Goal: Task Accomplishment & Management: Use online tool/utility

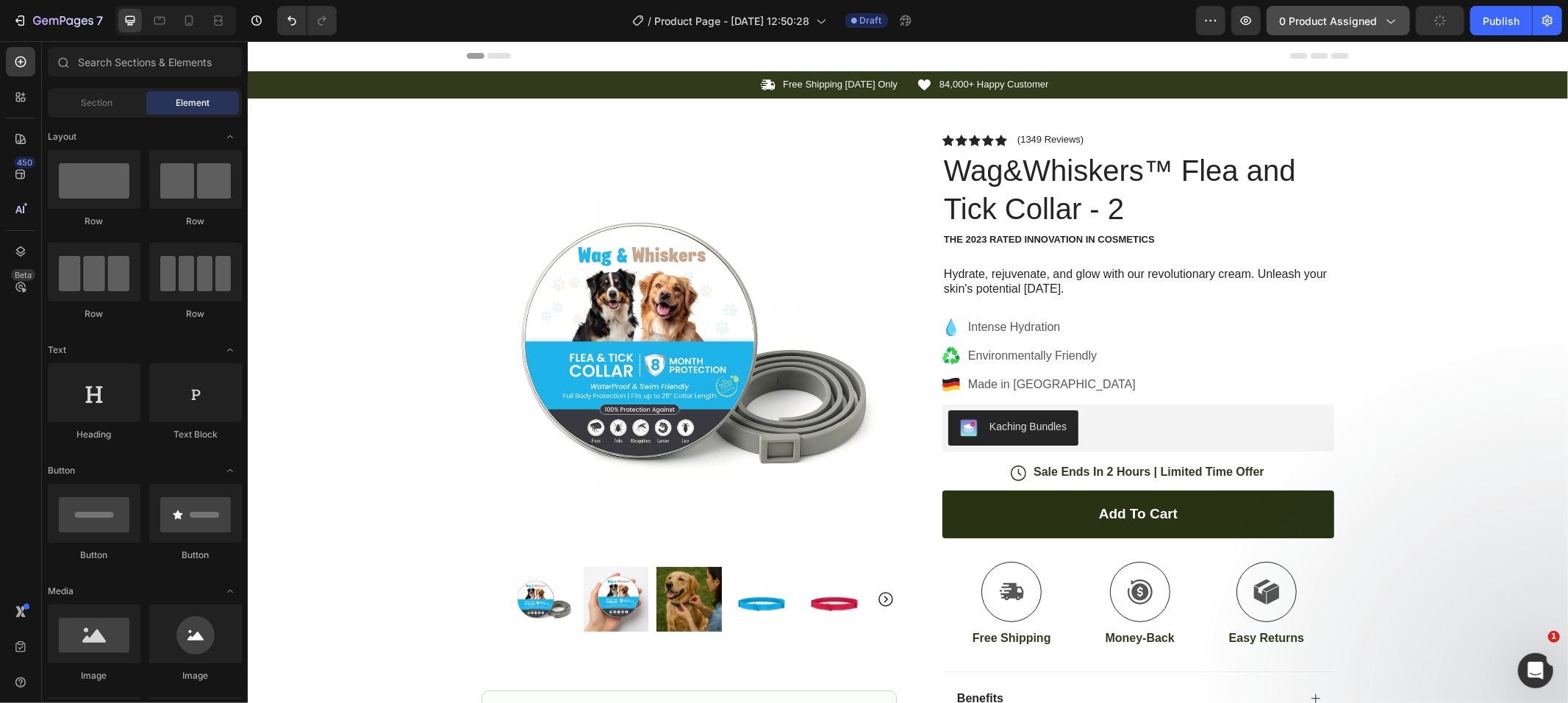
click at [1355, 28] on span "0 product assigned" at bounding box center [1328, 21] width 98 height 16
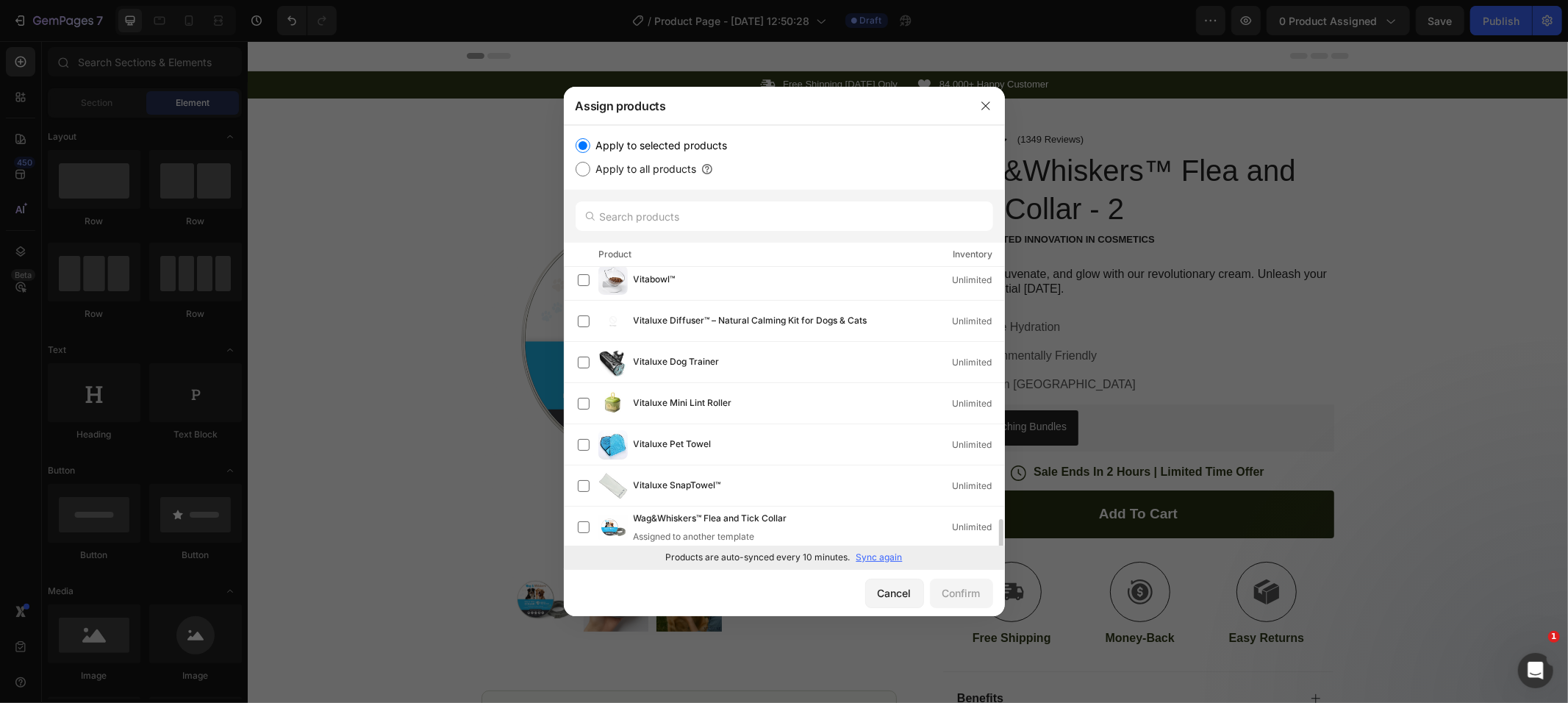
scroll to position [833, 0]
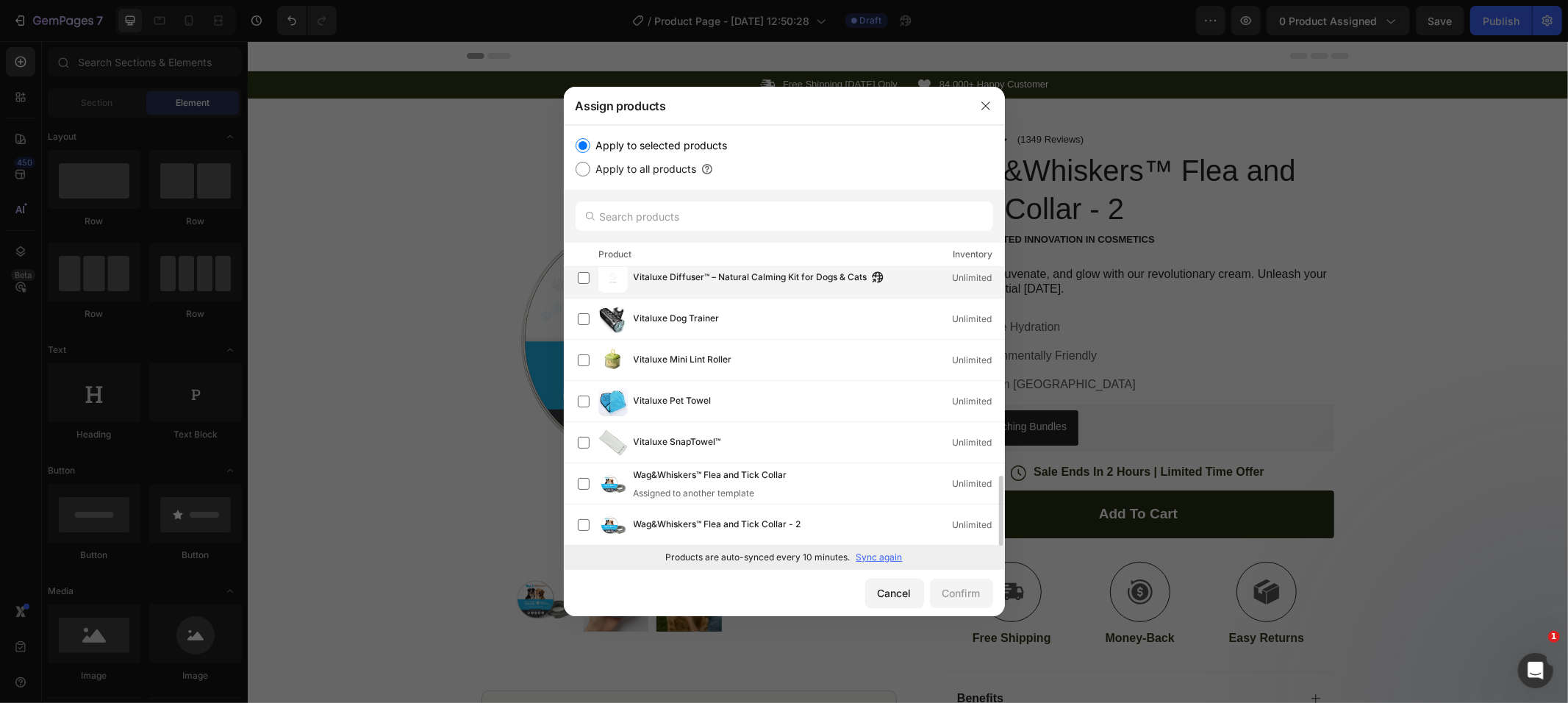
click at [755, 286] on div "Vitaluxe Diffuser™ – Natural Calming Kit for Dogs & Cats Unlimited" at bounding box center [791, 278] width 427 height 30
click at [942, 595] on div "Confirm" at bounding box center [961, 593] width 38 height 16
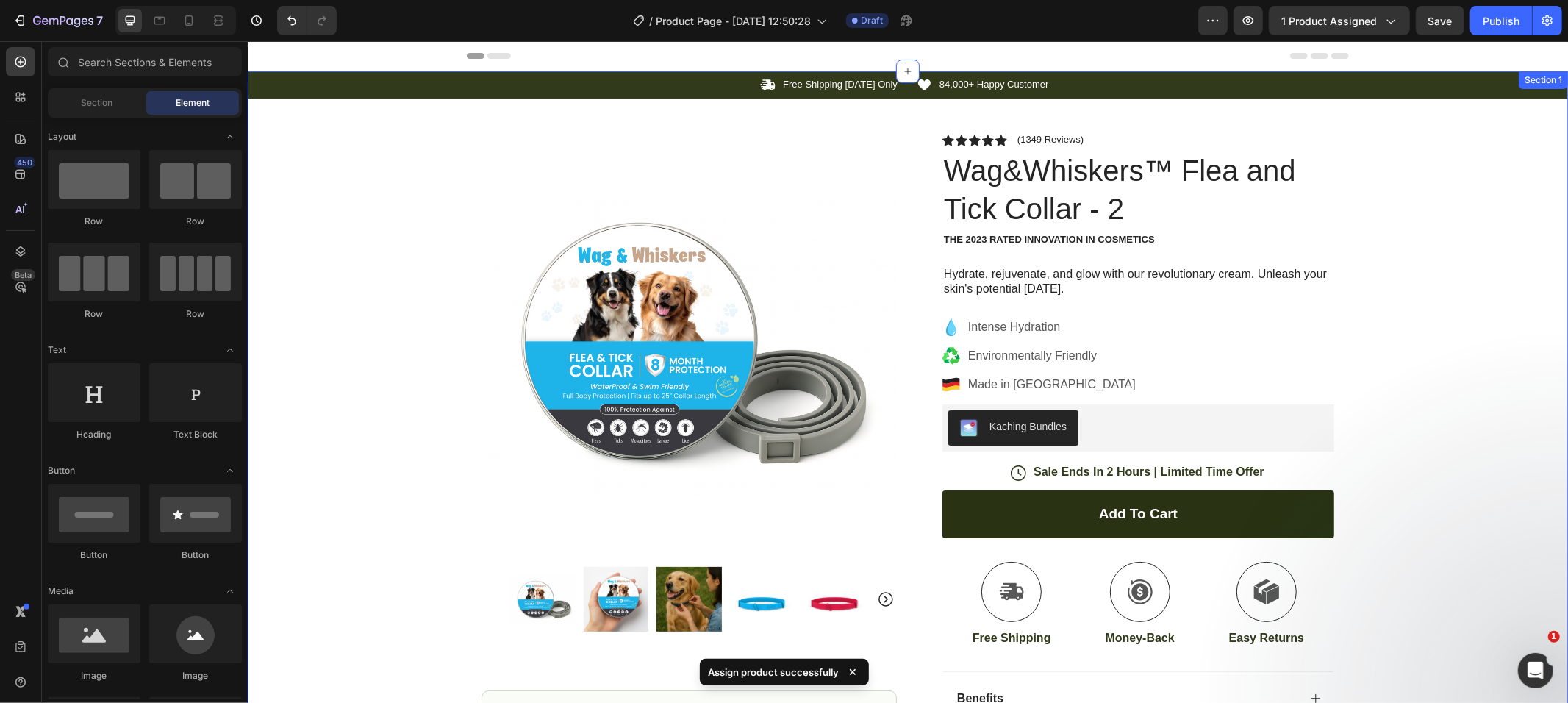
click at [1492, 375] on div "Icon Free Shipping Today Only Text Block Row Icon 84,000+ Happy Customer Text B…" at bounding box center [907, 463] width 1321 height 787
click at [1375, 44] on div "Header" at bounding box center [907, 55] width 1321 height 30
click at [1369, 20] on span "1 product assigned" at bounding box center [1329, 21] width 96 height 16
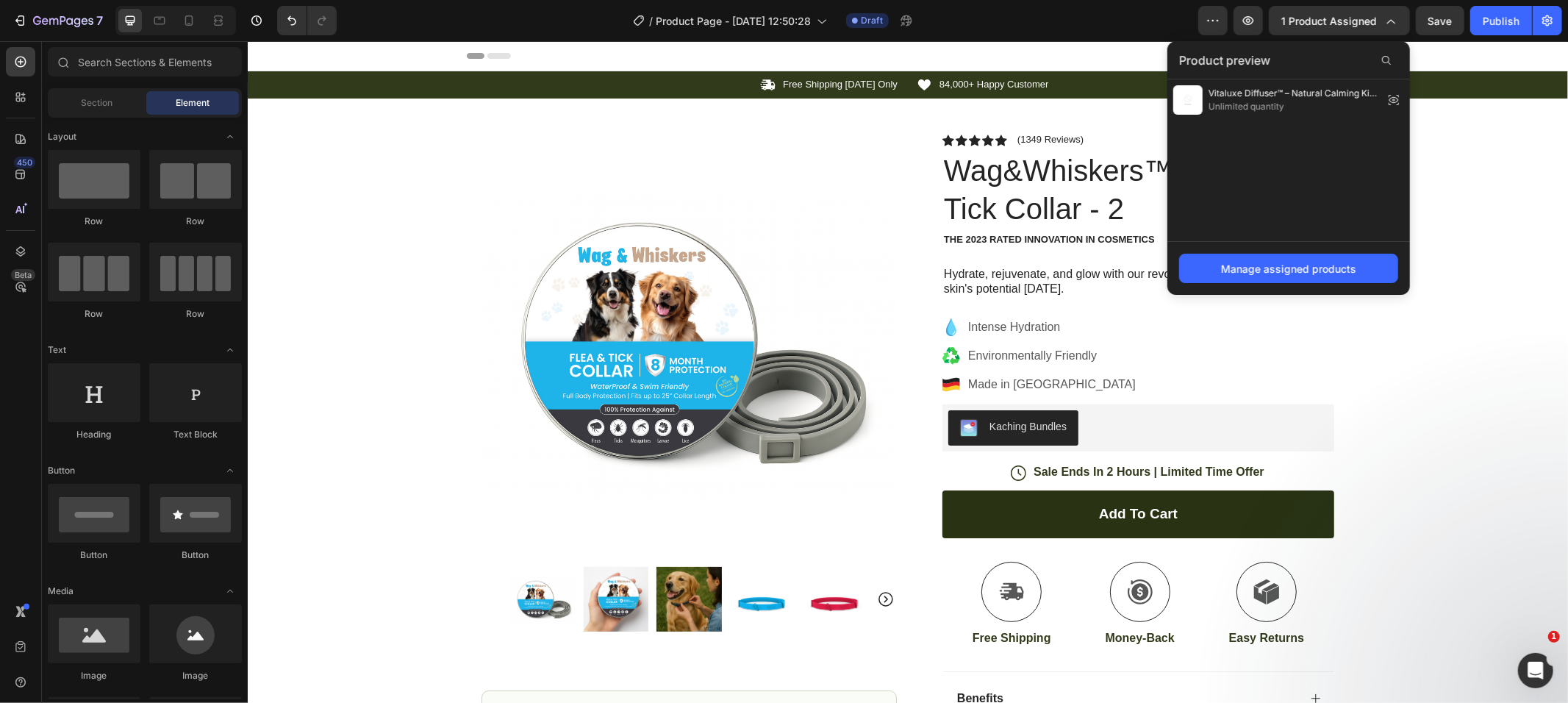
click at [1329, 137] on div "Vitaluxe Diffuser™ – Natural Calming Kit for Dogs & Cats Unlimited quantity" at bounding box center [1289, 160] width 243 height 162
click at [1546, 259] on div "Icon Free Shipping Today Only Text Block Row Icon 84,000+ Happy Customer Text B…" at bounding box center [907, 463] width 1321 height 787
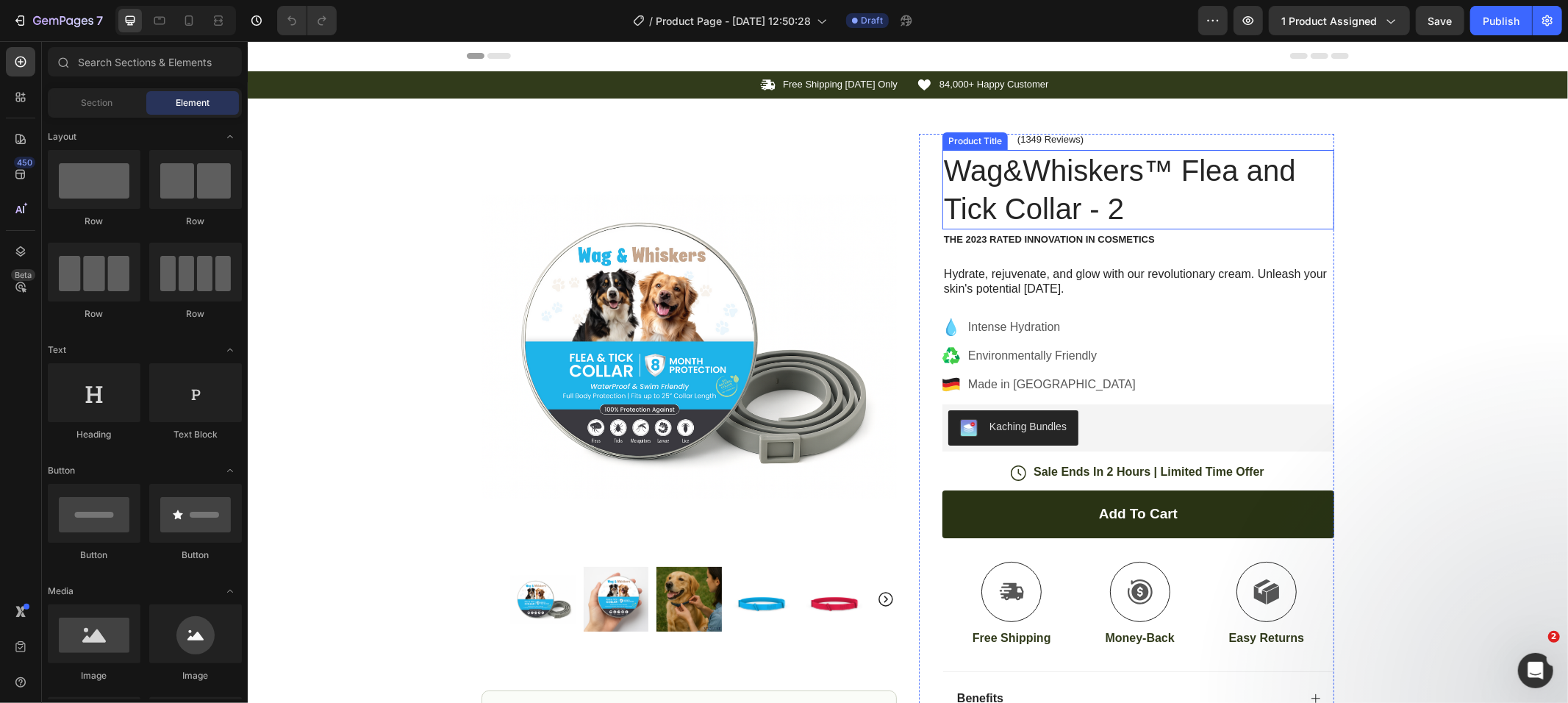
click at [1191, 172] on h1 "Wag&Whiskers™ Flea and Tick Collar - 2" at bounding box center [1137, 189] width 392 height 80
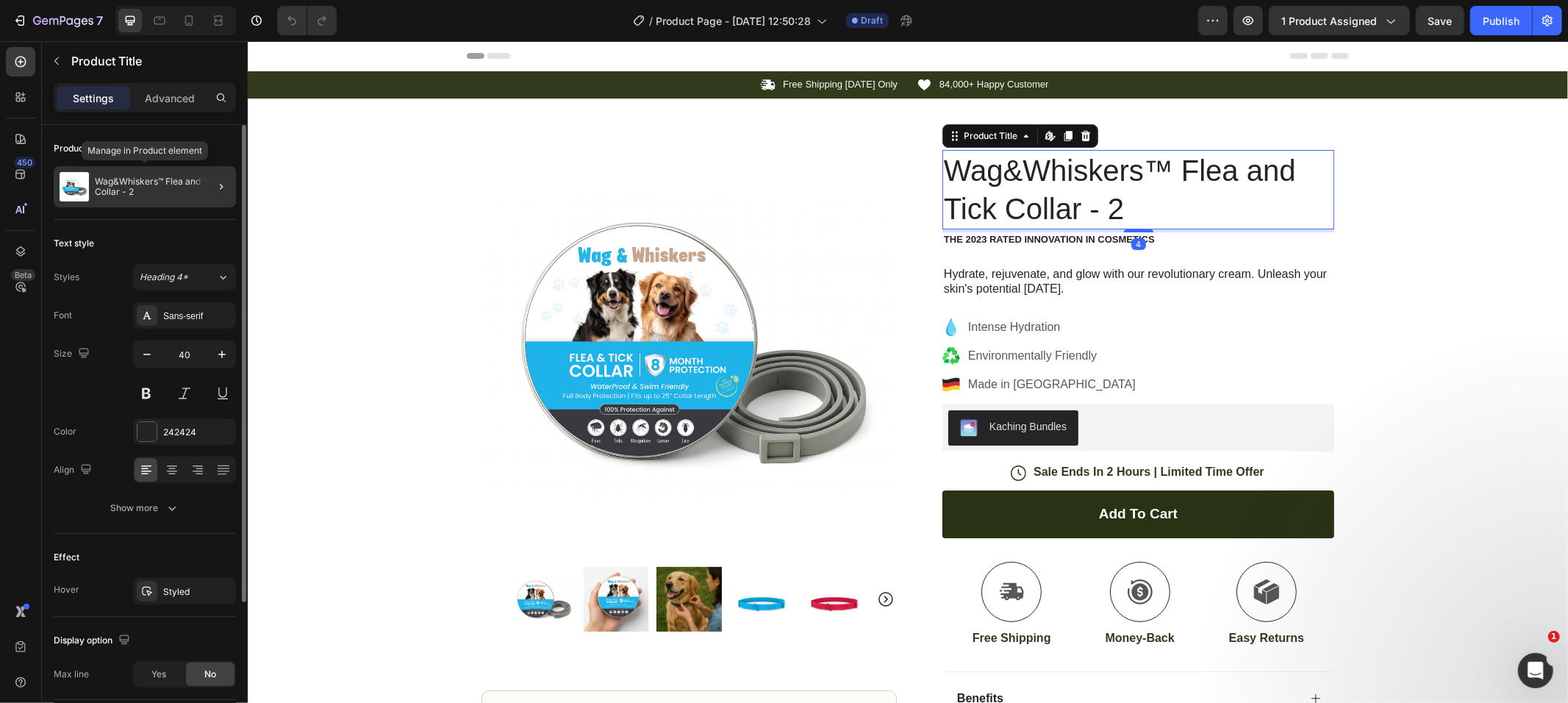
click at [140, 190] on p "Wag&Whiskers™ Flea and Tick Collar - 2" at bounding box center [162, 186] width 135 height 20
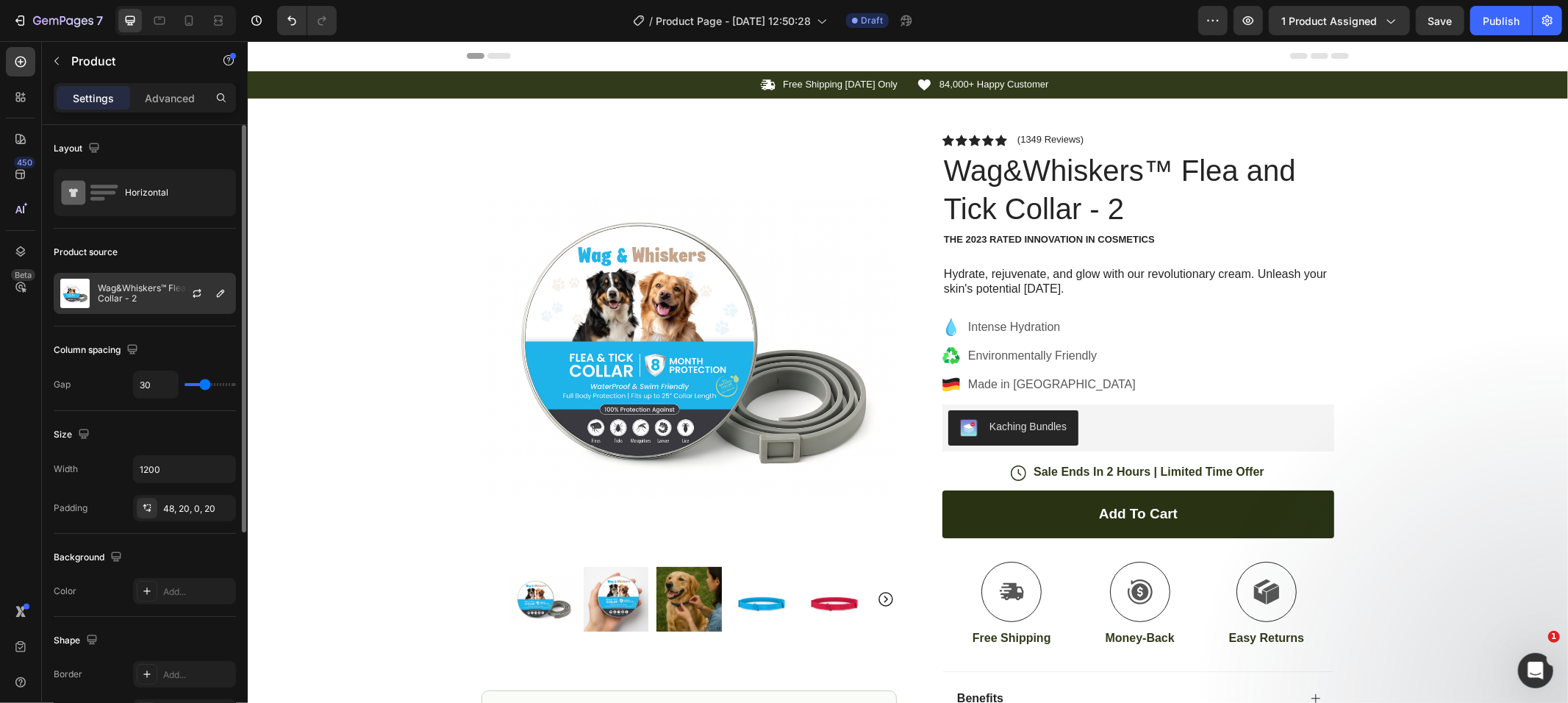
click at [150, 617] on div "Product source Wag&Whiskers™ Flea and Tick Collar - 2" at bounding box center [145, 697] width 183 height 160
click at [150, 302] on p "Wag&Whiskers™ Flea and Tick Collar - 2" at bounding box center [163, 293] width 132 height 20
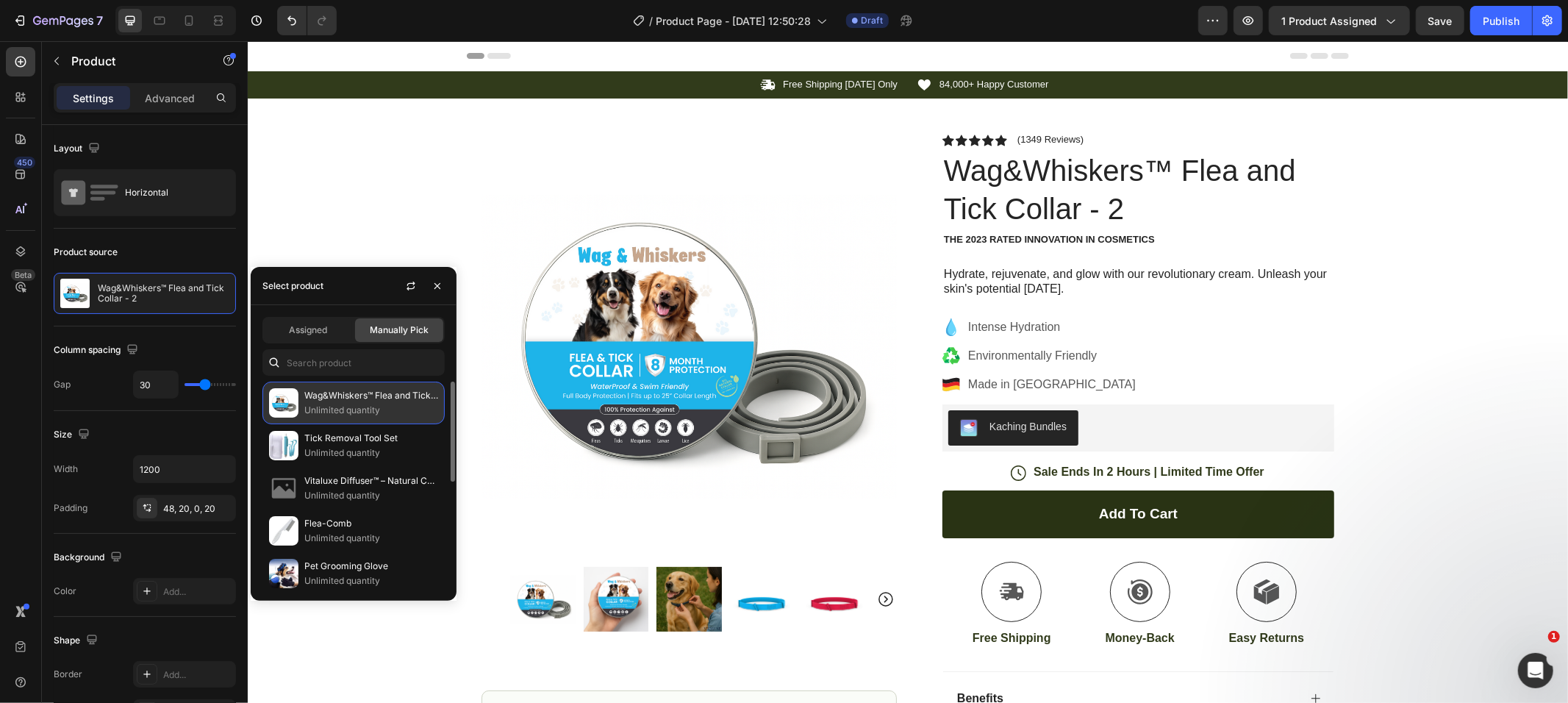
scroll to position [3, 0]
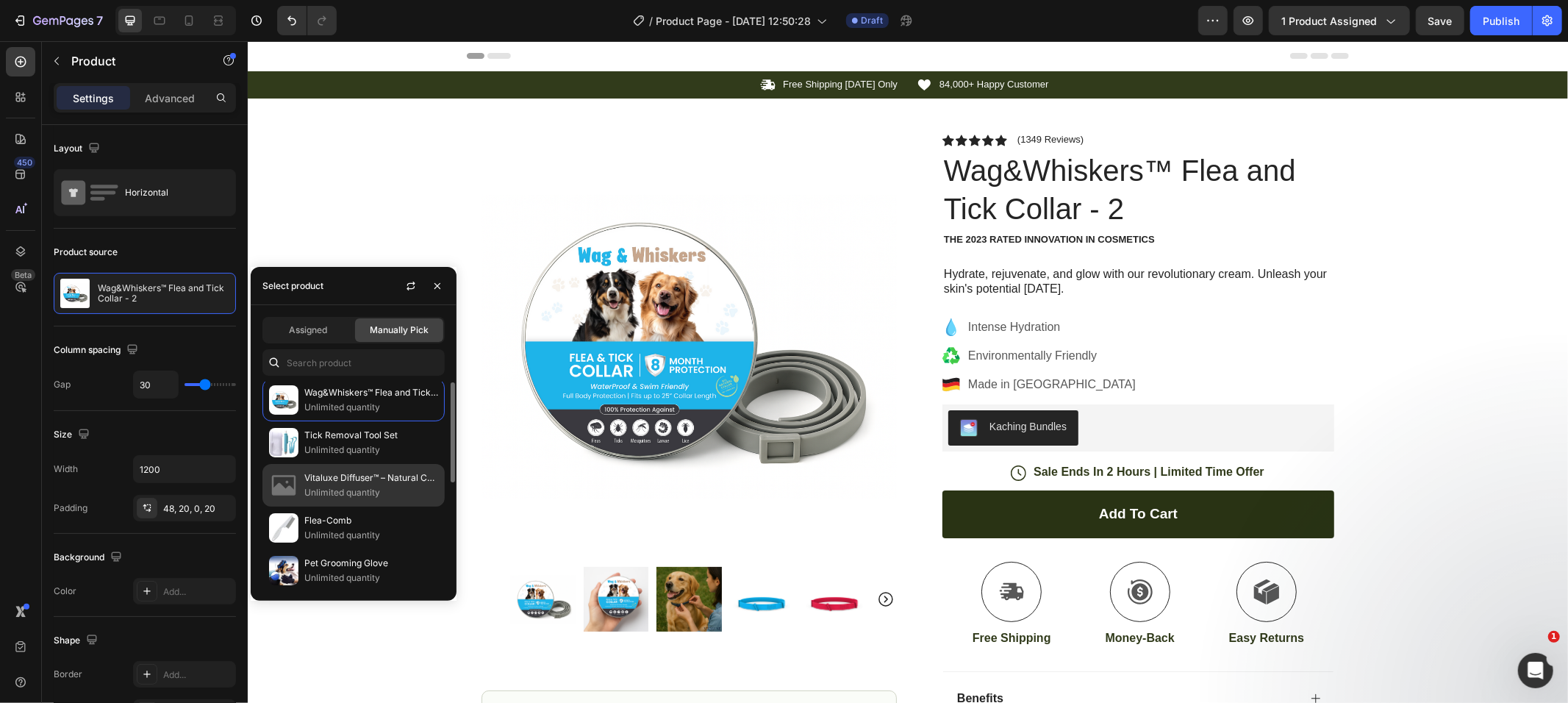
click at [353, 486] on p "Unlimited quantity" at bounding box center [371, 492] width 134 height 15
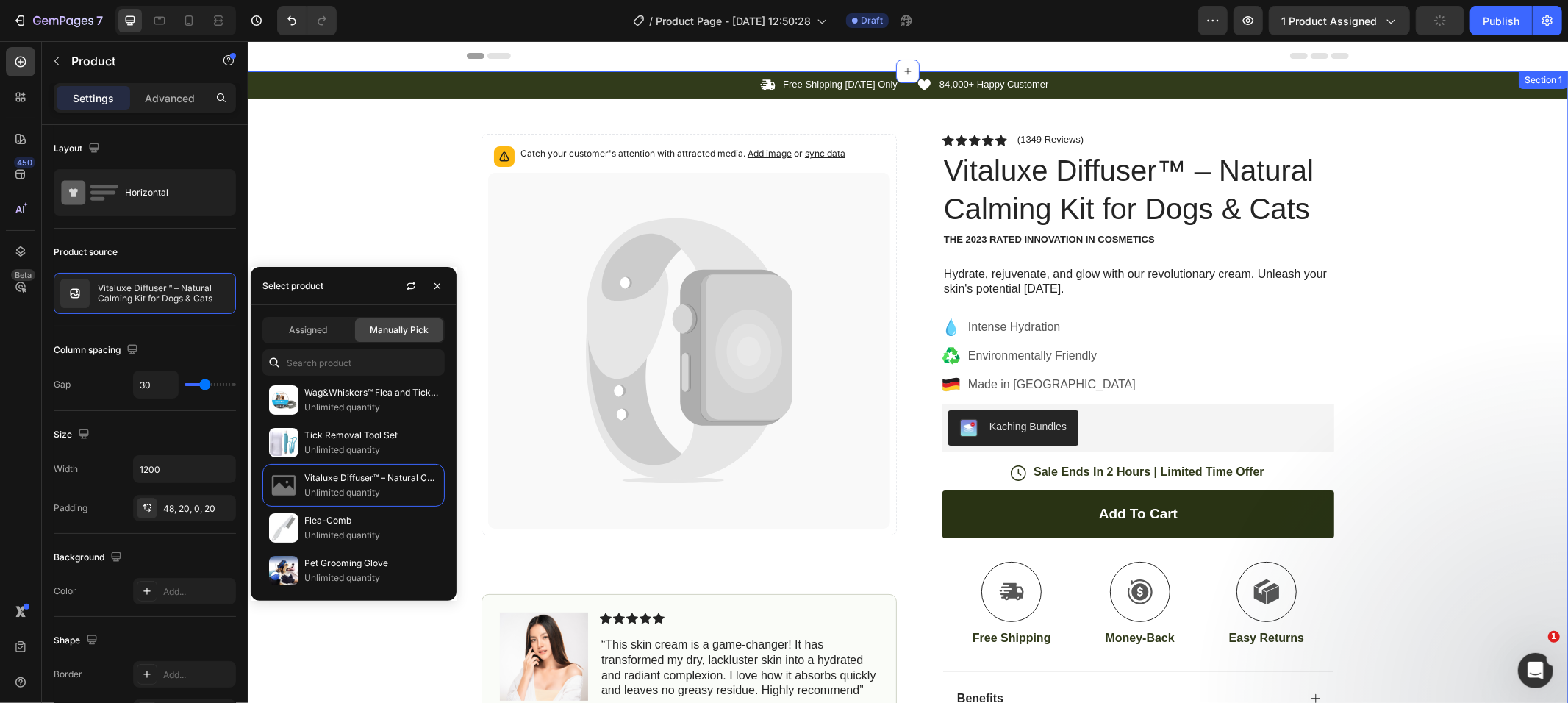
click at [1480, 402] on div "Icon Free Shipping [DATE] Only Text Block Row Icon 84,000+ Happy Customer Text …" at bounding box center [907, 463] width 1321 height 786
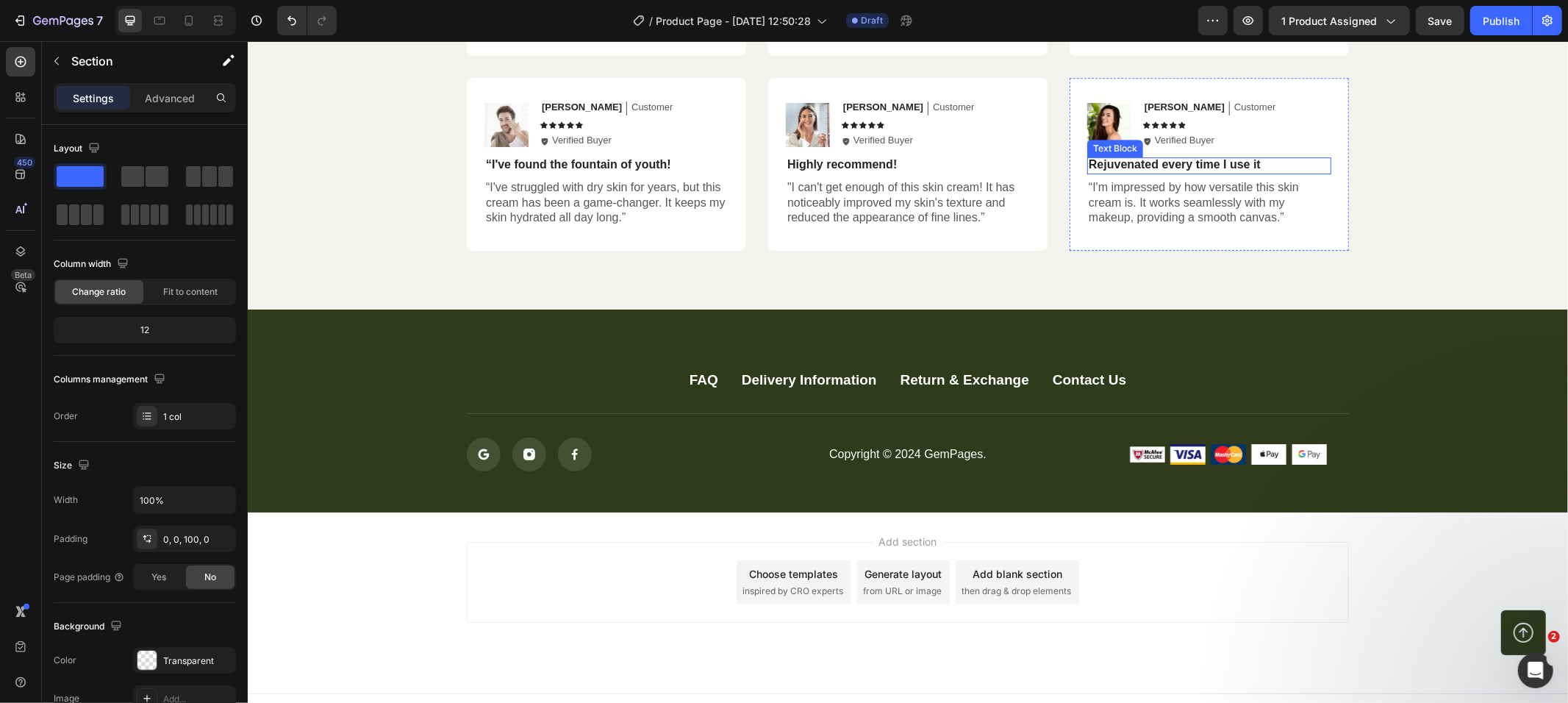
scroll to position [3893, 0]
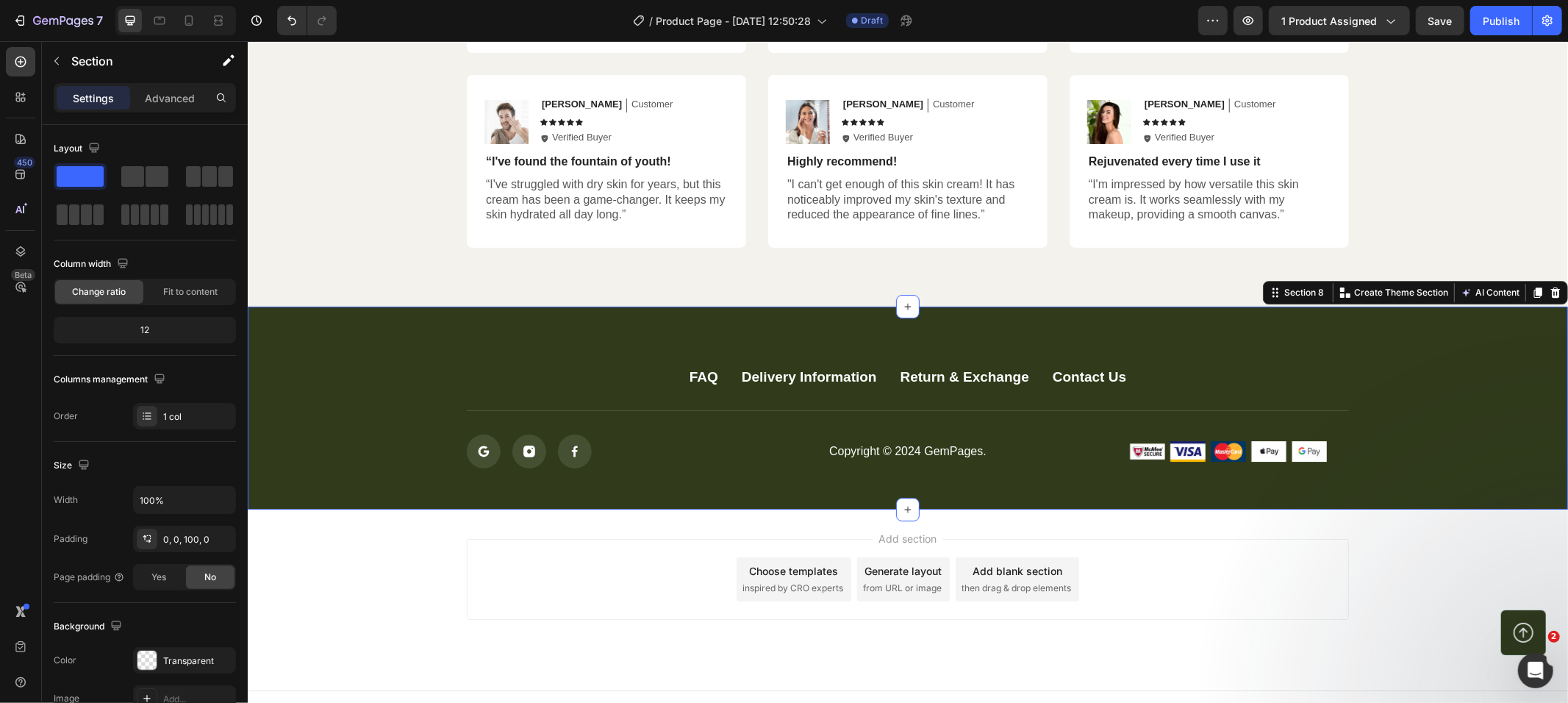
click at [1354, 349] on div "FAQ Button Delivery Information Button Return & Exchange Button Contact Us Butt…" at bounding box center [907, 407] width 1321 height 203
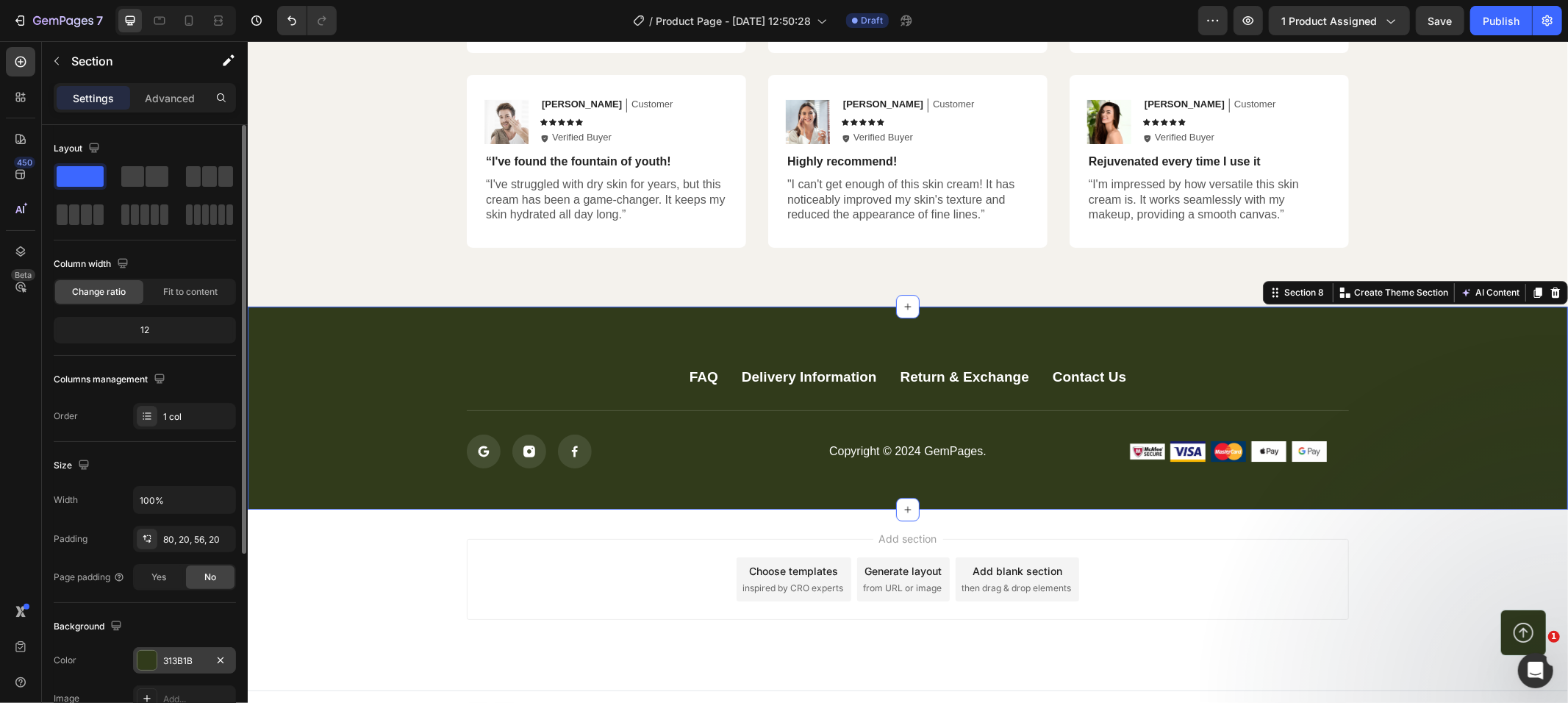
click at [148, 652] on div at bounding box center [147, 660] width 20 height 20
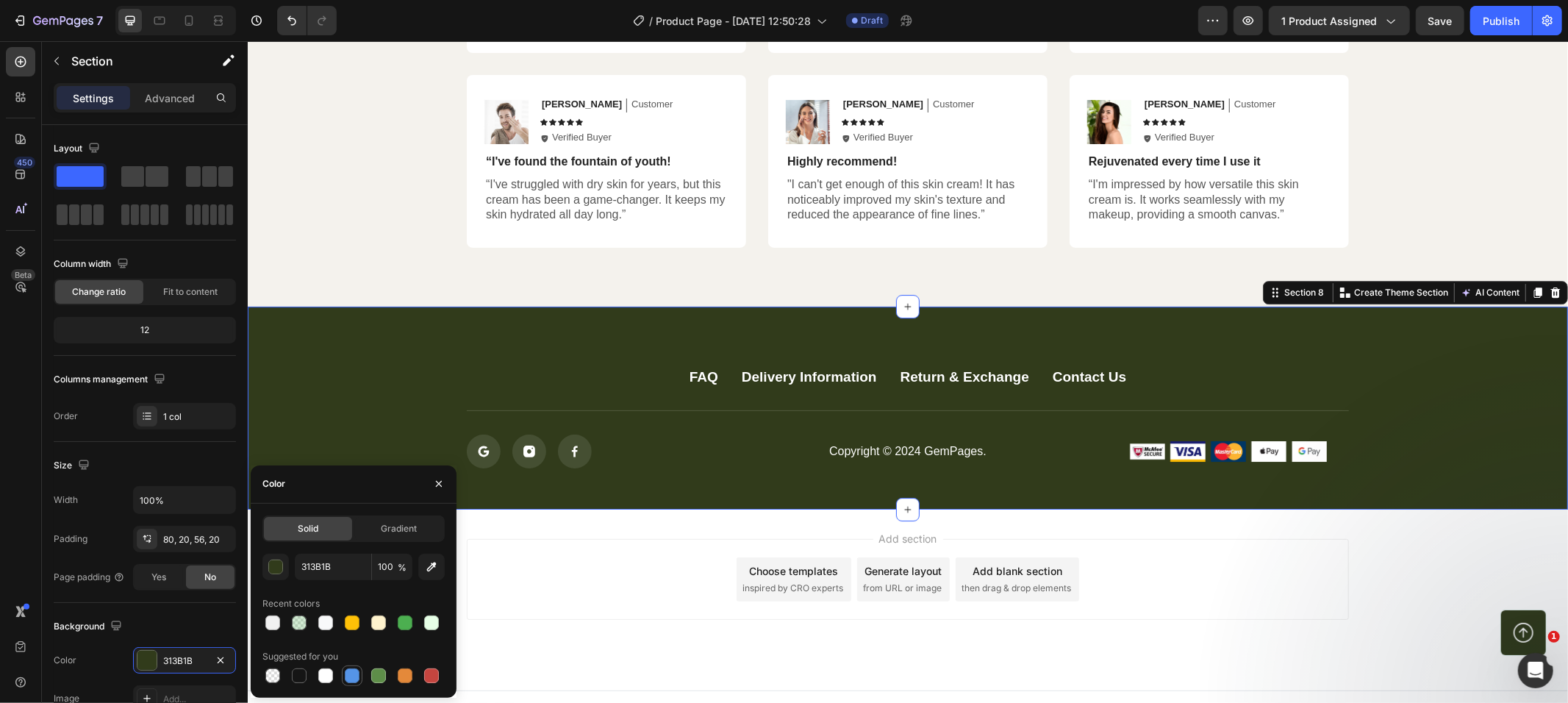
click at [343, 677] on div at bounding box center [352, 676] width 18 height 18
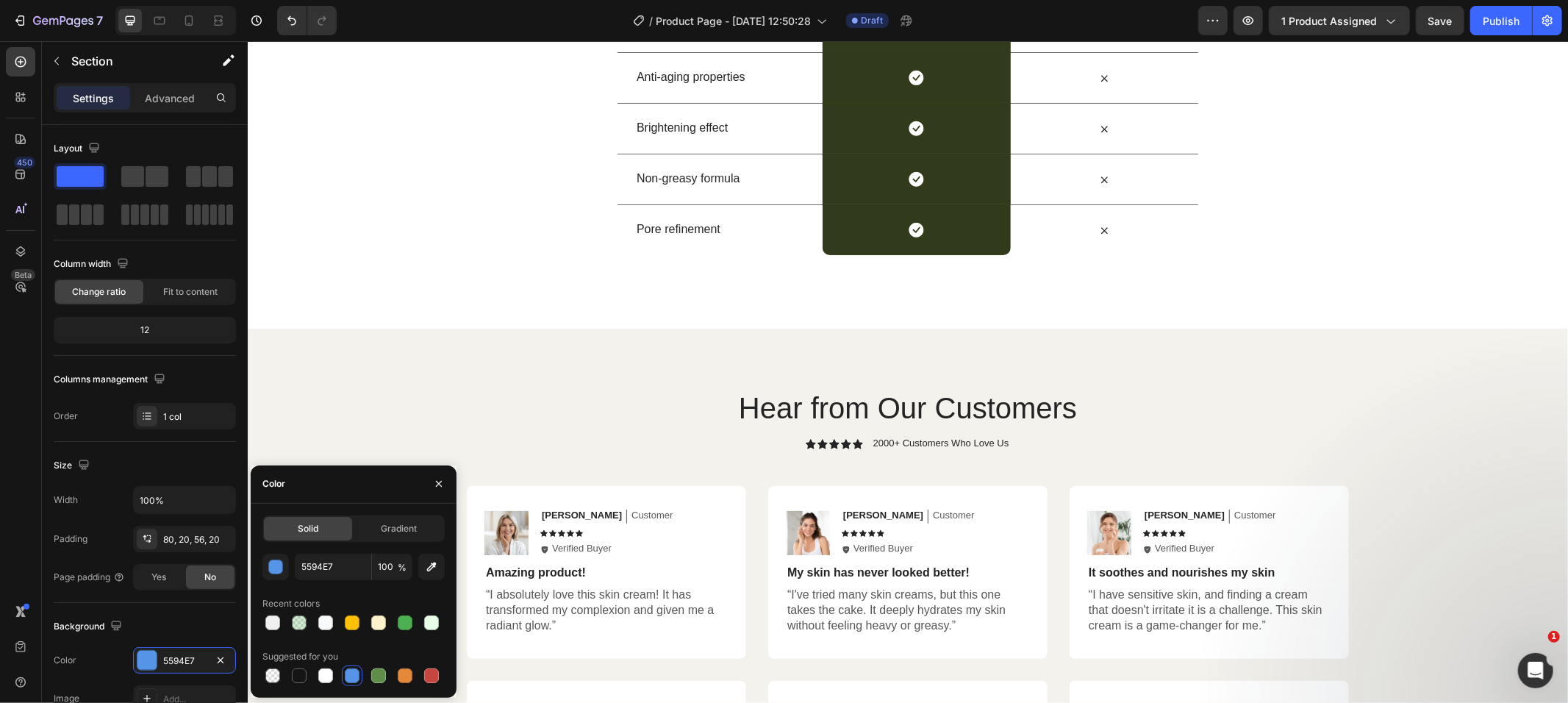
scroll to position [3826, 0]
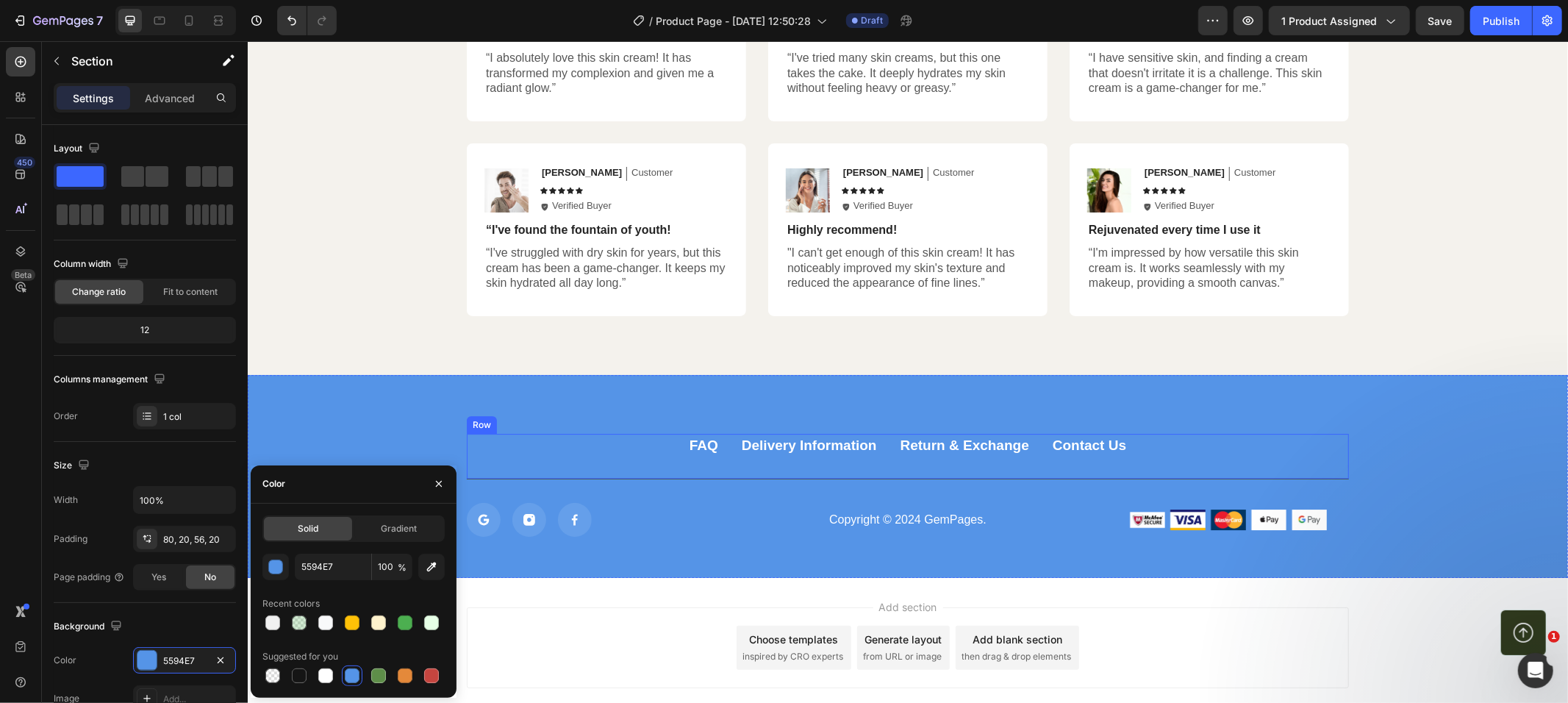
click at [527, 428] on div "FAQ Button Delivery Information Button Return & Exchange Button Contact Us Butt…" at bounding box center [907, 476] width 1321 height 203
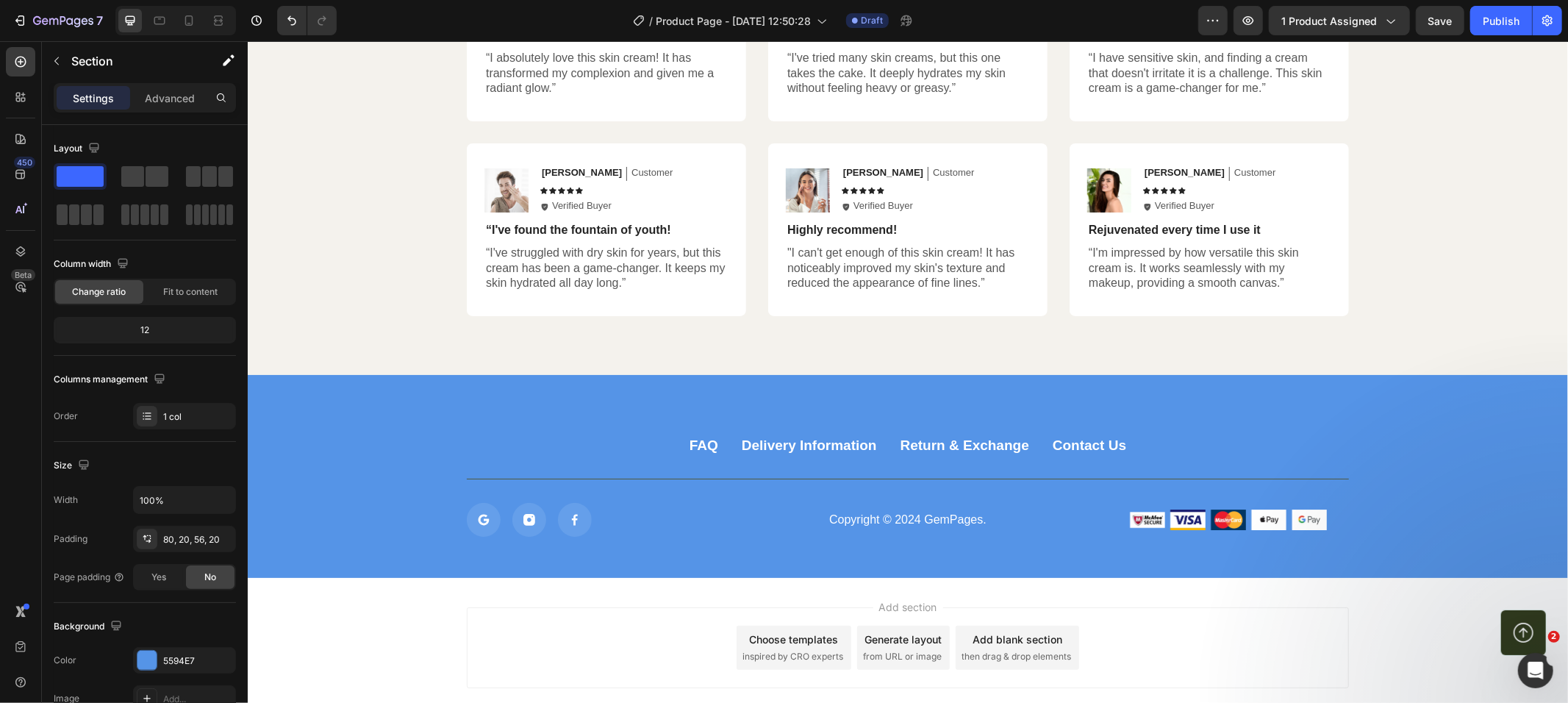
click at [322, 401] on div "FAQ Button Delivery Information Button Return & Exchange Button Contact Us Butt…" at bounding box center [907, 476] width 1321 height 203
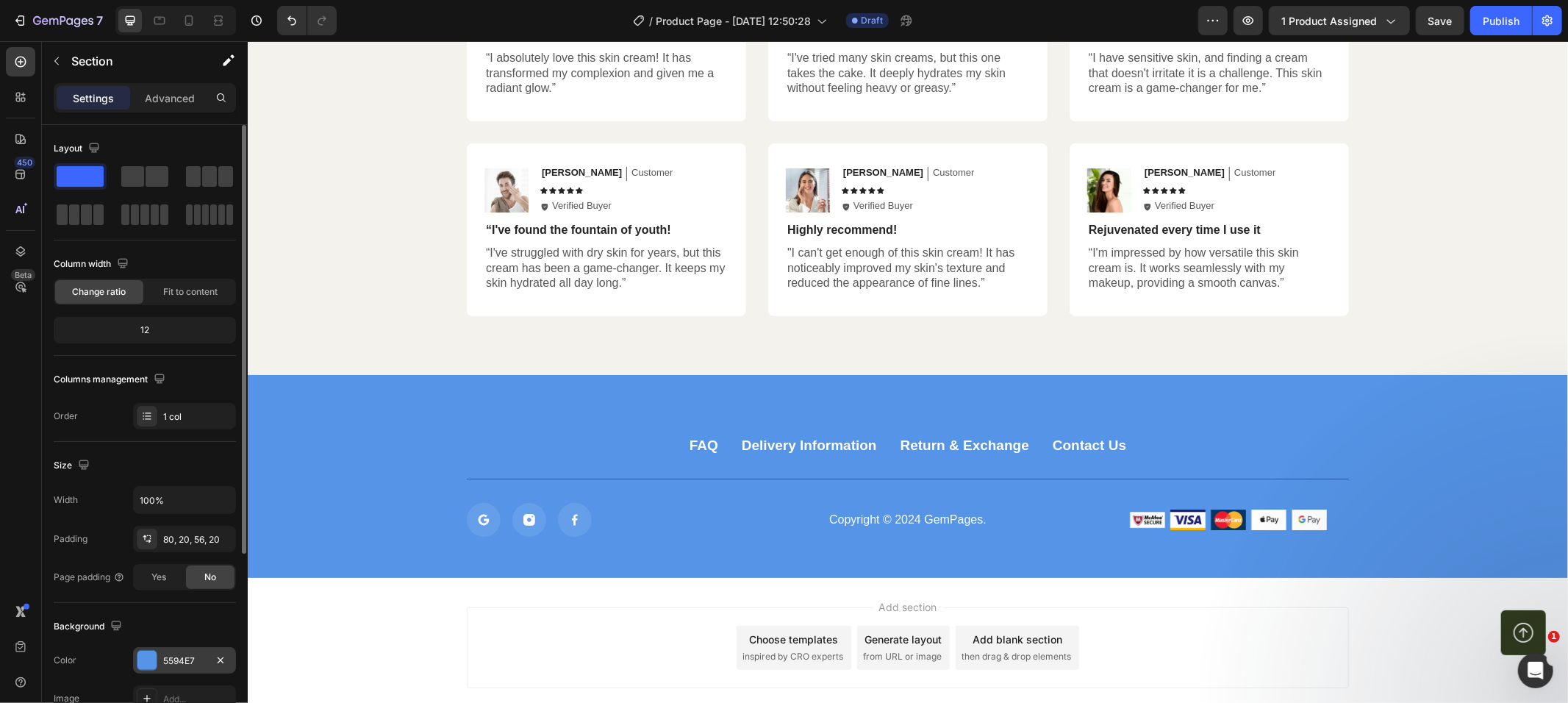
click at [154, 666] on div at bounding box center [147, 660] width 20 height 20
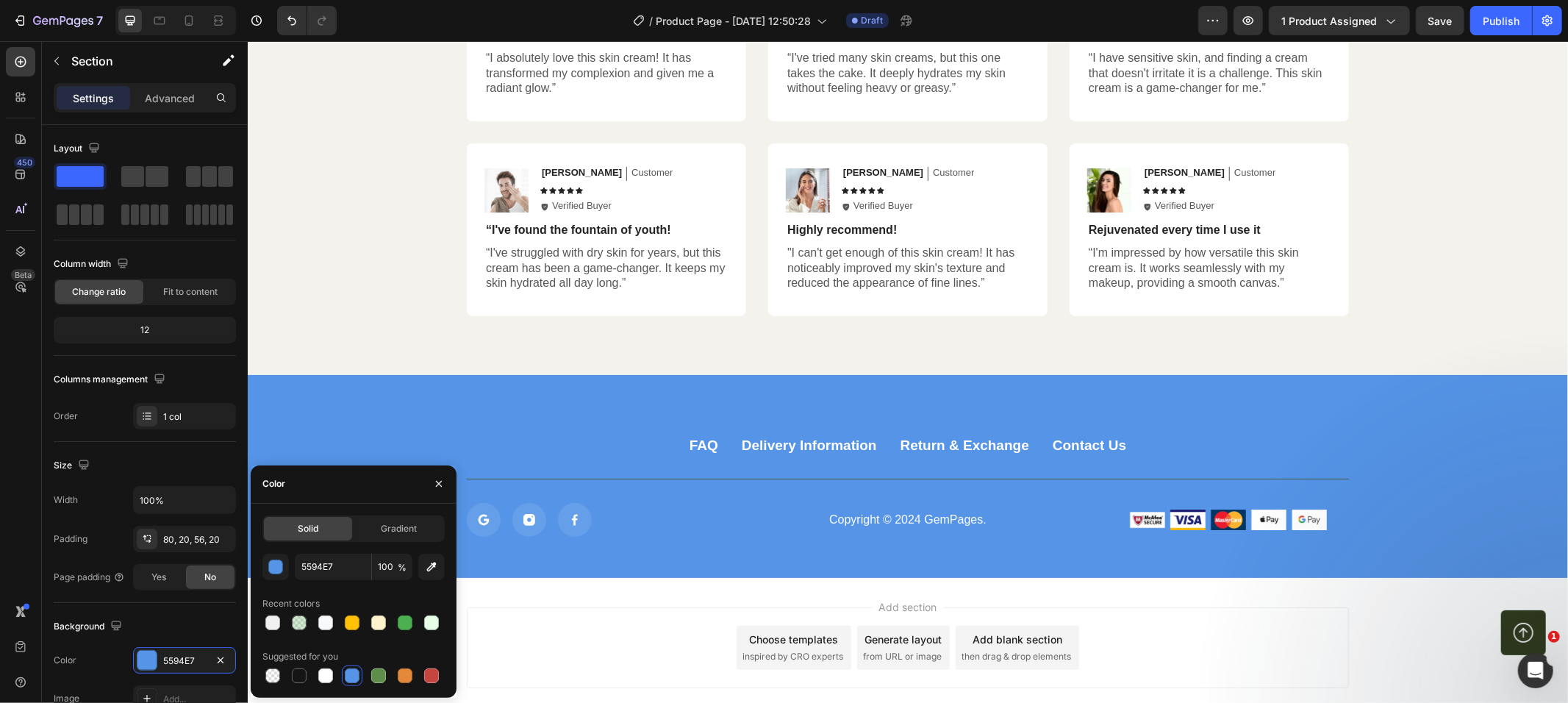
click at [426, 551] on div "Solid Gradient 5594E7 100 % Recent colors Suggested for you" at bounding box center [353, 601] width 183 height 171
drag, startPoint x: 428, startPoint y: 569, endPoint x: 210, endPoint y: 542, distance: 219.7
click at [428, 569] on icon "button" at bounding box center [432, 566] width 9 height 9
type input "17B4EA"
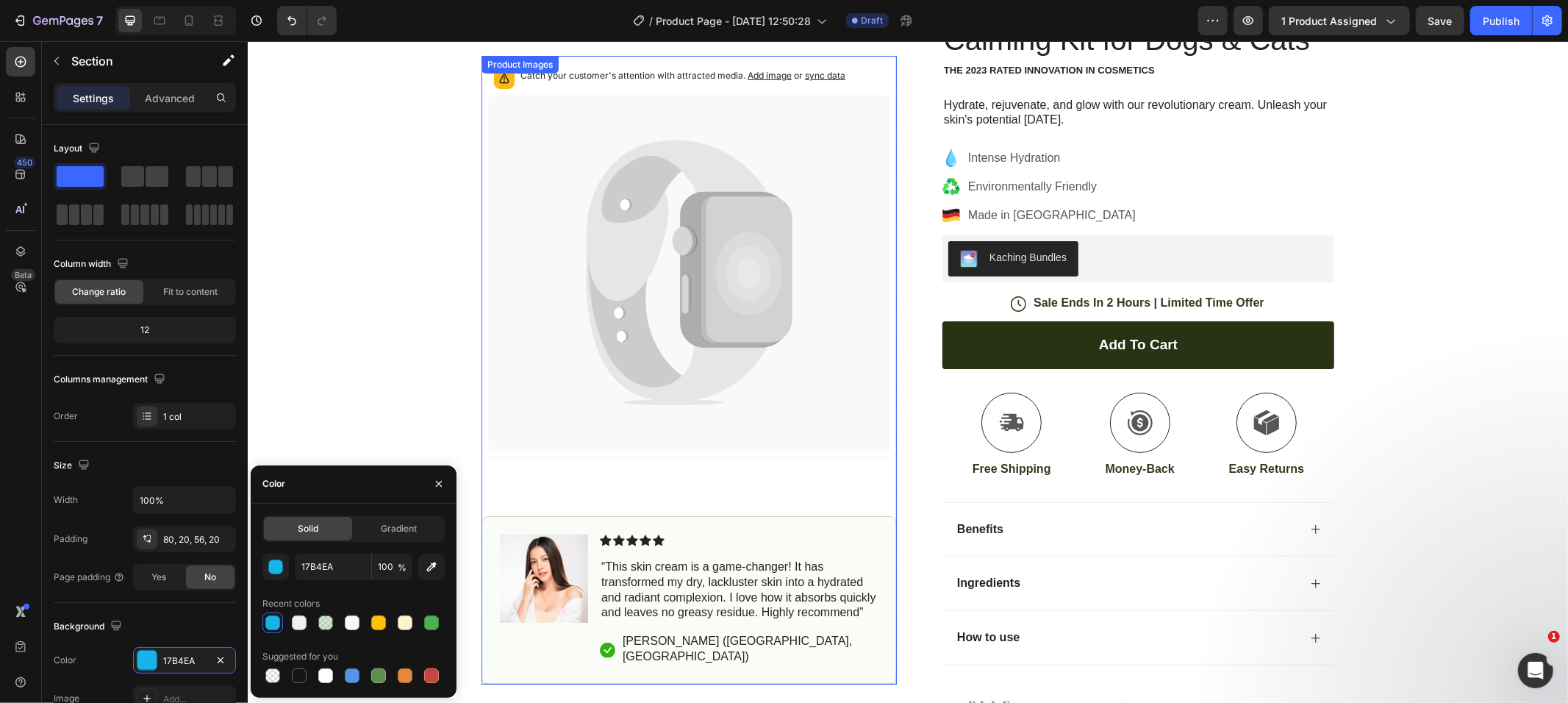
scroll to position [0, 0]
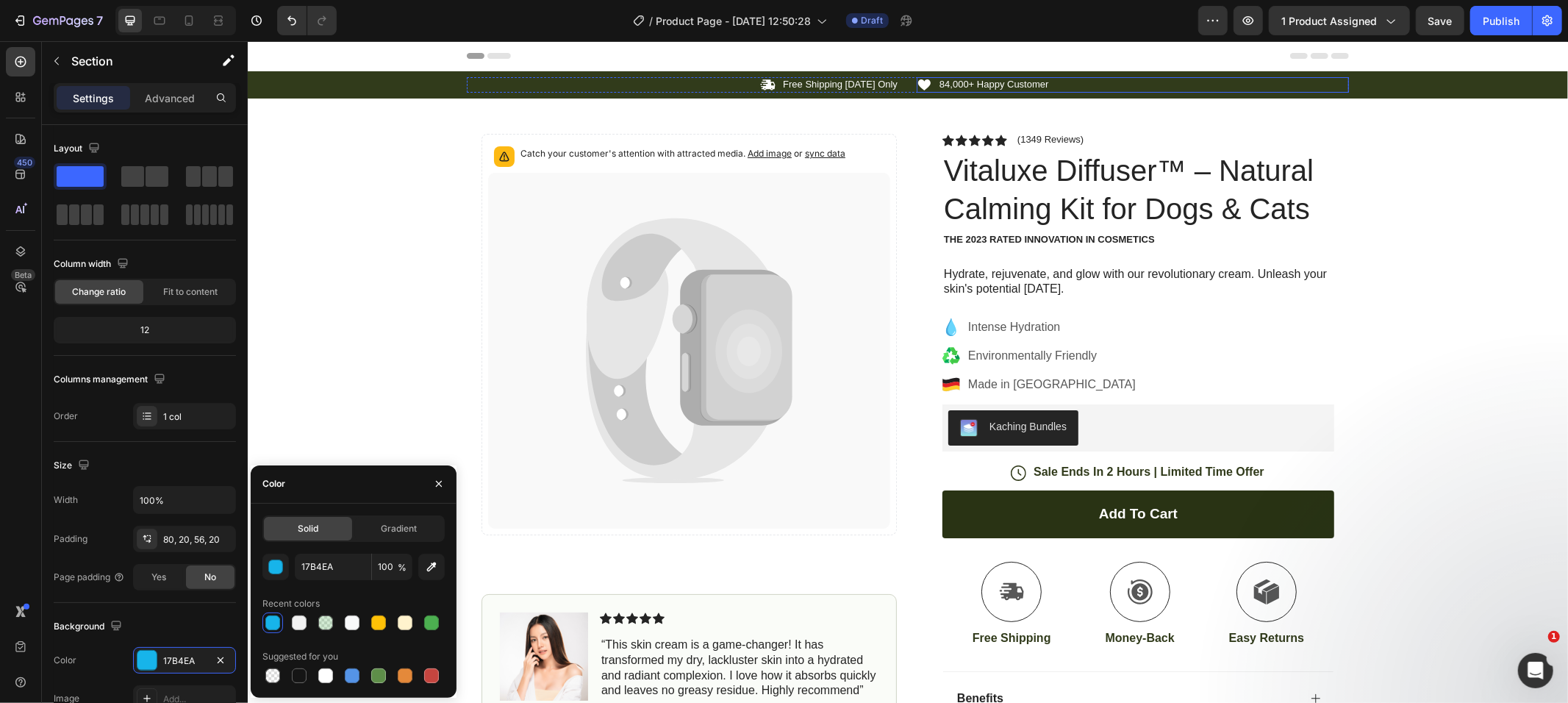
click at [1208, 82] on div "Icon 84,000+ Happy Customer Text Block Row" at bounding box center [1132, 84] width 432 height 16
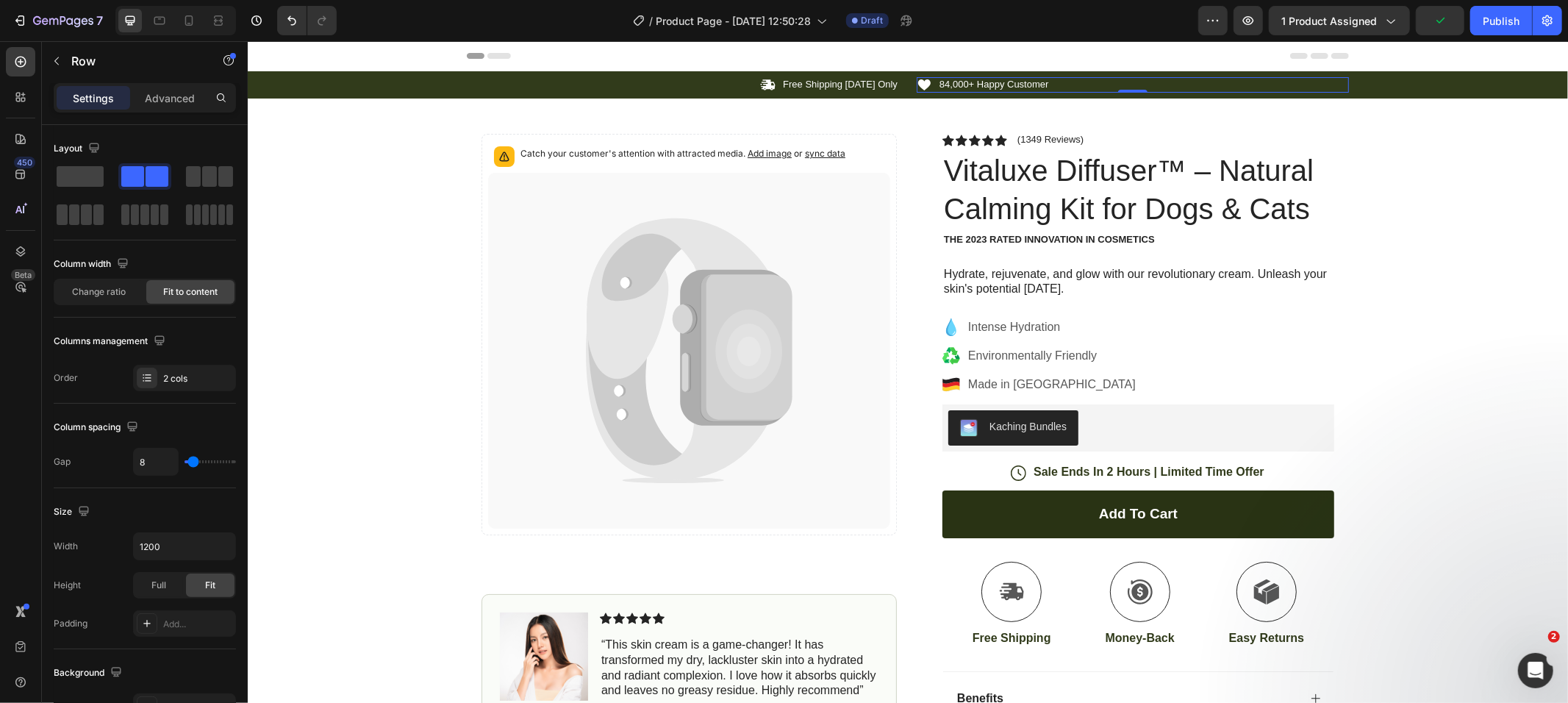
click at [1310, 86] on div "Icon 84,000+ Happy Customer Text Block Row 0" at bounding box center [1132, 84] width 432 height 16
click at [1455, 90] on div "Icon Free Shipping [DATE] Only Text Block Row Icon 84,000+ Happy Customer Text …" at bounding box center [907, 84] width 1321 height 16
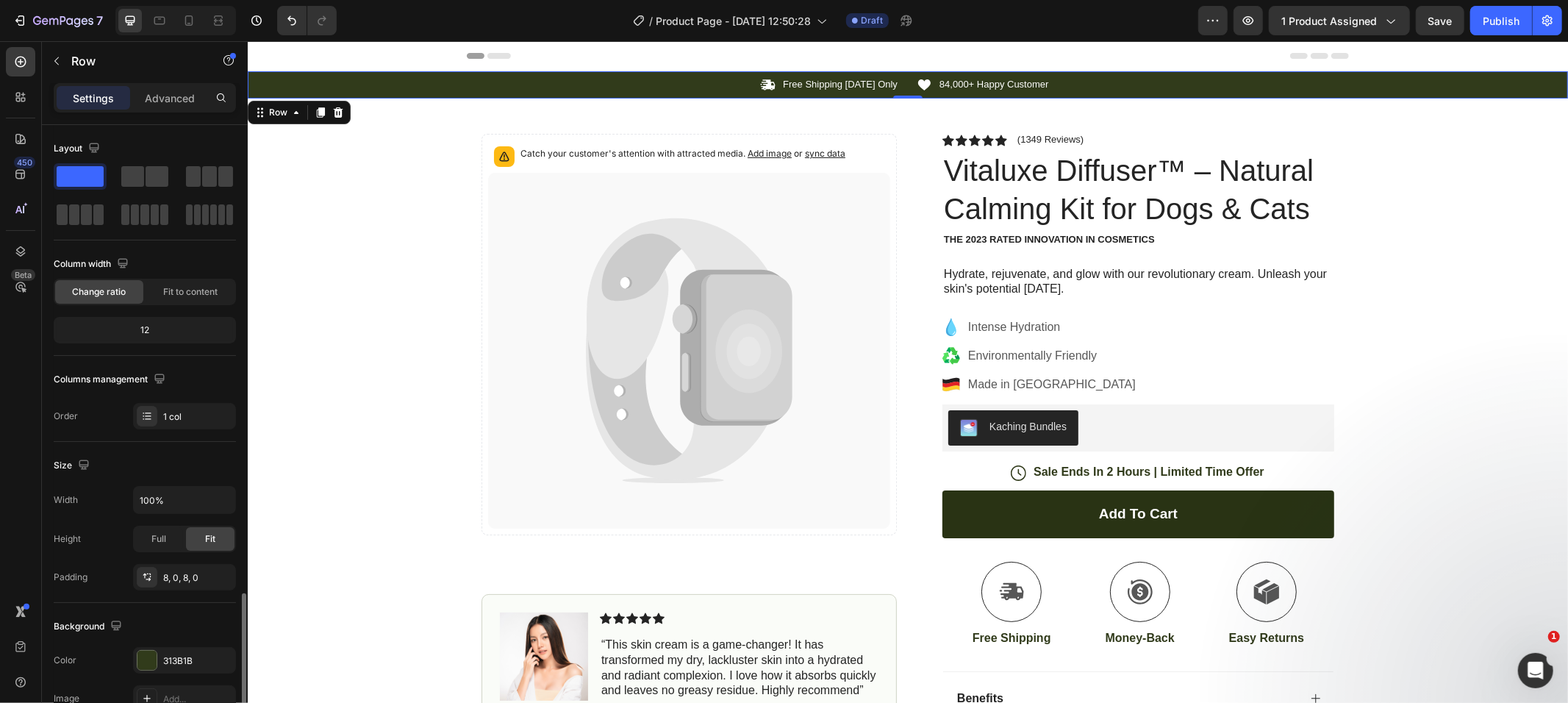
scroll to position [276, 0]
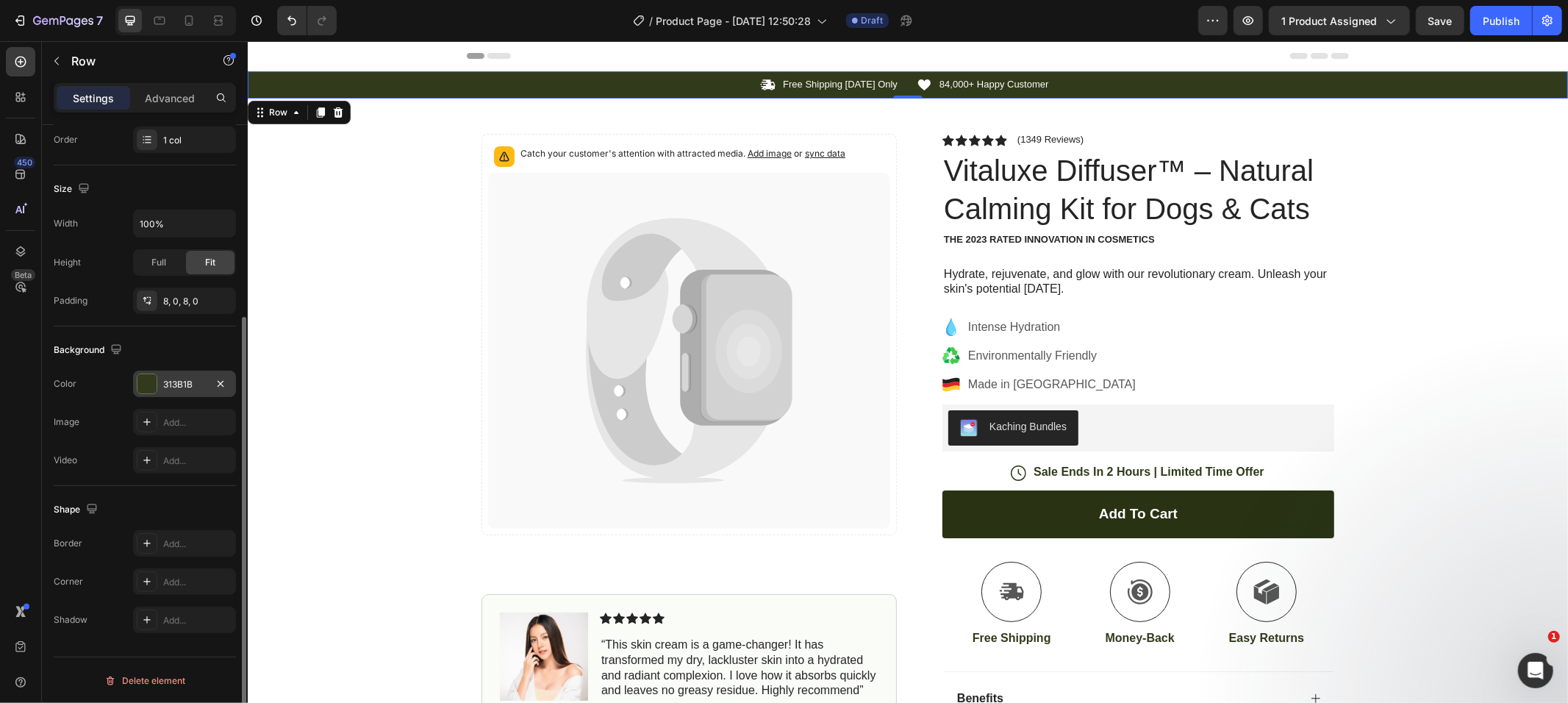
click at [147, 382] on div at bounding box center [147, 384] width 20 height 20
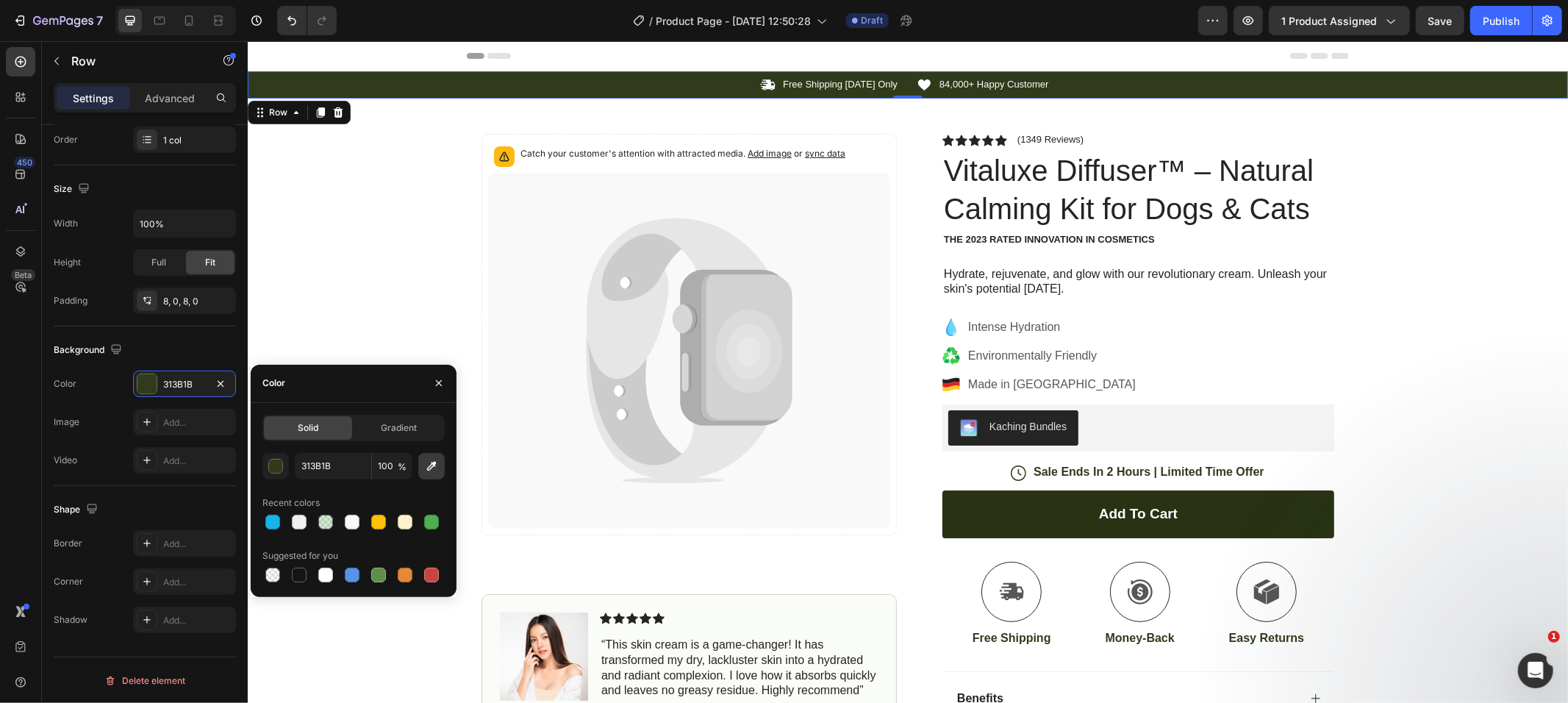
click at [431, 467] on icon "button" at bounding box center [432, 467] width 9 height 9
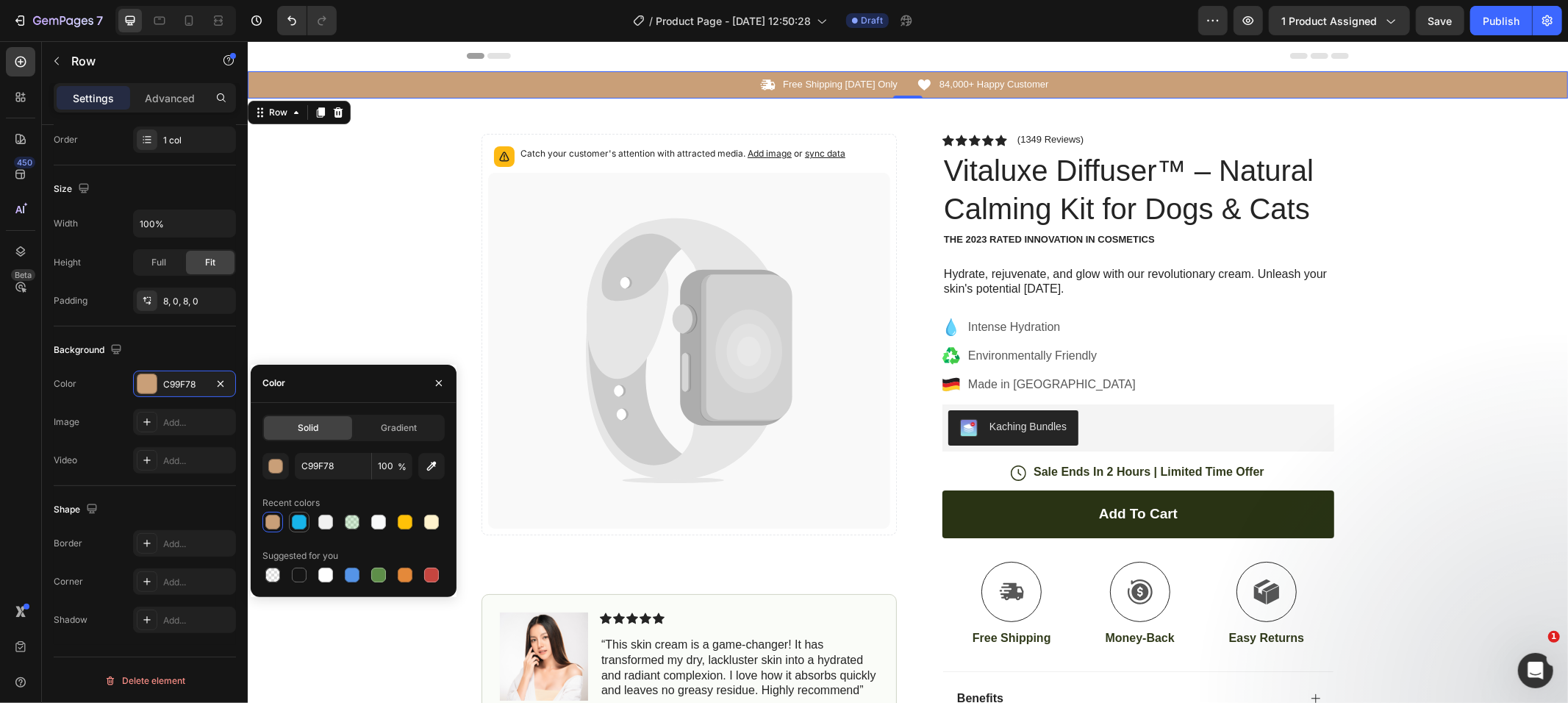
click at [296, 527] on div at bounding box center [299, 522] width 15 height 15
type input "17B4EA"
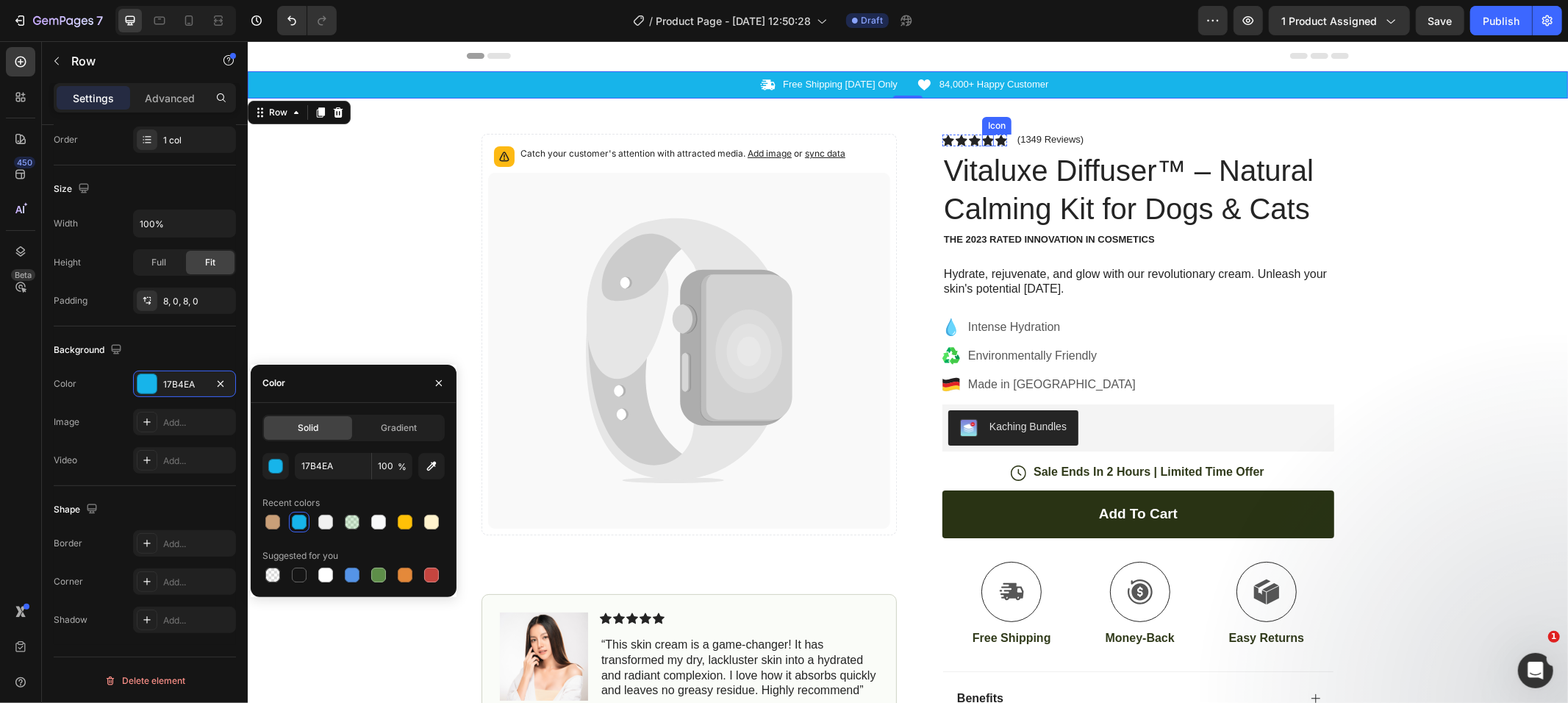
click at [981, 137] on icon at bounding box center [987, 140] width 12 height 11
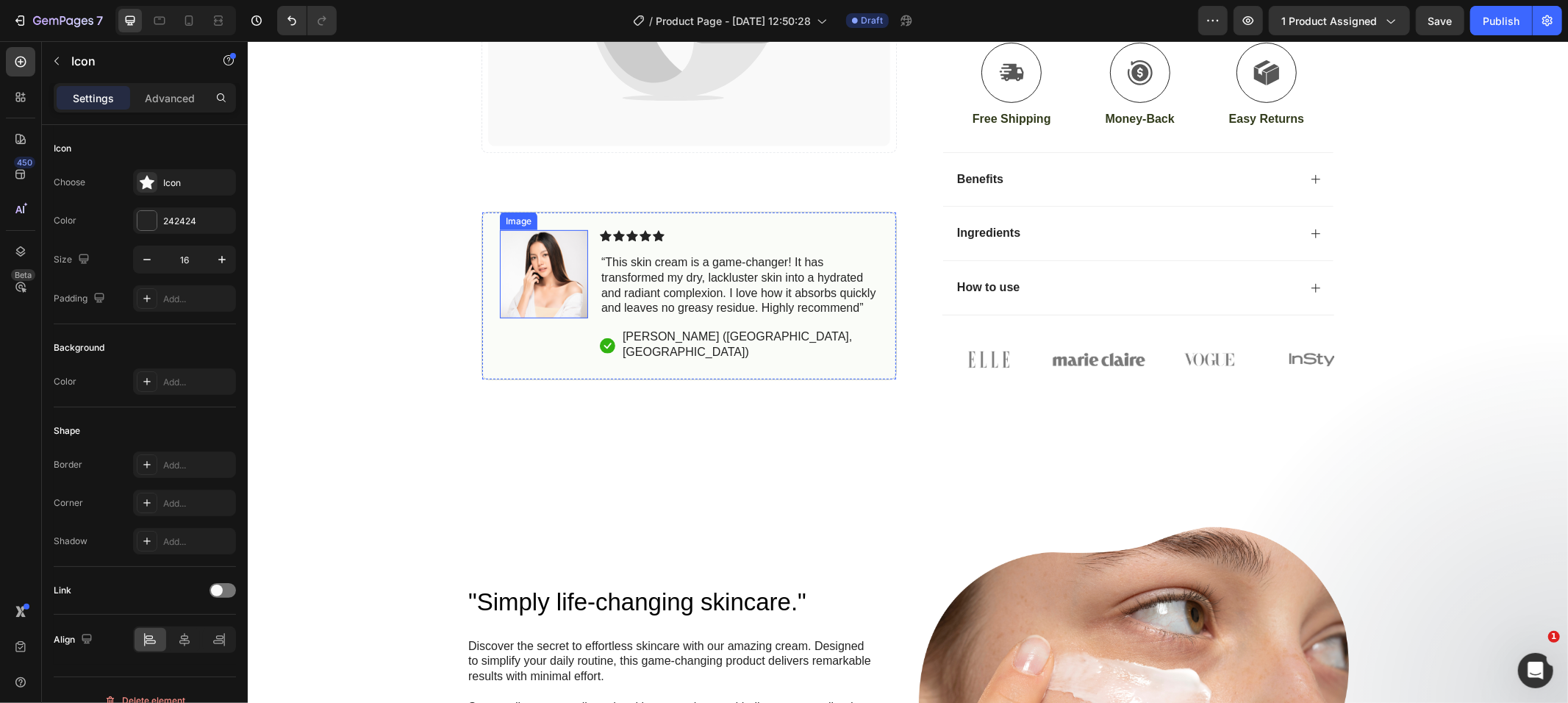
scroll to position [0, 0]
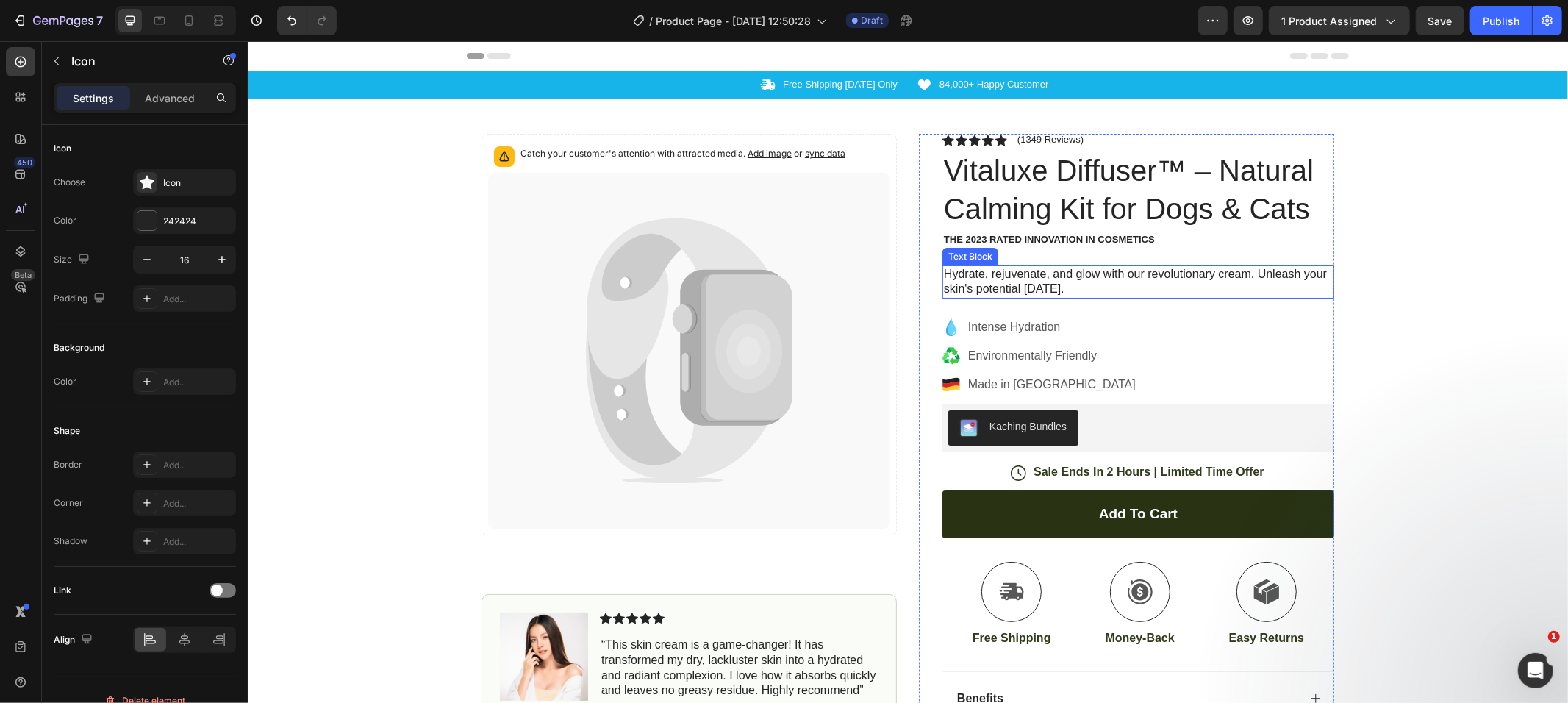
click at [984, 270] on p "Hydrate, rejuvenate, and glow with our revolutionary cream. Unleash your skin's…" at bounding box center [1137, 282] width 389 height 31
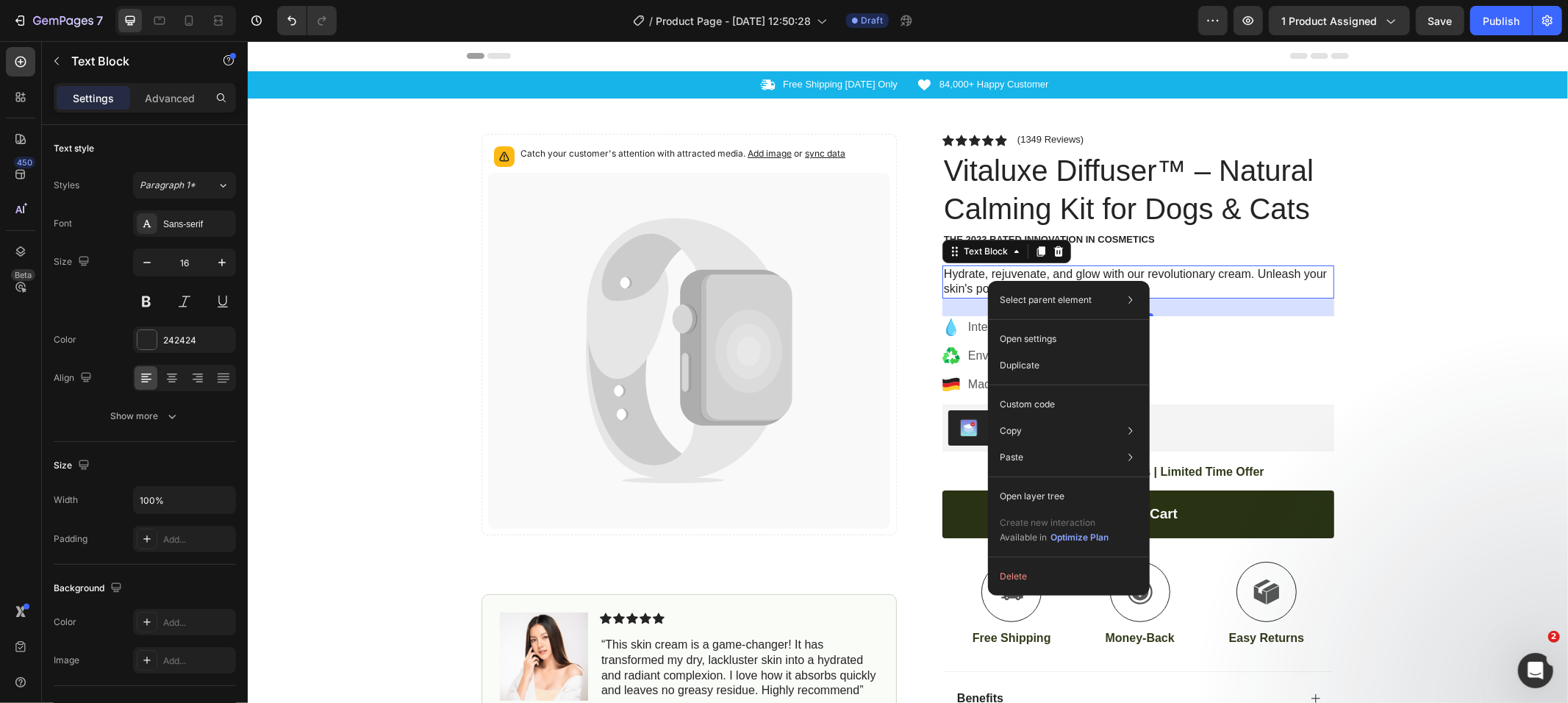
click at [981, 279] on p "Hydrate, rejuvenate, and glow with our revolutionary cream. Unleash your skin's…" at bounding box center [1137, 282] width 389 height 31
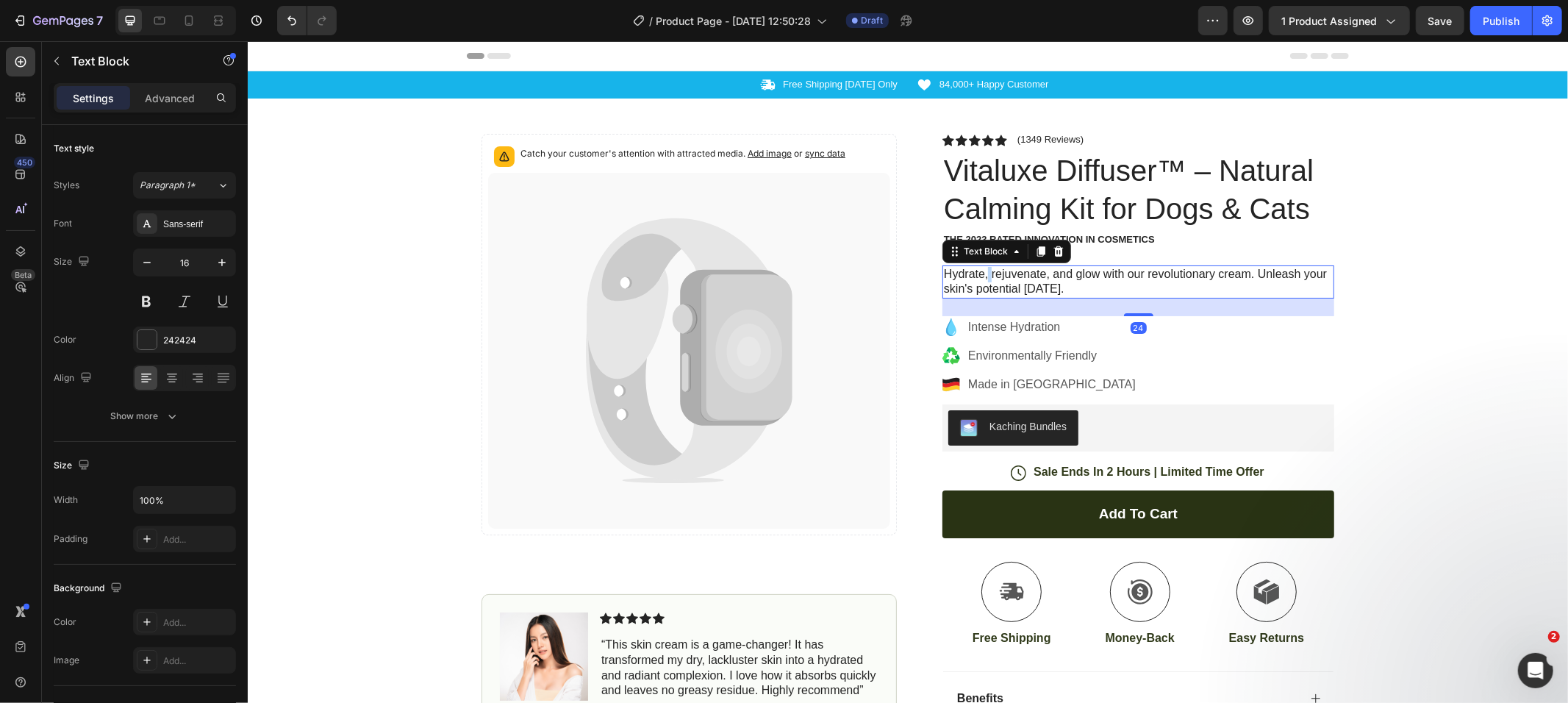
click at [981, 279] on p "Hydrate, rejuvenate, and glow with our revolutionary cream. Unleash your skin's…" at bounding box center [1137, 282] width 389 height 31
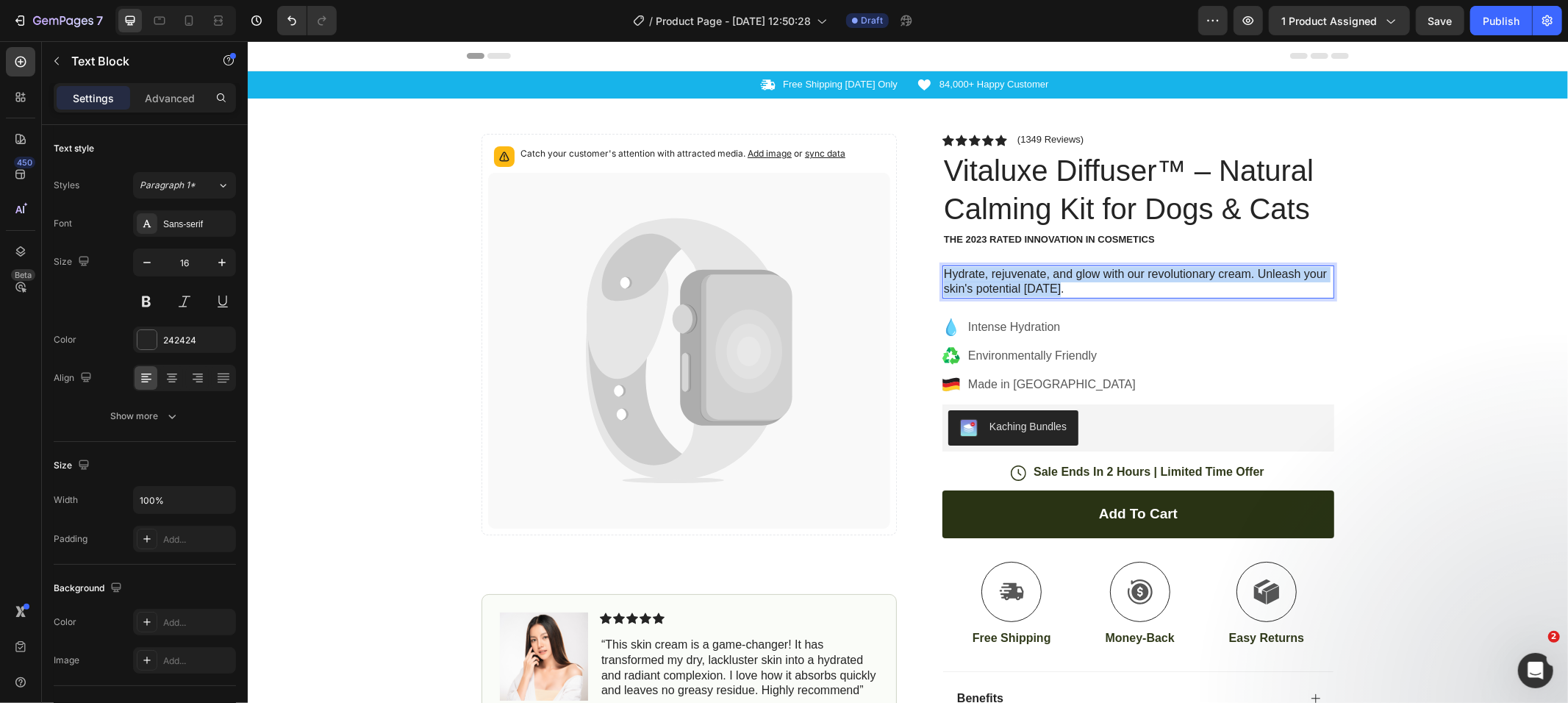
click at [981, 279] on p "Hydrate, rejuvenate, and glow with our revolutionary cream. Unleash your skin's…" at bounding box center [1137, 282] width 389 height 31
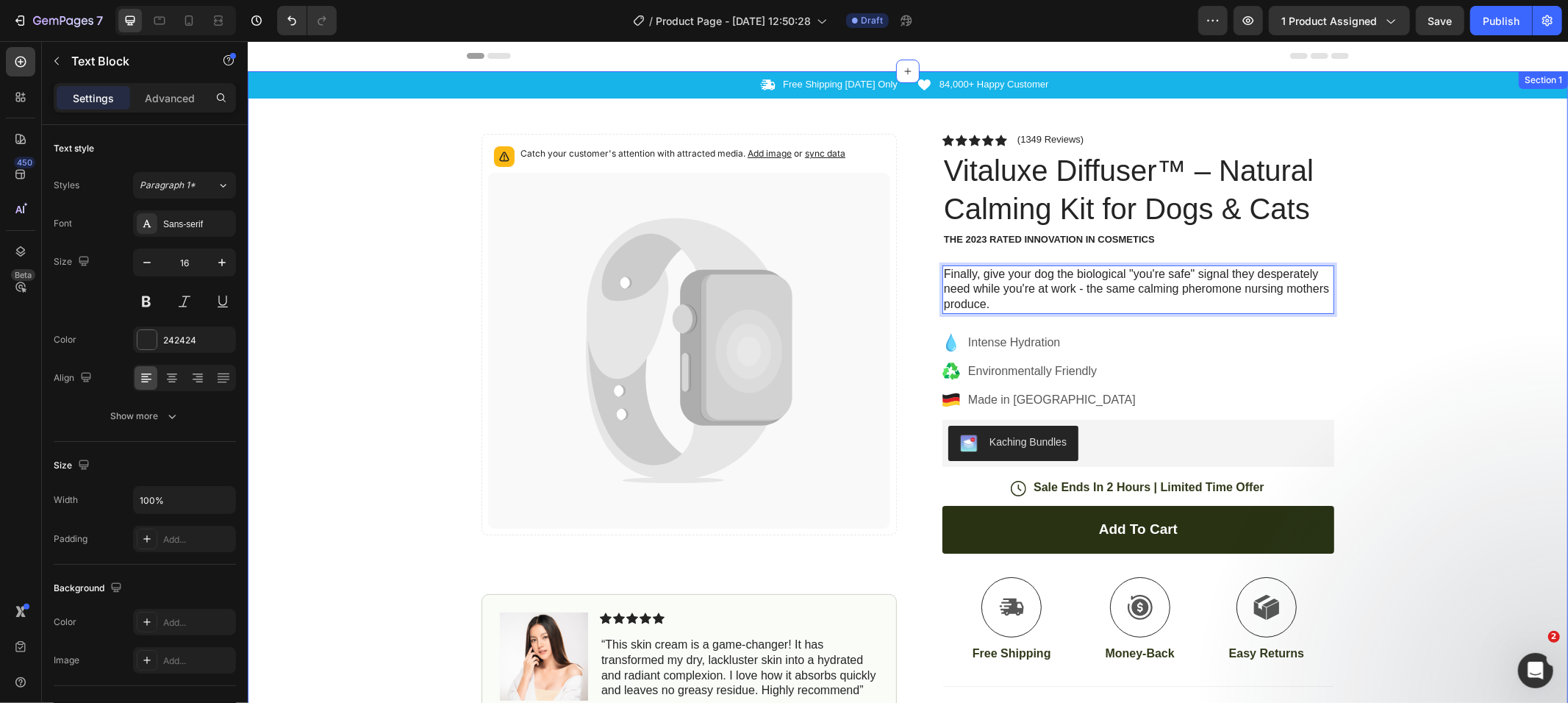
click at [1446, 307] on div "Icon Free Shipping [DATE] Only Text Block Row Icon 84,000+ Happy Customer Text …" at bounding box center [907, 492] width 1321 height 843
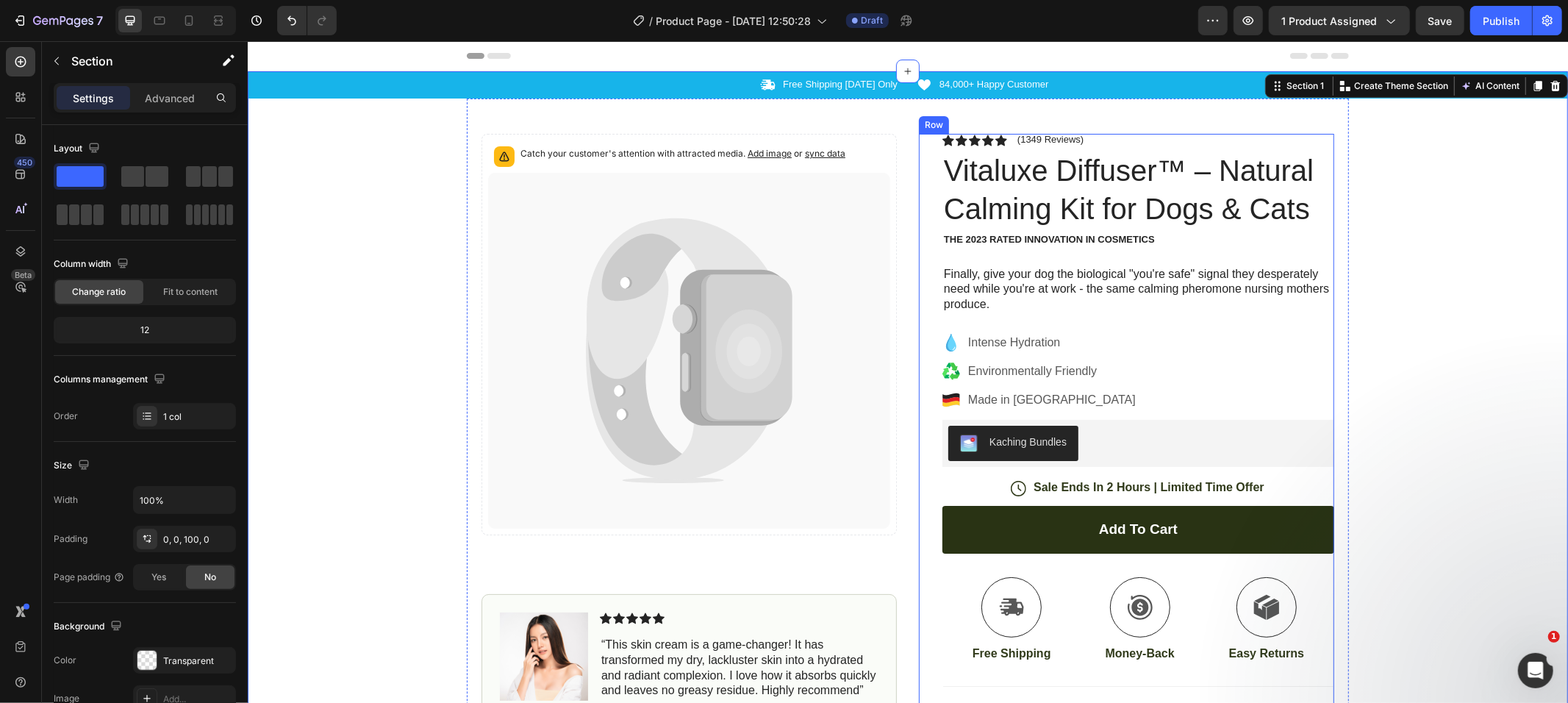
click at [965, 340] on div "Intense Hydration" at bounding box center [1051, 342] width 172 height 22
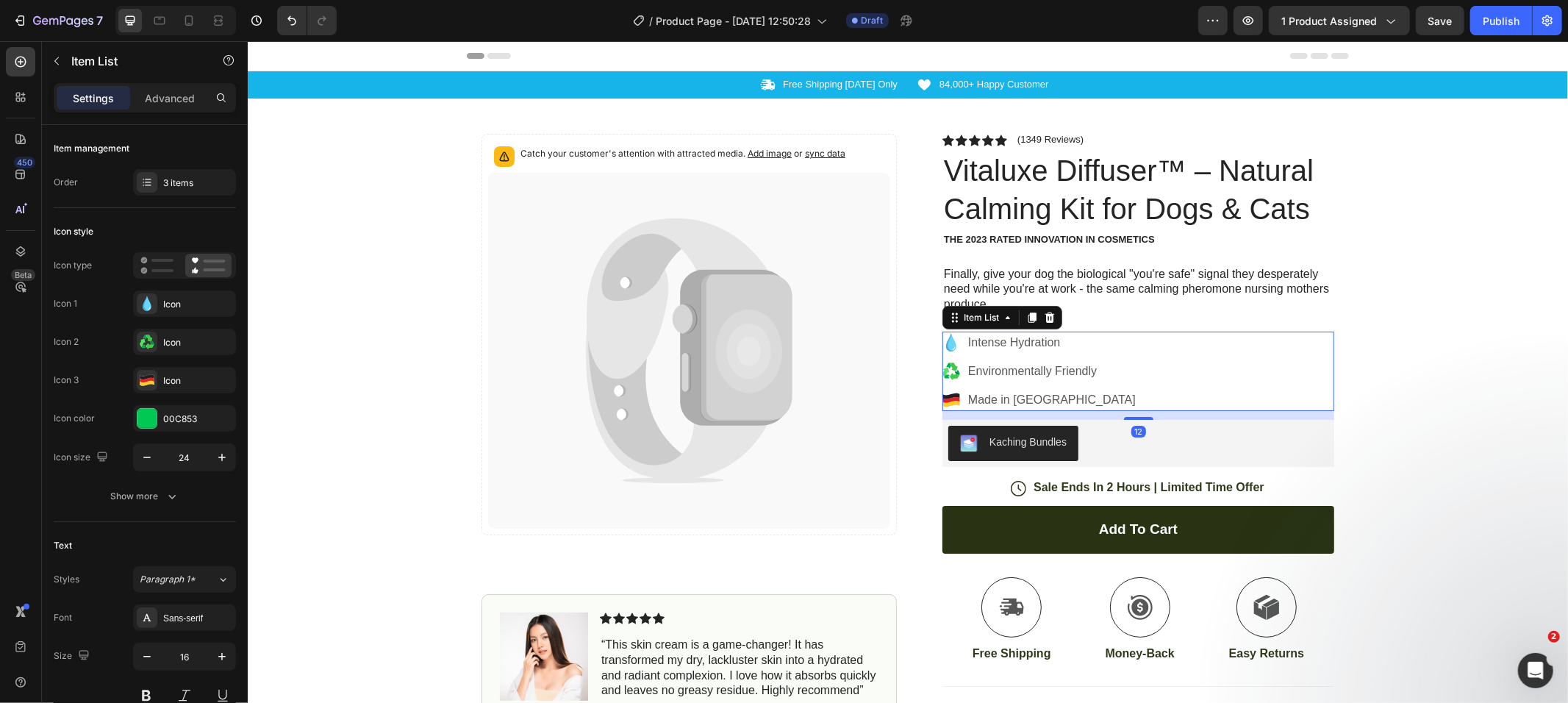
click at [945, 339] on icon at bounding box center [950, 342] width 10 height 18
click at [1009, 339] on p "Intense Hydration" at bounding box center [1051, 342] width 168 height 18
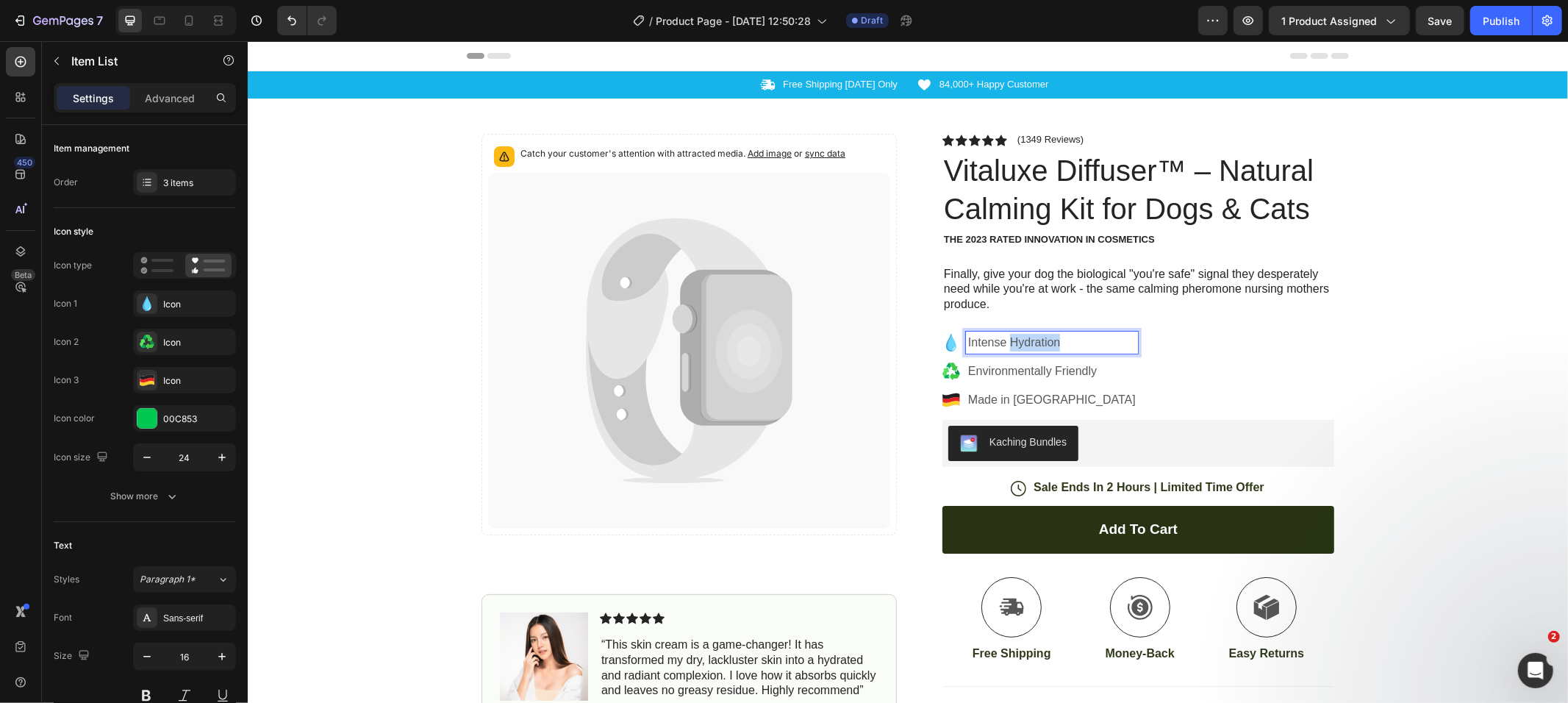
click at [1009, 339] on p "Intense Hydration" at bounding box center [1051, 342] width 168 height 18
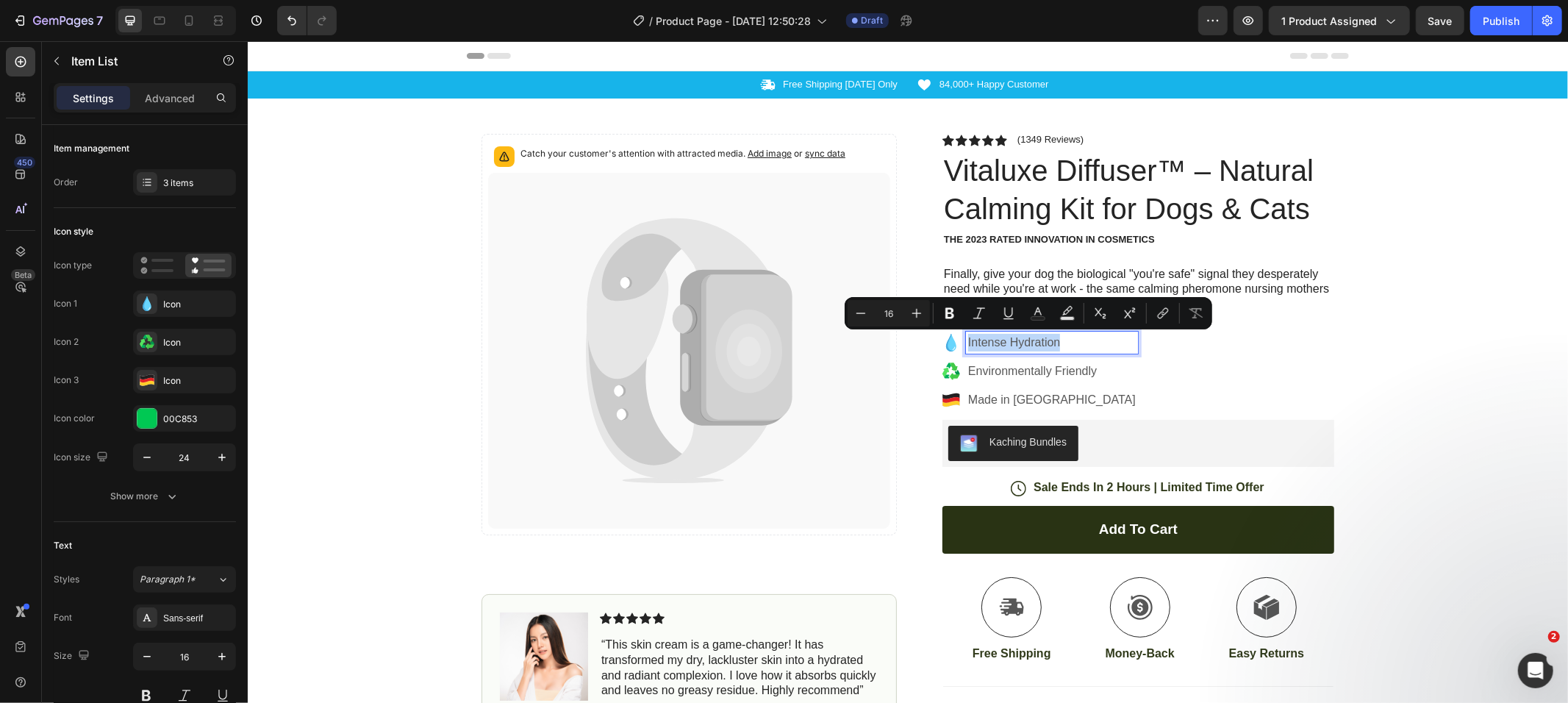
click at [1009, 339] on p "Intense Hydration" at bounding box center [1051, 342] width 168 height 18
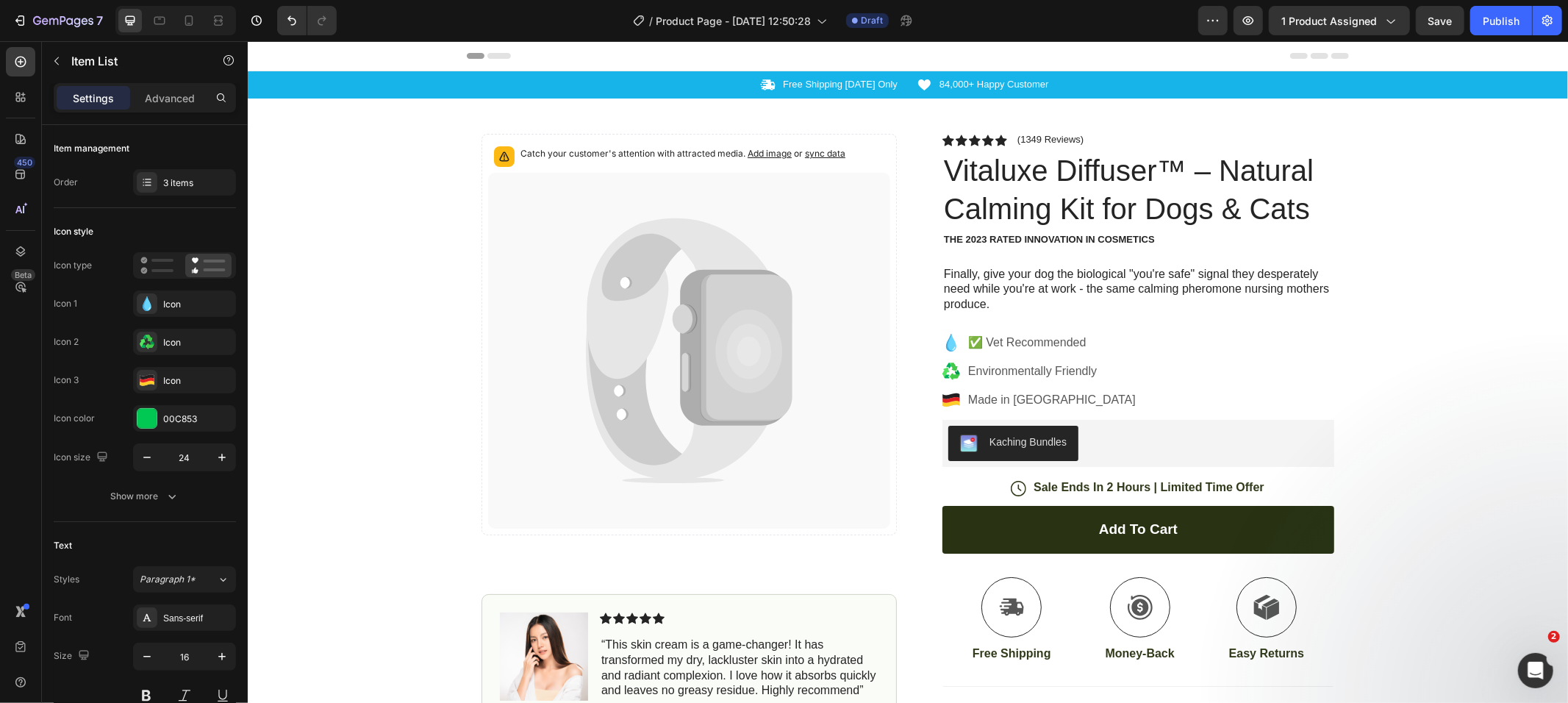
click at [945, 340] on icon at bounding box center [950, 342] width 10 height 18
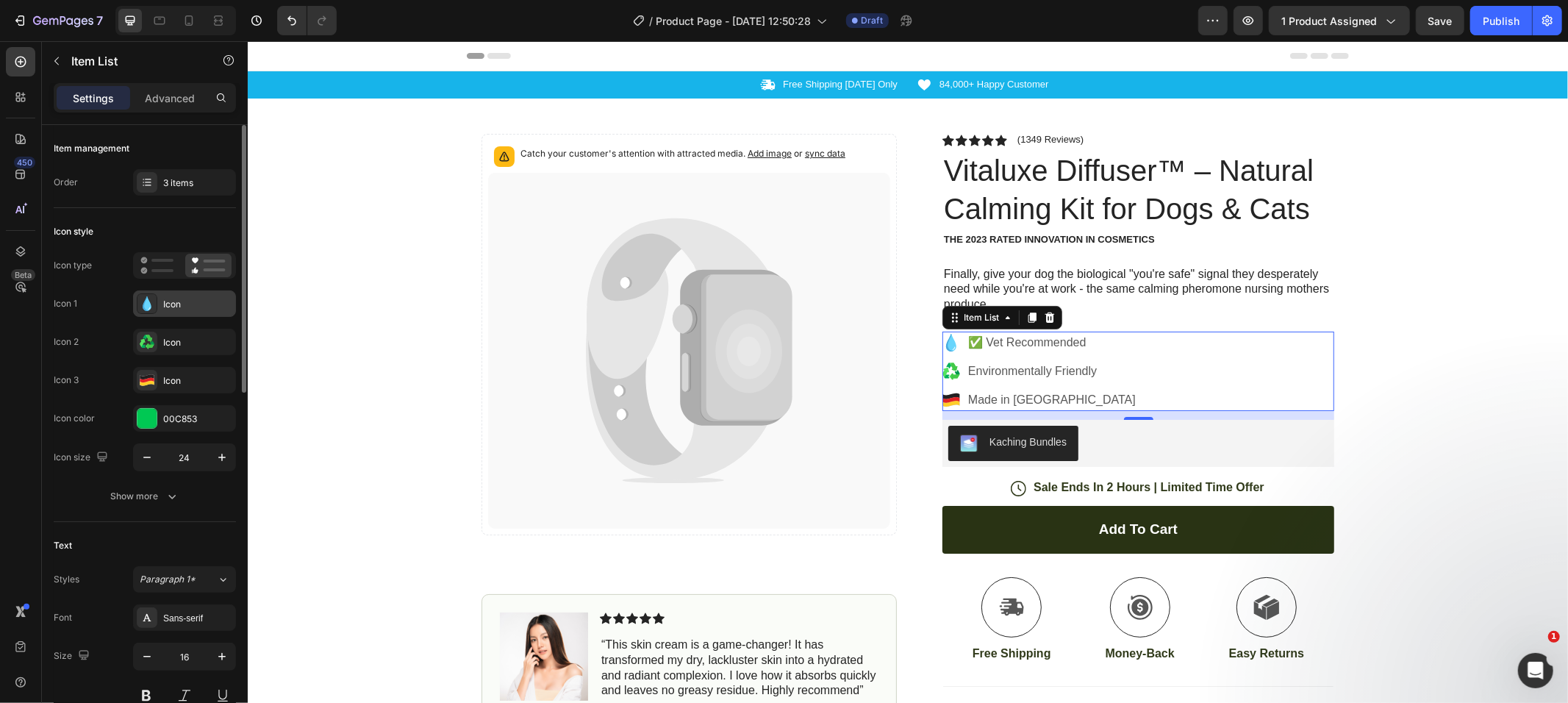
click at [161, 302] on div "Icon" at bounding box center [185, 304] width 103 height 27
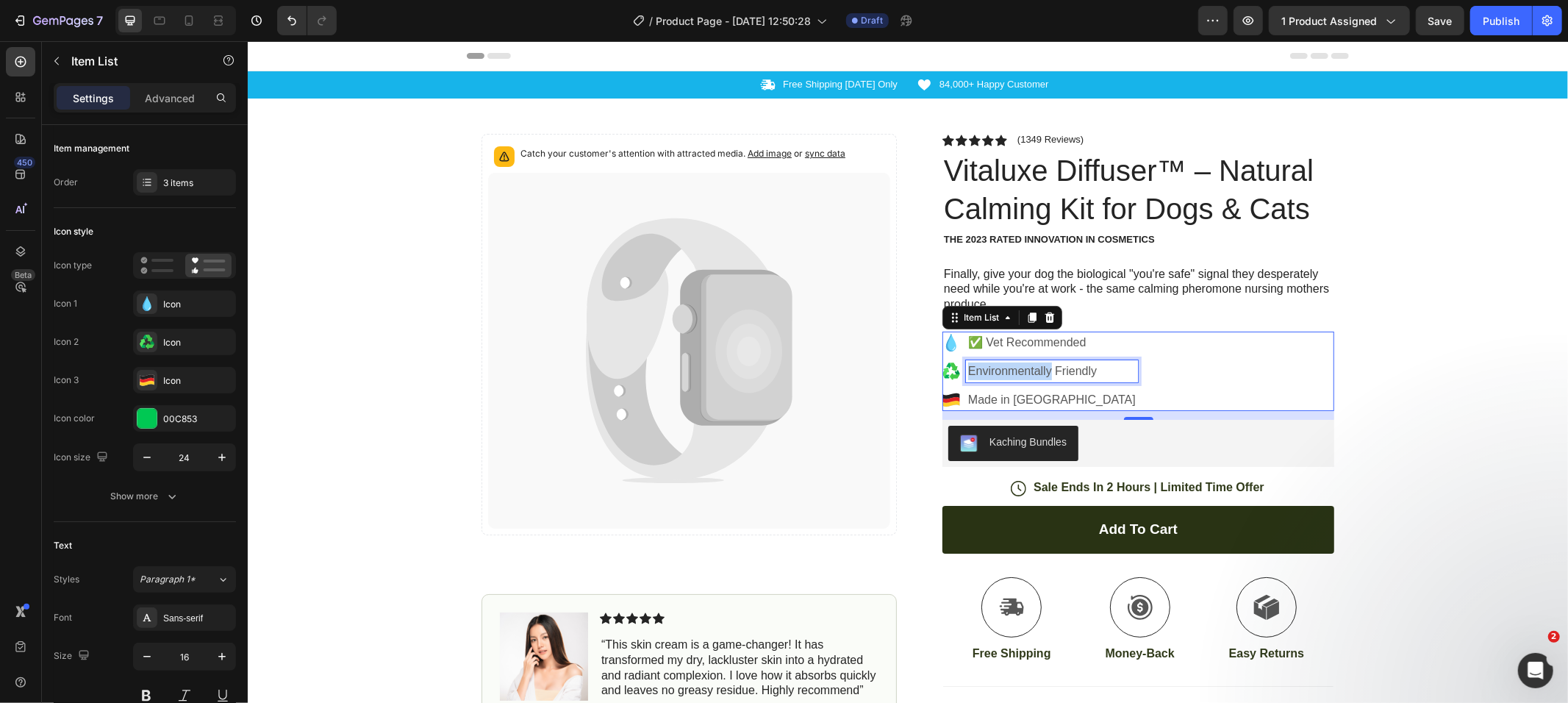
click at [1017, 377] on p "Environmentally Friendly" at bounding box center [1051, 371] width 168 height 18
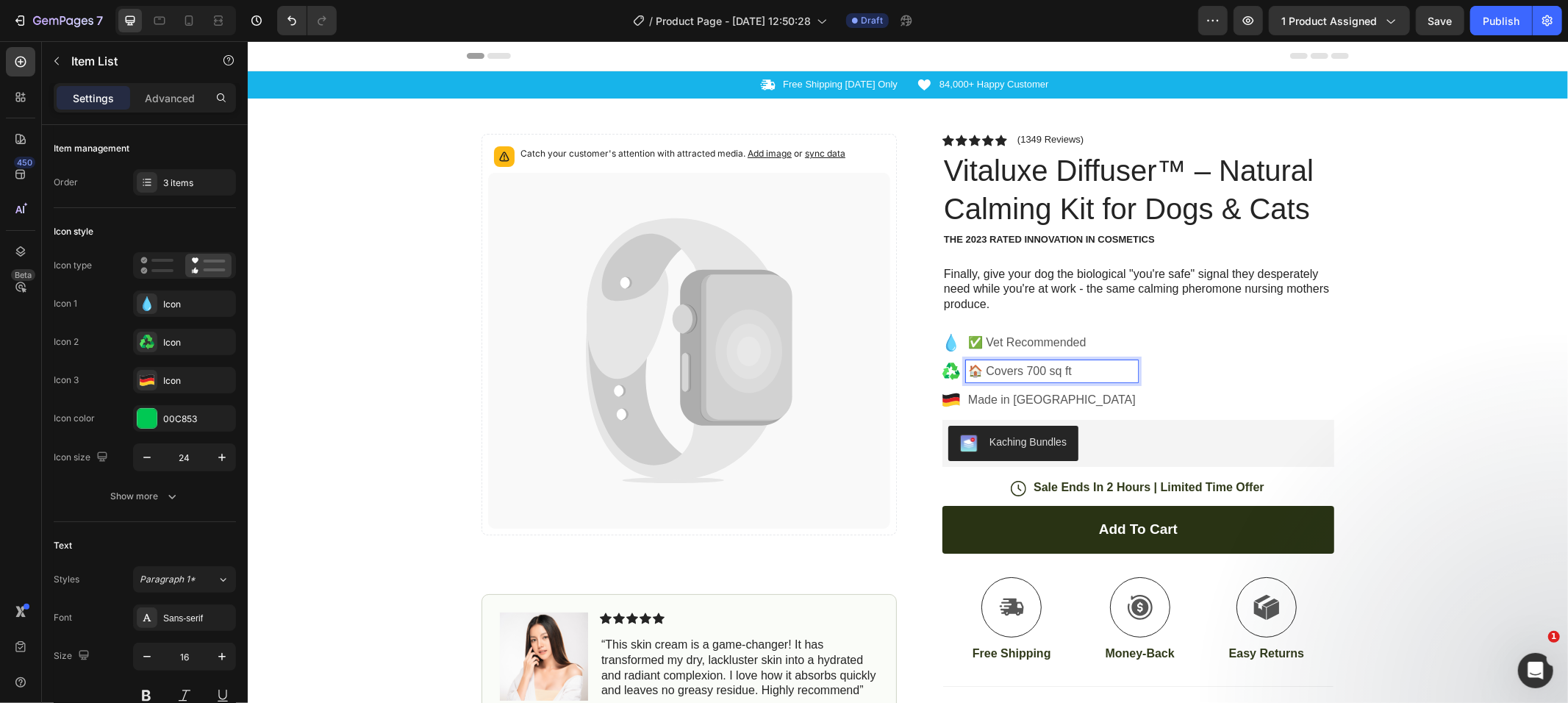
click at [1013, 395] on p "Made in [GEOGRAPHIC_DATA]" at bounding box center [1051, 399] width 168 height 18
click at [1008, 394] on p "Made in [GEOGRAPHIC_DATA]" at bounding box center [1051, 399] width 168 height 18
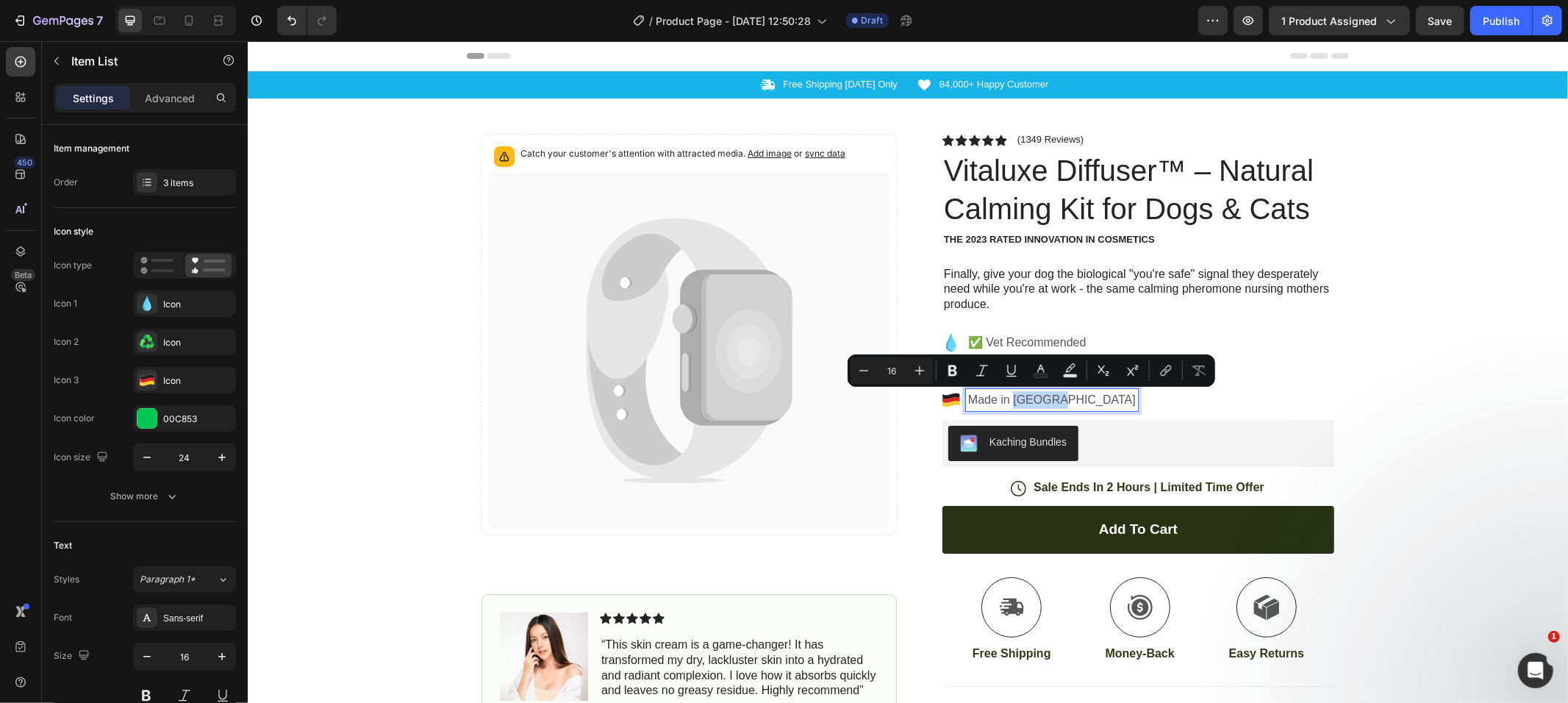
click at [1008, 394] on p "Made in [GEOGRAPHIC_DATA]" at bounding box center [1051, 399] width 168 height 18
click at [981, 395] on p "Made in [GEOGRAPHIC_DATA]" at bounding box center [1051, 399] width 168 height 18
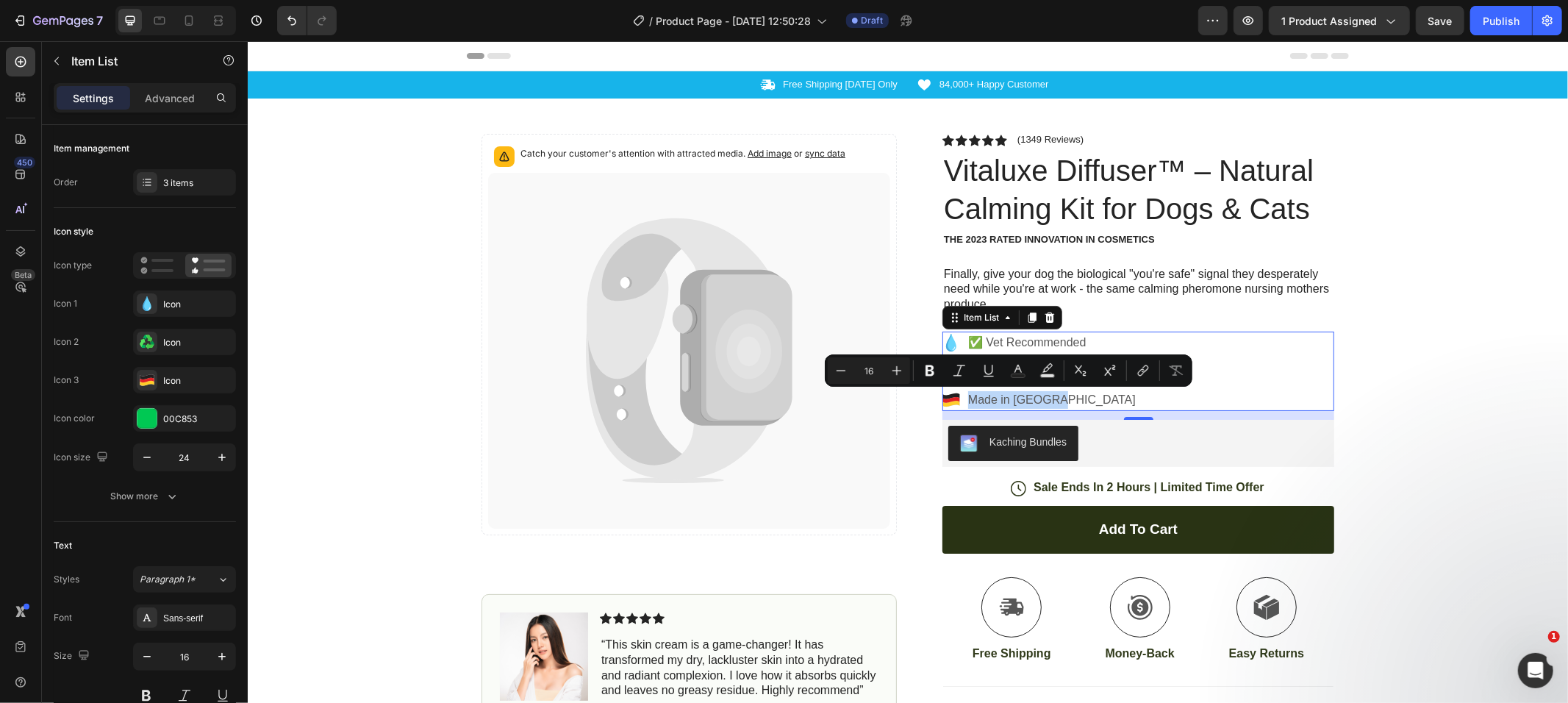
click at [1030, 392] on p "Made in [GEOGRAPHIC_DATA]" at bounding box center [1051, 399] width 168 height 18
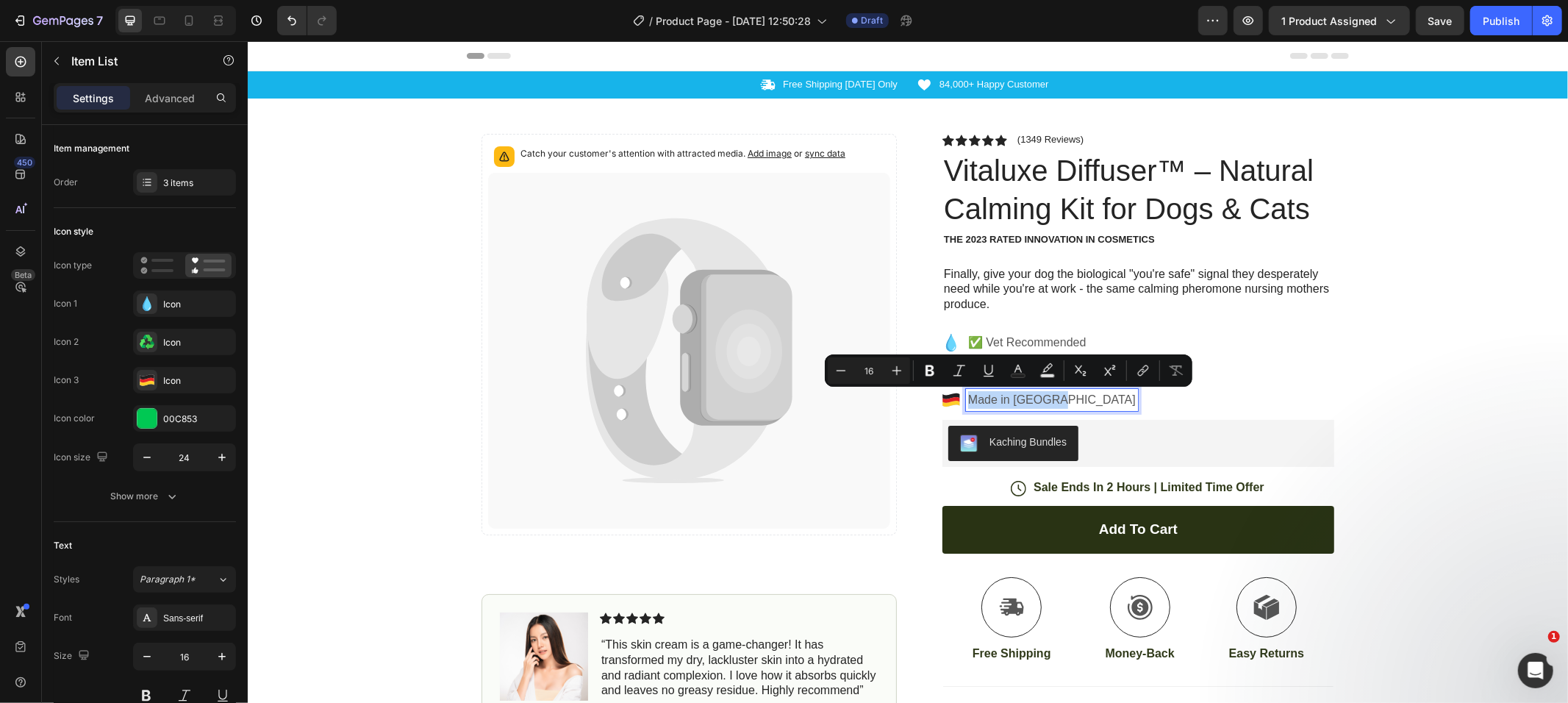
click at [1030, 392] on p "Made in [GEOGRAPHIC_DATA]" at bounding box center [1051, 399] width 168 height 18
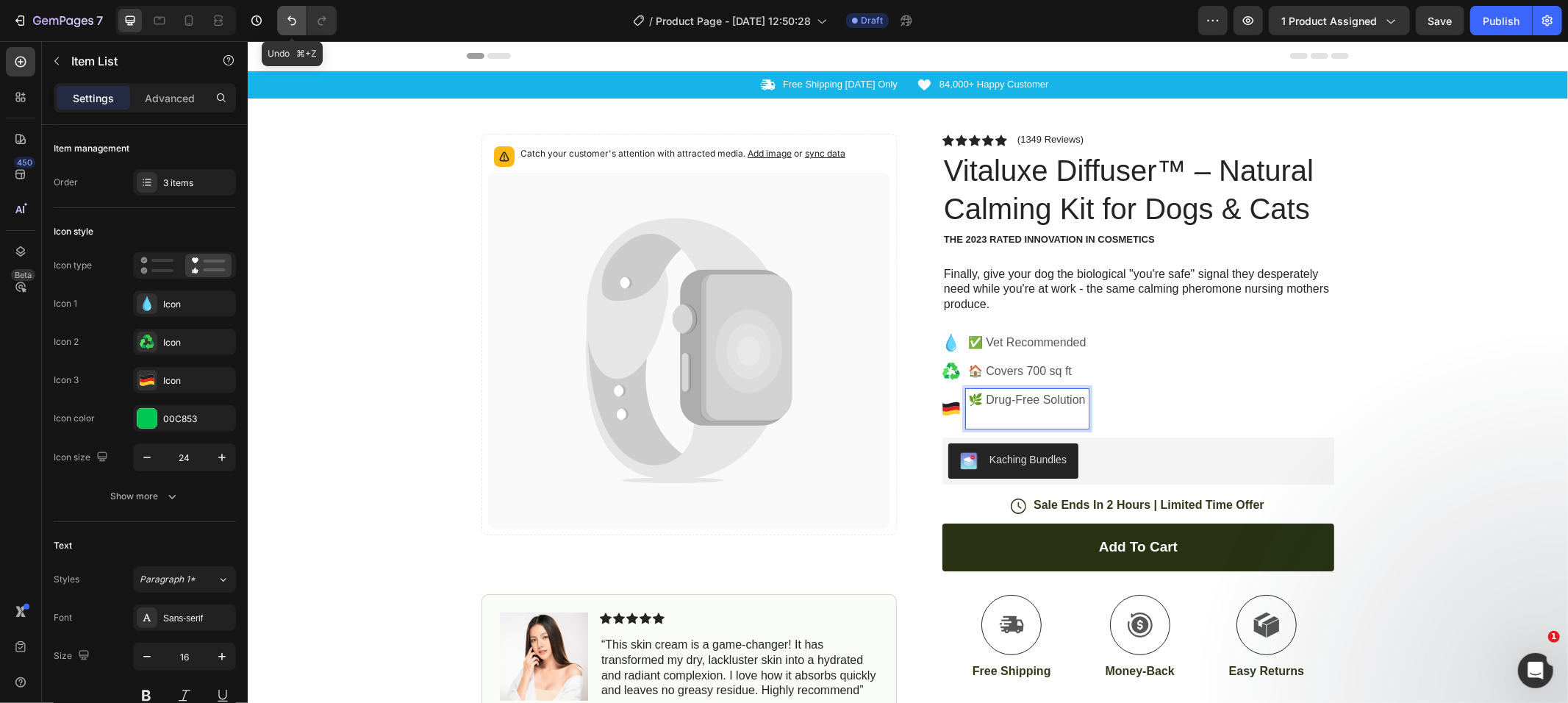
click at [293, 23] on icon "Undo/Redo" at bounding box center [292, 20] width 15 height 15
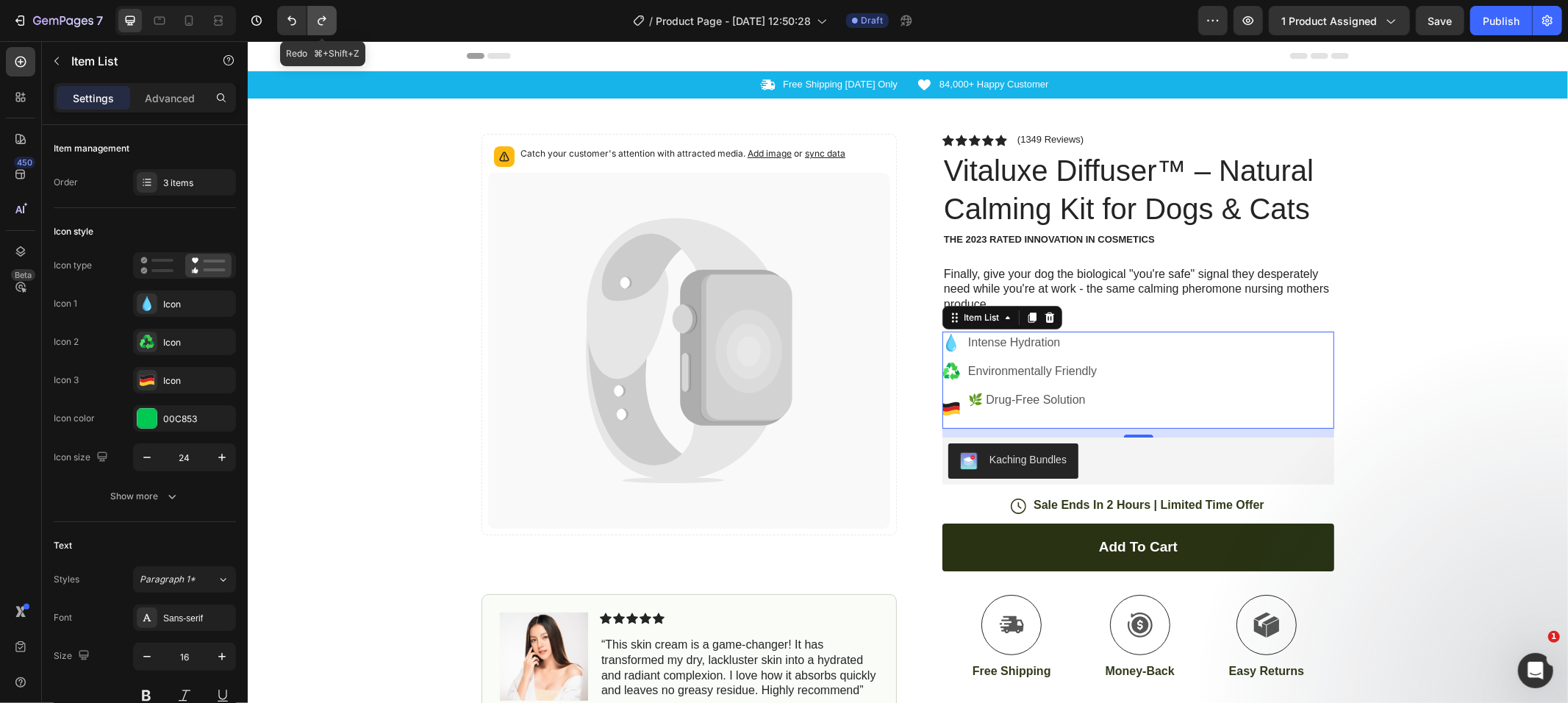
click at [313, 24] on button "Undo/Redo" at bounding box center [322, 21] width 30 height 30
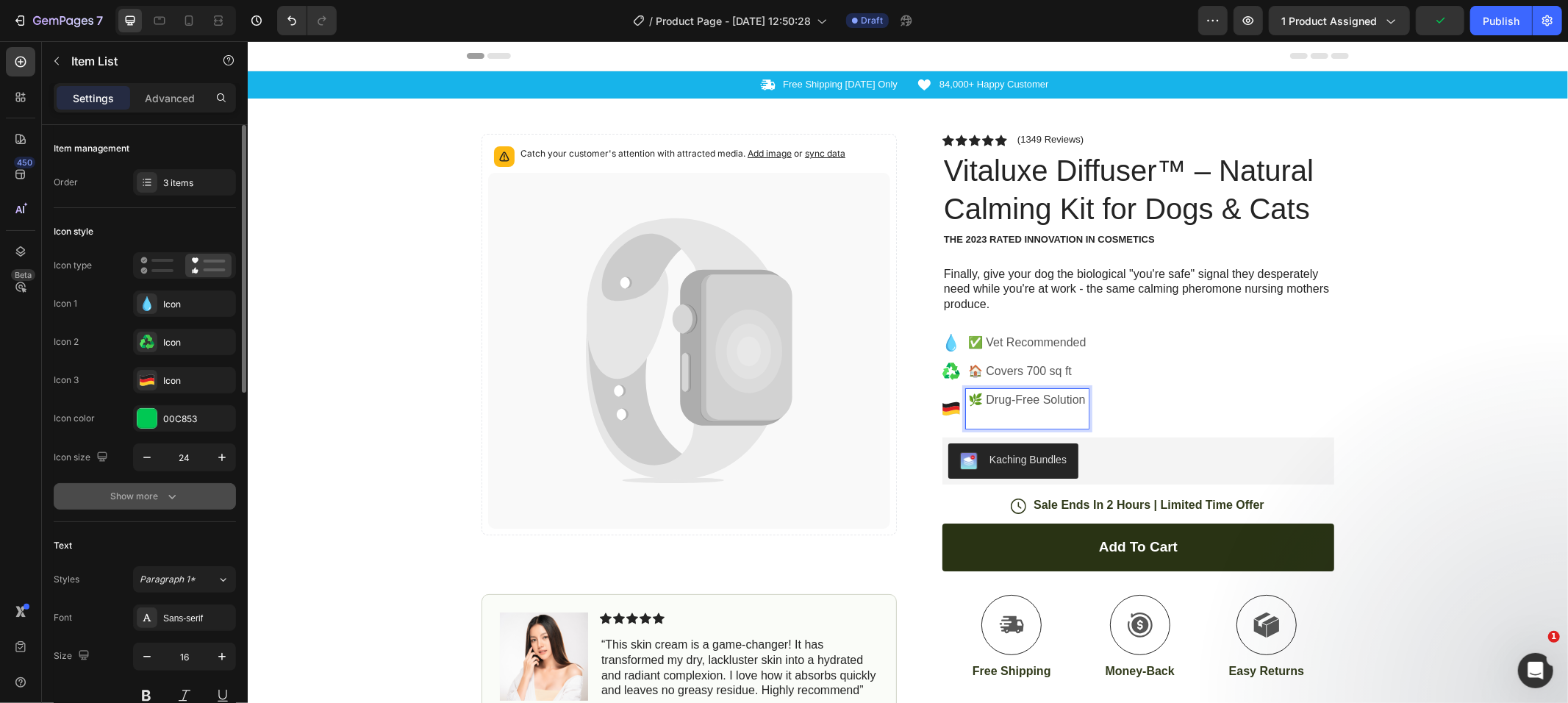
click at [147, 498] on div "Show more" at bounding box center [145, 496] width 69 height 15
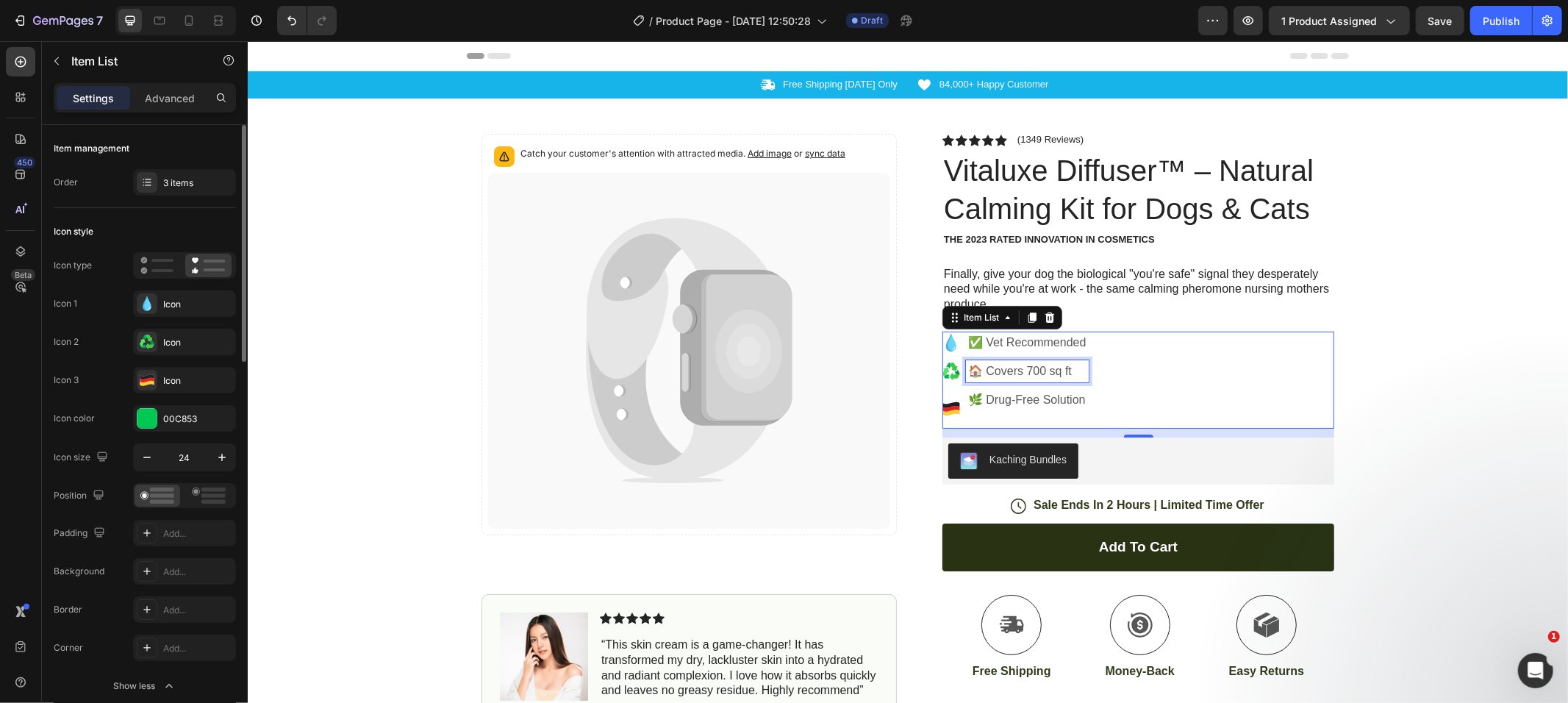
click at [1011, 382] on div "✅ Vet Recommended 🏠 Covers 700 sq ft 🌿 Drug-Free Solution" at bounding box center [1015, 379] width 147 height 97
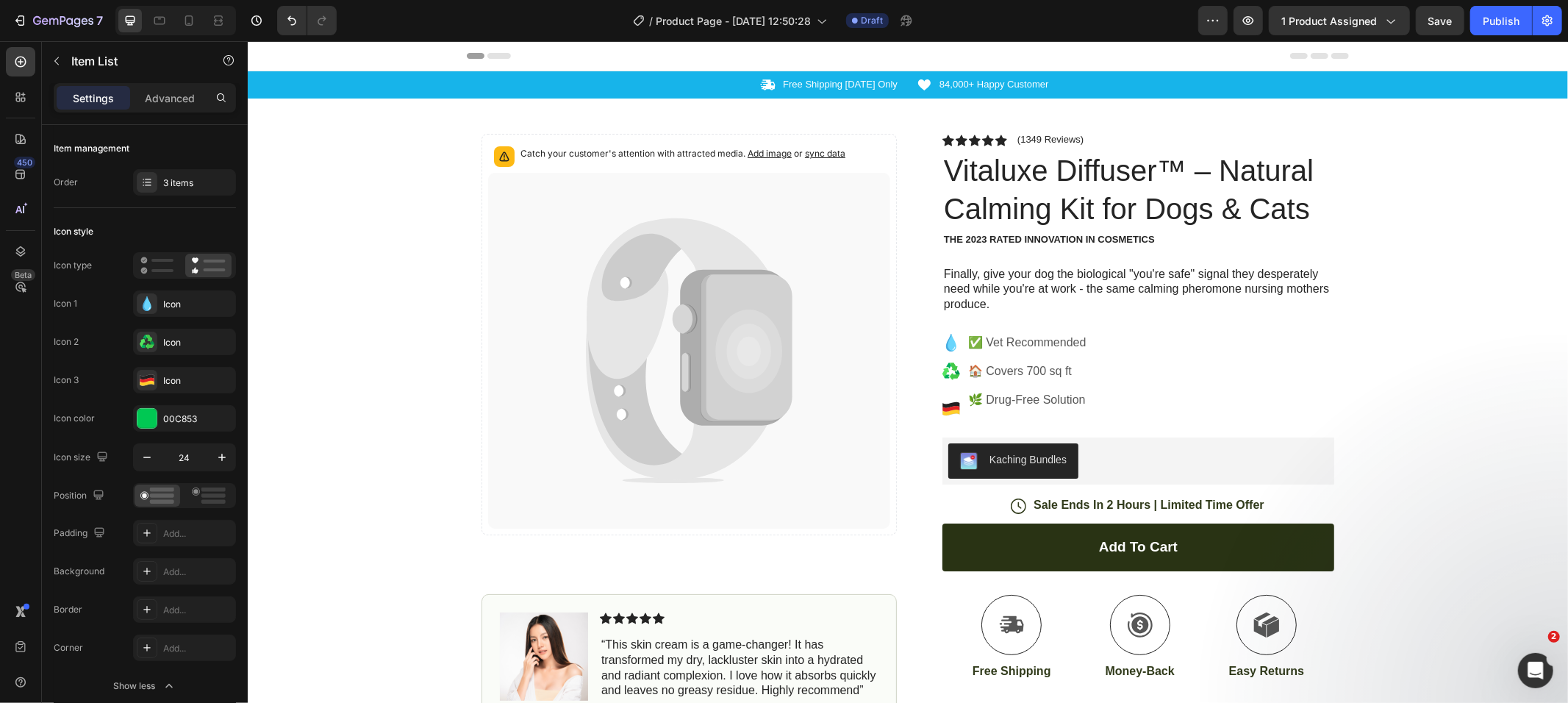
click at [942, 371] on icon at bounding box center [945, 371] width 6 height 9
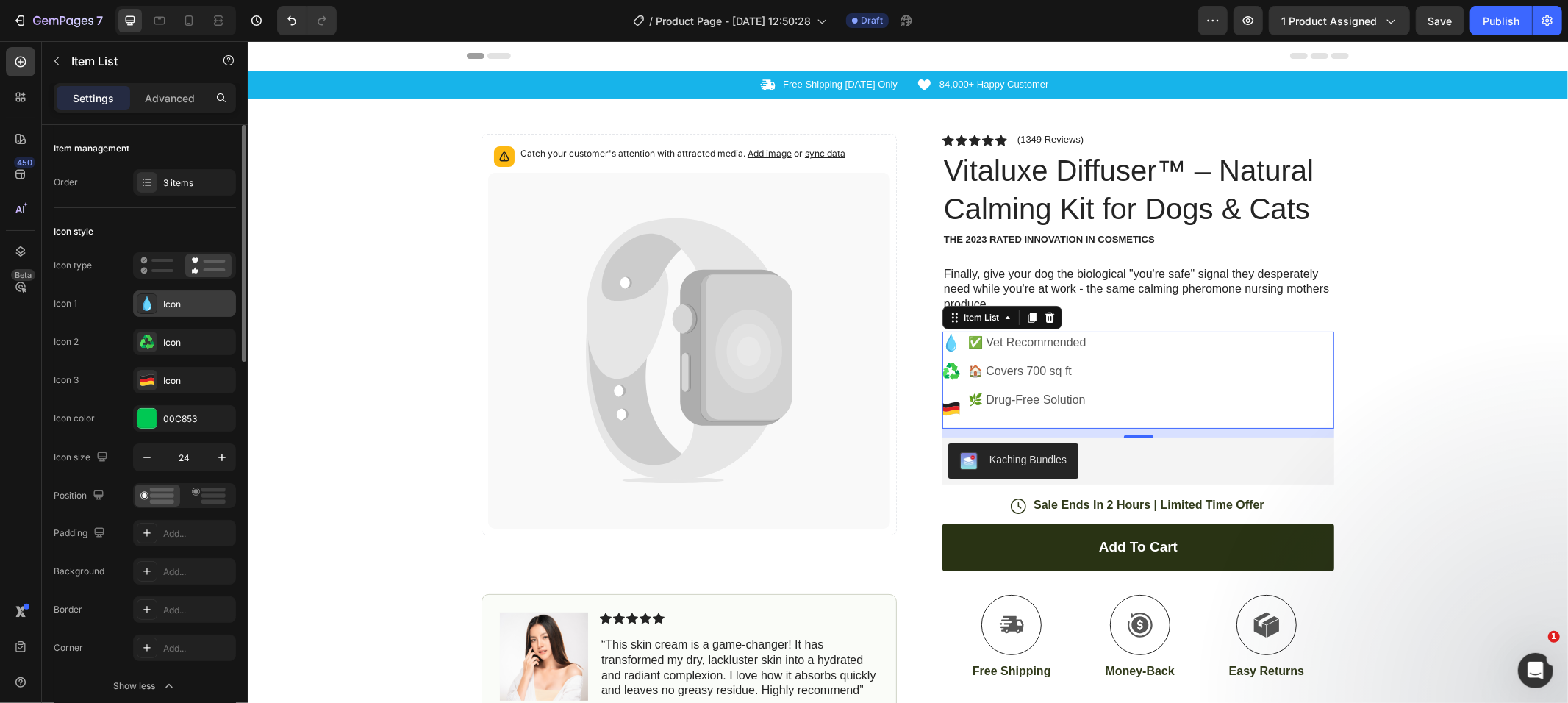
click at [176, 298] on div "Icon" at bounding box center [197, 304] width 69 height 13
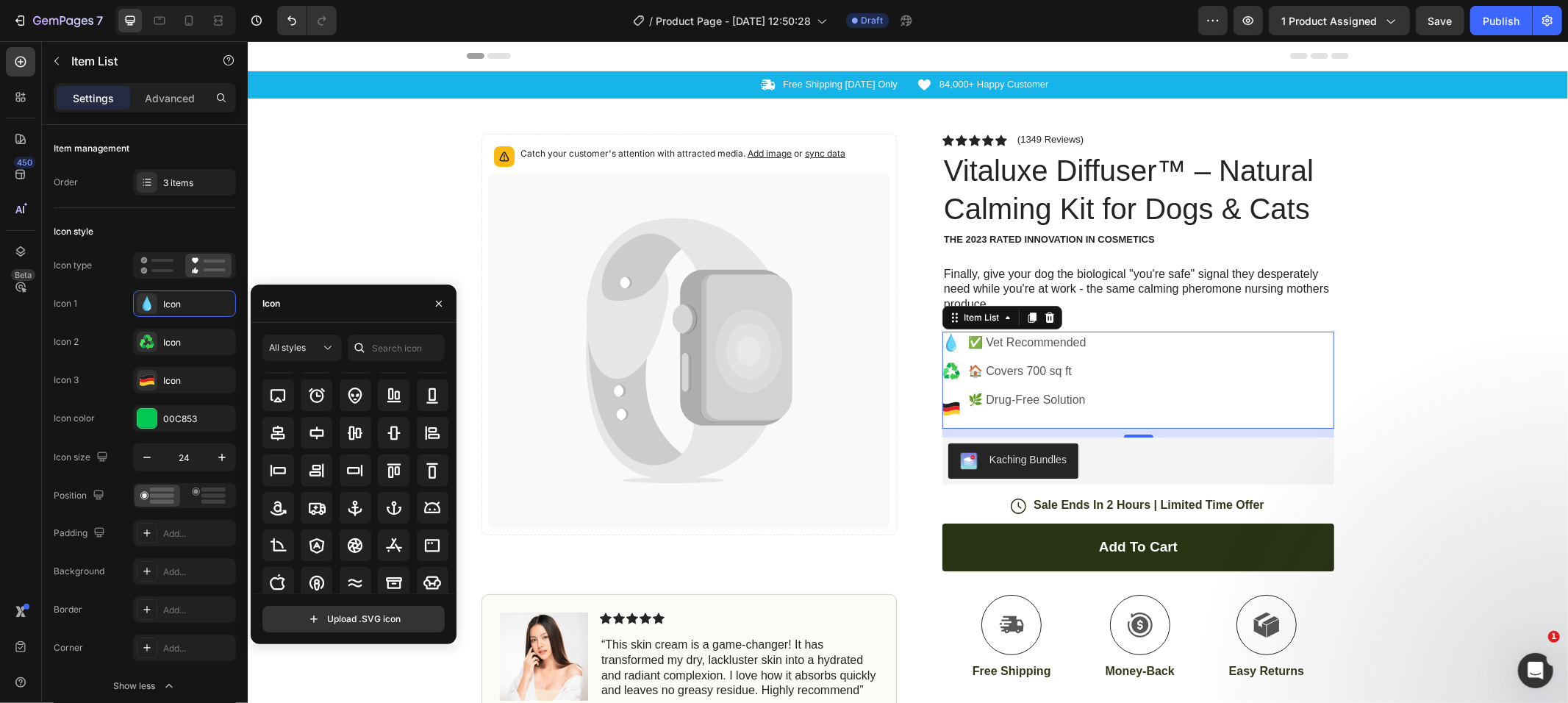
scroll to position [162, 0]
click at [1045, 313] on icon at bounding box center [1049, 317] width 9 height 10
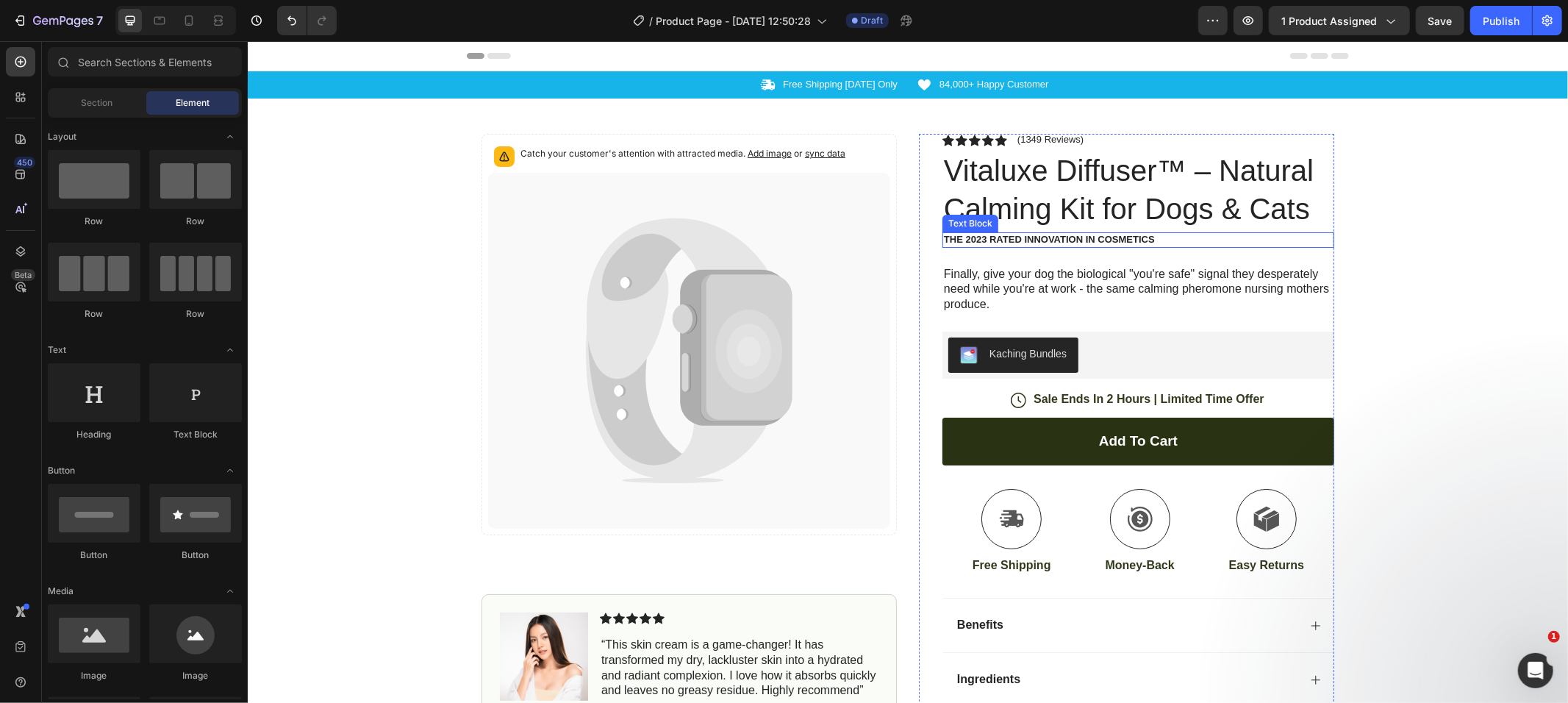
click at [1049, 243] on p "The 2023 Rated Innovation in Cosmetics" at bounding box center [1137, 240] width 389 height 12
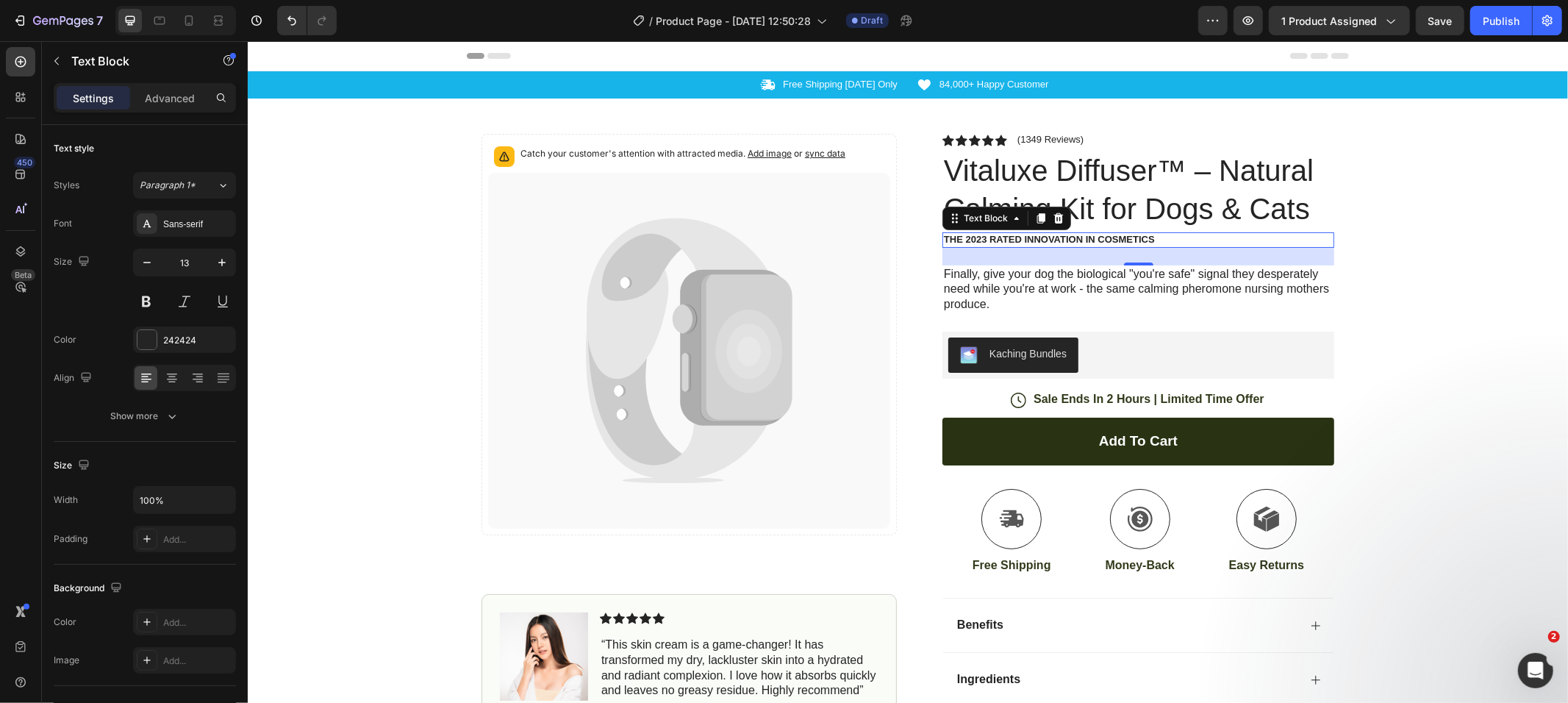
click at [977, 238] on p "The 2023 Rated Innovation in Cosmetics" at bounding box center [1137, 240] width 389 height 12
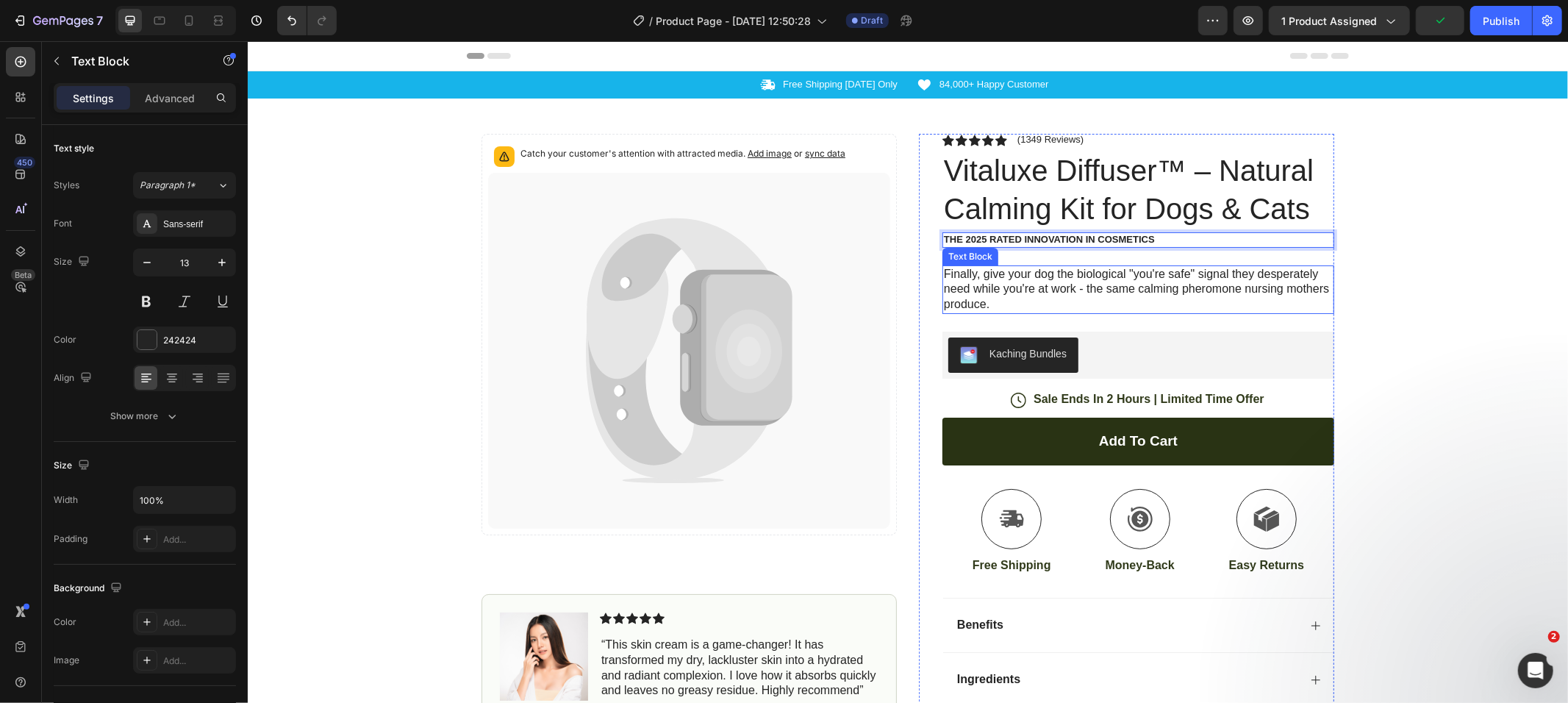
click at [1002, 304] on p "Finally, give your dog the biological "you're safe" signal they desperately nee…" at bounding box center [1137, 289] width 389 height 45
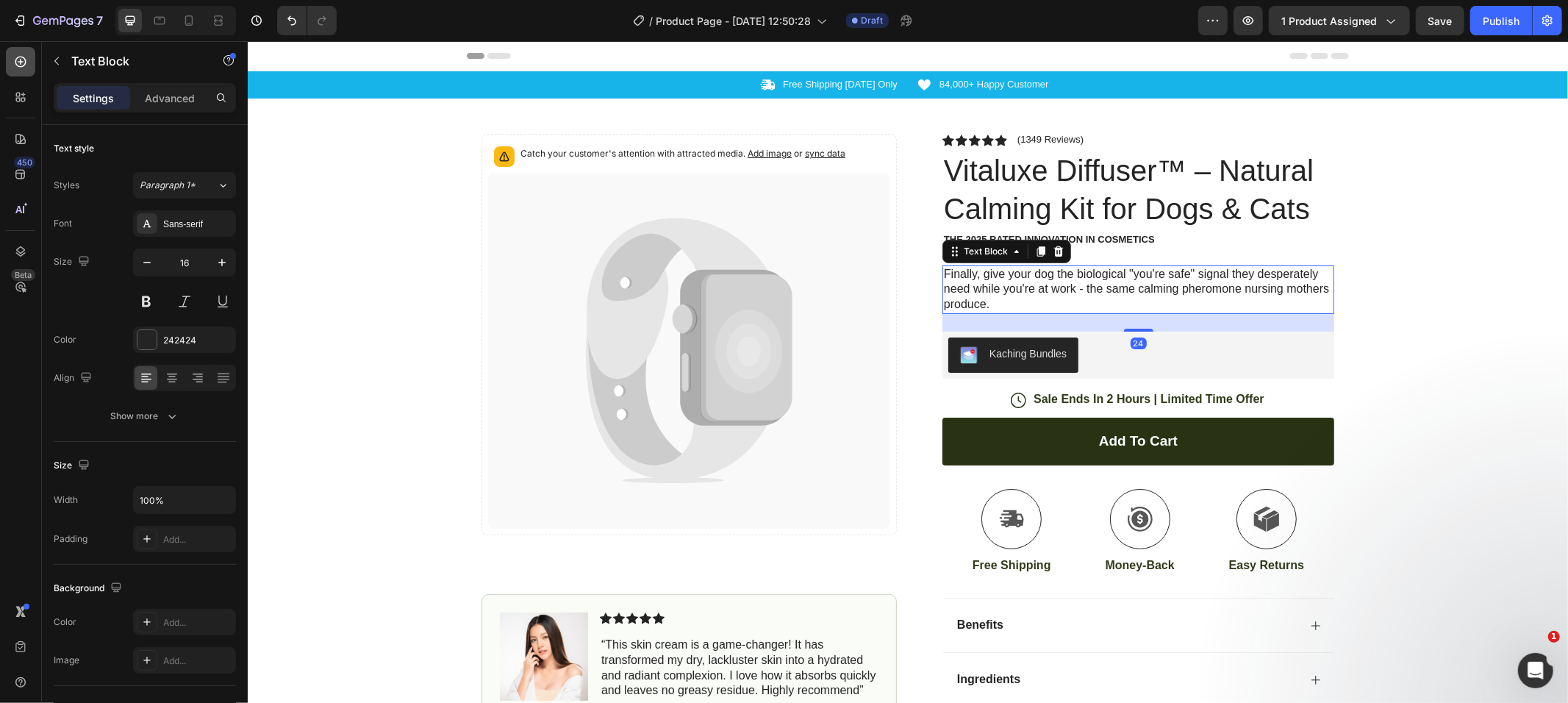
click at [23, 62] on icon at bounding box center [20, 62] width 15 height 15
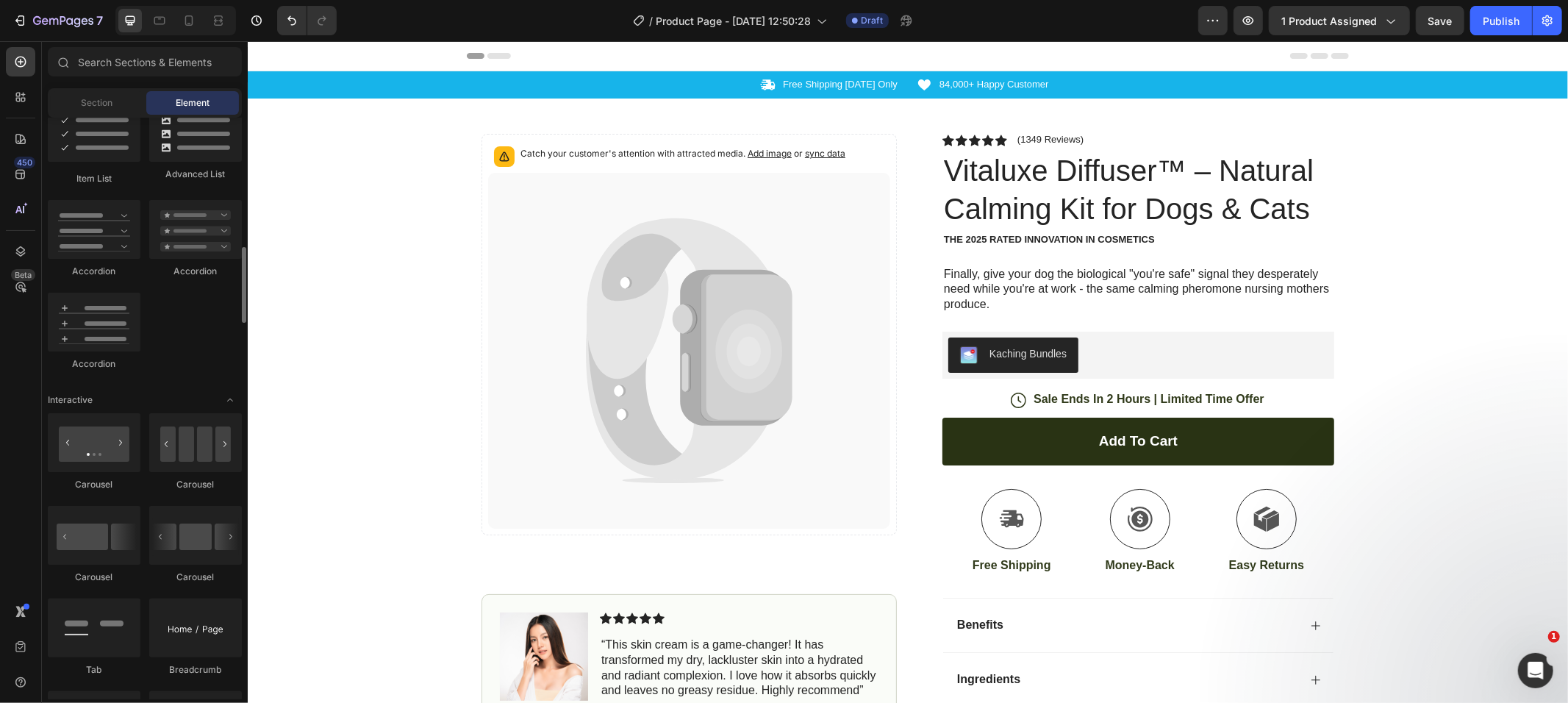
scroll to position [869, 0]
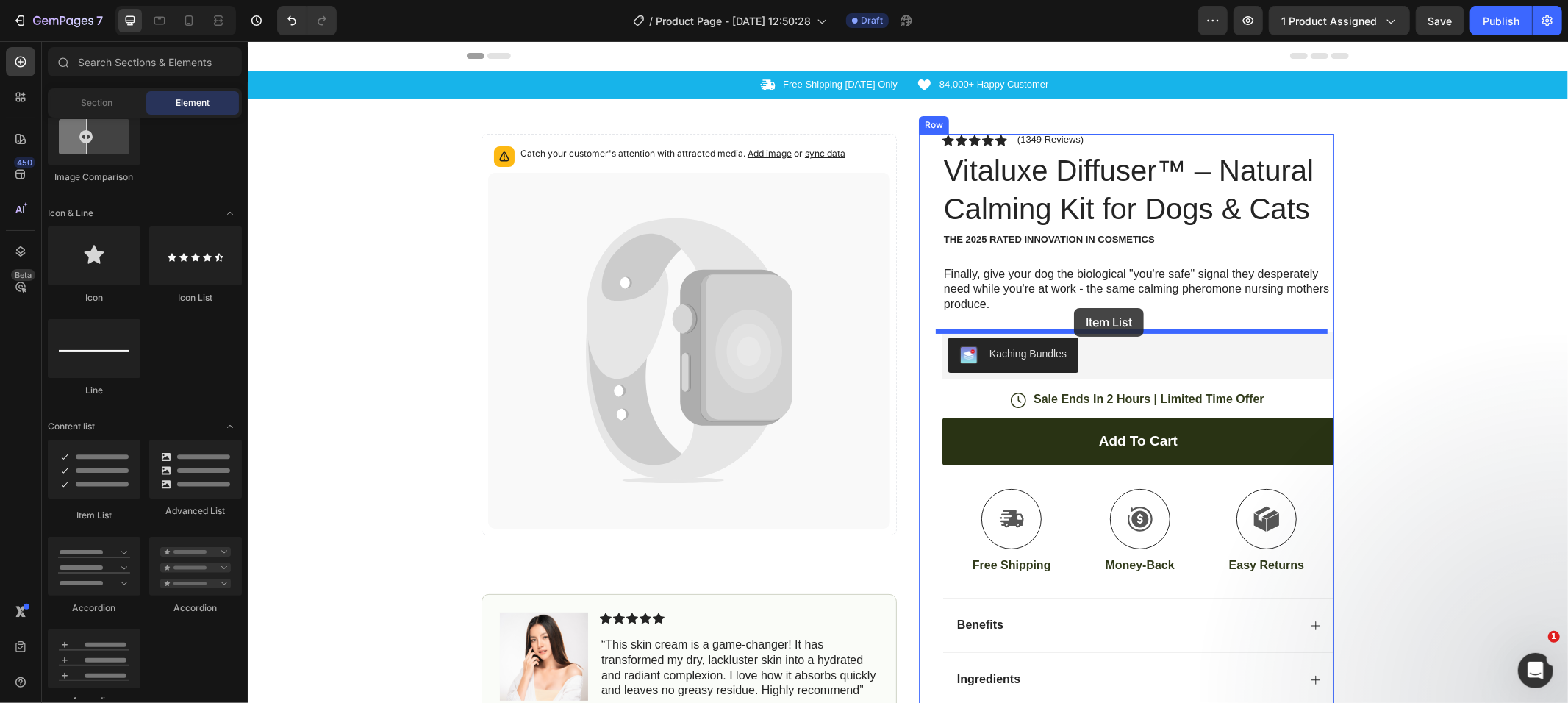
drag, startPoint x: 346, startPoint y: 498, endPoint x: 1073, endPoint y: 307, distance: 751.7
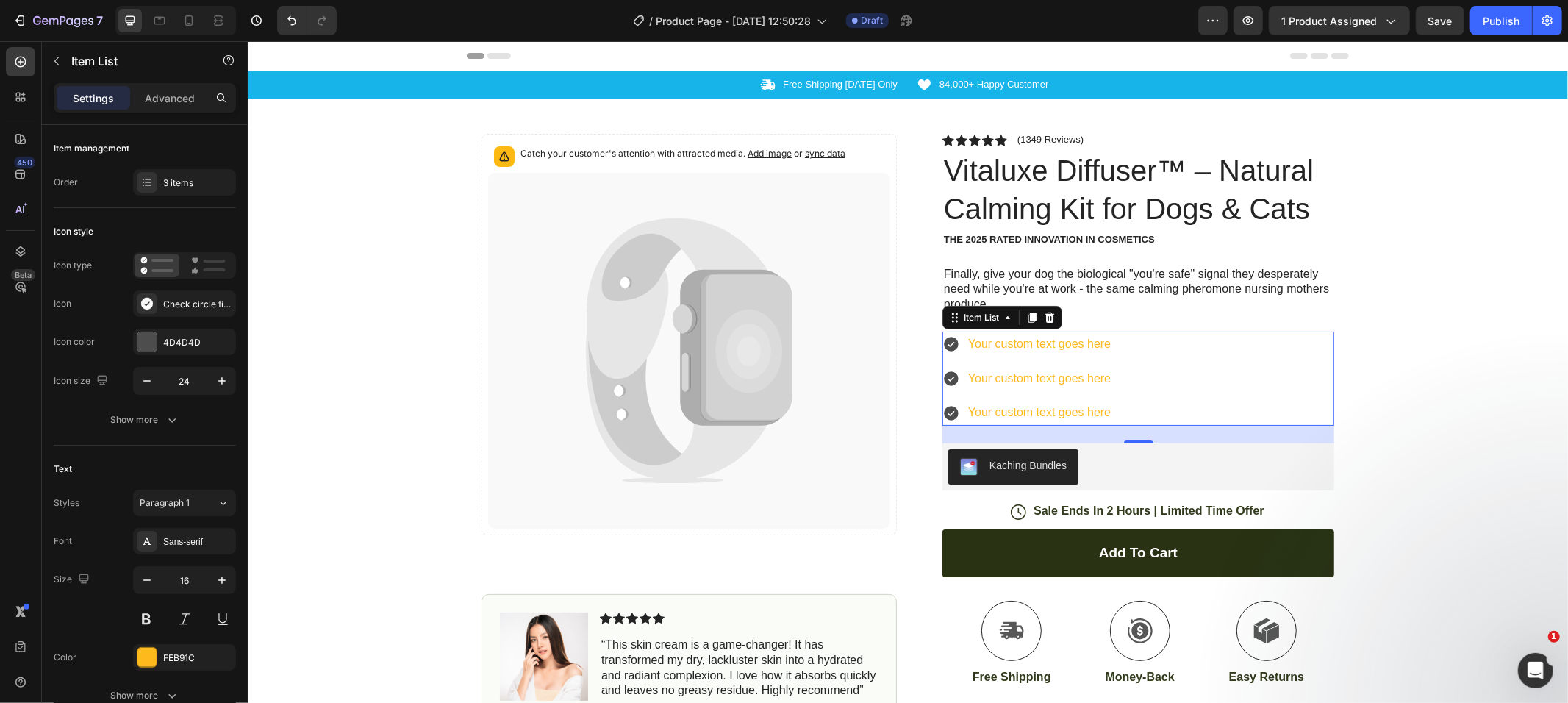
click at [1013, 341] on div "Your custom text goes here" at bounding box center [1038, 343] width 147 height 26
click at [1013, 341] on p "Your custom text goes here" at bounding box center [1038, 343] width 143 height 21
click at [1025, 372] on p "Your custom text goes here" at bounding box center [1047, 378] width 160 height 21
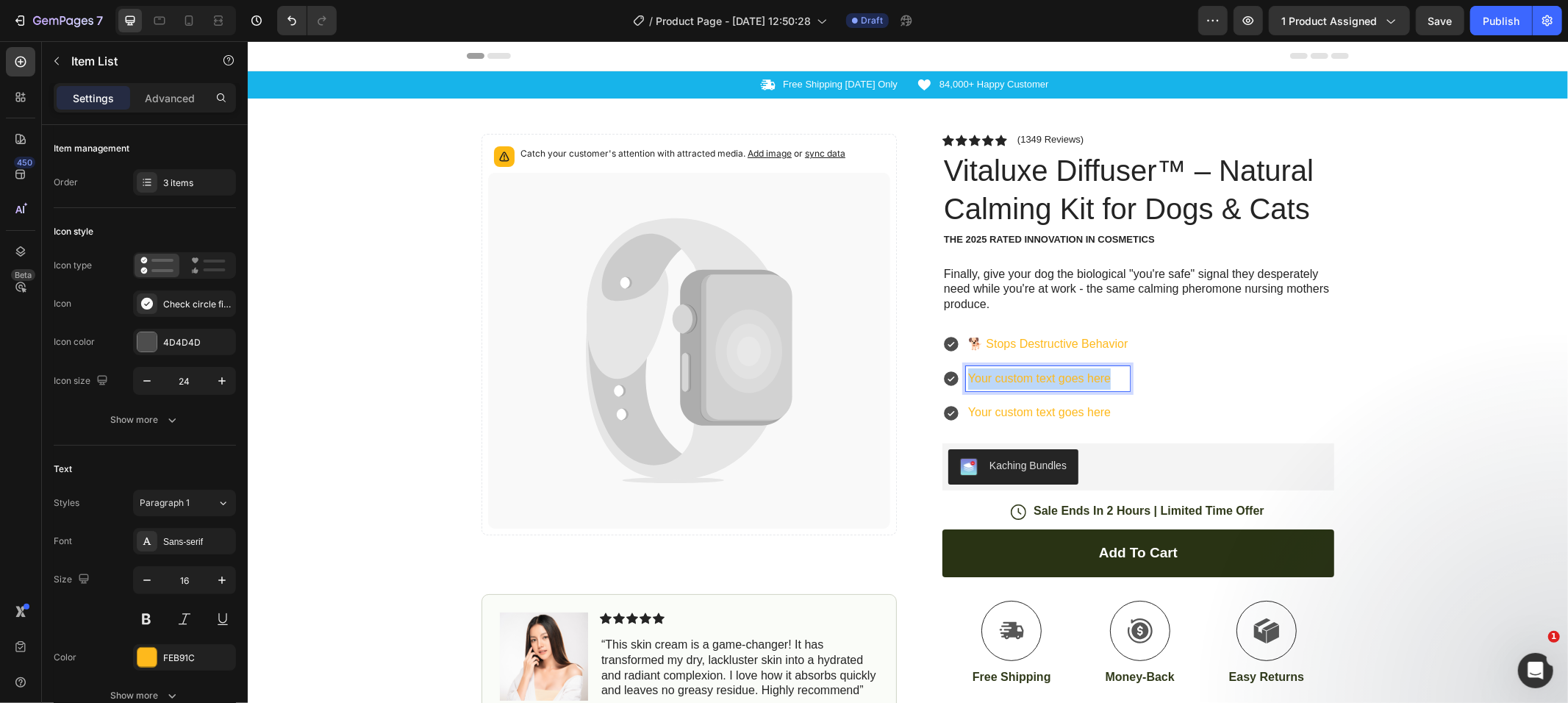
click at [1025, 372] on p "Your custom text goes here" at bounding box center [1047, 378] width 160 height 21
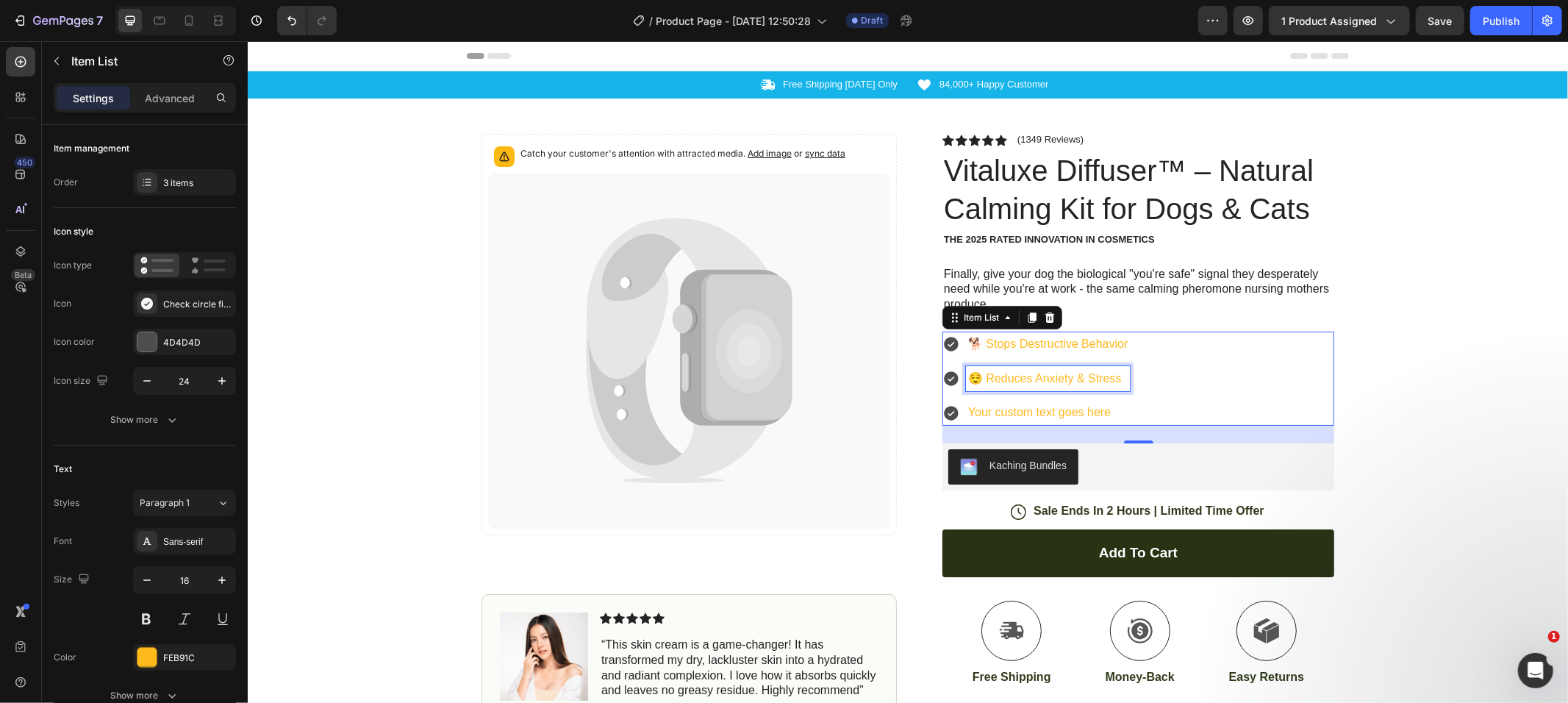
click at [1029, 410] on p "Your custom text goes here" at bounding box center [1047, 412] width 160 height 21
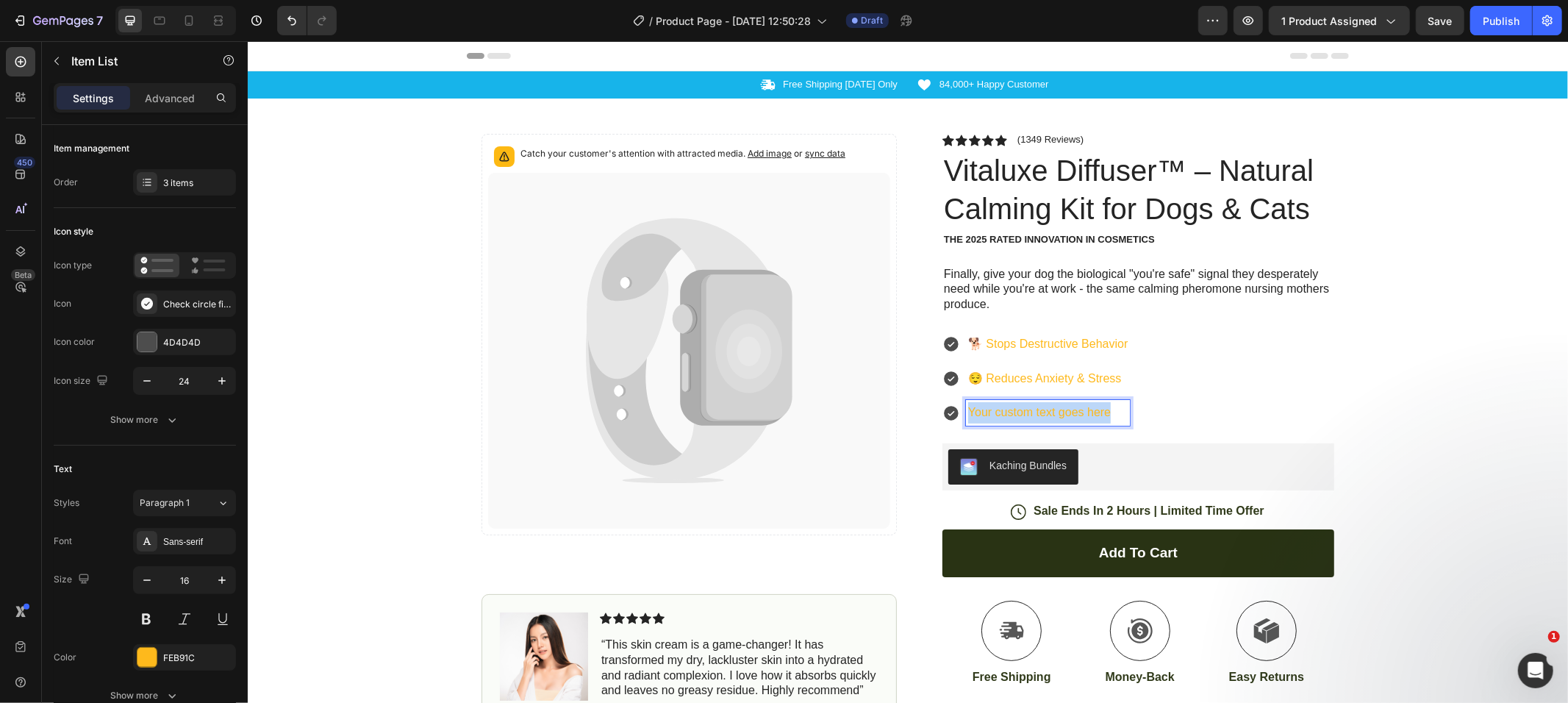
click at [1029, 410] on p "Your custom text goes here" at bounding box center [1047, 412] width 160 height 21
click at [1179, 377] on div "🐕 Stops Destructive Behavior 😌 Reduces Anxiety & Stress 🏠 Creates Safe Environm…" at bounding box center [1137, 378] width 392 height 94
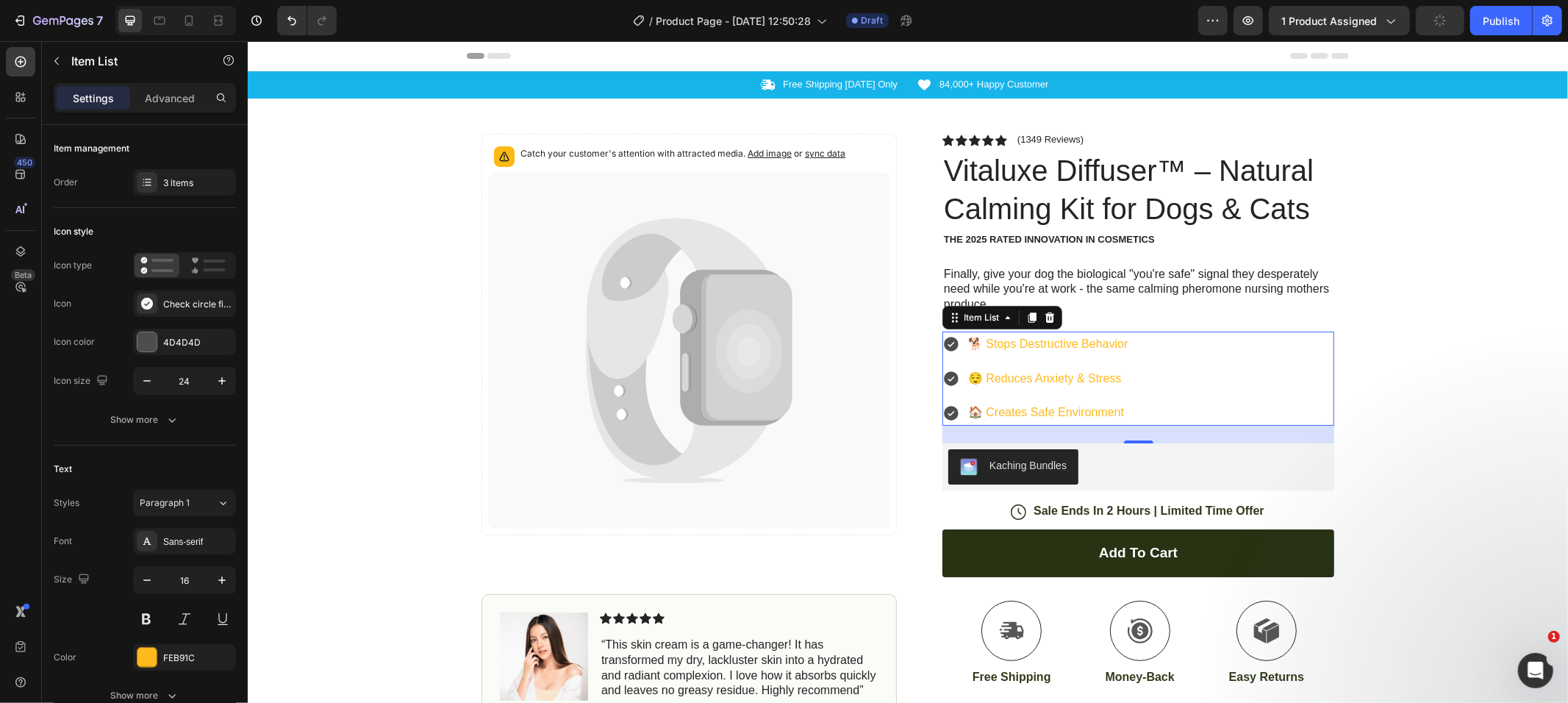
click at [1098, 343] on p "🐕 Stops Destructive Behavior" at bounding box center [1047, 343] width 160 height 21
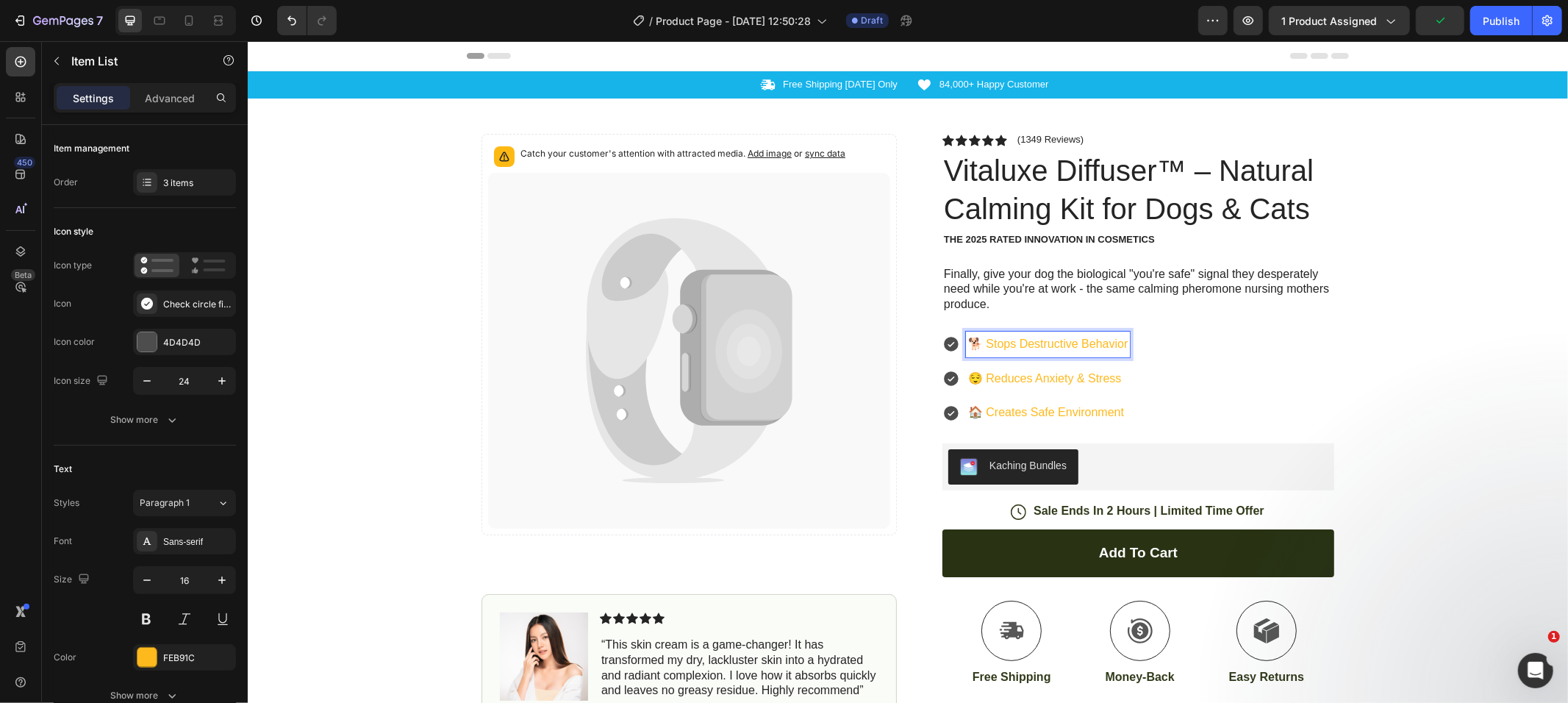
click at [1117, 343] on p "🐕 Stops Destructive Behavior" at bounding box center [1047, 343] width 160 height 21
click at [1495, 410] on div "Icon Free Shipping [DATE] Only Text Block Row Icon 84,000+ Happy Customer Text …" at bounding box center [907, 503] width 1321 height 867
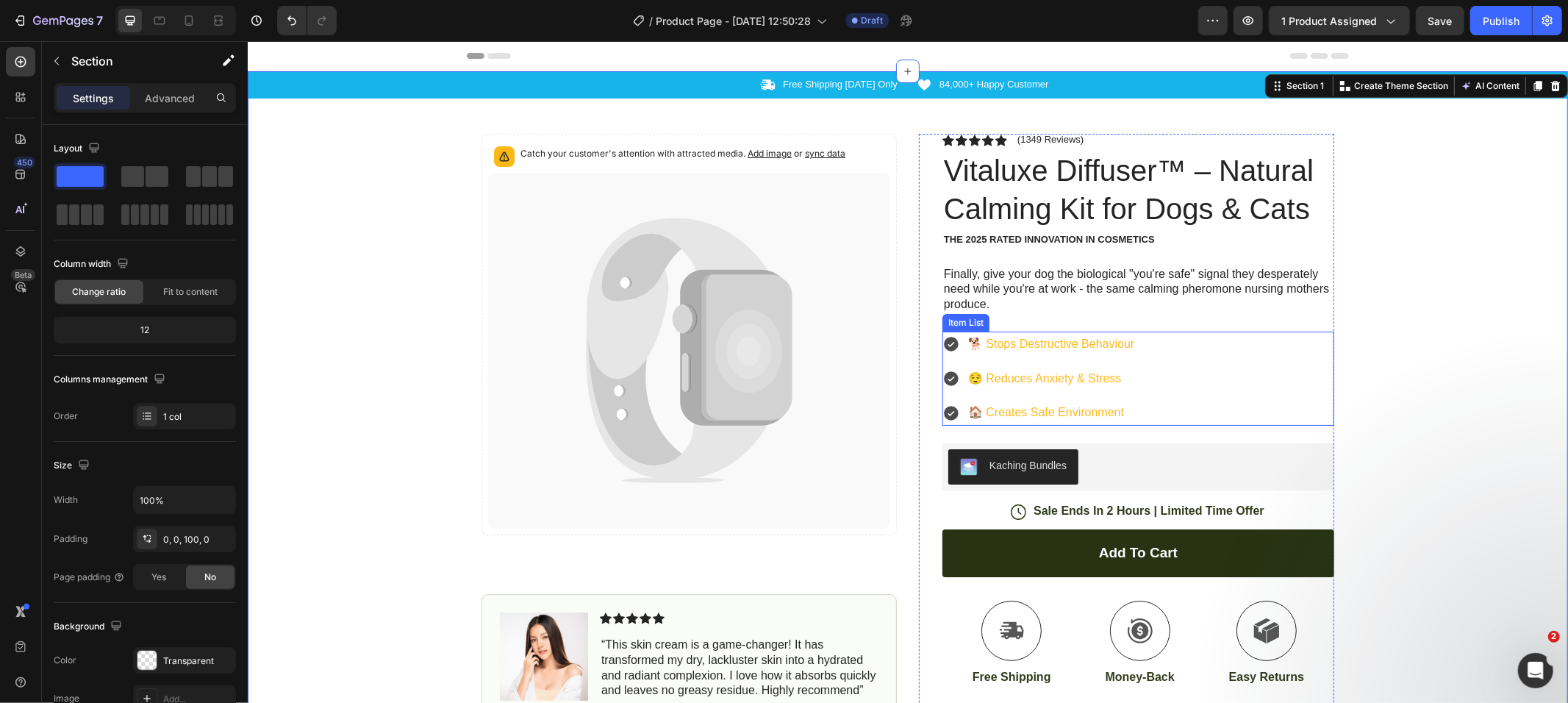
click at [992, 342] on p "🐕 Stops Destructive Behaviour" at bounding box center [1050, 343] width 166 height 21
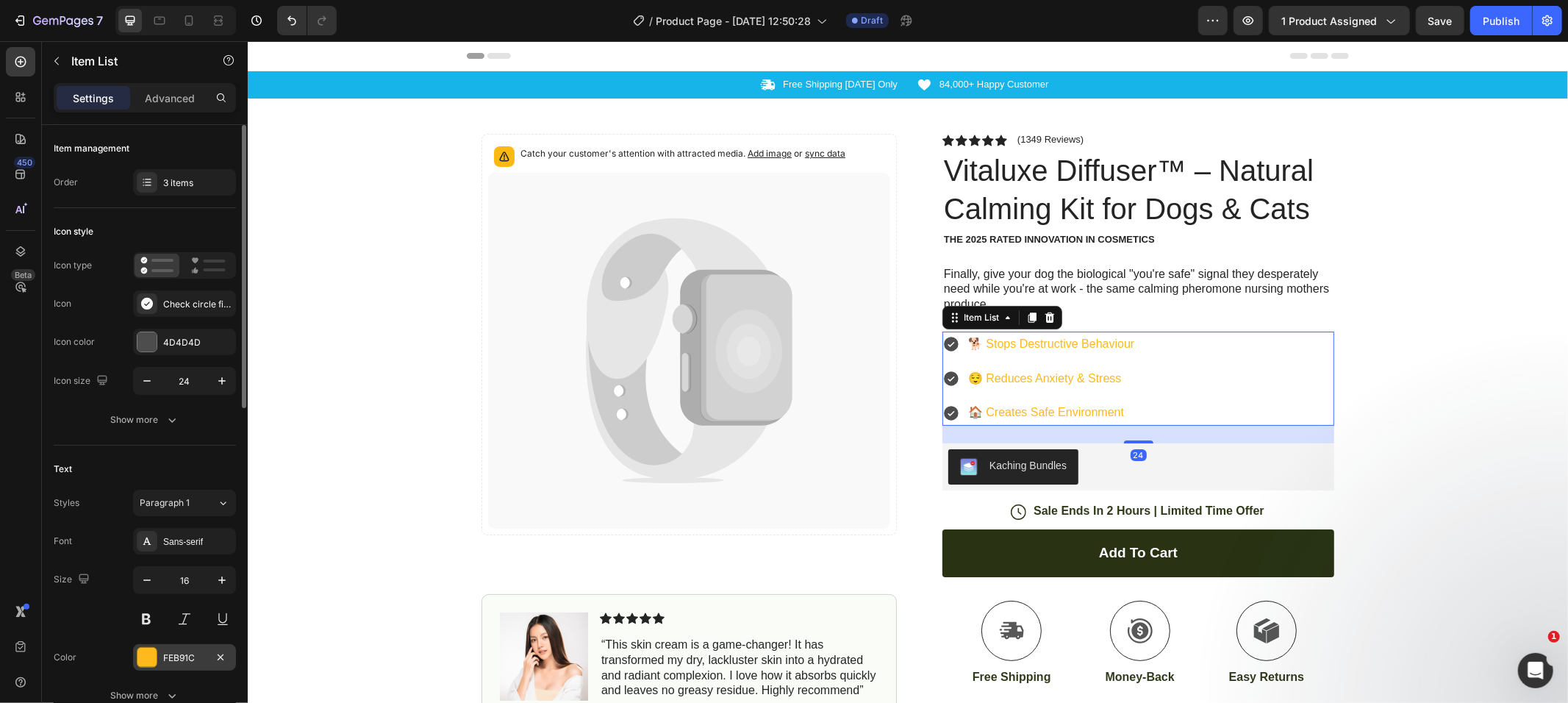
click at [168, 657] on div "FEB91C" at bounding box center [184, 658] width 43 height 13
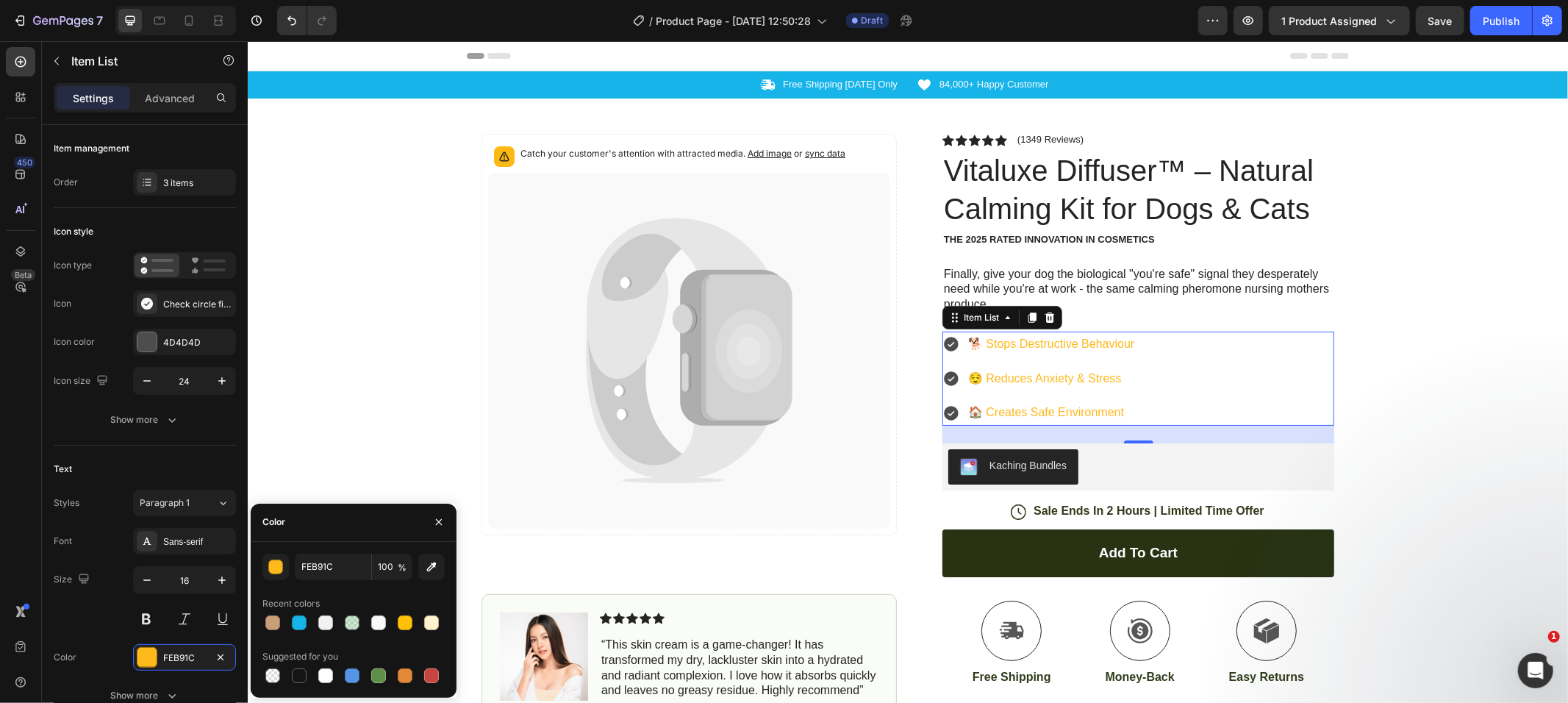
click at [300, 634] on div "FEB91C 100 % Recent colors Suggested for you" at bounding box center [353, 620] width 183 height 133
click at [304, 630] on div at bounding box center [299, 623] width 18 height 18
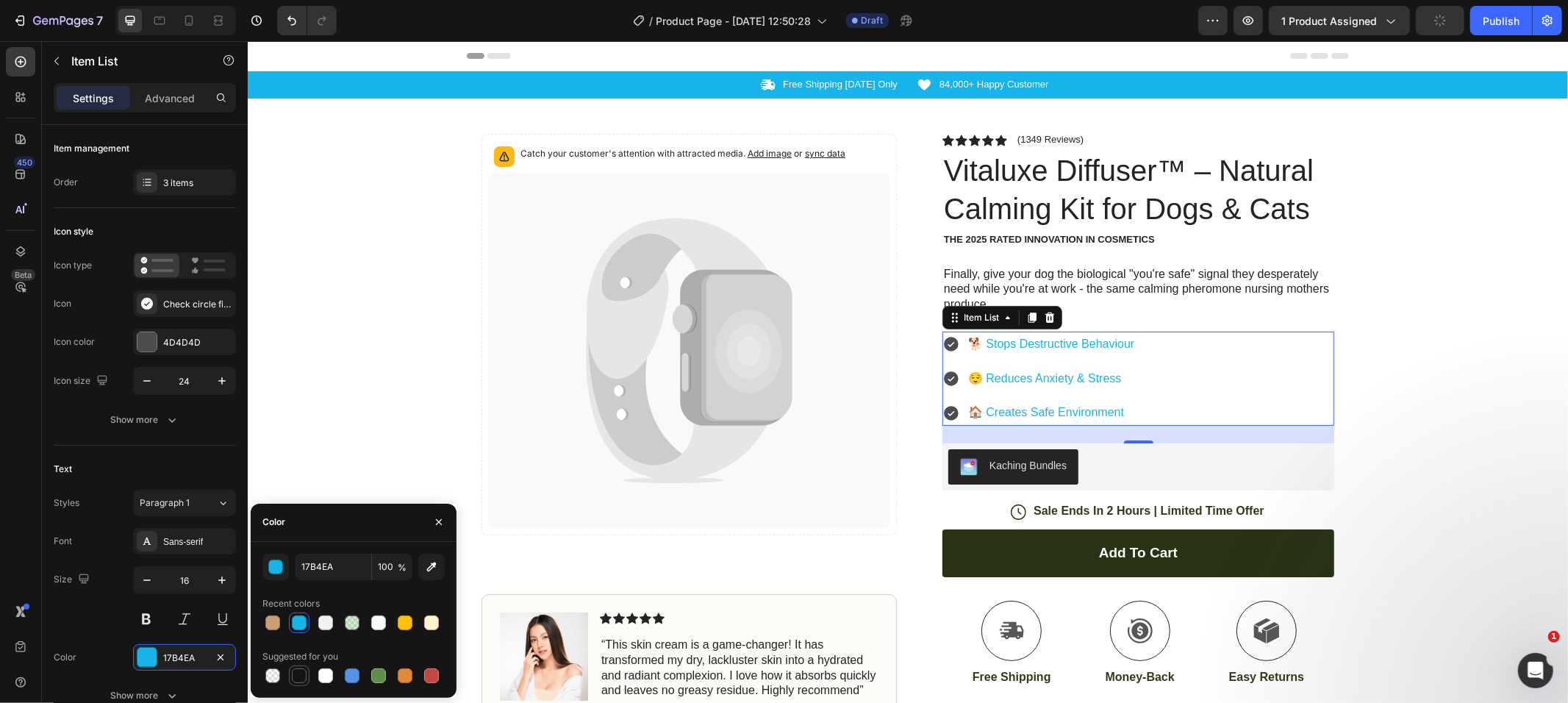
click at [290, 672] on div at bounding box center [299, 676] width 20 height 20
type input "151515"
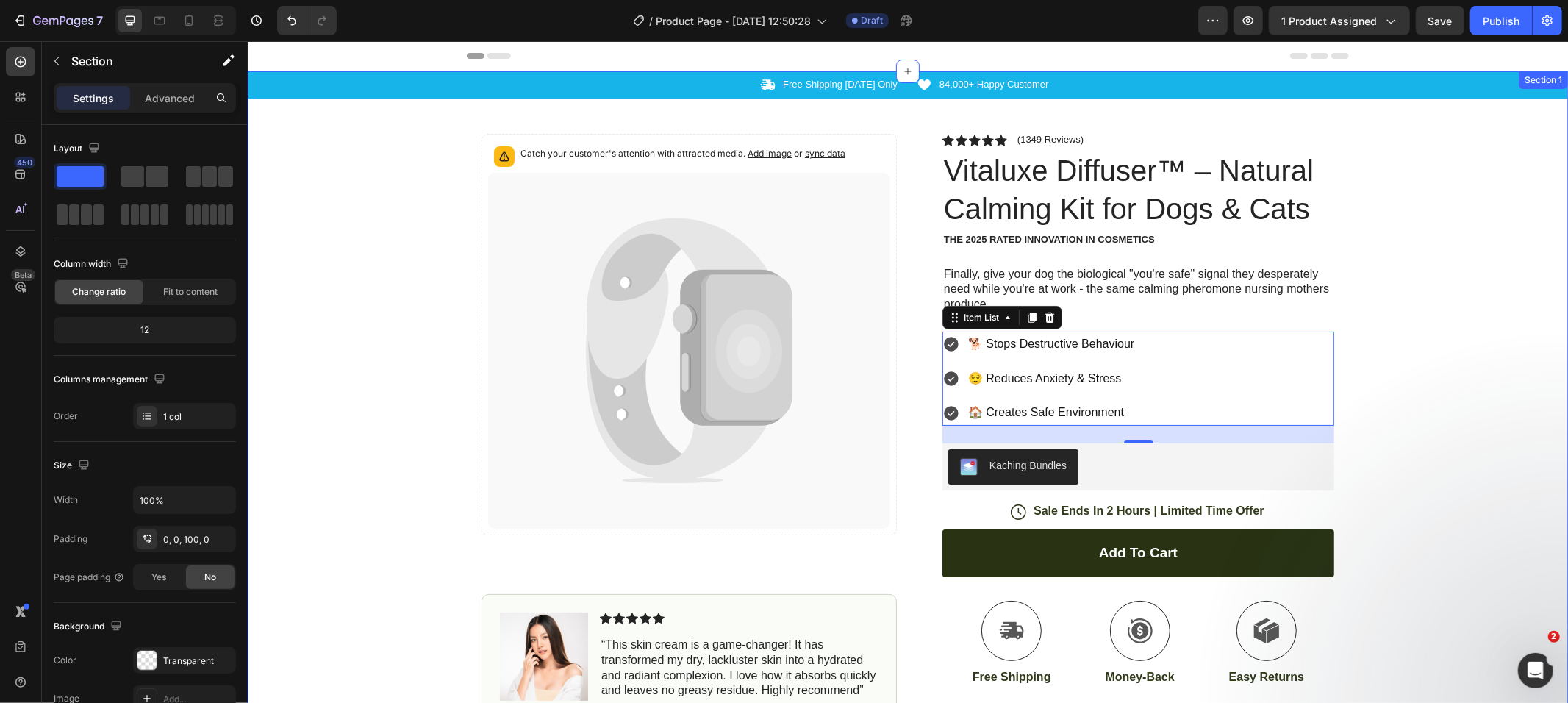
click at [1515, 429] on div "Icon Free Shipping [DATE] Only Text Block Row Icon 84,000+ Happy Customer Text …" at bounding box center [907, 503] width 1321 height 867
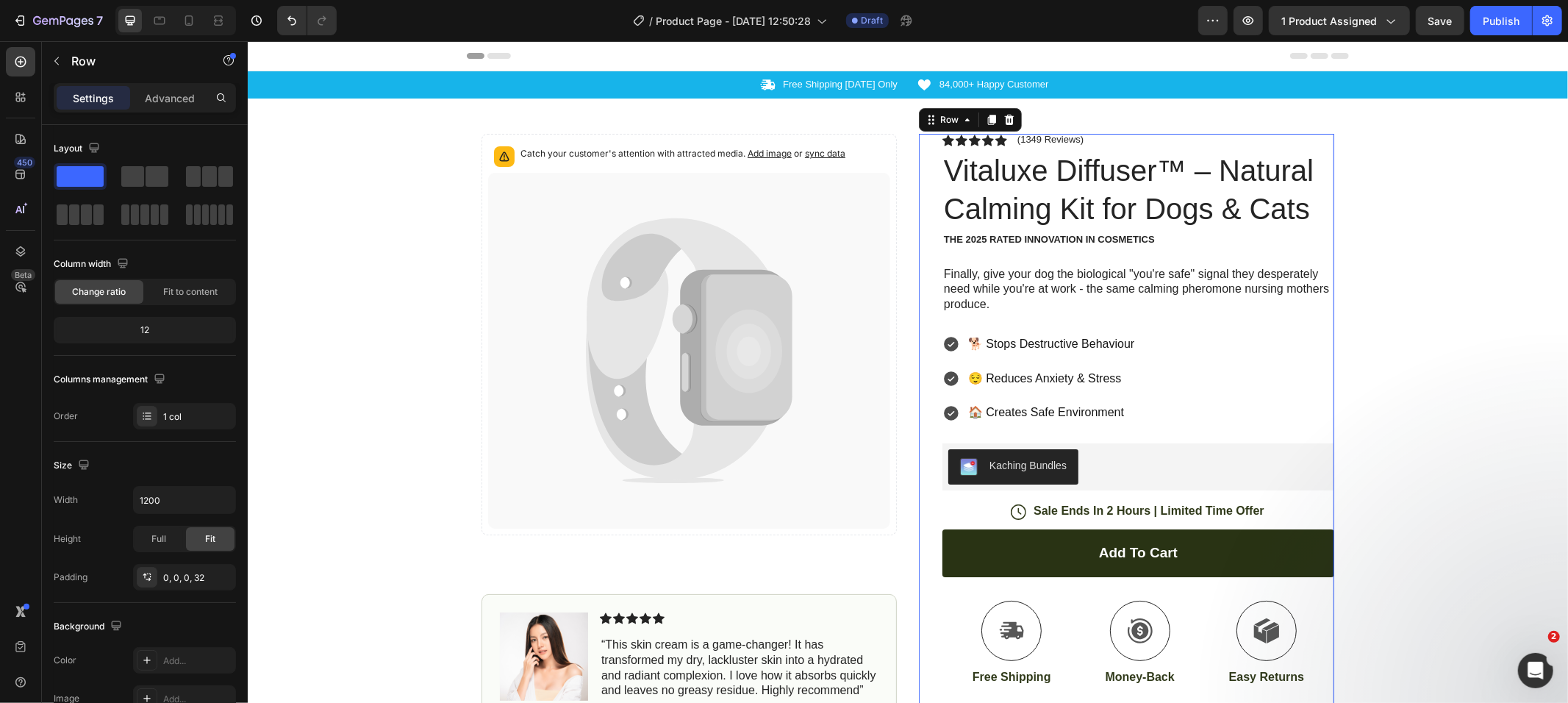
click at [1048, 327] on div "Icon Icon Icon Icon Icon Icon List (1349 Reviews) Text Block Row Vitaluxe Diffu…" at bounding box center [1137, 535] width 392 height 804
click at [1128, 360] on div "🐕 Stops Destructive Behaviour 😌 Reduces Anxiety & Stress 🏠 Creates Safe Environ…" at bounding box center [1038, 378] width 194 height 94
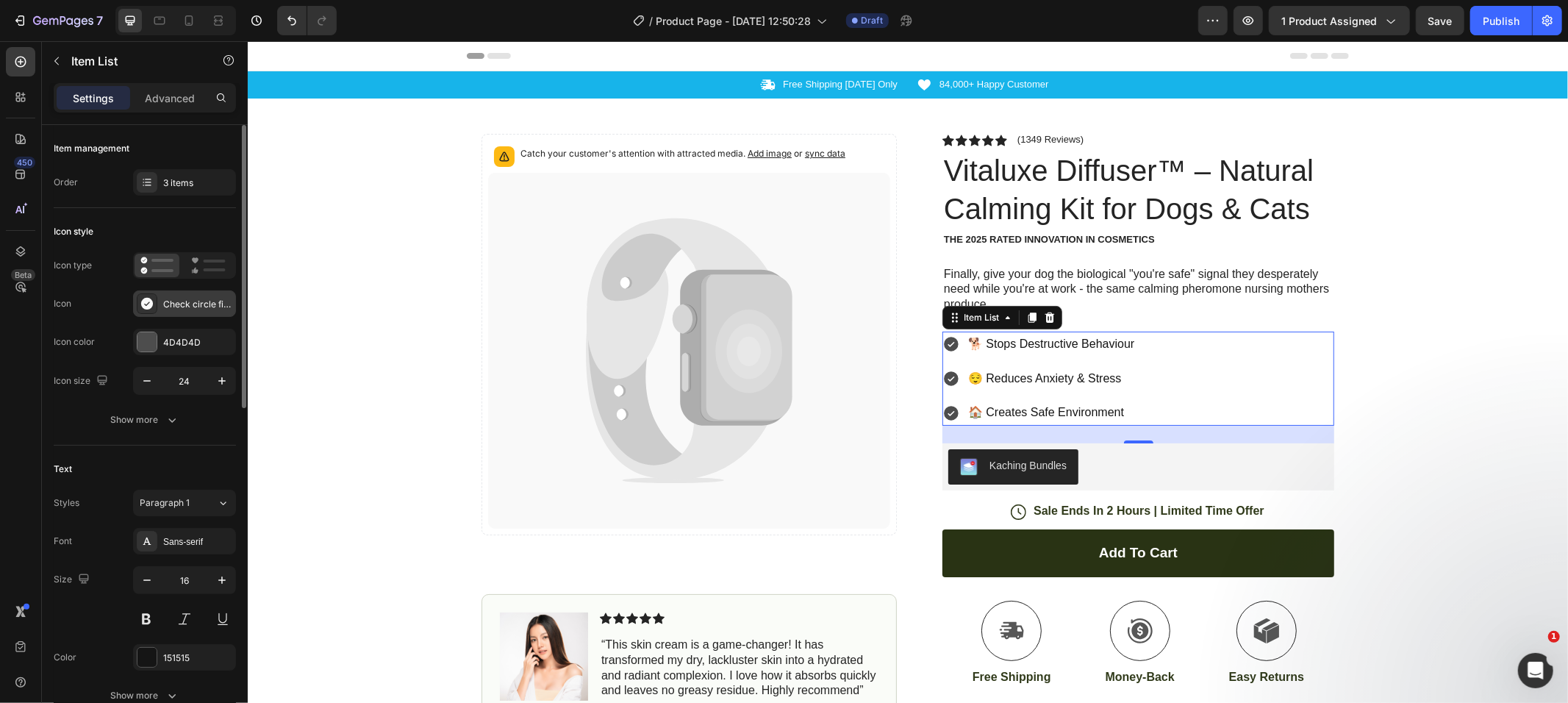
click at [155, 311] on div at bounding box center [147, 304] width 20 height 20
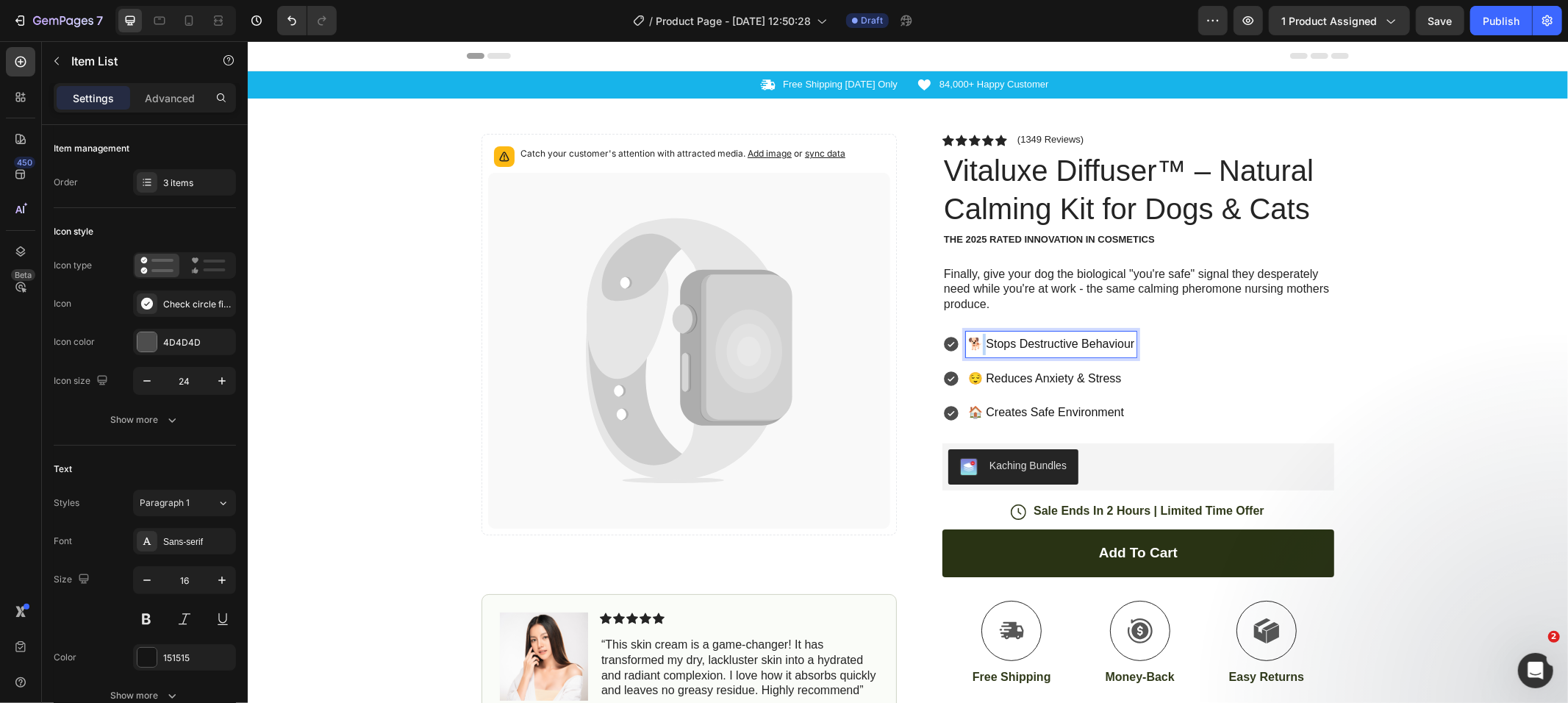
click at [977, 342] on p "🐕 Stops Destructive Behaviour" at bounding box center [1050, 343] width 166 height 21
click at [975, 371] on p "😌 Reduces Anxiety & Stress" at bounding box center [1045, 378] width 156 height 21
click at [977, 410] on p "🏠 Creates Safe Environment" at bounding box center [1045, 412] width 156 height 21
click at [969, 379] on p "Reduces Anxiety & Stress" at bounding box center [1041, 378] width 148 height 21
click at [967, 379] on p "Reduces Anxiety & Stress" at bounding box center [1041, 378] width 148 height 21
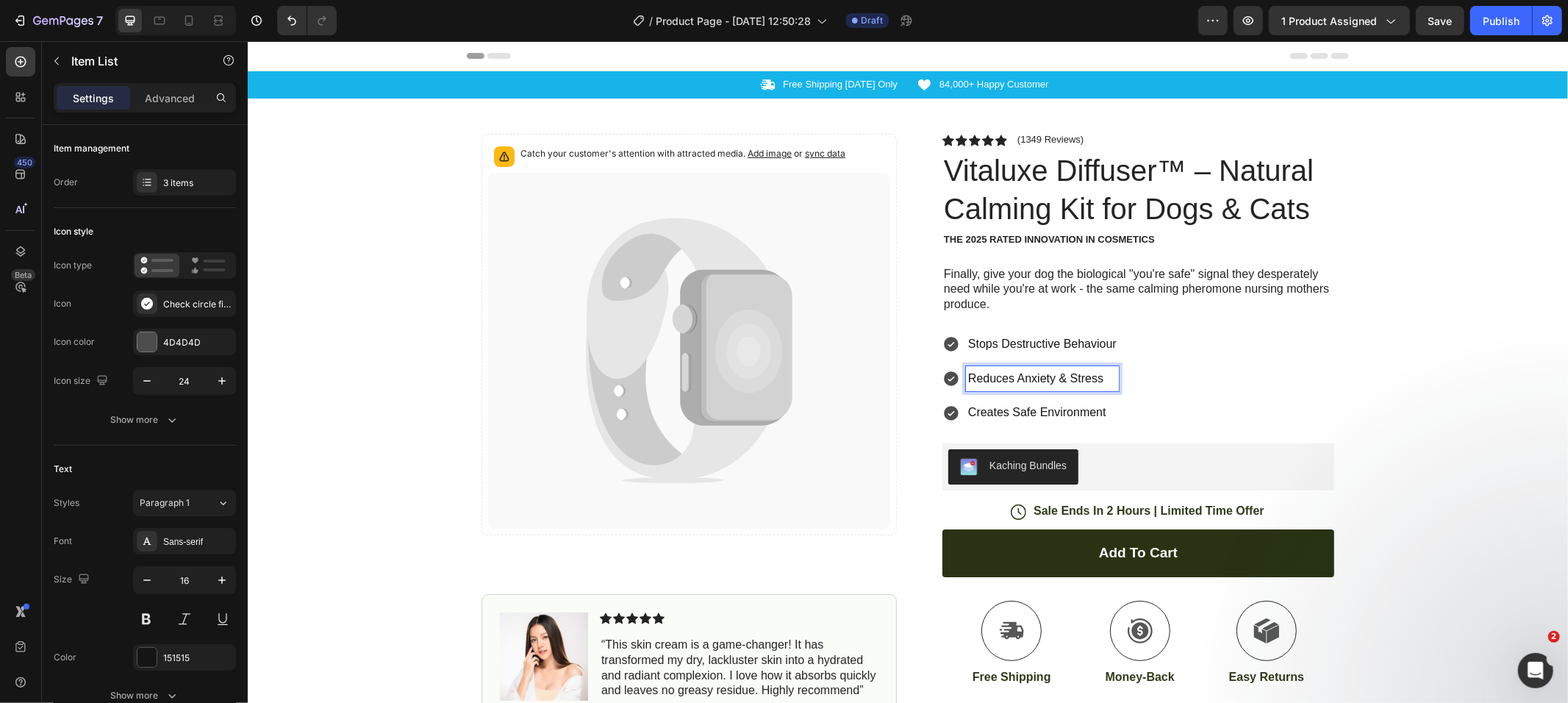
click at [967, 414] on p "Creates Safe Environment" at bounding box center [1041, 412] width 148 height 21
click at [1197, 390] on div "Stops Destructive Behaviour Reduces Anxiety & Stress Creates Safe Environment" at bounding box center [1137, 378] width 392 height 94
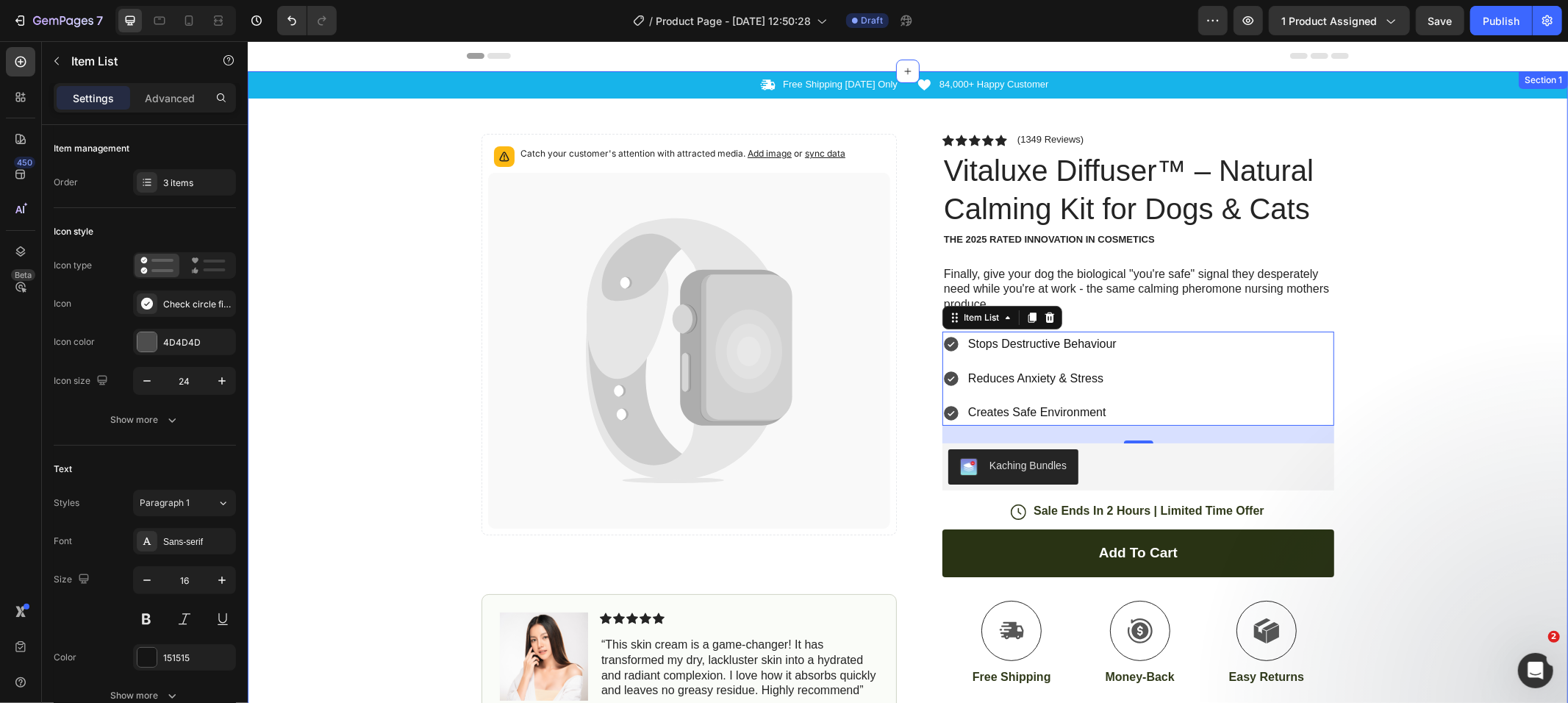
click at [1368, 389] on div "Icon Free Shipping [DATE] Only Text Block Row Icon 84,000+ Happy Customer Text …" at bounding box center [907, 503] width 1321 height 867
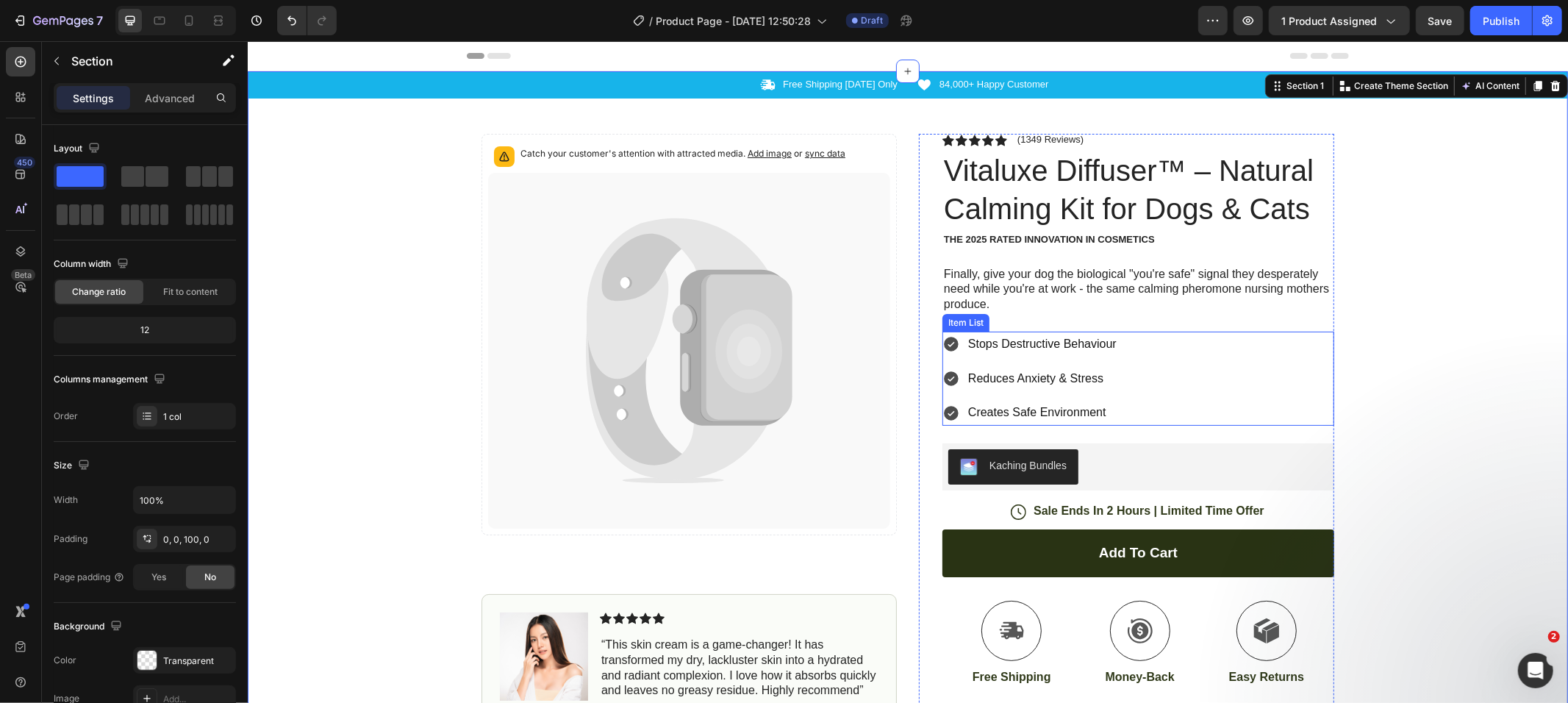
click at [943, 344] on icon at bounding box center [950, 344] width 15 height 15
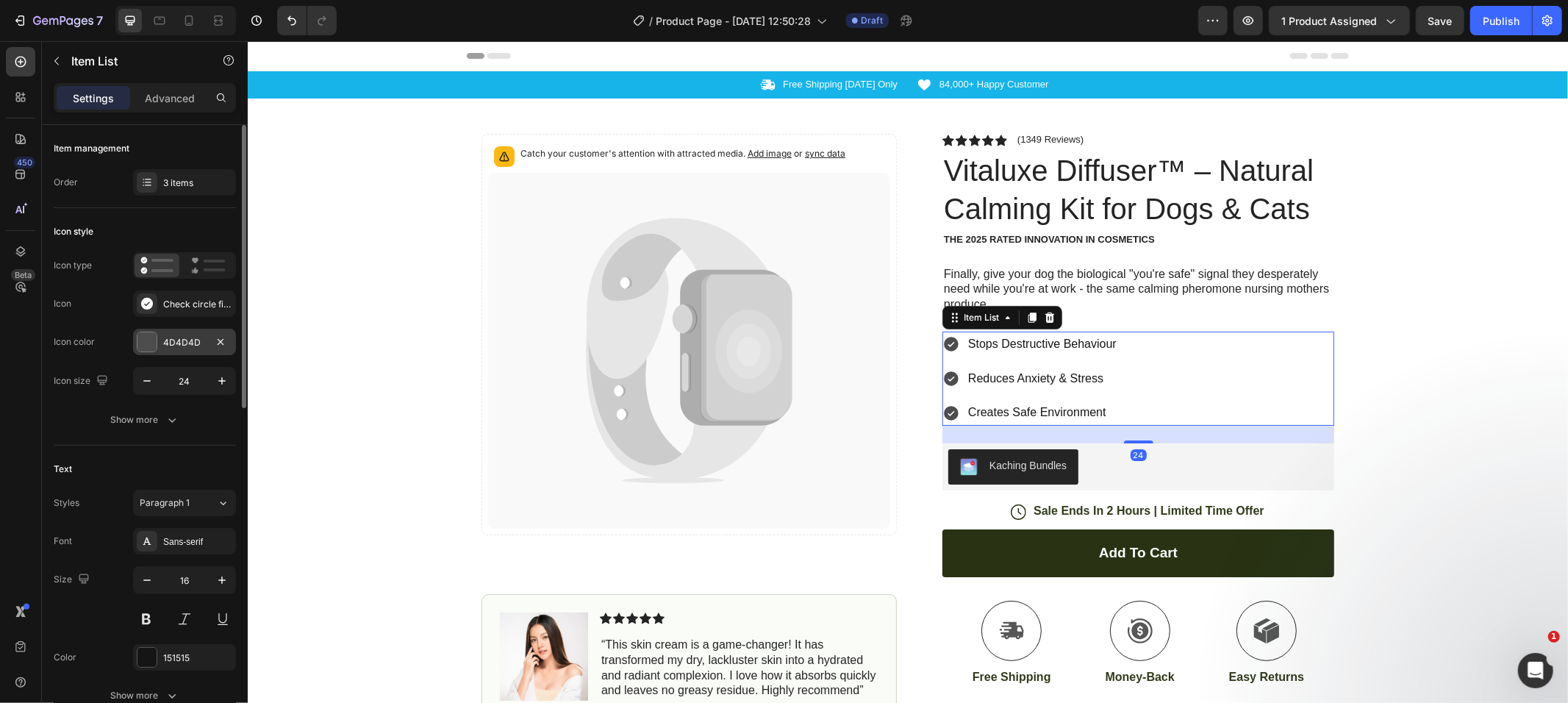
click at [161, 347] on div "4D4D4D" at bounding box center [185, 342] width 103 height 27
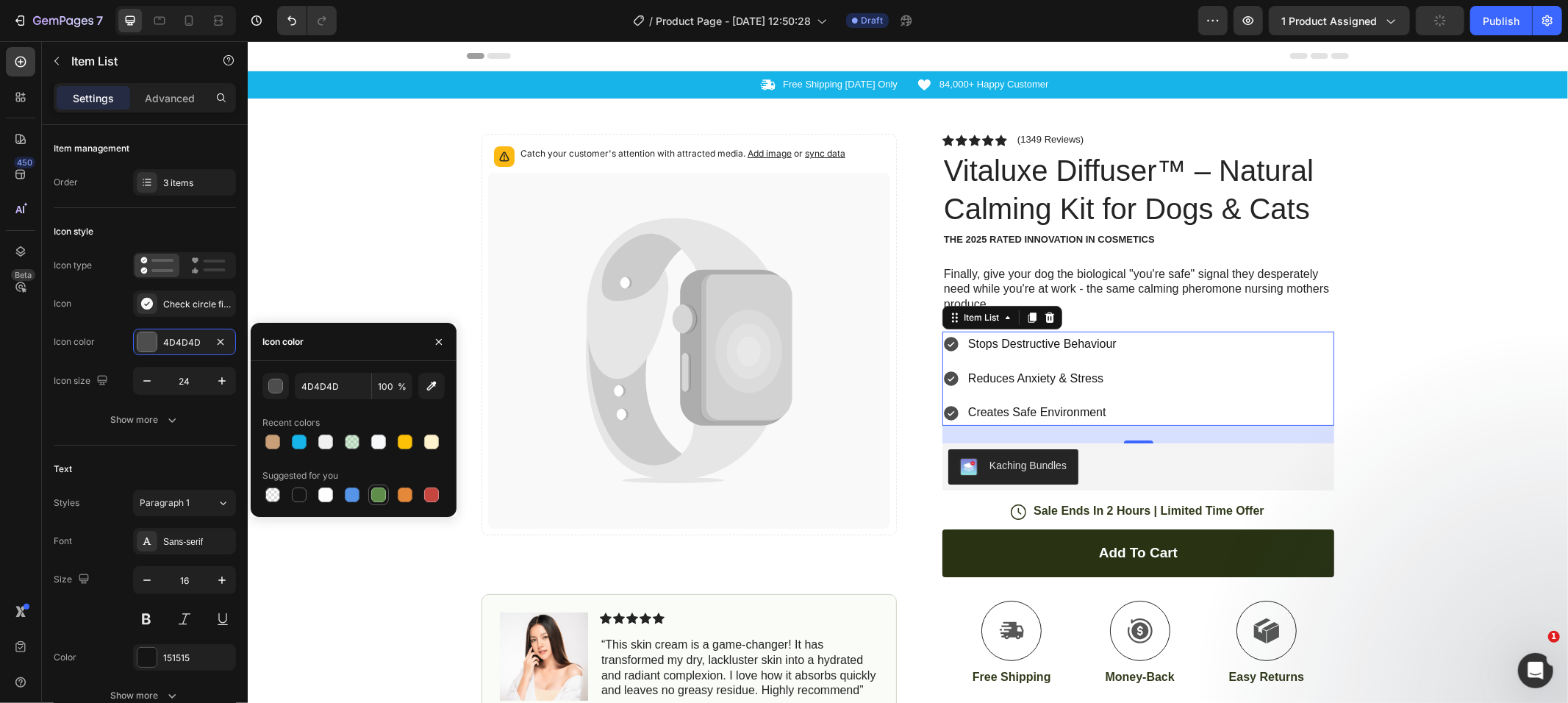
click at [377, 501] on div at bounding box center [378, 495] width 15 height 15
type input "5E8E49"
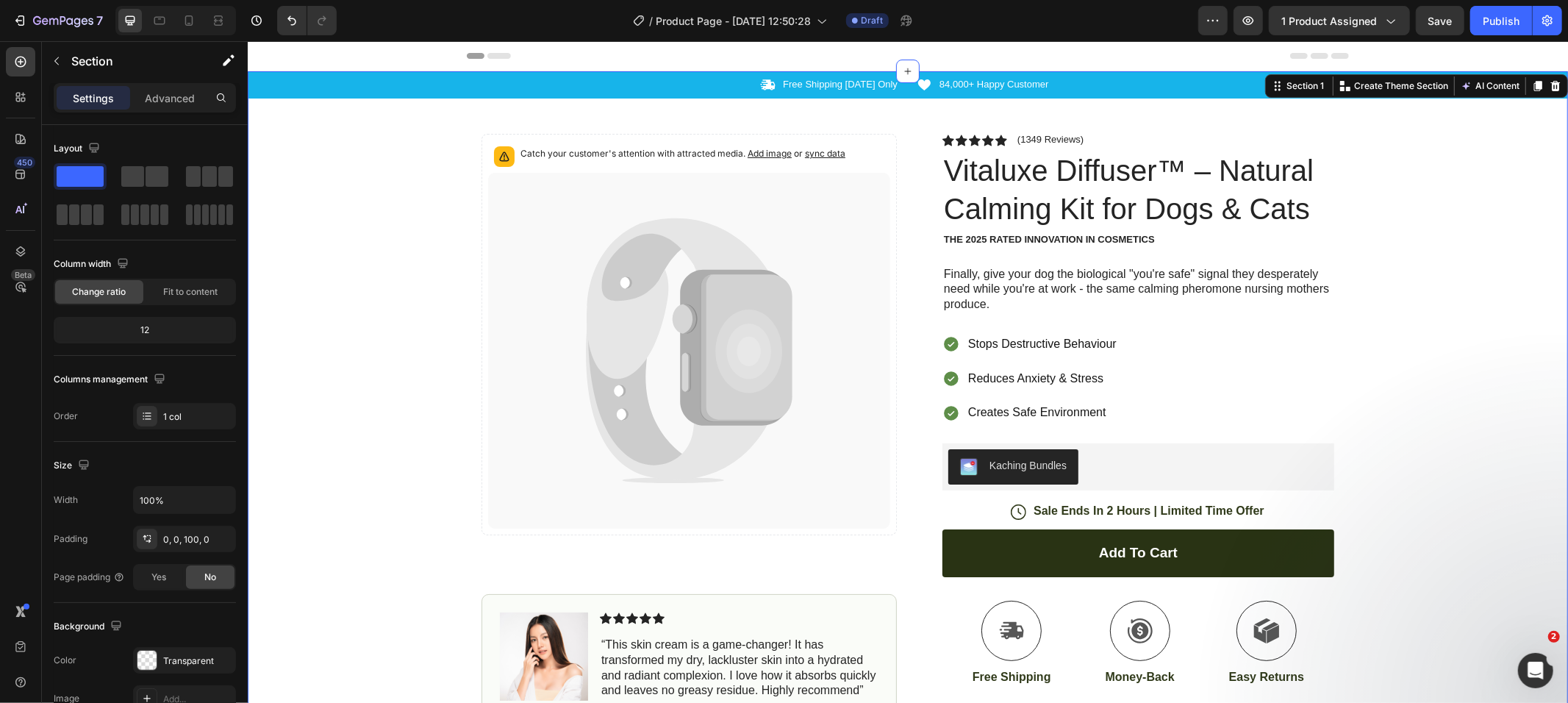
click at [1506, 325] on div "Icon Free Shipping [DATE] Only Text Block Row Icon 84,000+ Happy Customer Text …" at bounding box center [907, 503] width 1321 height 867
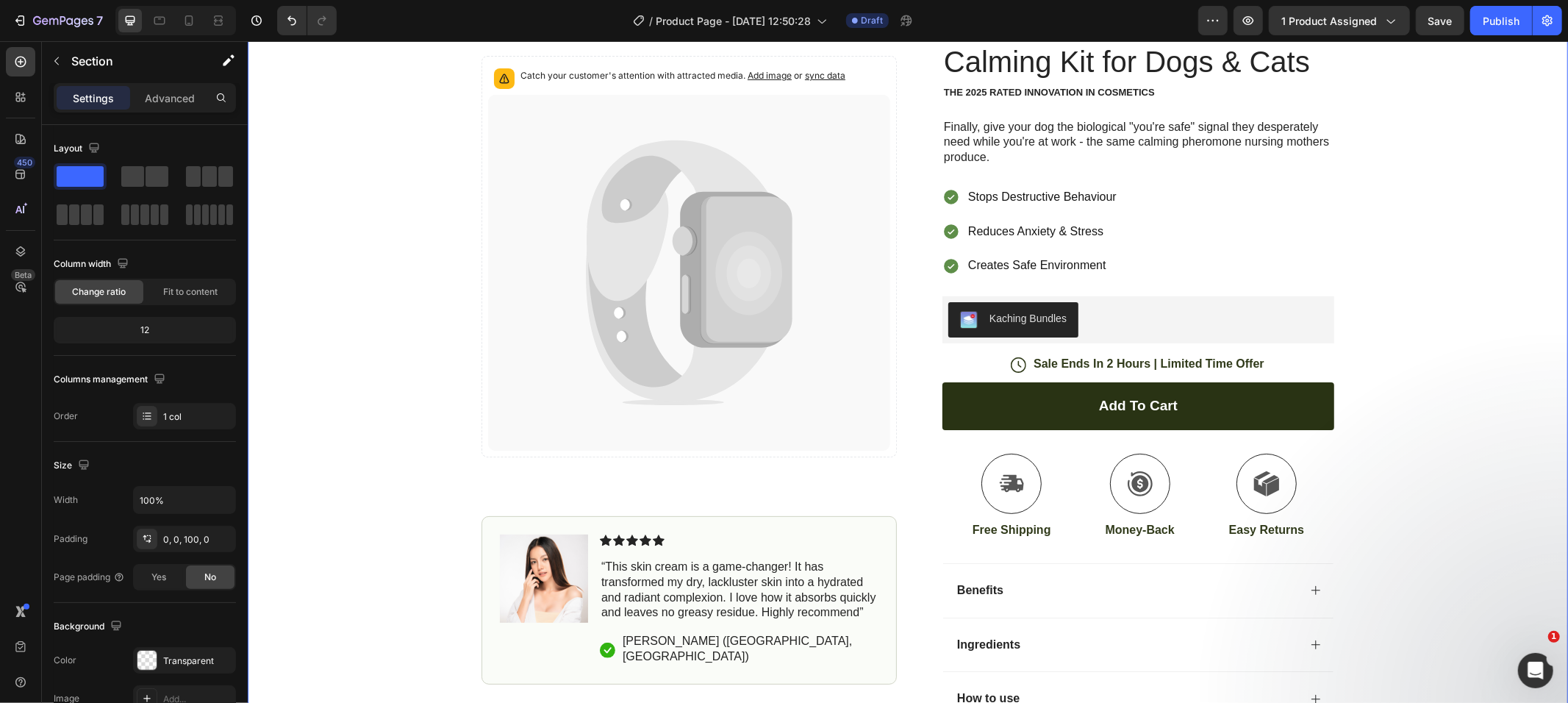
scroll to position [147, 0]
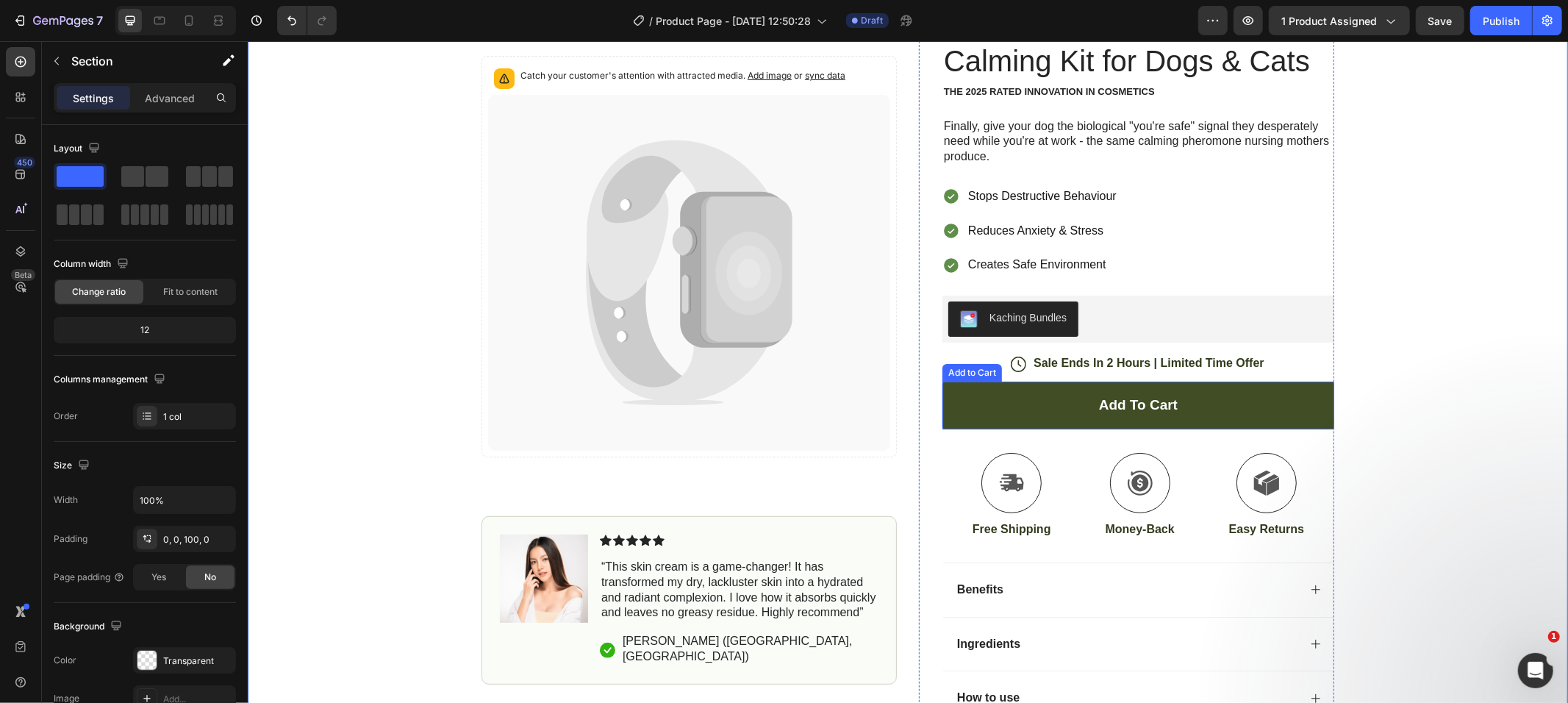
click at [1012, 426] on button "Add to cart" at bounding box center [1137, 404] width 392 height 48
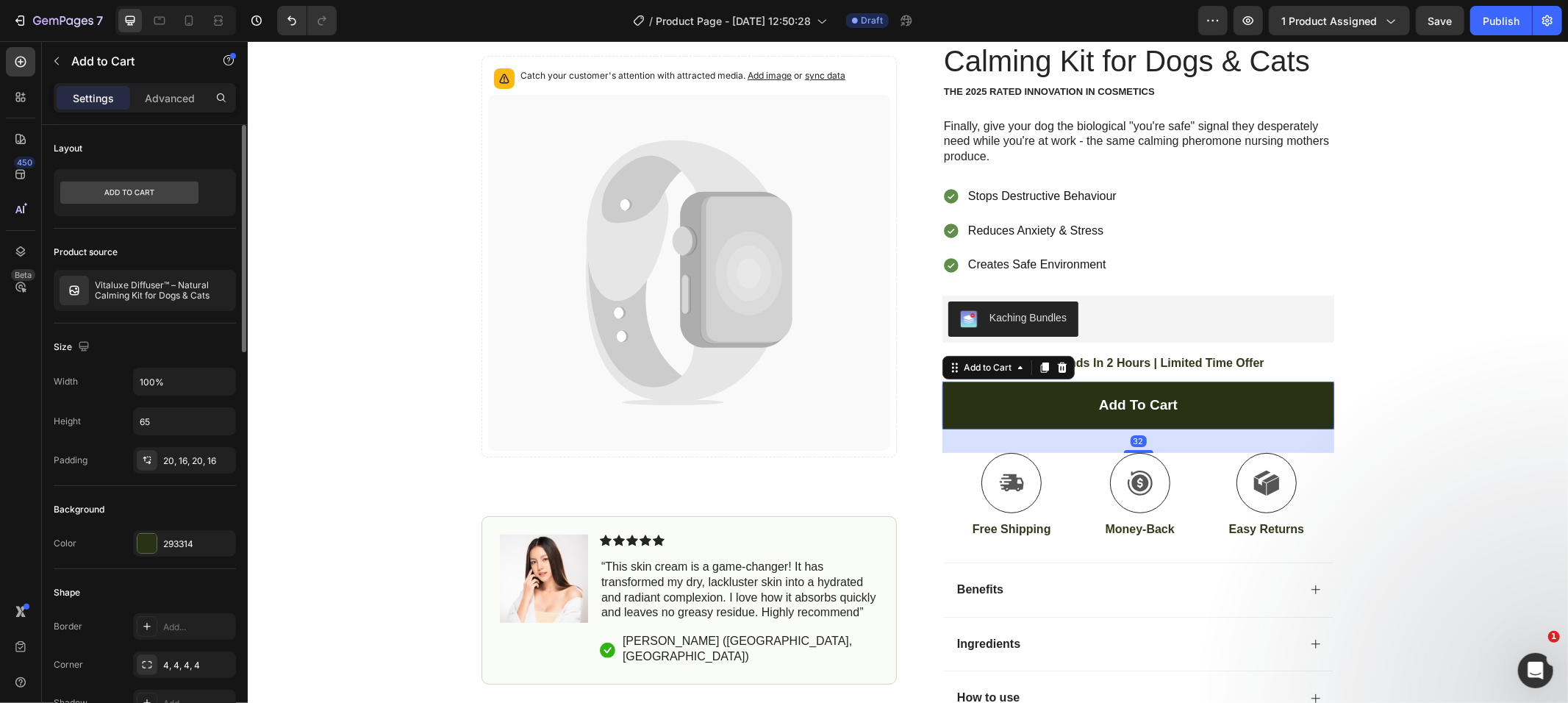
click at [142, 549] on div at bounding box center [147, 543] width 20 height 20
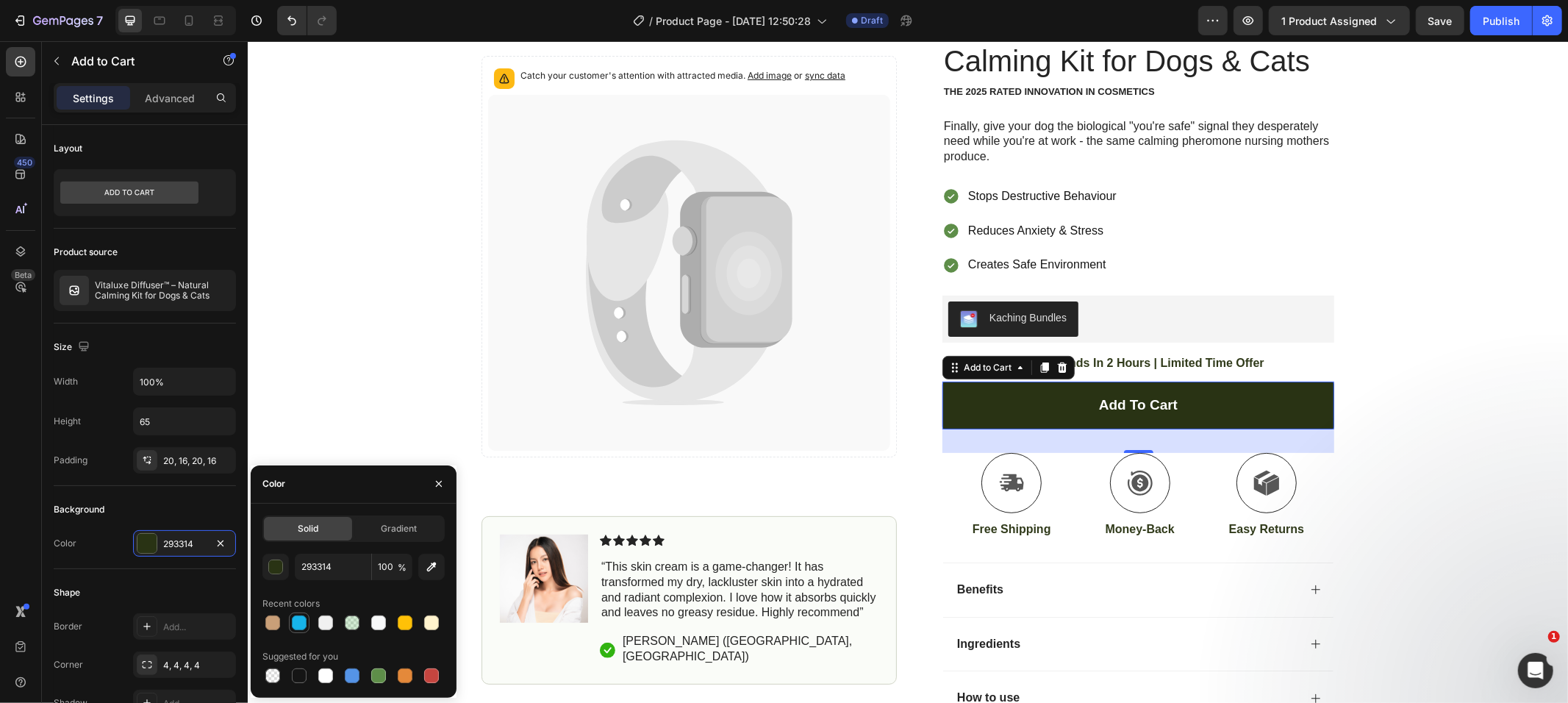
click at [300, 627] on div at bounding box center [299, 623] width 15 height 15
type input "17B4EA"
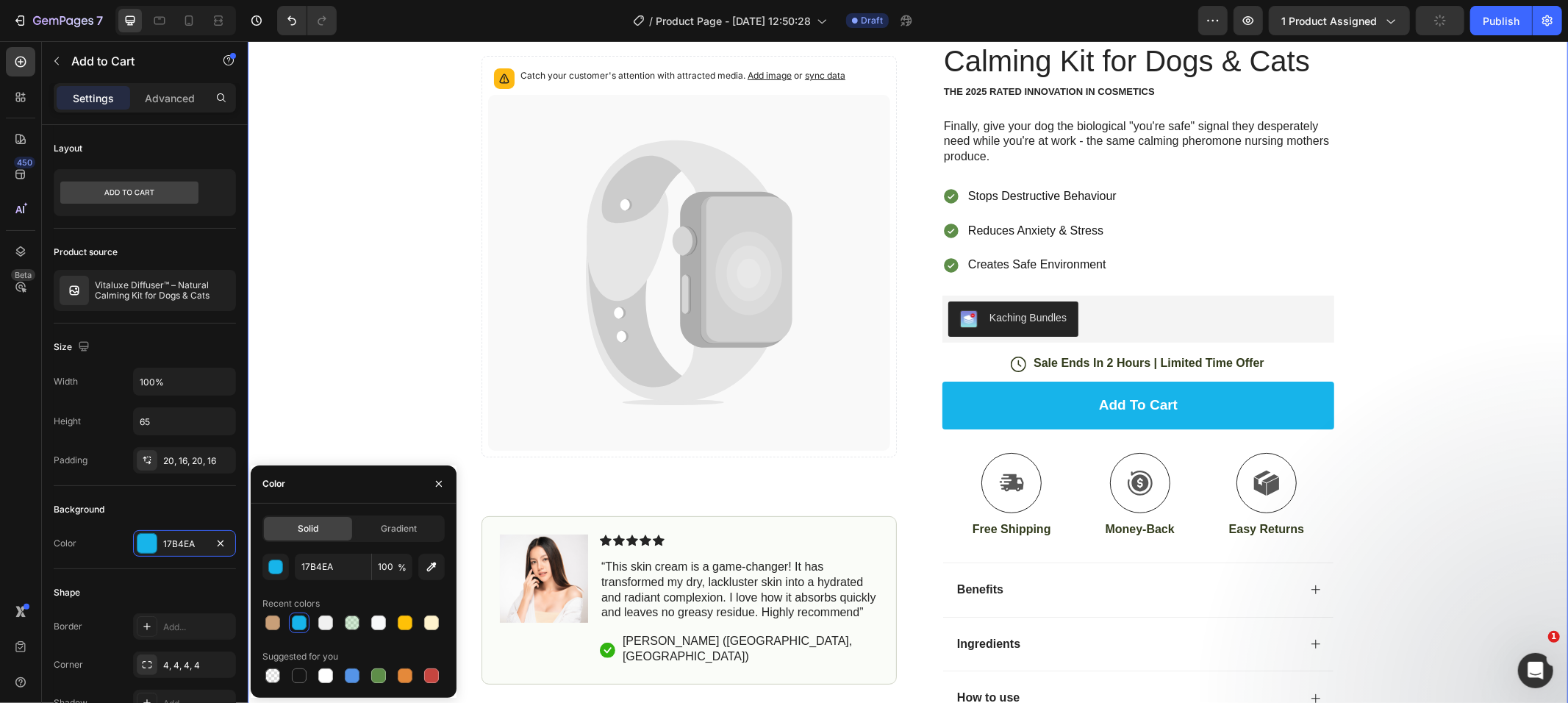
click at [1435, 357] on div "Icon Free Shipping [DATE] Only Text Block Row Icon 84,000+ Happy Customer Text …" at bounding box center [907, 356] width 1321 height 867
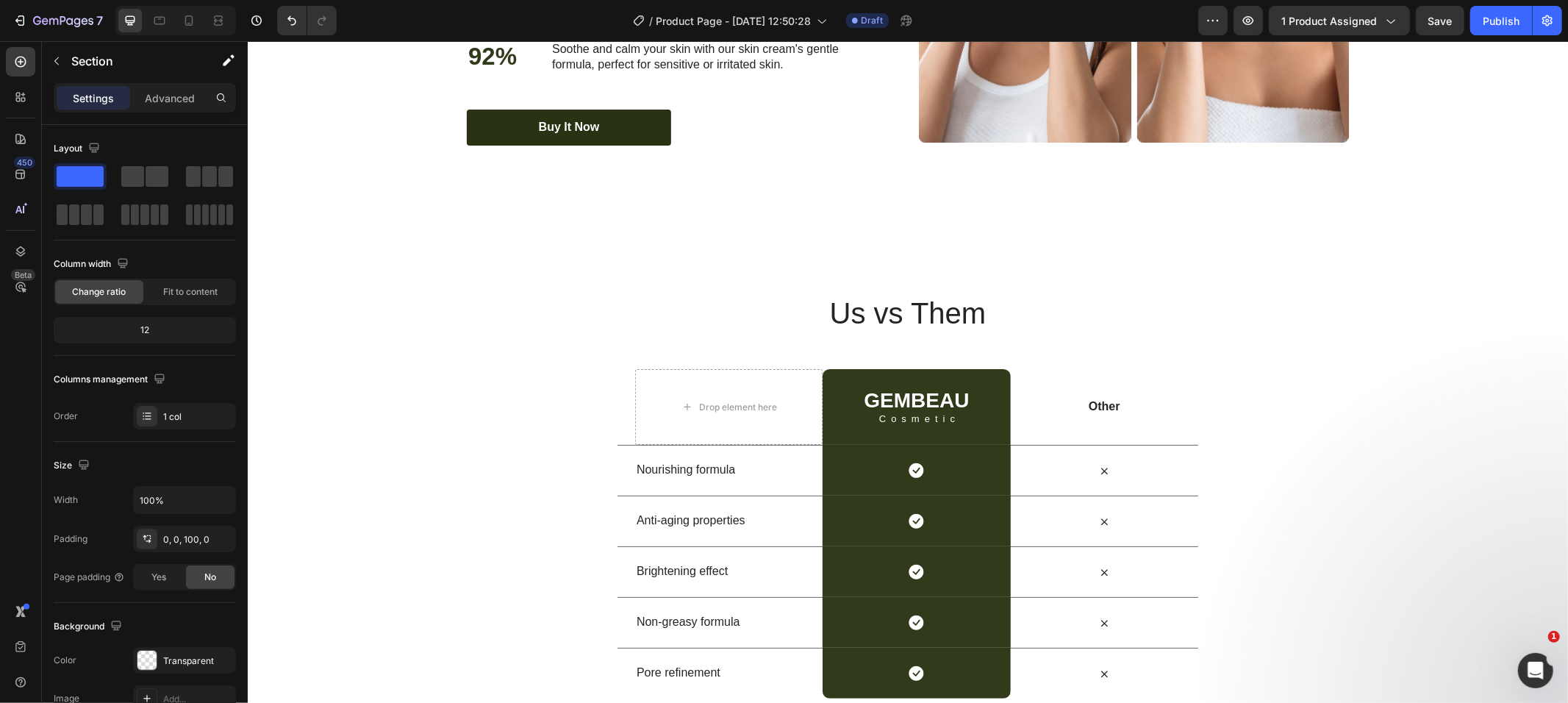
scroll to position [3054, 0]
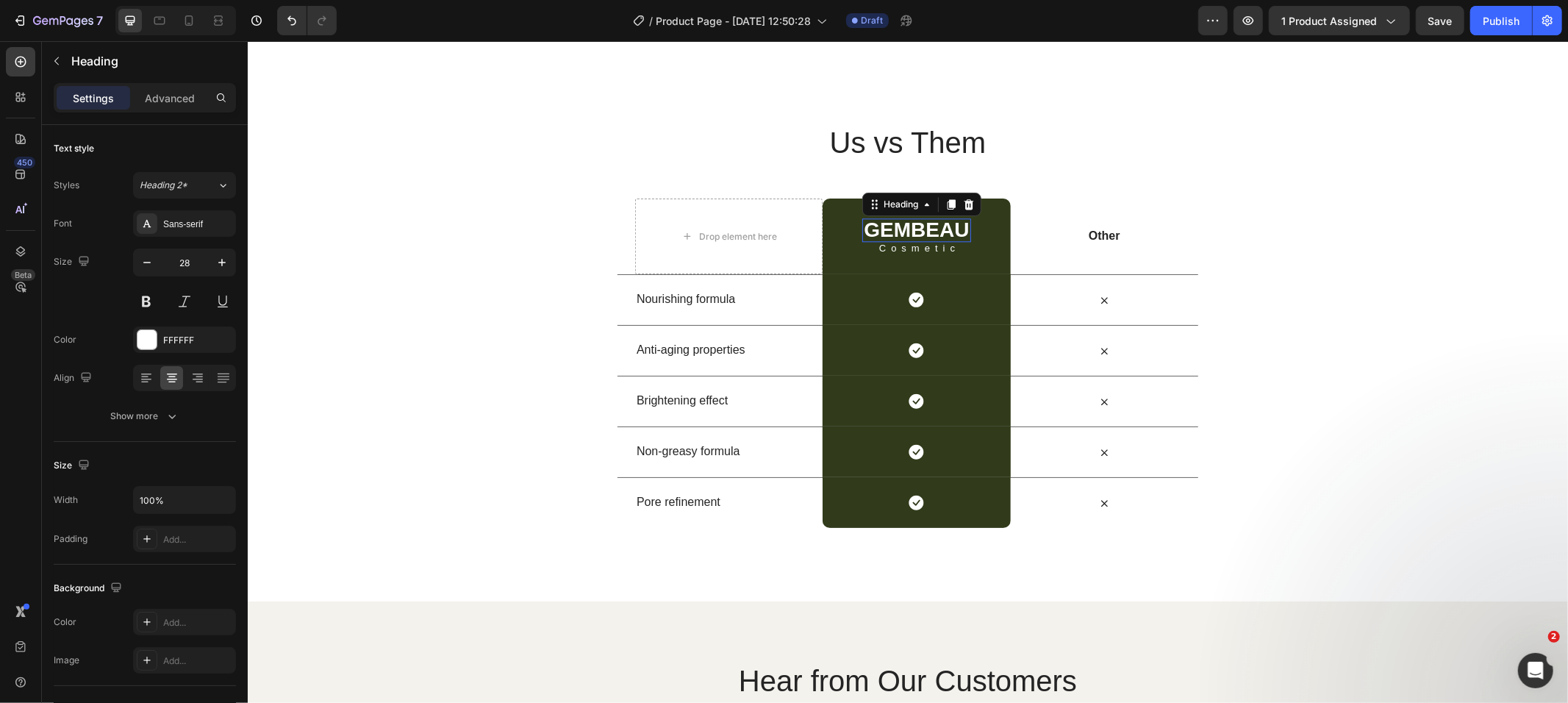
click at [916, 234] on h2 "GEMBEAU" at bounding box center [916, 229] width 108 height 23
click at [916, 234] on p "GEMBEAU" at bounding box center [915, 229] width 105 height 20
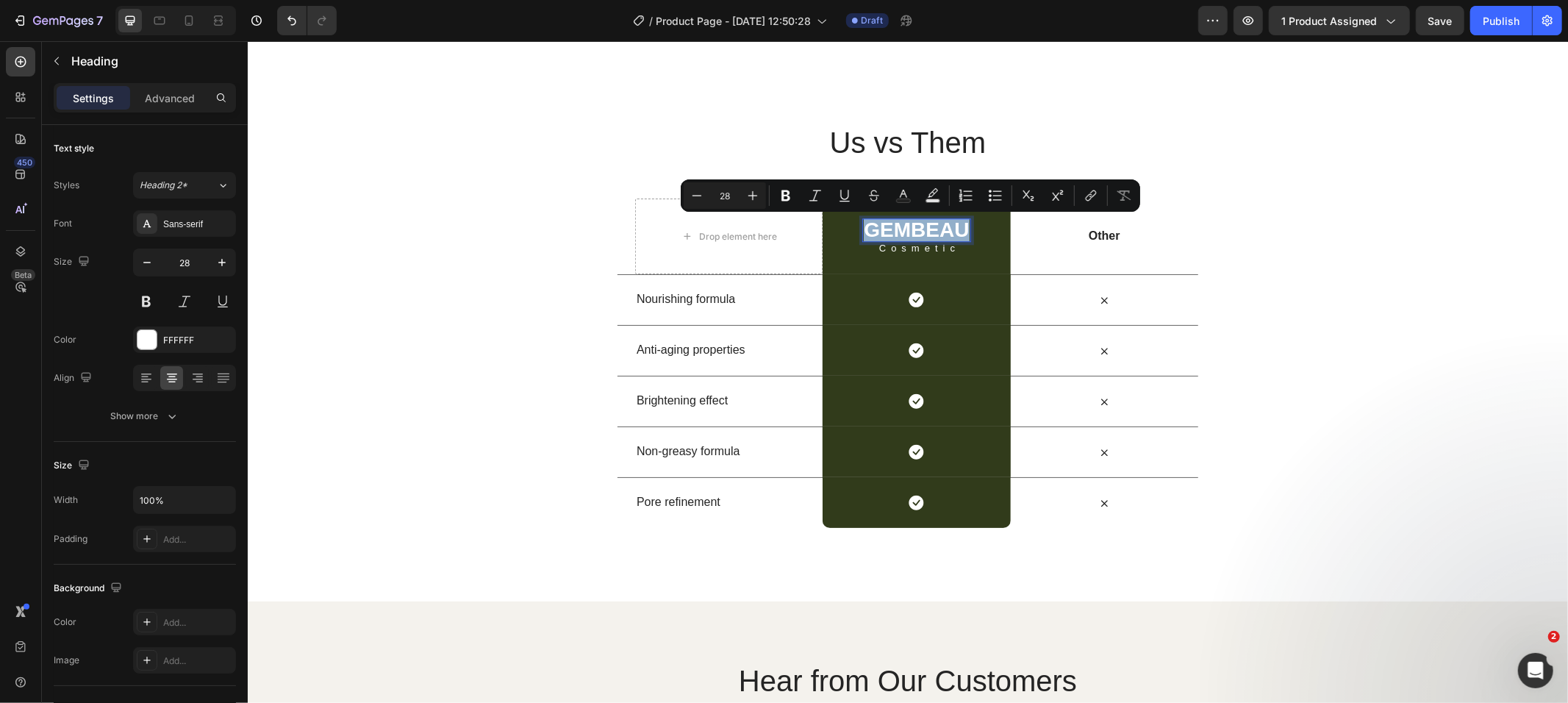
click at [916, 234] on p "GEMBEAU" at bounding box center [915, 229] width 105 height 20
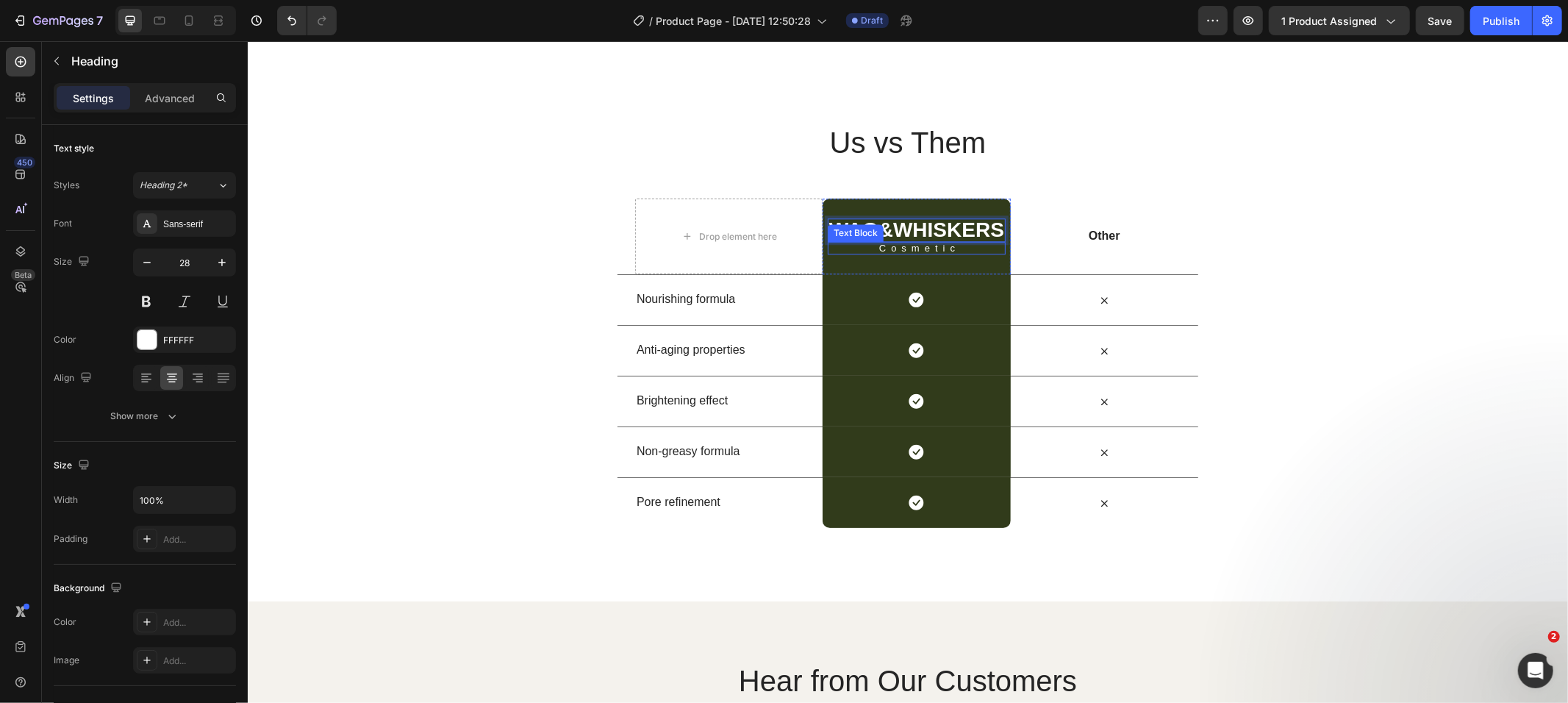
click at [925, 247] on p "Cosmetic" at bounding box center [919, 247] width 169 height 9
click at [935, 224] on div at bounding box center [943, 227] width 18 height 18
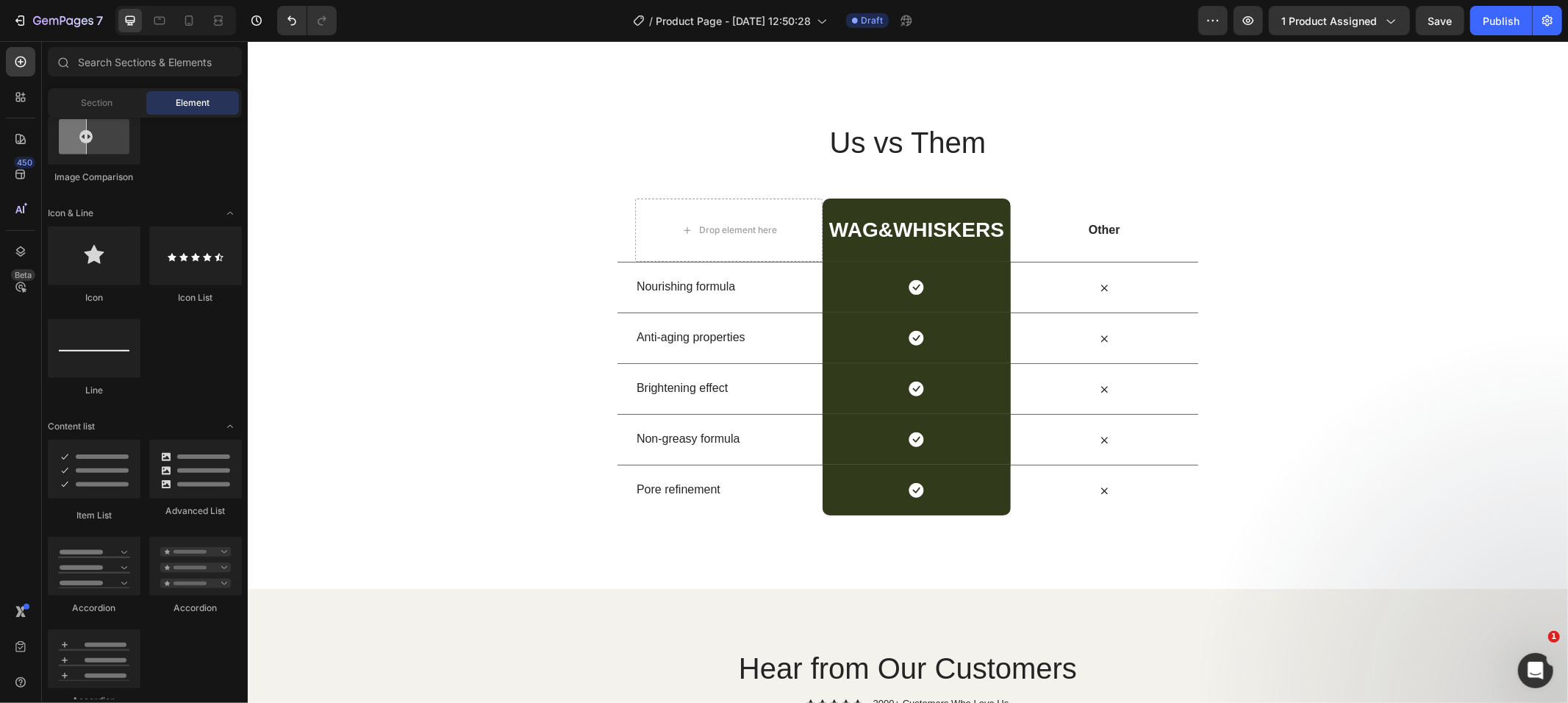
click at [690, 286] on p "Nourishing formula" at bounding box center [728, 286] width 185 height 16
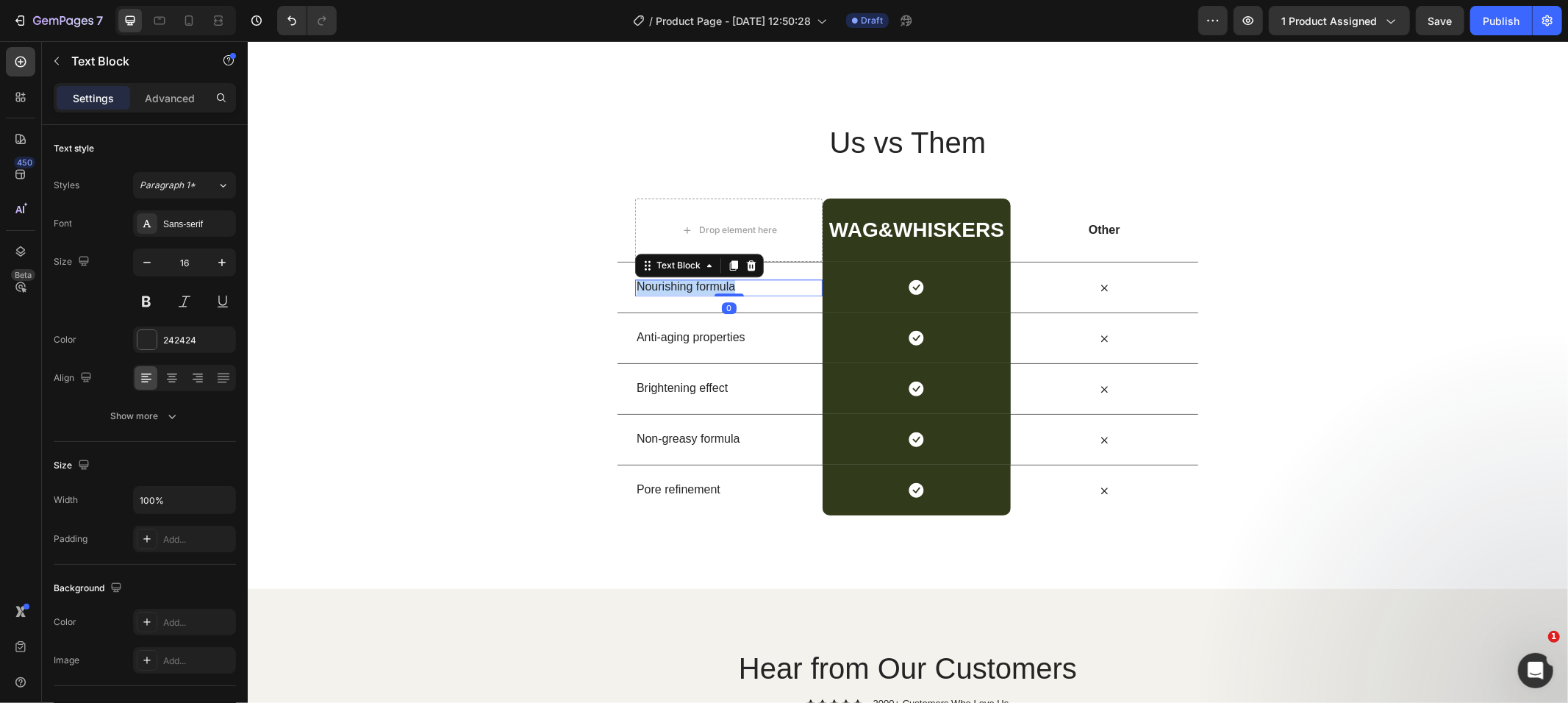
click at [690, 286] on p "Nourishing formula" at bounding box center [728, 286] width 185 height 16
click at [694, 332] on p "Anti-aging properties" at bounding box center [728, 337] width 185 height 16
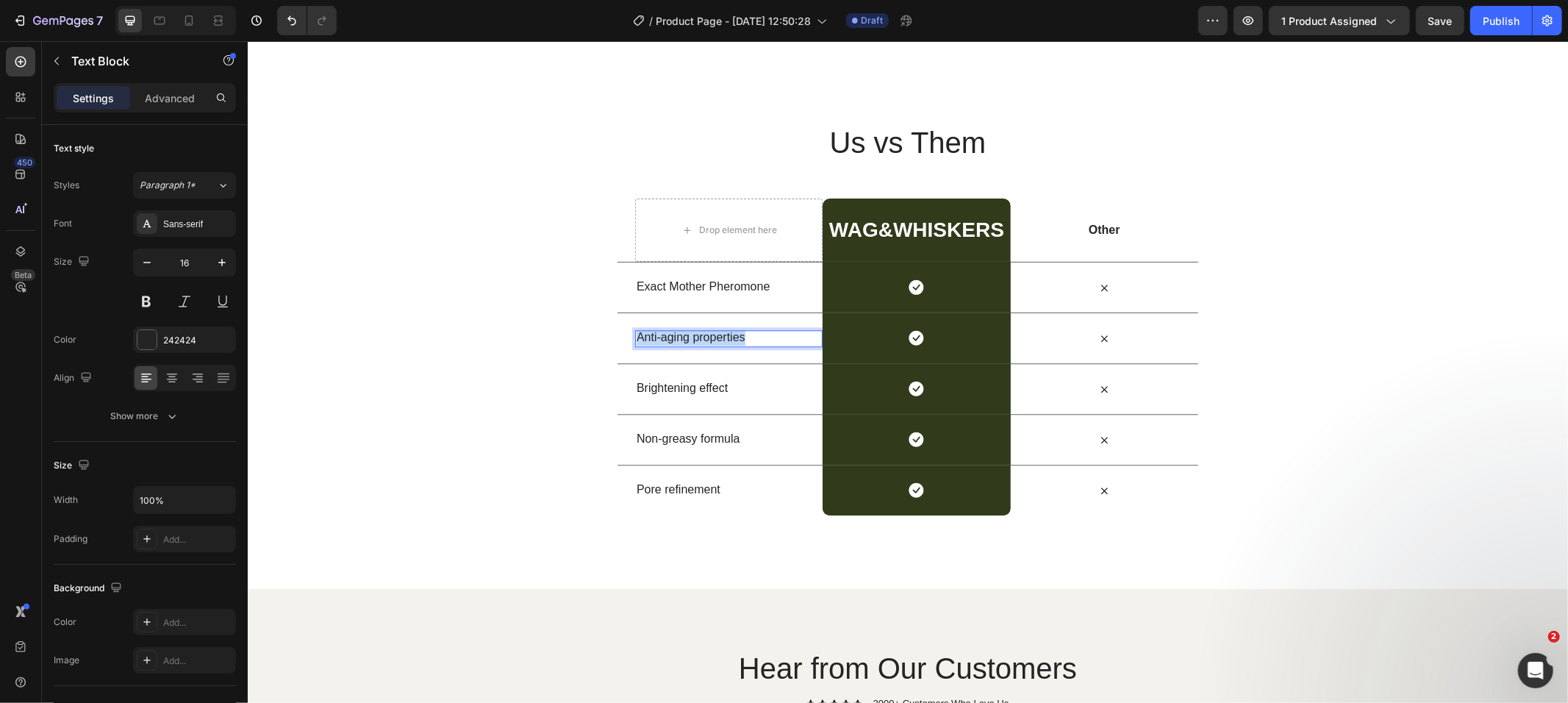
click at [694, 332] on p "Anti-aging properties" at bounding box center [728, 337] width 185 height 16
click at [688, 389] on p "Brightening effect" at bounding box center [728, 388] width 185 height 16
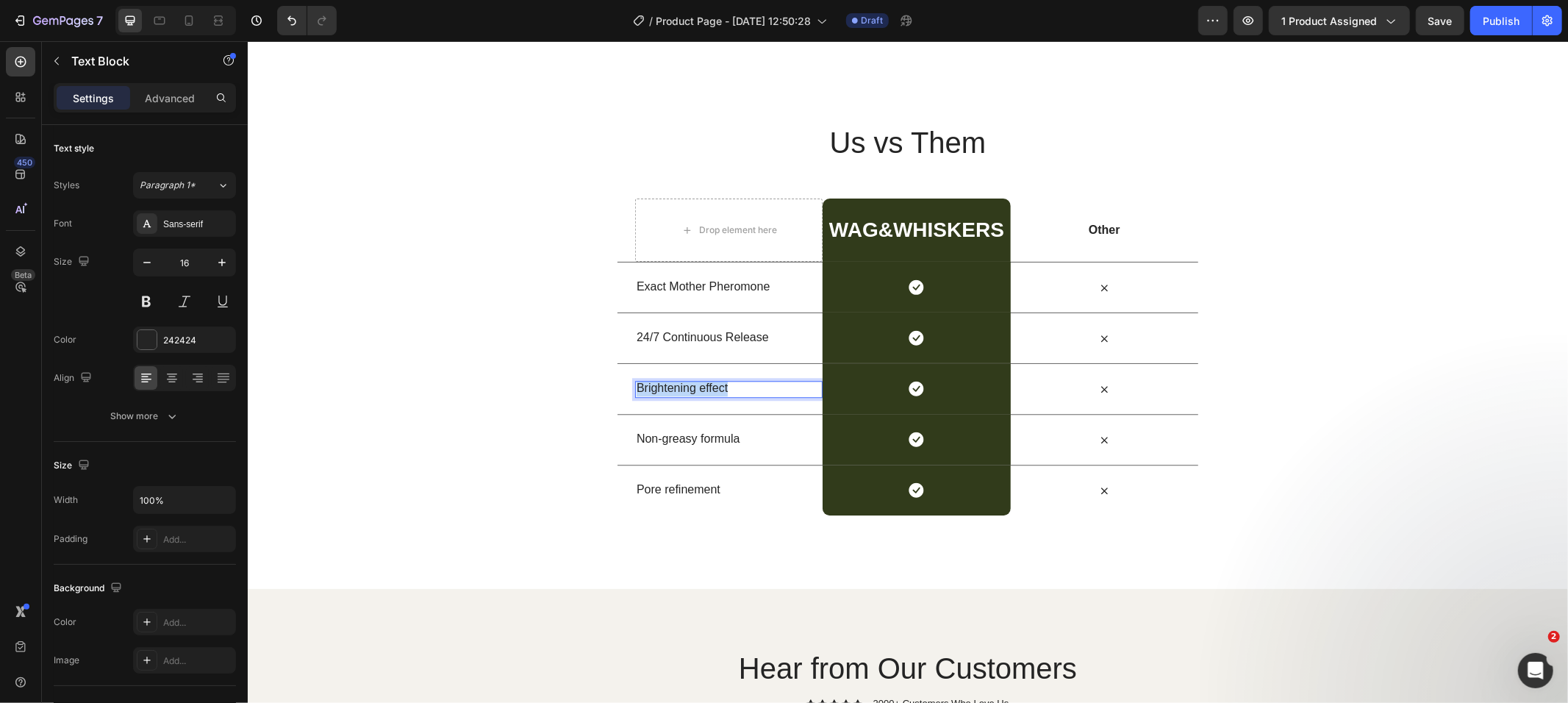
click at [688, 389] on p "Brightening effect" at bounding box center [728, 388] width 185 height 16
click at [675, 434] on p "Non-greasy formula" at bounding box center [728, 438] width 185 height 16
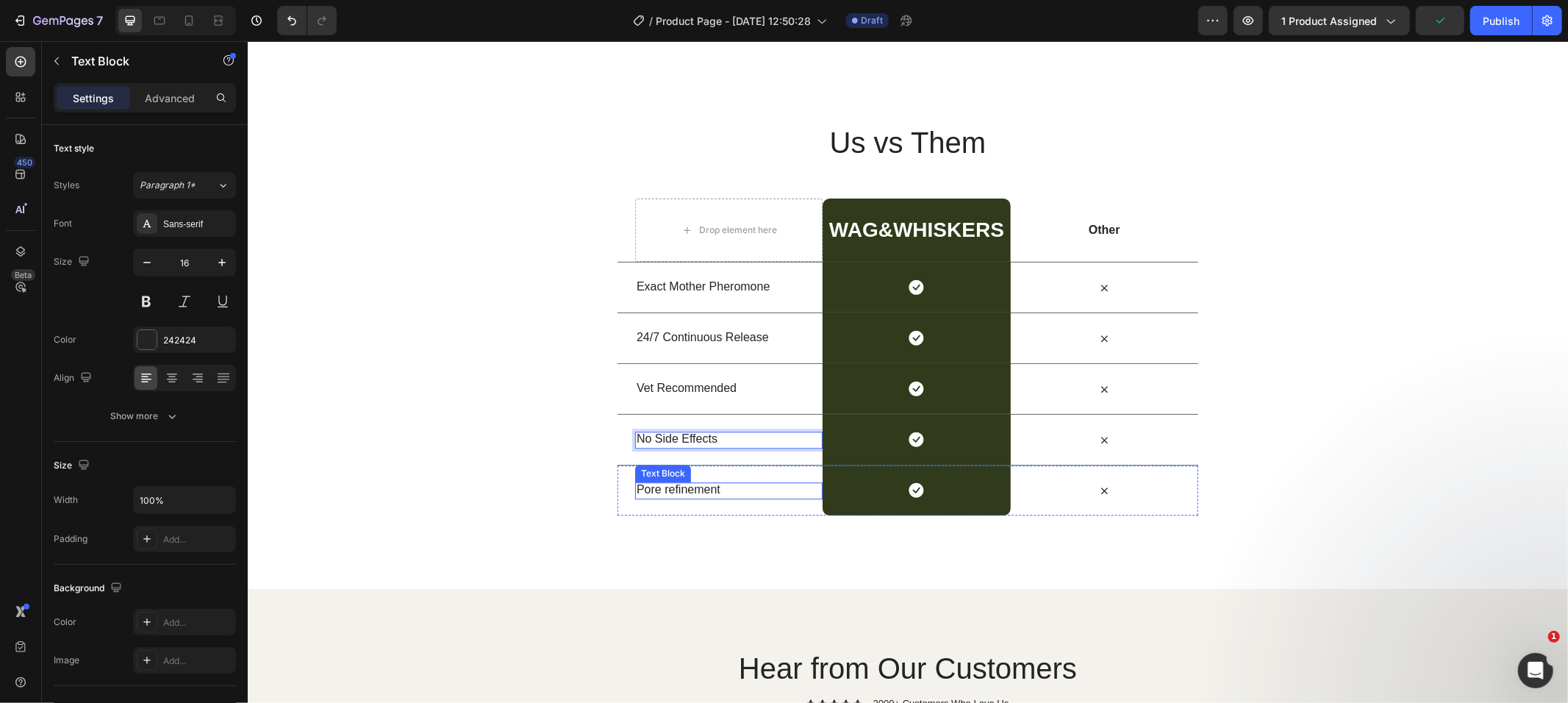
click at [671, 493] on p "Pore refinement" at bounding box center [728, 489] width 185 height 16
drag, startPoint x: 647, startPoint y: 493, endPoint x: 615, endPoint y: 488, distance: 32.4
click at [617, 488] on div "700 sq ft Coverage Text Block 0 Icon Row Icon Row" at bounding box center [907, 489] width 581 height 51
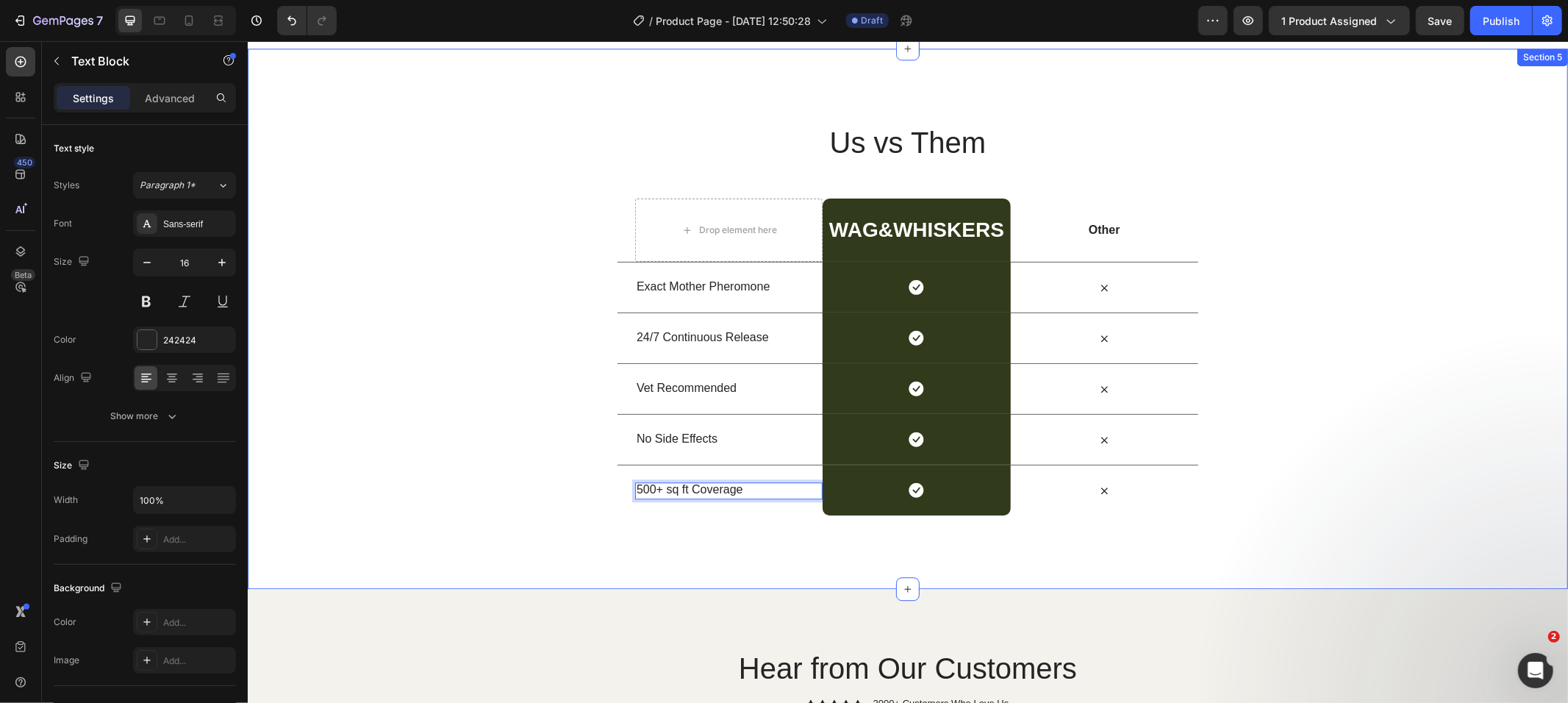
click at [1316, 416] on div "Us vs Them Heading Row Drop element here Wag&whiskers Heading Row Other Text Bl…" at bounding box center [907, 318] width 1321 height 393
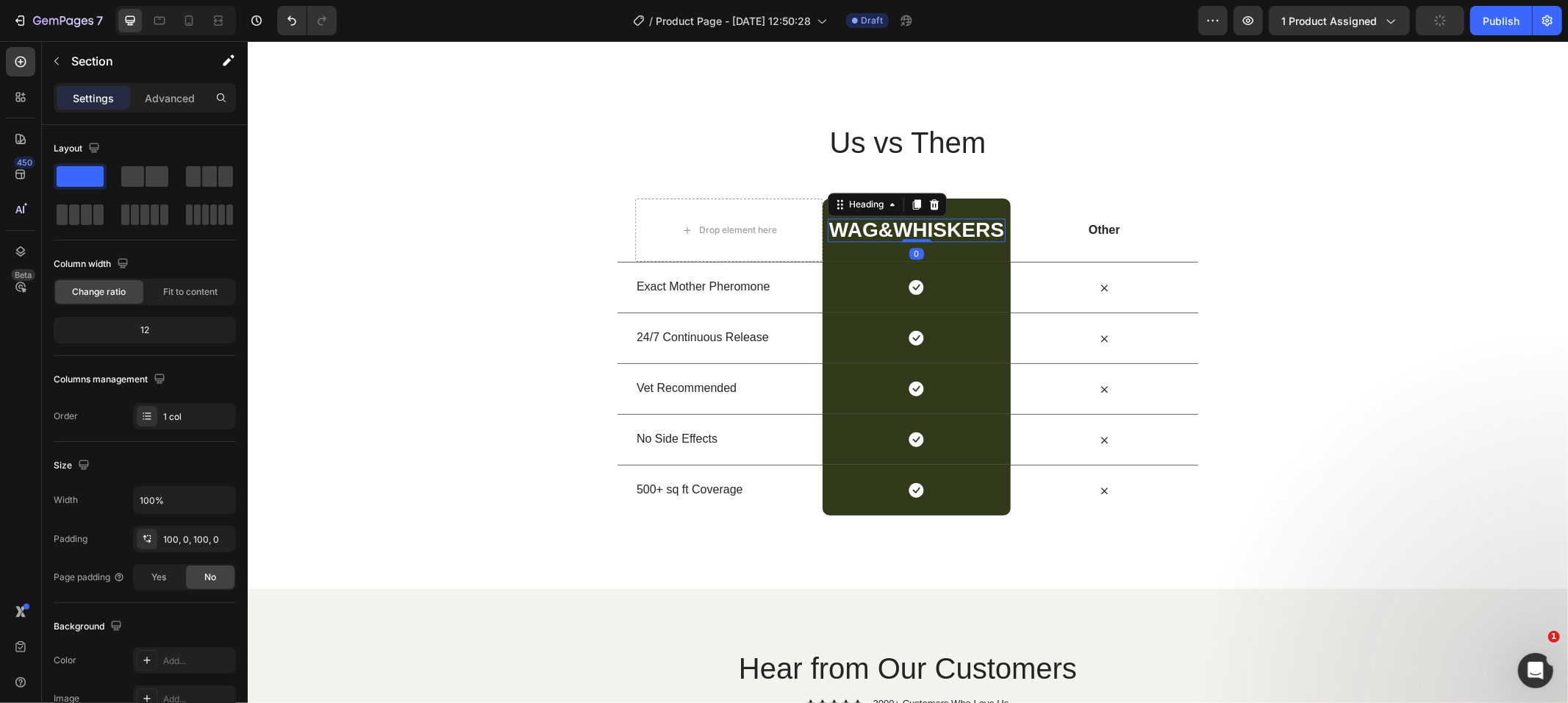
click at [859, 227] on p "Wag&whiskers" at bounding box center [916, 229] width 175 height 20
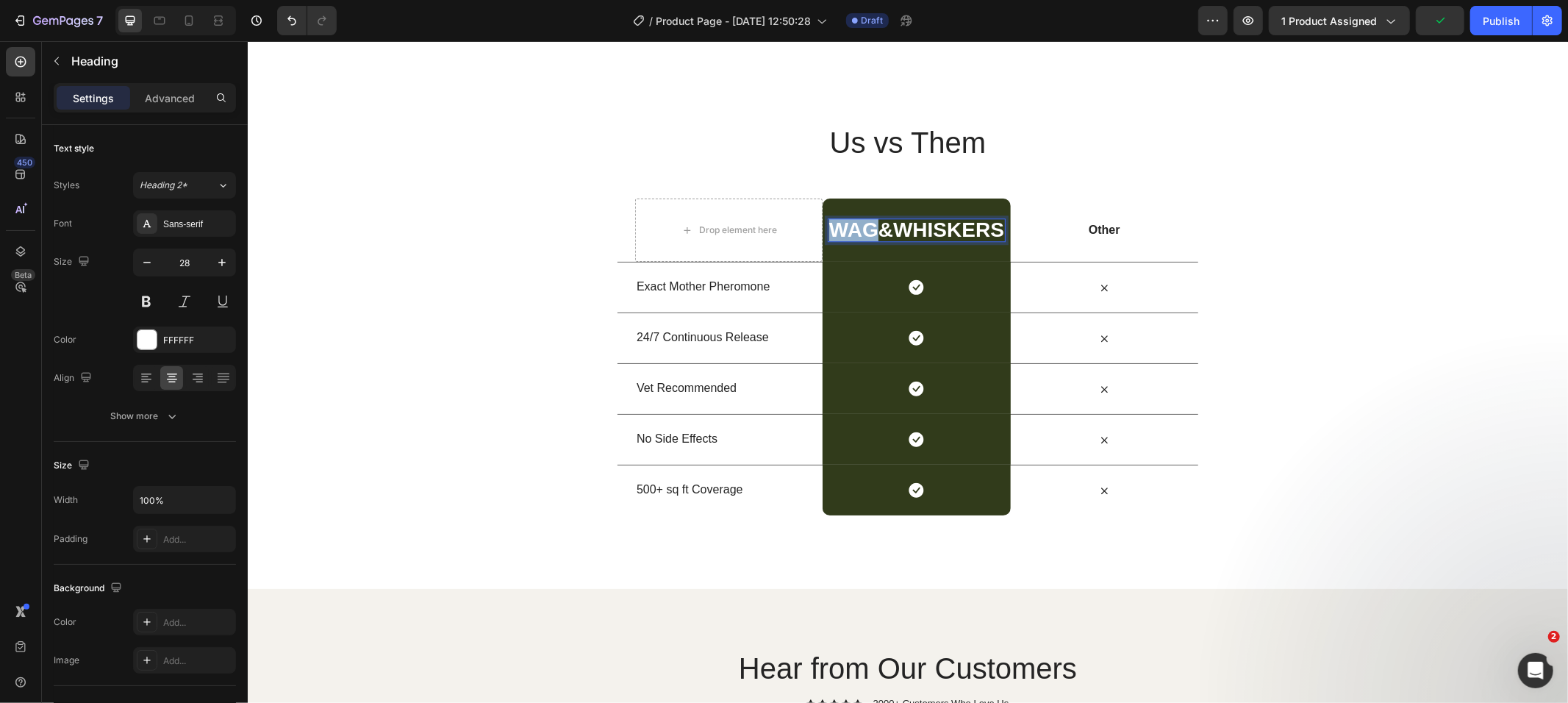
click at [848, 227] on p "Wag&whiskers" at bounding box center [916, 229] width 175 height 20
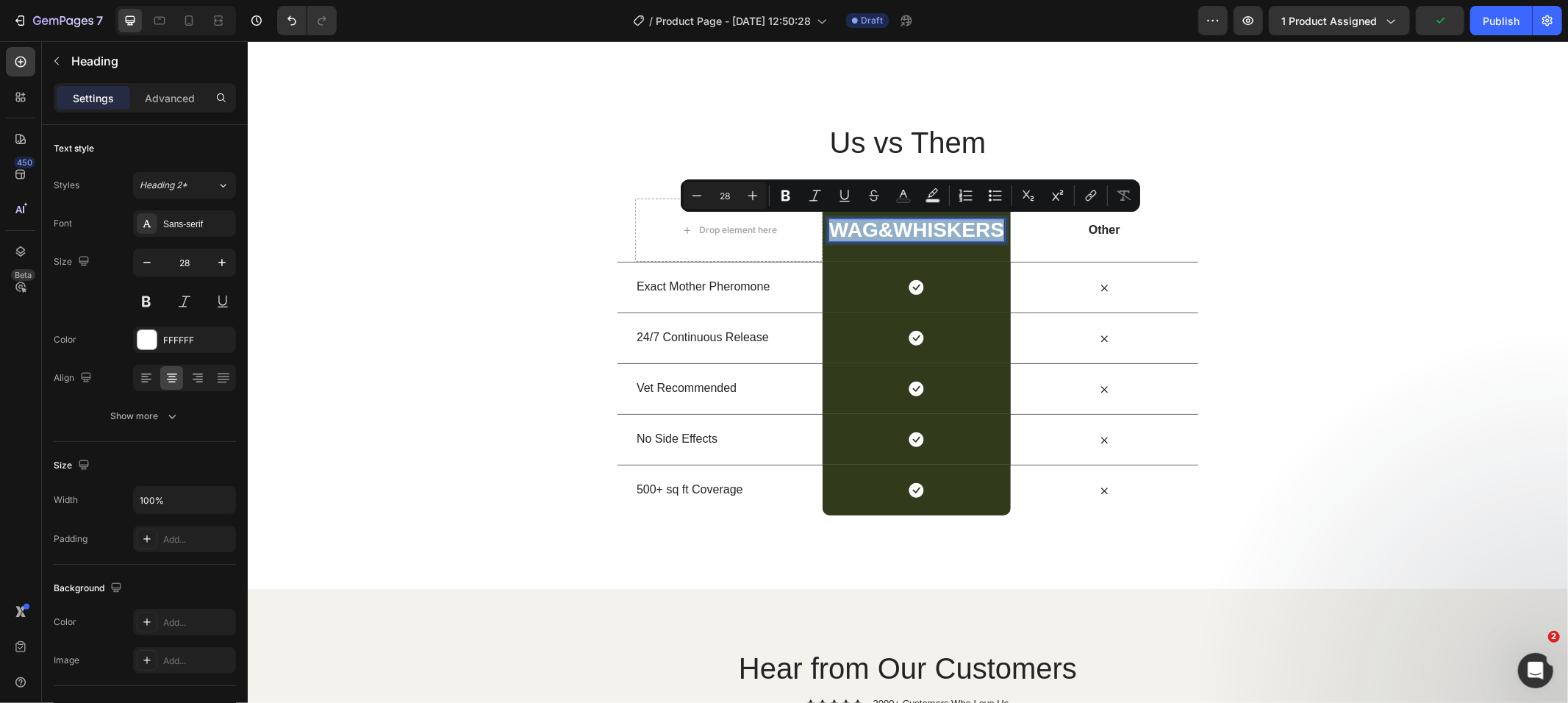
drag, startPoint x: 894, startPoint y: 240, endPoint x: 886, endPoint y: 240, distance: 8.0
click at [892, 240] on p "Wag&whiskers" at bounding box center [916, 229] width 175 height 20
click at [885, 239] on p "Wag&whiskers" at bounding box center [916, 229] width 175 height 20
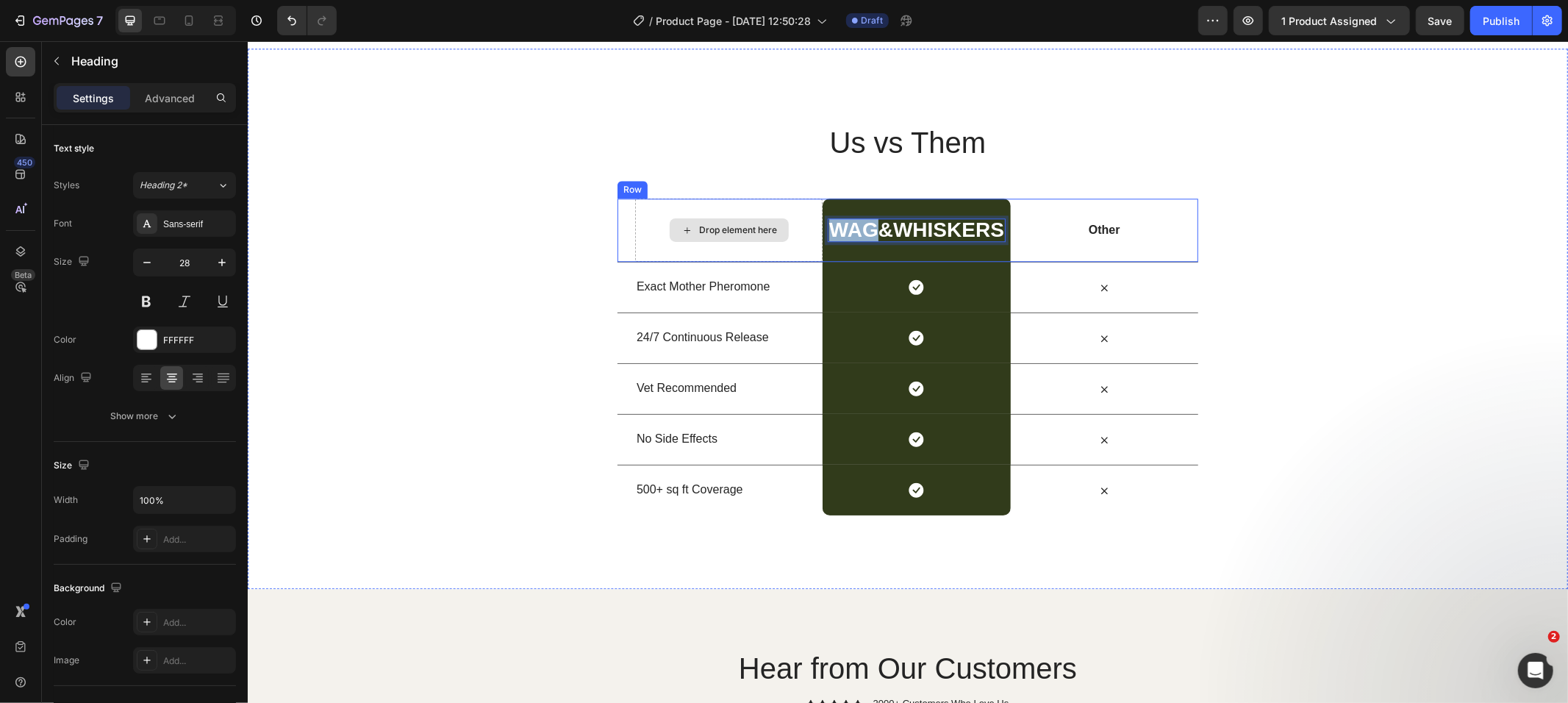
drag, startPoint x: 872, startPoint y: 232, endPoint x: 812, endPoint y: 232, distance: 60.0
click at [812, 232] on div "Drop element here Wag&whiskers Heading 0 Row Other Text Block Row" at bounding box center [907, 229] width 581 height 63
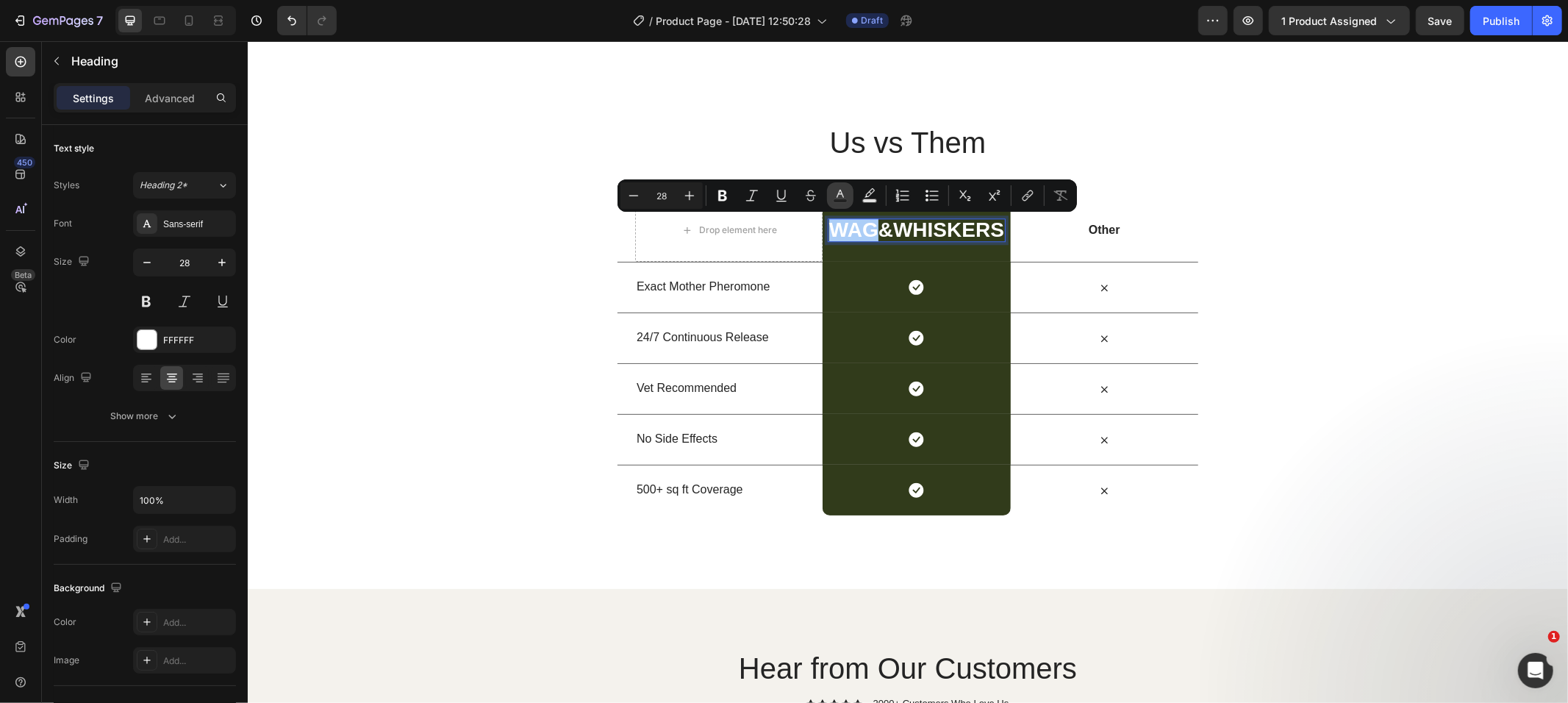
drag, startPoint x: 839, startPoint y: 199, endPoint x: 573, endPoint y: 173, distance: 267.3
click at [839, 199] on rect "Editor contextual toolbar" at bounding box center [841, 201] width 14 height 4
type input "FFFFFF"
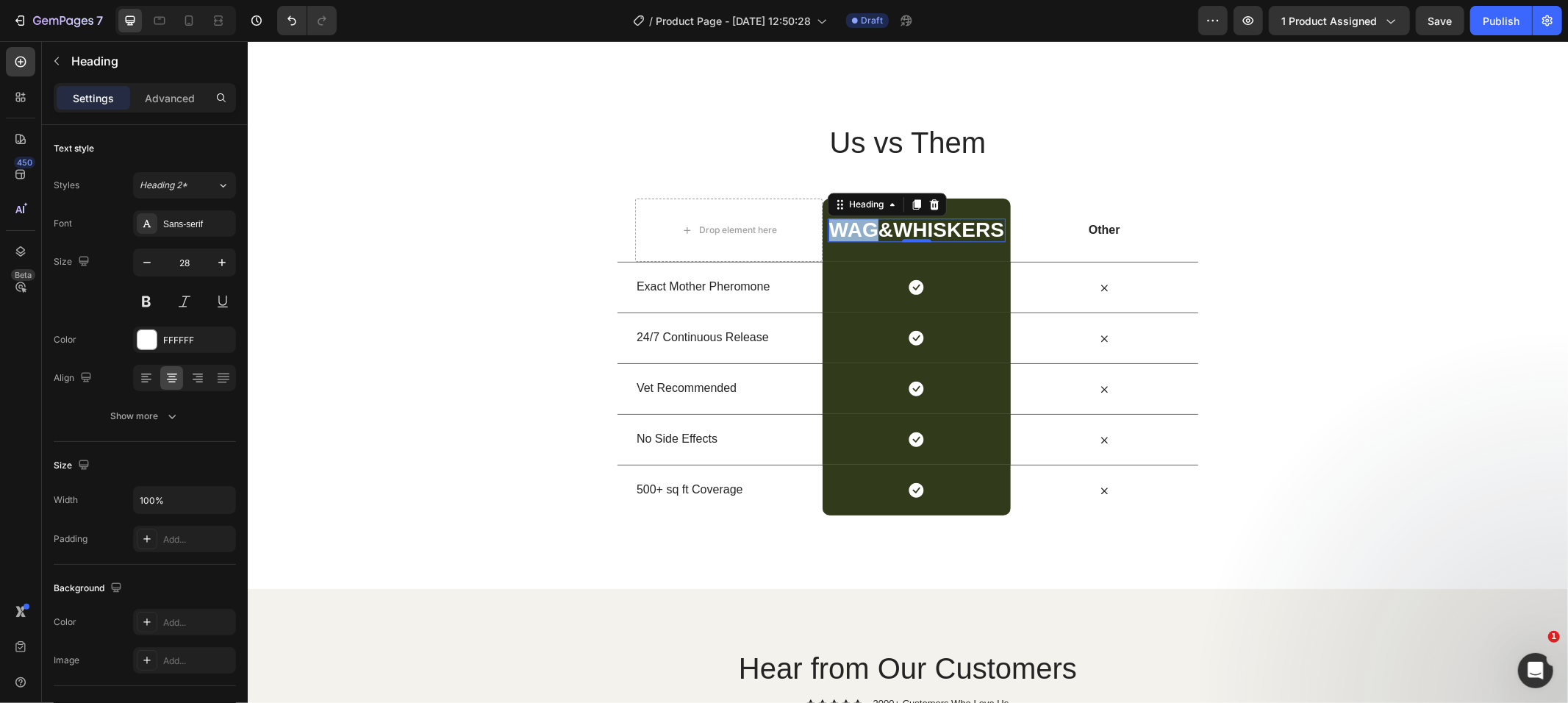
click at [855, 230] on p "Wag&whiskers" at bounding box center [916, 229] width 175 height 20
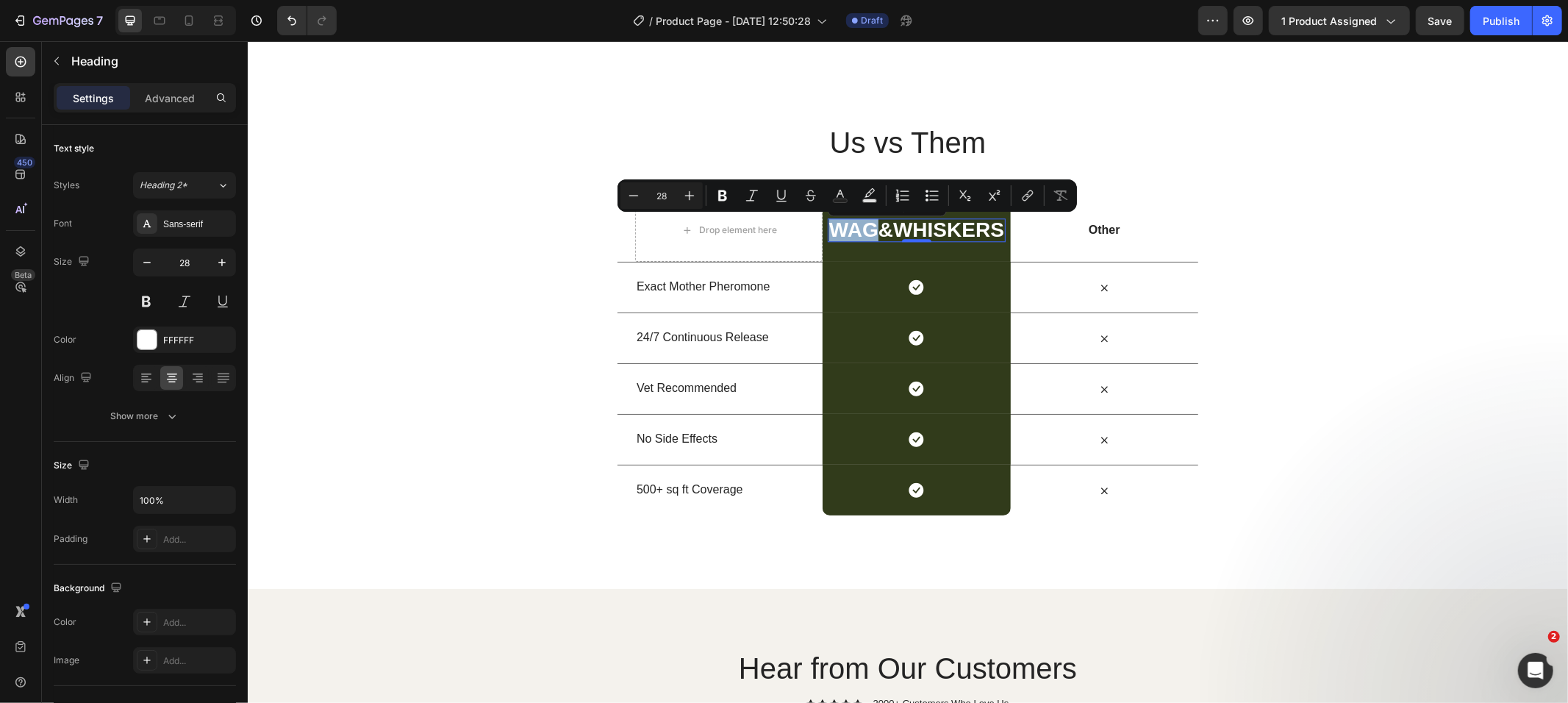
click at [855, 230] on p "Wag&whiskers" at bounding box center [916, 229] width 175 height 20
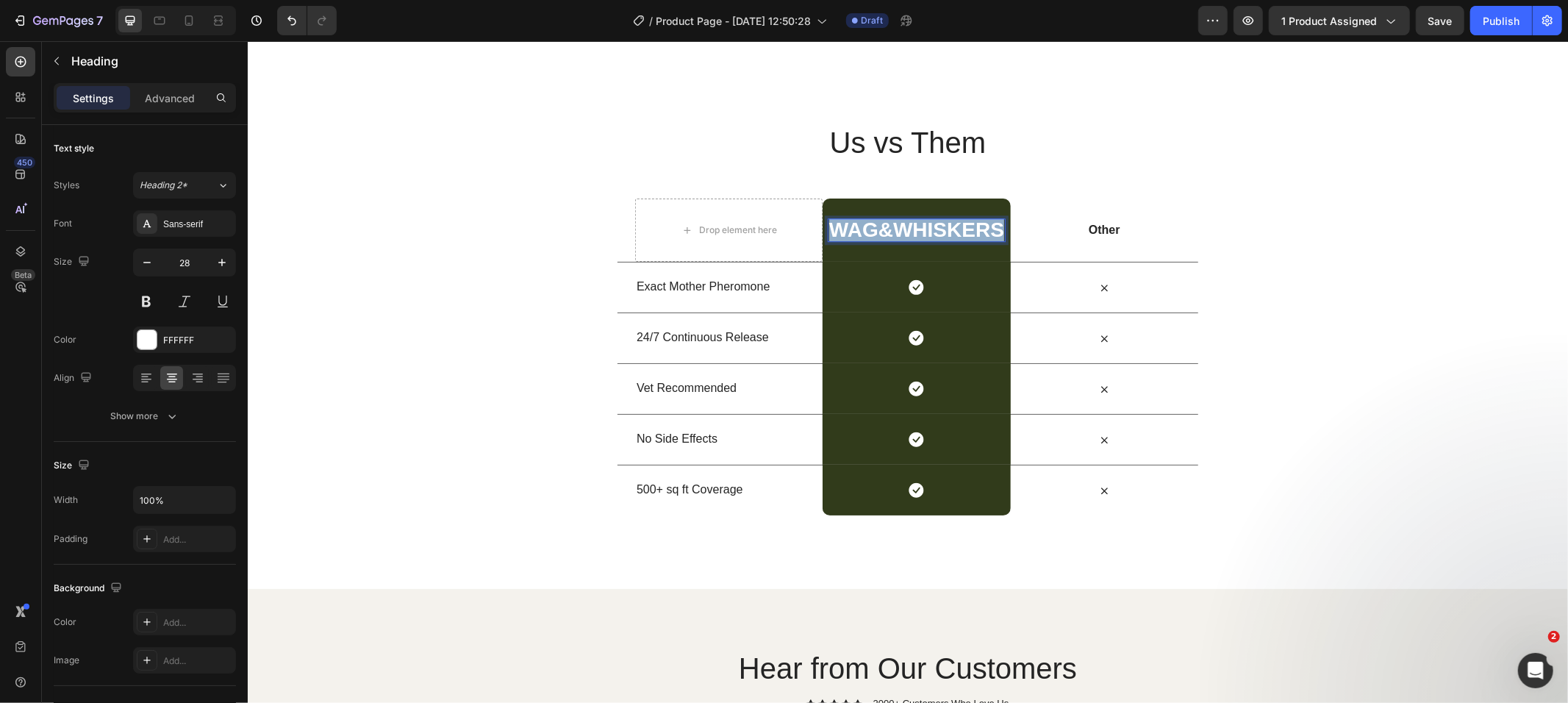
click at [855, 230] on p "Wag&whiskers" at bounding box center [916, 229] width 175 height 20
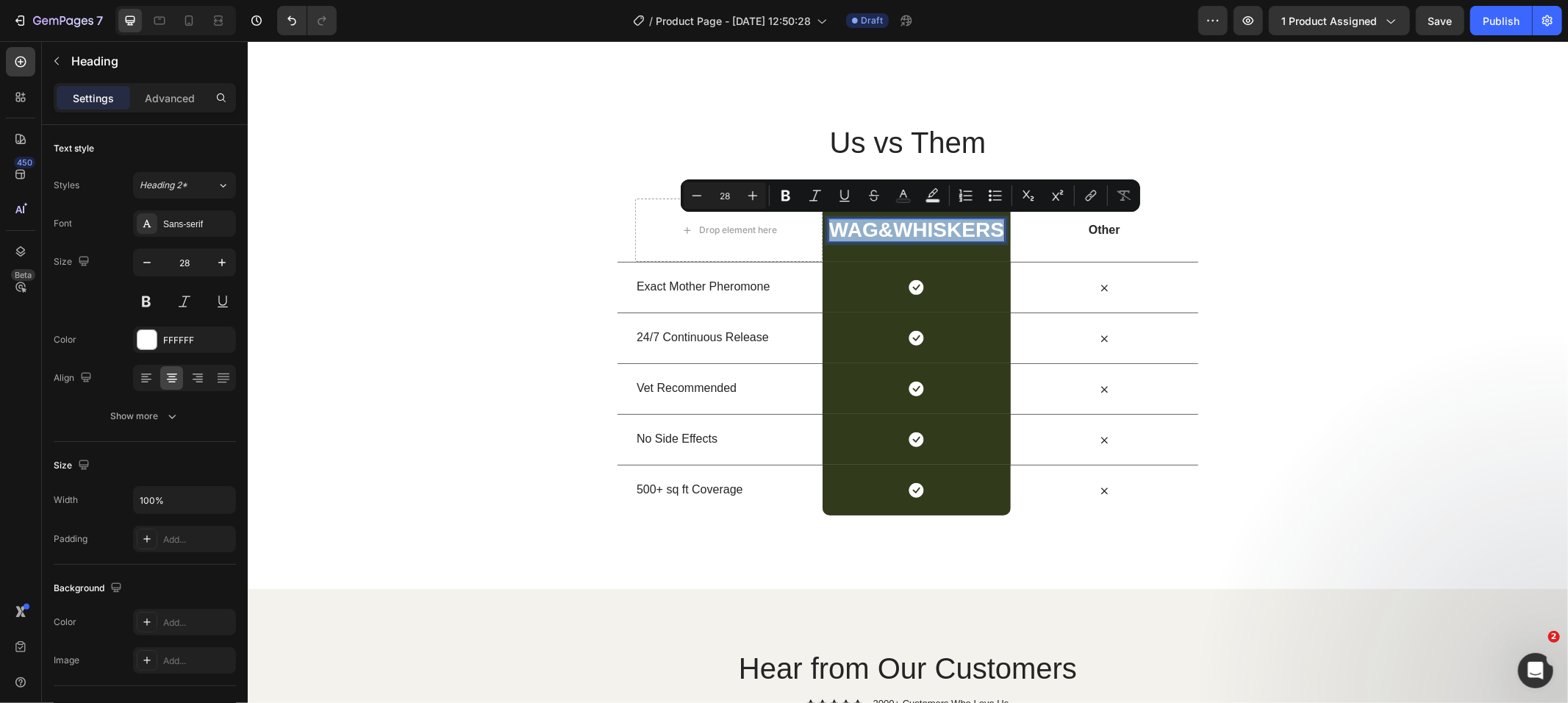
click at [855, 230] on p "Wag&whiskers" at bounding box center [916, 229] width 175 height 20
click at [849, 230] on p "Wag&whiskers" at bounding box center [916, 229] width 175 height 20
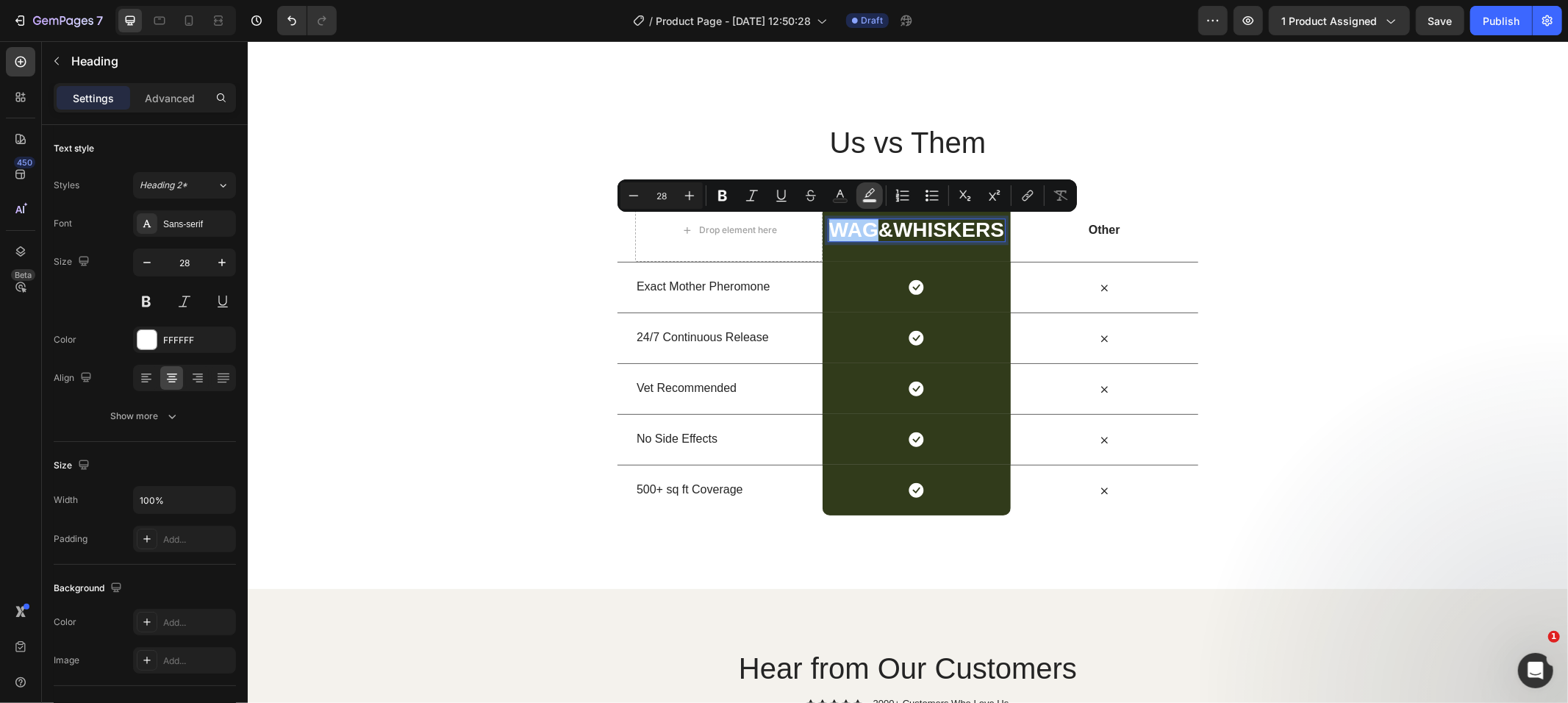
click at [864, 194] on icon "Editor contextual toolbar" at bounding box center [870, 195] width 15 height 15
type input "000000"
type input "77"
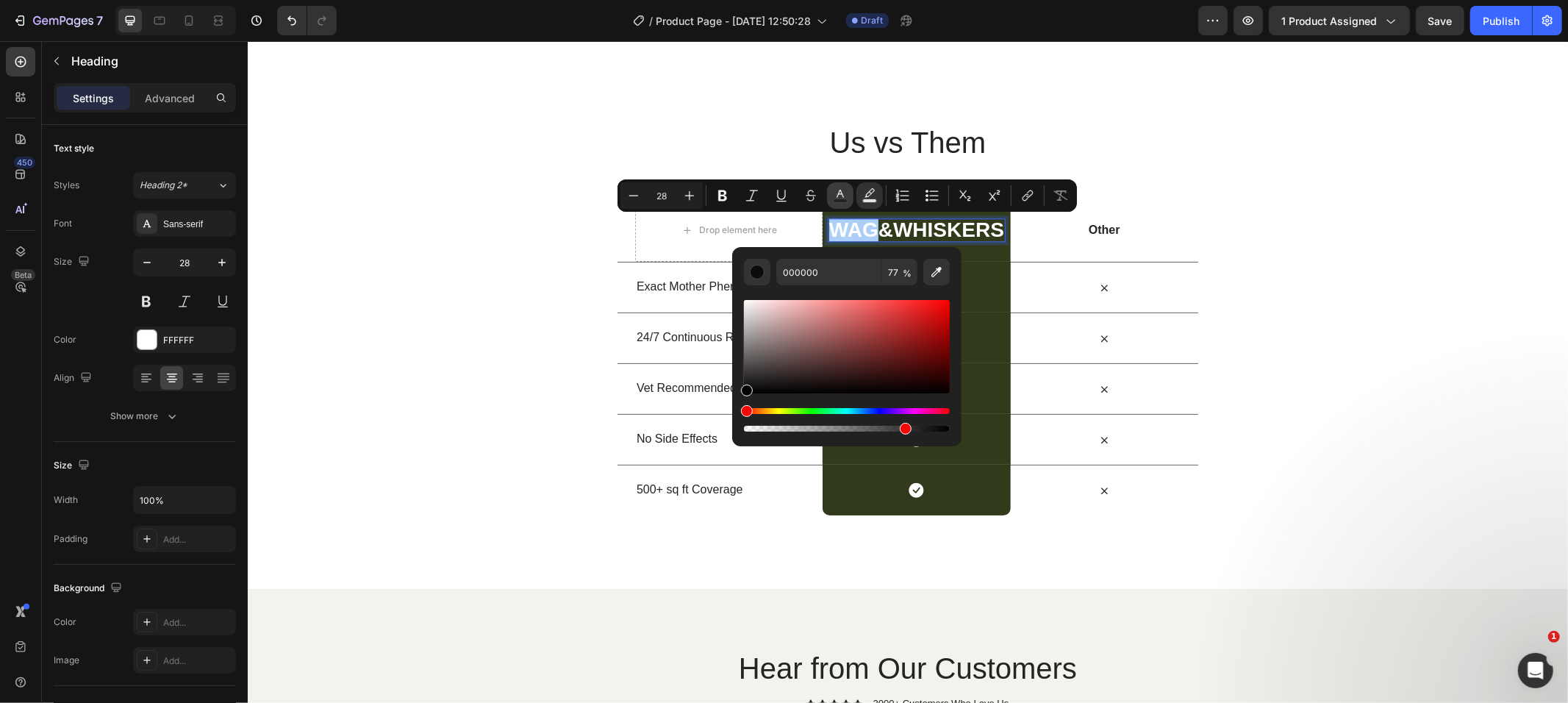
click at [831, 191] on button "Text Color" at bounding box center [840, 196] width 27 height 27
click at [935, 278] on icon "Editor contextual toolbar" at bounding box center [936, 272] width 15 height 15
type input "16B4EA"
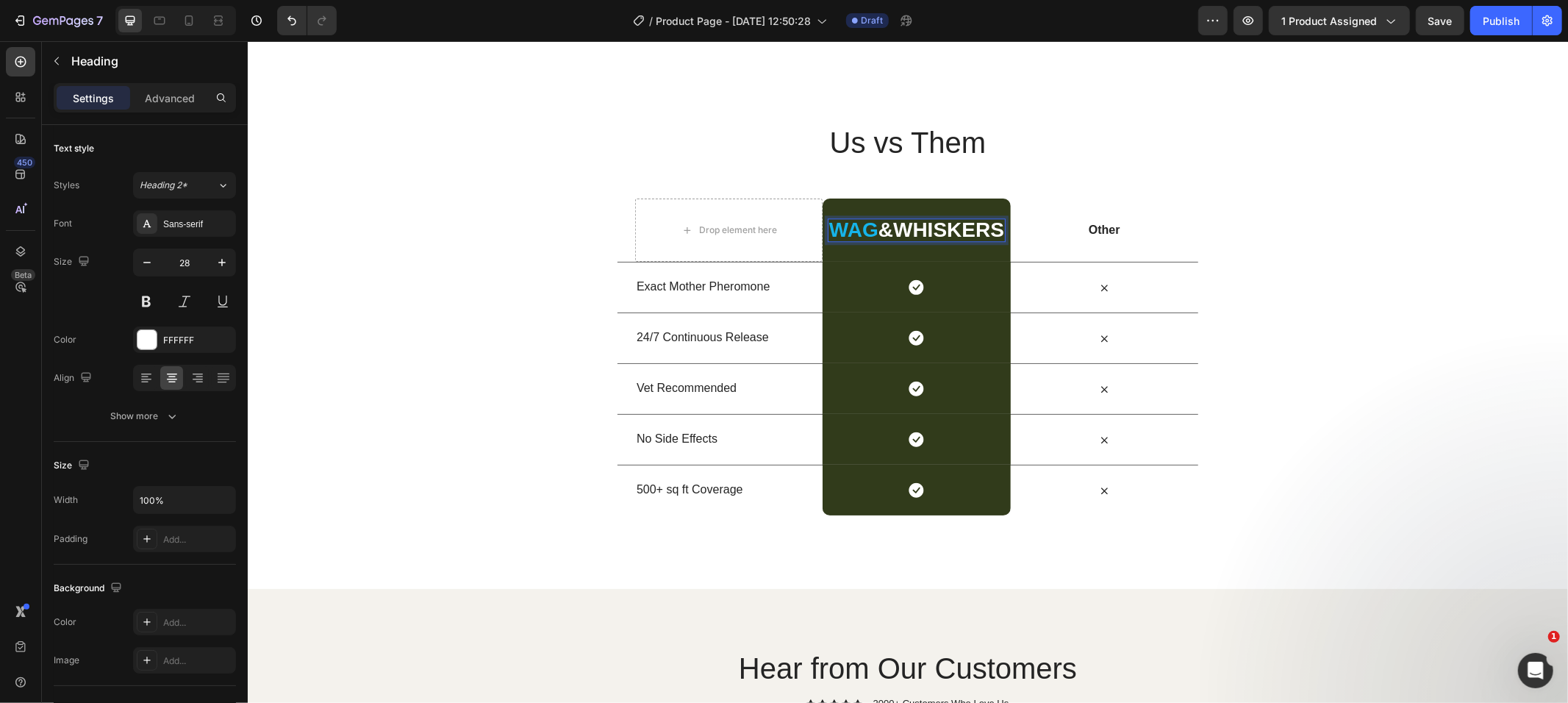
click at [878, 229] on p "Wag &whiskers" at bounding box center [916, 229] width 175 height 20
drag, startPoint x: 872, startPoint y: 229, endPoint x: 1027, endPoint y: 235, distance: 155.1
click at [1027, 235] on div "Drop element here Wag &whiskers Heading 0 Row Other Text Block Row" at bounding box center [907, 229] width 581 height 63
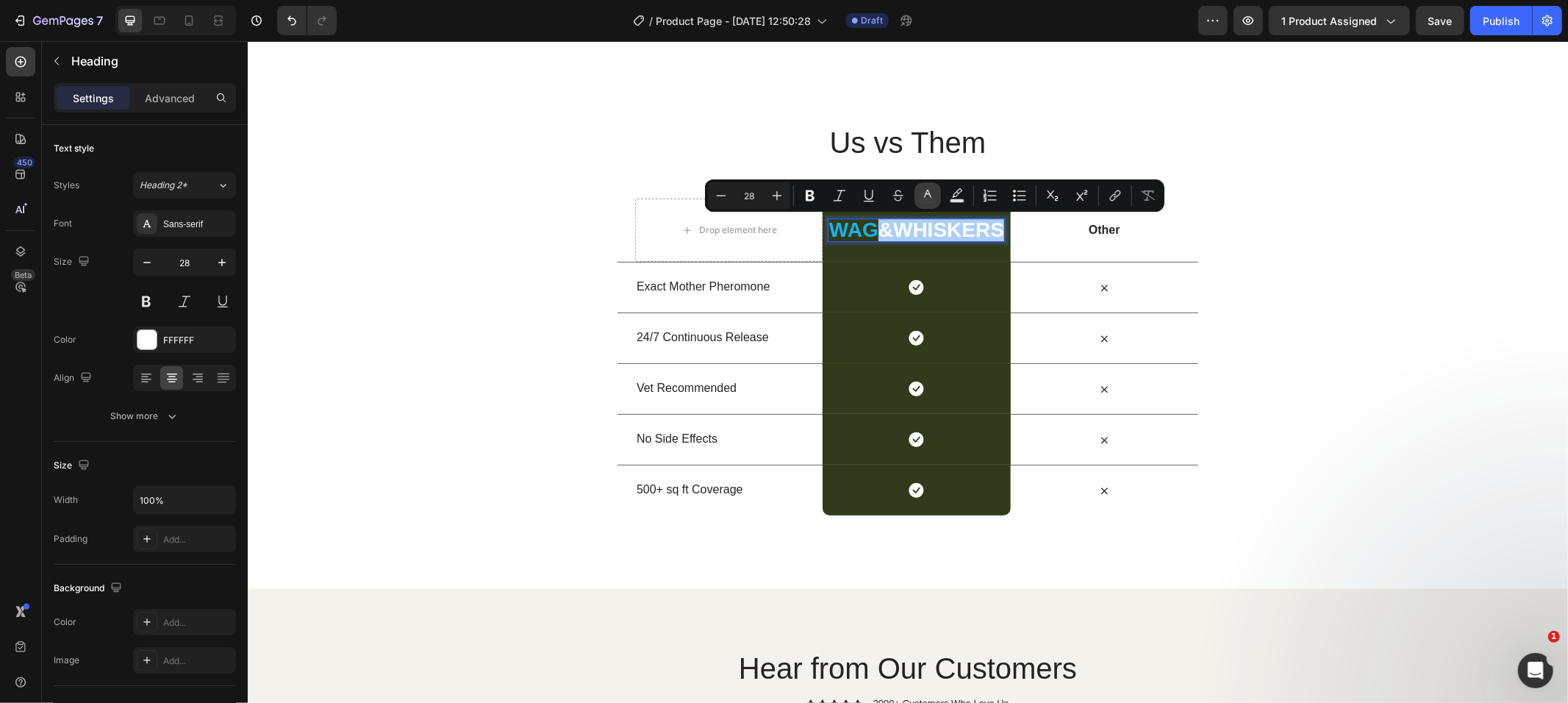
click at [923, 203] on button "color" at bounding box center [928, 196] width 27 height 27
type input "FFFFFF"
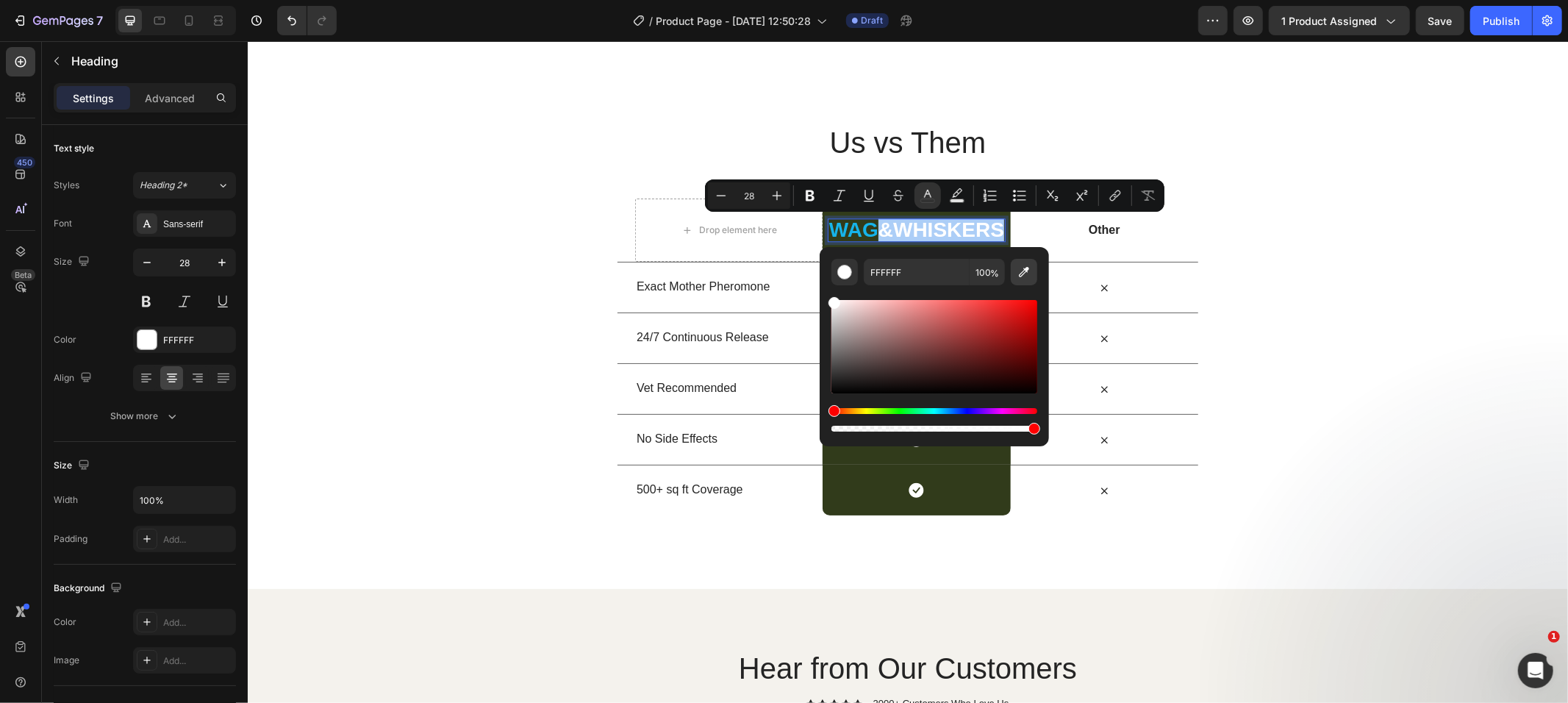
click at [1014, 270] on button "Editor contextual toolbar" at bounding box center [1024, 272] width 27 height 27
type input "C99F78"
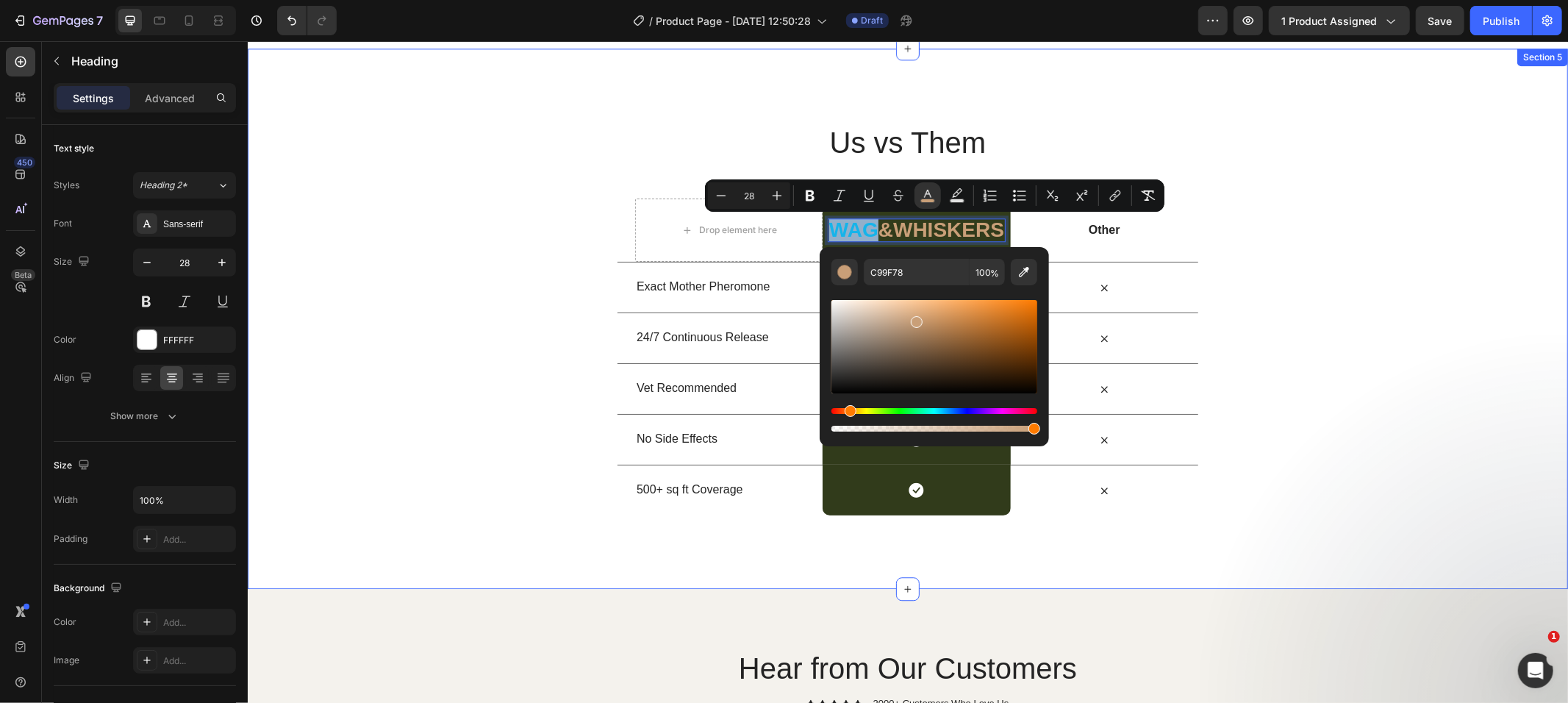
click at [1326, 335] on div "Us vs Them Heading Row Drop element here Wag &whiskers Heading 0 Row Other Text…" at bounding box center [907, 318] width 1321 height 393
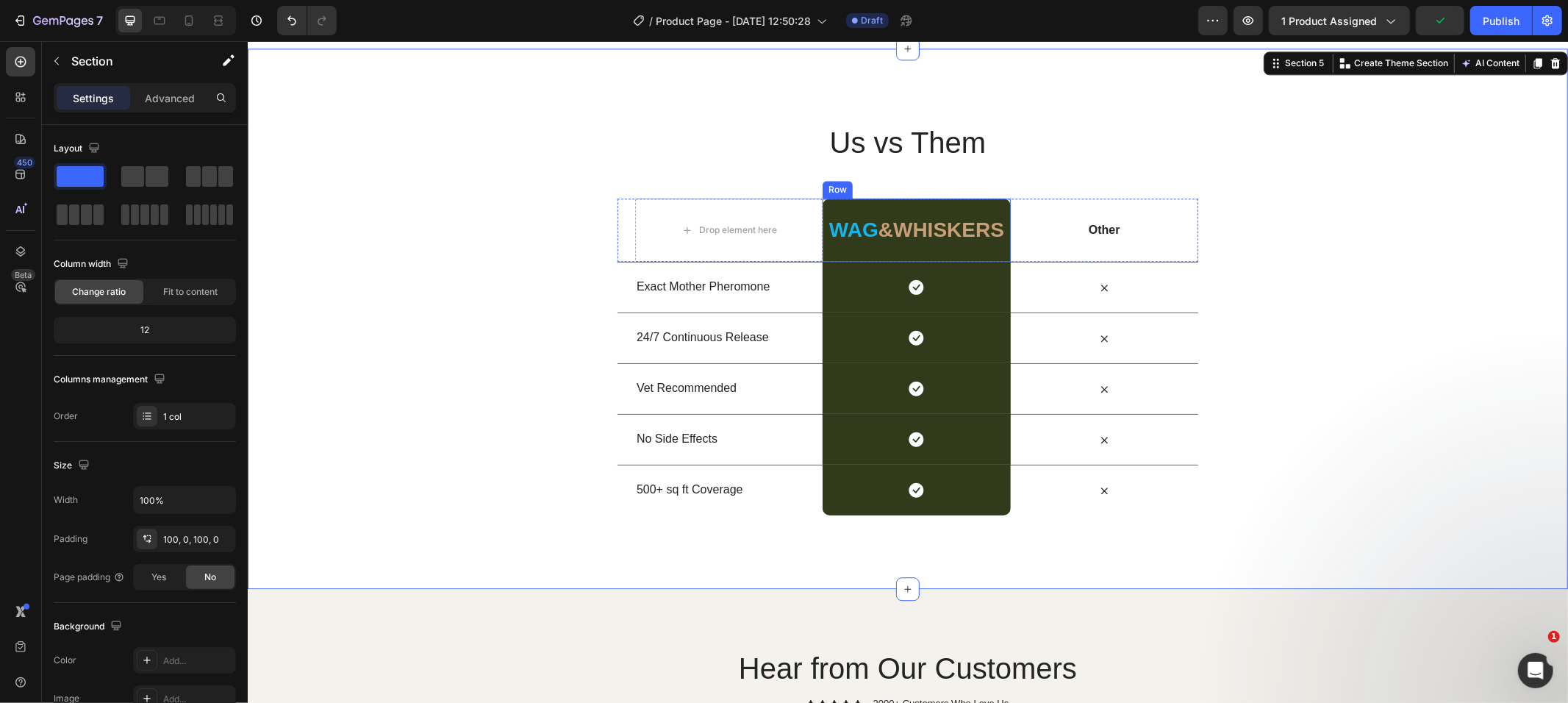
click at [832, 247] on div "⁠⁠⁠⁠⁠⁠⁠ Wag &whiskers Heading Row" at bounding box center [916, 229] width 187 height 63
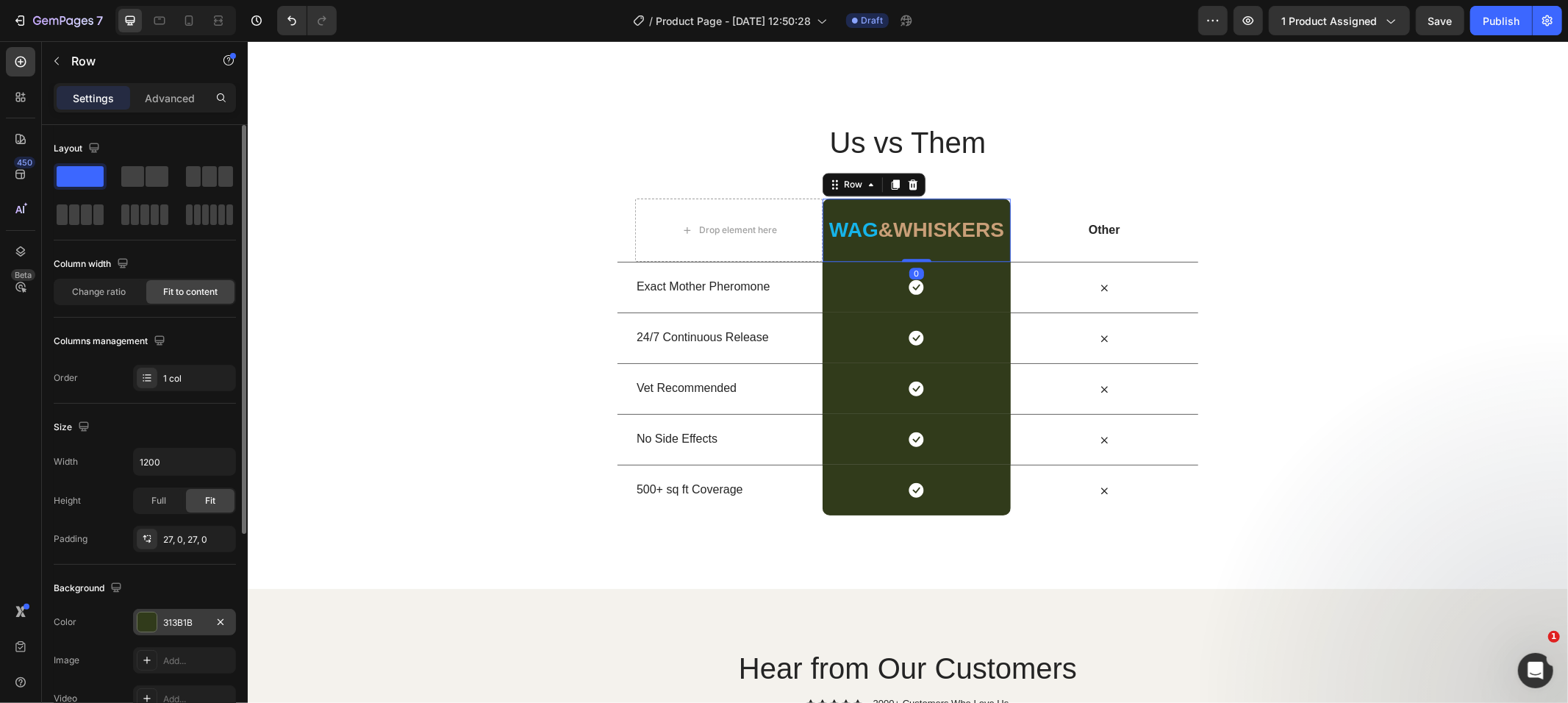
click at [135, 630] on div "313B1B" at bounding box center [185, 622] width 103 height 27
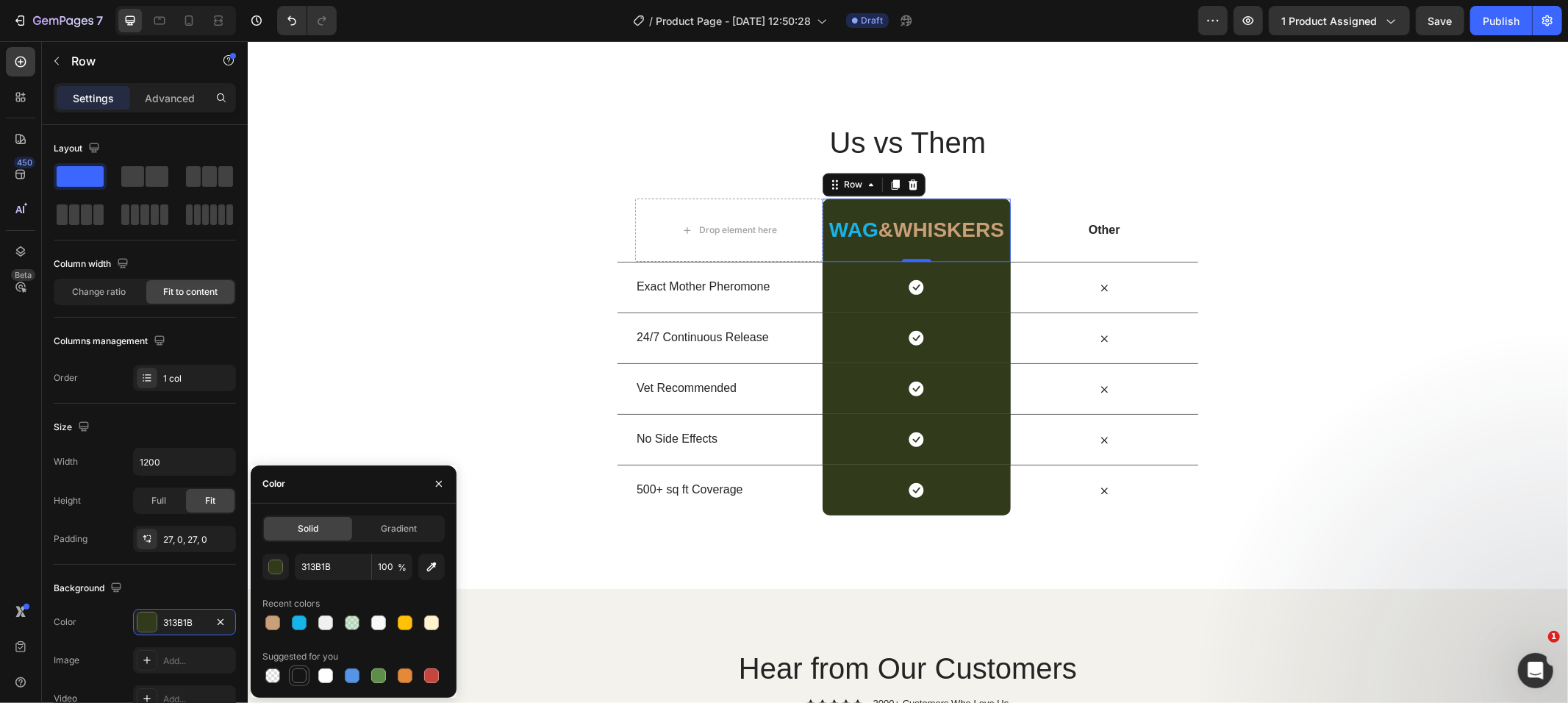
click at [296, 669] on div at bounding box center [299, 676] width 15 height 15
click at [302, 630] on div at bounding box center [299, 623] width 15 height 15
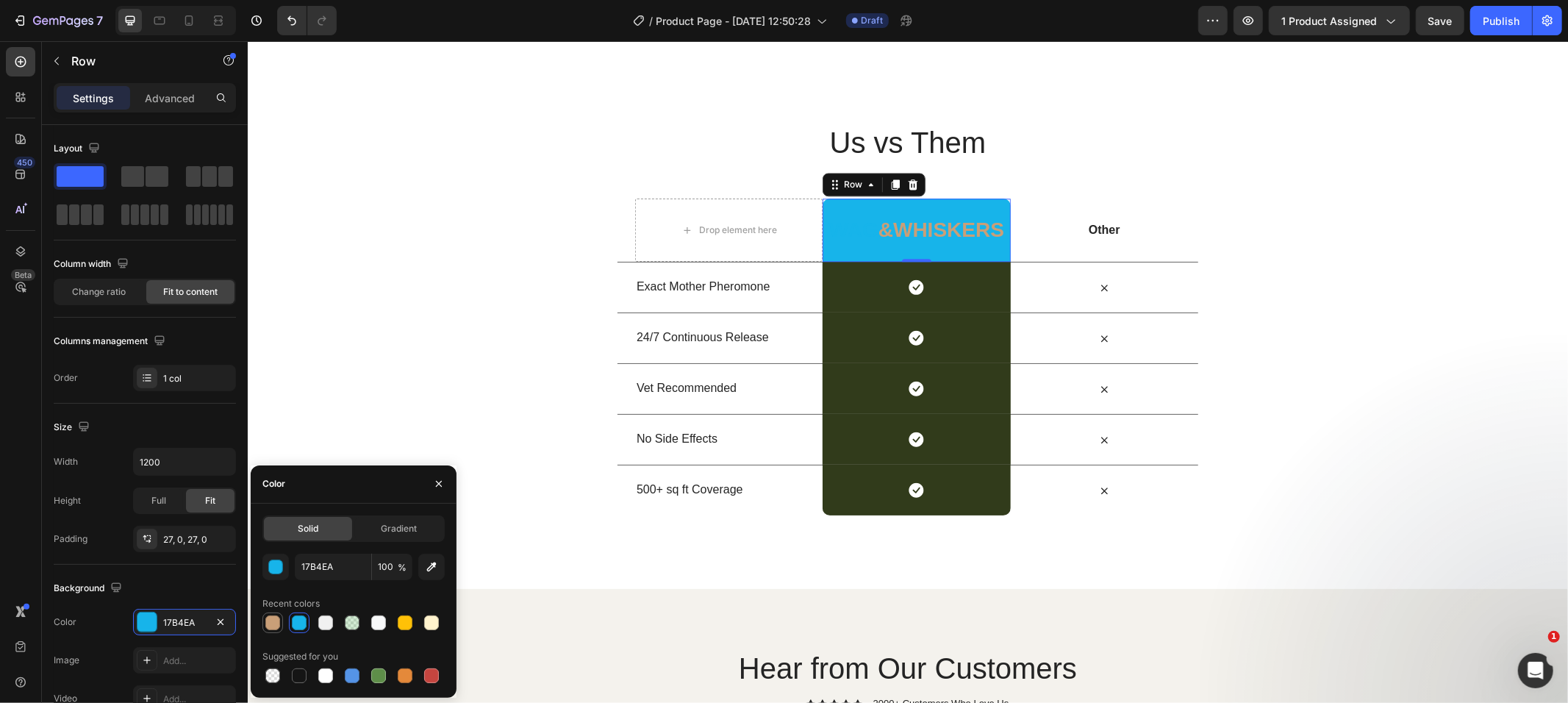
click at [268, 620] on div at bounding box center [272, 623] width 15 height 15
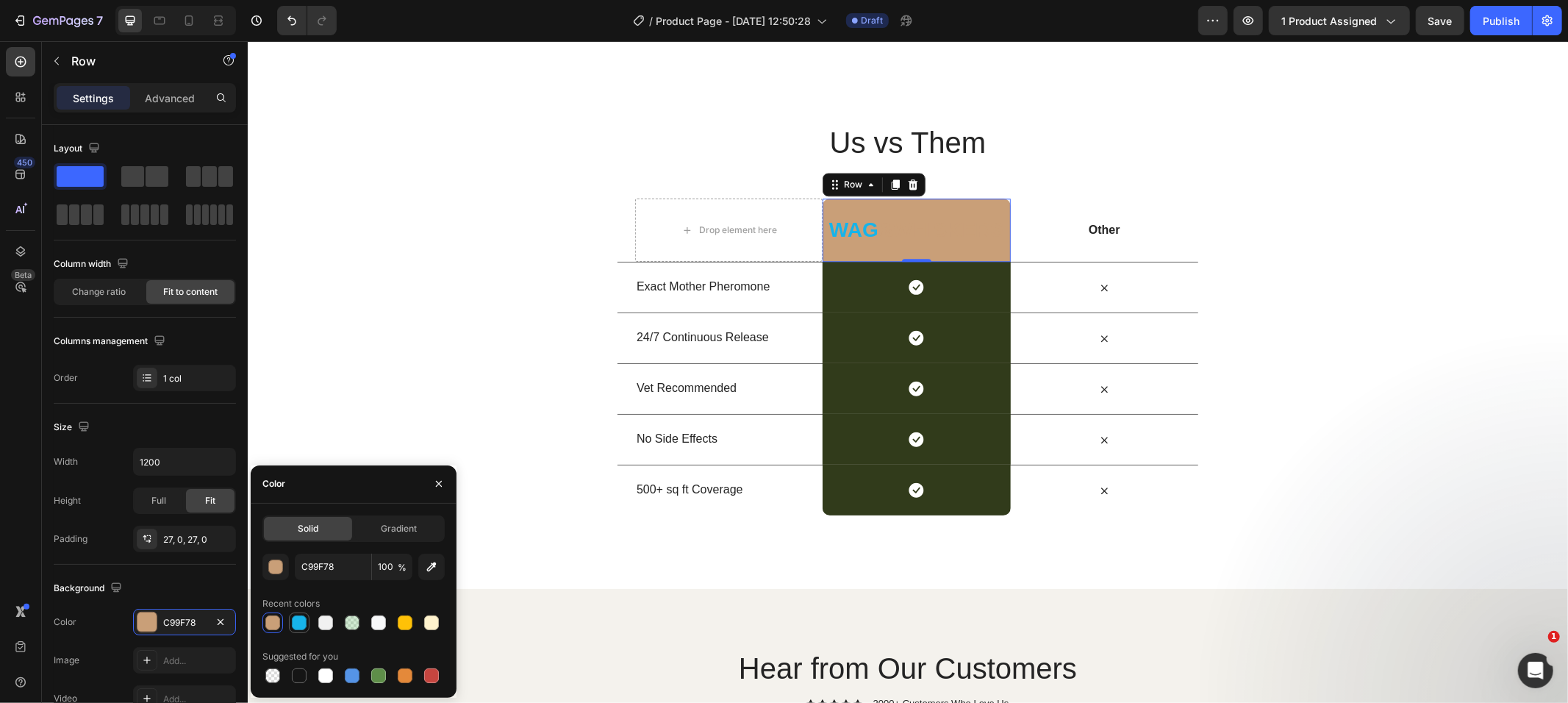
click at [303, 623] on div at bounding box center [299, 623] width 15 height 15
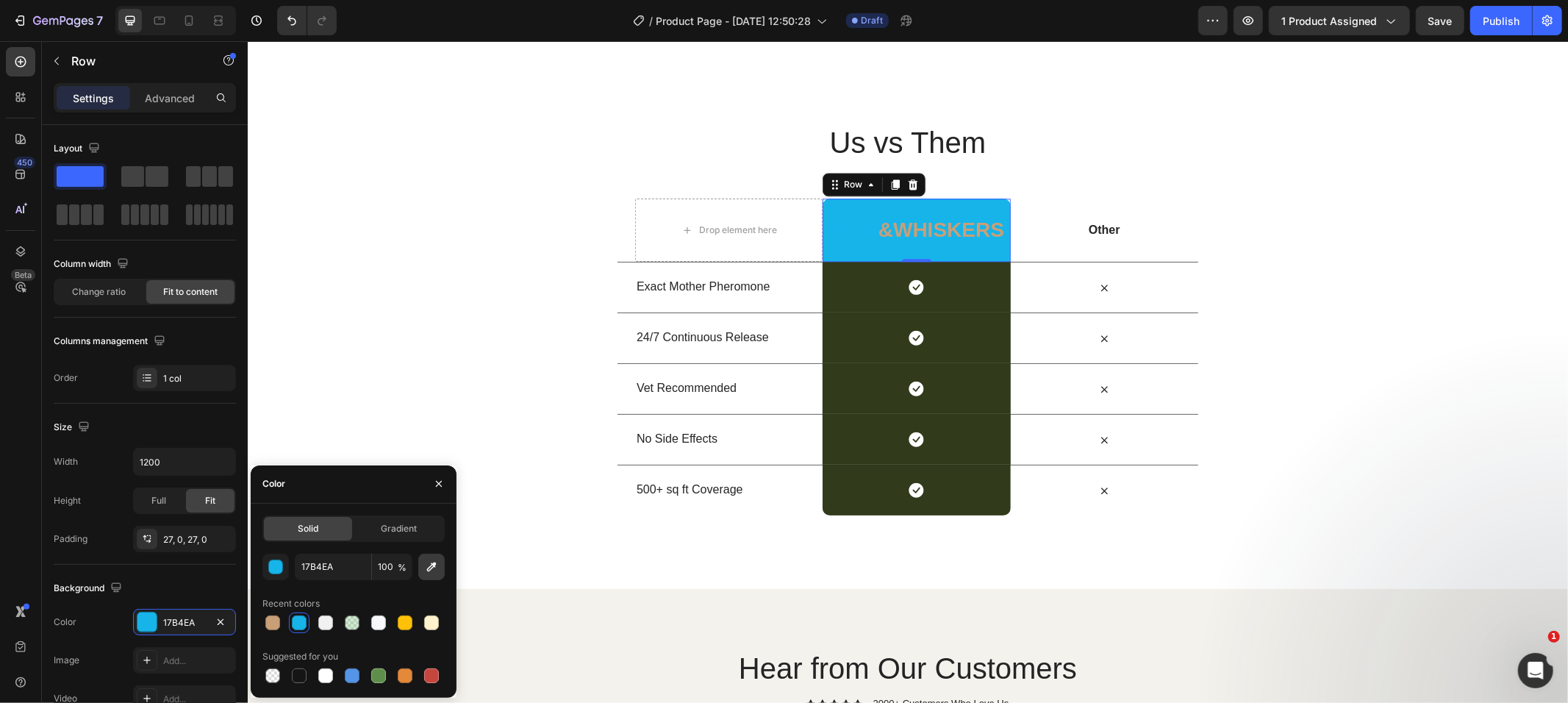
click at [436, 562] on icon "button" at bounding box center [431, 566] width 15 height 15
type input "F4F4F4"
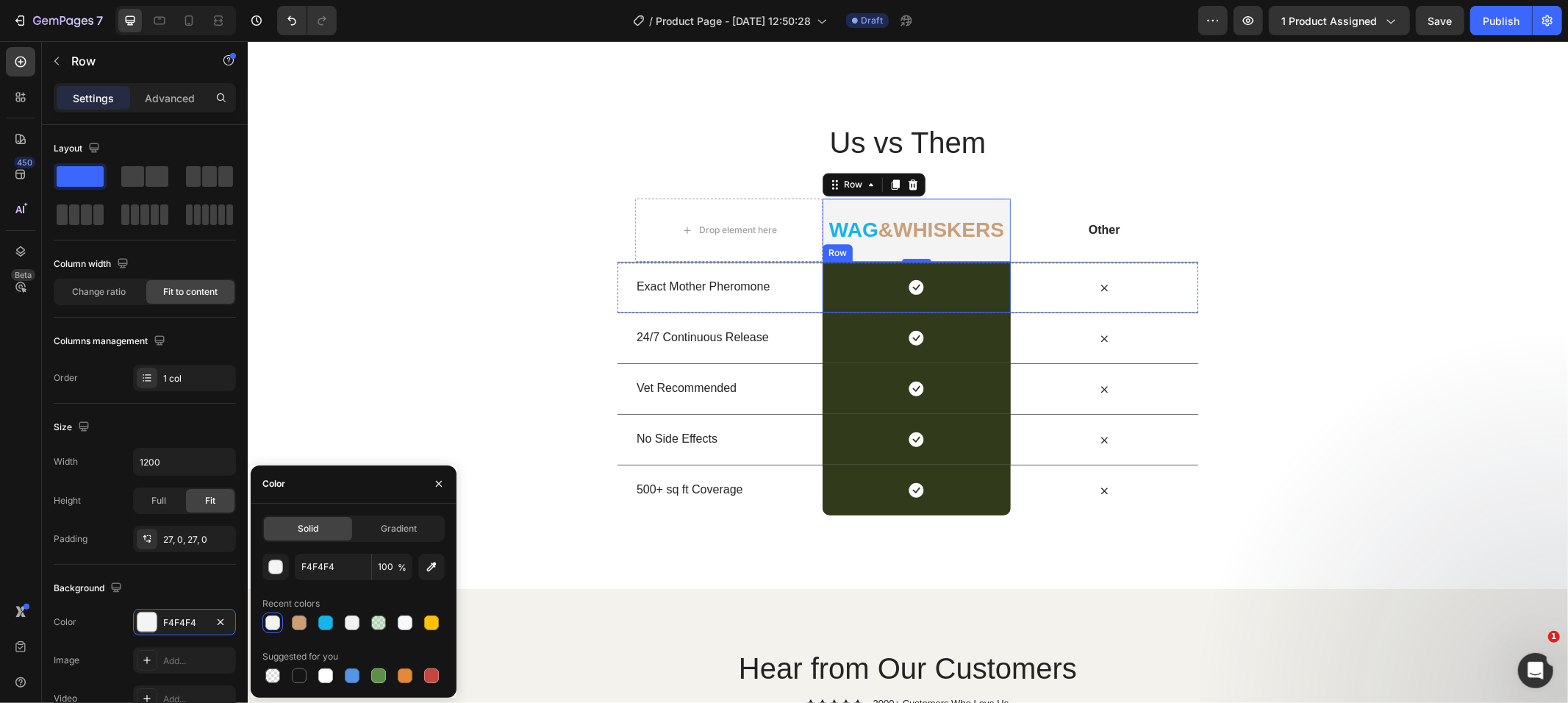
click at [860, 295] on div "Icon Row" at bounding box center [916, 286] width 187 height 51
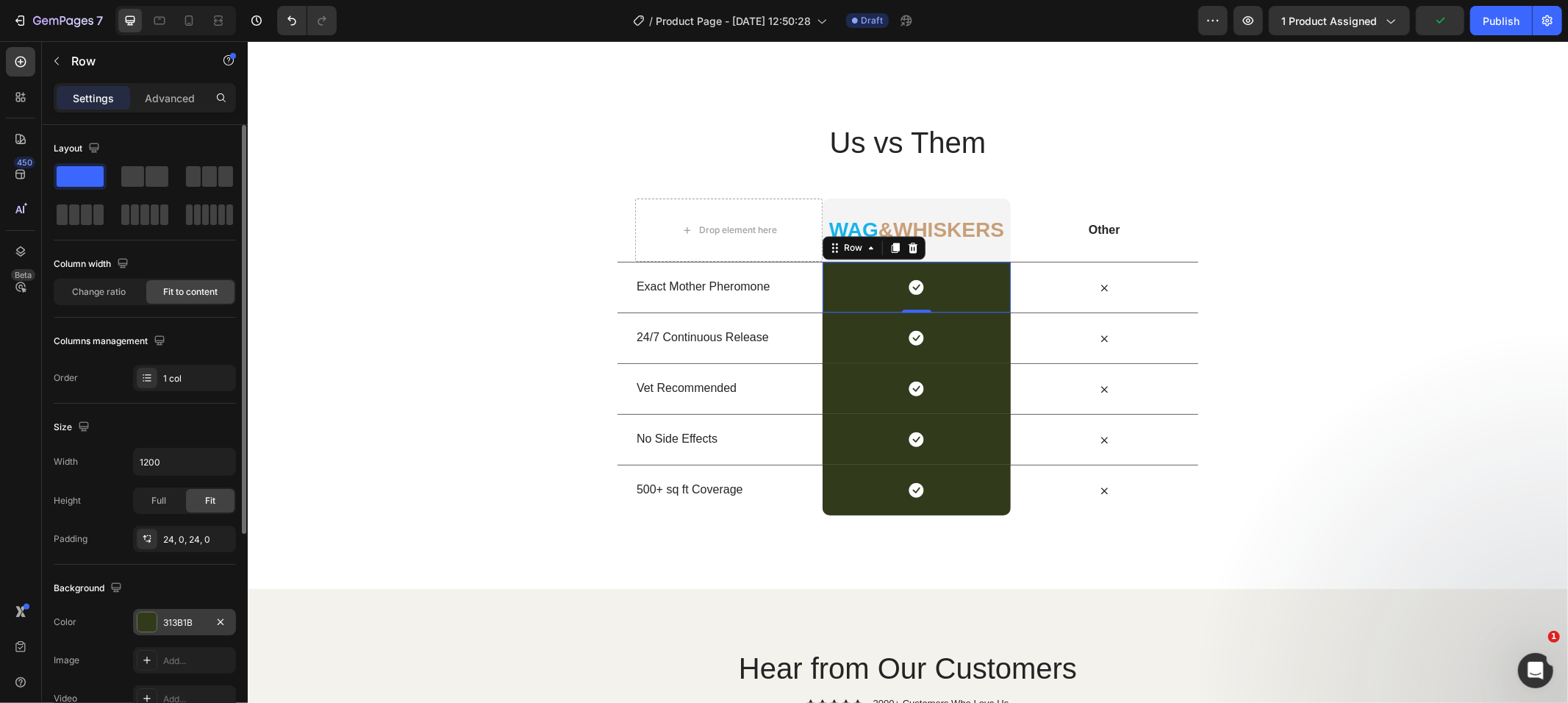
click at [144, 616] on div at bounding box center [147, 622] width 20 height 20
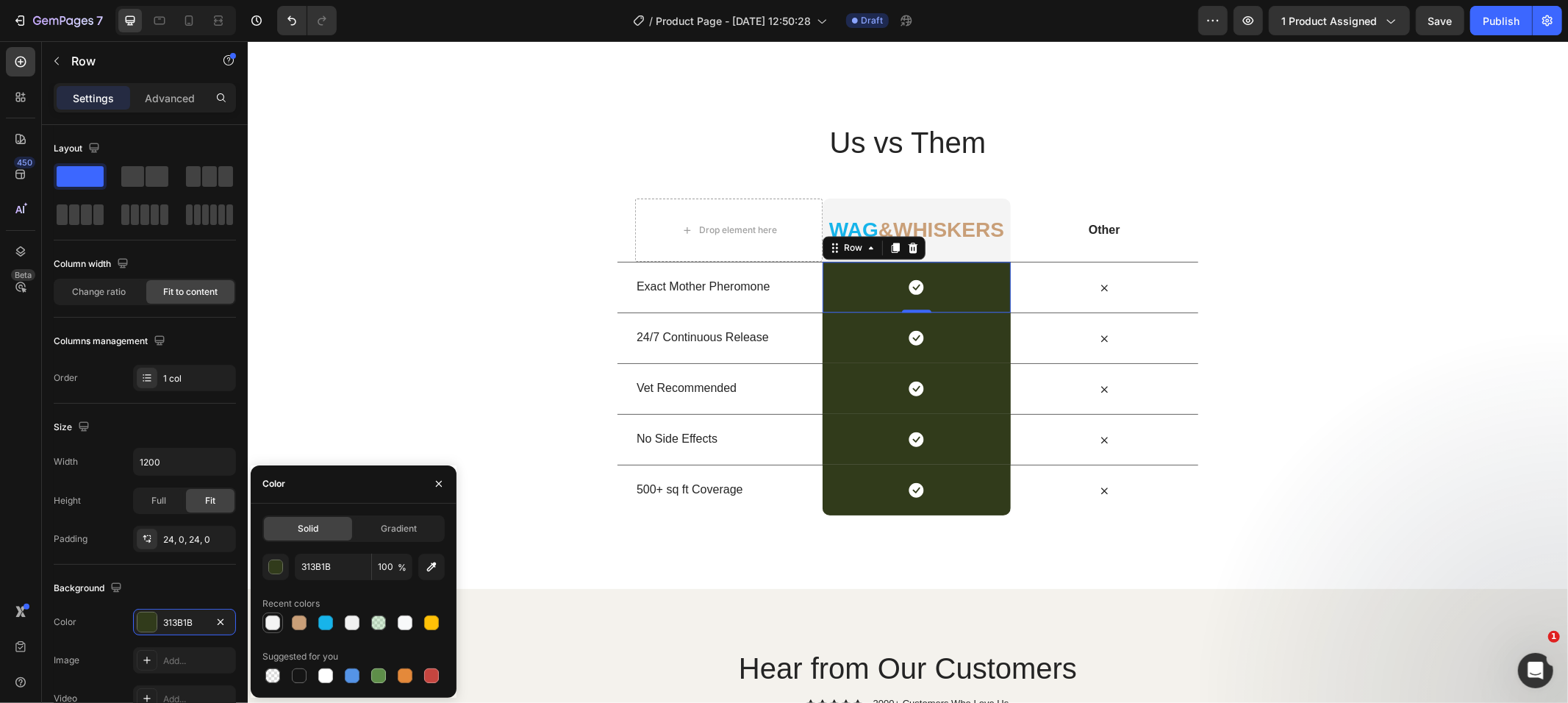
click at [271, 619] on div at bounding box center [272, 623] width 15 height 15
type input "F4F4F4"
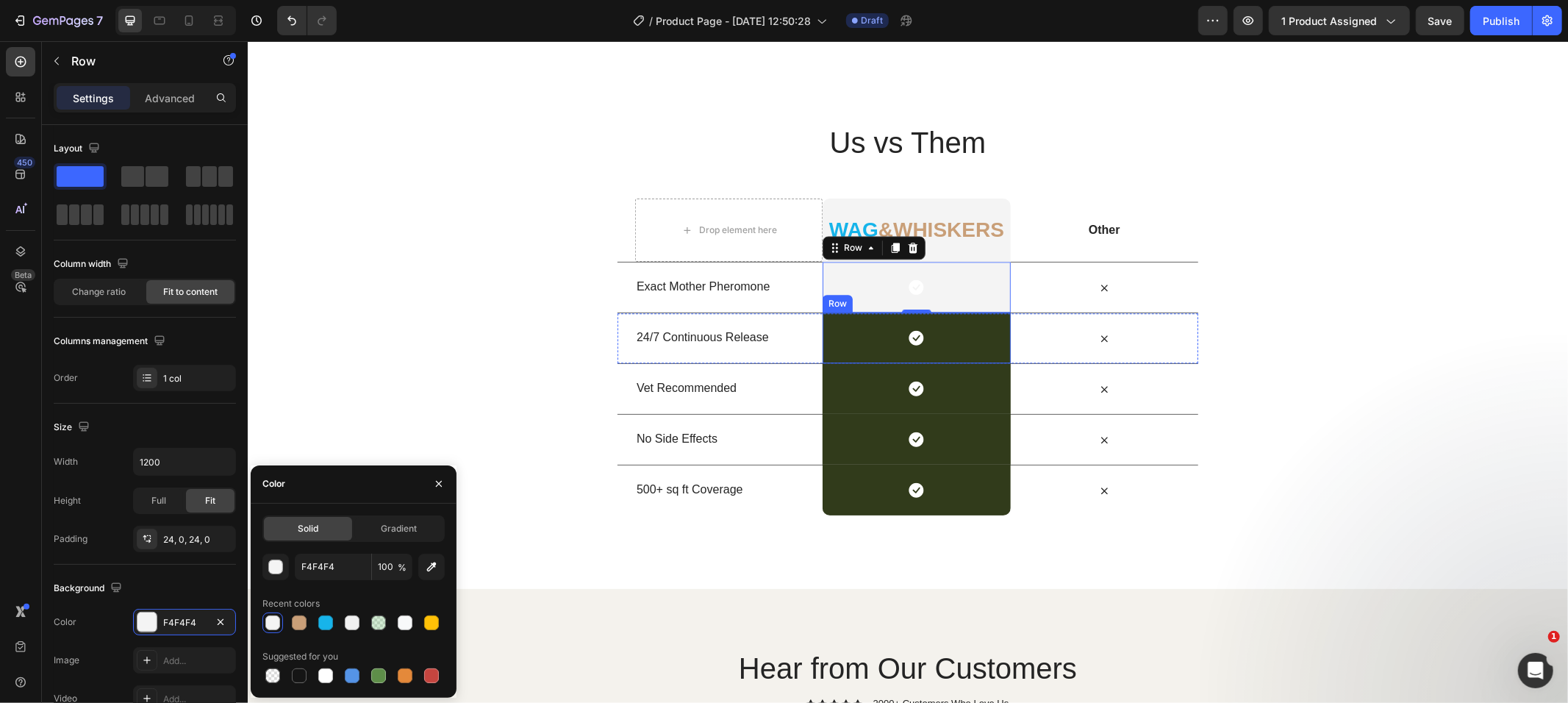
click at [845, 338] on div "Icon Row" at bounding box center [916, 337] width 187 height 51
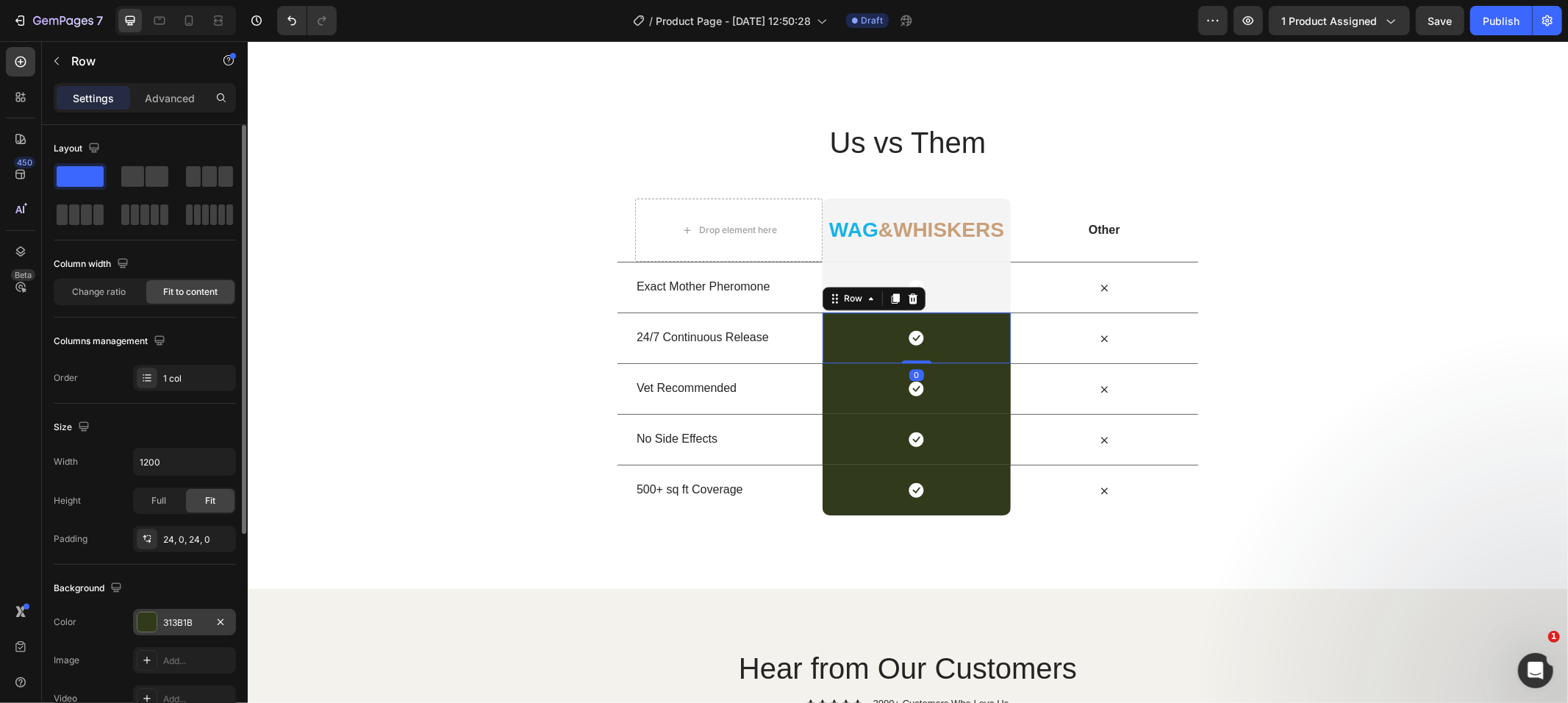
click at [154, 622] on div at bounding box center [147, 622] width 20 height 20
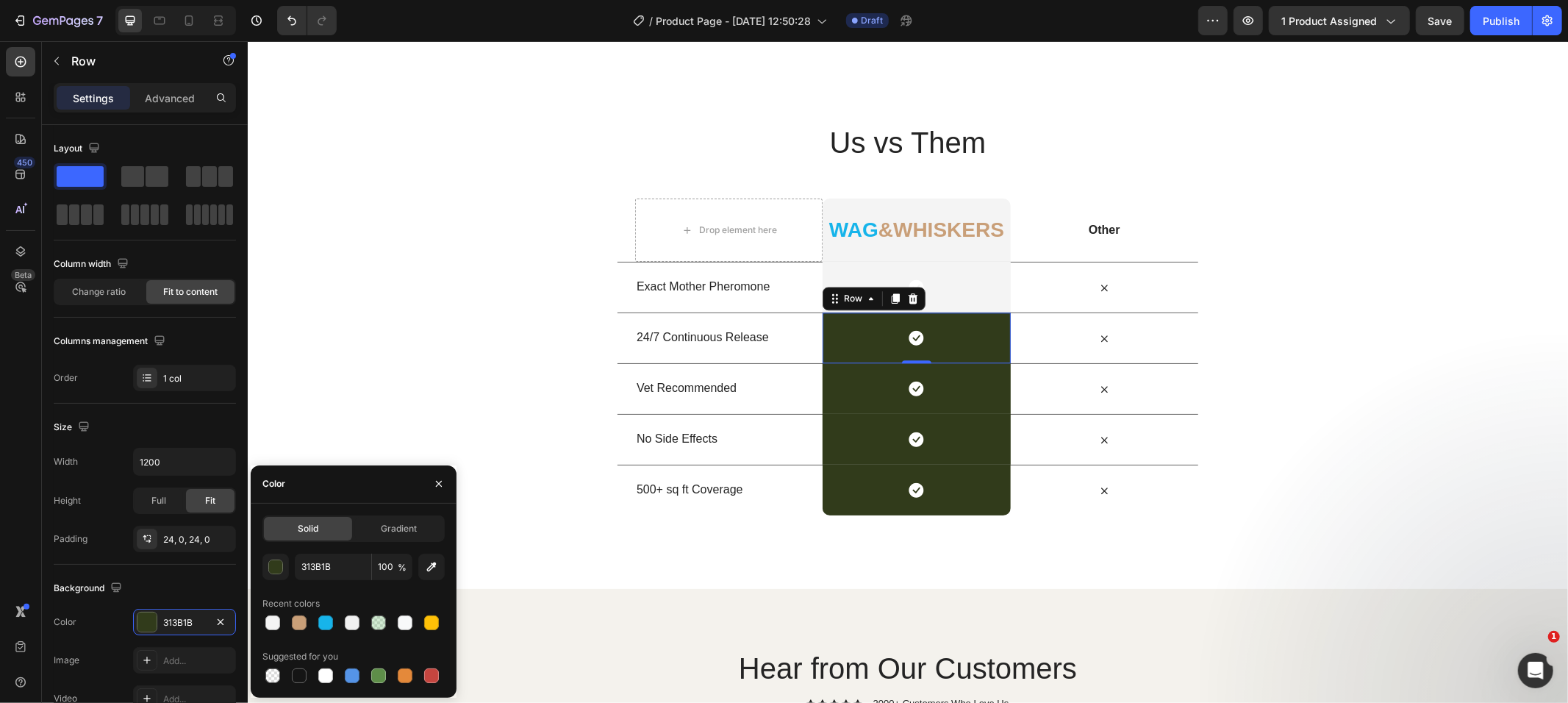
click at [273, 625] on div at bounding box center [272, 623] width 15 height 15
type input "F4F4F4"
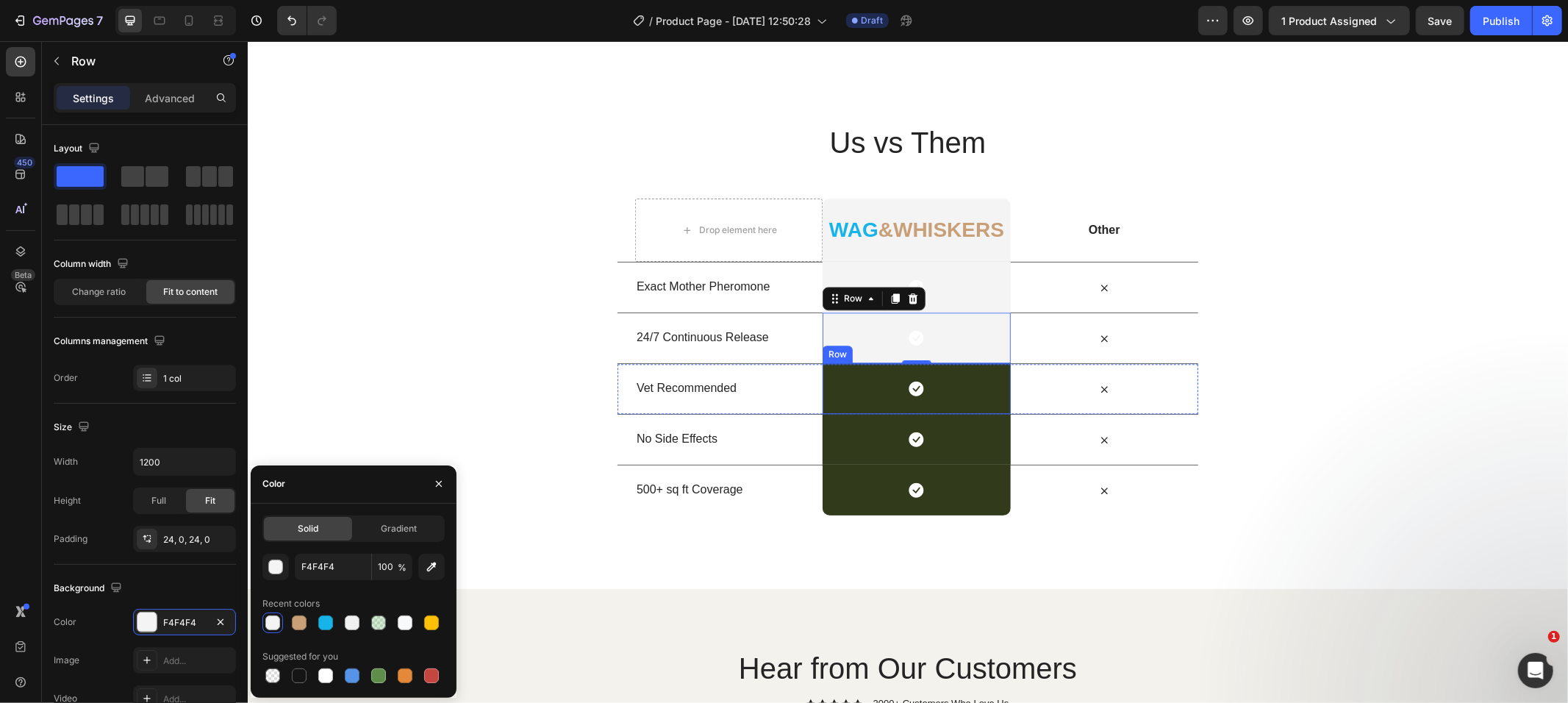
click at [842, 388] on div "Icon Row" at bounding box center [916, 388] width 187 height 51
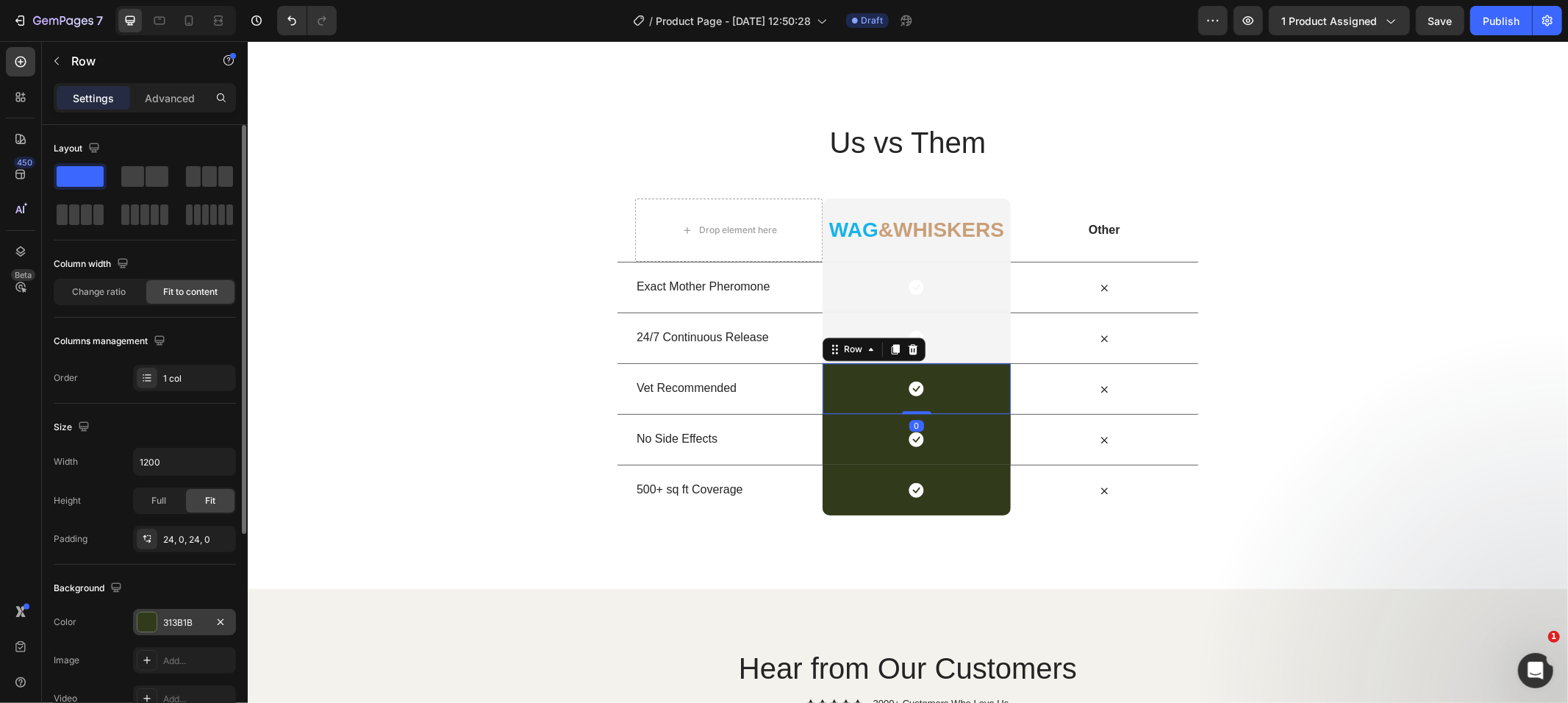
click at [140, 612] on div at bounding box center [147, 622] width 20 height 20
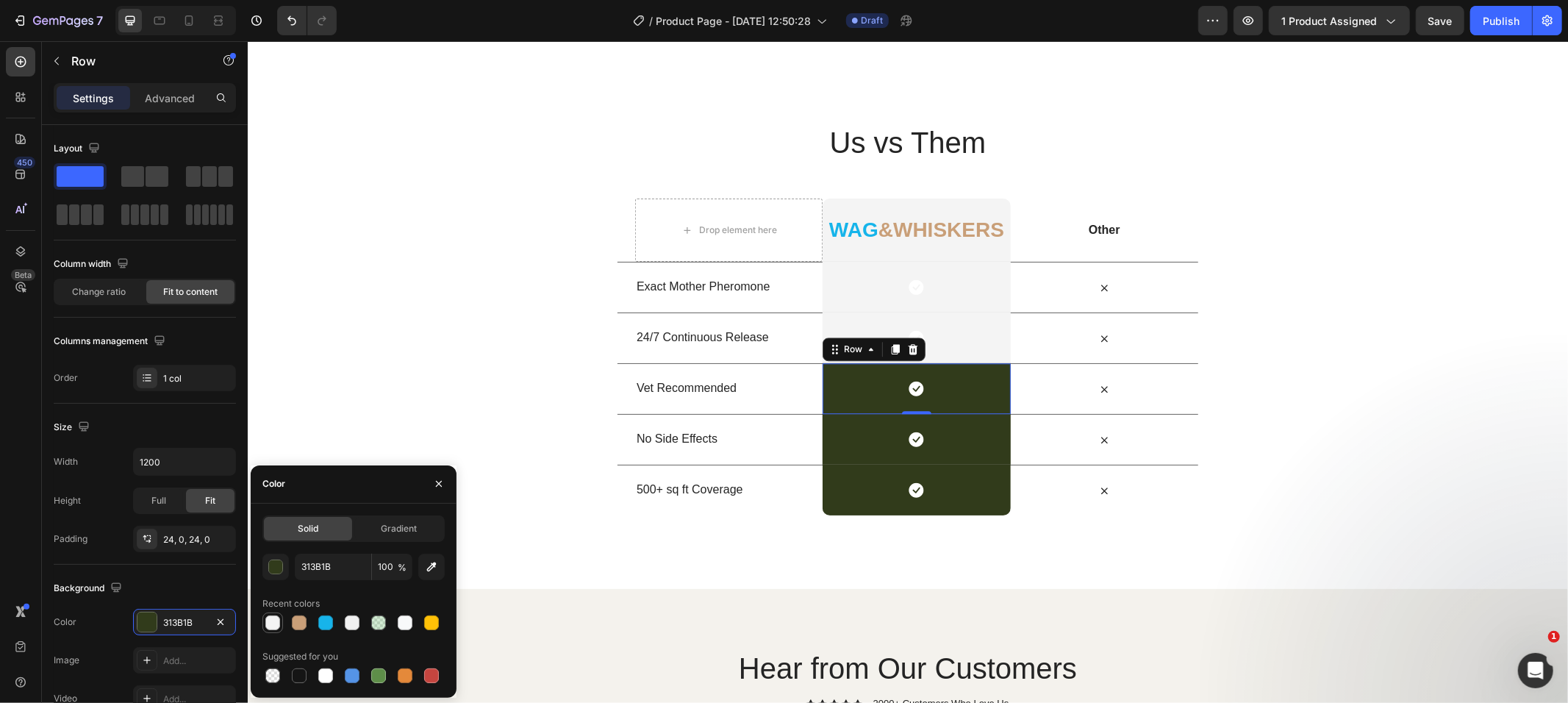
click at [268, 620] on div at bounding box center [272, 623] width 15 height 15
type input "F4F4F4"
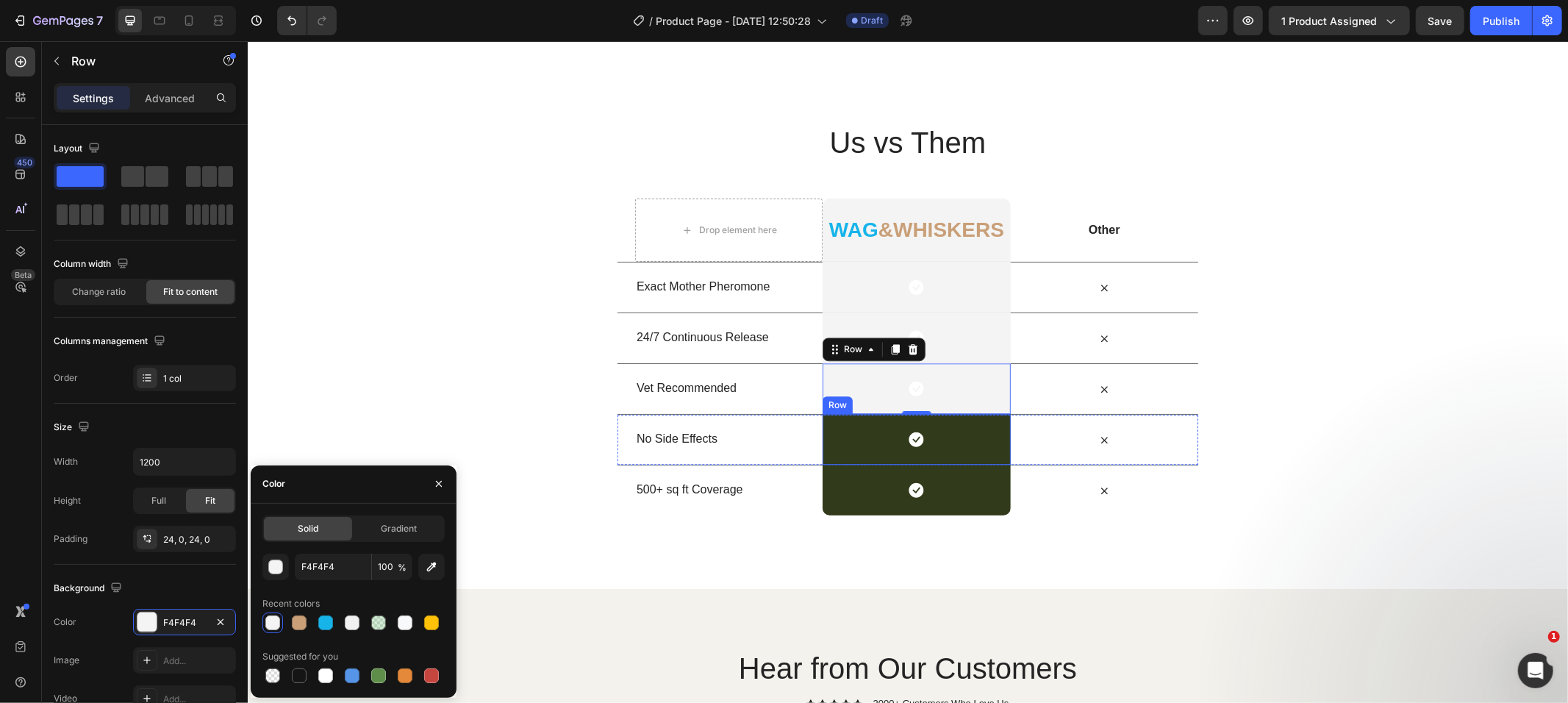
click at [860, 454] on div "Icon Row" at bounding box center [916, 438] width 187 height 51
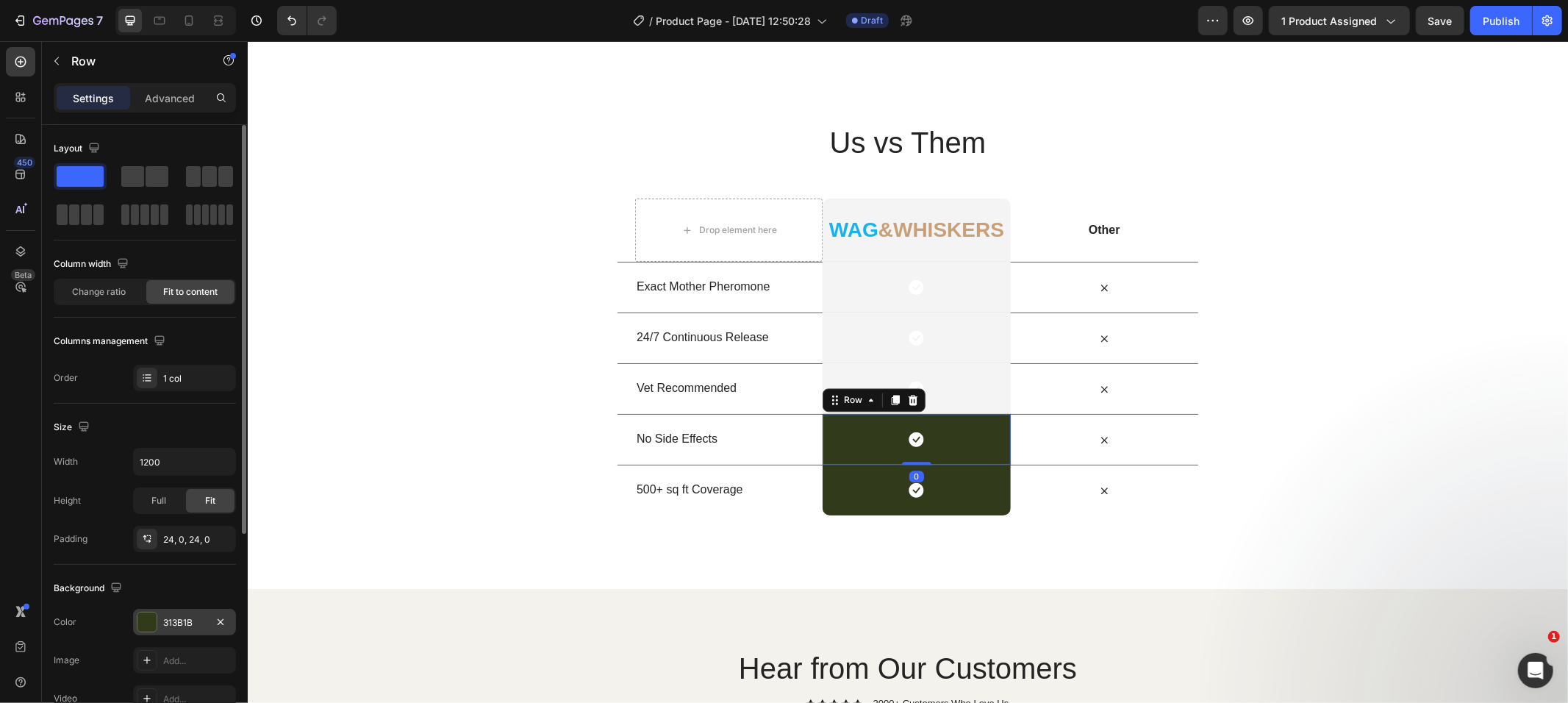
click at [151, 616] on div at bounding box center [147, 622] width 20 height 20
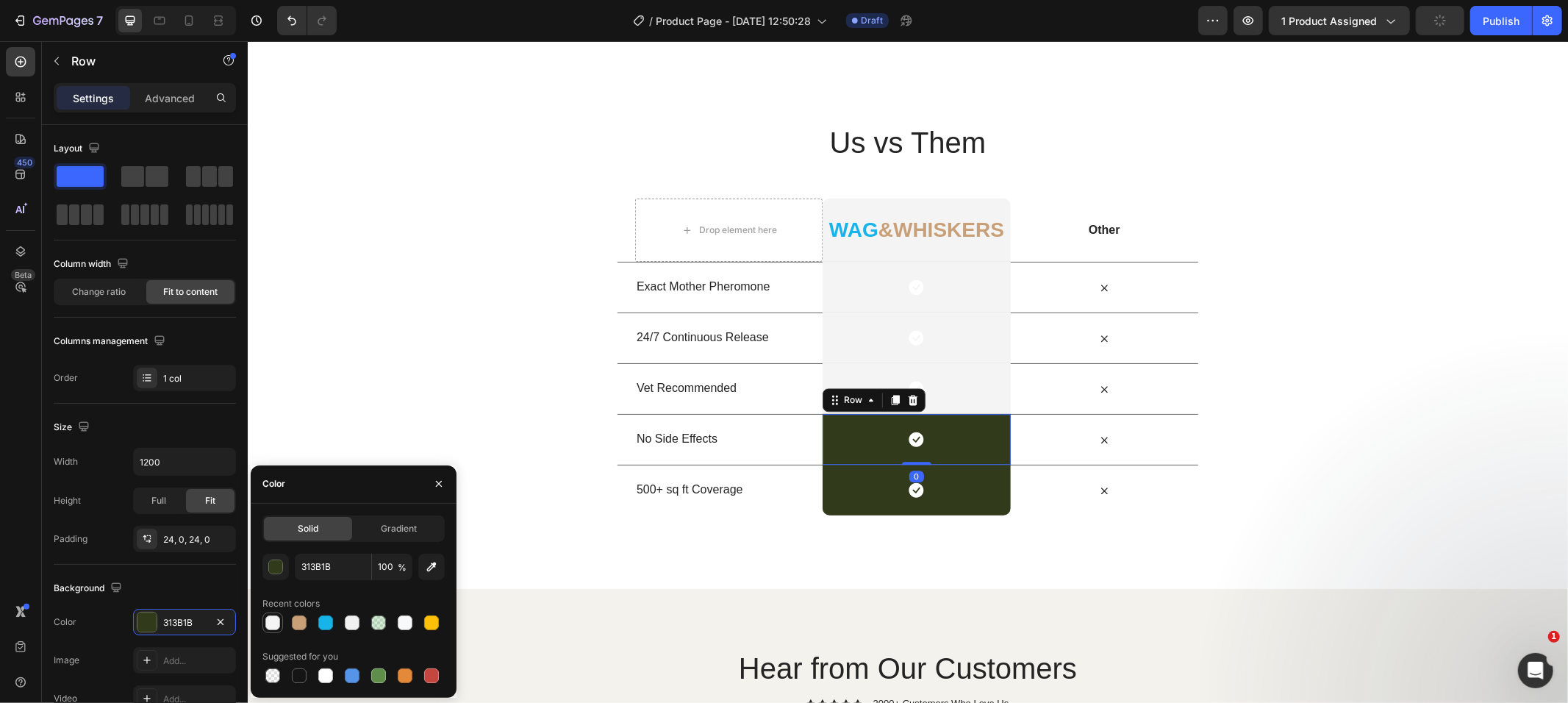
click at [274, 620] on div at bounding box center [272, 623] width 15 height 15
type input "F4F4F4"
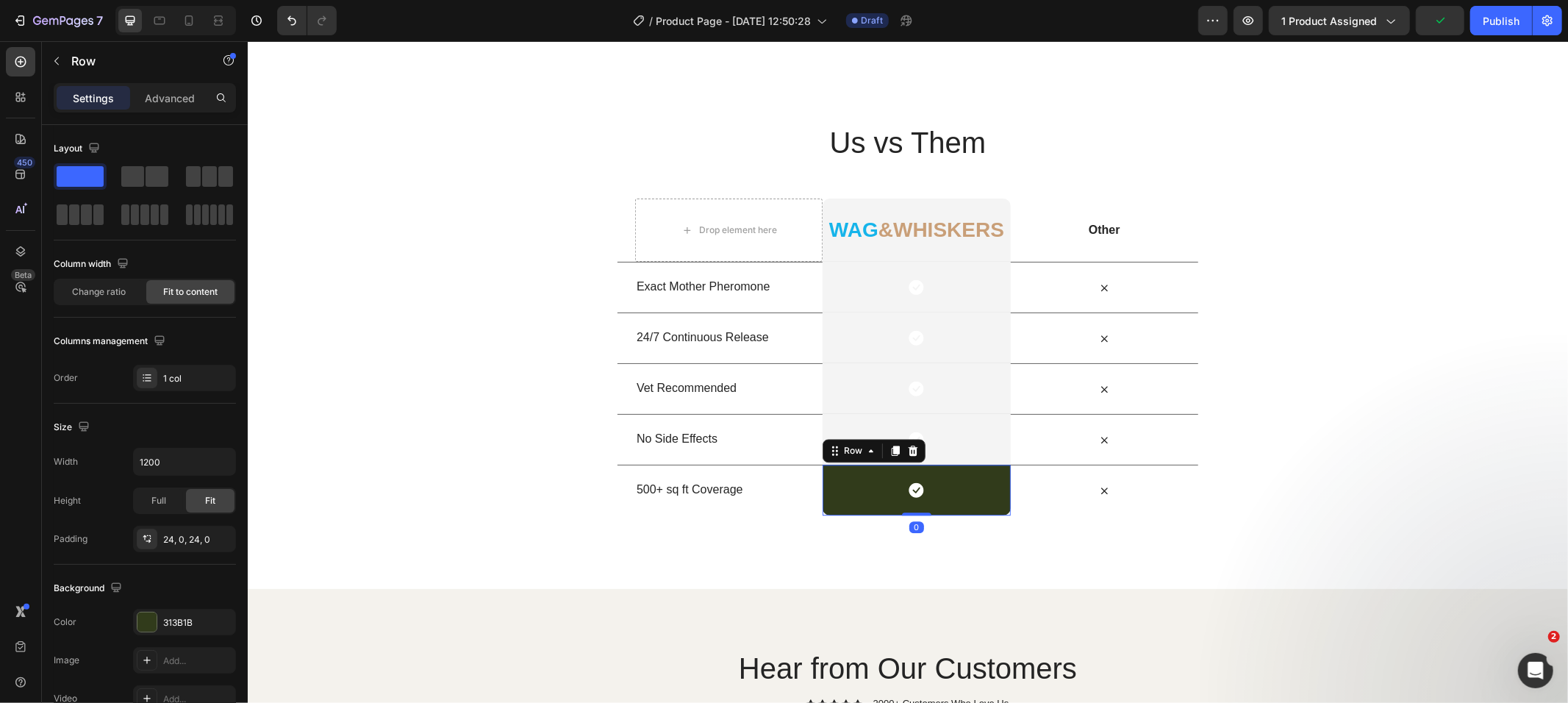
click at [848, 491] on div "Icon Row 0" at bounding box center [916, 489] width 187 height 51
click at [156, 620] on div at bounding box center [147, 622] width 20 height 20
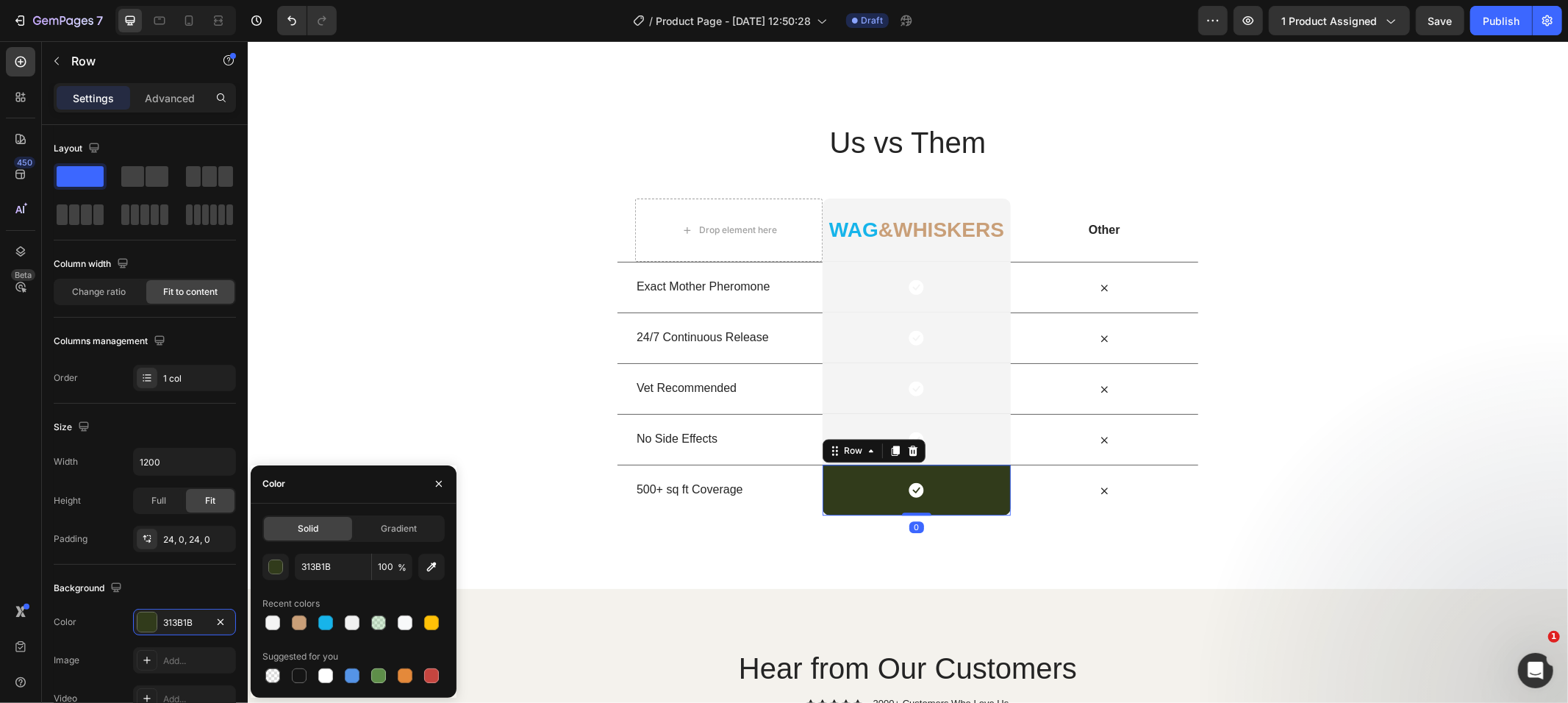
click at [271, 635] on div "313B1B 100 % Recent colors Suggested for you" at bounding box center [353, 620] width 183 height 133
drag, startPoint x: 273, startPoint y: 620, endPoint x: 431, endPoint y: 577, distance: 163.7
click at [275, 620] on div at bounding box center [272, 623] width 15 height 15
type input "F4F4F4"
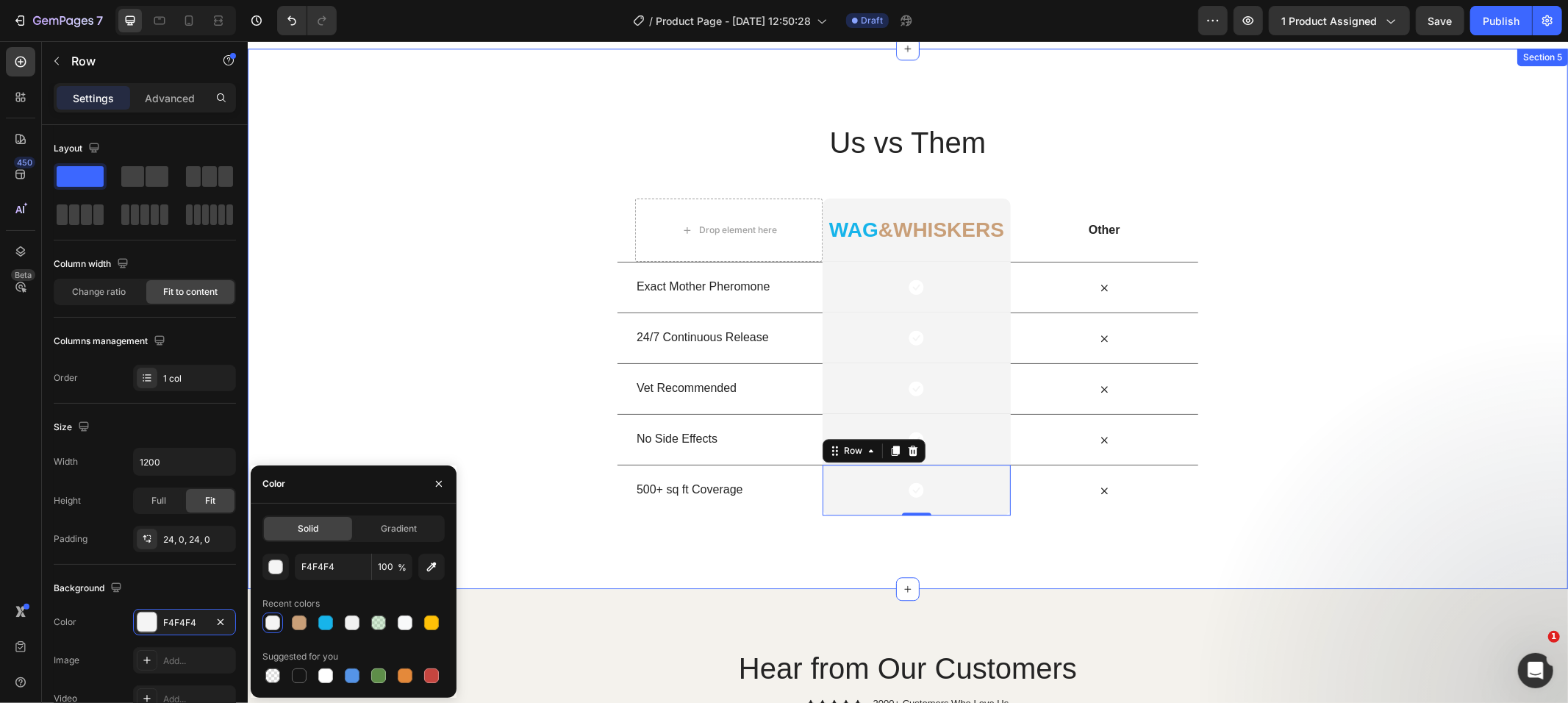
click at [903, 532] on div "Us vs Them Heading Row Drop element here ⁠⁠⁠⁠⁠⁠⁠ Wag &whiskers Heading Row Othe…" at bounding box center [907, 318] width 1321 height 541
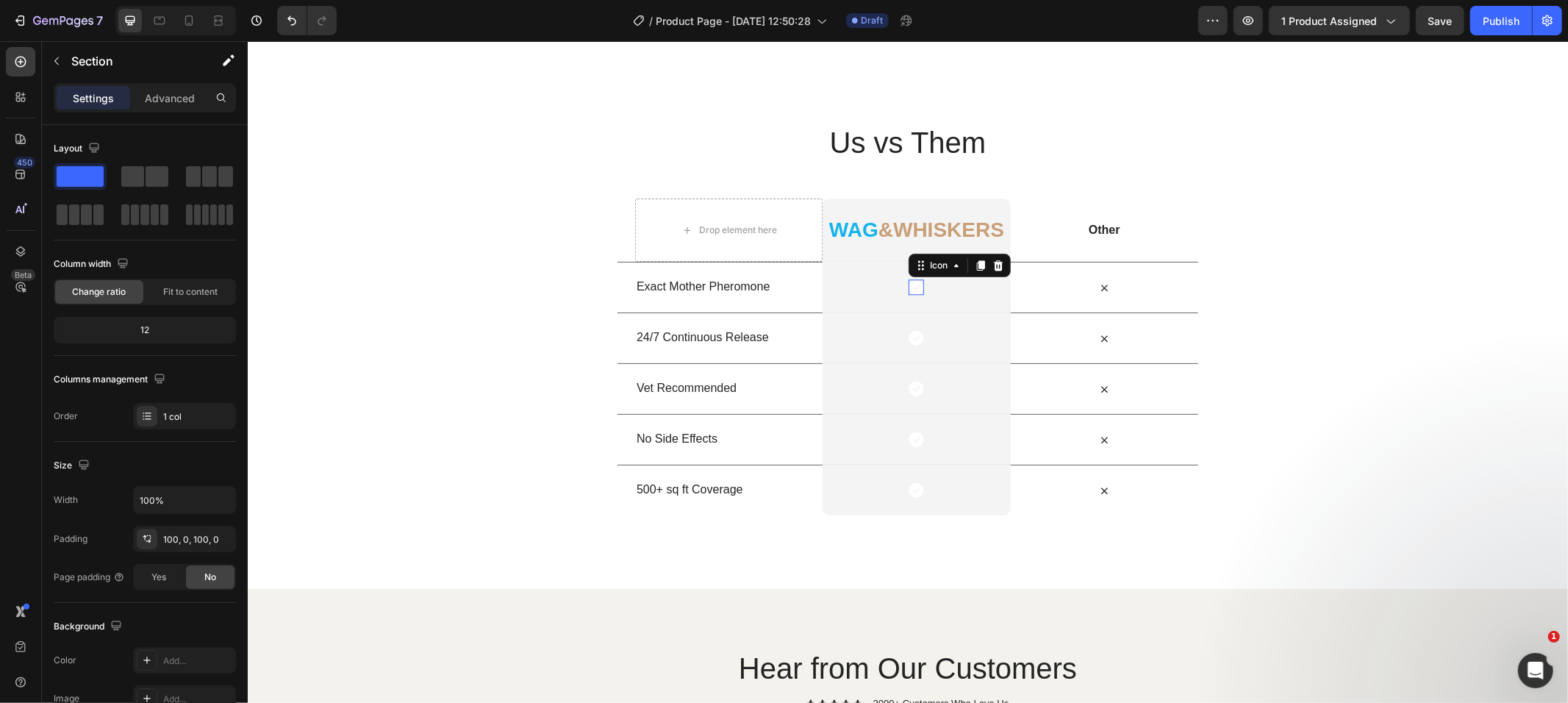
click at [913, 280] on icon at bounding box center [916, 286] width 16 height 16
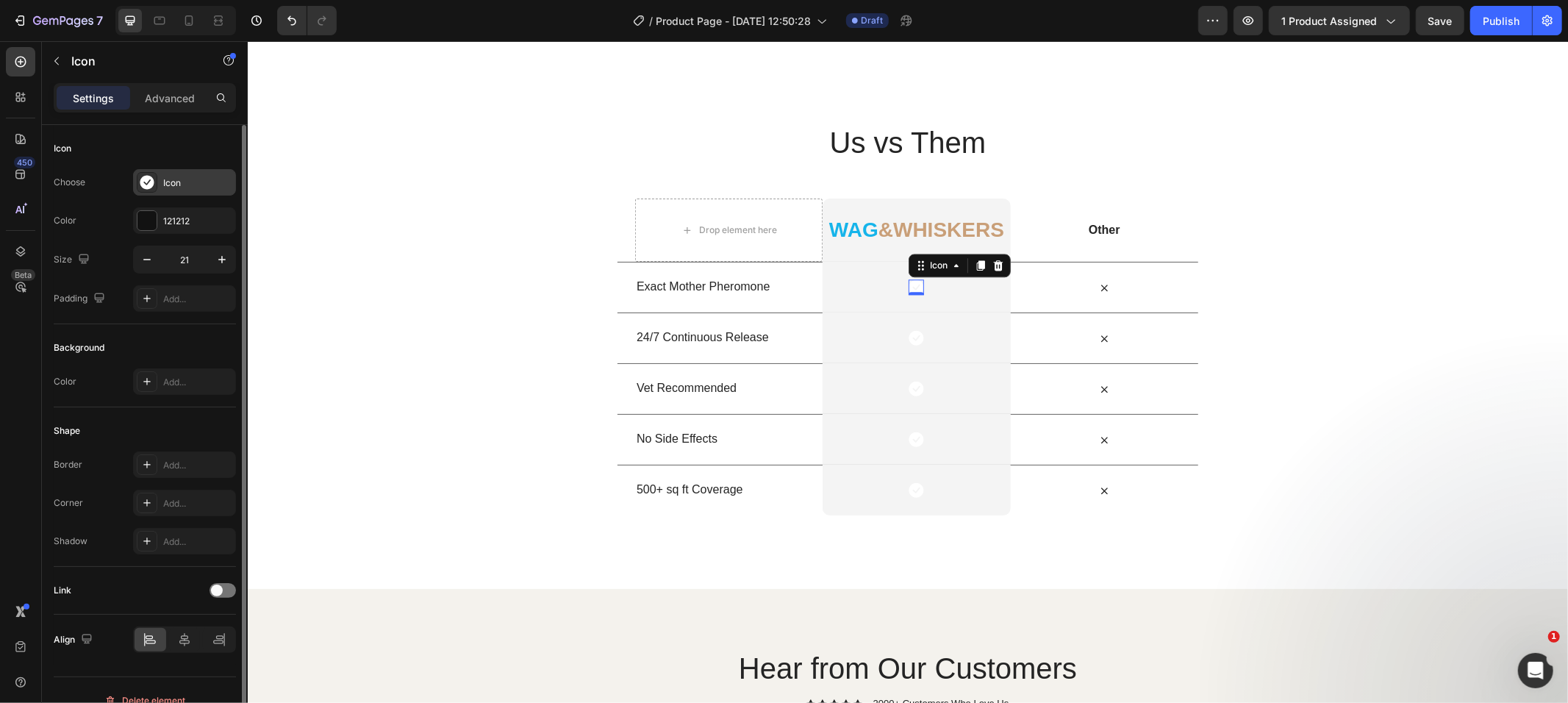
click at [156, 190] on div at bounding box center [147, 183] width 20 height 20
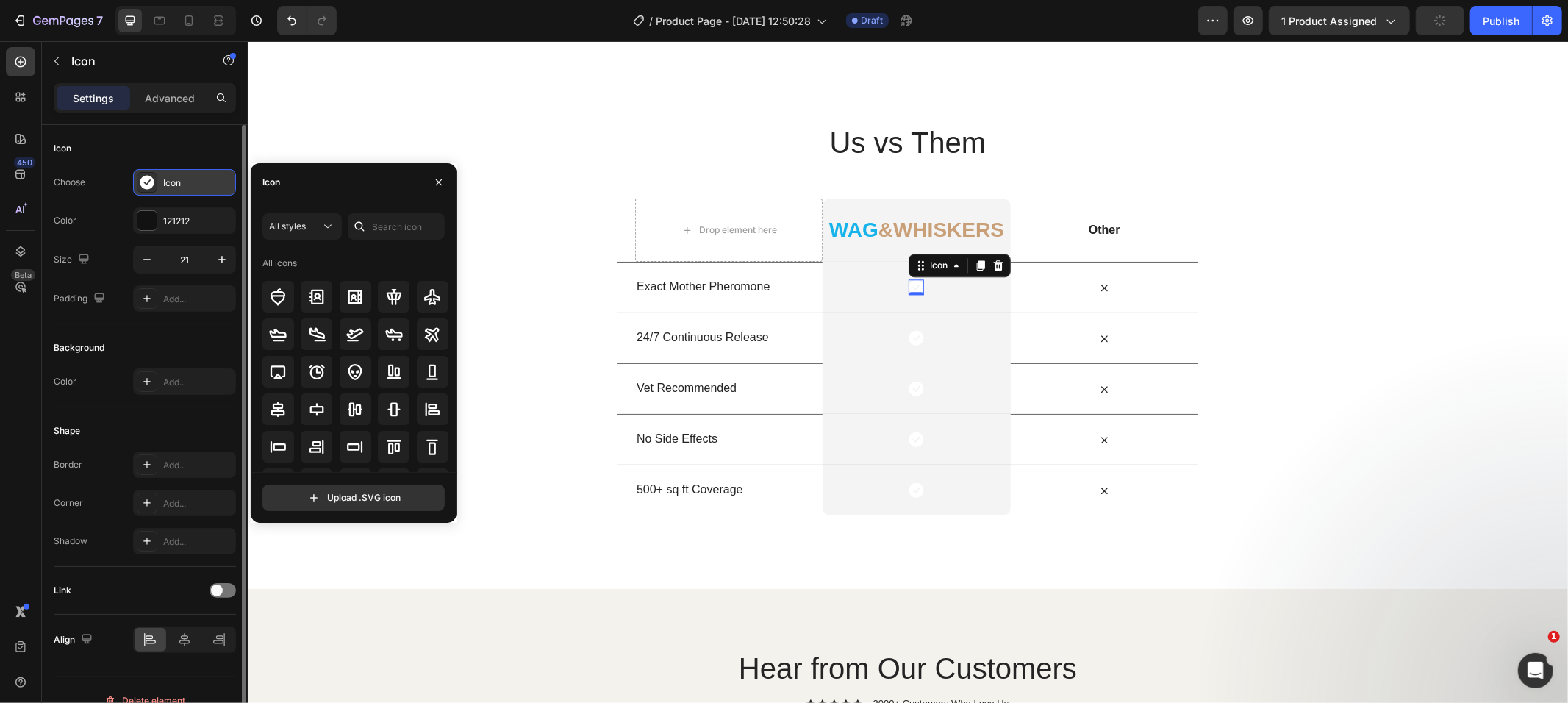
click at [156, 190] on div at bounding box center [147, 183] width 20 height 20
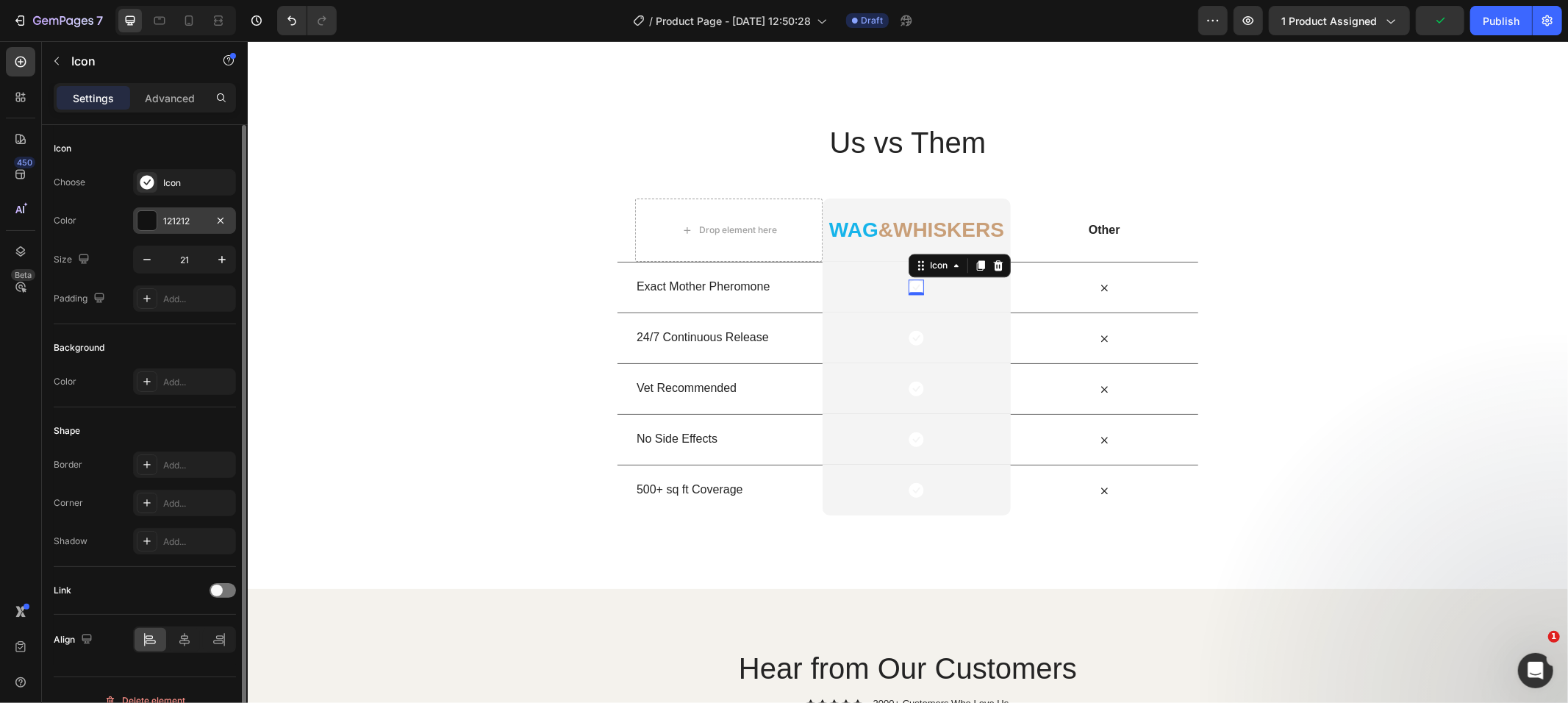
click at [147, 215] on div at bounding box center [147, 220] width 20 height 20
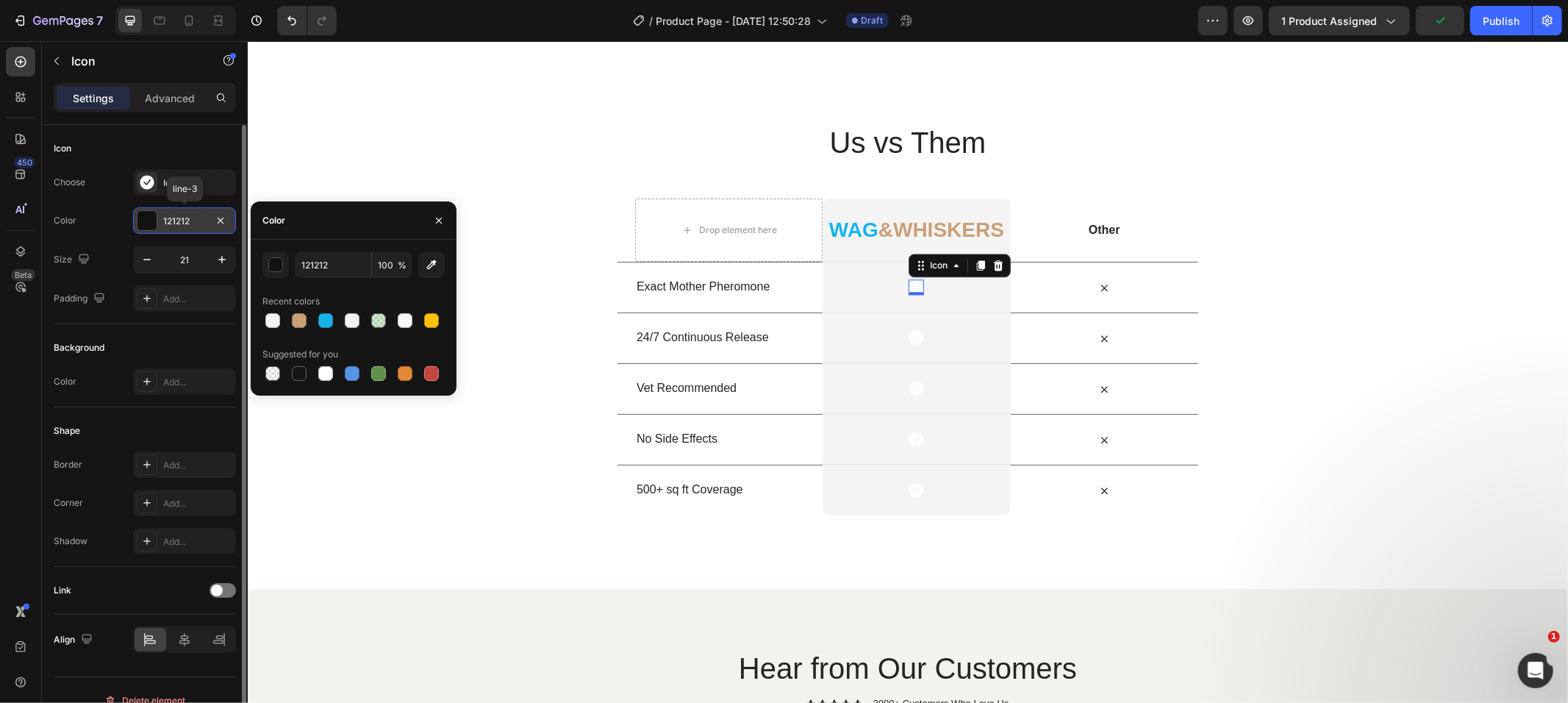
click at [147, 215] on div at bounding box center [147, 220] width 20 height 20
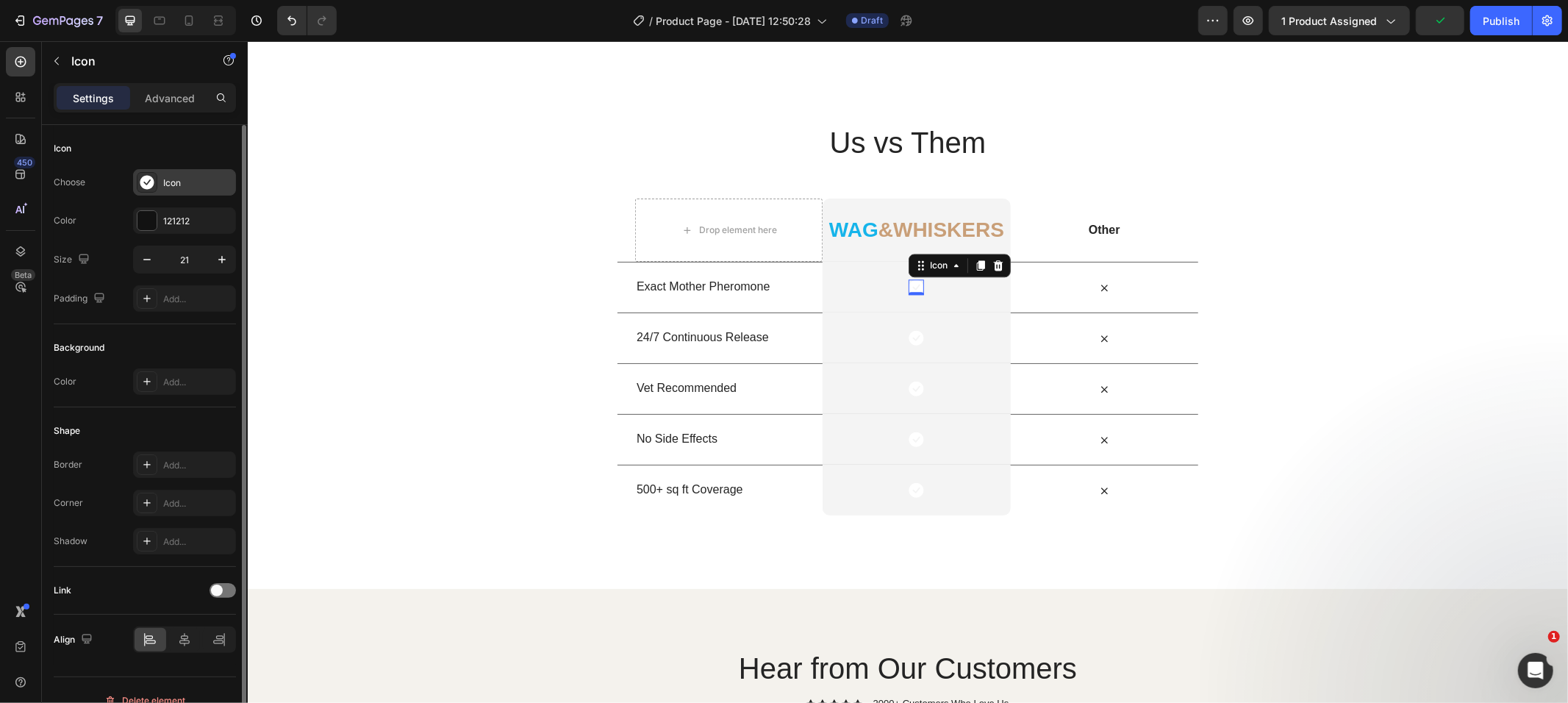
click at [134, 180] on div "Icon" at bounding box center [185, 183] width 103 height 27
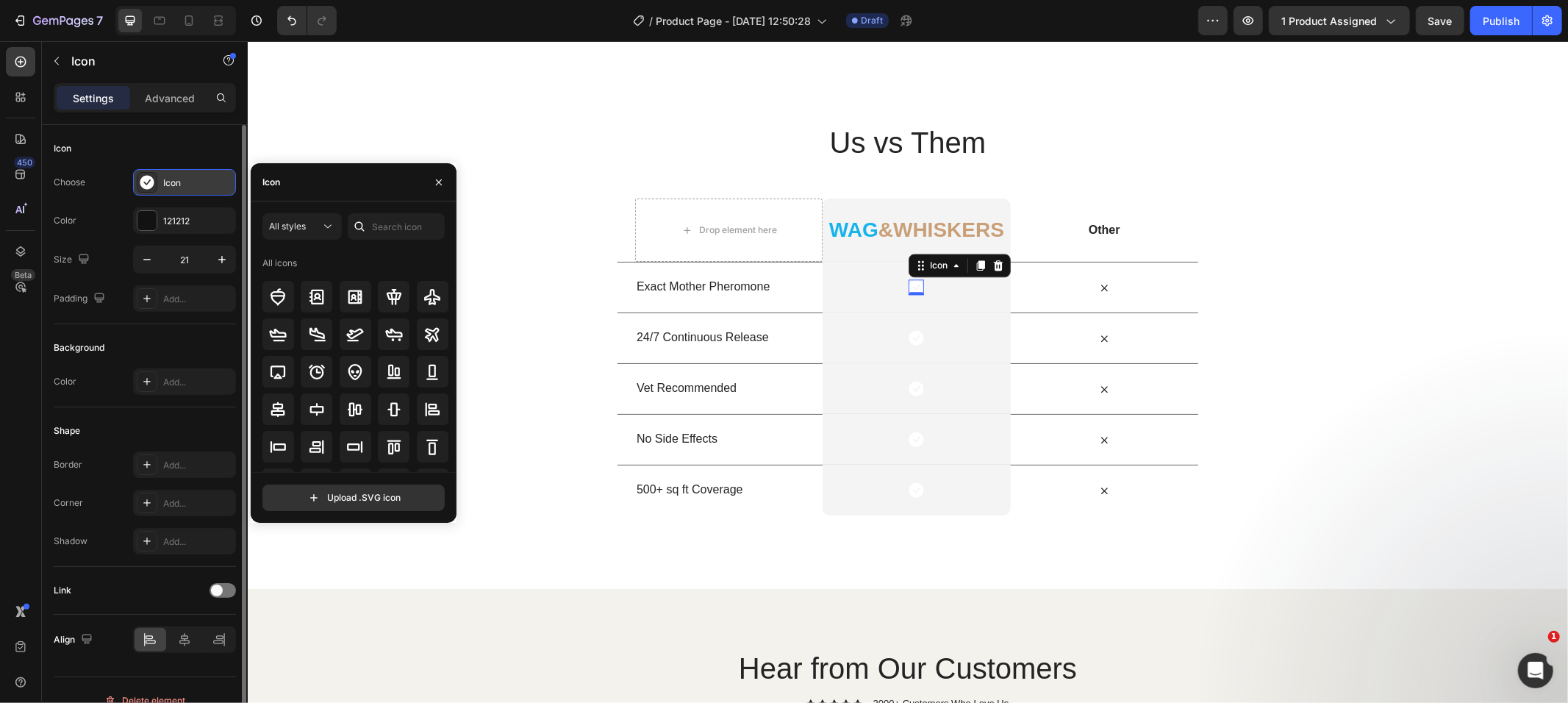
click at [134, 180] on div "Icon" at bounding box center [185, 183] width 103 height 27
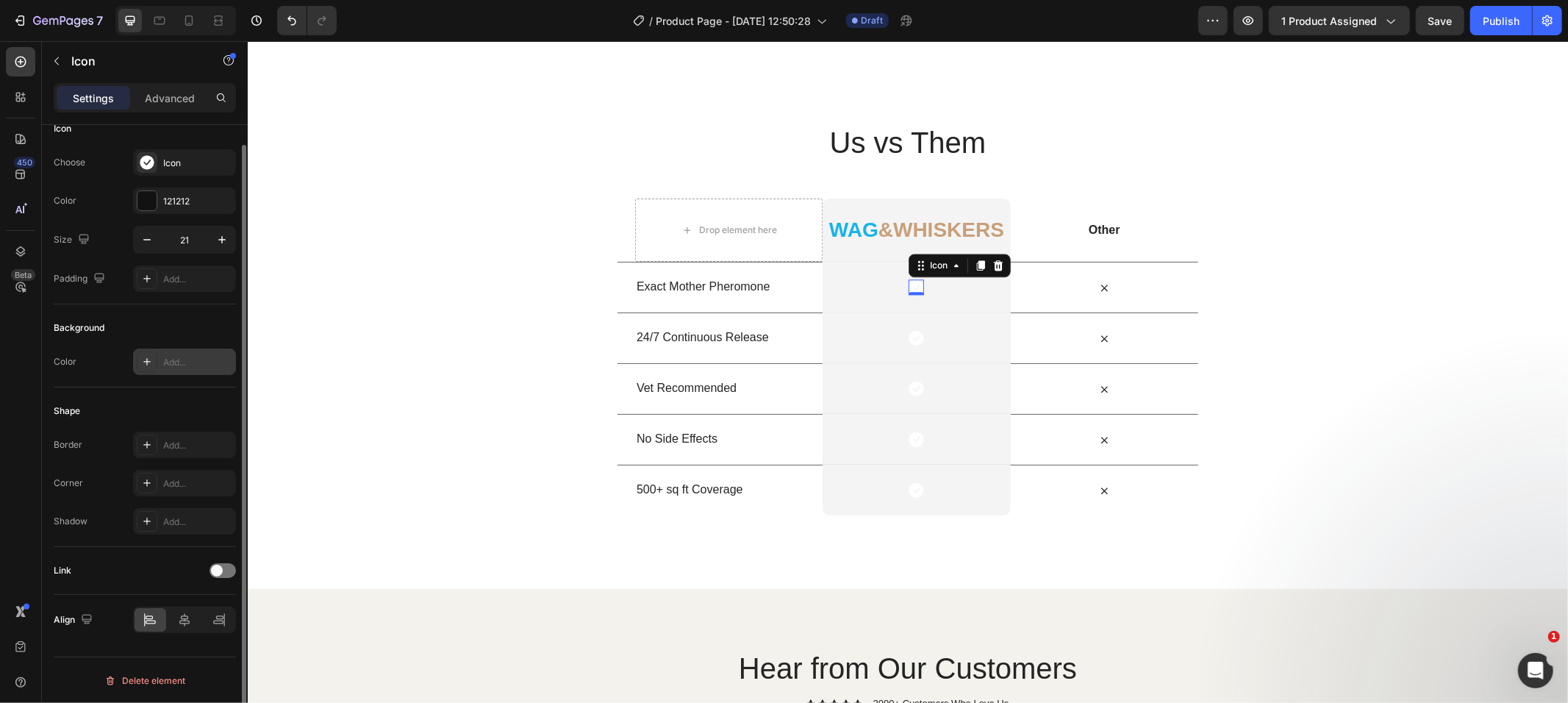
scroll to position [0, 0]
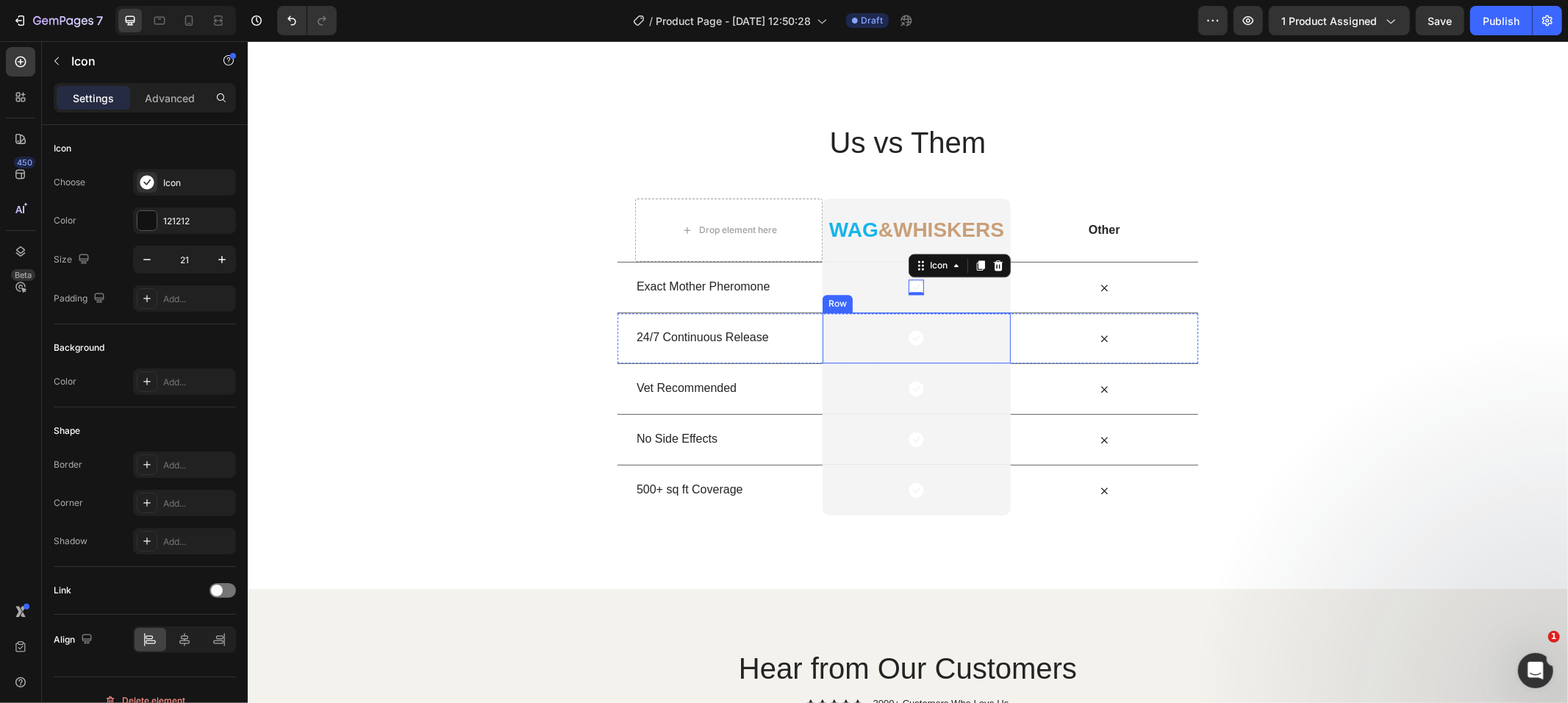
click at [910, 321] on div "Icon Row" at bounding box center [916, 337] width 187 height 51
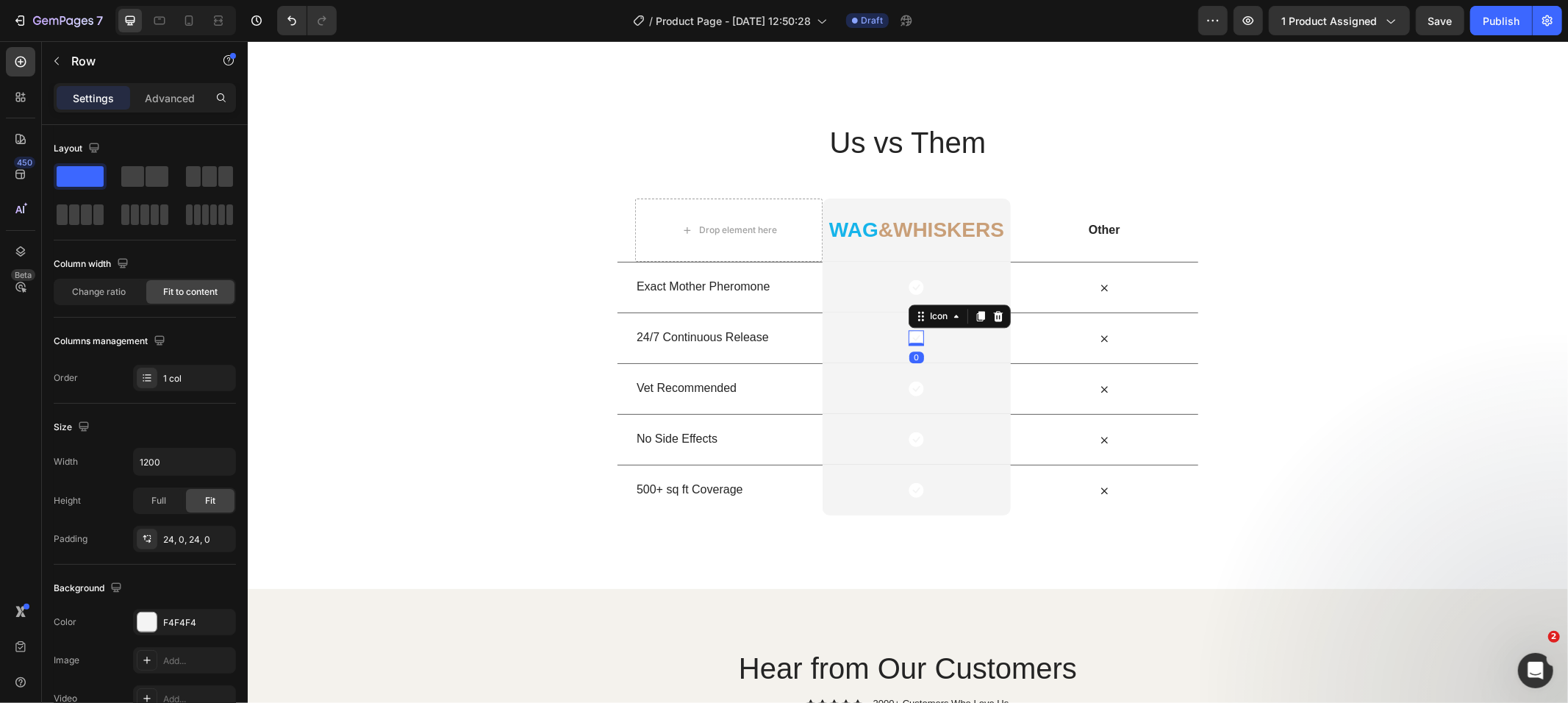
click at [909, 332] on icon at bounding box center [916, 337] width 15 height 15
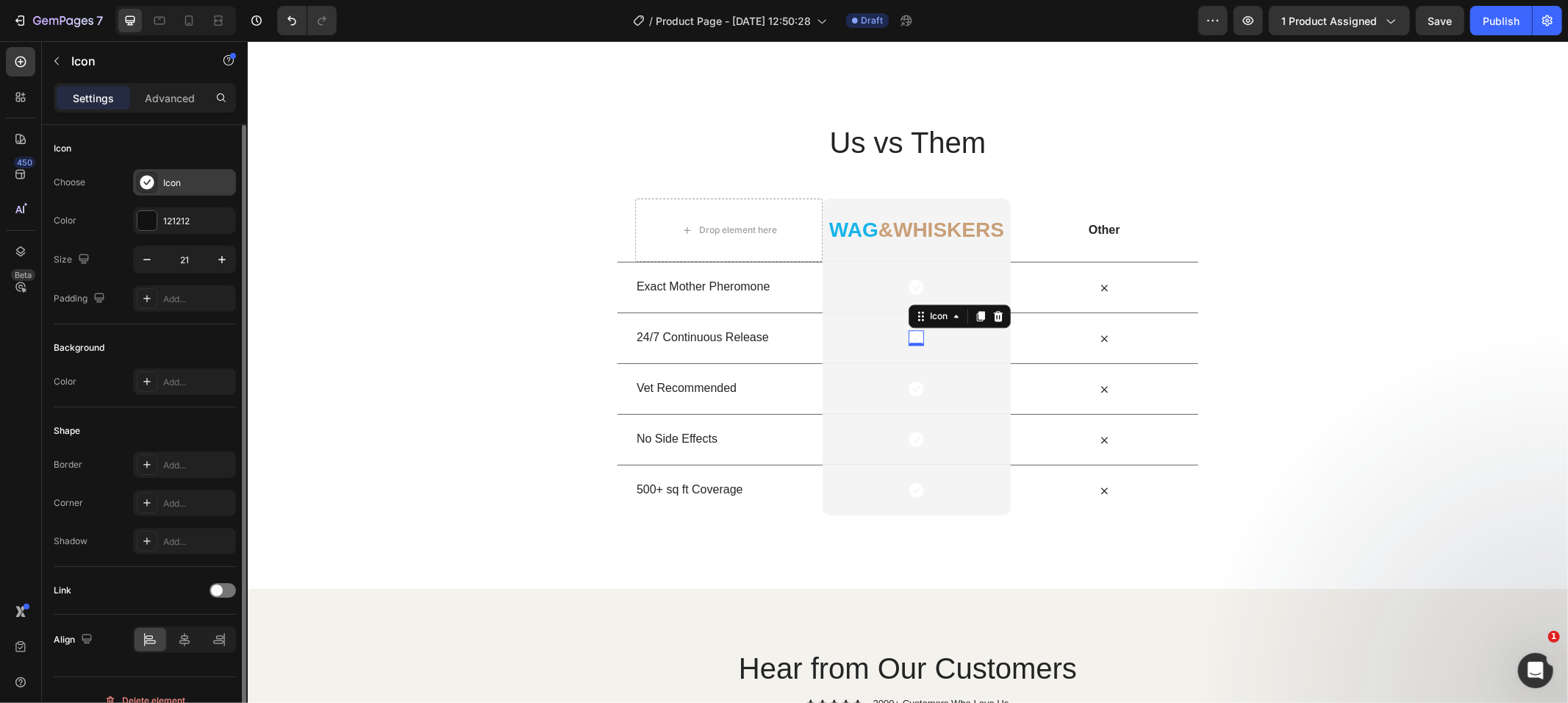
click at [152, 172] on div at bounding box center [147, 183] width 20 height 20
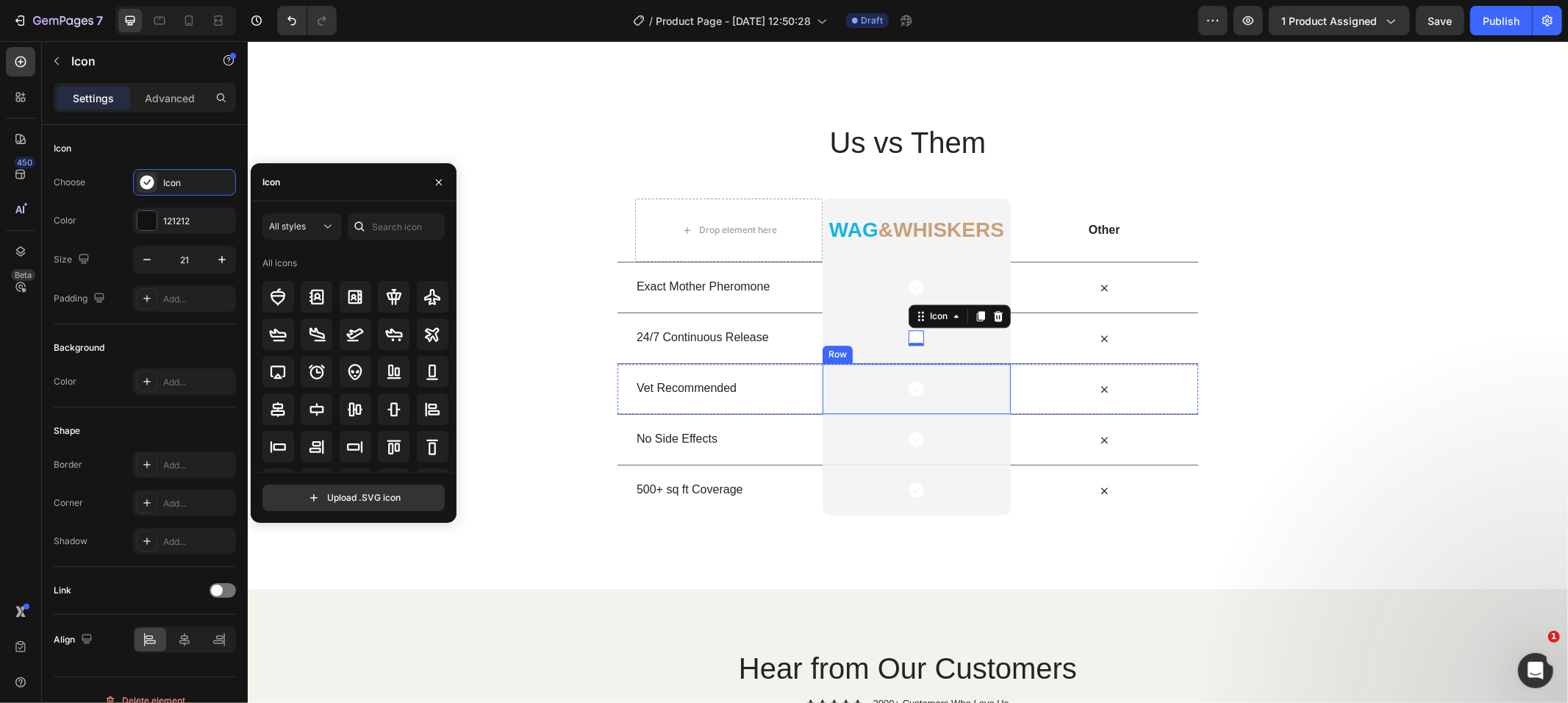
click at [931, 384] on div "Icon Row" at bounding box center [916, 388] width 187 height 51
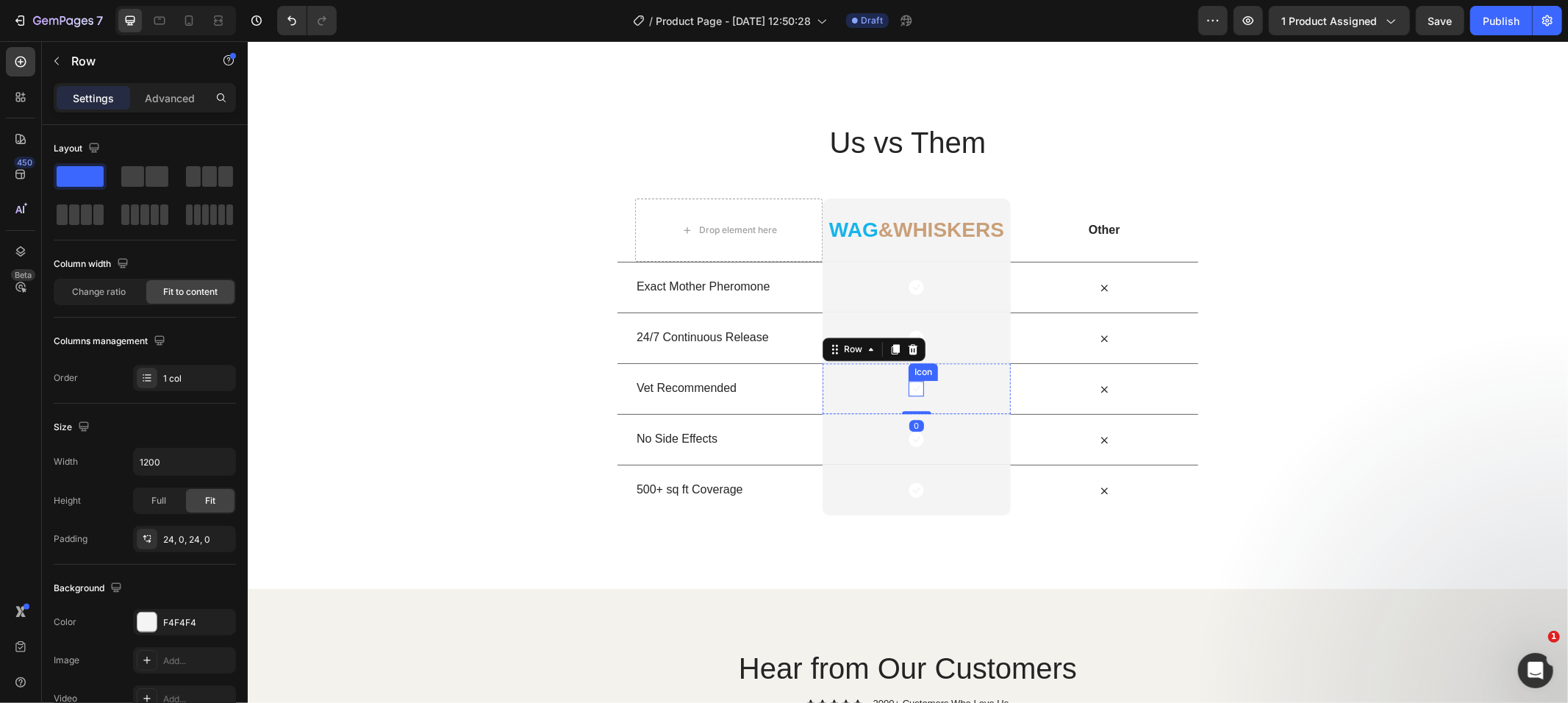
click at [914, 384] on icon at bounding box center [916, 388] width 15 height 15
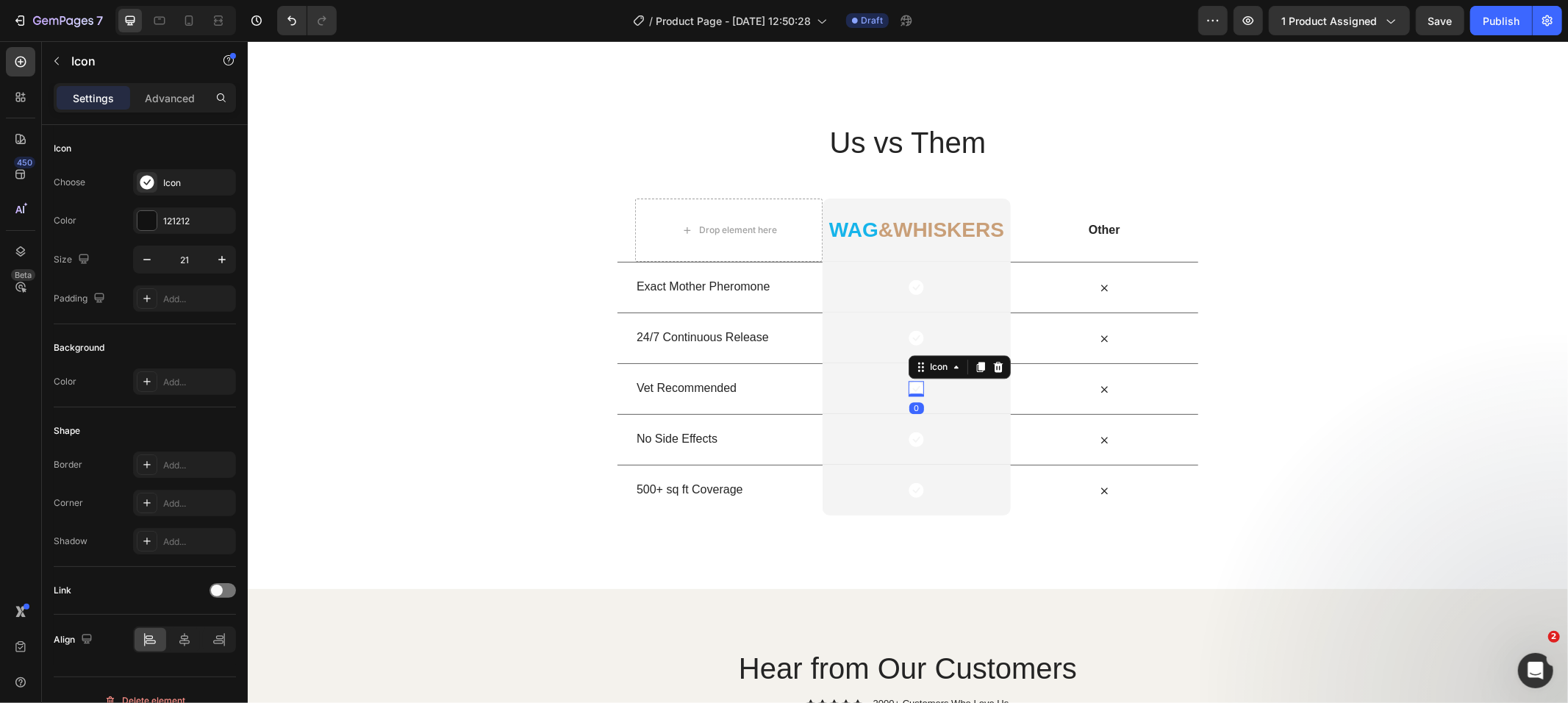
click at [914, 384] on icon at bounding box center [916, 388] width 15 height 15
click at [173, 99] on p "Advanced" at bounding box center [170, 98] width 50 height 16
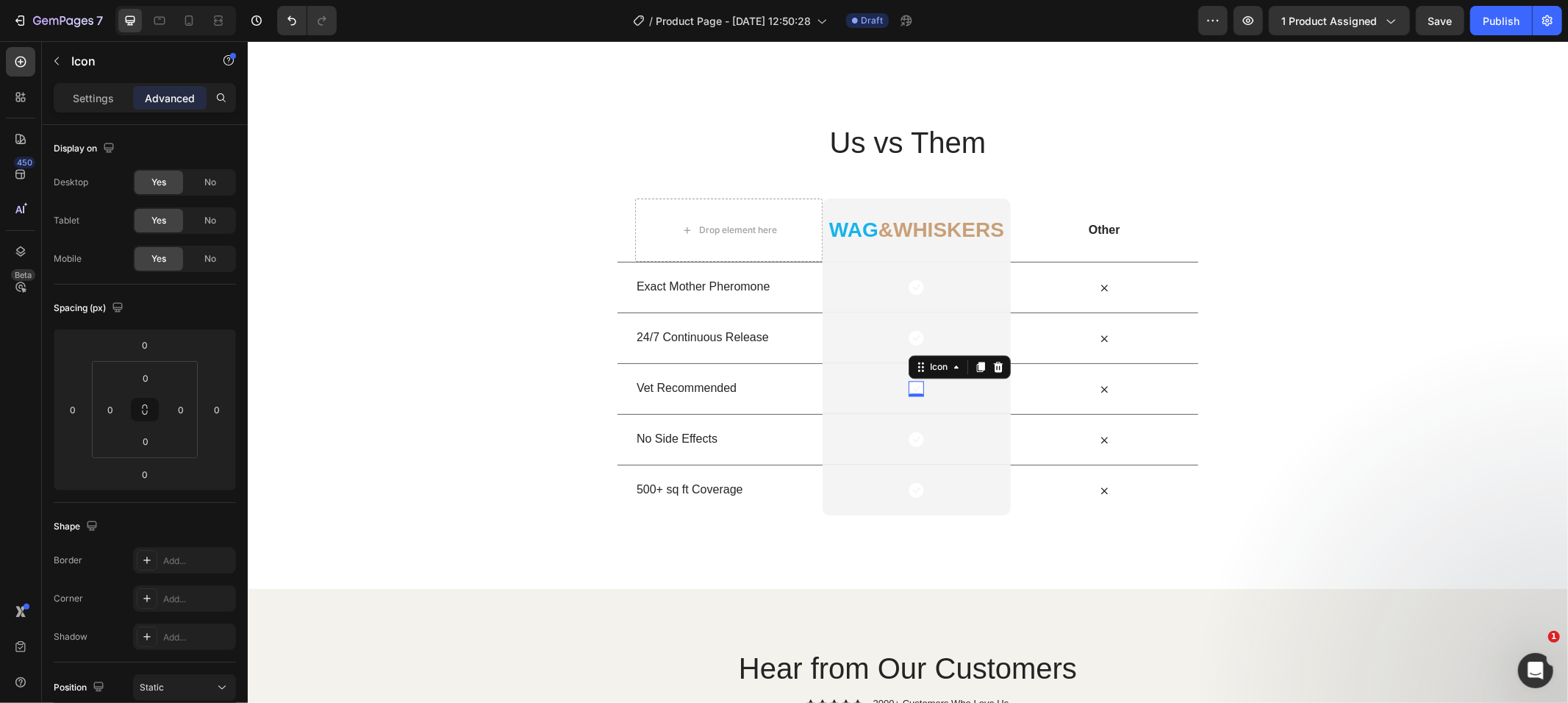
click at [108, 109] on div "Settings Advanced" at bounding box center [145, 98] width 183 height 30
click at [98, 92] on p "Settings" at bounding box center [93, 98] width 41 height 16
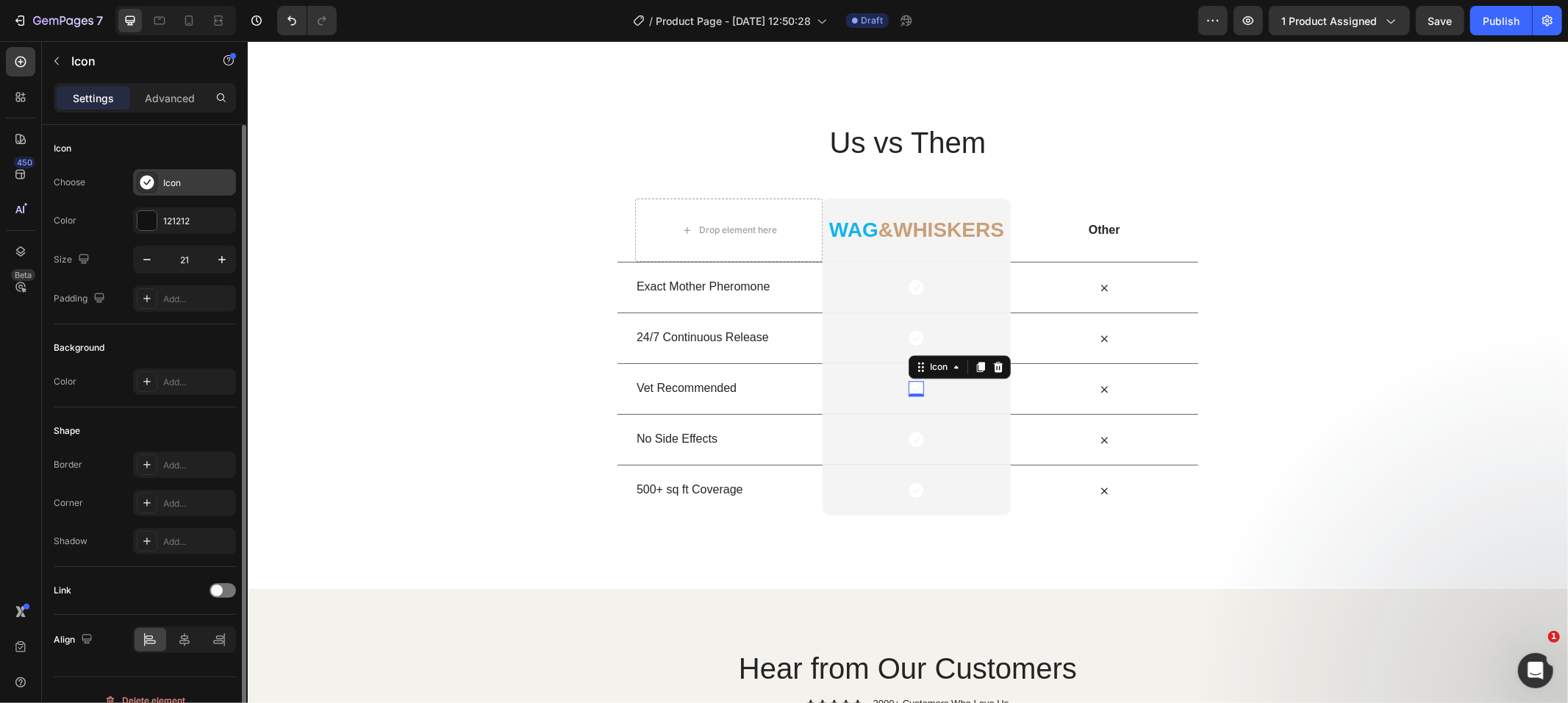
click at [151, 191] on div at bounding box center [147, 183] width 20 height 20
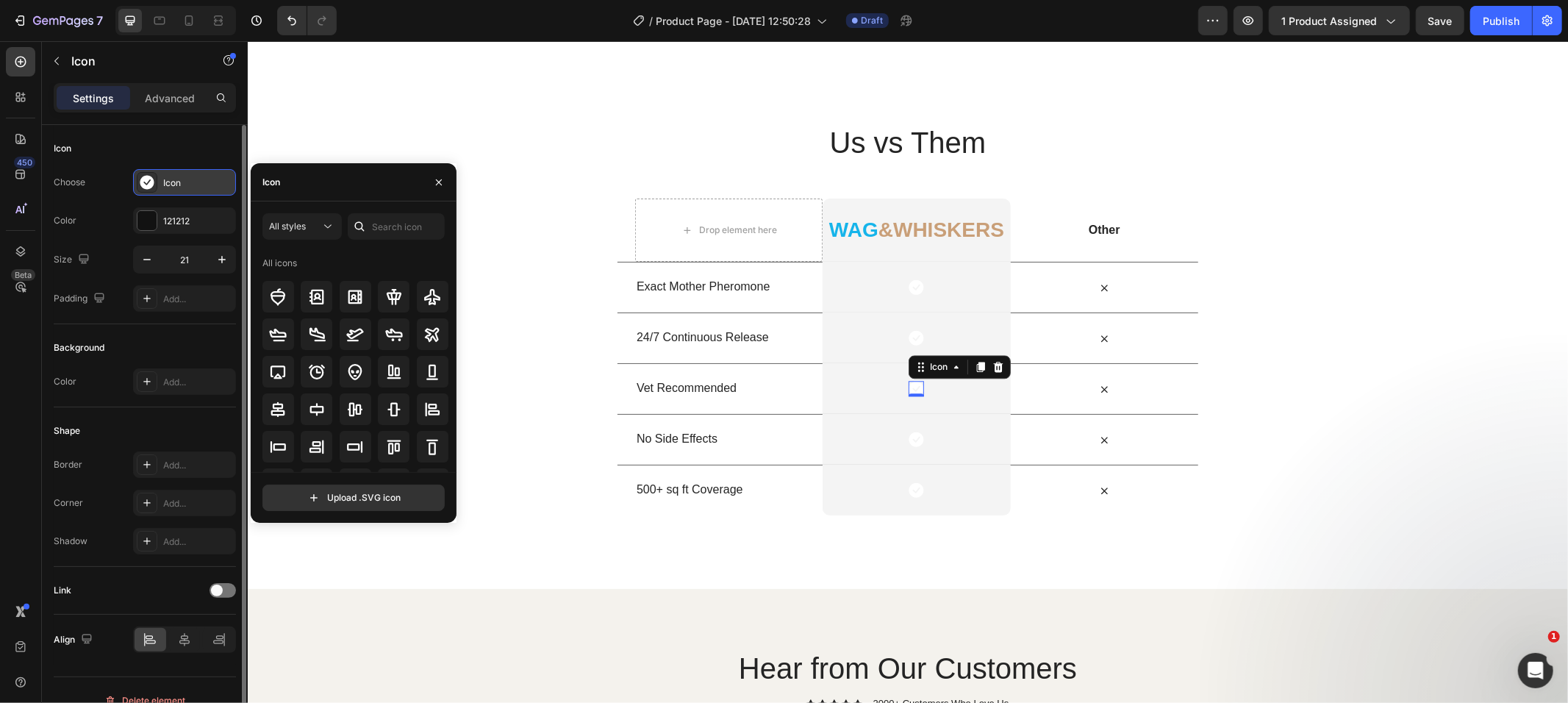
click at [151, 191] on div at bounding box center [147, 183] width 20 height 20
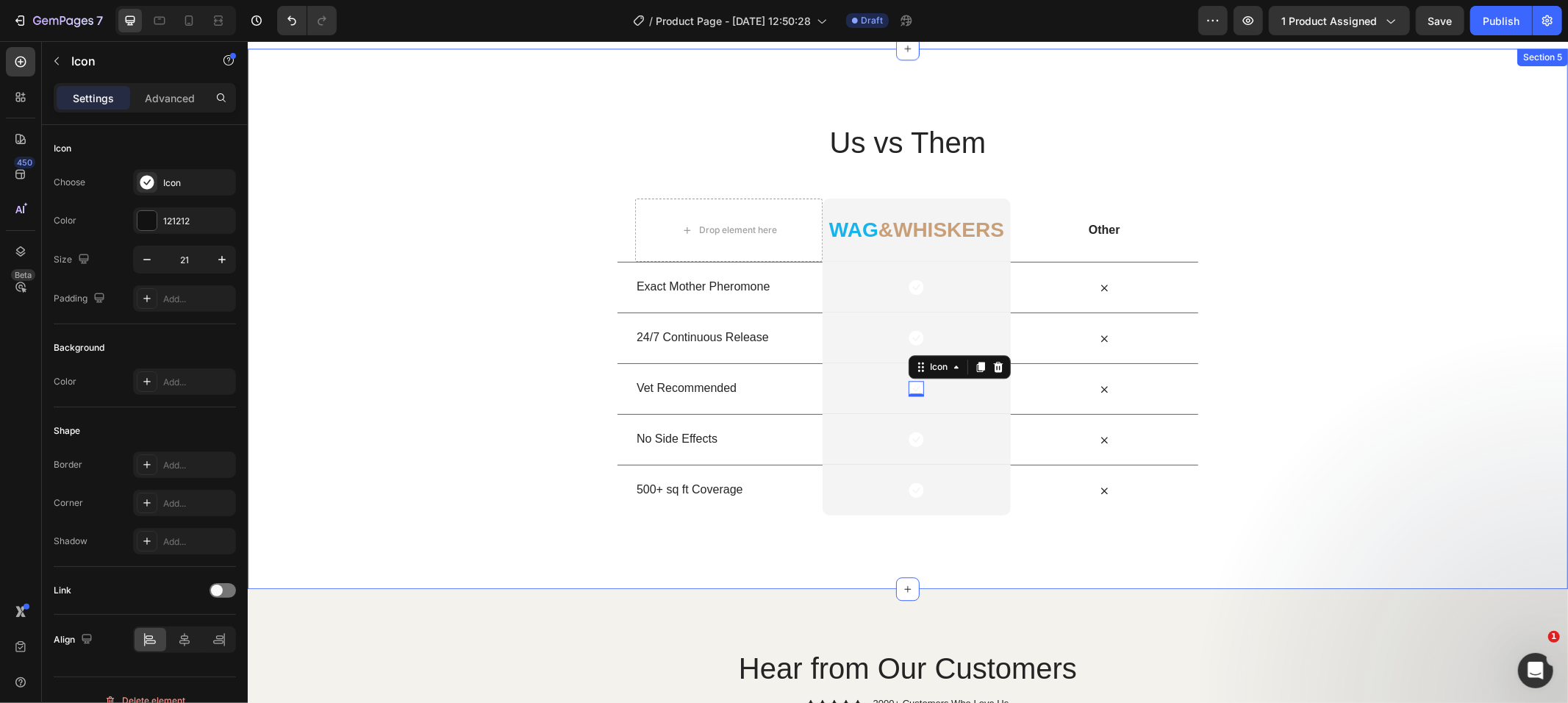
click at [1279, 518] on div "Us vs Them Heading Row Drop element here ⁠⁠⁠⁠⁠⁠⁠ Wag &whiskers Heading Row Othe…" at bounding box center [907, 318] width 1321 height 541
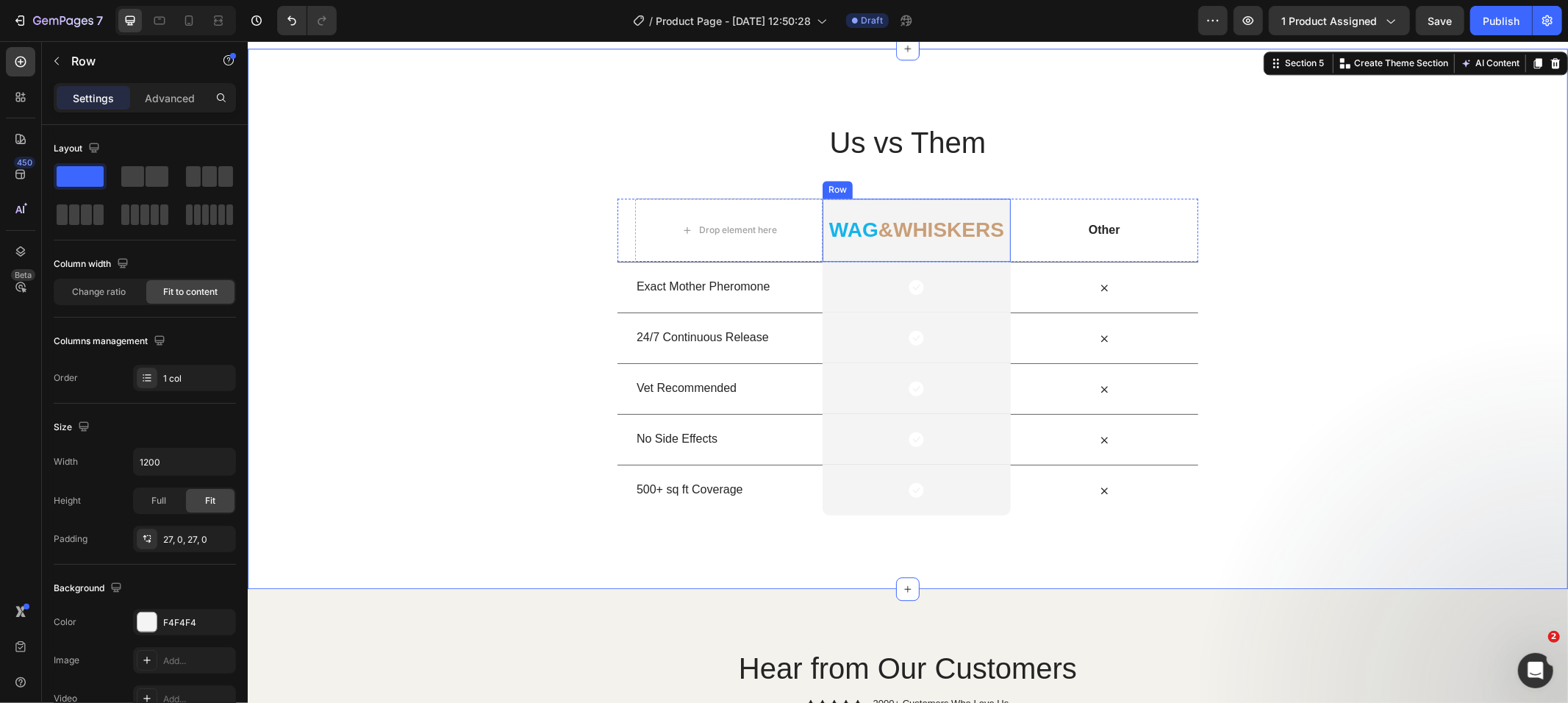
click at [996, 208] on div "⁠⁠⁠⁠⁠⁠⁠ Wag &whiskers Heading Row" at bounding box center [916, 229] width 187 height 63
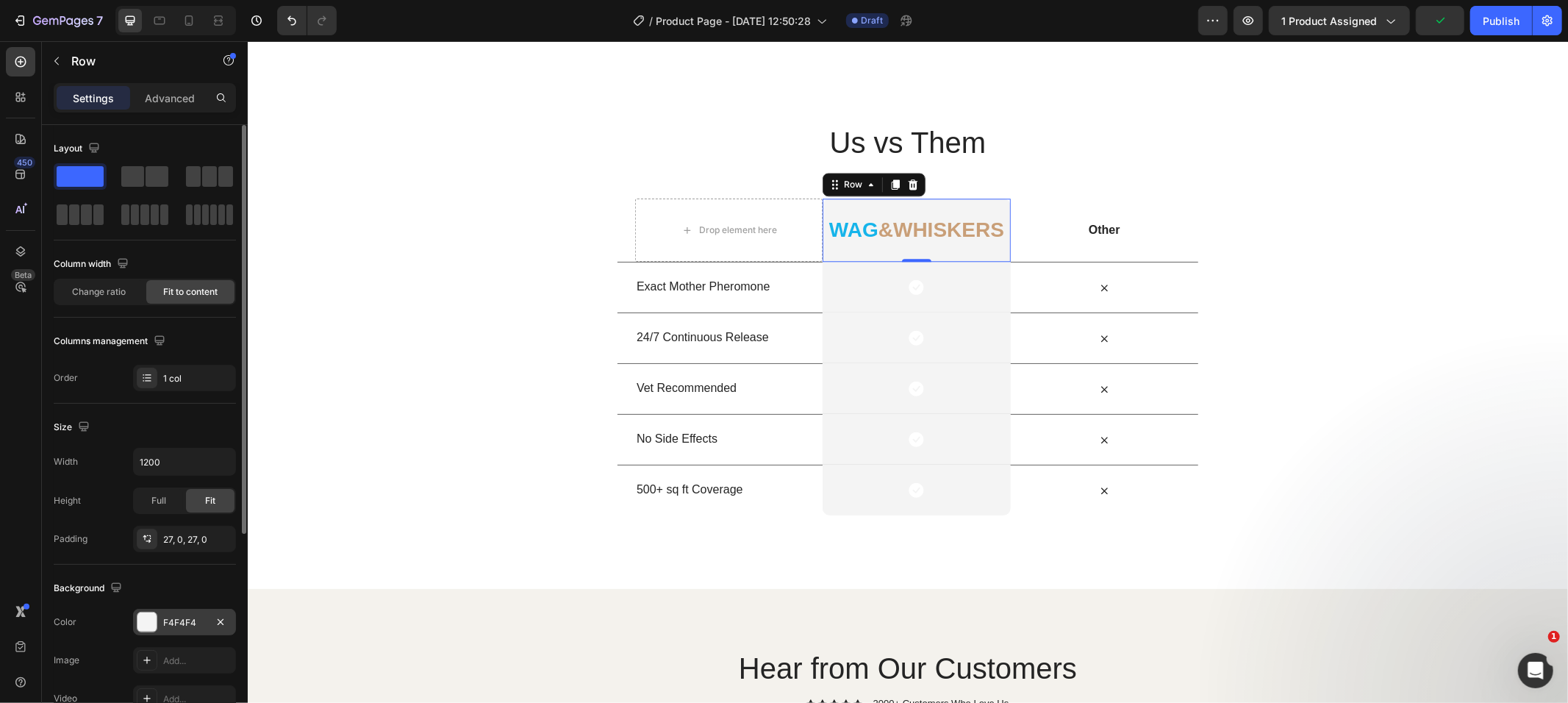
click at [150, 618] on div at bounding box center [147, 622] width 20 height 20
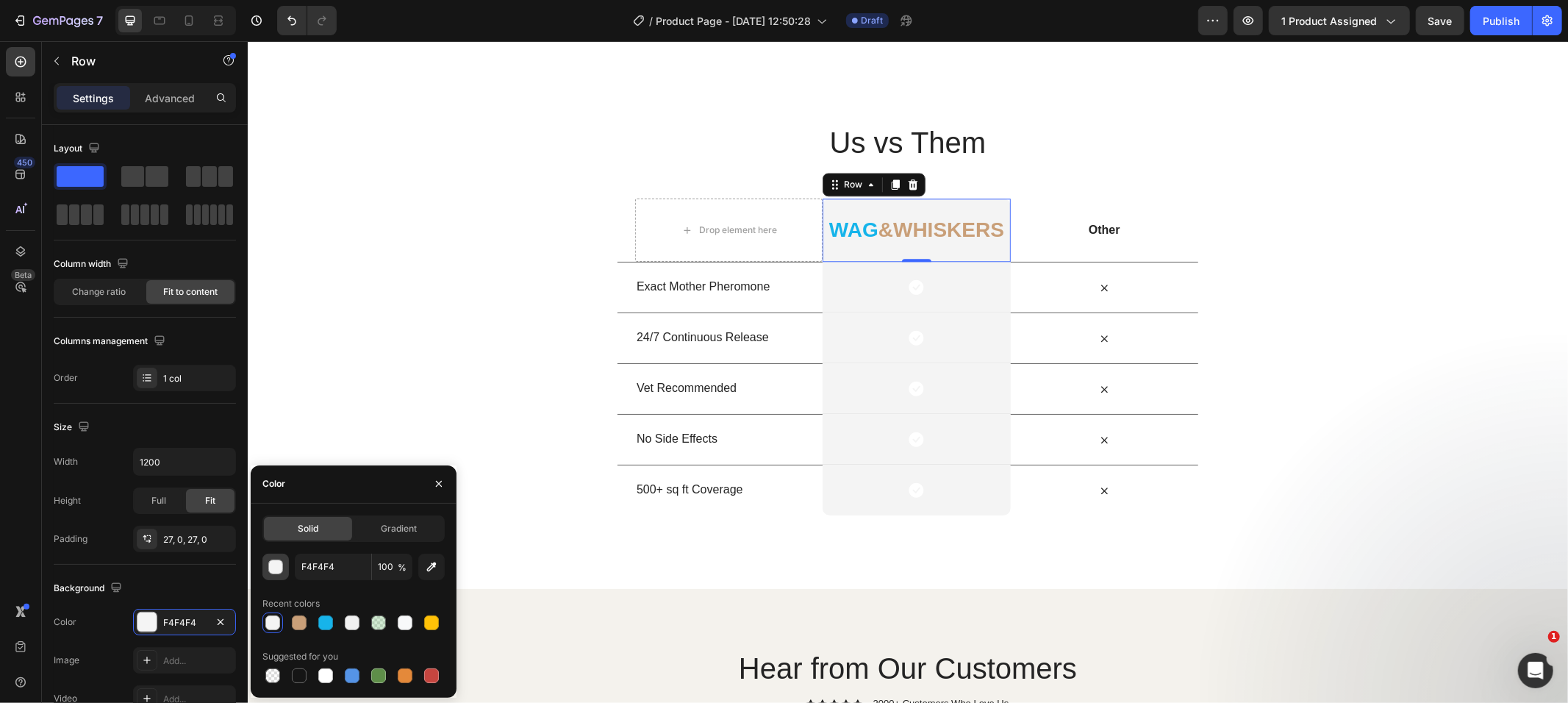
click at [274, 567] on div "button" at bounding box center [276, 567] width 15 height 15
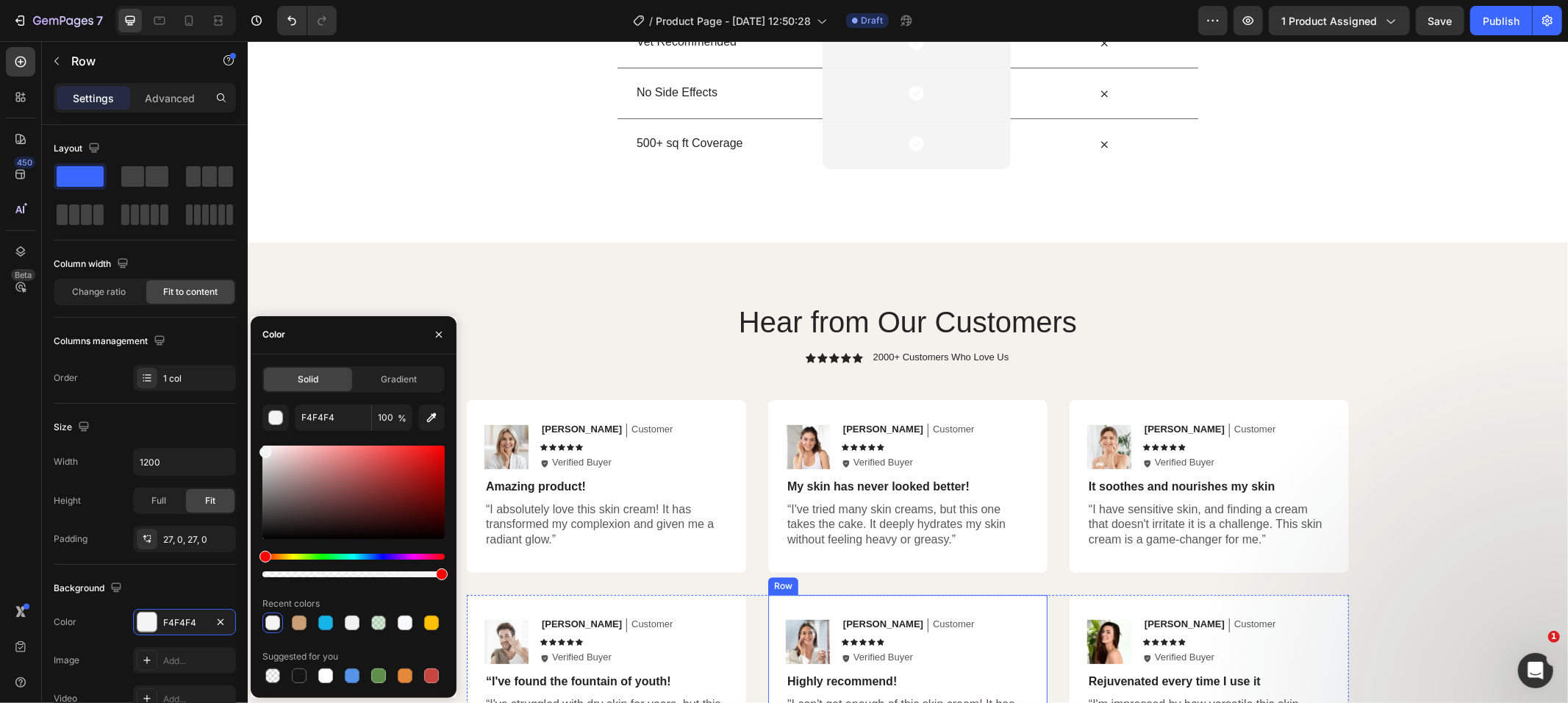
scroll to position [3328, 0]
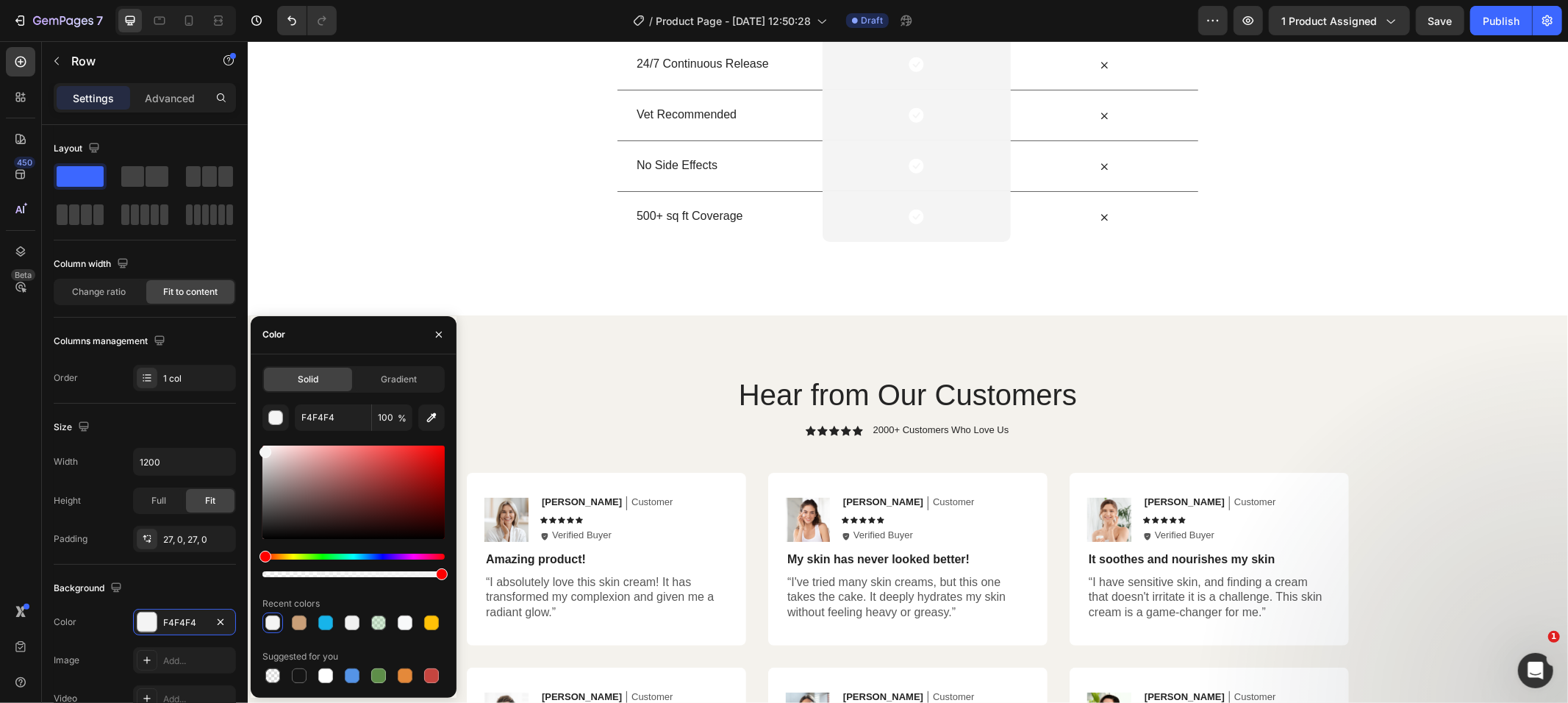
click at [268, 491] on div at bounding box center [353, 492] width 183 height 94
drag, startPoint x: 264, startPoint y: 485, endPoint x: 270, endPoint y: 498, distance: 14.3
click at [270, 498] on div at bounding box center [353, 492] width 183 height 94
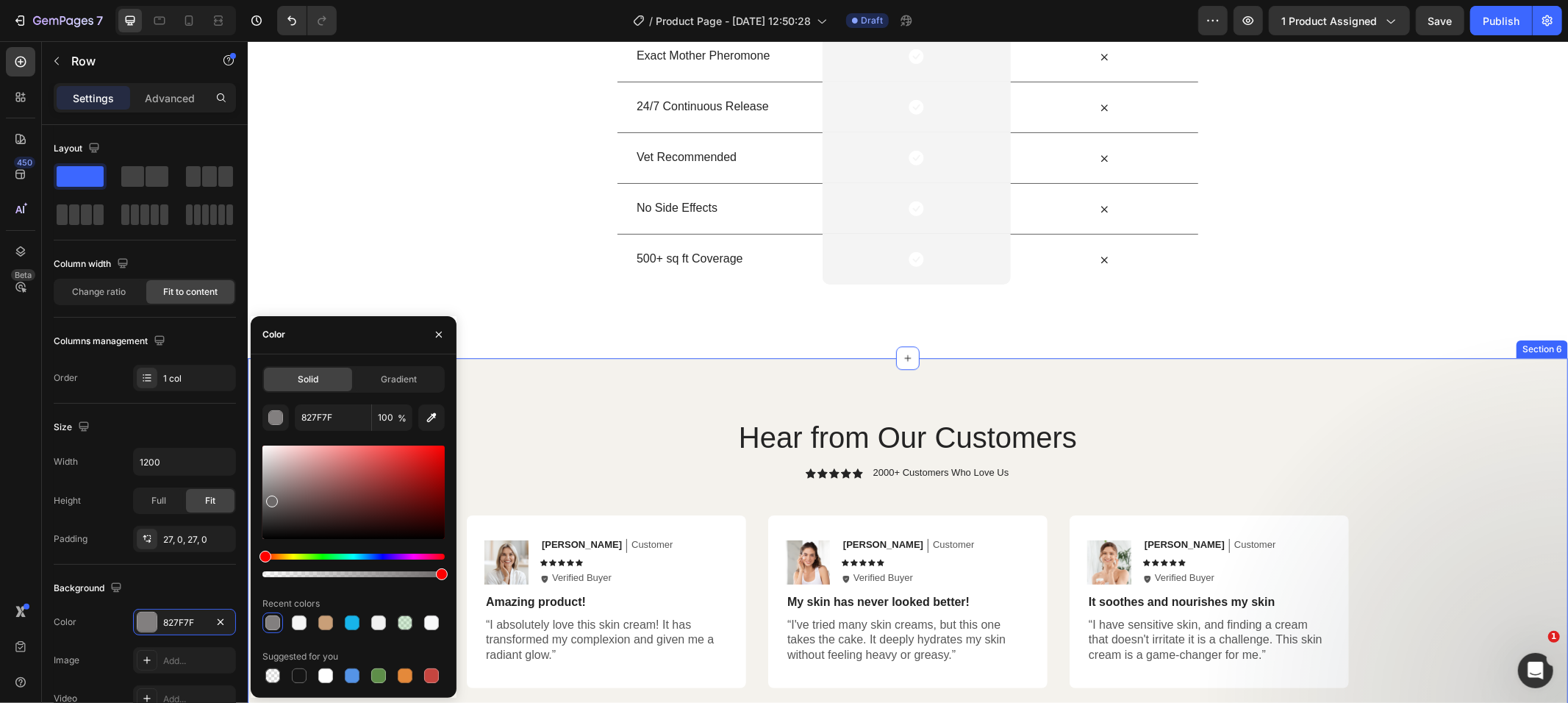
type input "6D6969"
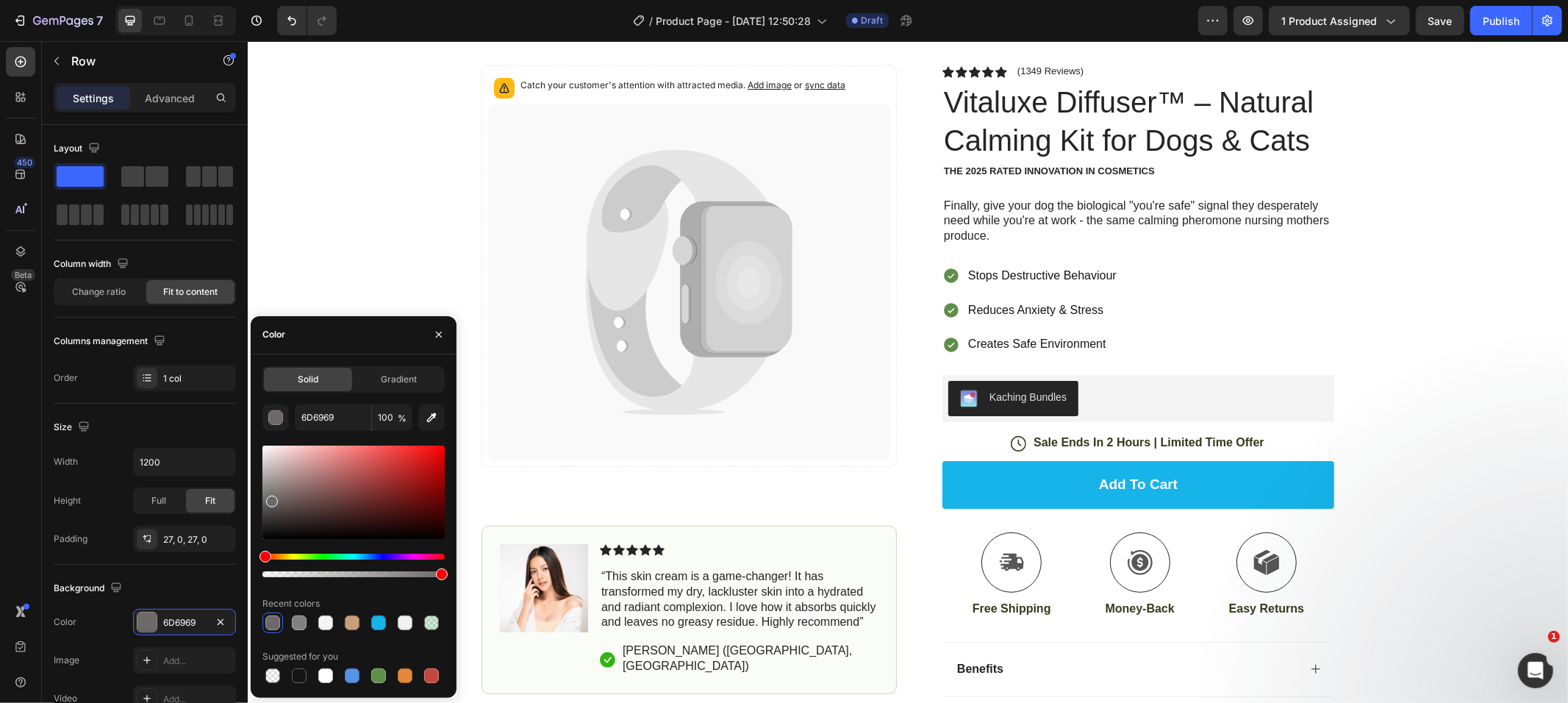
scroll to position [50, 0]
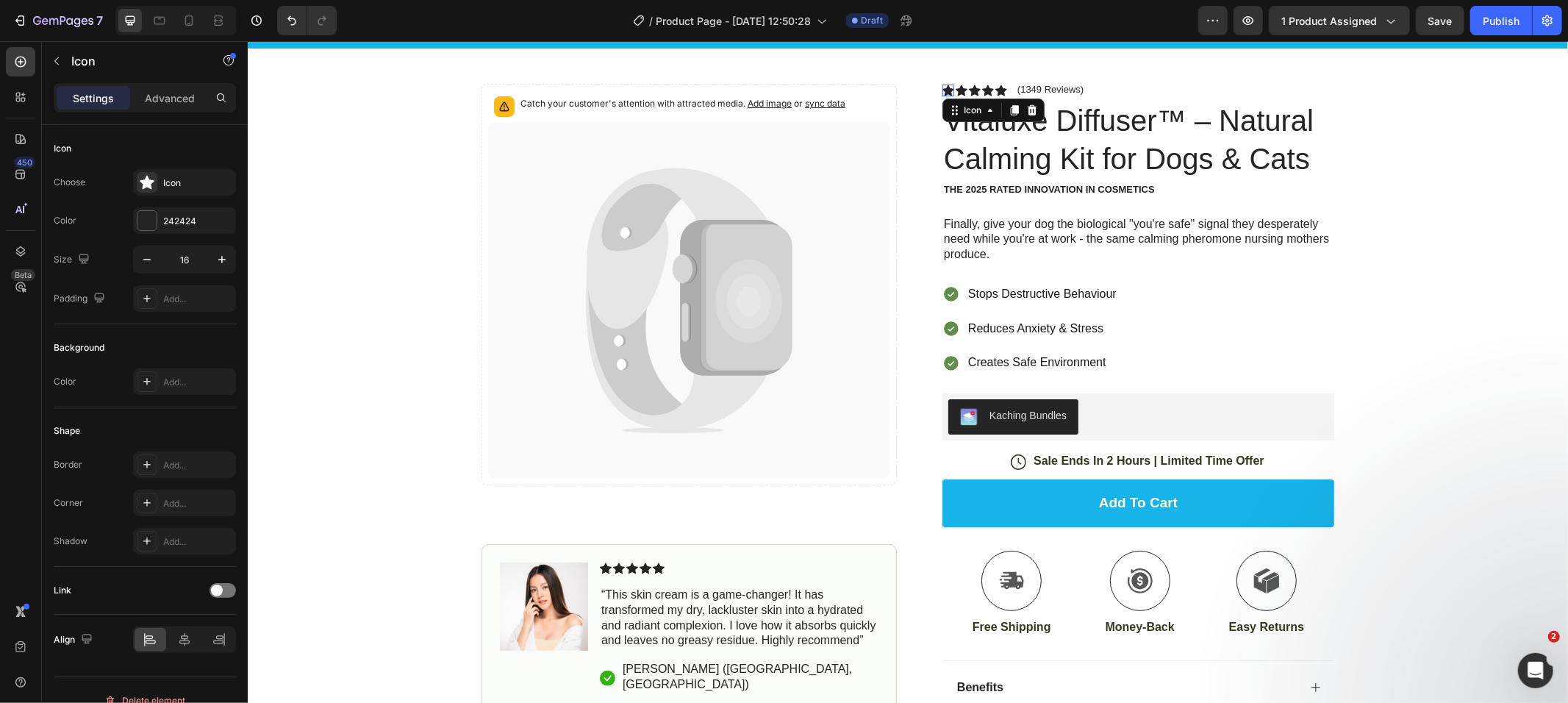
click at [942, 94] on div "Icon 0" at bounding box center [947, 89] width 12 height 12
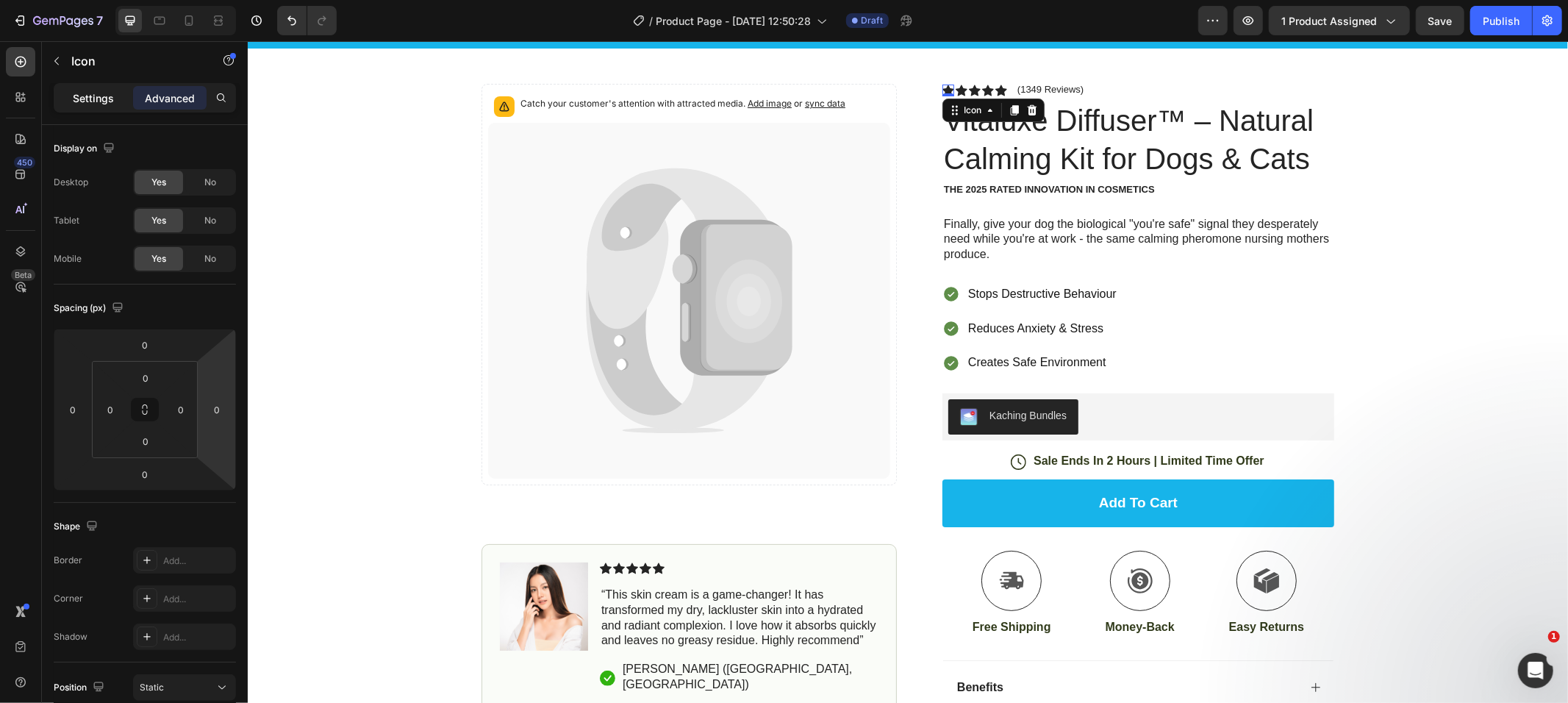
click at [110, 98] on p "Settings" at bounding box center [93, 98] width 41 height 16
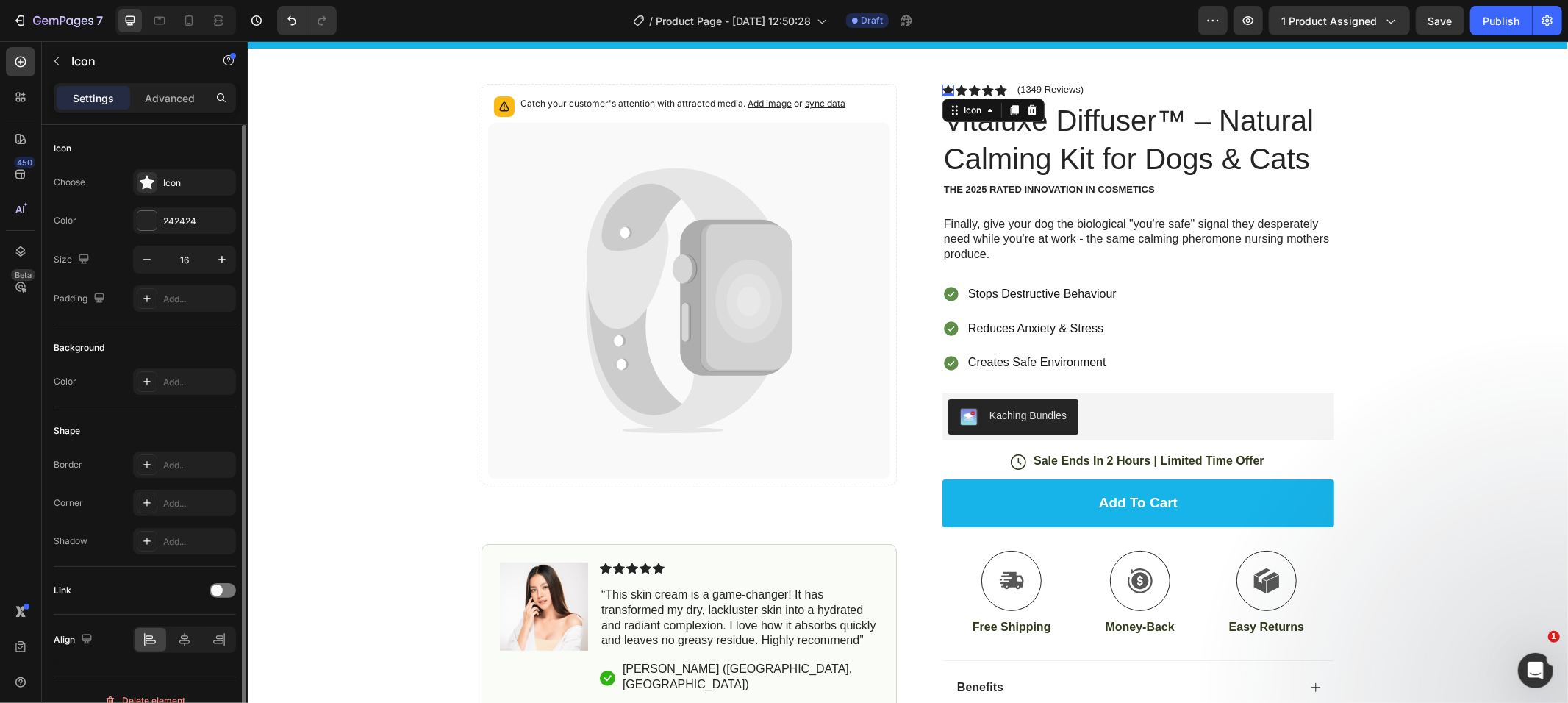
click at [155, 199] on div "Choose Icon Color 242424 Size 16 Padding Add..." at bounding box center [145, 240] width 183 height 143
click at [143, 220] on div at bounding box center [147, 220] width 20 height 20
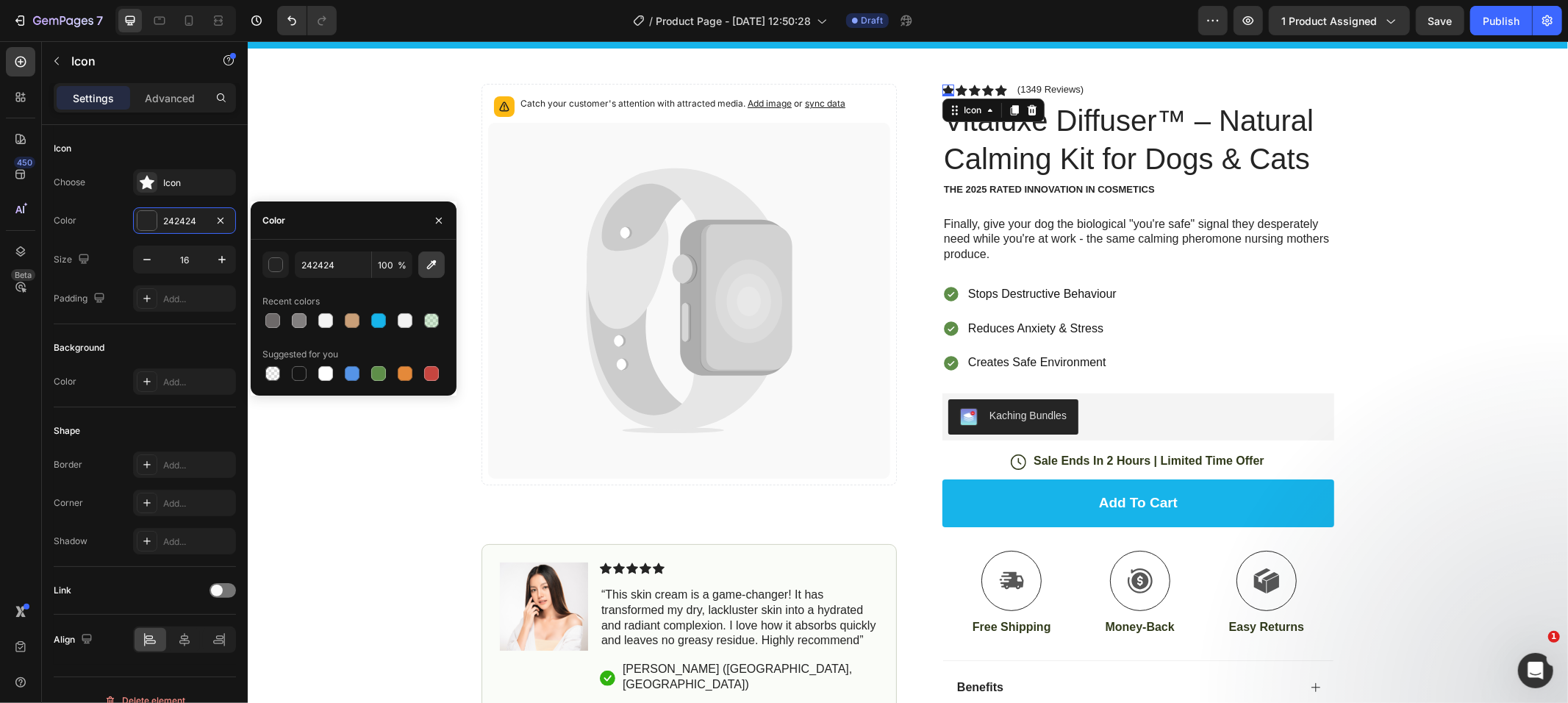
click at [421, 262] on button "button" at bounding box center [431, 265] width 27 height 27
type input "FDB914"
click at [955, 83] on icon at bounding box center [960, 89] width 12 height 12
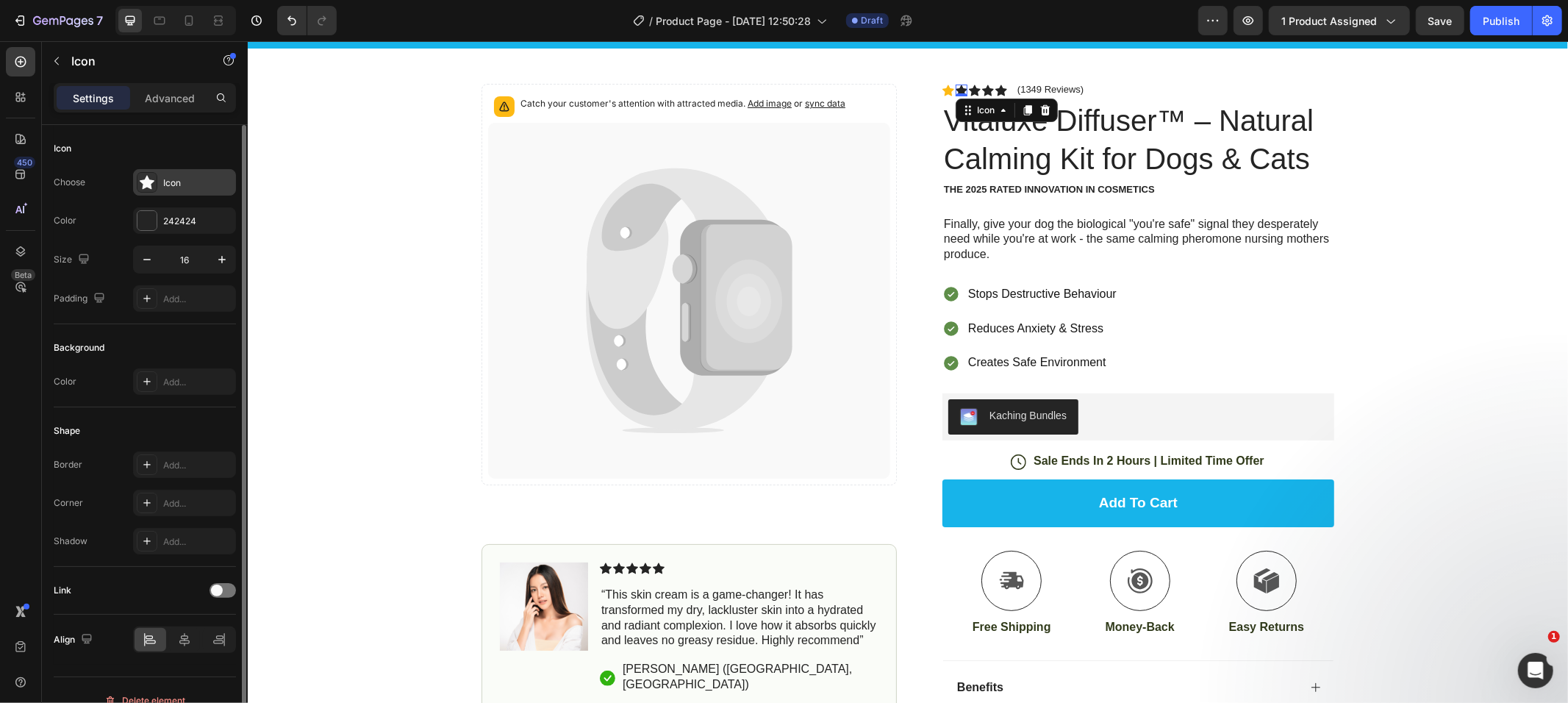
click at [153, 184] on icon at bounding box center [147, 182] width 15 height 15
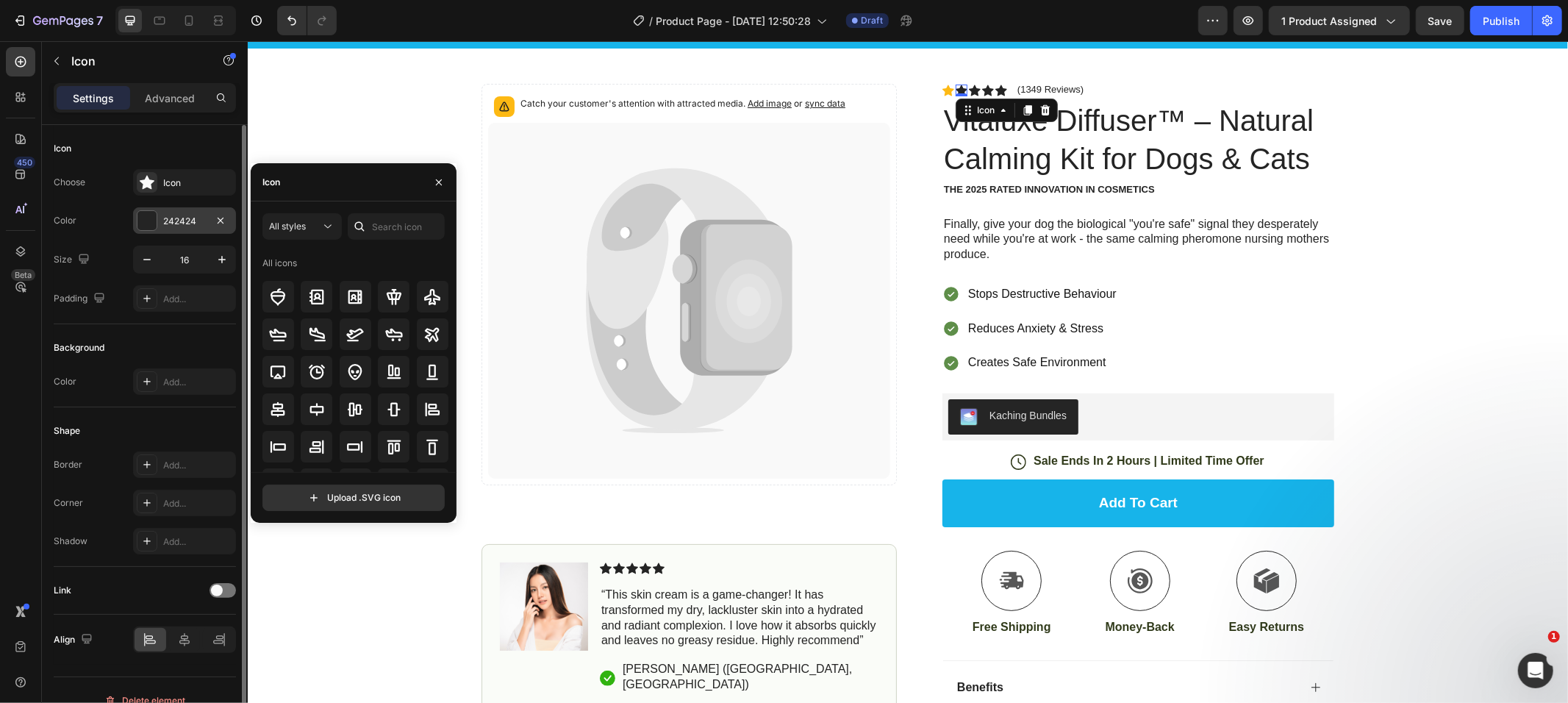
click at [152, 220] on div at bounding box center [147, 220] width 20 height 20
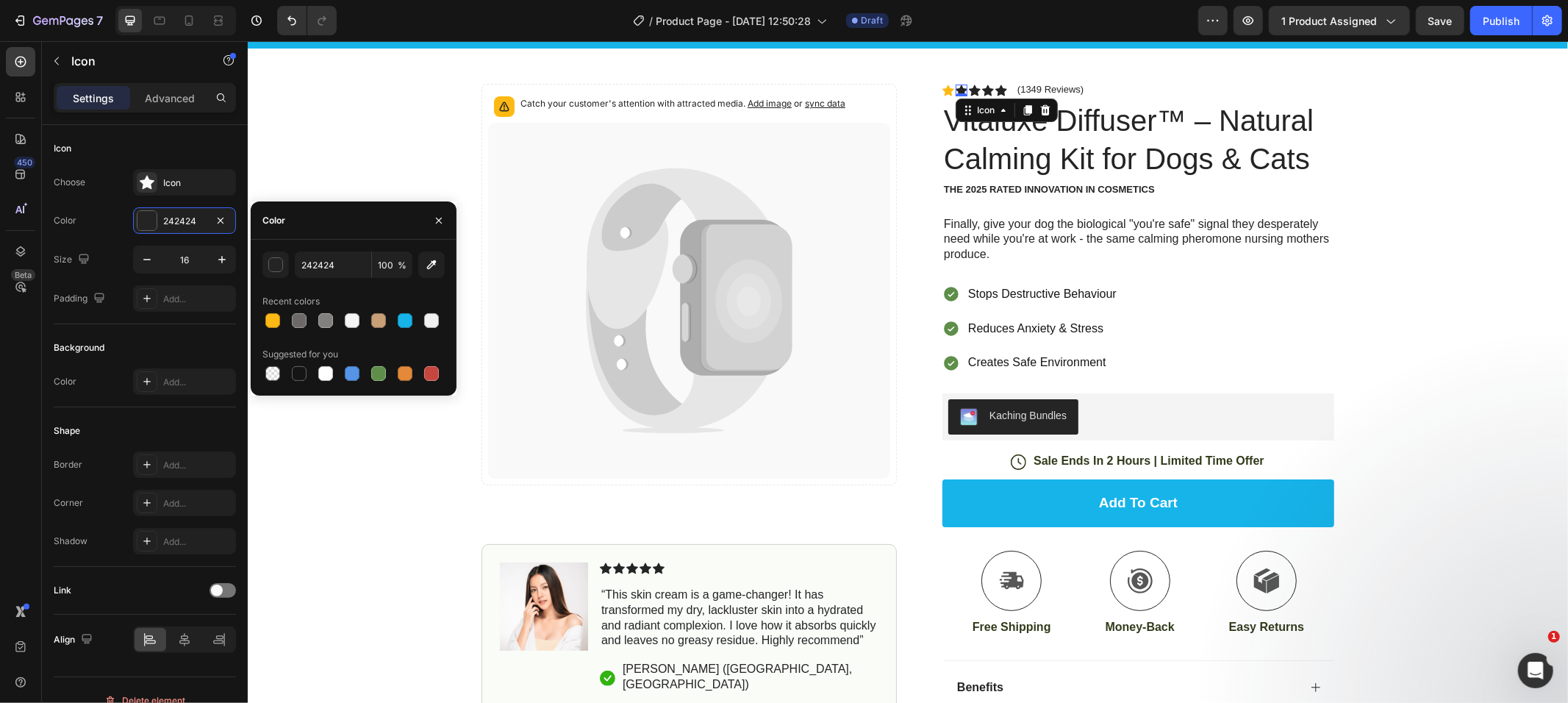
click at [267, 306] on div "Recent colors" at bounding box center [291, 301] width 58 height 13
click at [273, 311] on div at bounding box center [272, 321] width 20 height 20
type input "FDB914"
click at [968, 83] on icon at bounding box center [974, 89] width 12 height 11
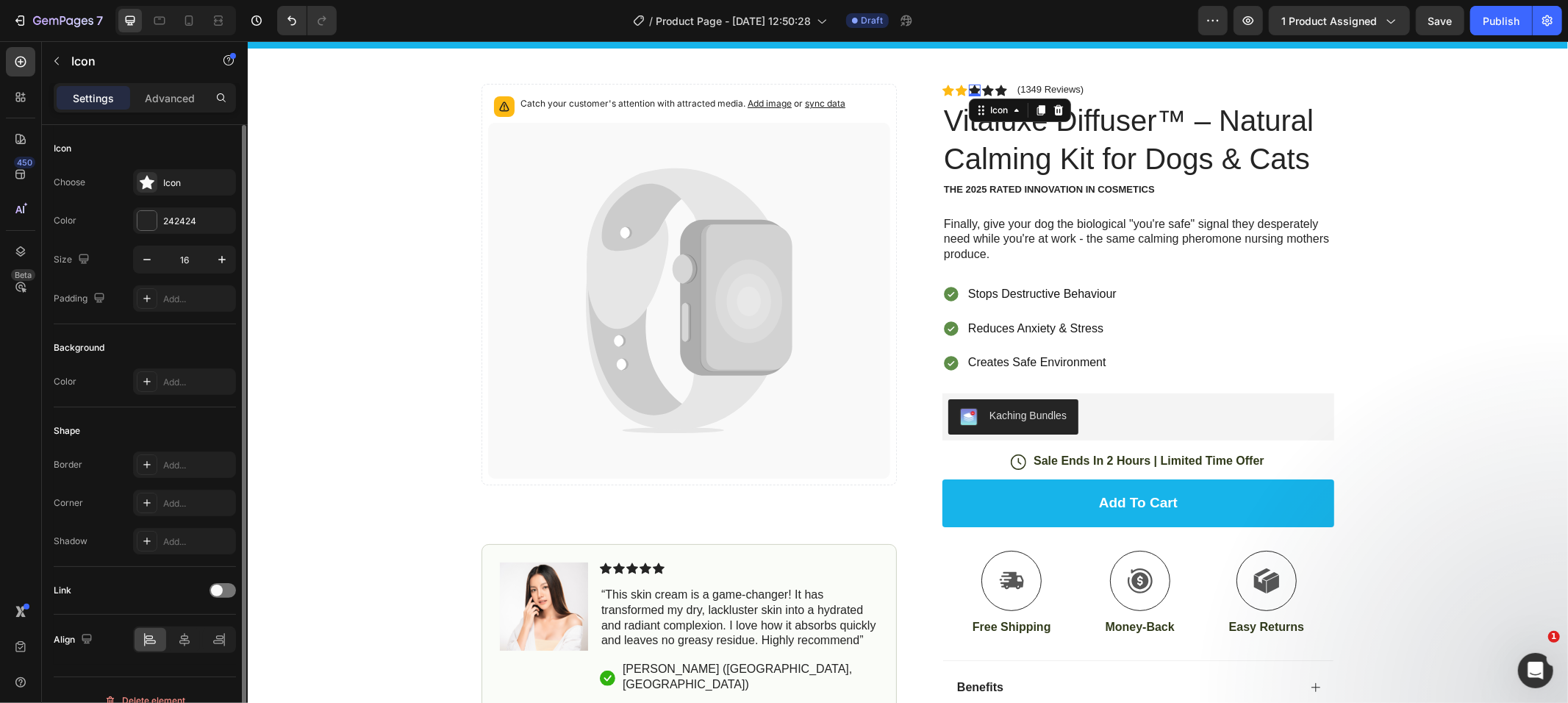
drag, startPoint x: 159, startPoint y: 208, endPoint x: 137, endPoint y: 236, distance: 35.6
click at [158, 210] on div "242424" at bounding box center [185, 221] width 103 height 27
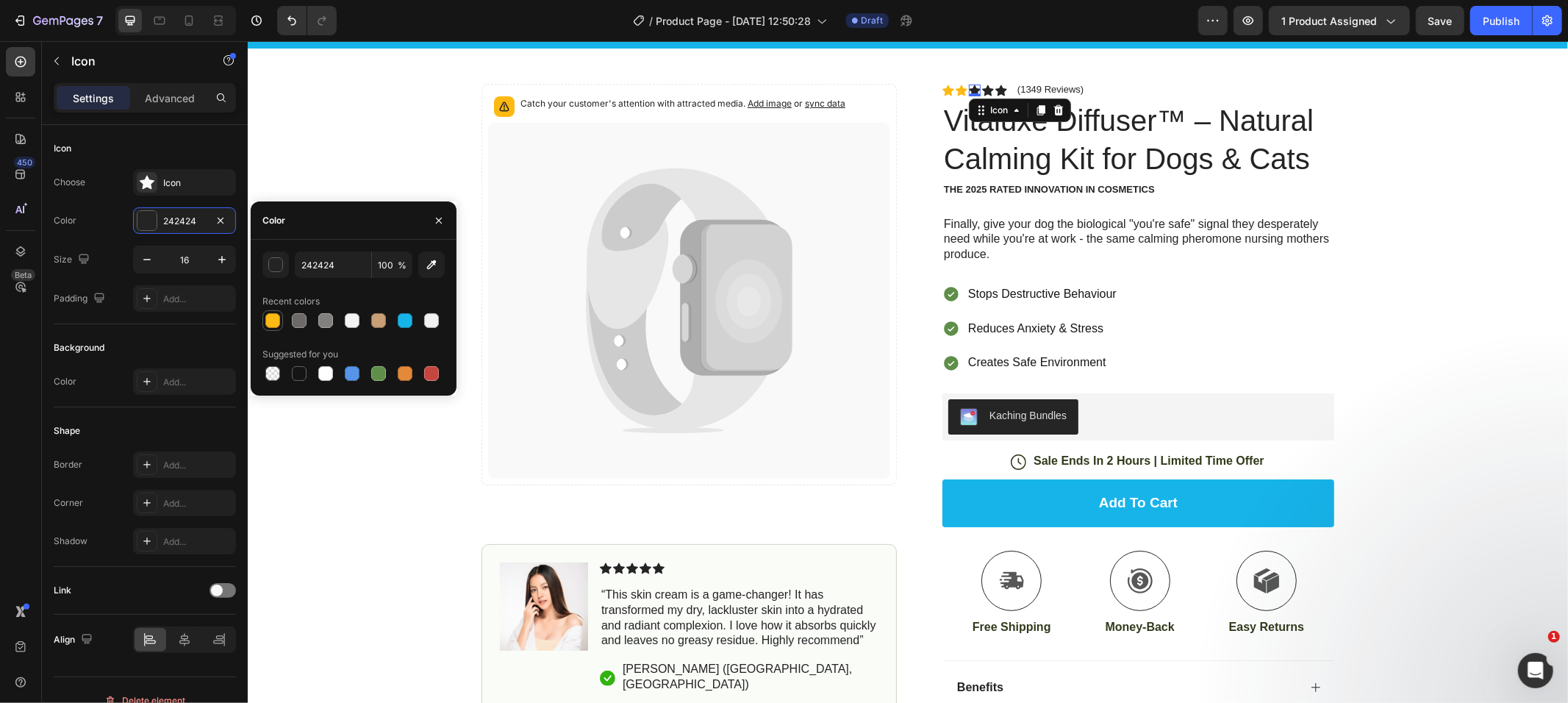
click at [265, 313] on div at bounding box center [272, 321] width 18 height 18
type input "FDB914"
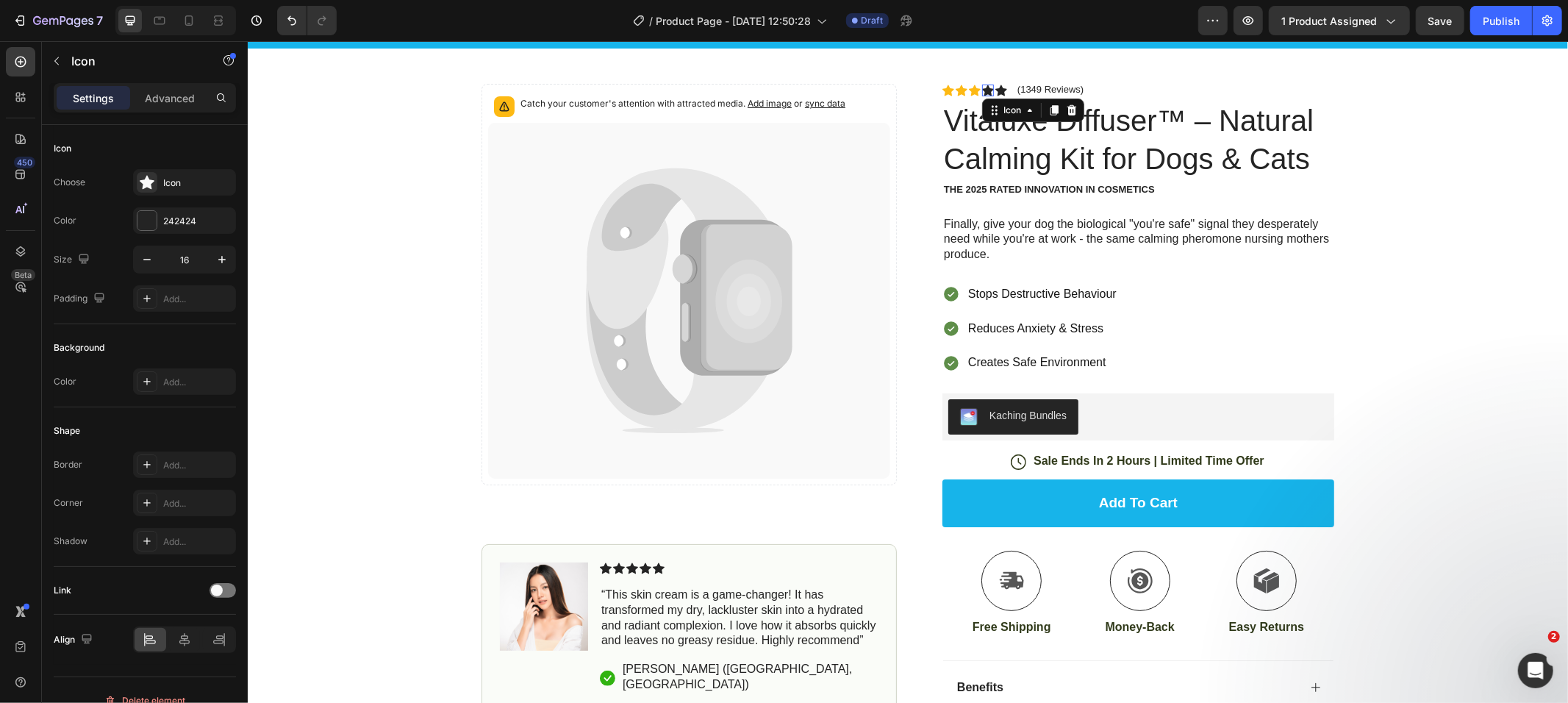
click at [981, 88] on div "Icon 0" at bounding box center [987, 89] width 12 height 12
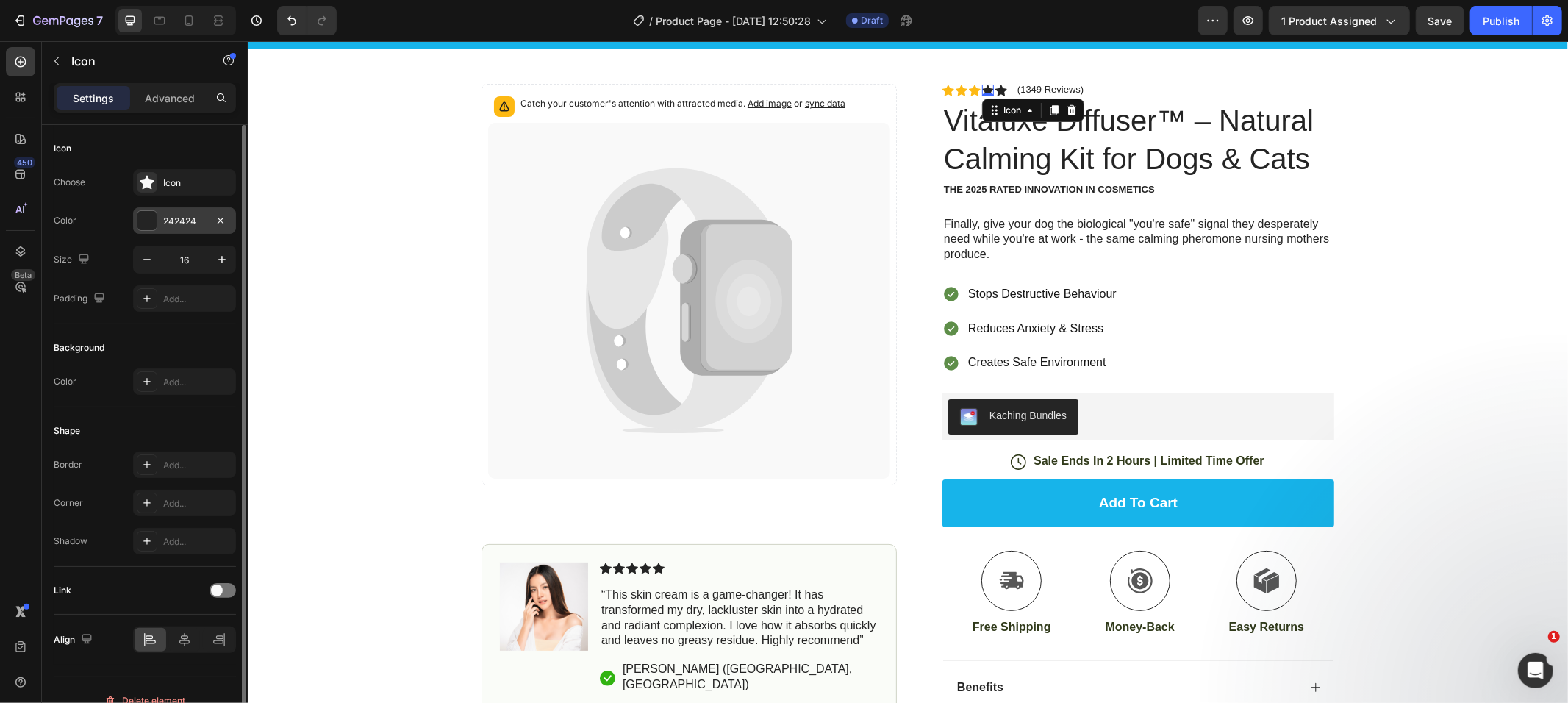
click at [148, 218] on div at bounding box center [147, 220] width 20 height 20
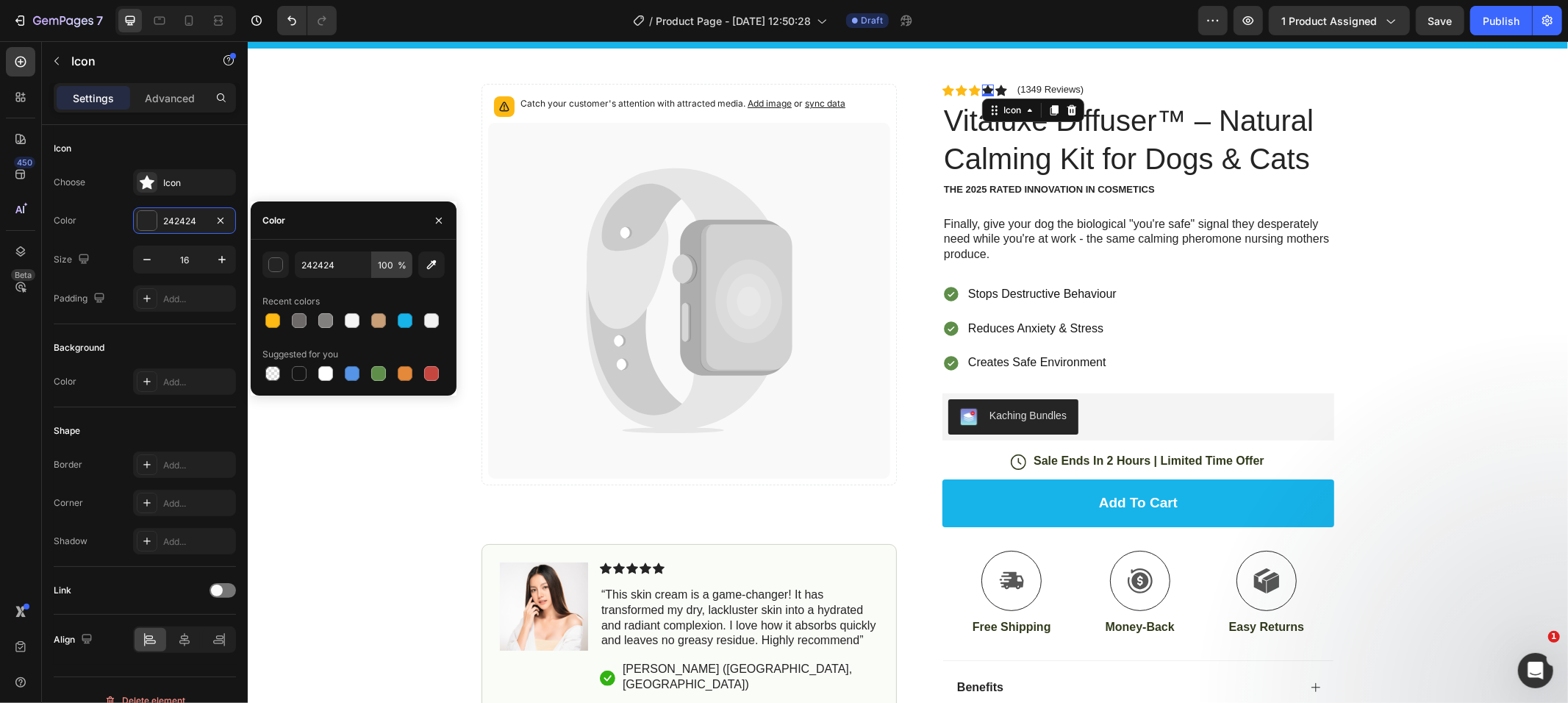
click at [275, 322] on div at bounding box center [272, 320] width 15 height 15
type input "FDB914"
drag, startPoint x: 994, startPoint y: 88, endPoint x: 938, endPoint y: 94, distance: 56.3
click at [995, 88] on div "Icon 0" at bounding box center [1000, 89] width 12 height 12
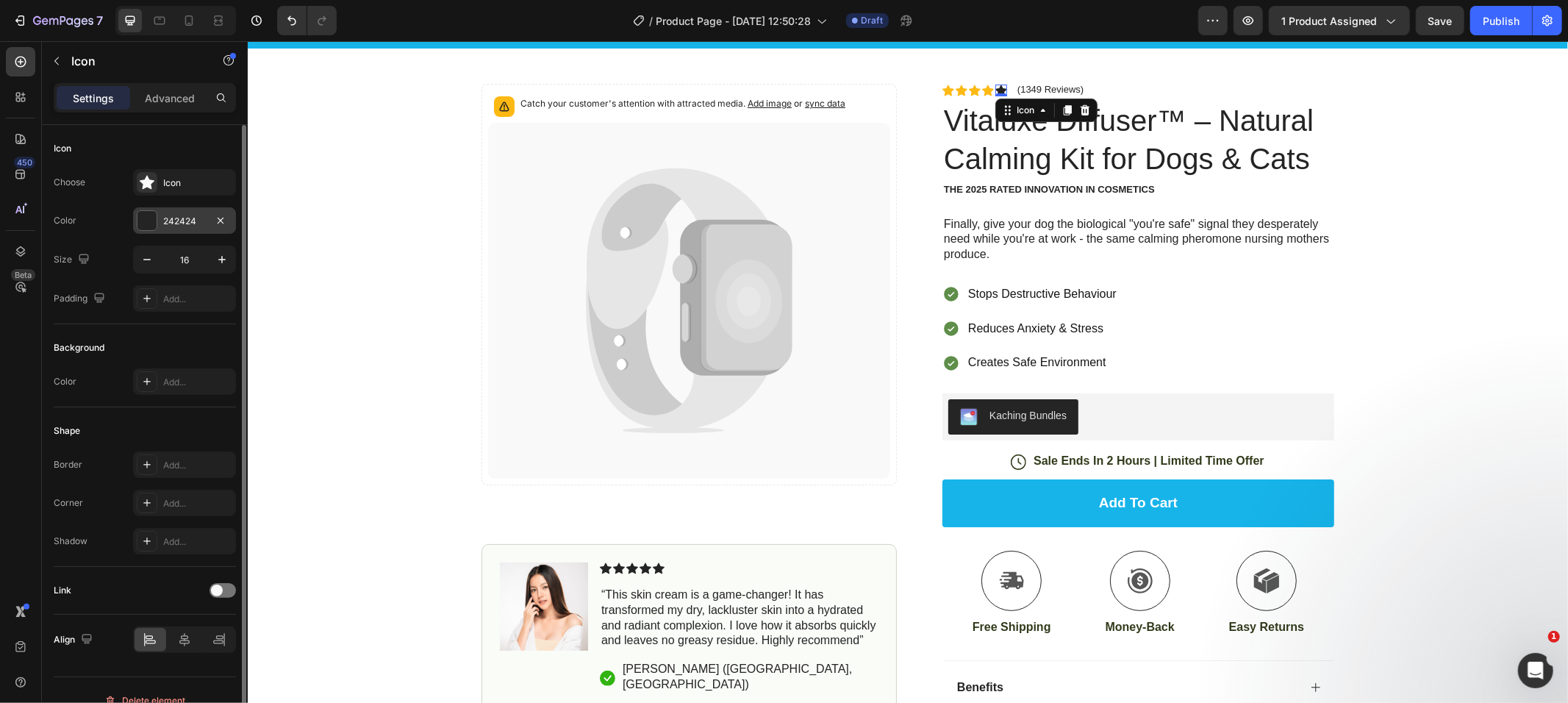
click at [143, 218] on div at bounding box center [147, 220] width 20 height 20
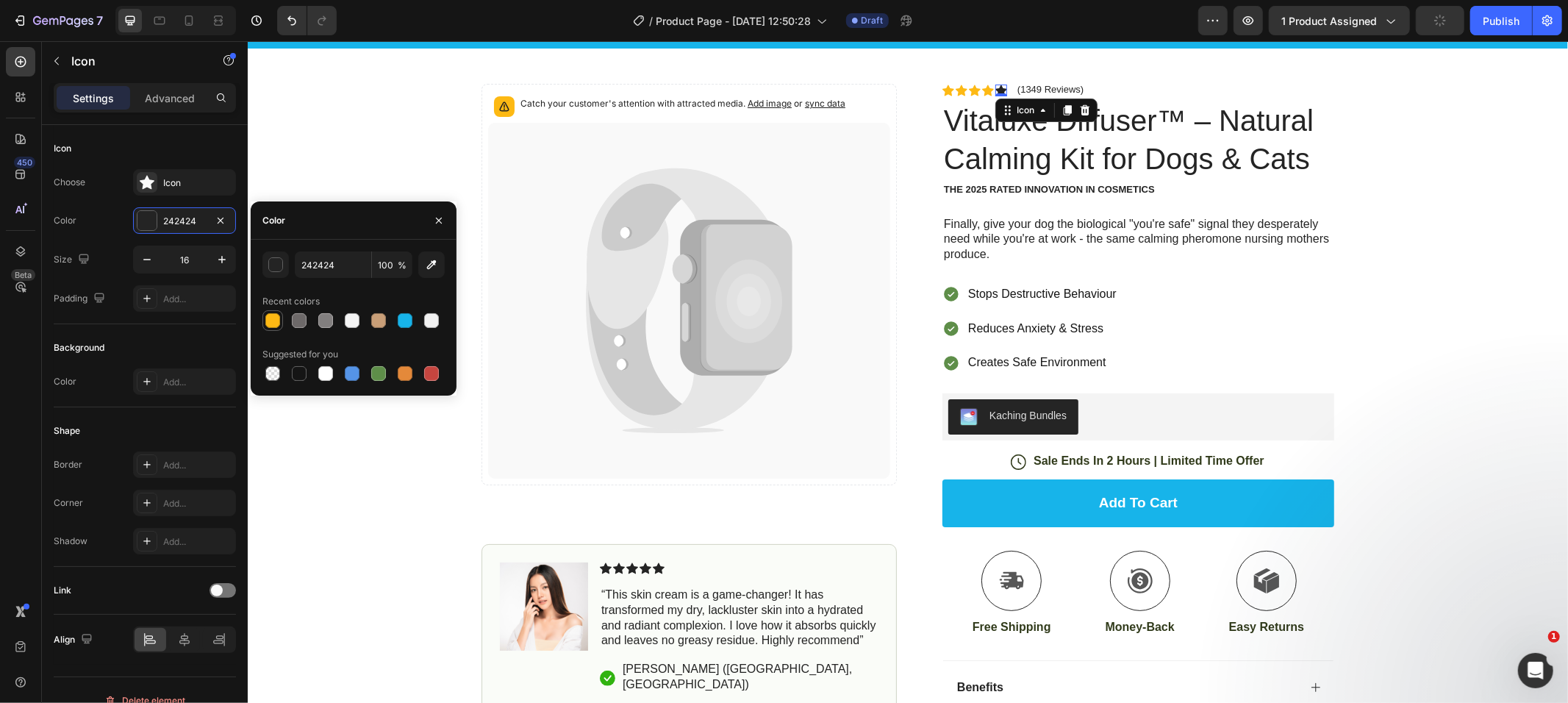
click at [271, 325] on div at bounding box center [272, 320] width 15 height 15
type input "FDB914"
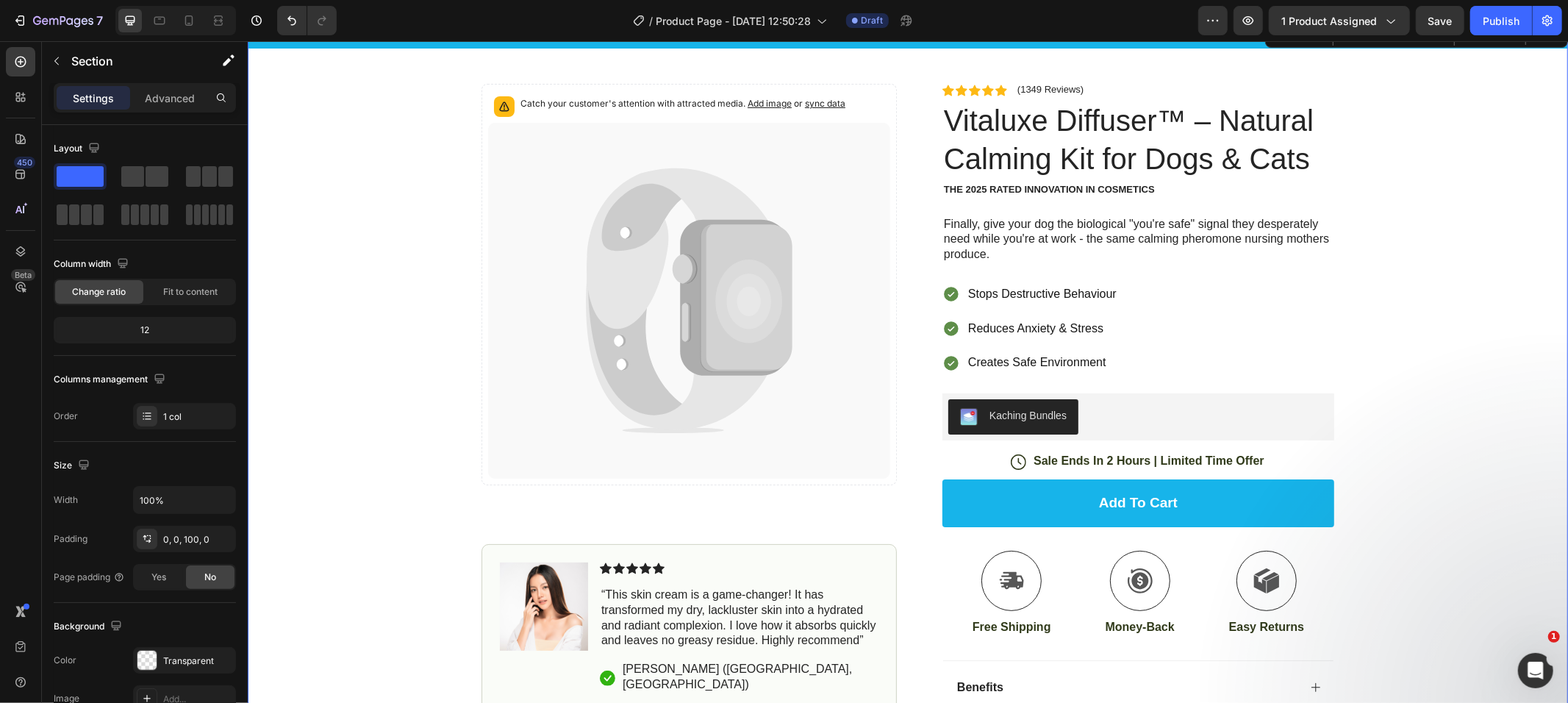
click at [1435, 315] on div "Icon Free Shipping [DATE] Only Text Block Row Icon 84,000+ Happy Customer Text …" at bounding box center [907, 453] width 1321 height 867
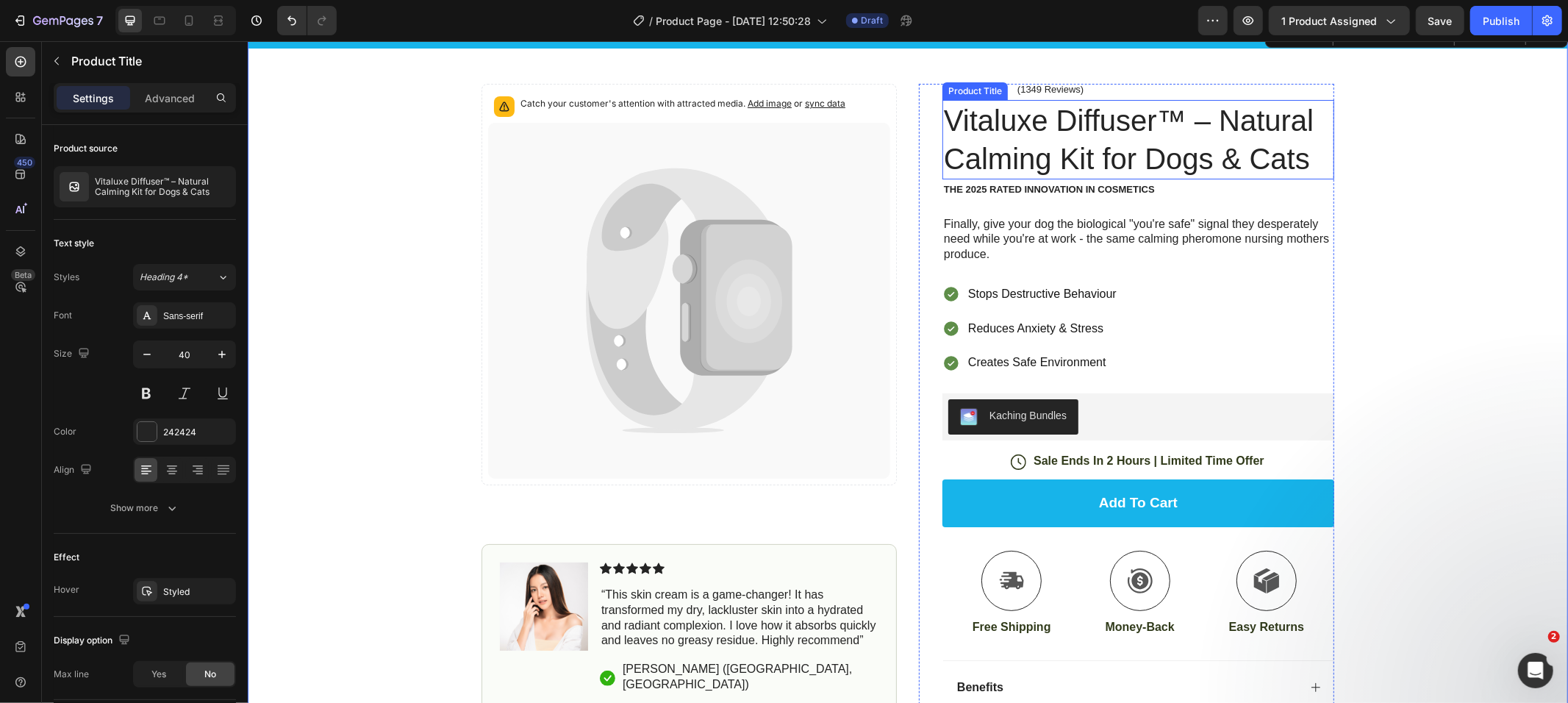
click at [1081, 130] on h1 "Vitaluxe Diffuser™ – Natural Calming Kit for Dogs & Cats" at bounding box center [1137, 139] width 392 height 80
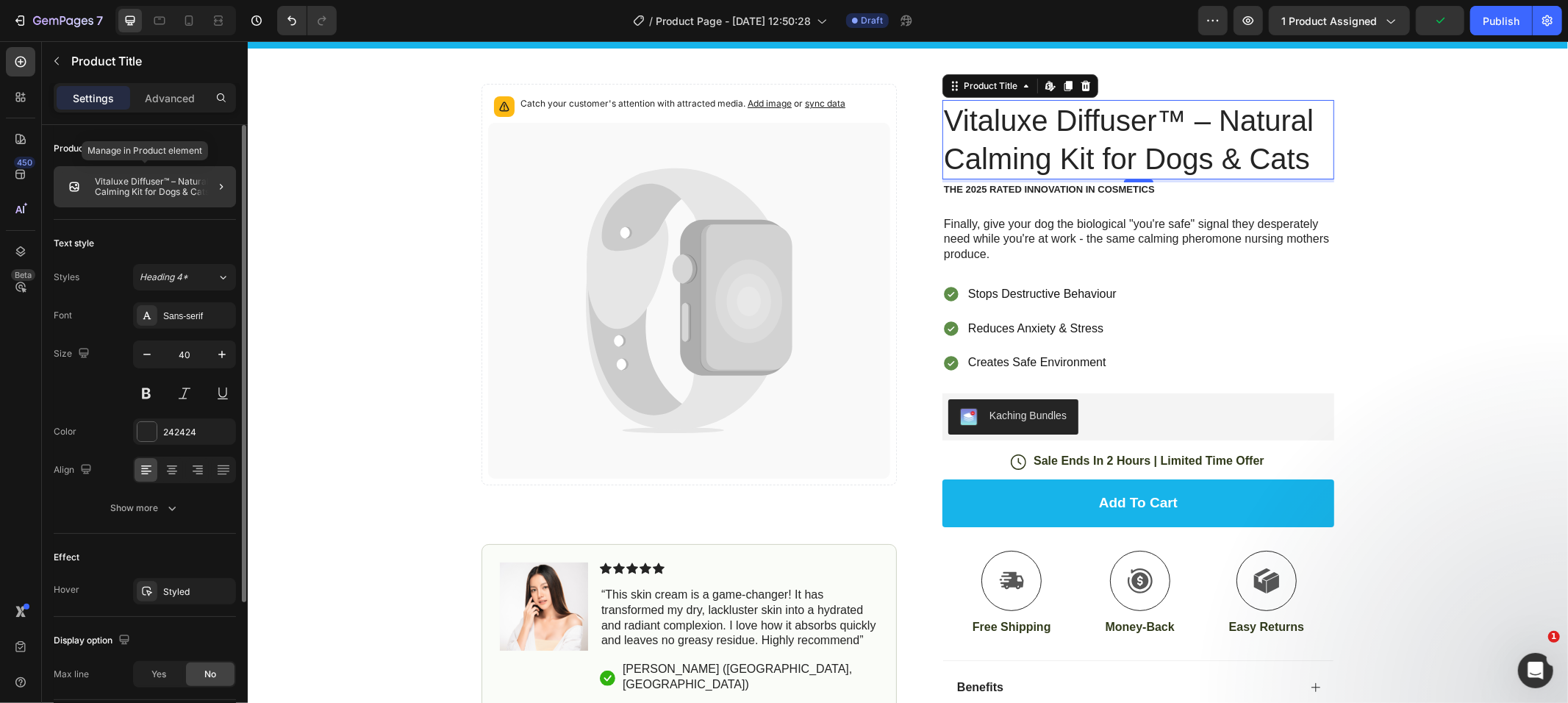
click at [156, 186] on p "Vitaluxe Diffuser™ – Natural Calming Kit for Dogs & Cats" at bounding box center [162, 186] width 135 height 20
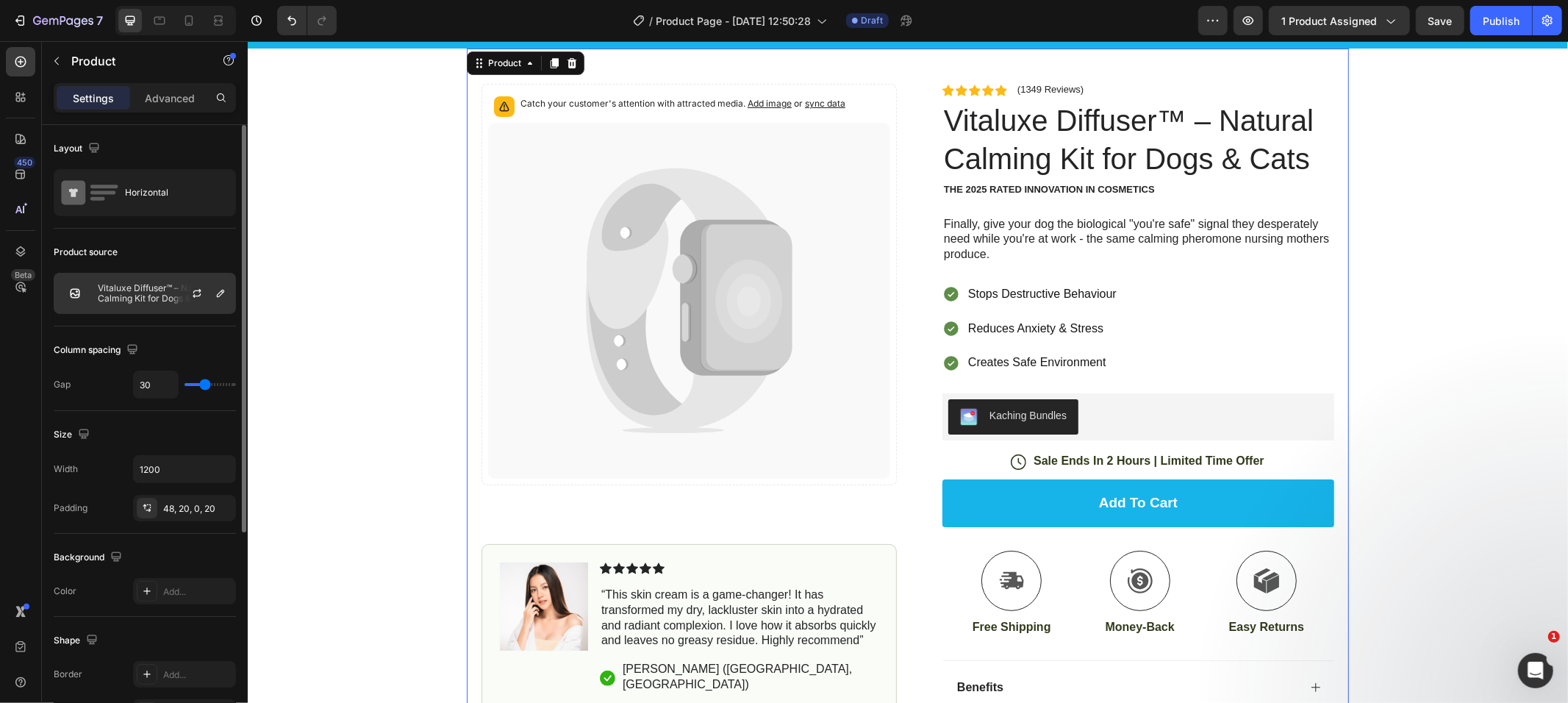
click at [128, 283] on p "Vitaluxe Diffuser™ – Natural Calming Kit for Dogs & Cats" at bounding box center [163, 293] width 132 height 20
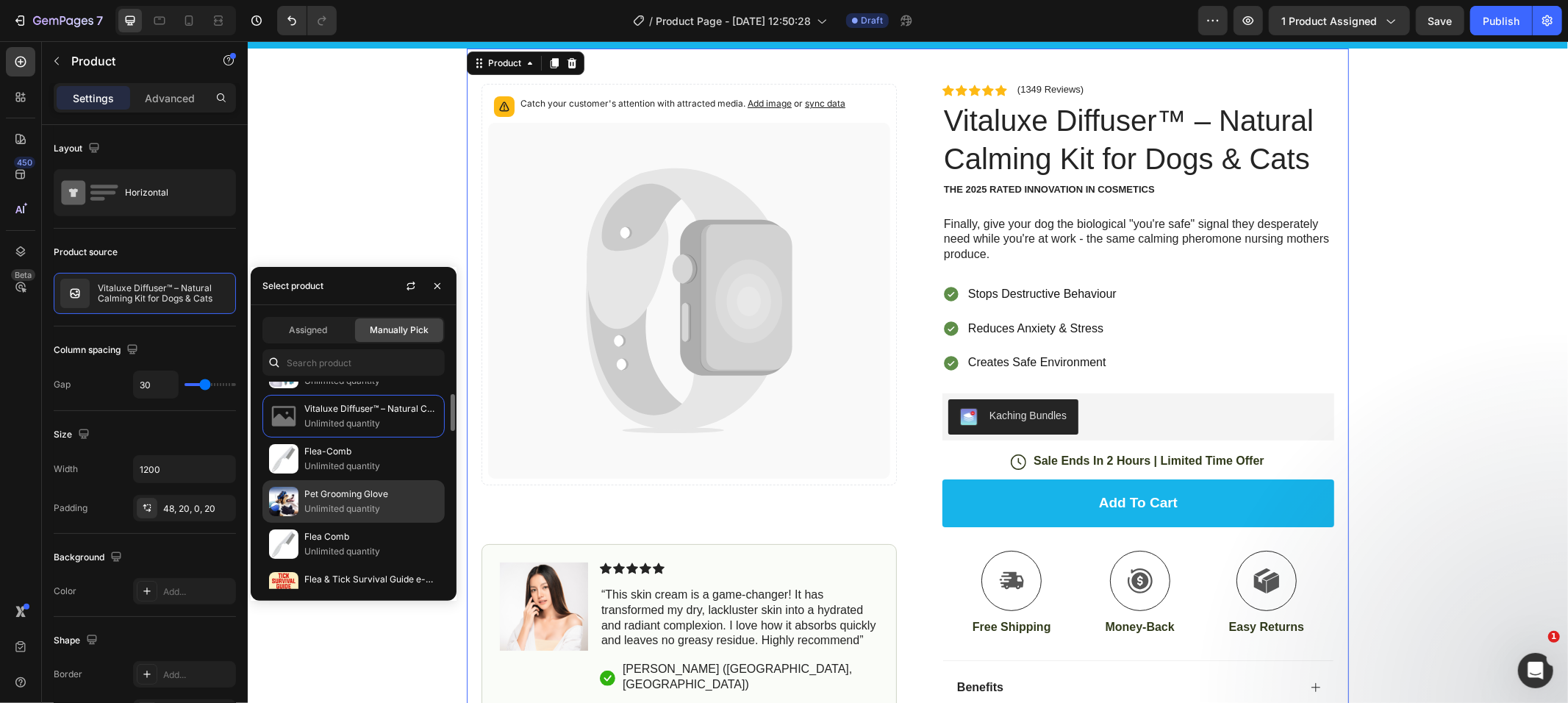
scroll to position [0, 0]
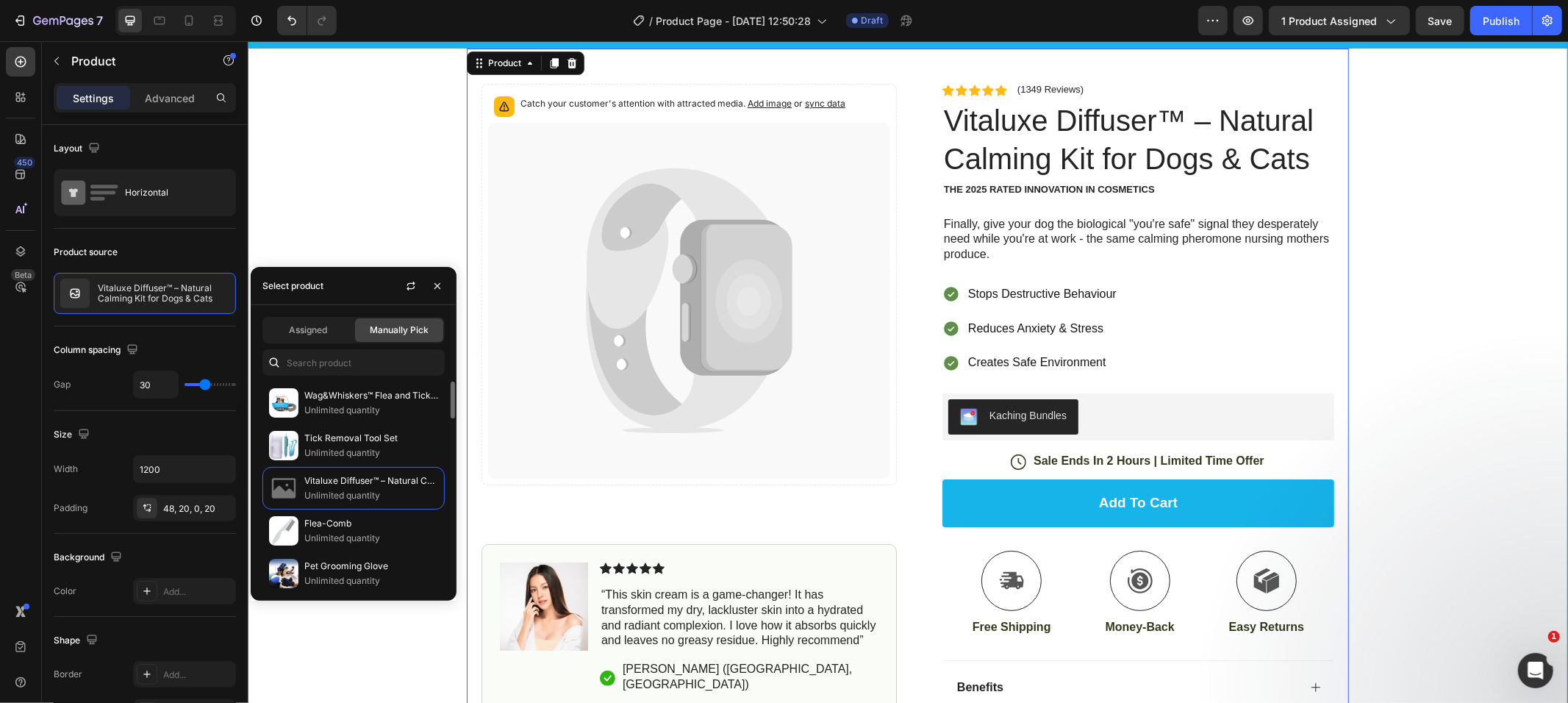
click at [364, 172] on div "Icon Free Shipping [DATE] Only Text Block Row Icon 84,000+ Happy Customer Text …" at bounding box center [907, 453] width 1321 height 867
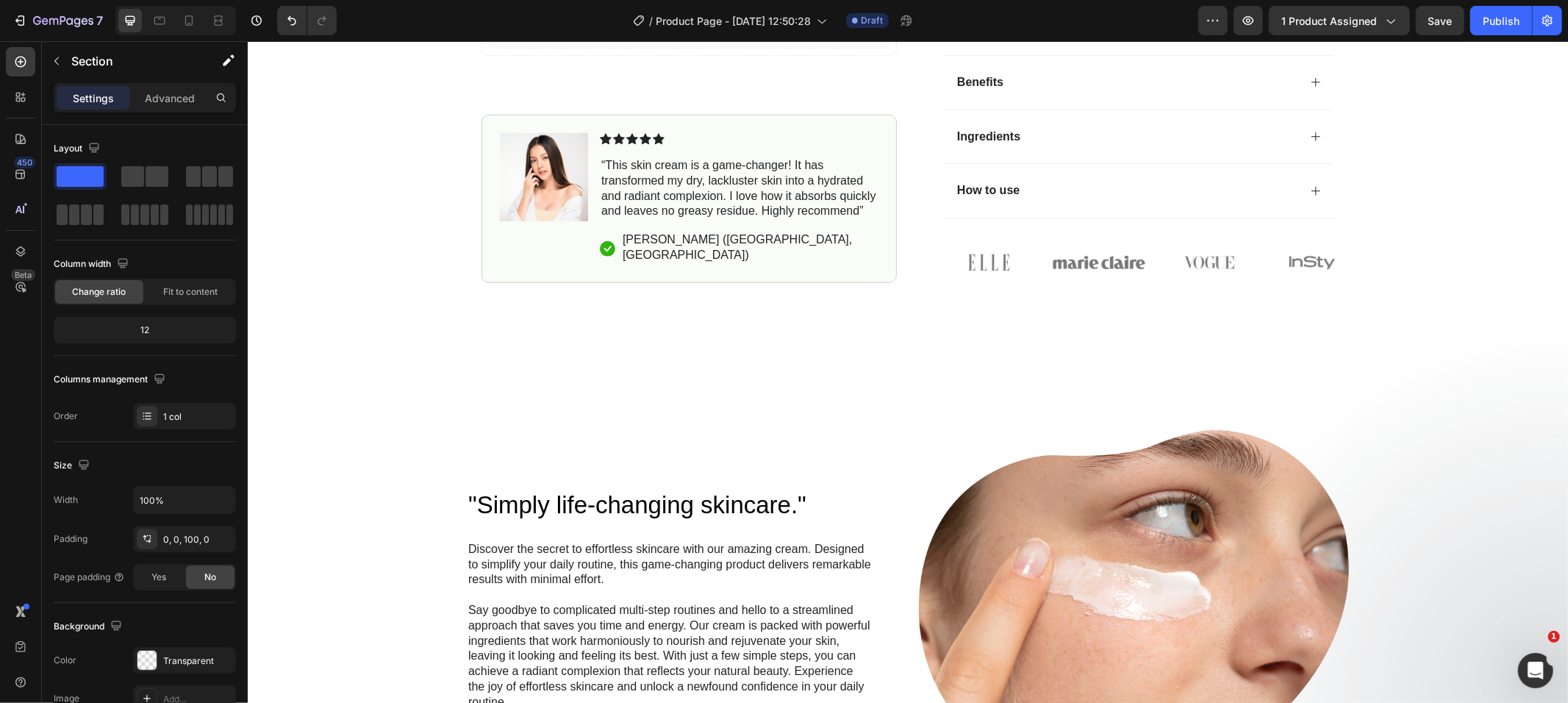
scroll to position [786, 0]
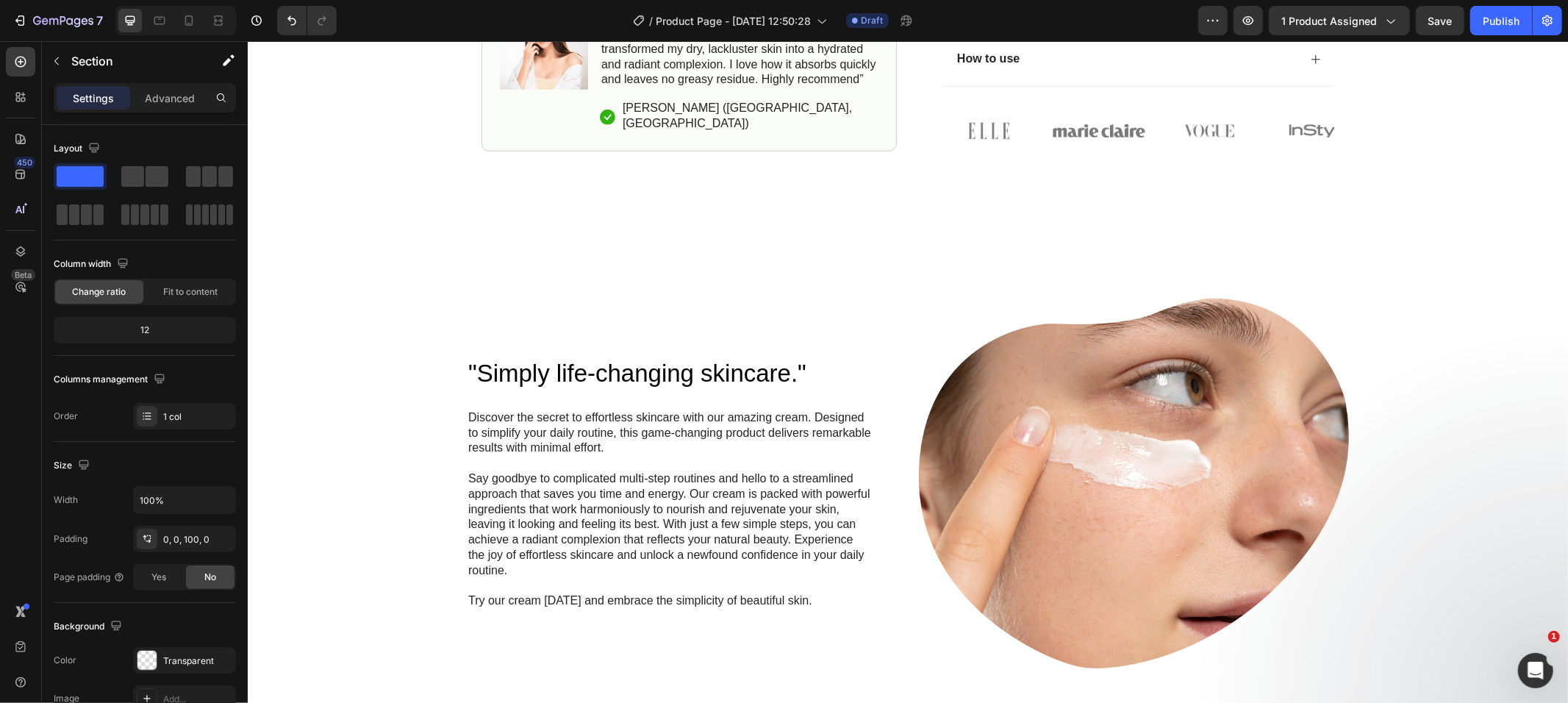
click at [610, 500] on p "Say goodbye to complicated multi-step routines and hello to a streamlined appro…" at bounding box center [669, 524] width 403 height 108
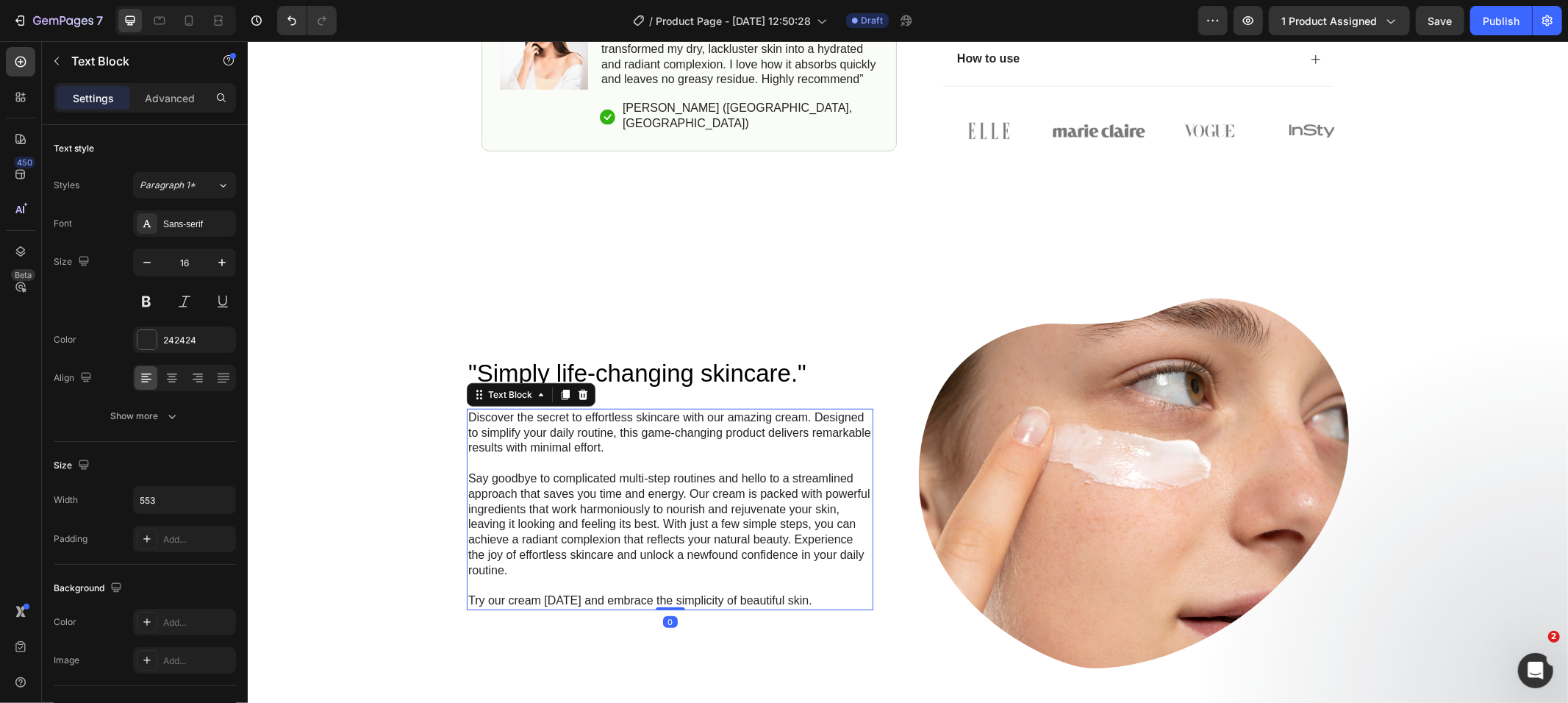
click at [801, 596] on p "Try our cream [DATE] and embrace the simplicity of beautiful skin." at bounding box center [669, 601] width 403 height 16
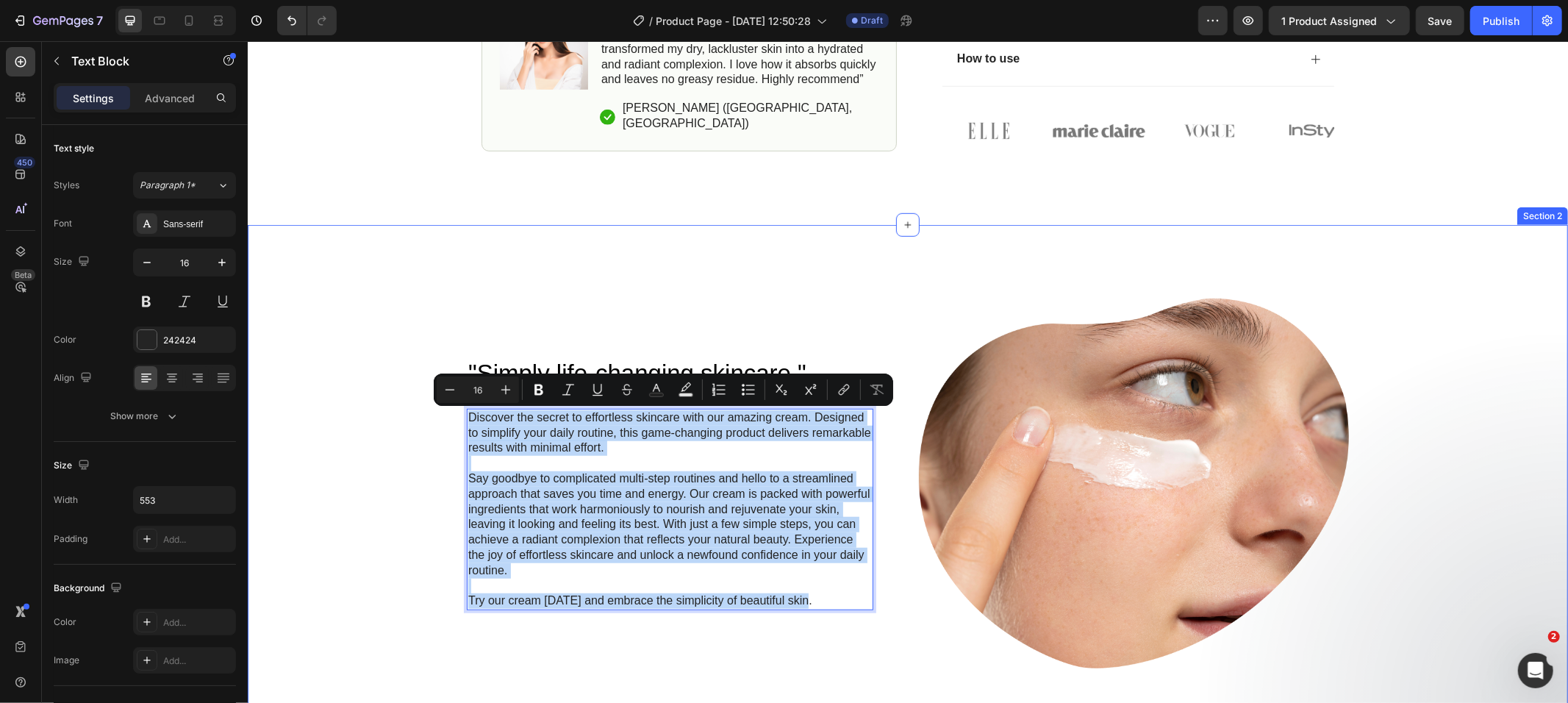
drag, startPoint x: 807, startPoint y: 605, endPoint x: 452, endPoint y: 403, distance: 408.4
click at [452, 403] on div ""Simply life-changing skincare." Heading Discover the secret to effortless skin…" at bounding box center [907, 626] width 1291 height 656
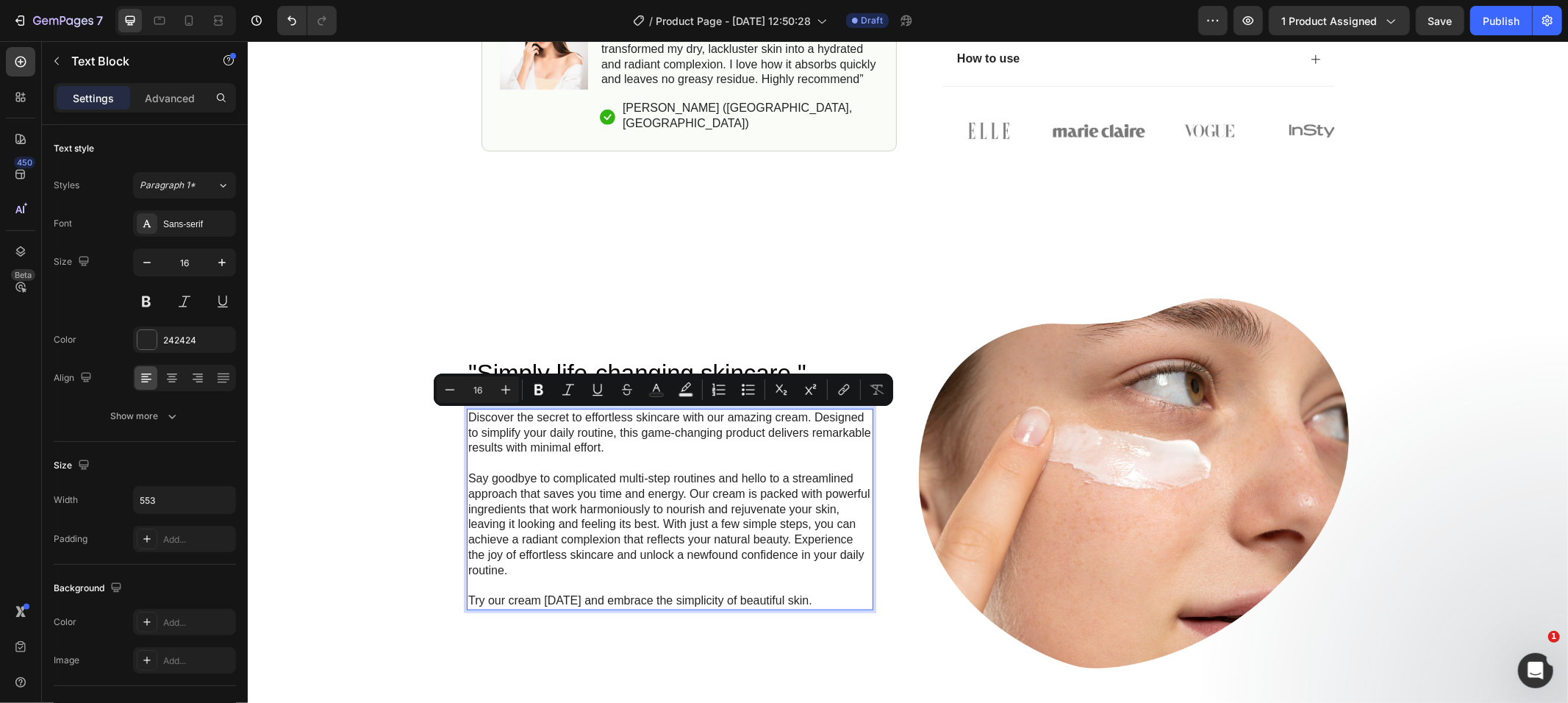
scroll to position [818, 0]
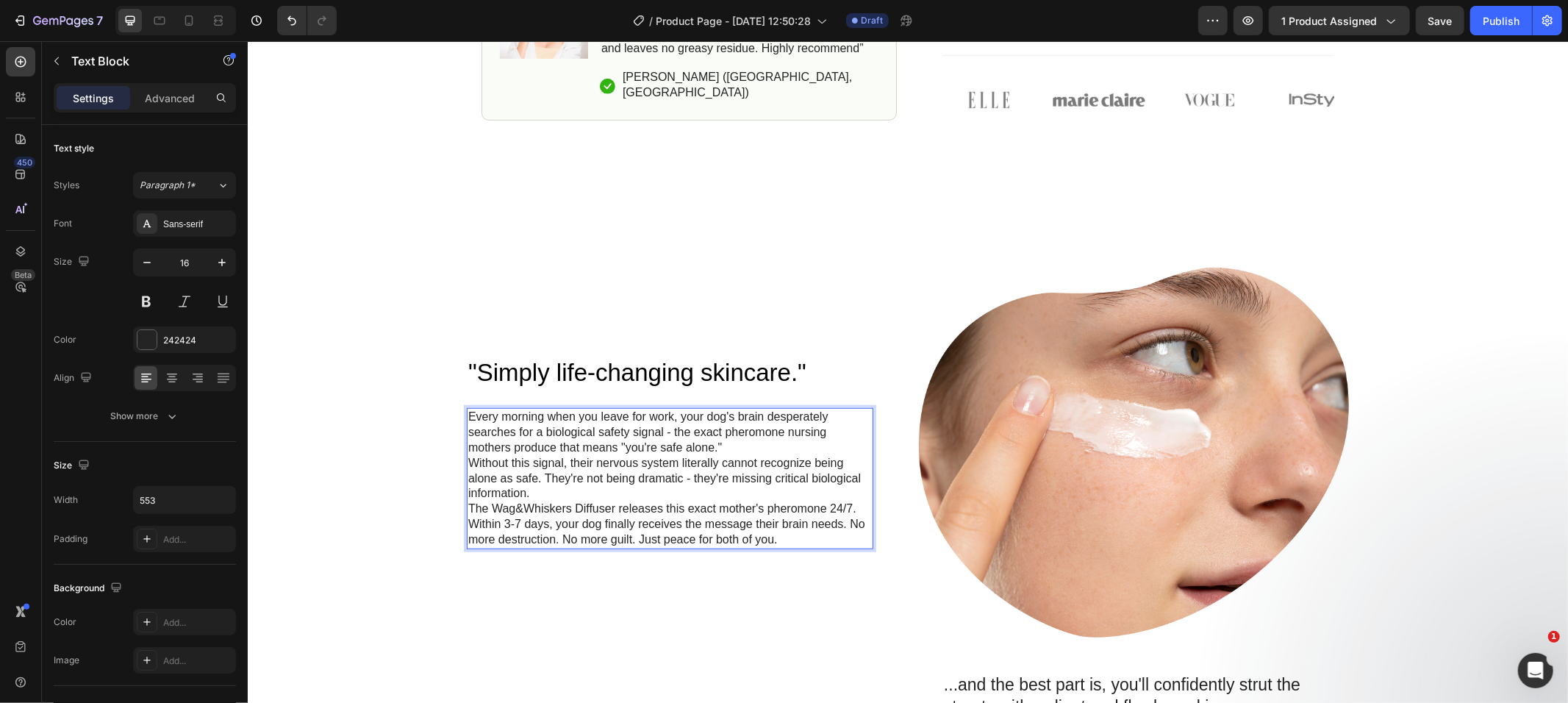
click at [740, 442] on p "Every morning when you leave for work, your dog's brain desperately searches fo…" at bounding box center [669, 431] width 403 height 45
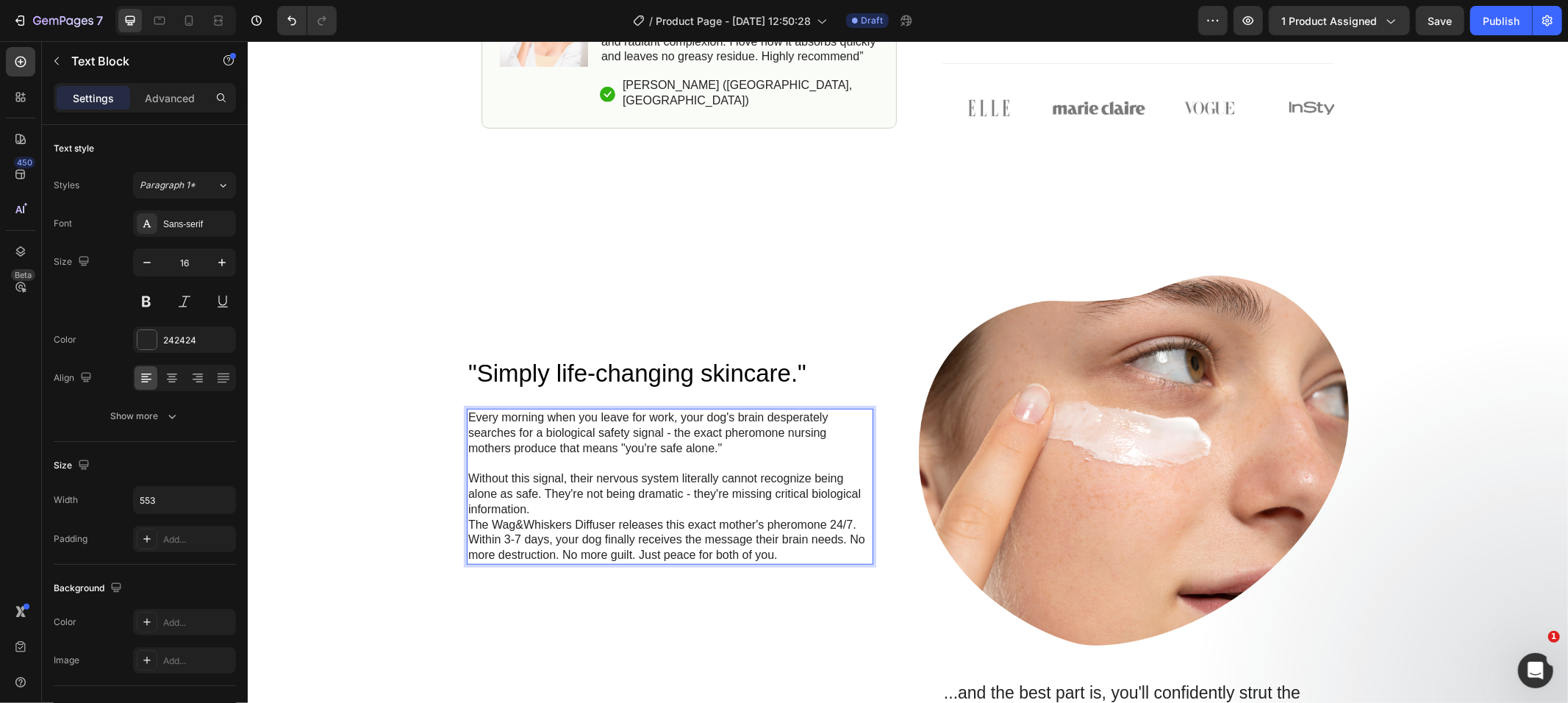
click at [687, 506] on p "Without this signal, their nervous system literally cannot recognize being alon…" at bounding box center [669, 493] width 403 height 45
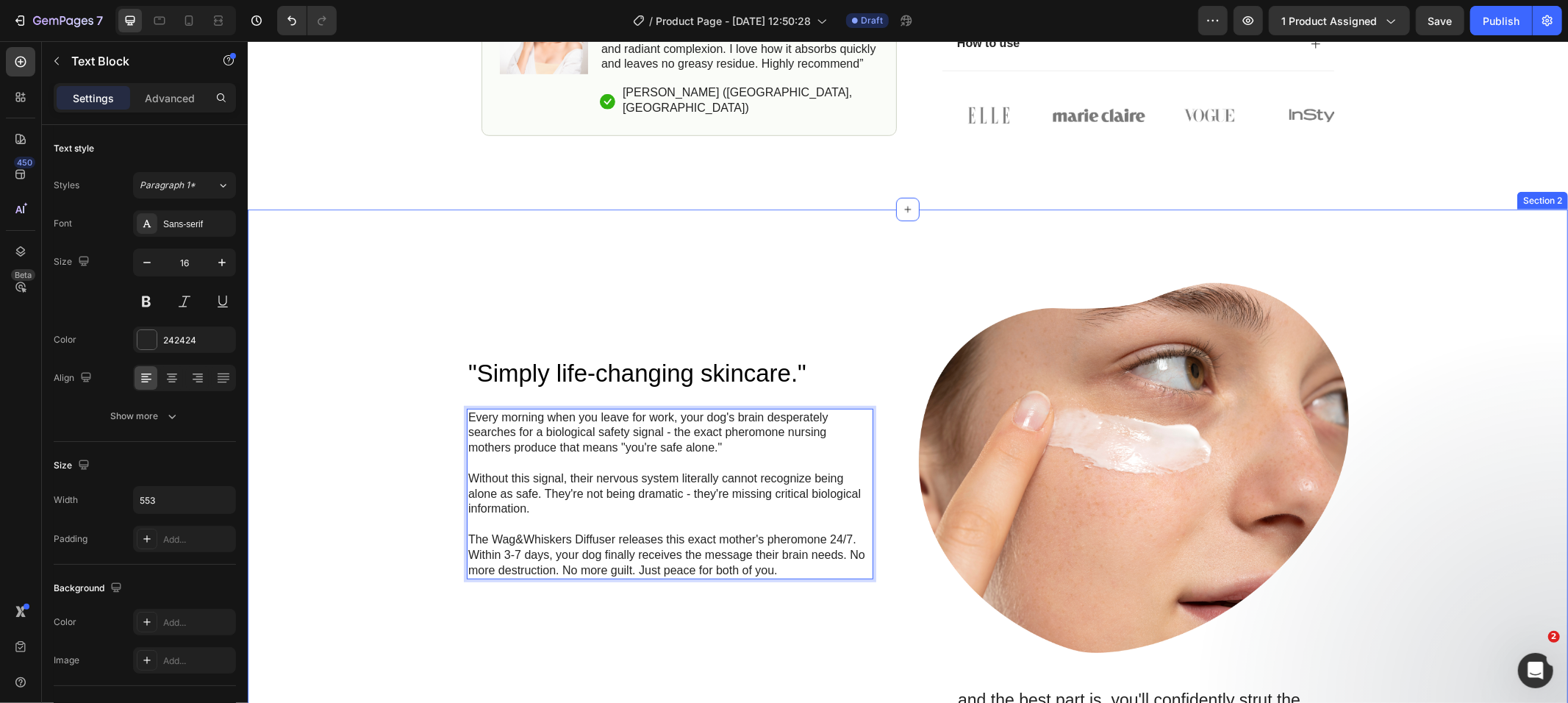
click at [390, 357] on div ""Simply life-changing skincare." Heading Every morning when you leave for work,…" at bounding box center [907, 610] width 1291 height 656
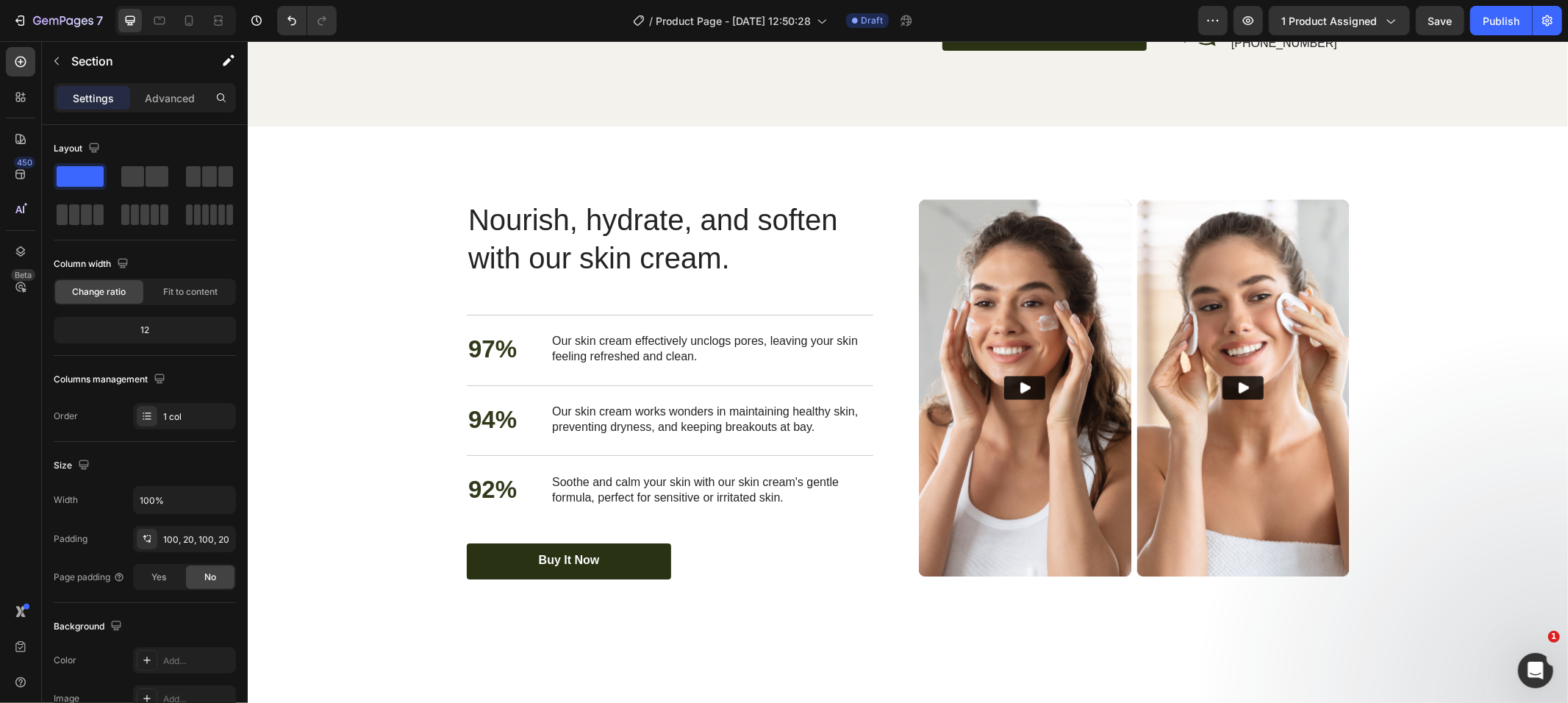
scroll to position [2378, 0]
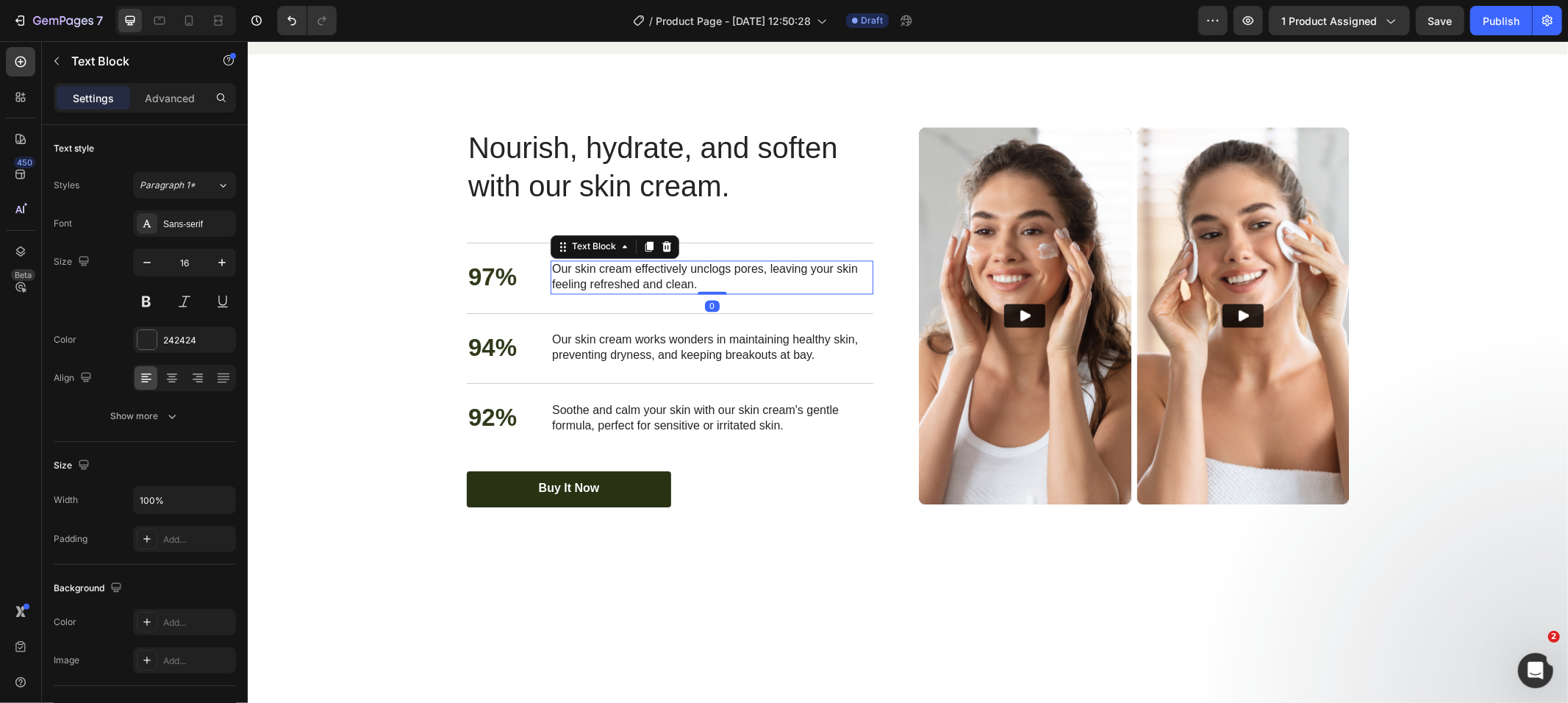
click at [659, 293] on p "Our skin cream effectively unclogs pores, leaving your skin feeling refreshed a…" at bounding box center [711, 278] width 320 height 31
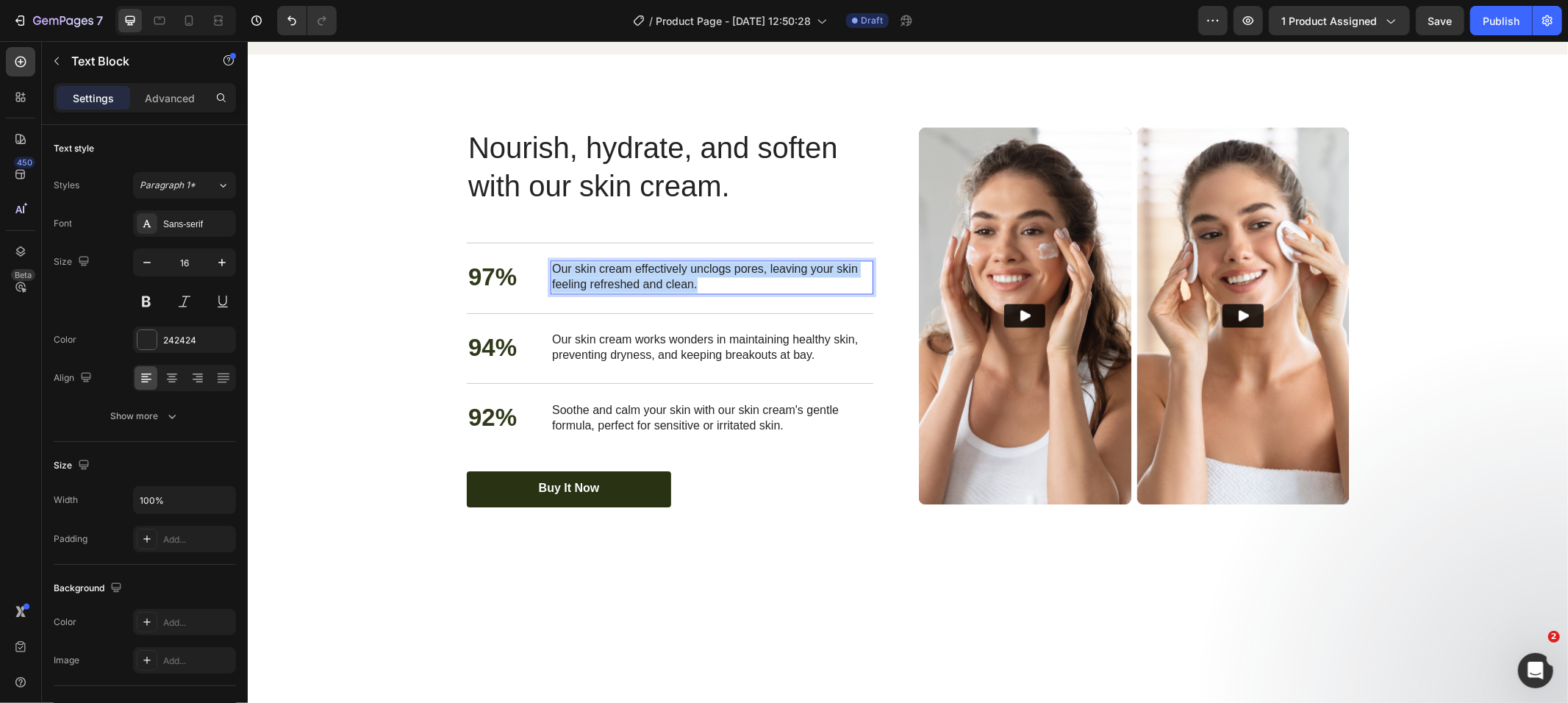
click at [659, 293] on p "Our skin cream effectively unclogs pores, leaving your skin feeling refreshed a…" at bounding box center [711, 278] width 320 height 31
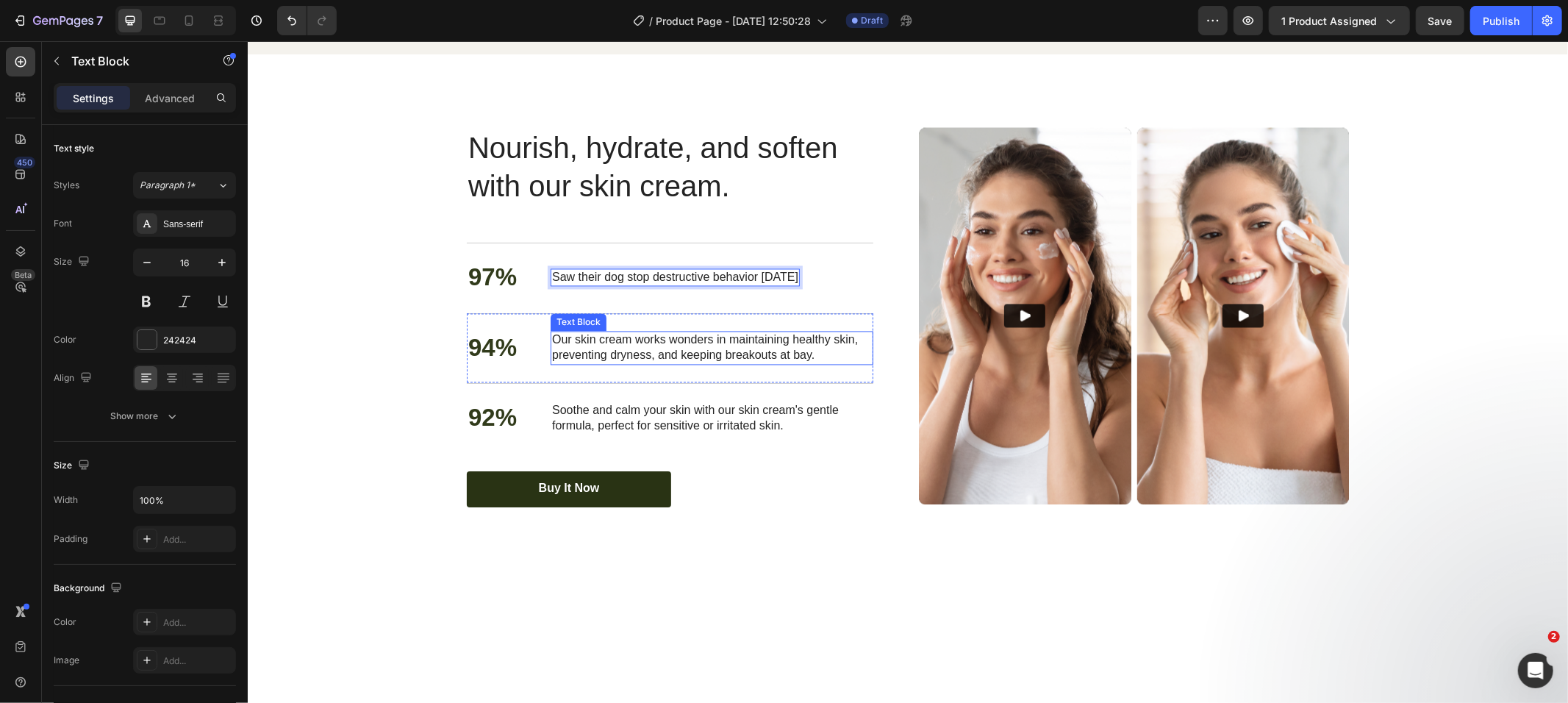
scroll to position [2386, 0]
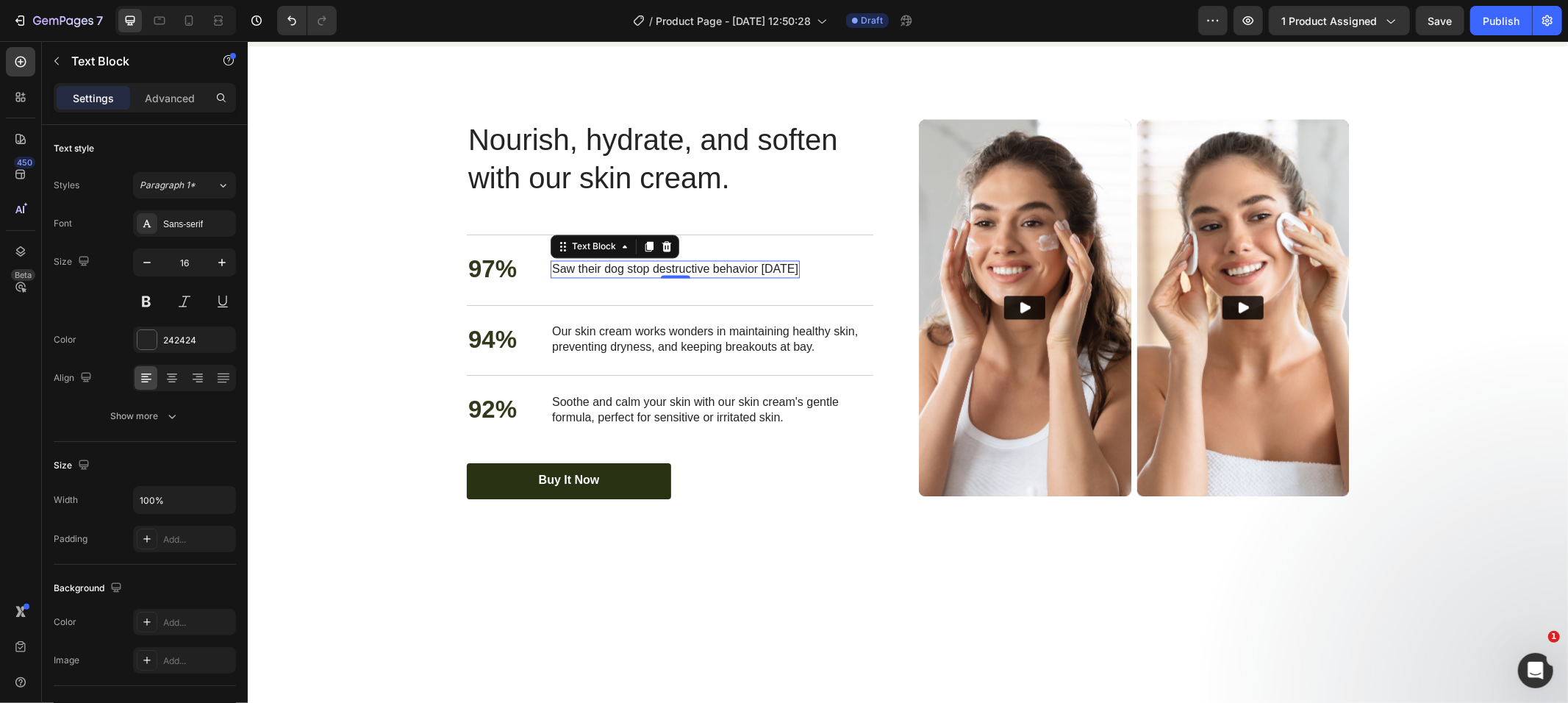
click at [569, 355] on p "Our skin cream works wonders in maintaining healthy skin, preventing dryness, a…" at bounding box center [711, 340] width 320 height 31
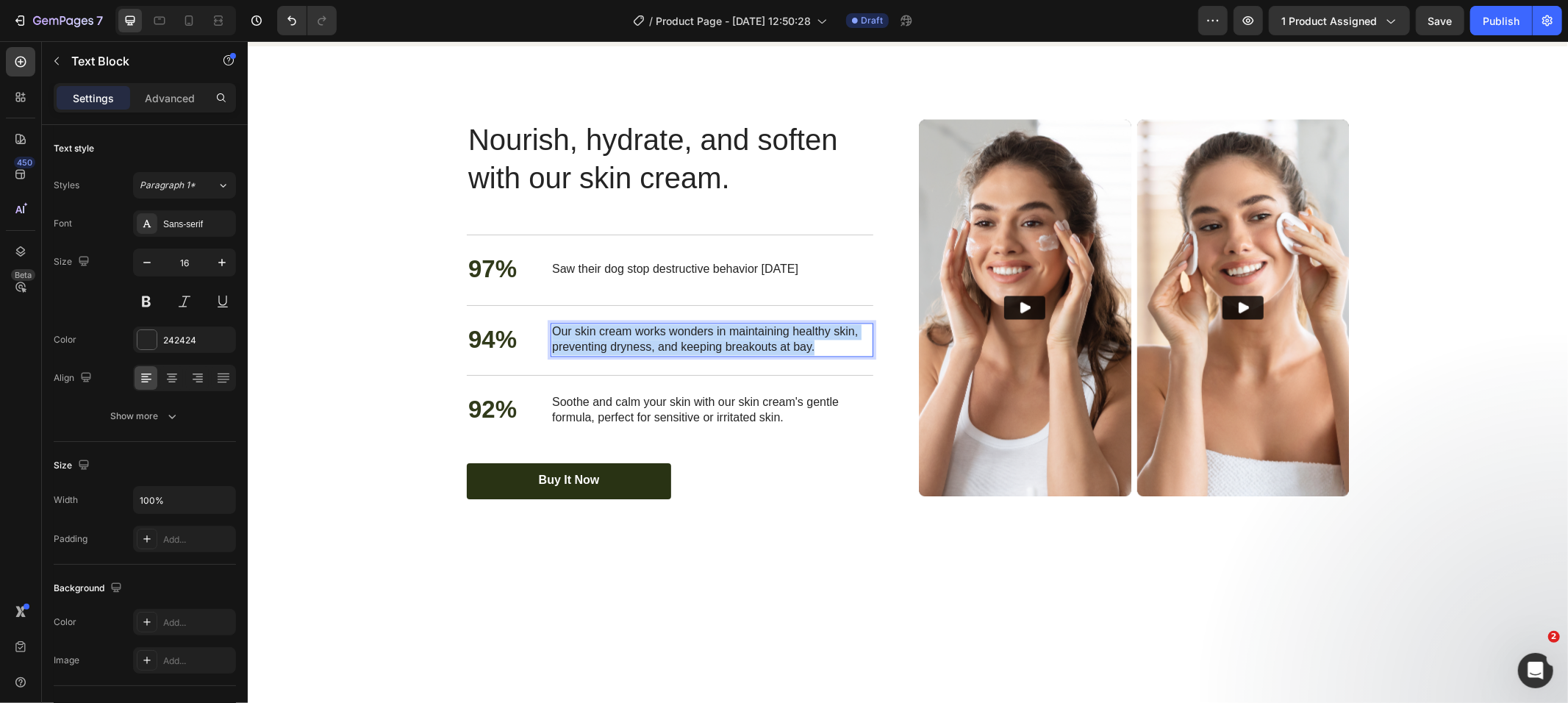
click at [569, 355] on p "Our skin cream works wonders in maintaining healthy skin, preventing dryness, a…" at bounding box center [711, 340] width 320 height 31
click at [710, 426] on p "Soothe and calm your skin with our skin cream's gentle formula, perfect for sen…" at bounding box center [711, 410] width 320 height 31
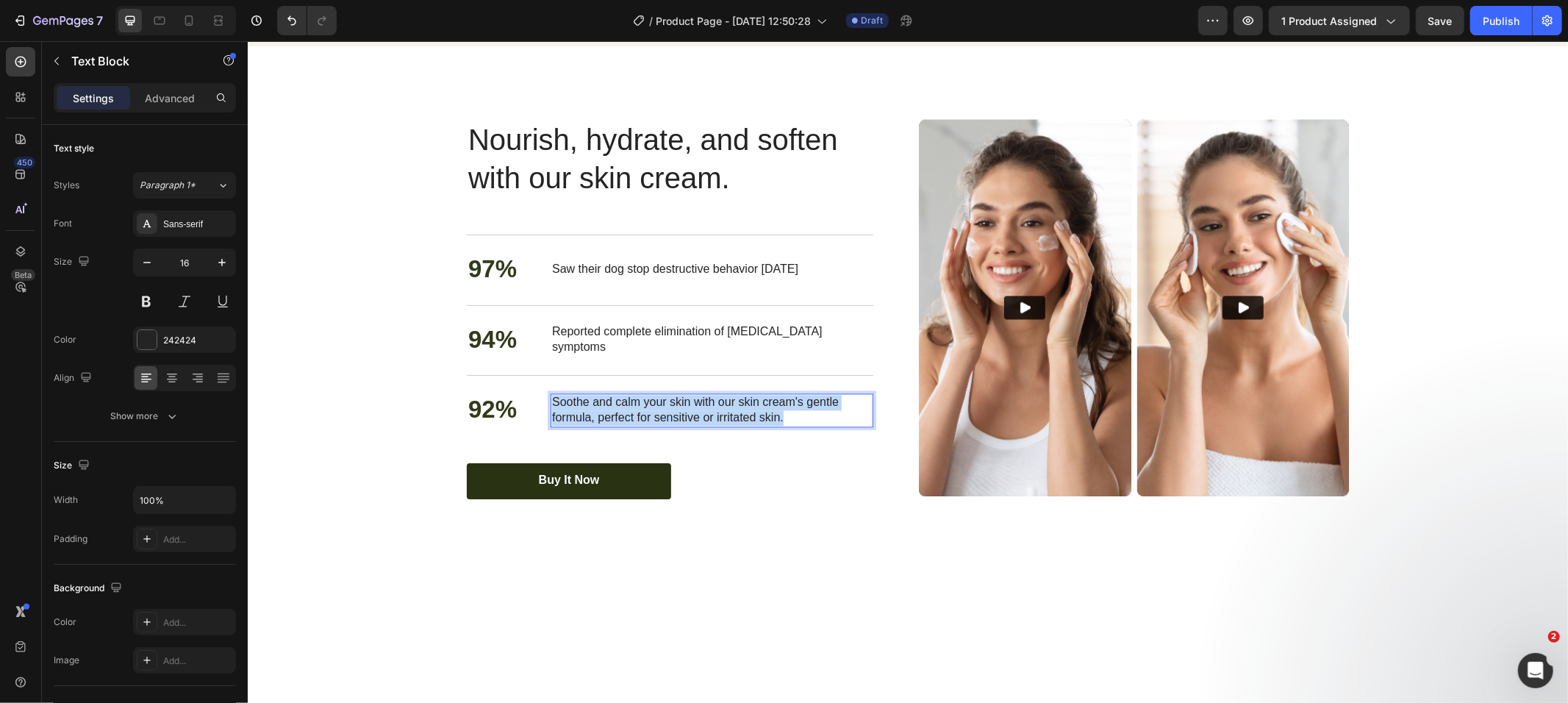
click at [710, 426] on p "Soothe and calm your skin with our skin cream's gentle formula, perfect for sen…" at bounding box center [711, 410] width 320 height 31
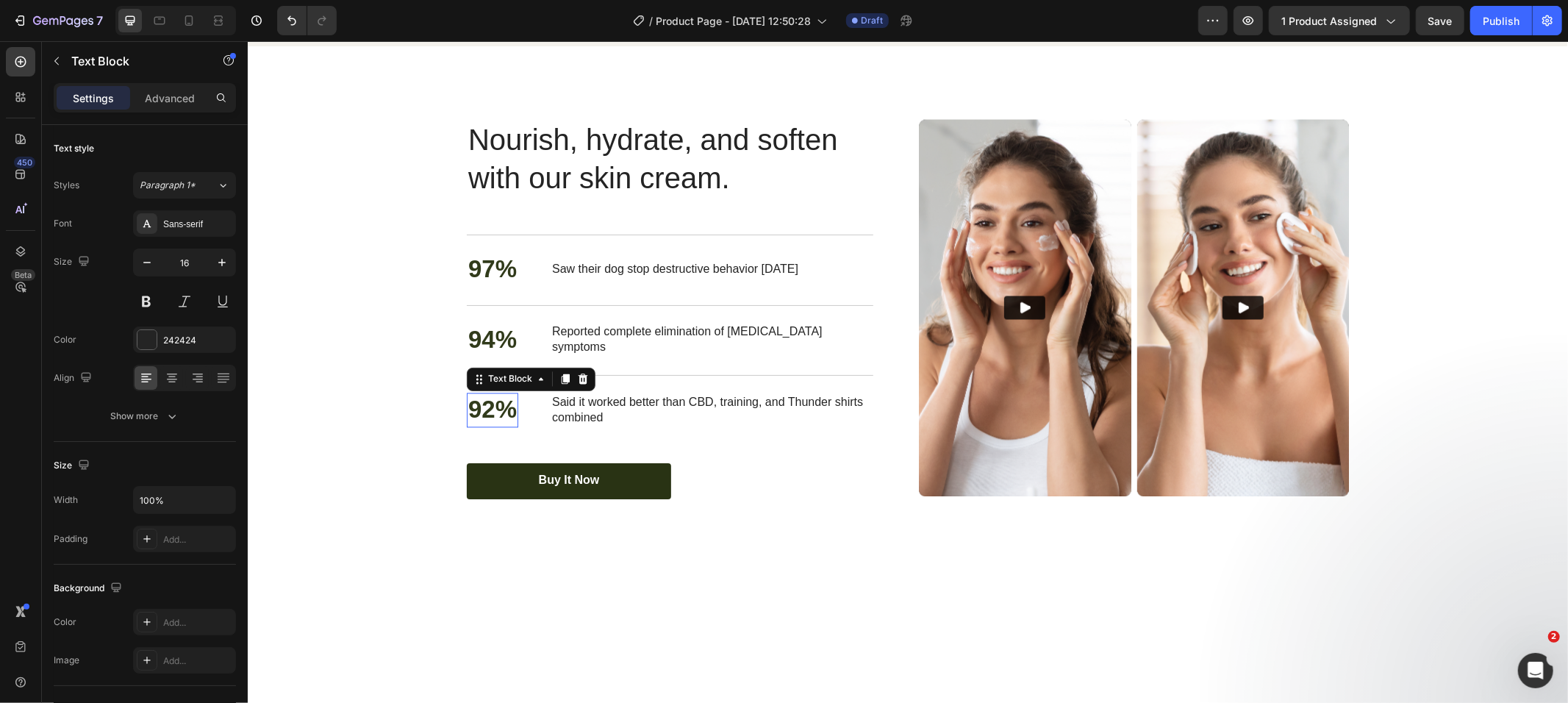
click at [478, 426] on p "92%" at bounding box center [491, 410] width 48 height 32
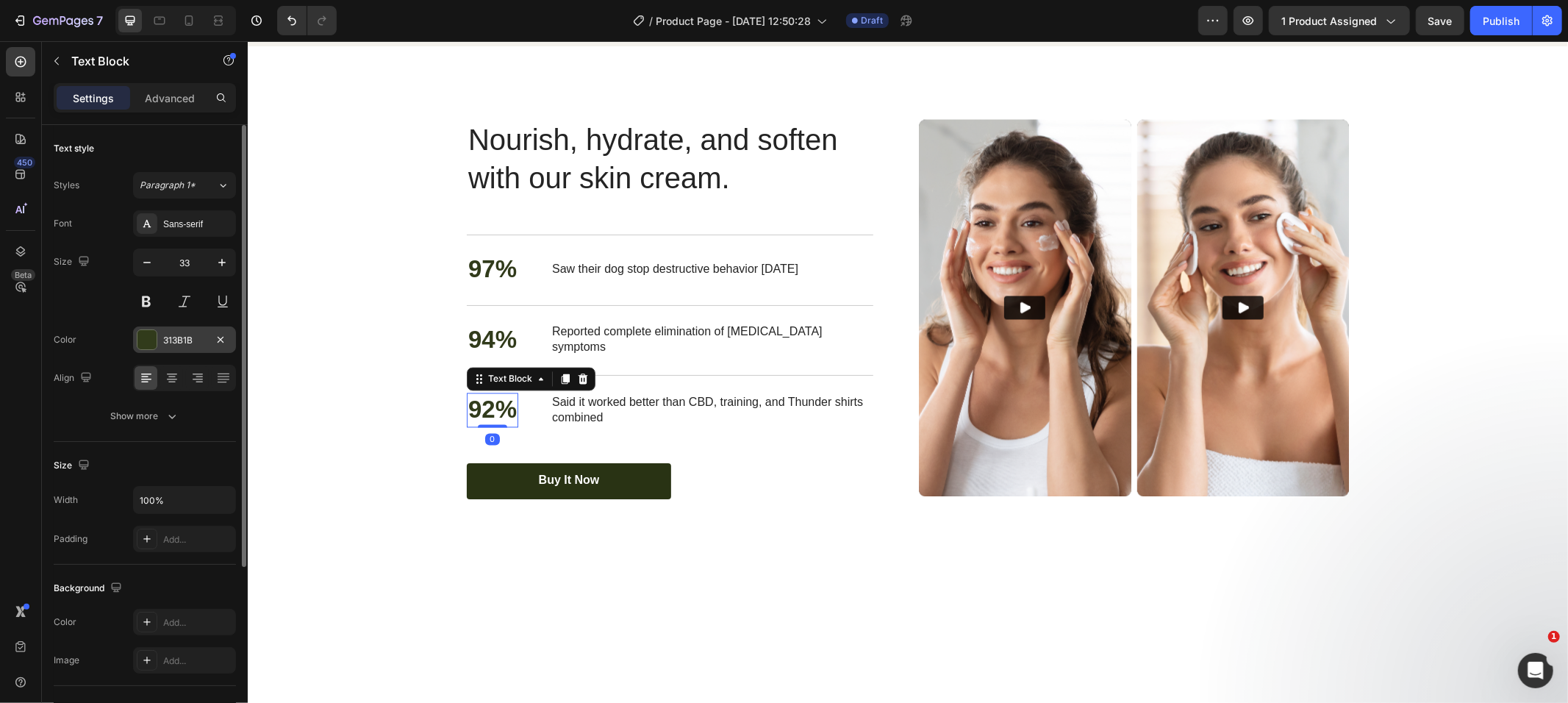
click at [147, 334] on div at bounding box center [147, 339] width 20 height 20
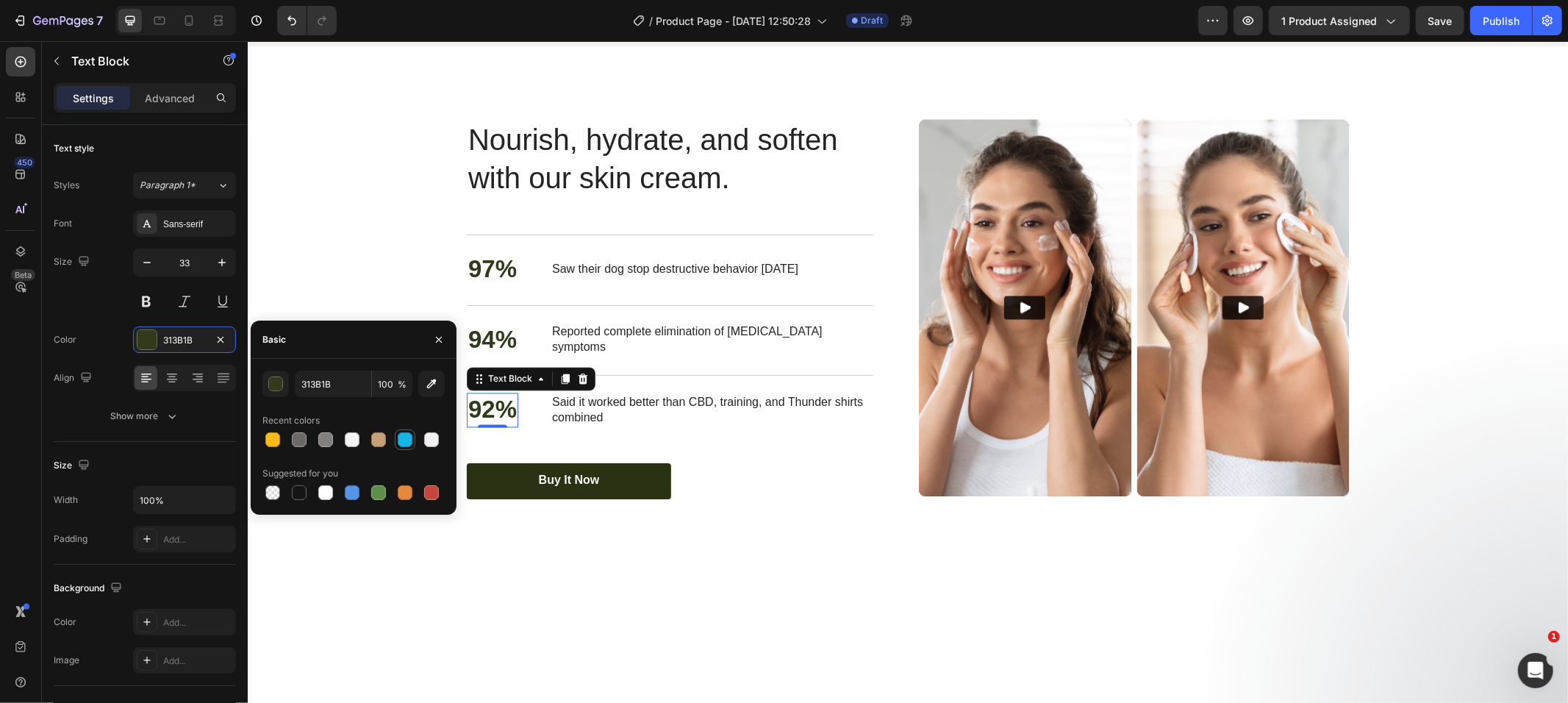
click at [403, 442] on div at bounding box center [405, 439] width 15 height 15
type input "17B4EA"
click at [477, 356] on p "94%" at bounding box center [491, 340] width 48 height 32
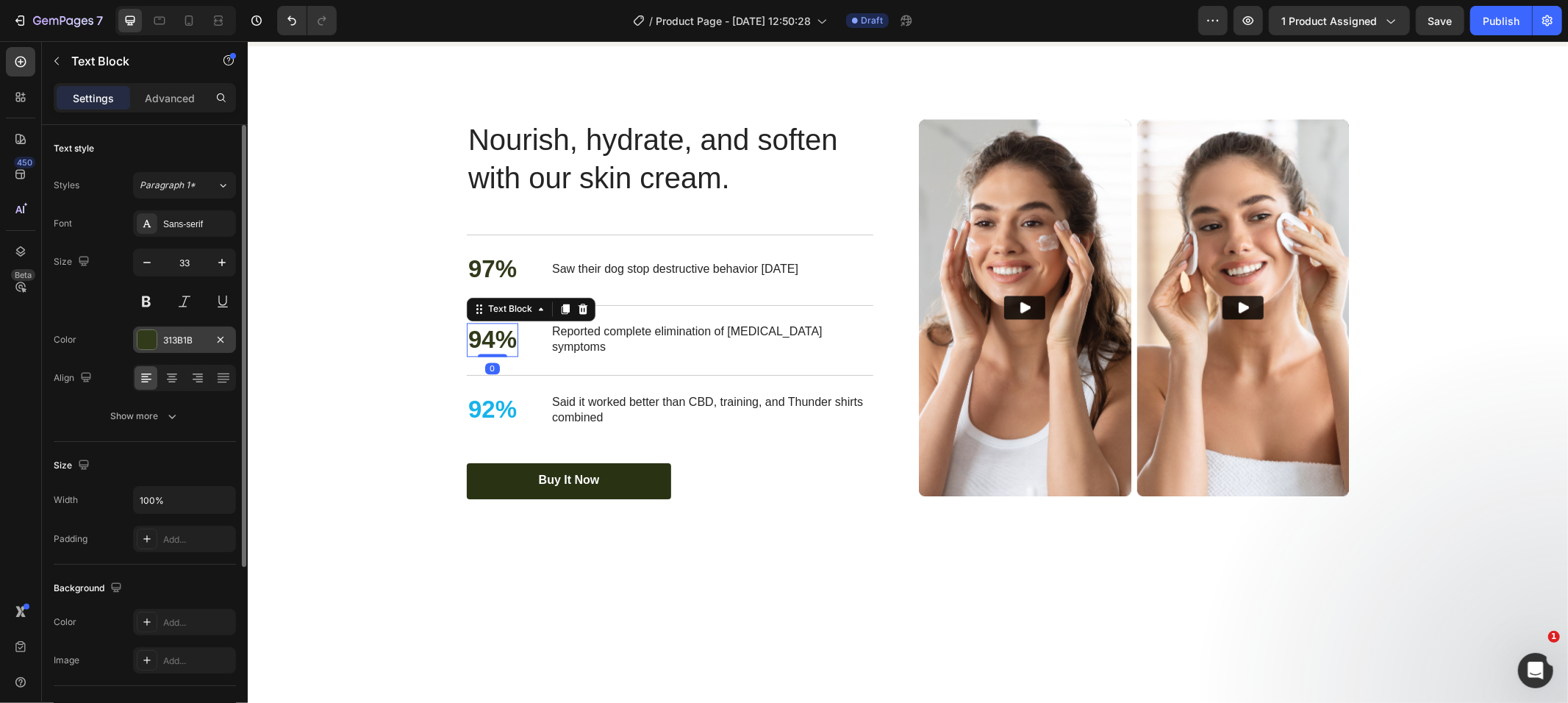
click at [140, 341] on div at bounding box center [147, 339] width 20 height 20
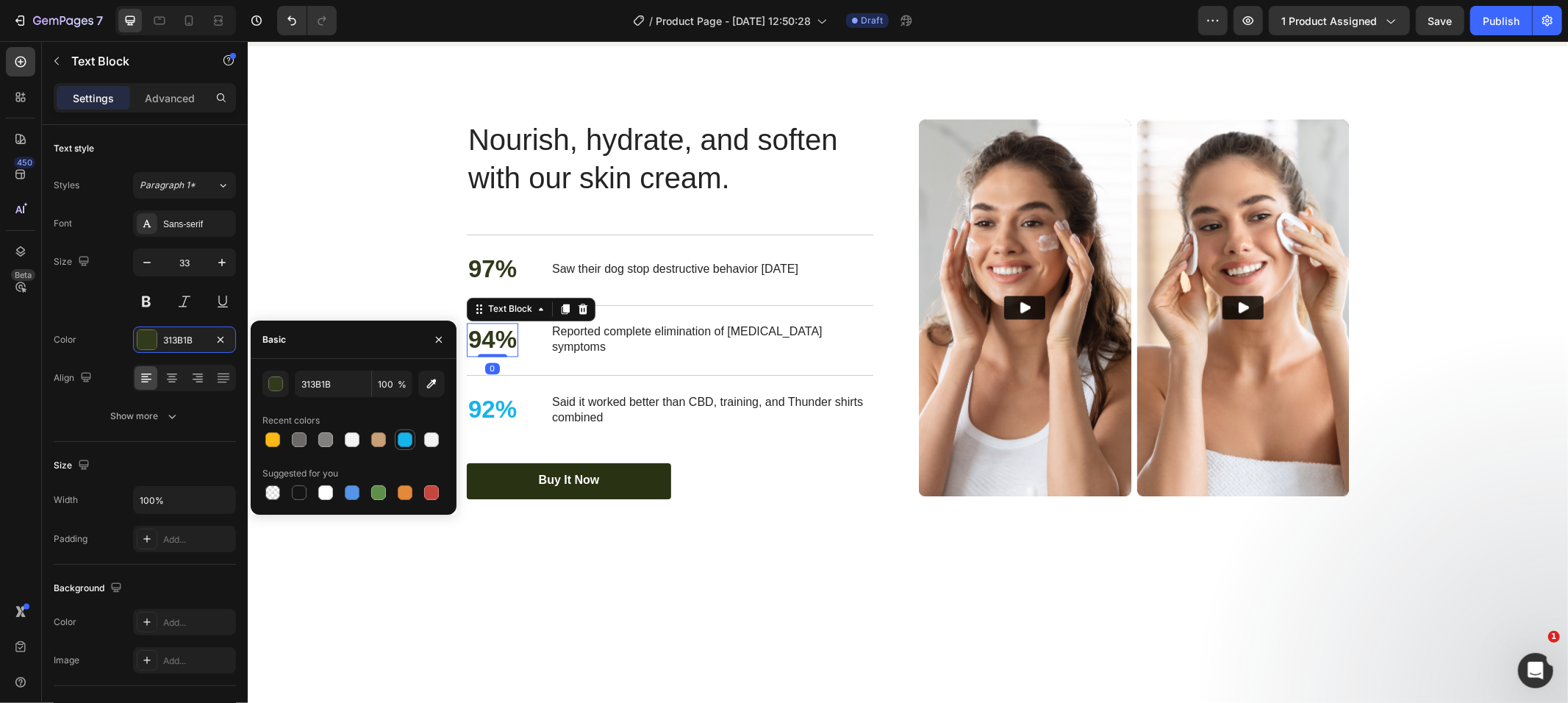
click at [403, 432] on div at bounding box center [405, 439] width 15 height 15
type input "17B4EA"
click at [486, 286] on p "97%" at bounding box center [491, 269] width 48 height 32
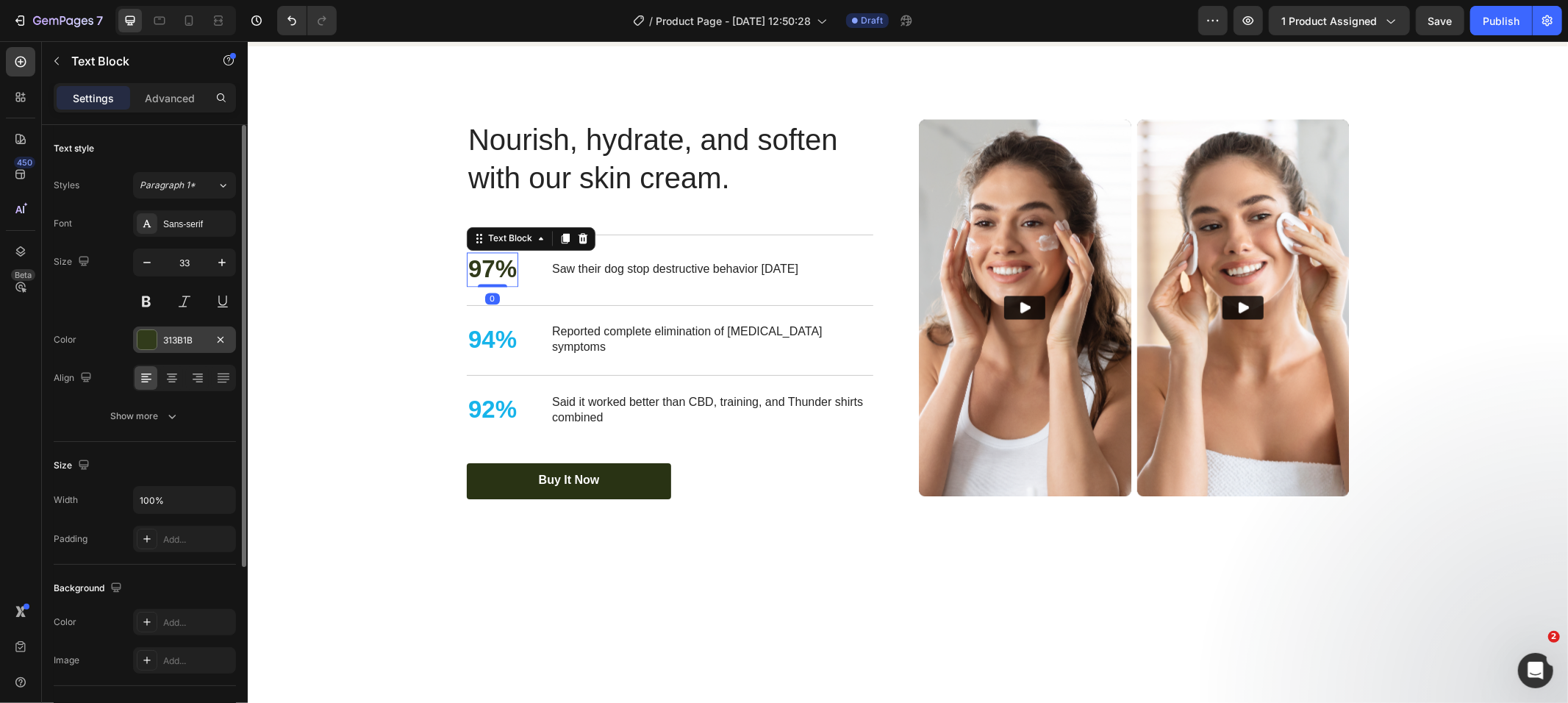
click at [168, 336] on div "313B1B" at bounding box center [184, 340] width 43 height 13
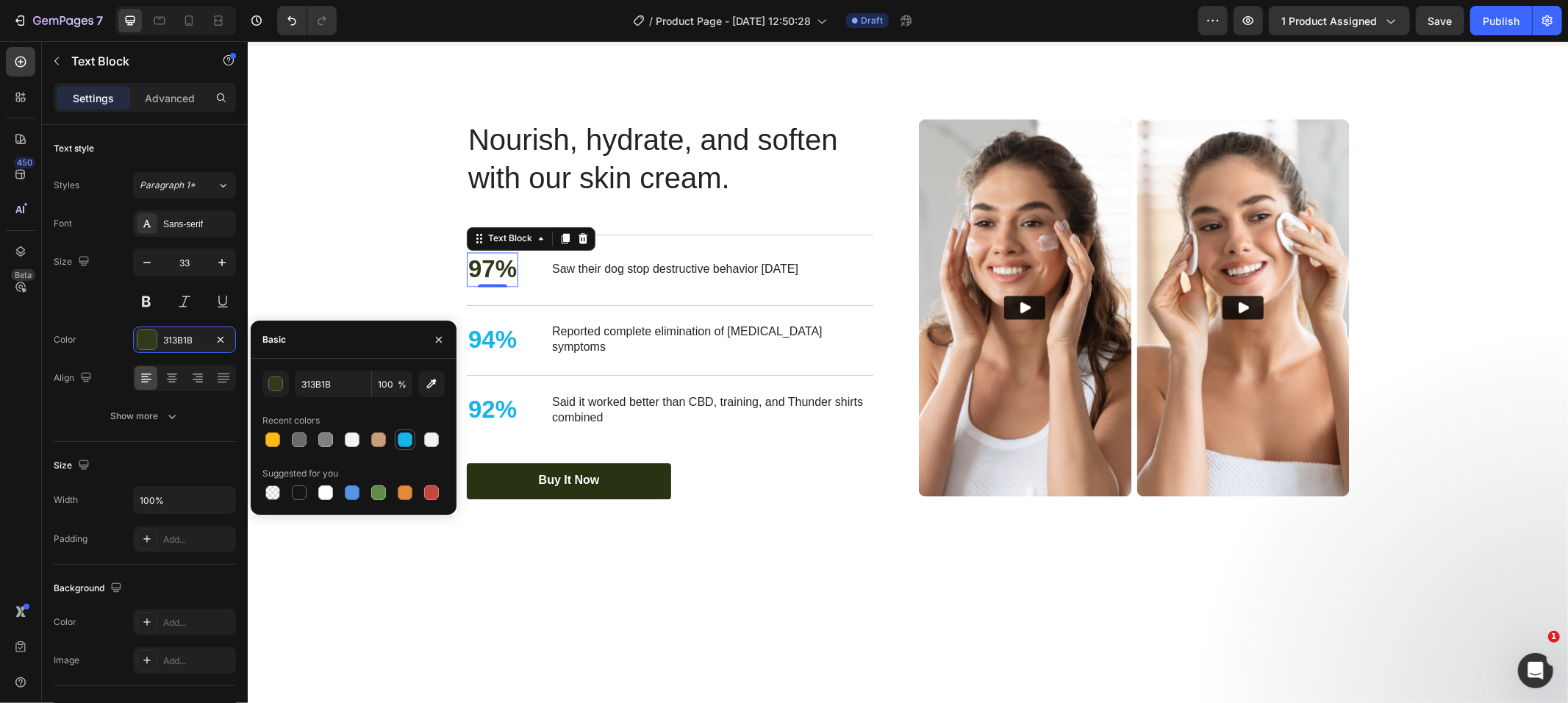
click at [407, 445] on div at bounding box center [405, 439] width 15 height 15
type input "17B4EA"
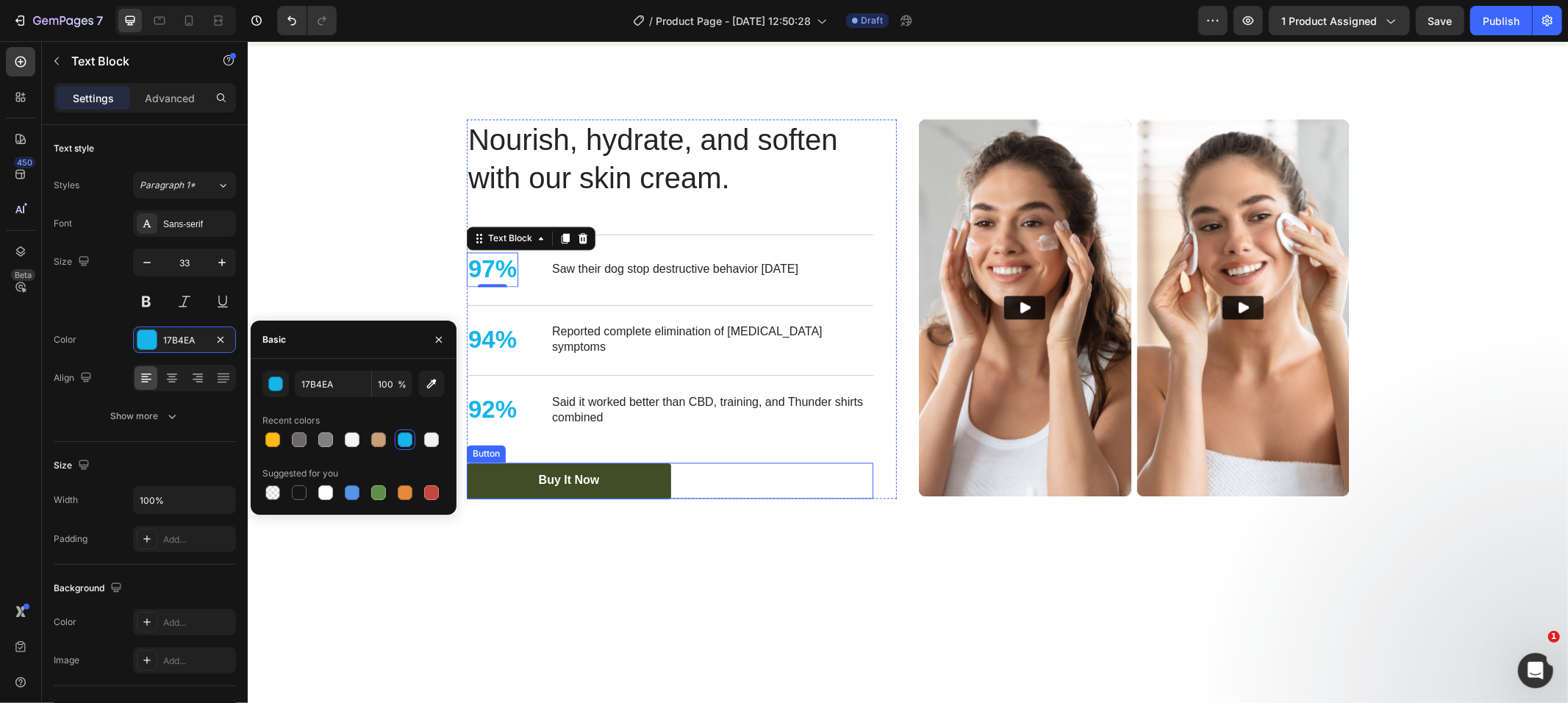
click at [493, 499] on link "Buy It Now" at bounding box center [569, 481] width 204 height 36
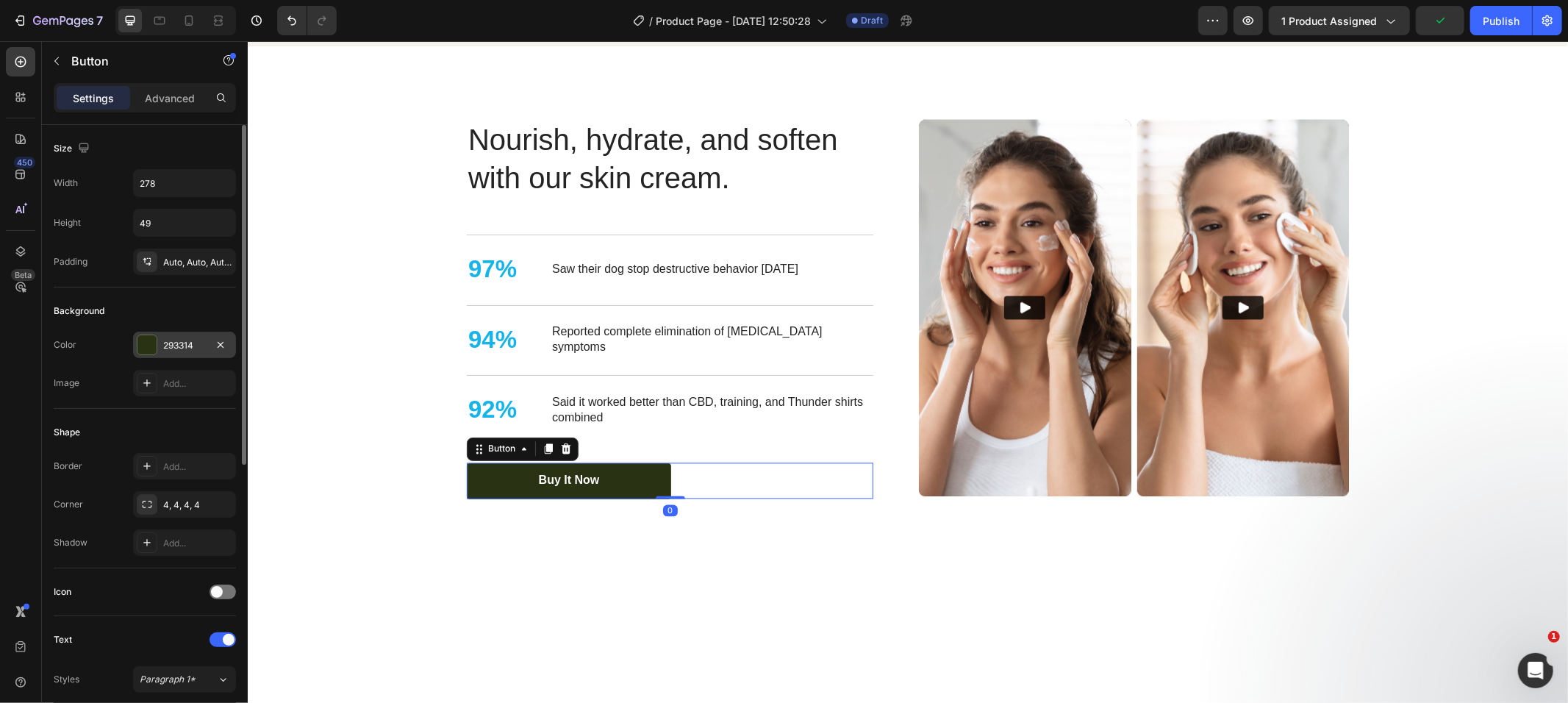
click at [134, 348] on div "293314" at bounding box center [185, 345] width 103 height 27
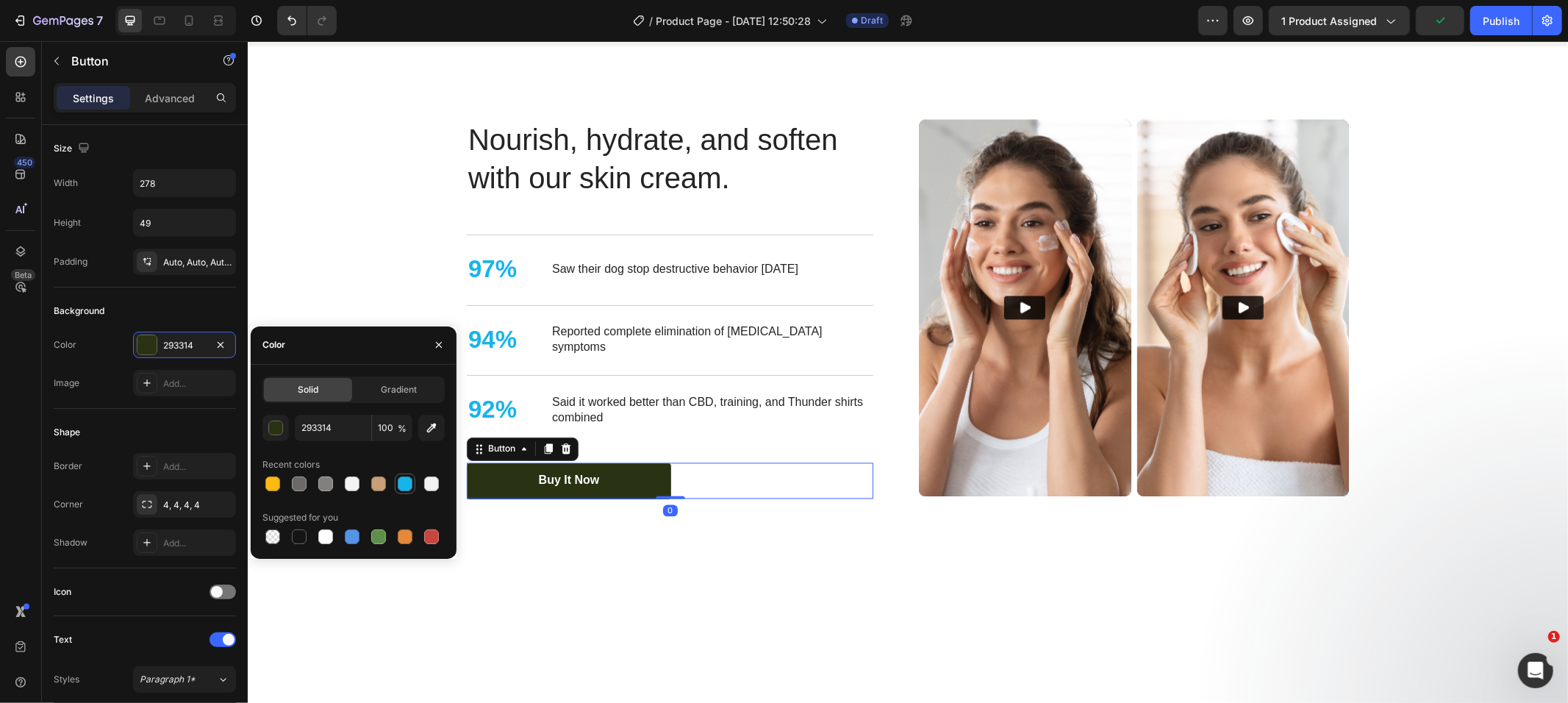
click at [412, 486] on div at bounding box center [405, 484] width 15 height 15
type input "17B4EA"
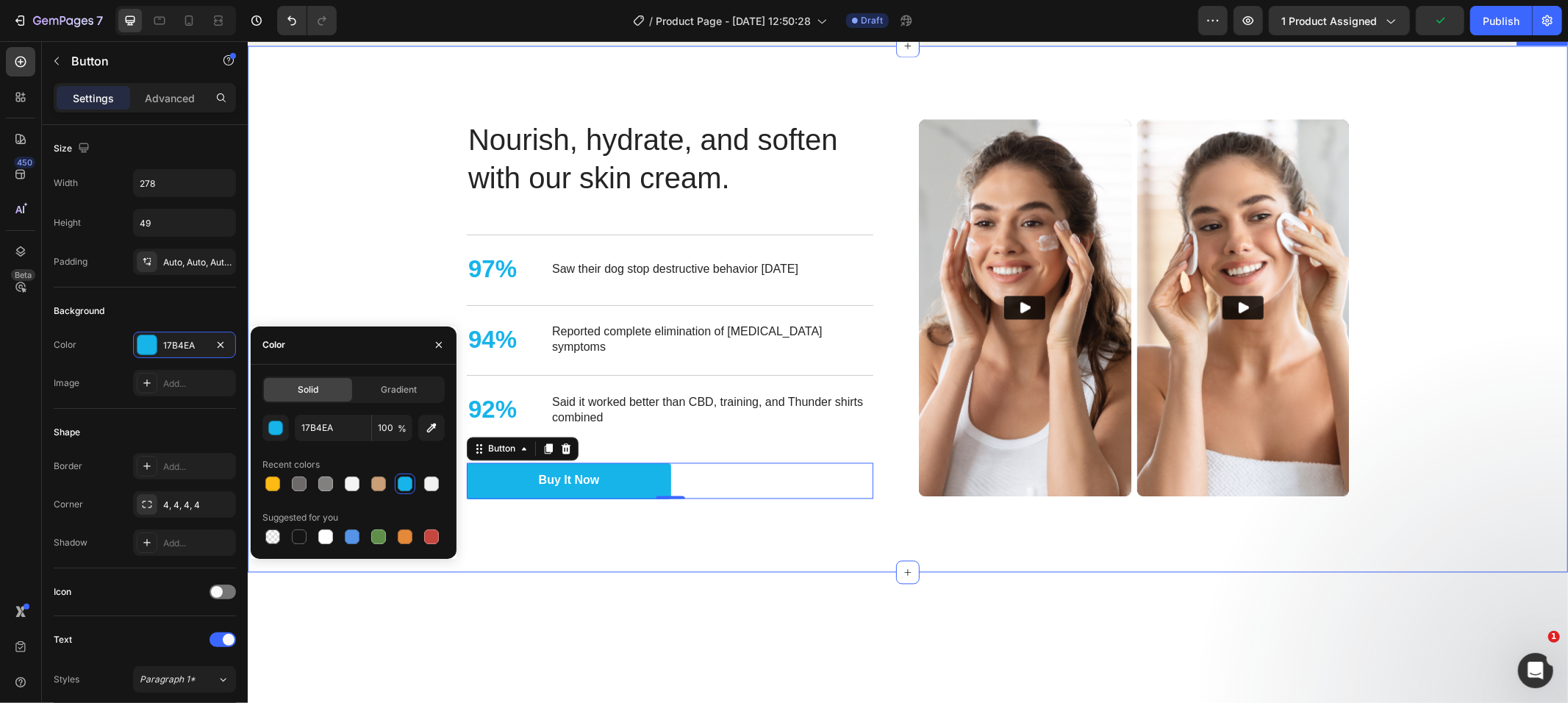
click at [376, 499] on div "Nourish, hydrate, and soften with our skin cream. Heading Nourish, hydrate, and…" at bounding box center [907, 309] width 1291 height 380
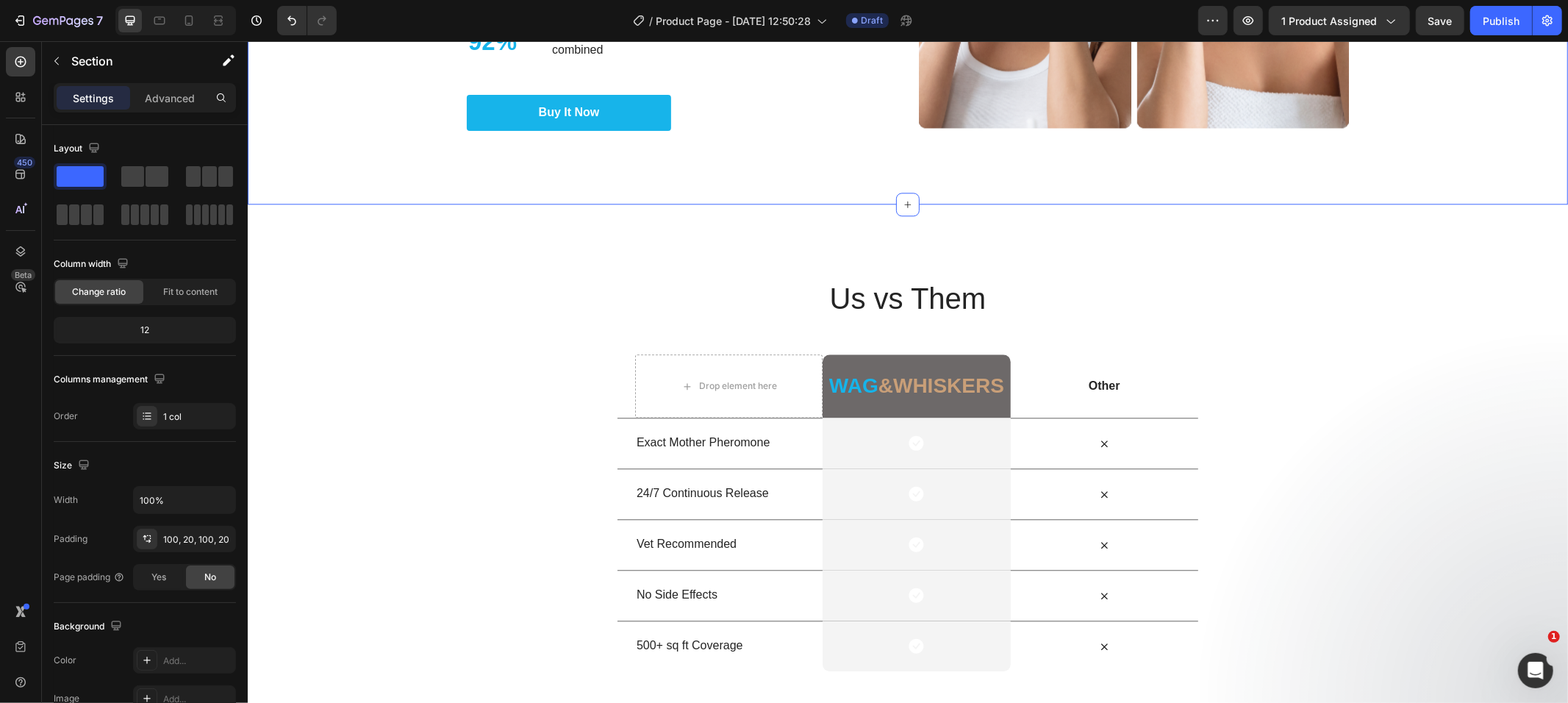
scroll to position [2913, 0]
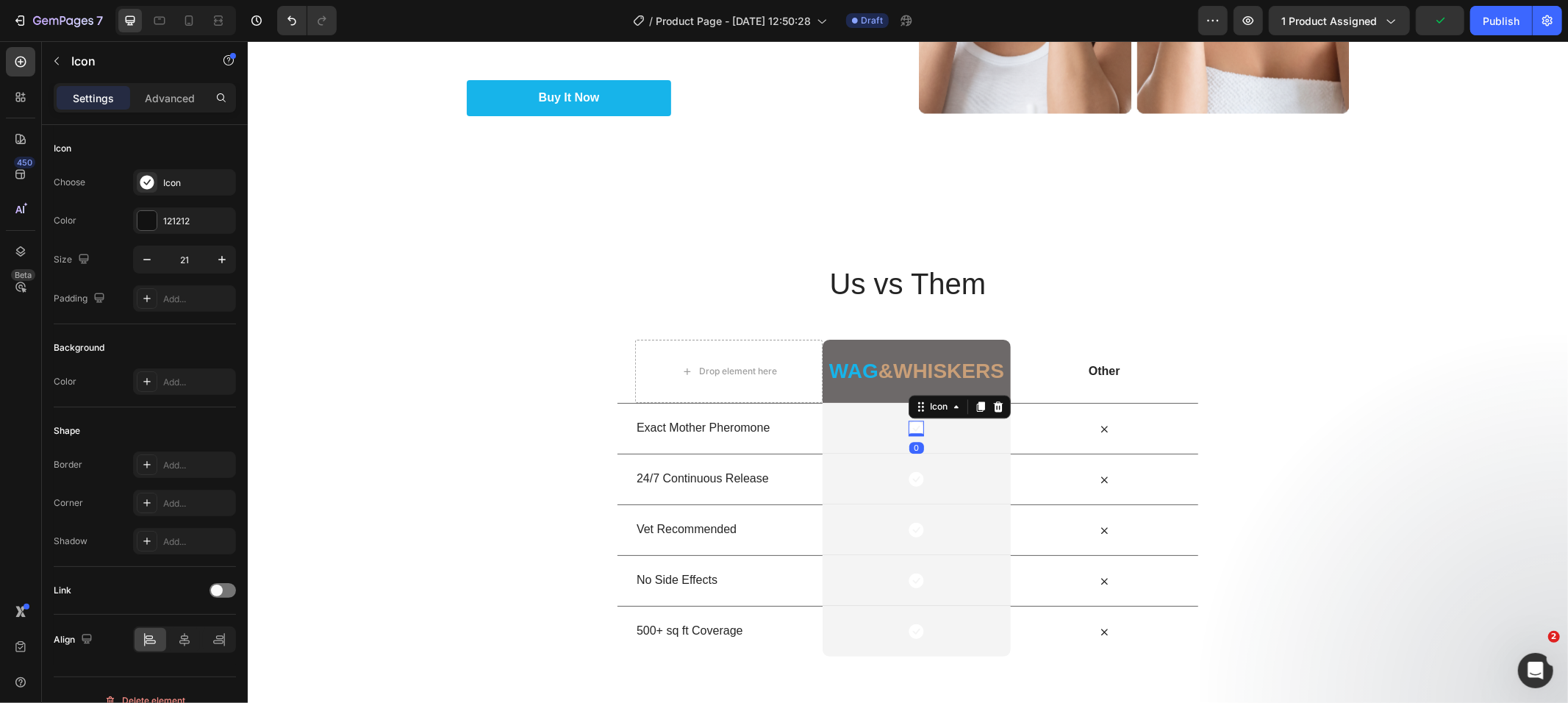
click at [909, 424] on icon at bounding box center [916, 428] width 15 height 15
click at [846, 417] on div "Icon 0 Row" at bounding box center [916, 428] width 187 height 51
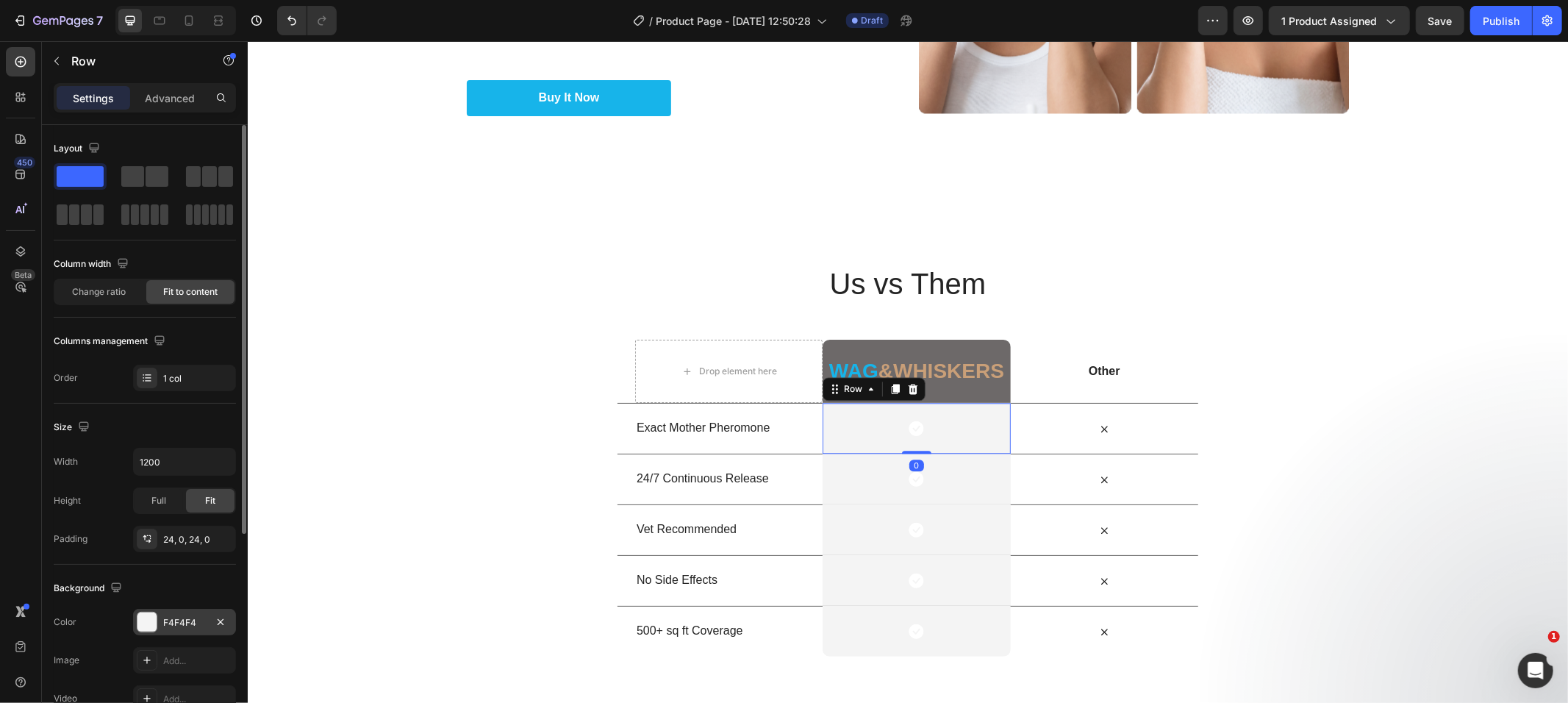
click at [139, 626] on div at bounding box center [147, 622] width 20 height 20
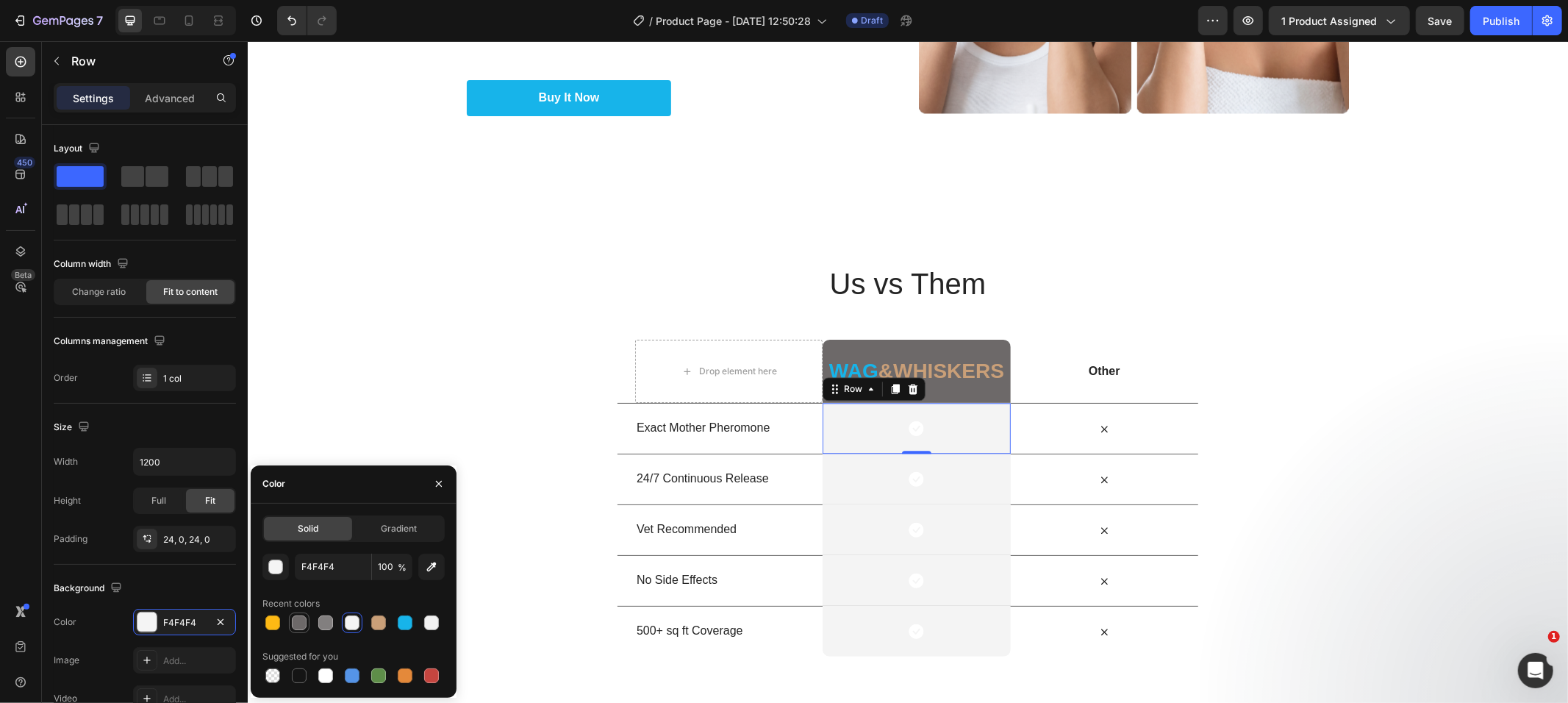
click at [292, 620] on div at bounding box center [299, 623] width 15 height 15
click at [360, 621] on div at bounding box center [352, 623] width 18 height 18
click at [309, 616] on div at bounding box center [299, 623] width 20 height 20
type input "6D6969"
click at [822, 490] on div "Icon Row" at bounding box center [916, 478] width 187 height 51
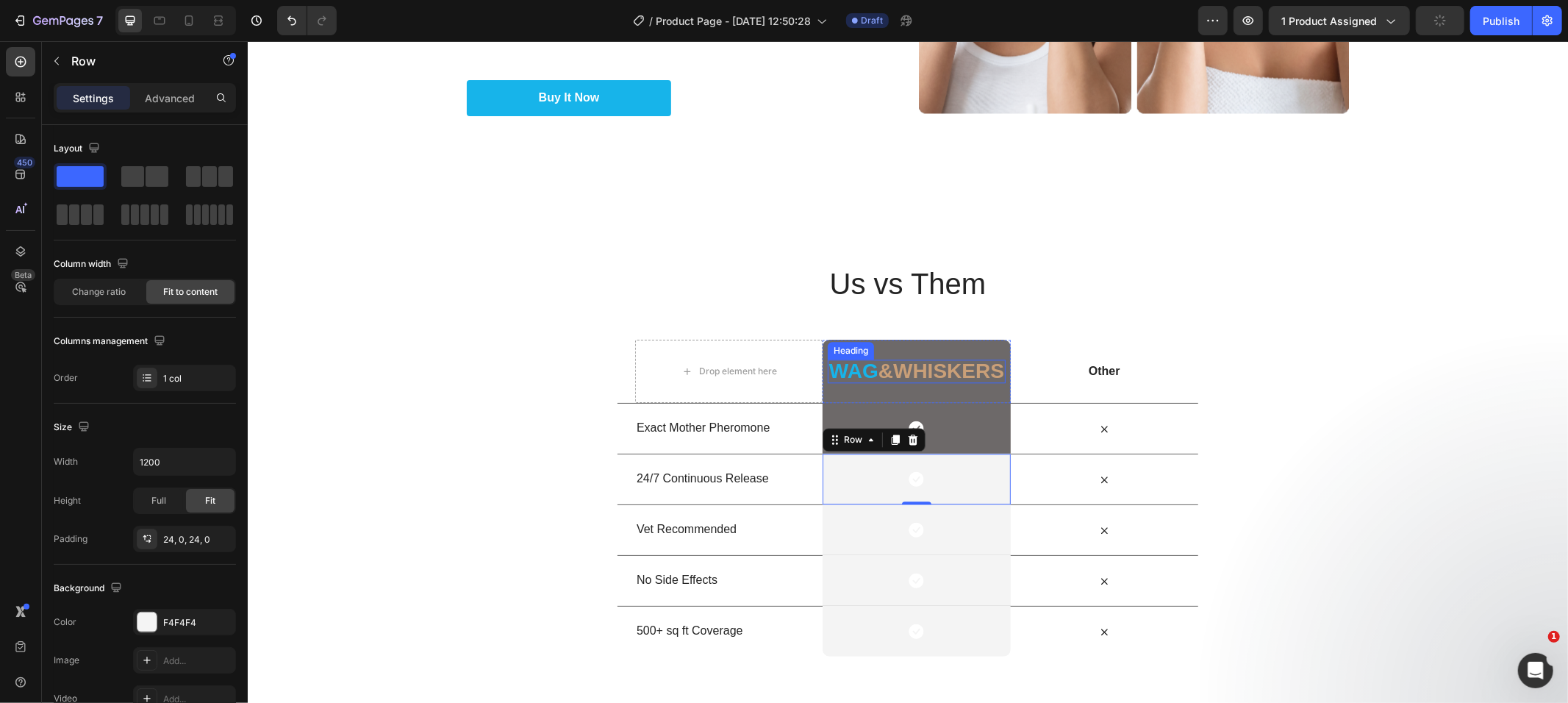
click at [843, 374] on span "Wag" at bounding box center [853, 370] width 49 height 23
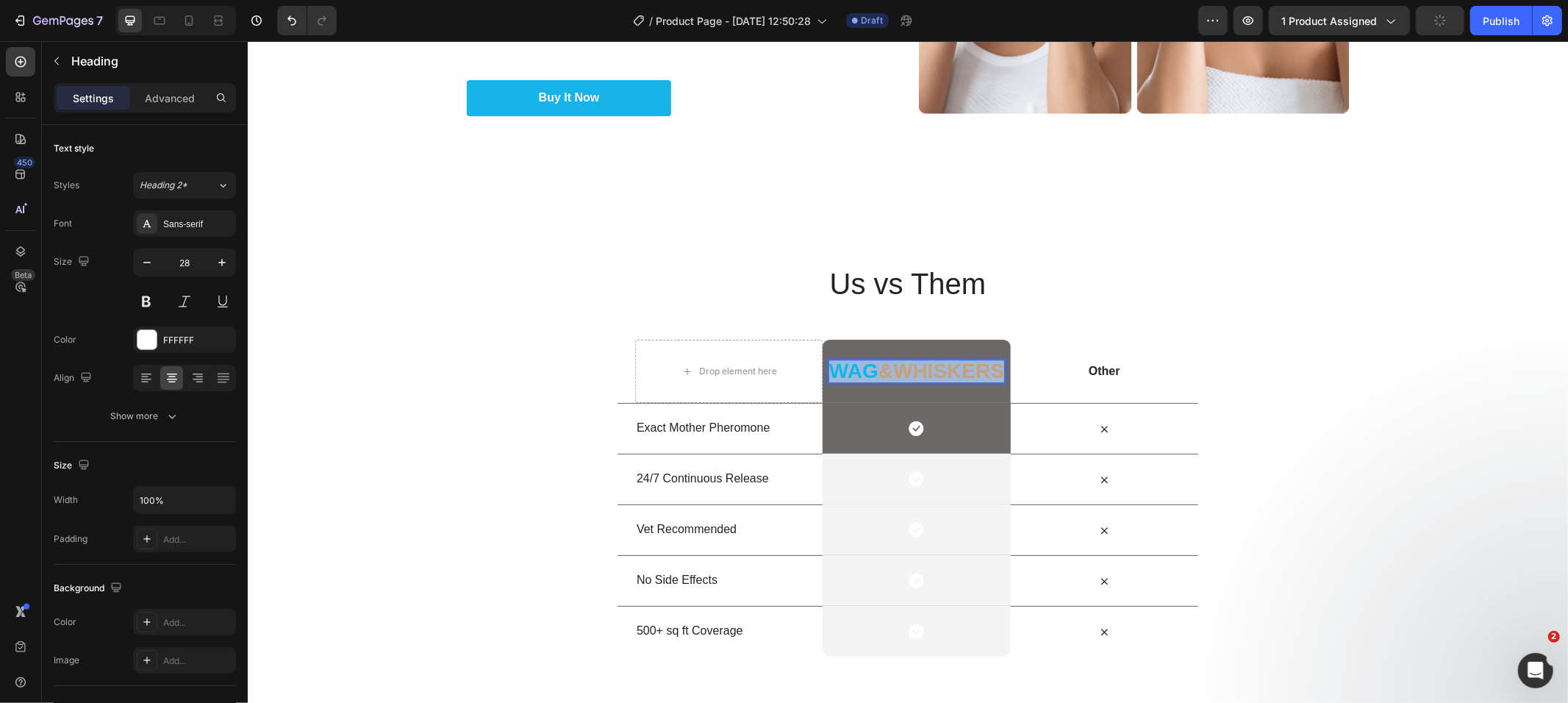
click at [843, 374] on span "Wag" at bounding box center [853, 370] width 49 height 23
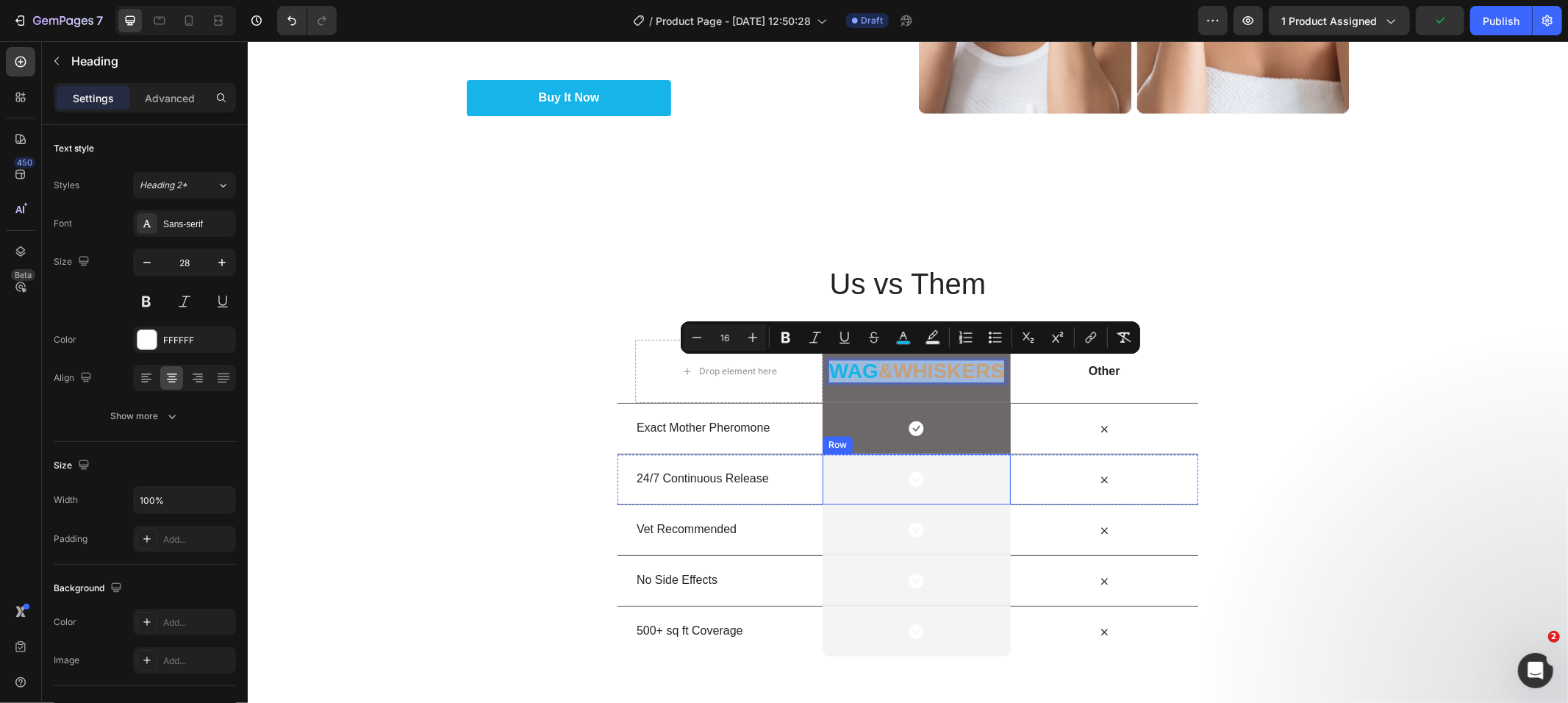
click at [841, 471] on div "Icon Row" at bounding box center [916, 478] width 187 height 51
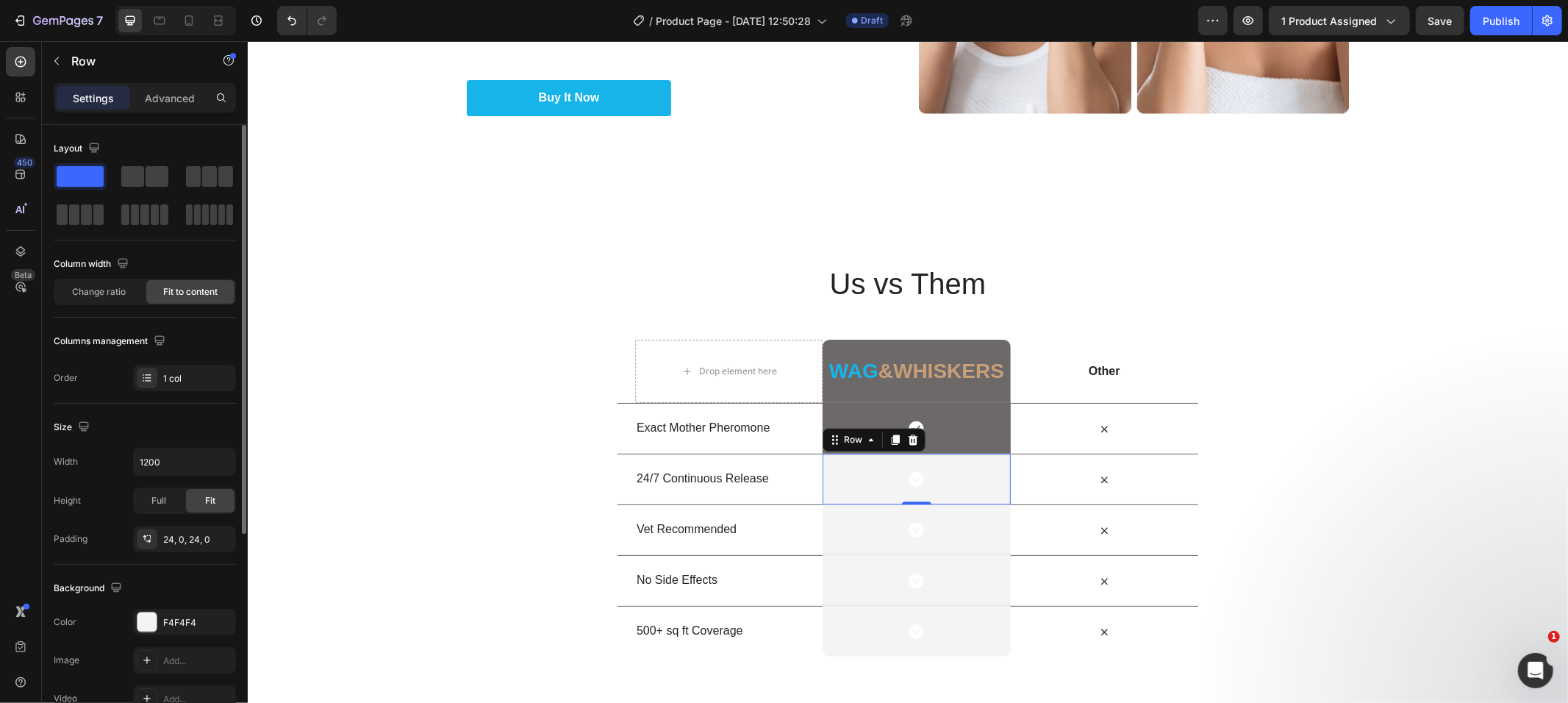
click at [151, 605] on div "Background The changes might be hidden by the video. Color F4F4F4 Image Add... …" at bounding box center [145, 644] width 183 height 160
click at [147, 605] on div "Background The changes might be hidden by the video. Color F4F4F4 Image Add... …" at bounding box center [145, 644] width 183 height 160
click at [158, 620] on div "F4F4F4" at bounding box center [185, 622] width 103 height 27
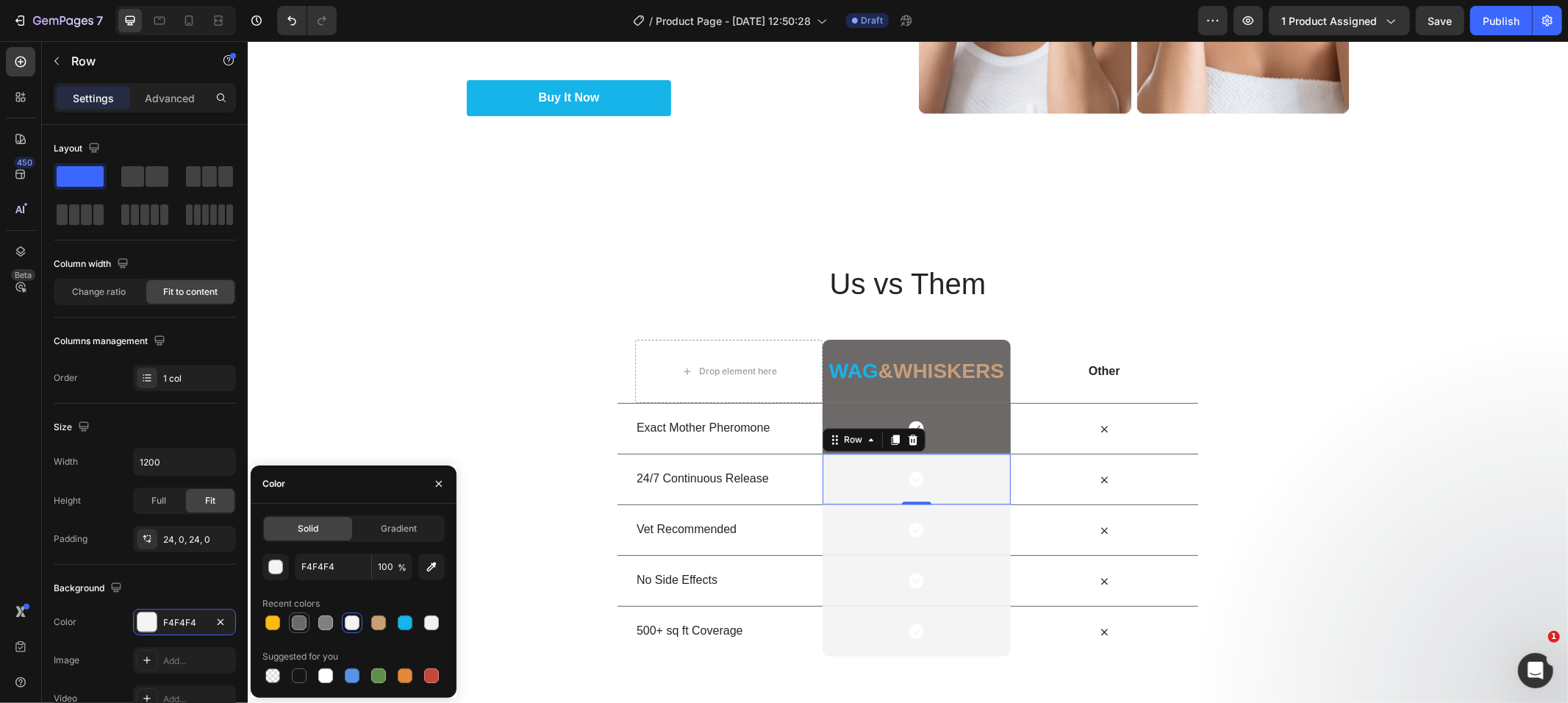
click at [297, 619] on div at bounding box center [299, 623] width 15 height 15
type input "6D6969"
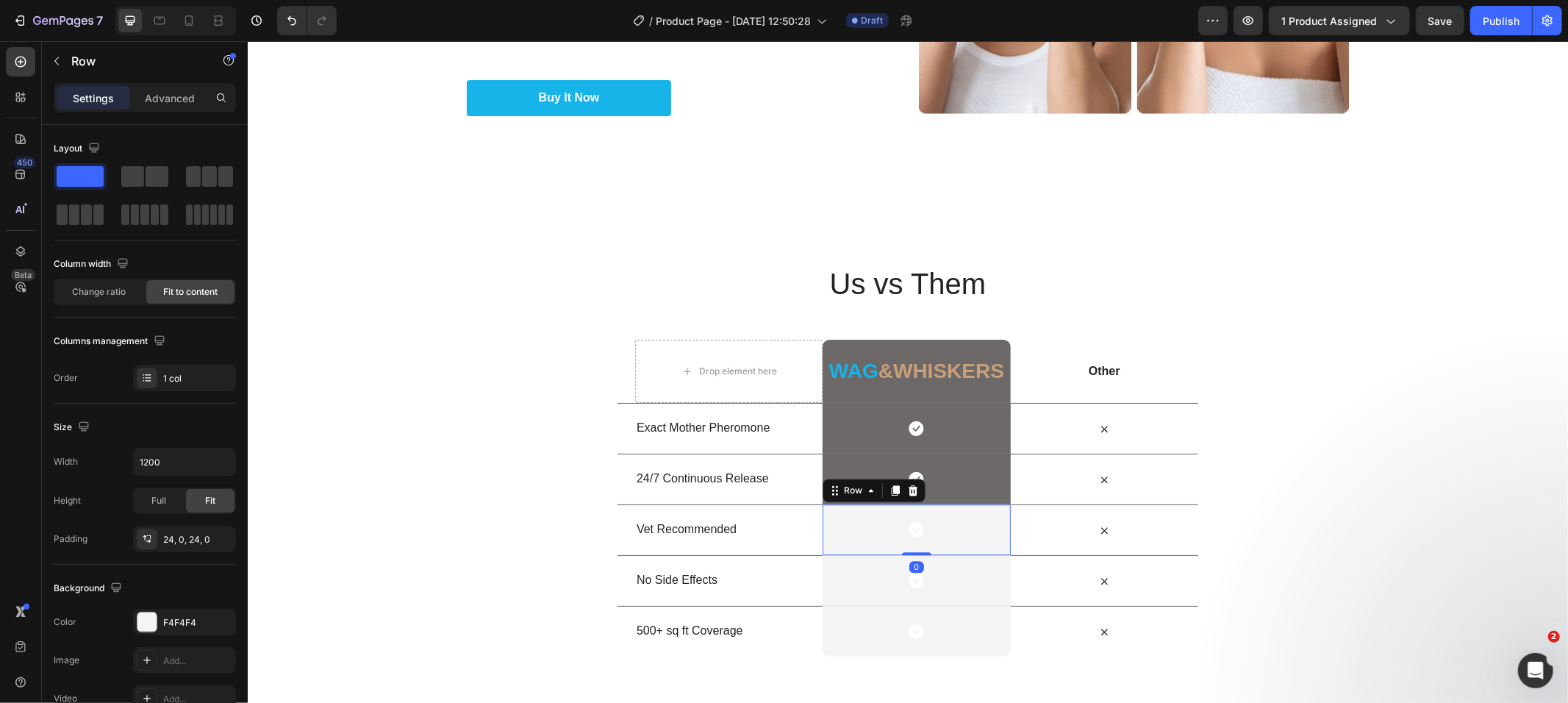
click at [829, 531] on div "Icon Row 0" at bounding box center [916, 529] width 187 height 51
click at [150, 612] on div at bounding box center [147, 622] width 20 height 20
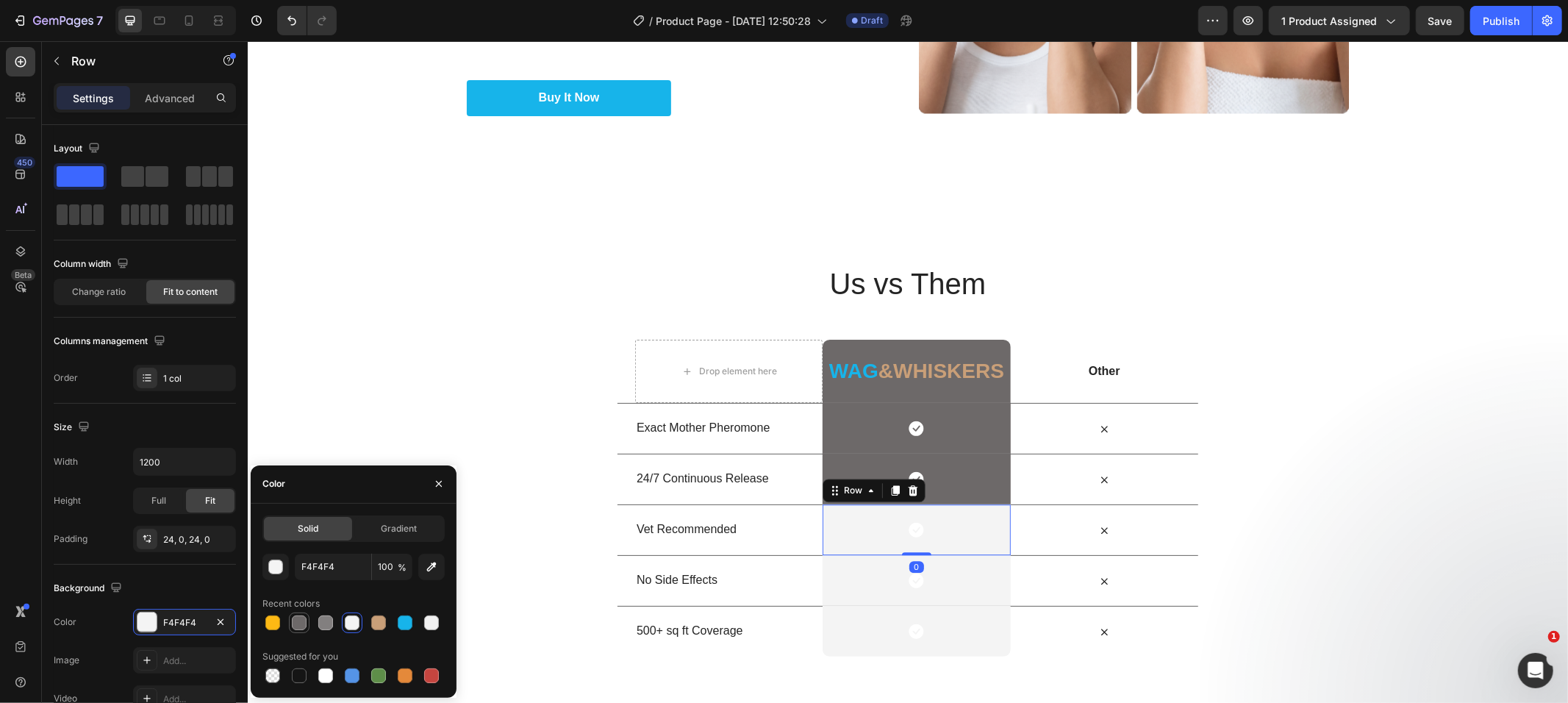
click at [292, 620] on div at bounding box center [299, 623] width 15 height 15
type input "6D6969"
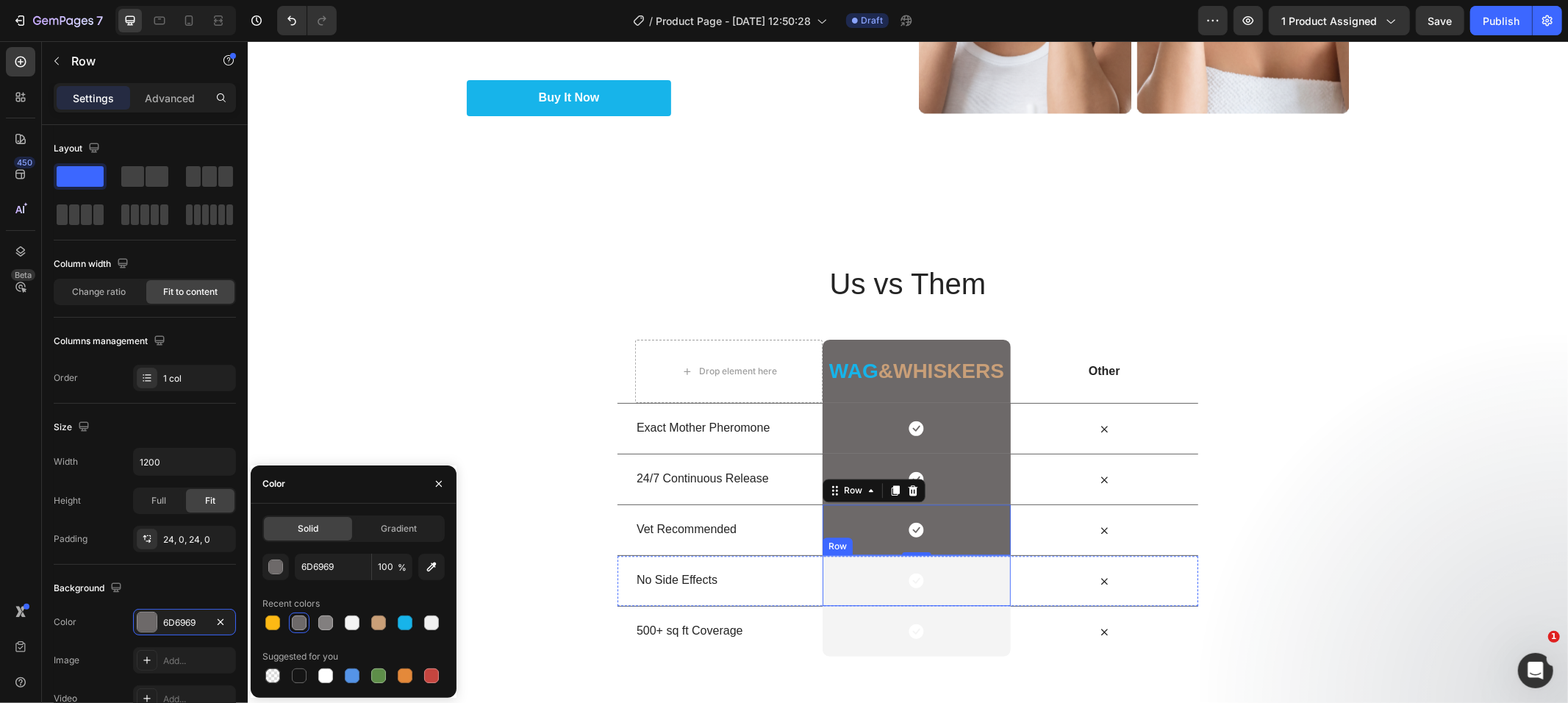
click at [868, 581] on div "Icon Row" at bounding box center [916, 580] width 187 height 51
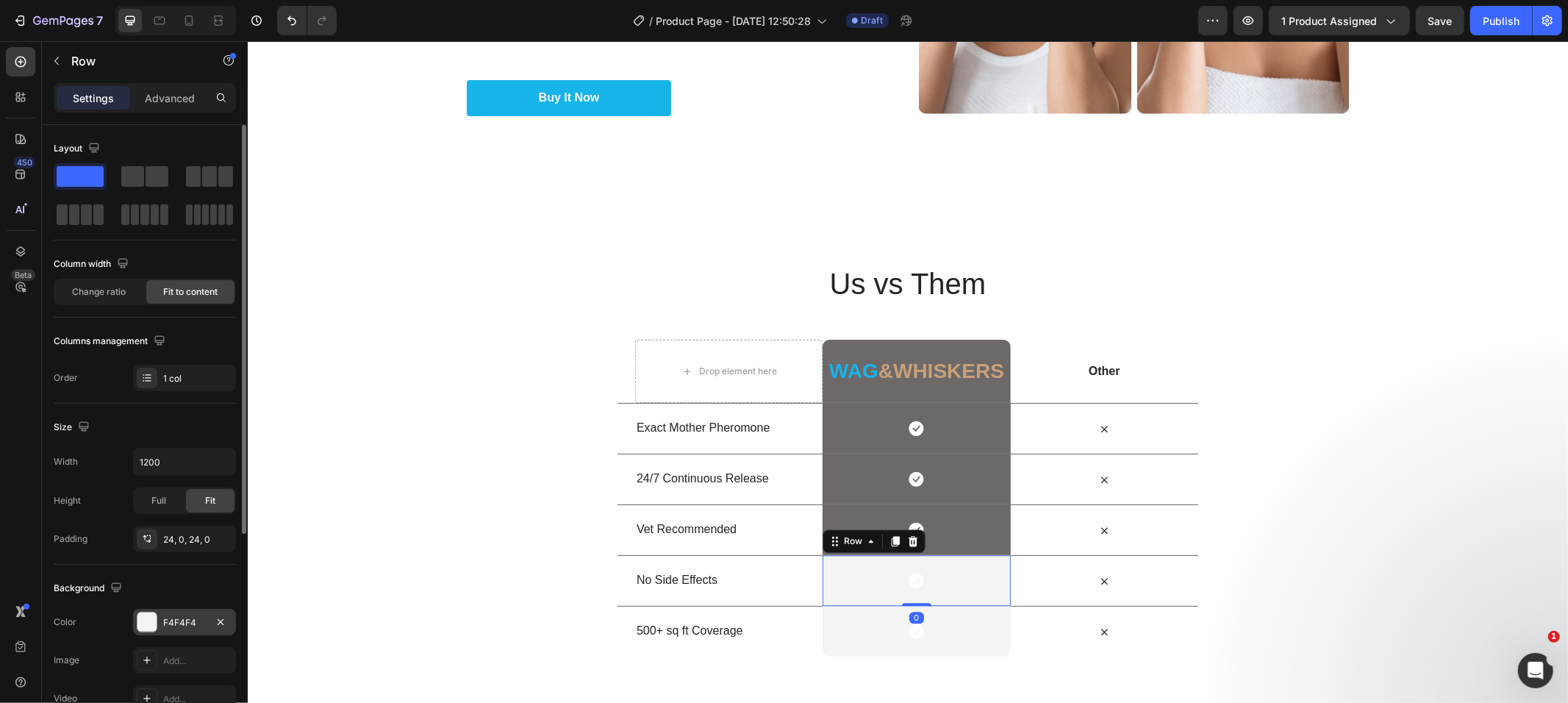
click at [135, 616] on div "F4F4F4" at bounding box center [185, 622] width 103 height 27
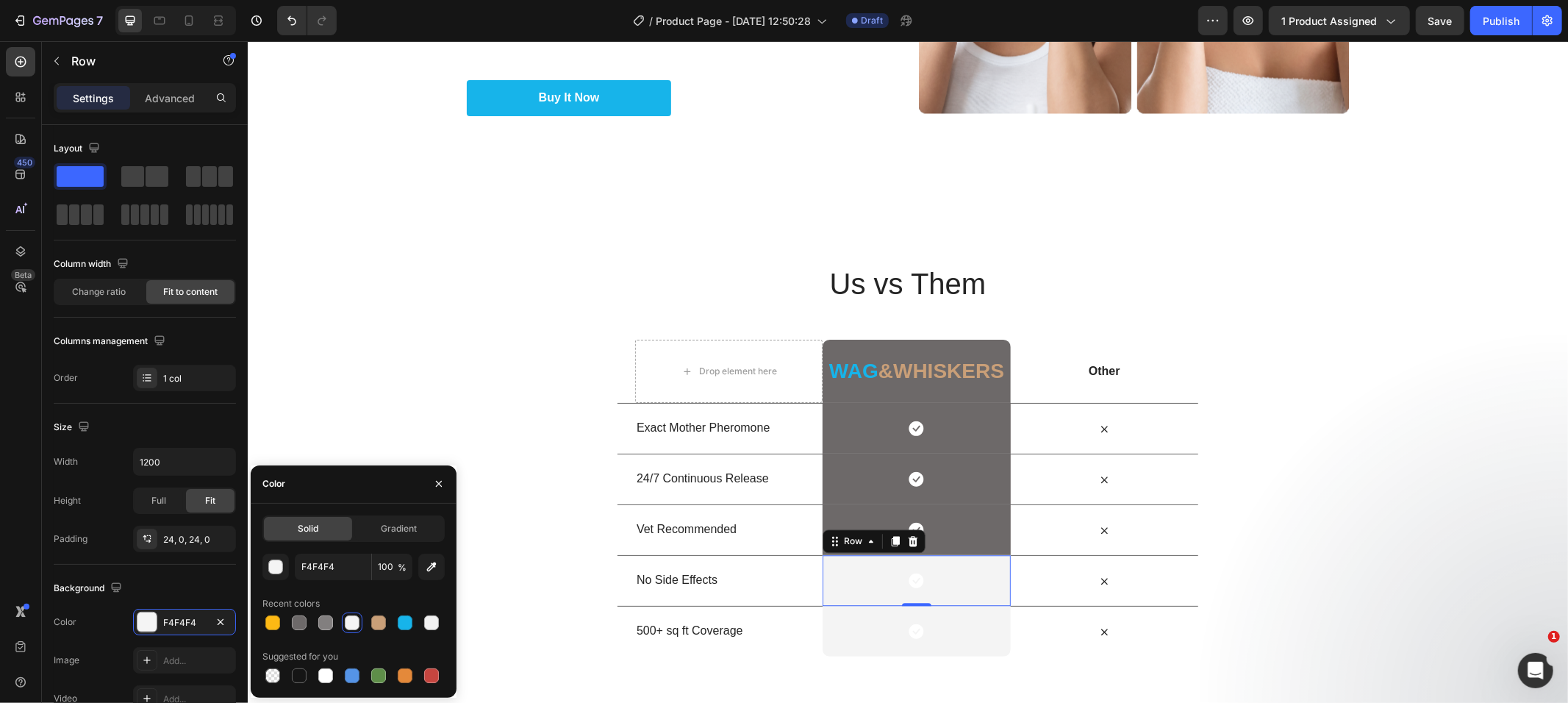
click at [287, 620] on div at bounding box center [353, 623] width 183 height 20
click at [295, 620] on div at bounding box center [299, 623] width 15 height 15
type input "6D6969"
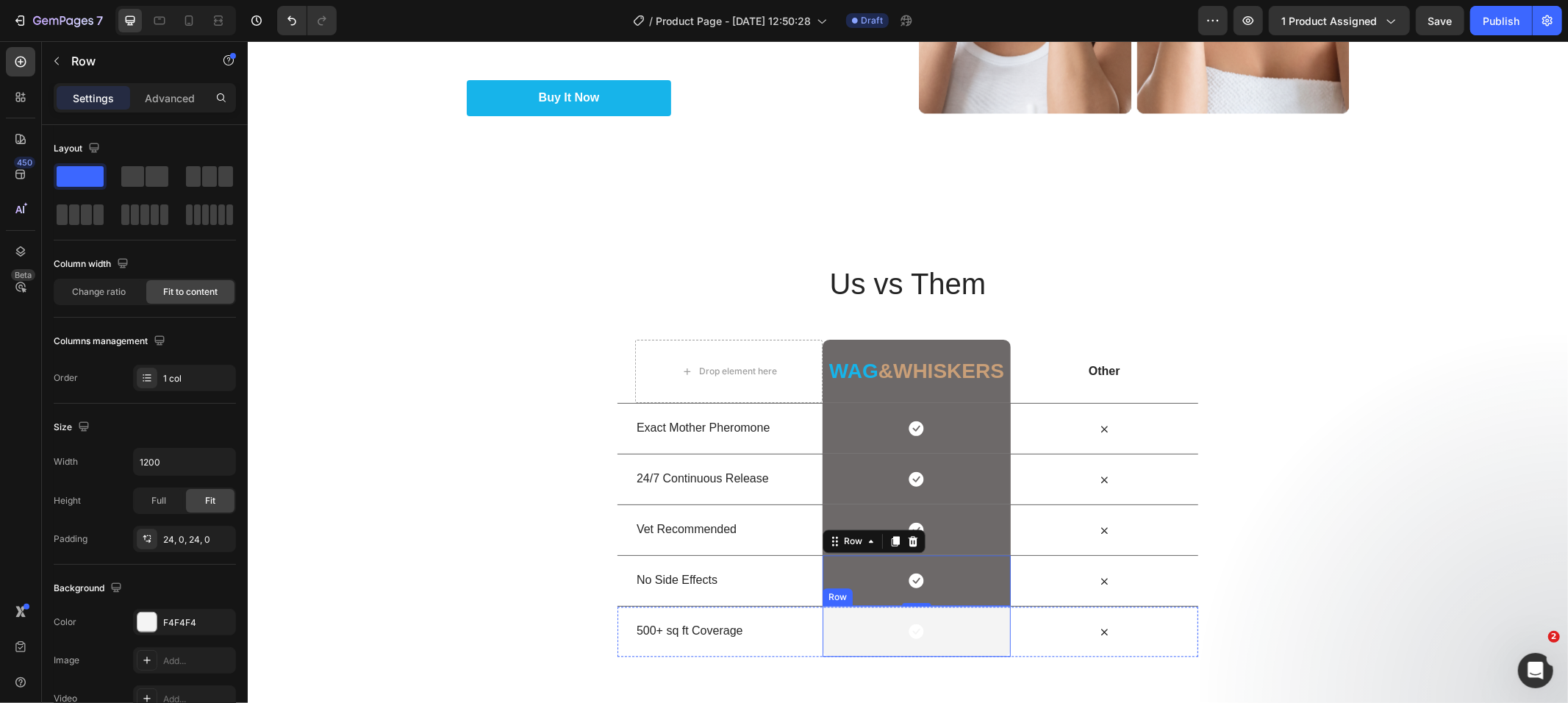
click at [836, 628] on div "Icon Row" at bounding box center [916, 630] width 187 height 51
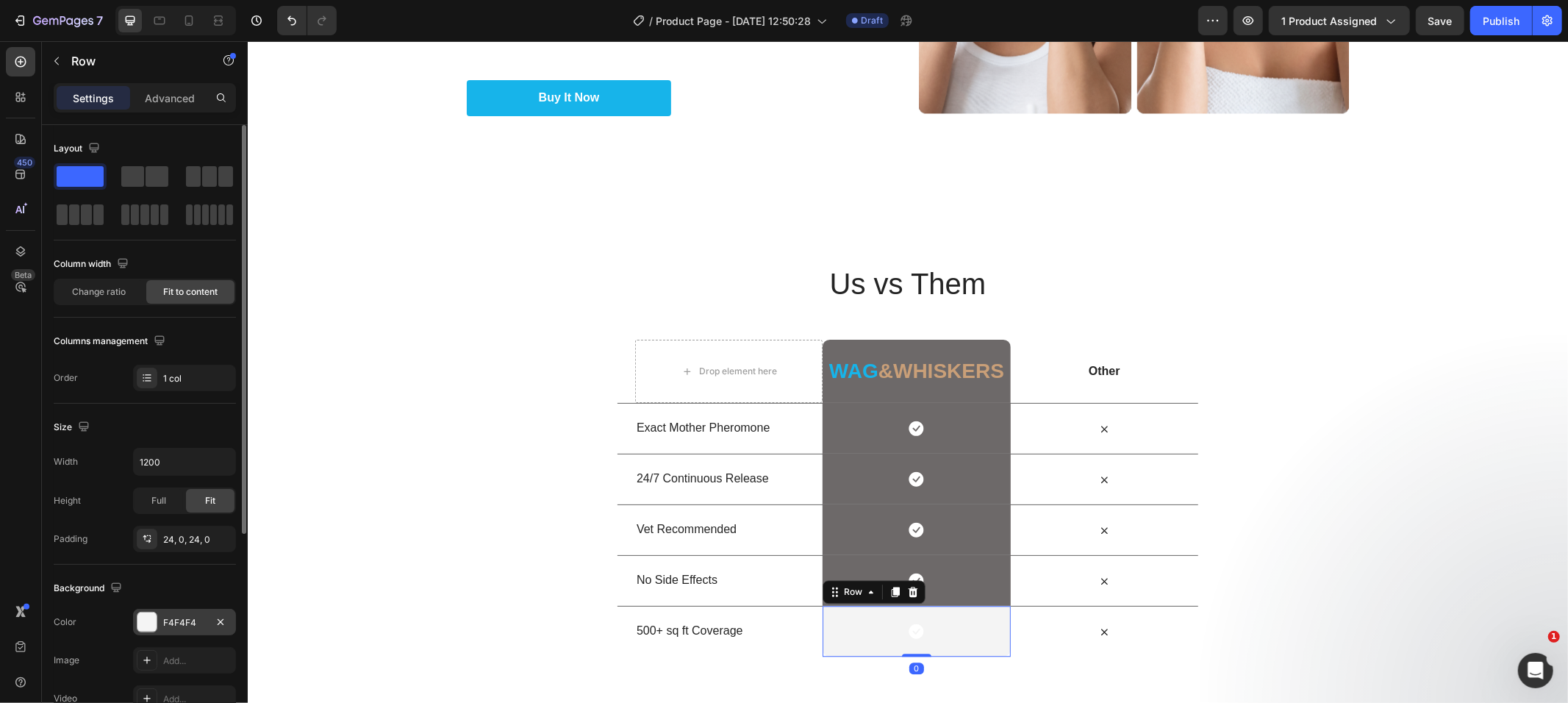
click at [158, 623] on div "F4F4F4" at bounding box center [185, 622] width 103 height 27
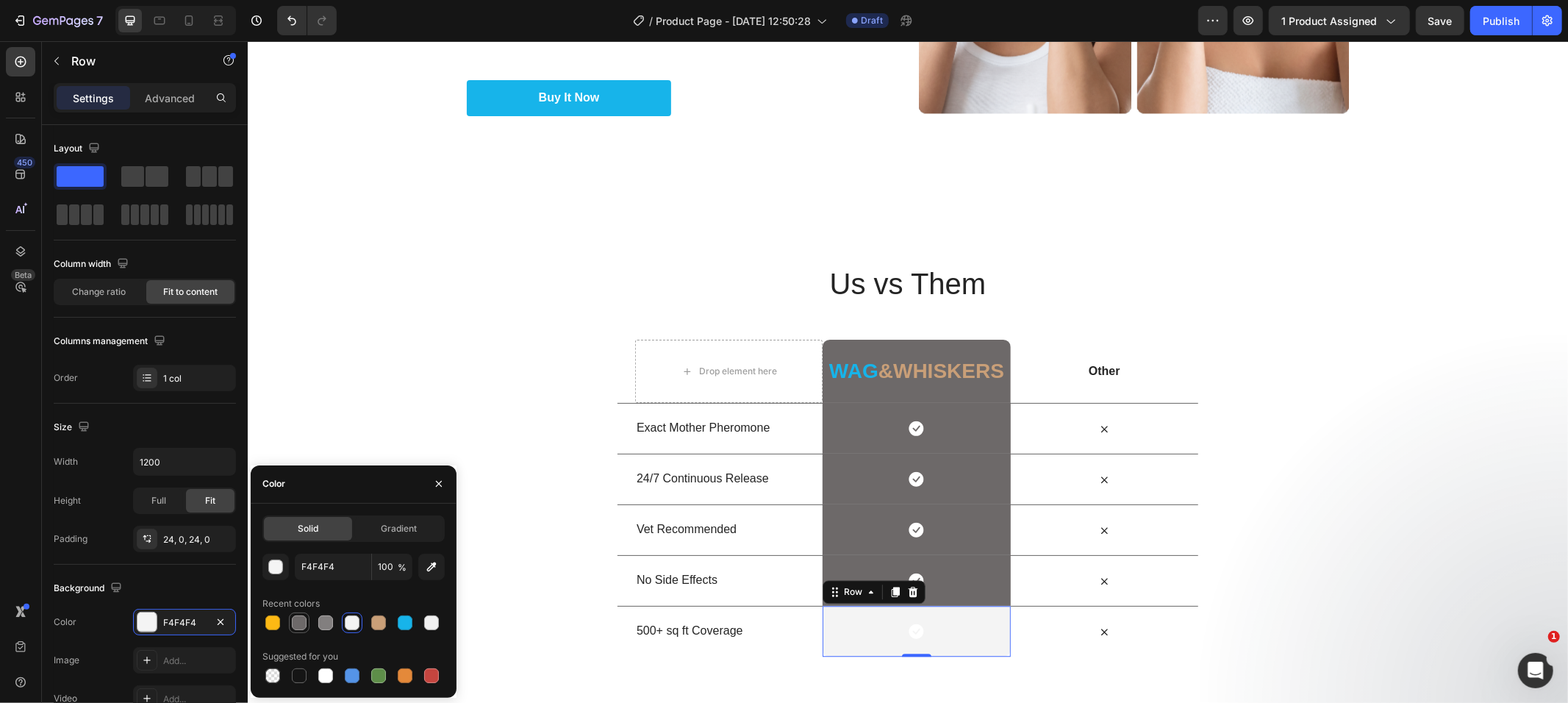
click at [300, 622] on div at bounding box center [299, 623] width 15 height 15
type input "6D6969"
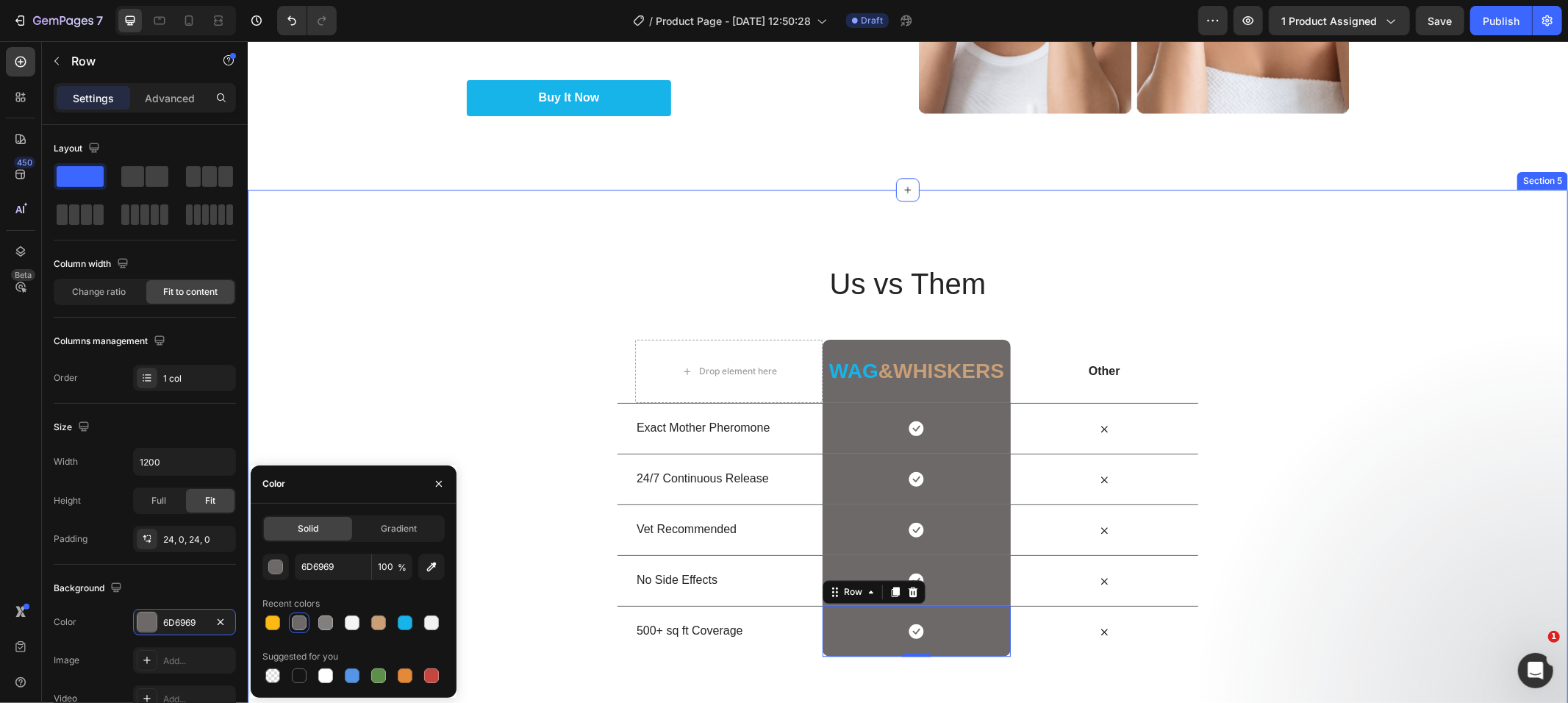
click at [376, 342] on div "Us vs Them Heading Row Drop element here ⁠⁠⁠⁠⁠⁠⁠ Wag &whiskers Heading Row Othe…" at bounding box center [907, 459] width 1321 height 393
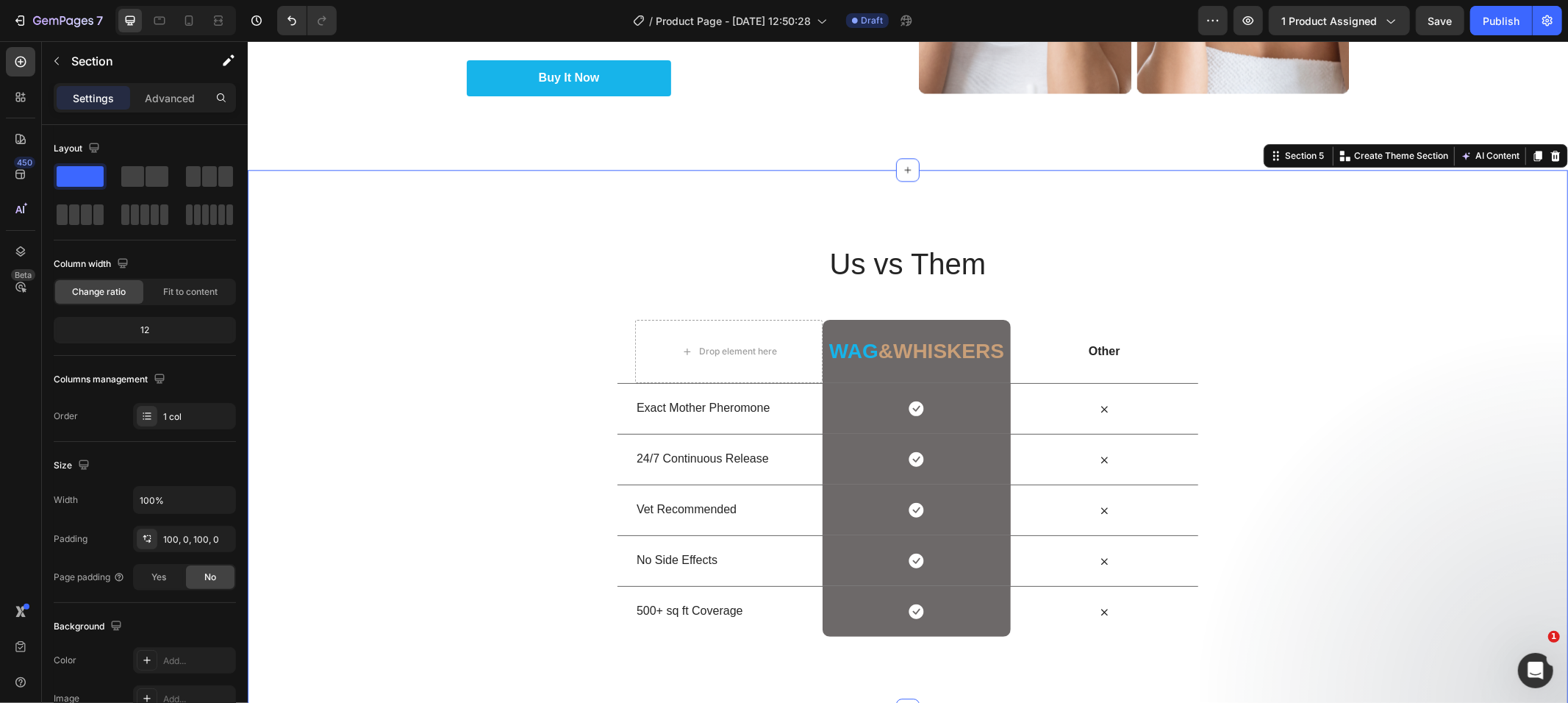
scroll to position [3113, 0]
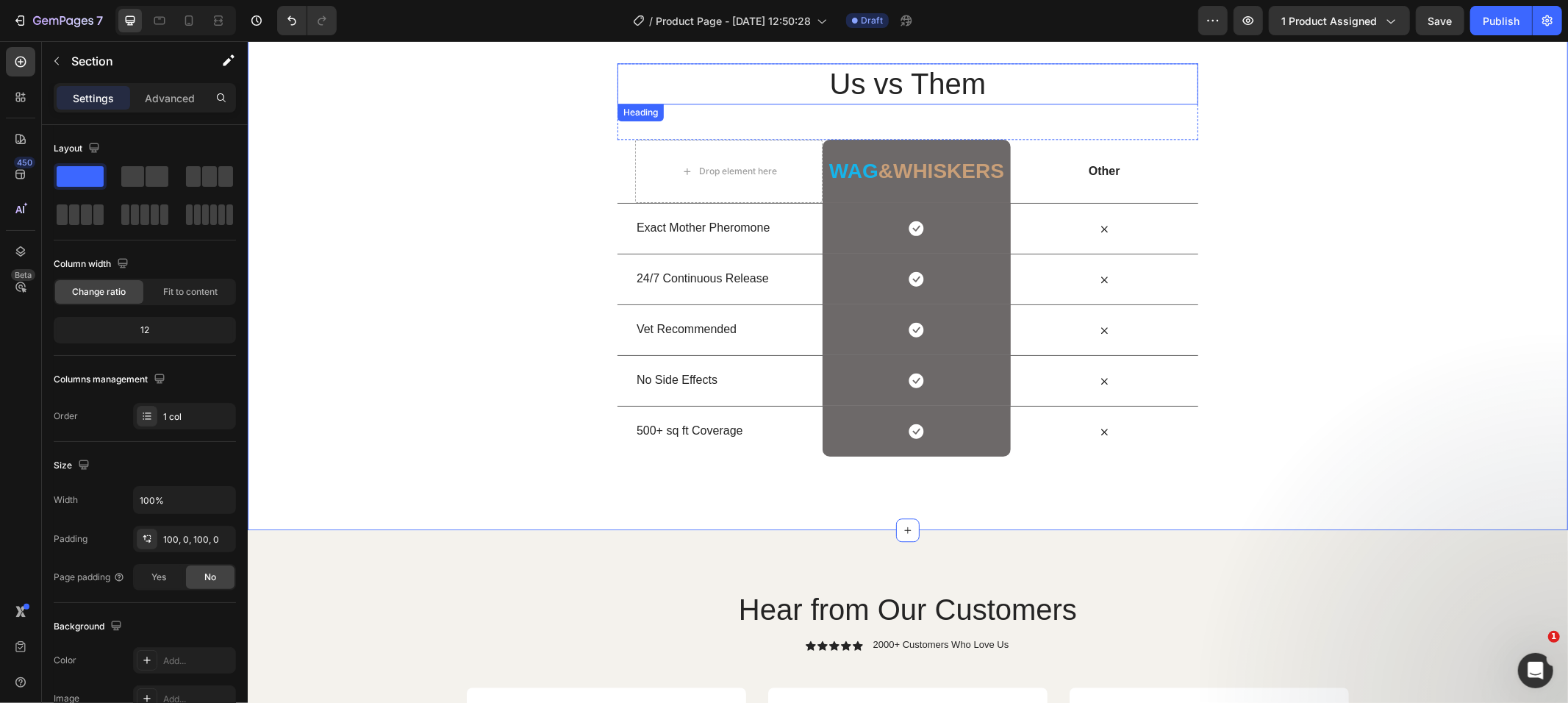
click at [910, 84] on h2 "Us vs Them" at bounding box center [907, 83] width 581 height 41
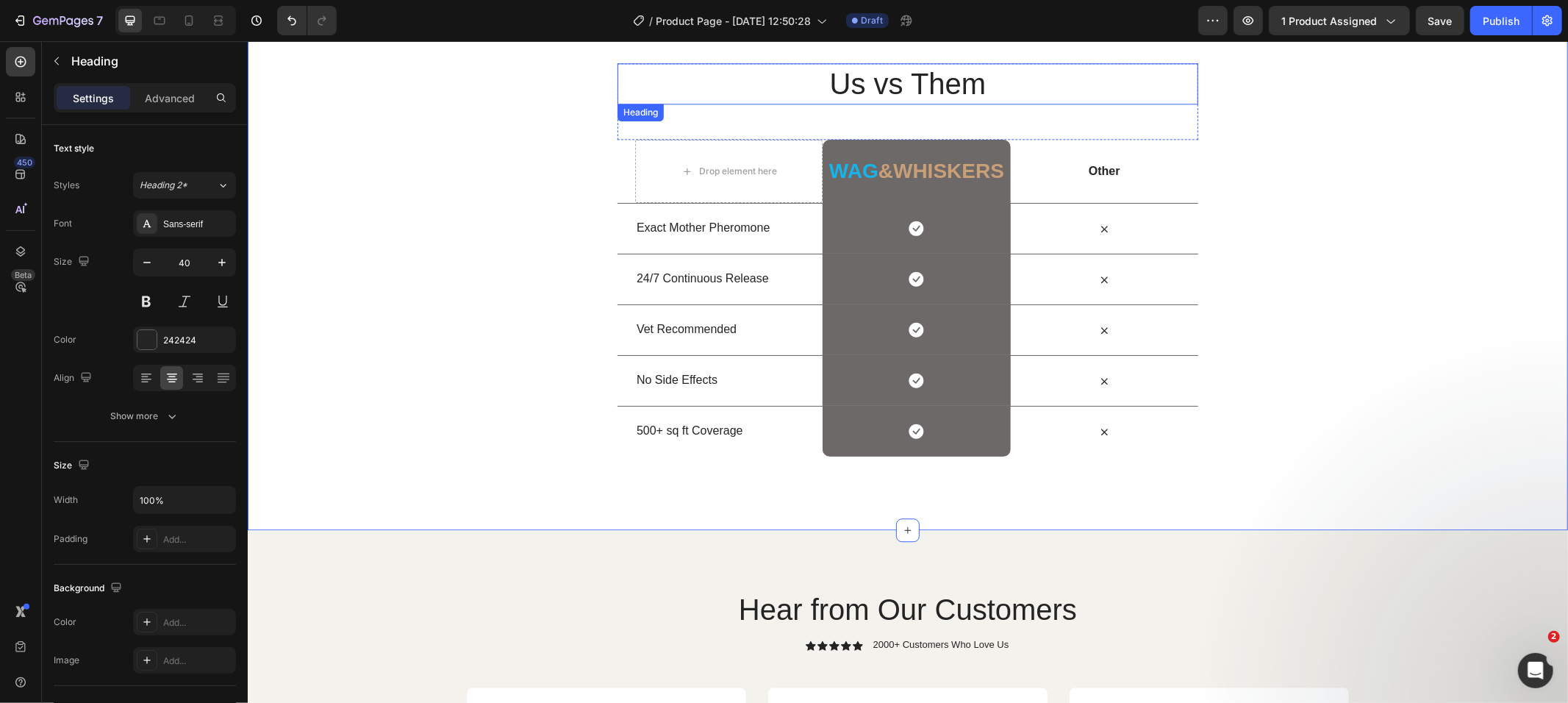
click at [910, 84] on h2 "Us vs Them" at bounding box center [907, 83] width 581 height 41
click at [910, 84] on p "Us vs Them" at bounding box center [907, 83] width 578 height 38
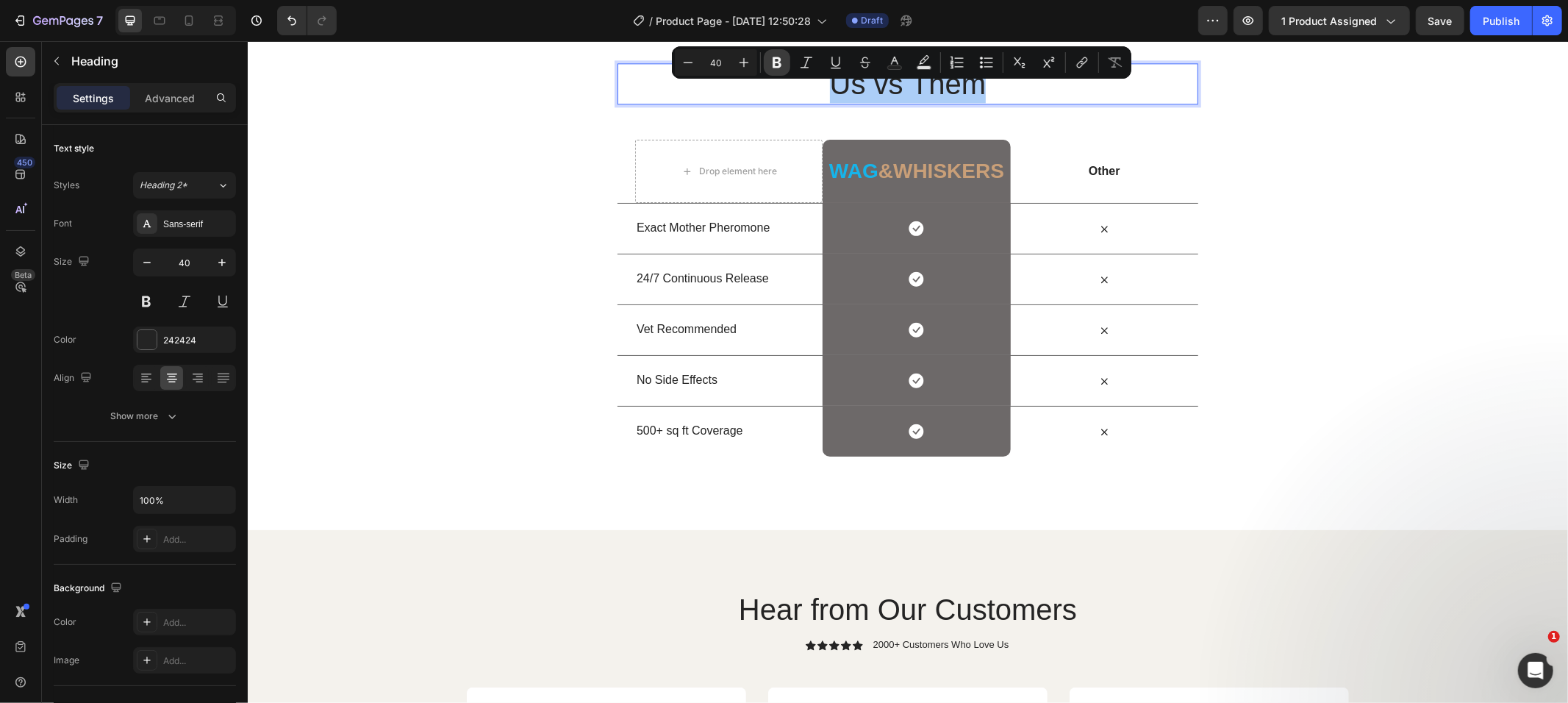
click at [775, 59] on icon "Editor contextual toolbar" at bounding box center [777, 62] width 15 height 15
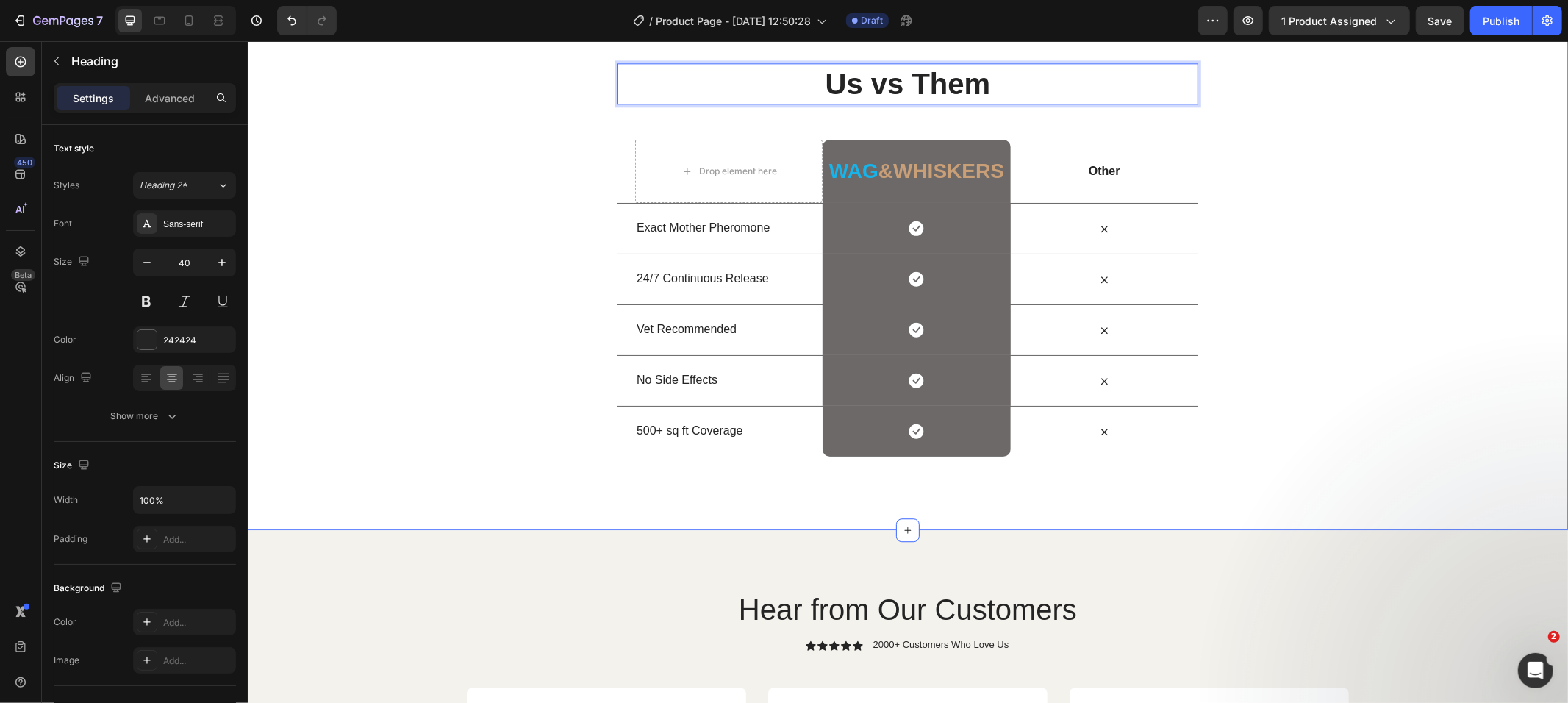
click at [1332, 204] on div "Us vs Them Heading 48 Row Drop element here ⁠⁠⁠⁠⁠⁠⁠ Wag &whiskers Heading Row O…" at bounding box center [907, 259] width 1321 height 393
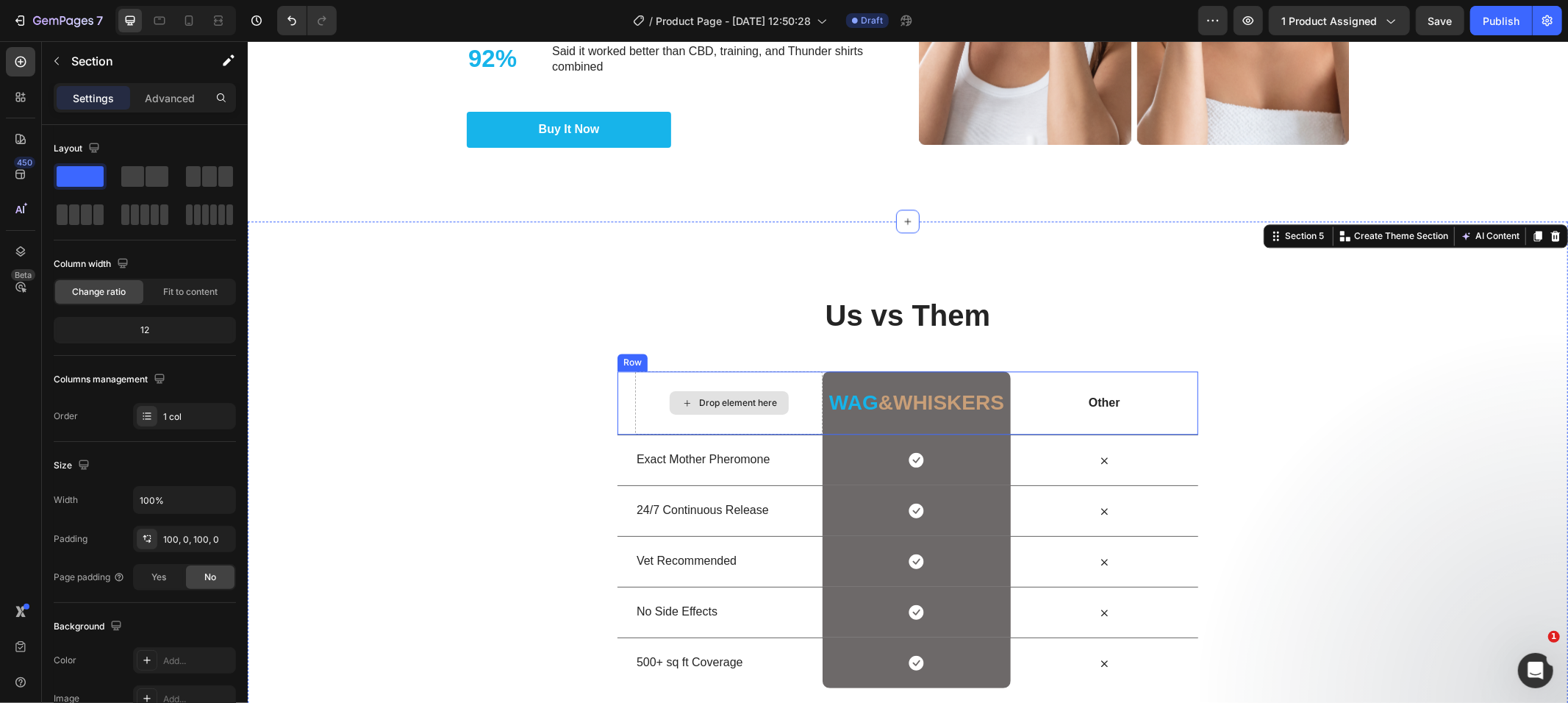
scroll to position [2950, 0]
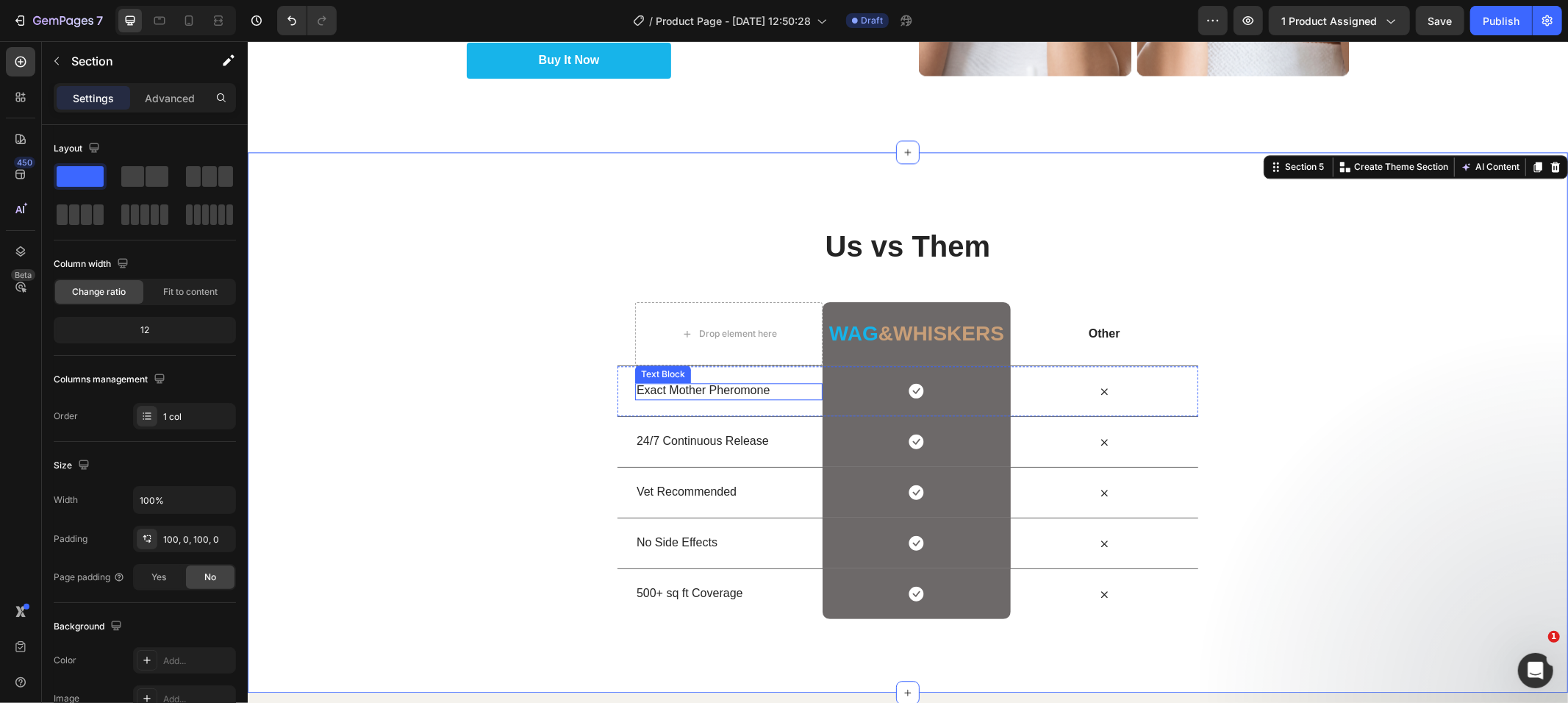
click at [722, 385] on p "Exact Mother Pheromone" at bounding box center [728, 390] width 185 height 16
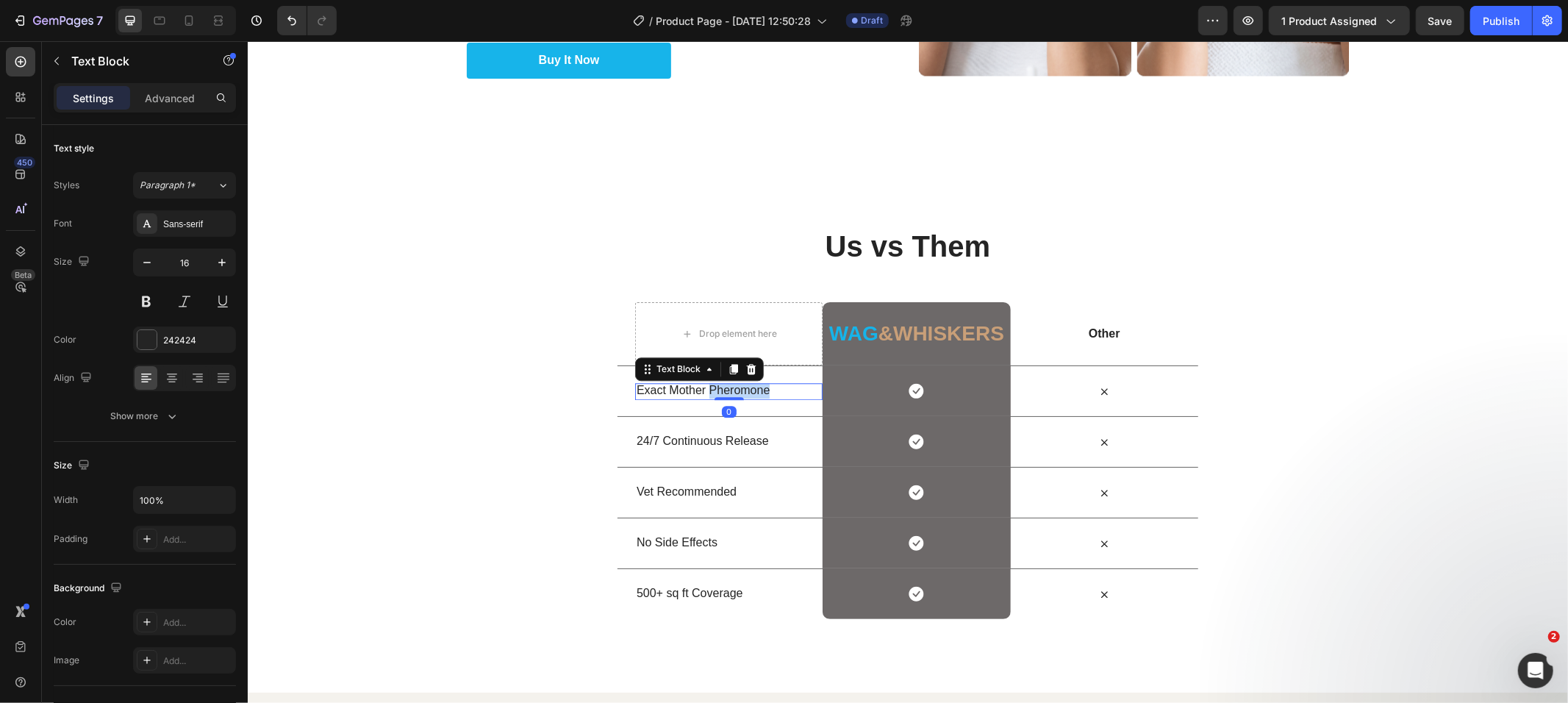
click at [724, 377] on div at bounding box center [733, 368] width 18 height 18
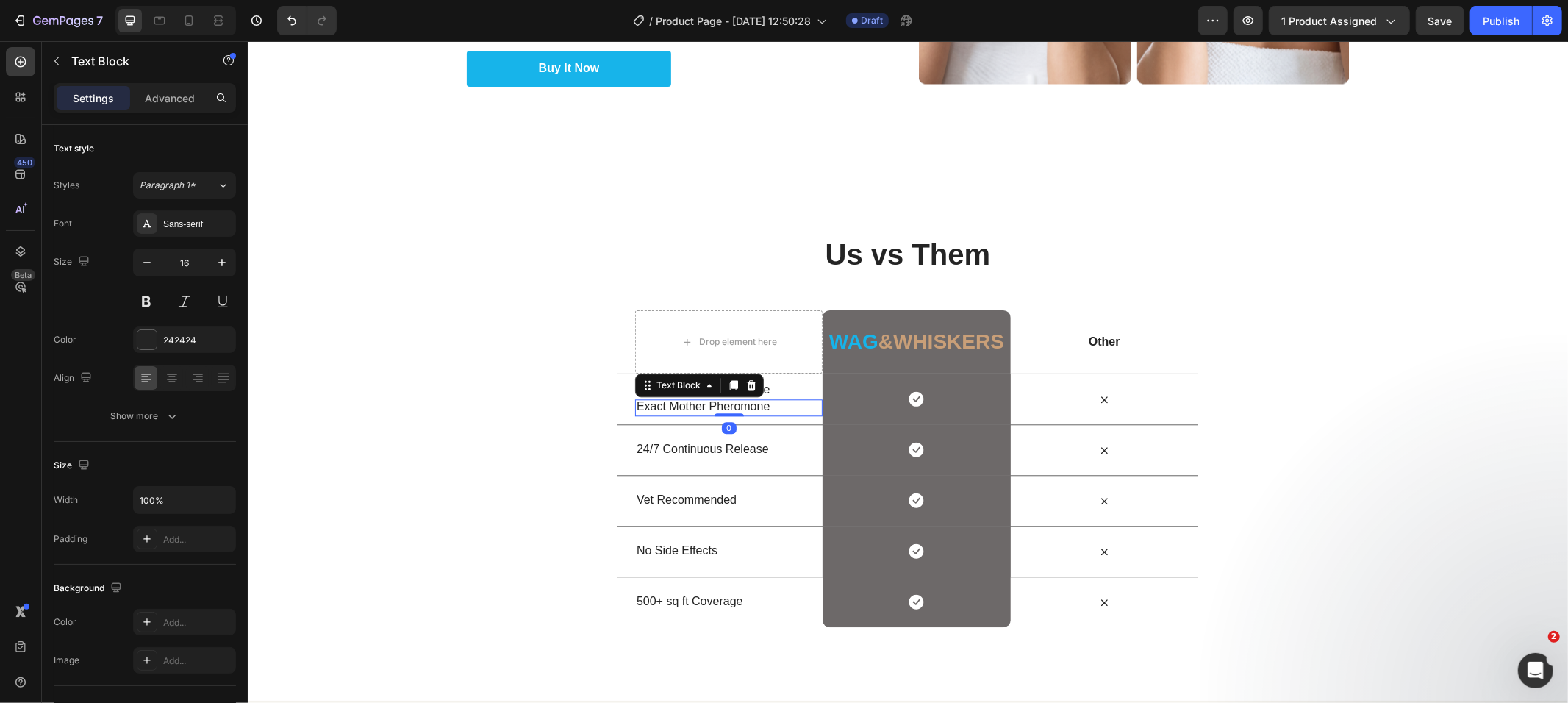
click at [729, 385] on icon at bounding box center [733, 384] width 8 height 10
click at [749, 398] on icon at bounding box center [750, 393] width 12 height 12
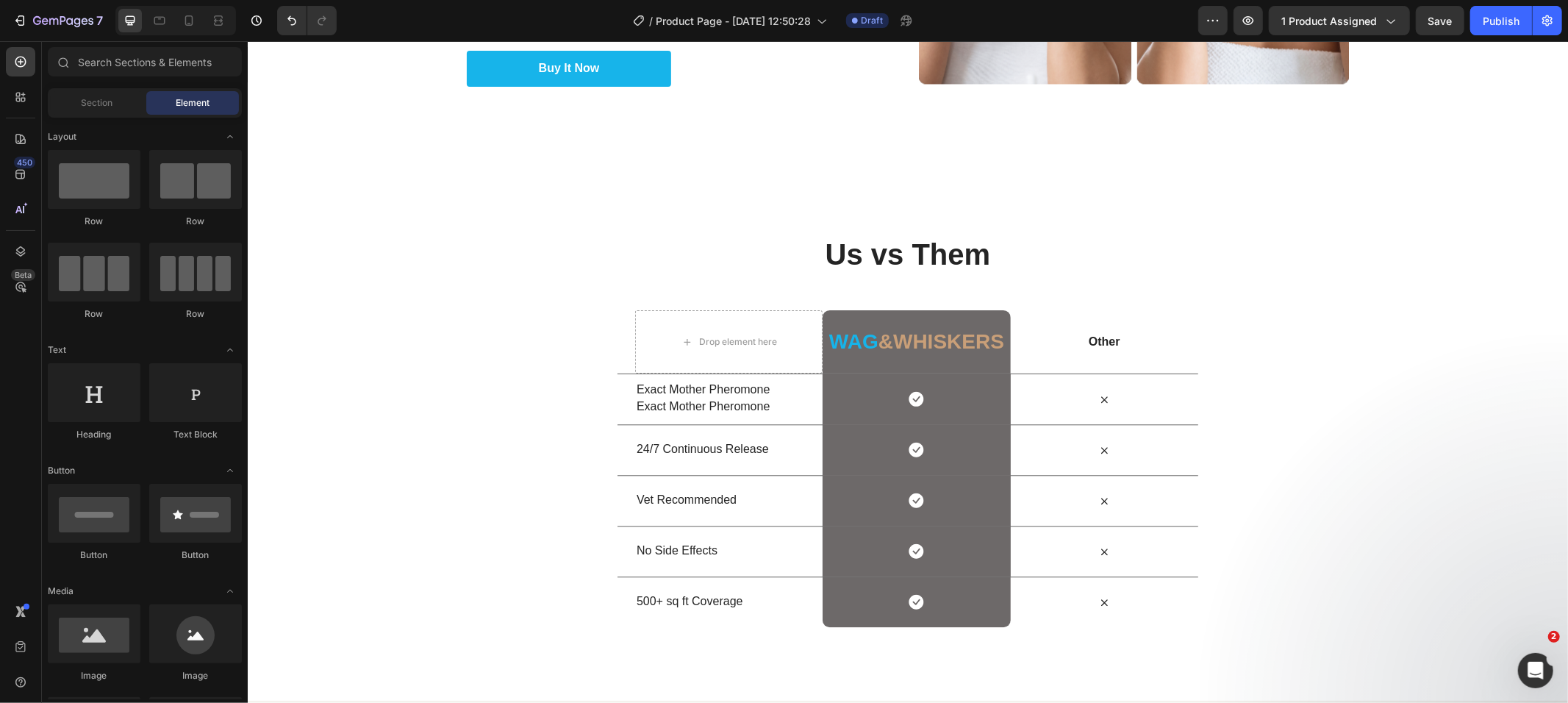
click at [712, 422] on div "Exact Mother Pheromone Text Block Exact Mother Pheromone Text Block" at bounding box center [728, 399] width 187 height 50
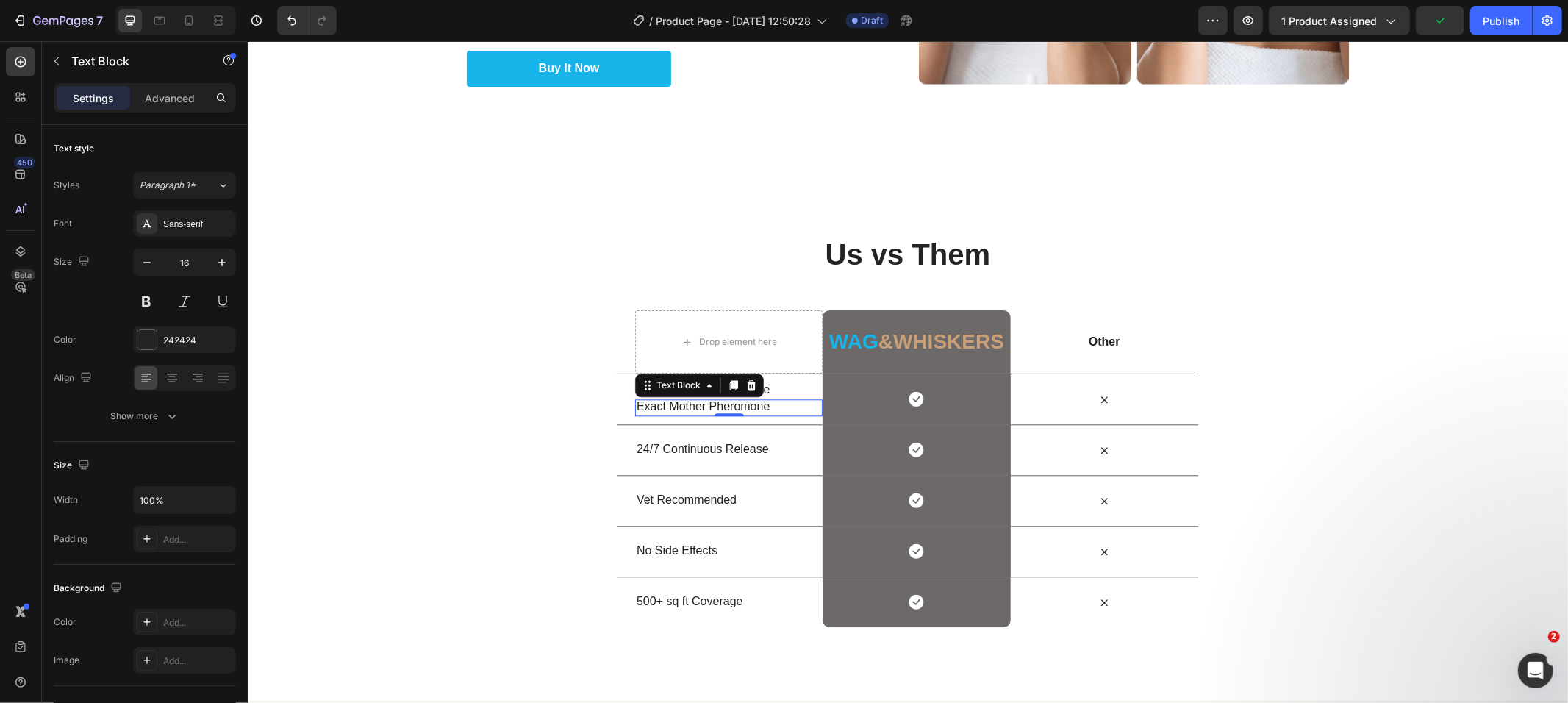
click at [747, 375] on div "Text Block" at bounding box center [698, 385] width 129 height 23
click at [747, 380] on icon at bounding box center [750, 384] width 12 height 12
click at [701, 396] on p "Exact Mother Pheromone" at bounding box center [728, 398] width 185 height 16
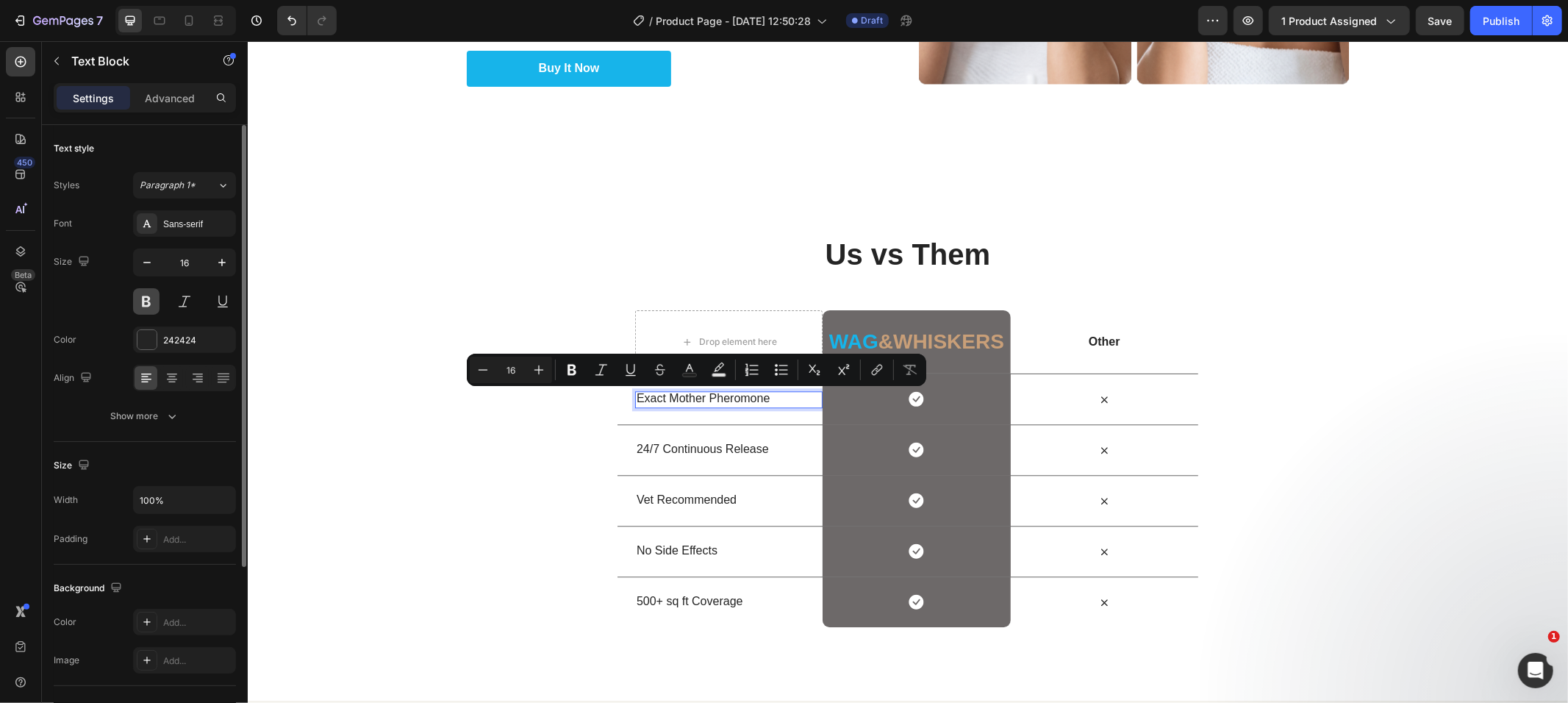
click at [147, 308] on button at bounding box center [147, 301] width 27 height 27
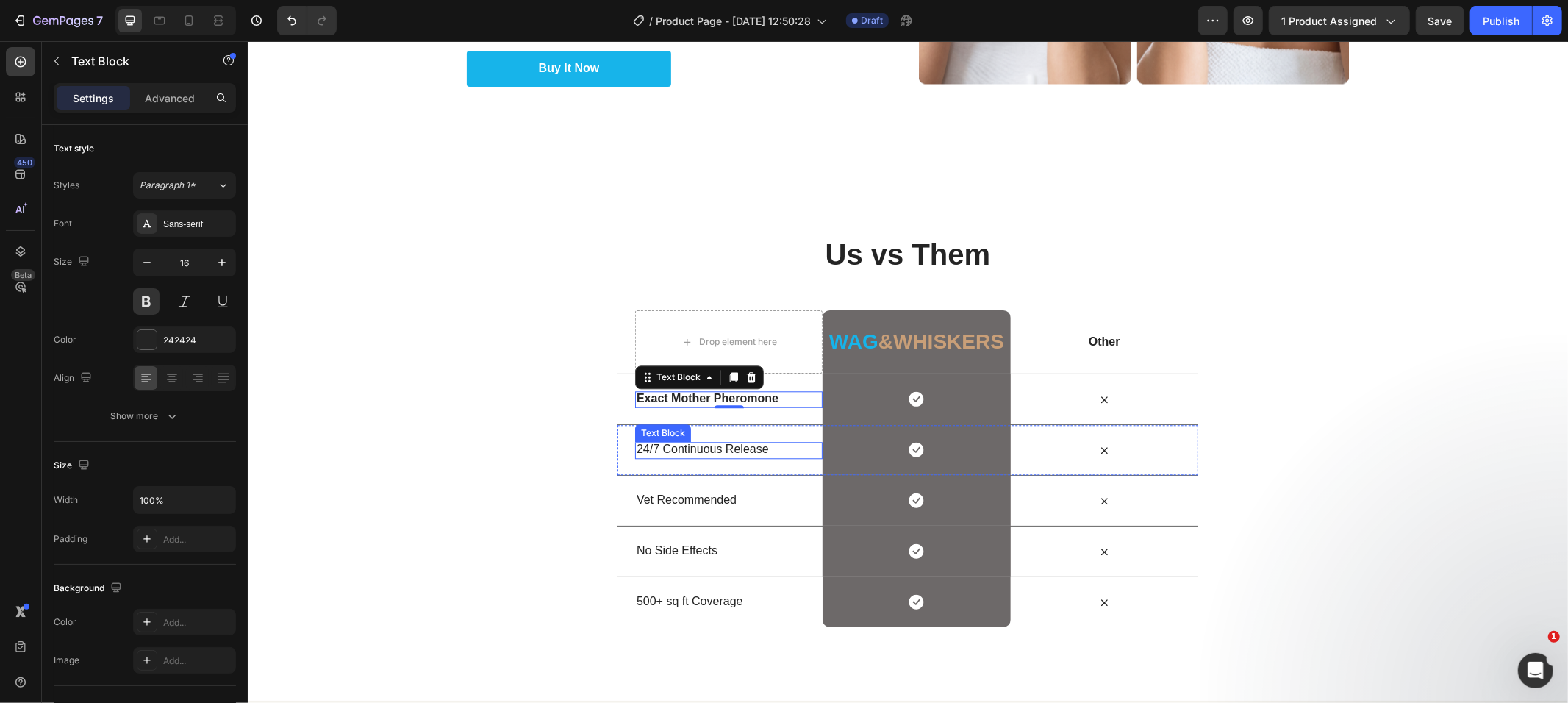
click at [745, 449] on p "24/7 Continuous Release" at bounding box center [728, 449] width 185 height 16
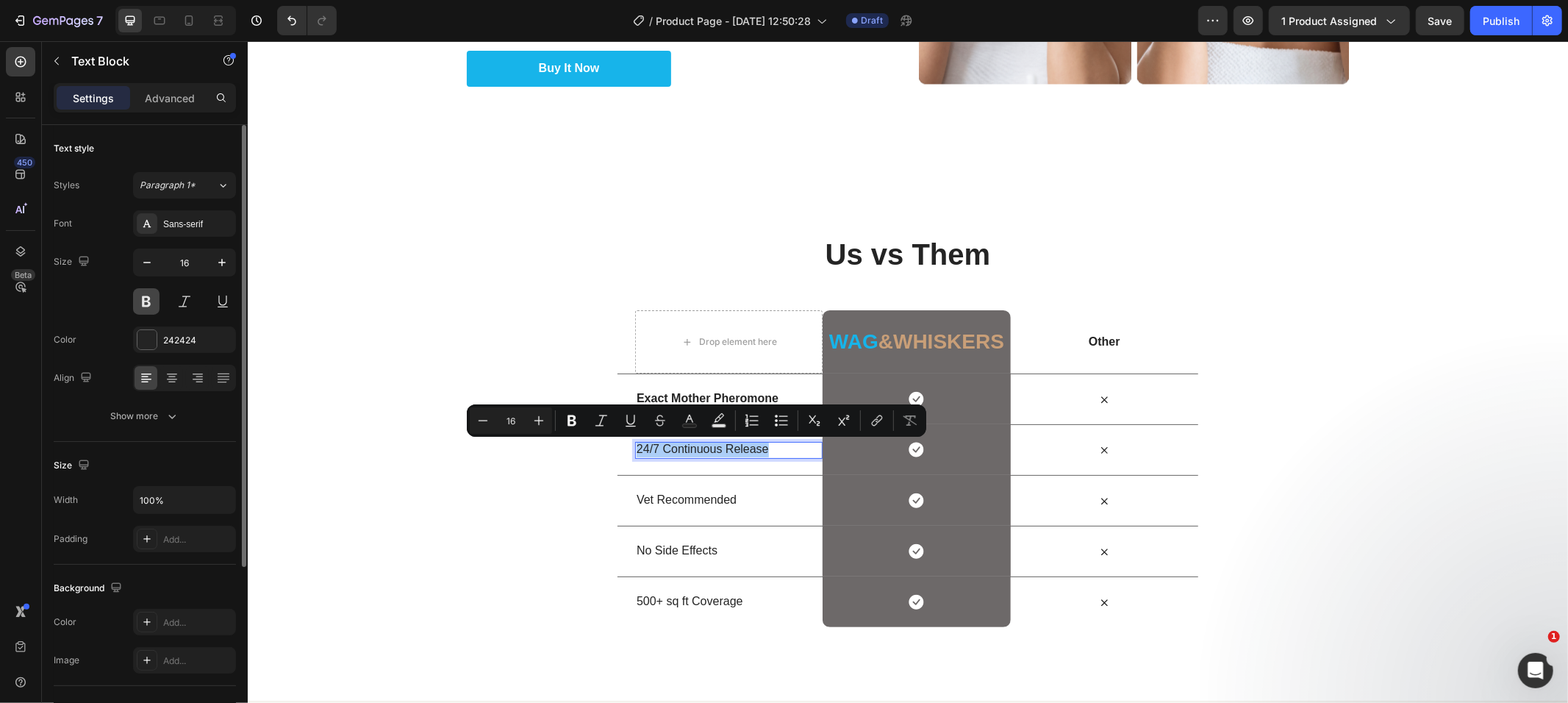
click at [148, 288] on button at bounding box center [147, 301] width 27 height 27
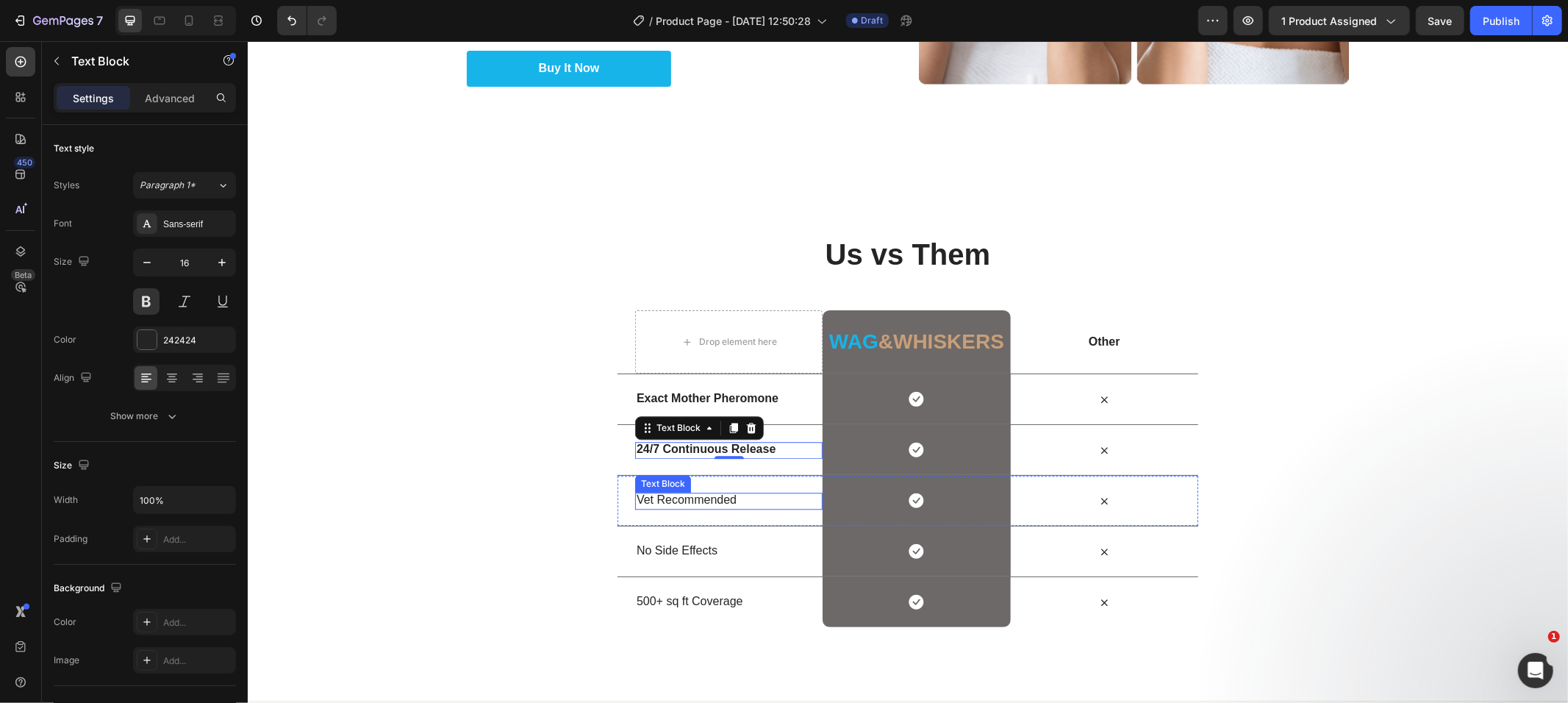
click at [701, 496] on p "Vet Recommended" at bounding box center [728, 500] width 185 height 16
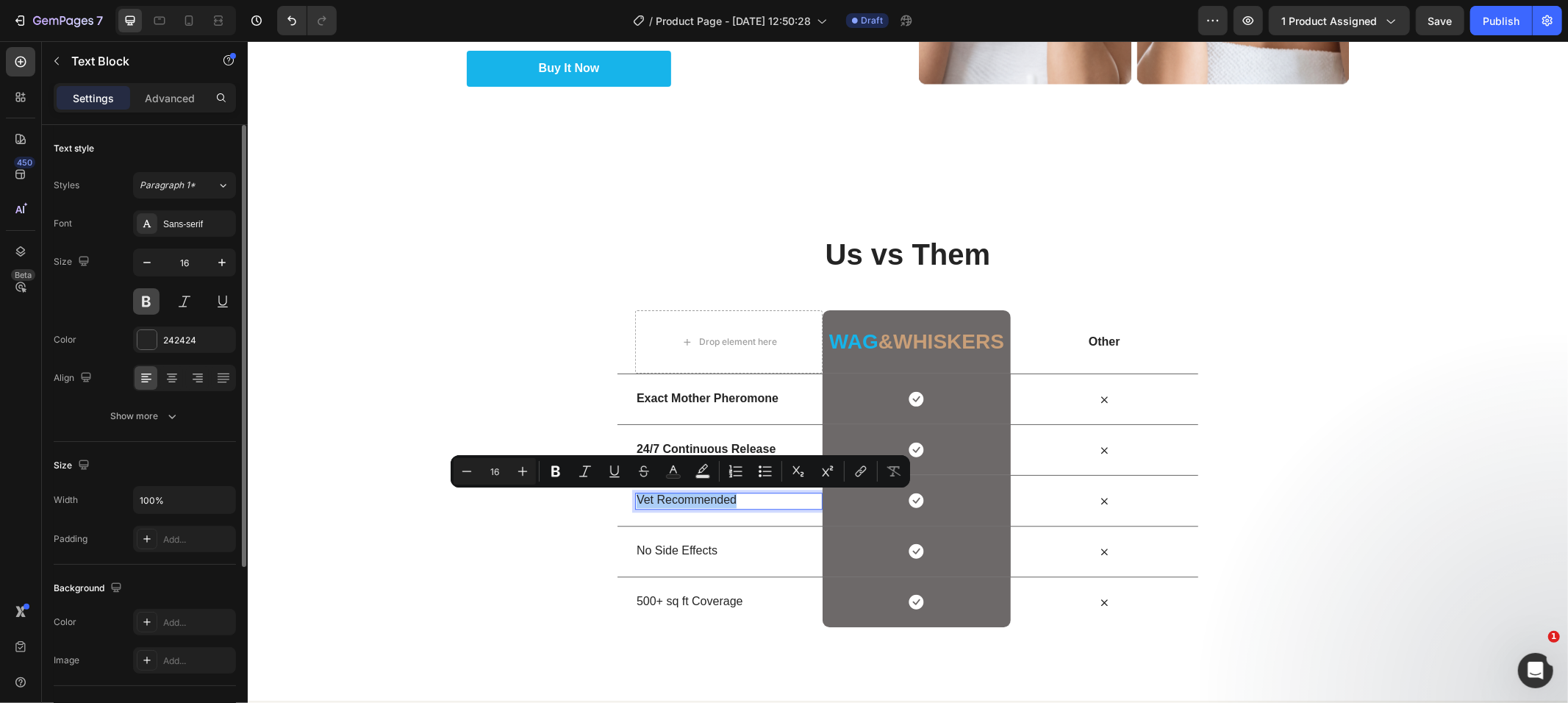
click at [143, 311] on button at bounding box center [147, 301] width 27 height 27
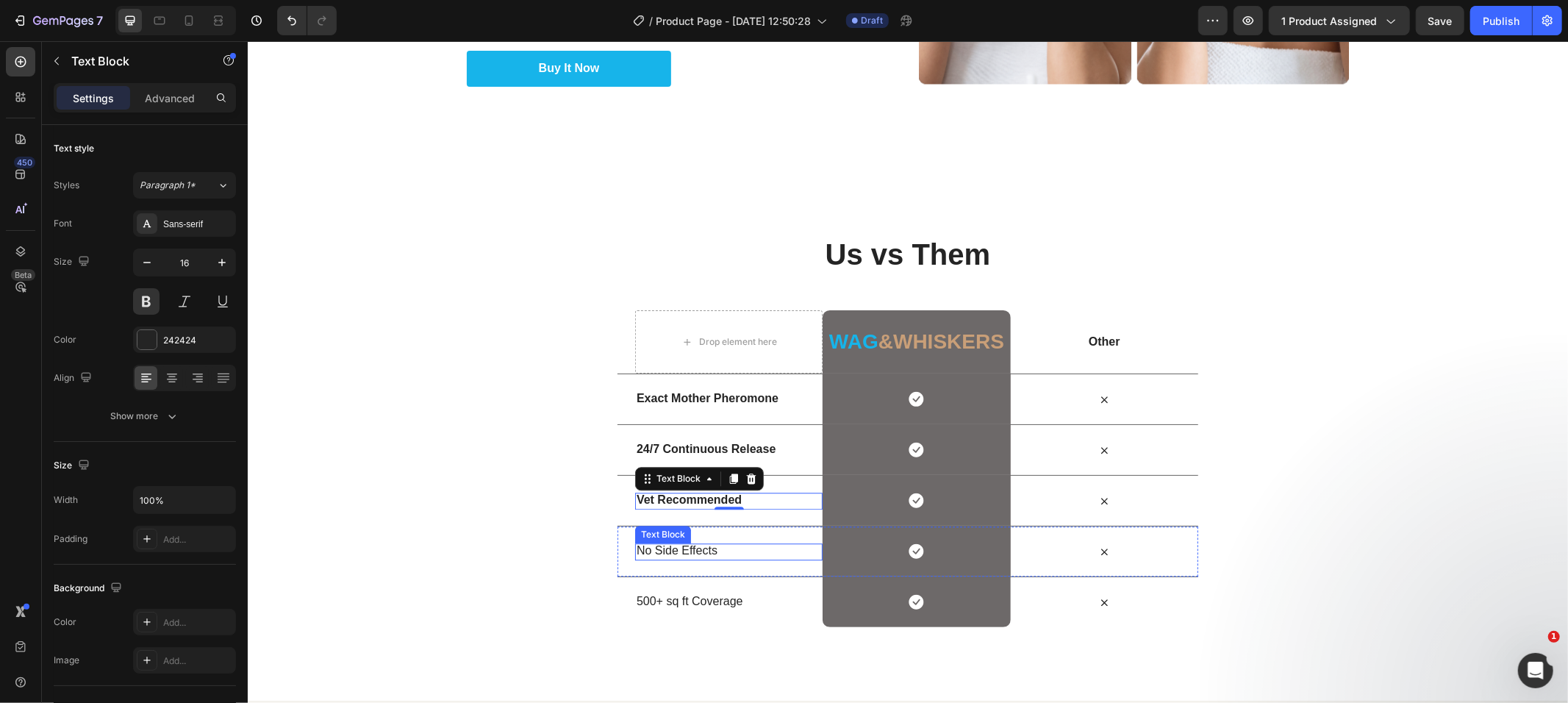
click at [662, 547] on p "No Side Effects" at bounding box center [728, 551] width 185 height 16
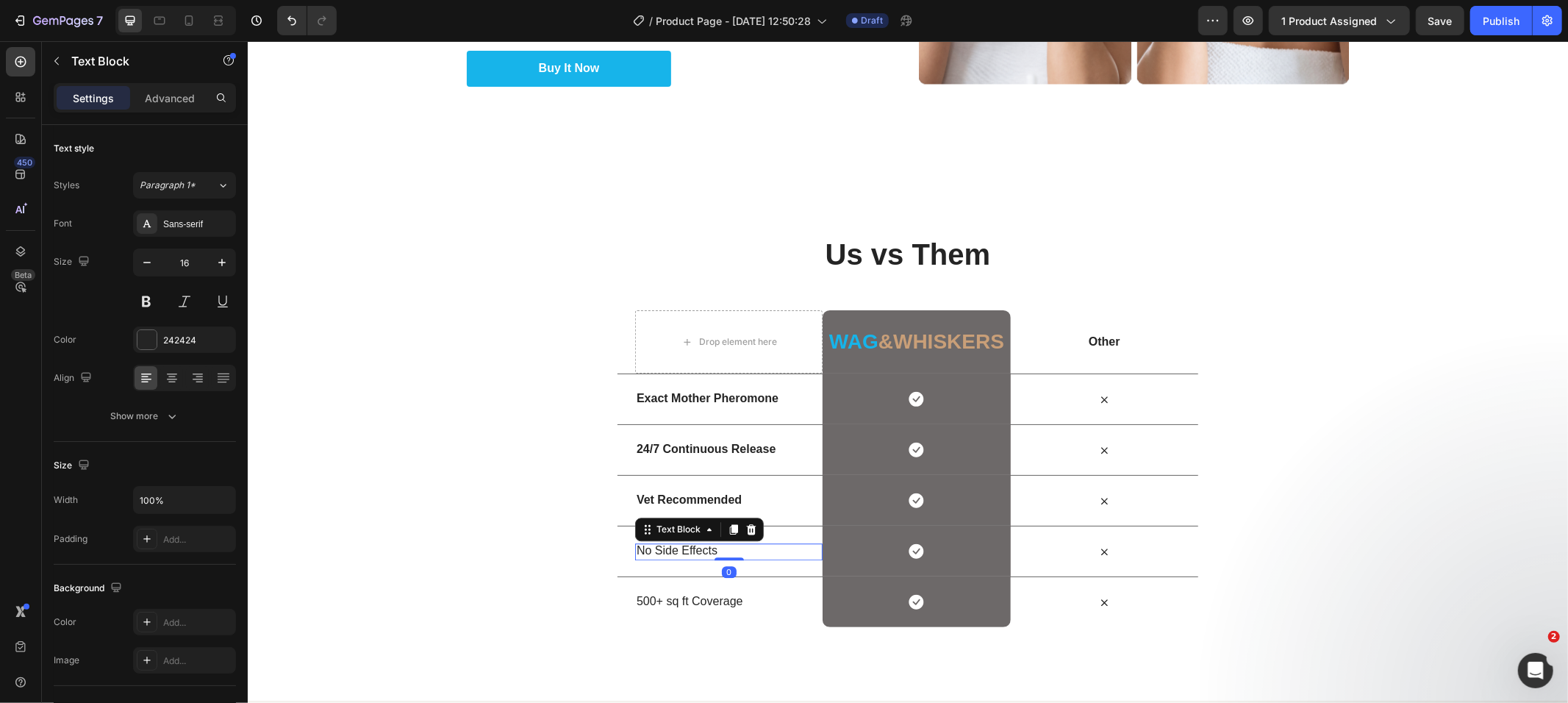
click at [662, 547] on p "No Side Effects" at bounding box center [728, 551] width 185 height 16
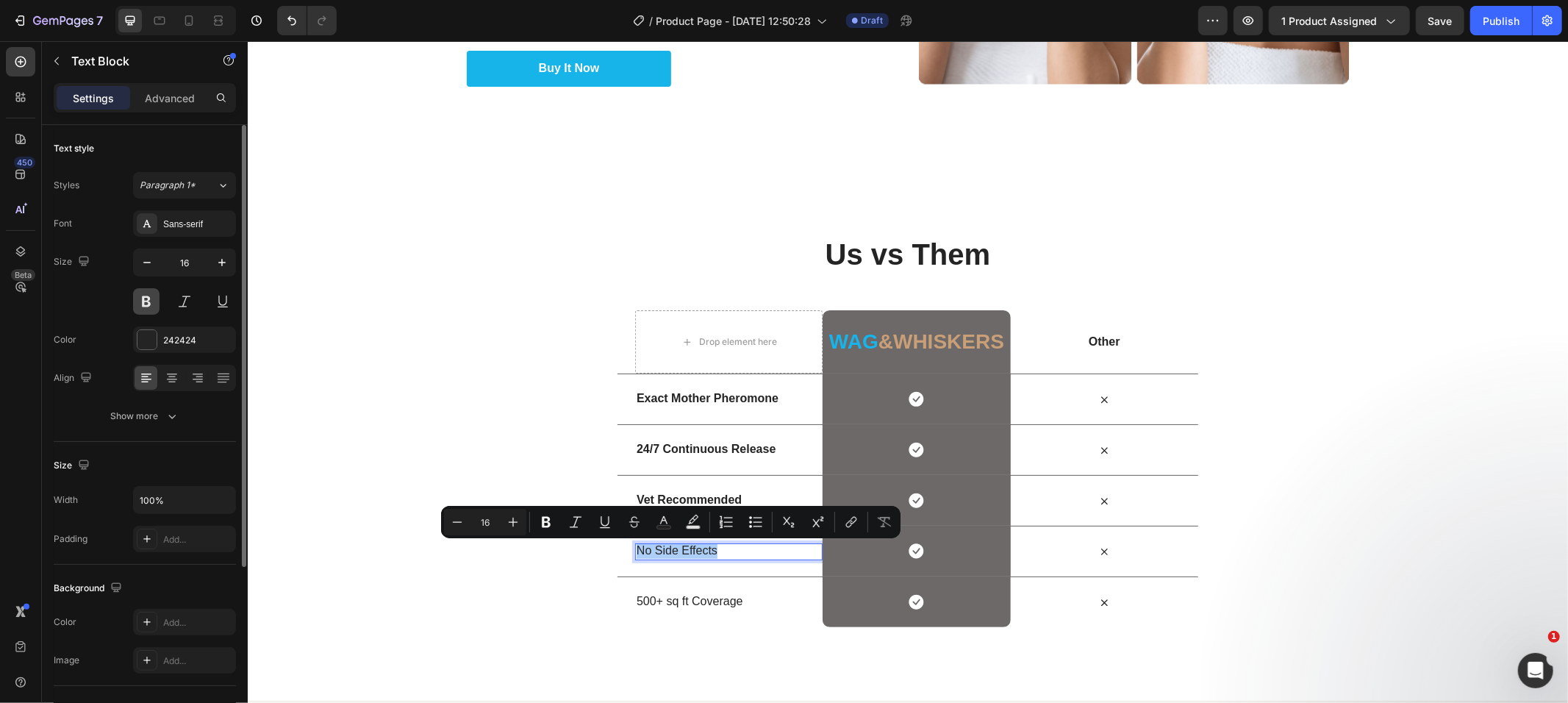
click at [140, 300] on div "Size 16" at bounding box center [145, 282] width 183 height 66
click at [142, 299] on button at bounding box center [147, 301] width 27 height 27
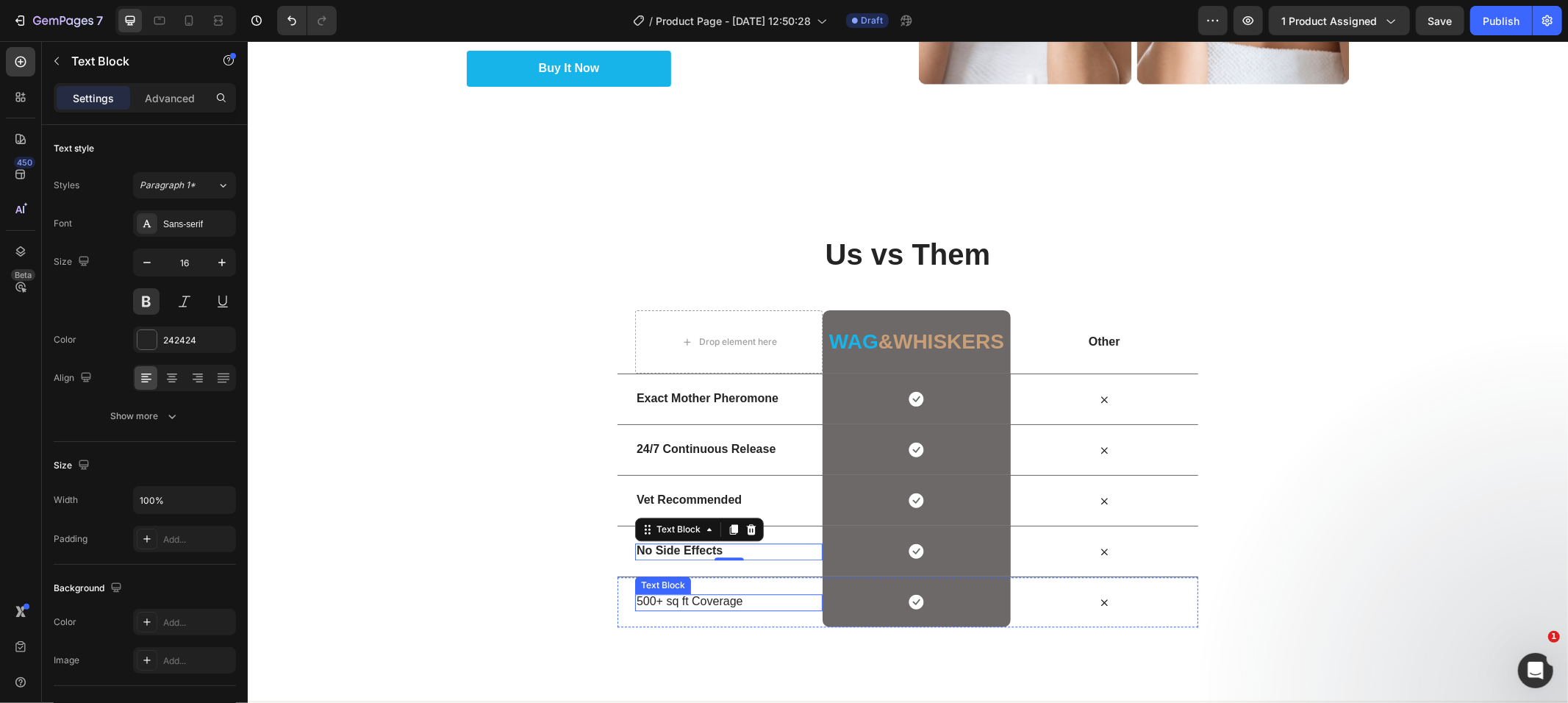
click at [708, 601] on p "500+ sq ft Coverage" at bounding box center [728, 602] width 185 height 16
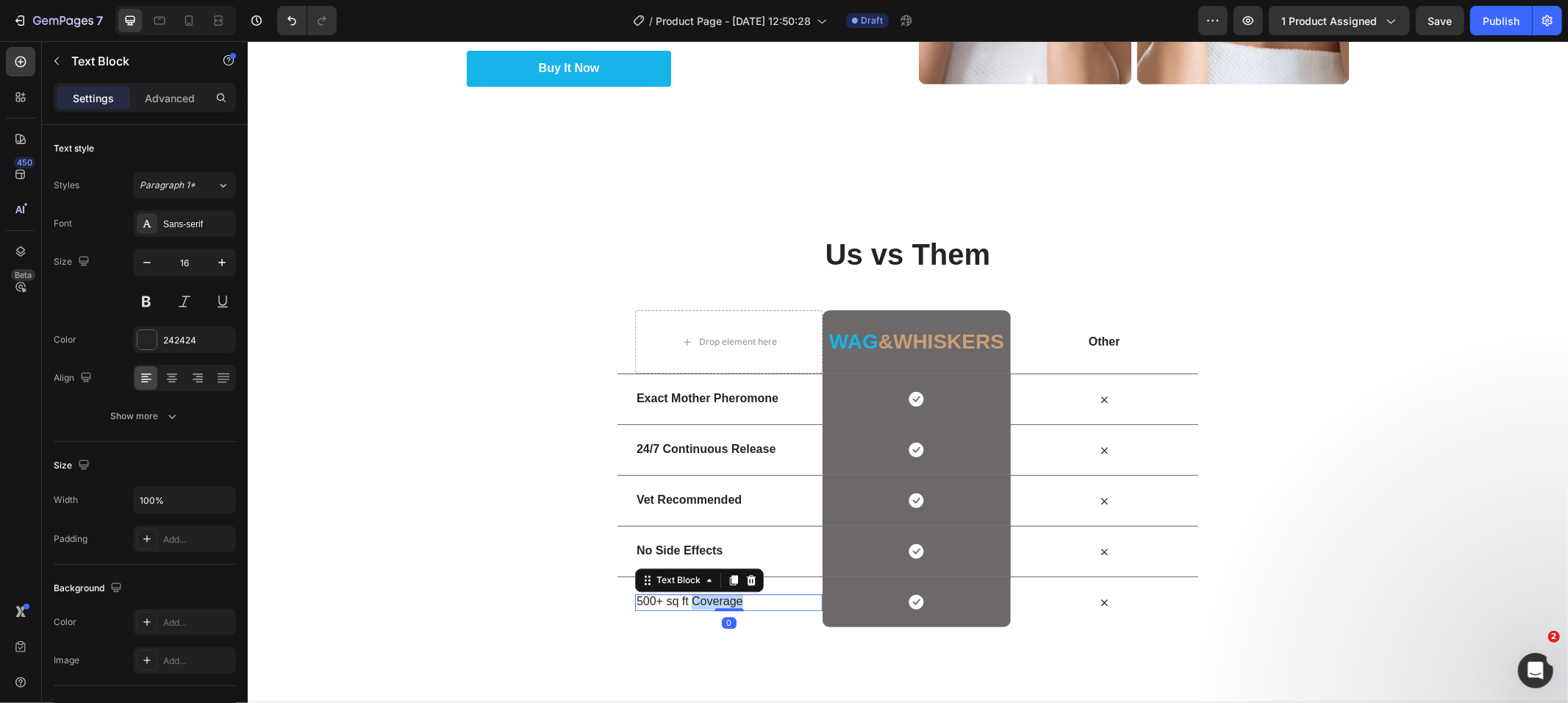
click at [708, 601] on p "500+ sq ft Coverage" at bounding box center [728, 602] width 185 height 16
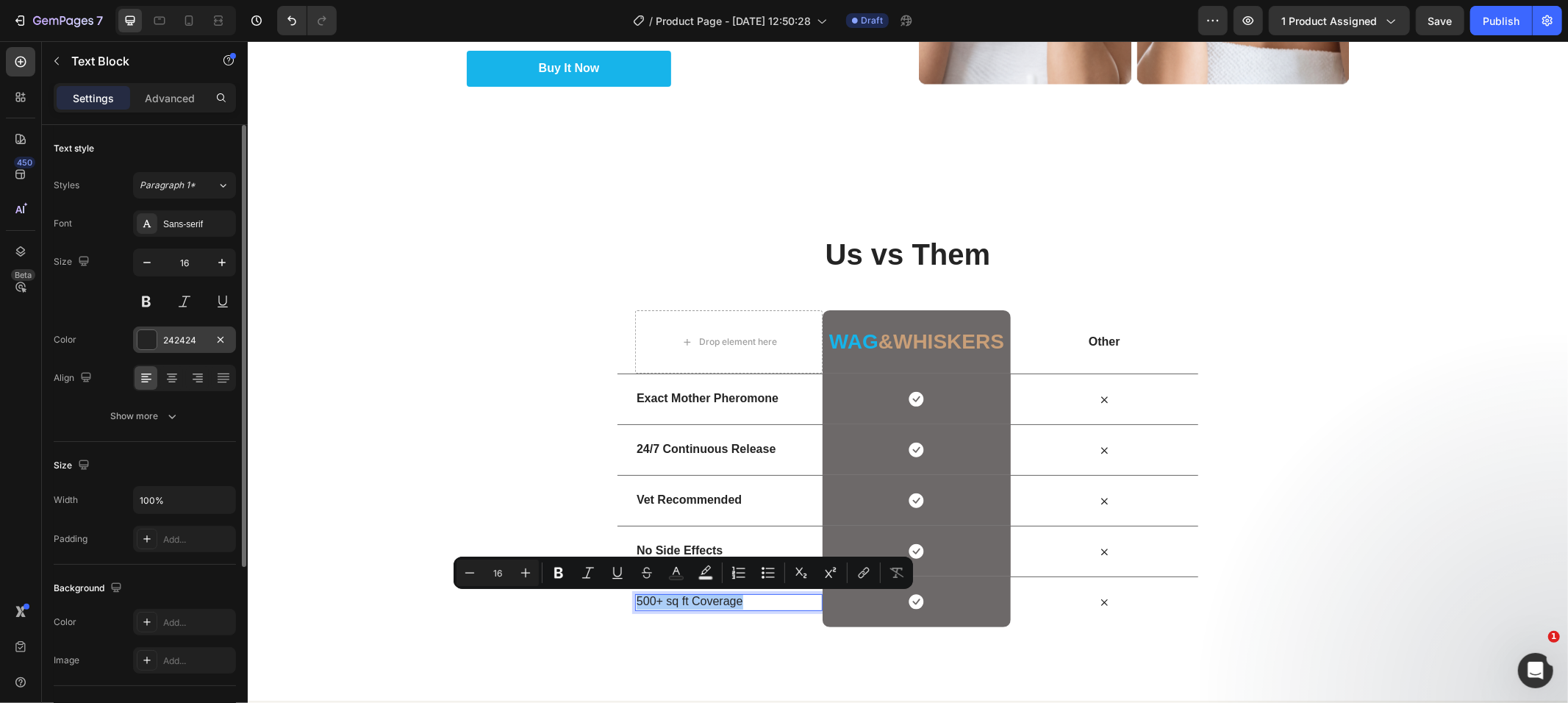
click at [143, 350] on div at bounding box center [147, 339] width 20 height 20
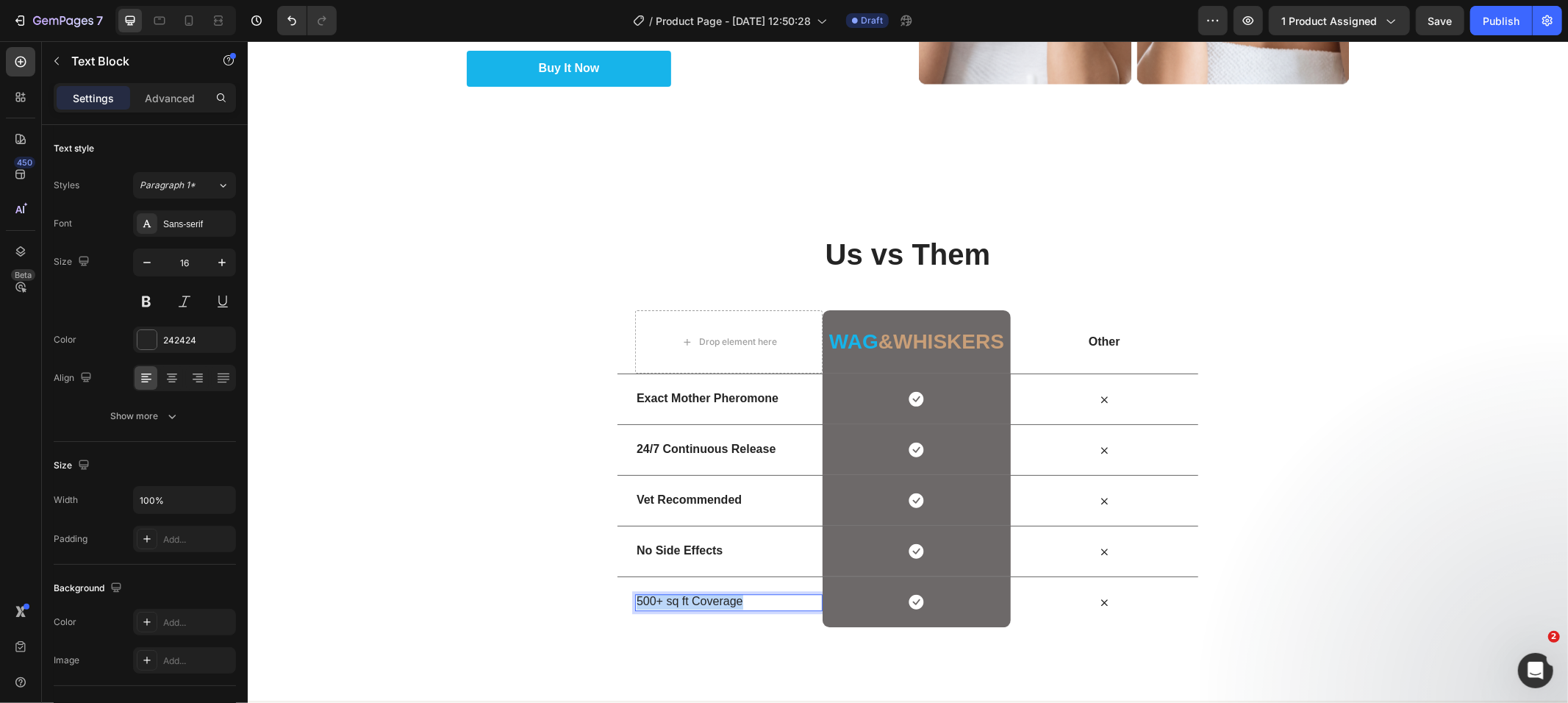
click at [679, 598] on p "500+ sq ft Coverage" at bounding box center [728, 602] width 185 height 16
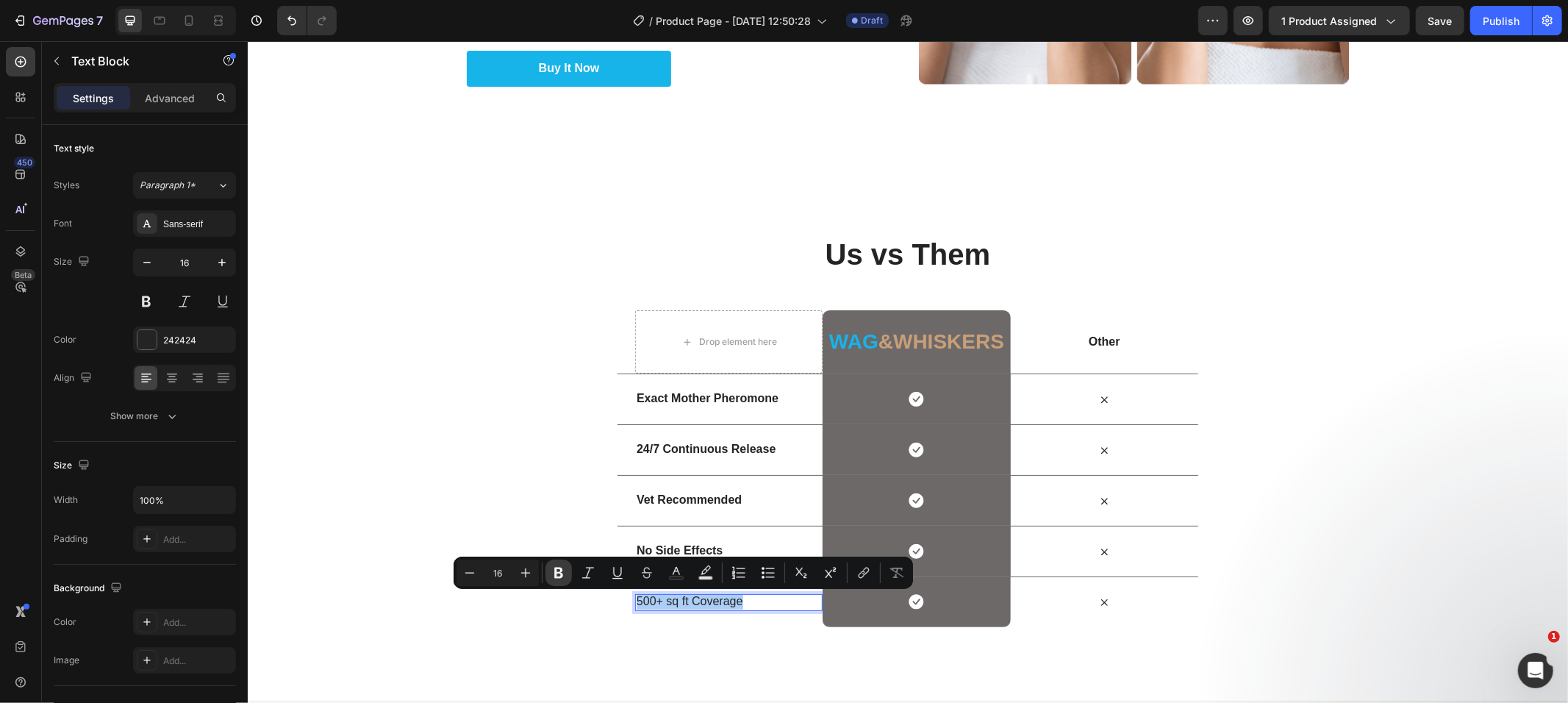
drag, startPoint x: 560, startPoint y: 580, endPoint x: 343, endPoint y: 566, distance: 217.5
click at [560, 580] on icon "Editor contextual toolbar" at bounding box center [559, 573] width 15 height 15
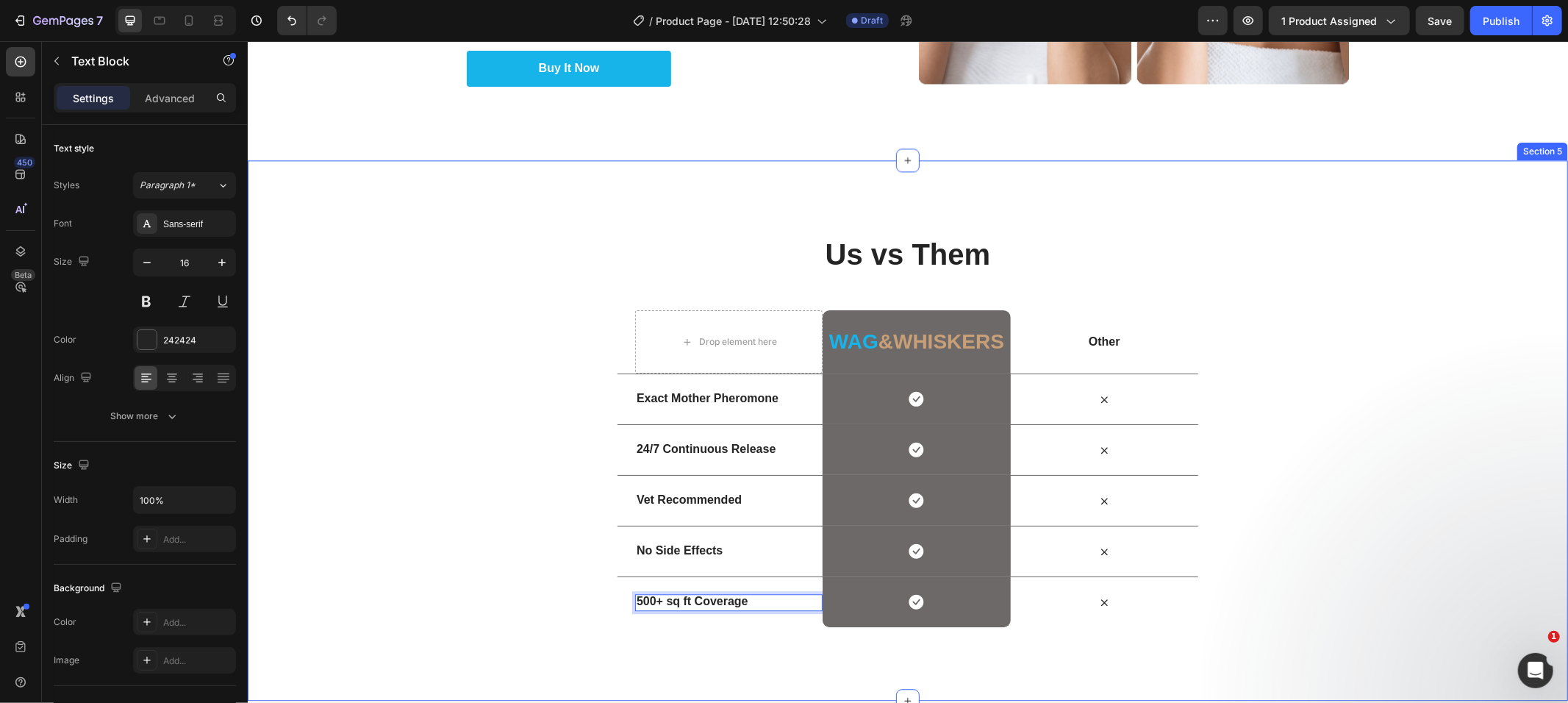
click at [607, 645] on div "⁠⁠⁠⁠⁠⁠⁠ Us vs Them Heading Row Drop element here ⁠⁠⁠⁠⁠⁠⁠ Wag &whiskers Heading …" at bounding box center [907, 430] width 1321 height 541
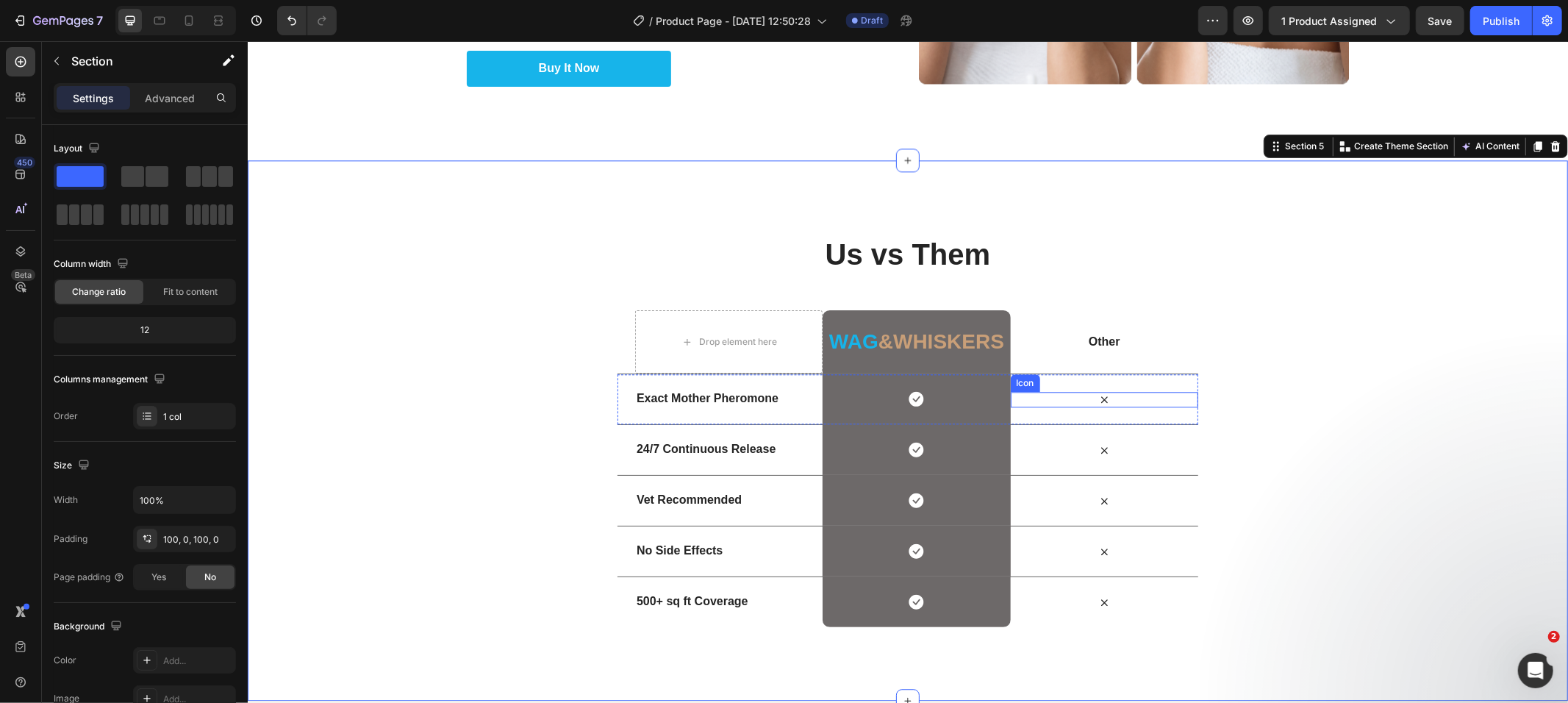
click at [1099, 405] on icon at bounding box center [1104, 399] width 16 height 16
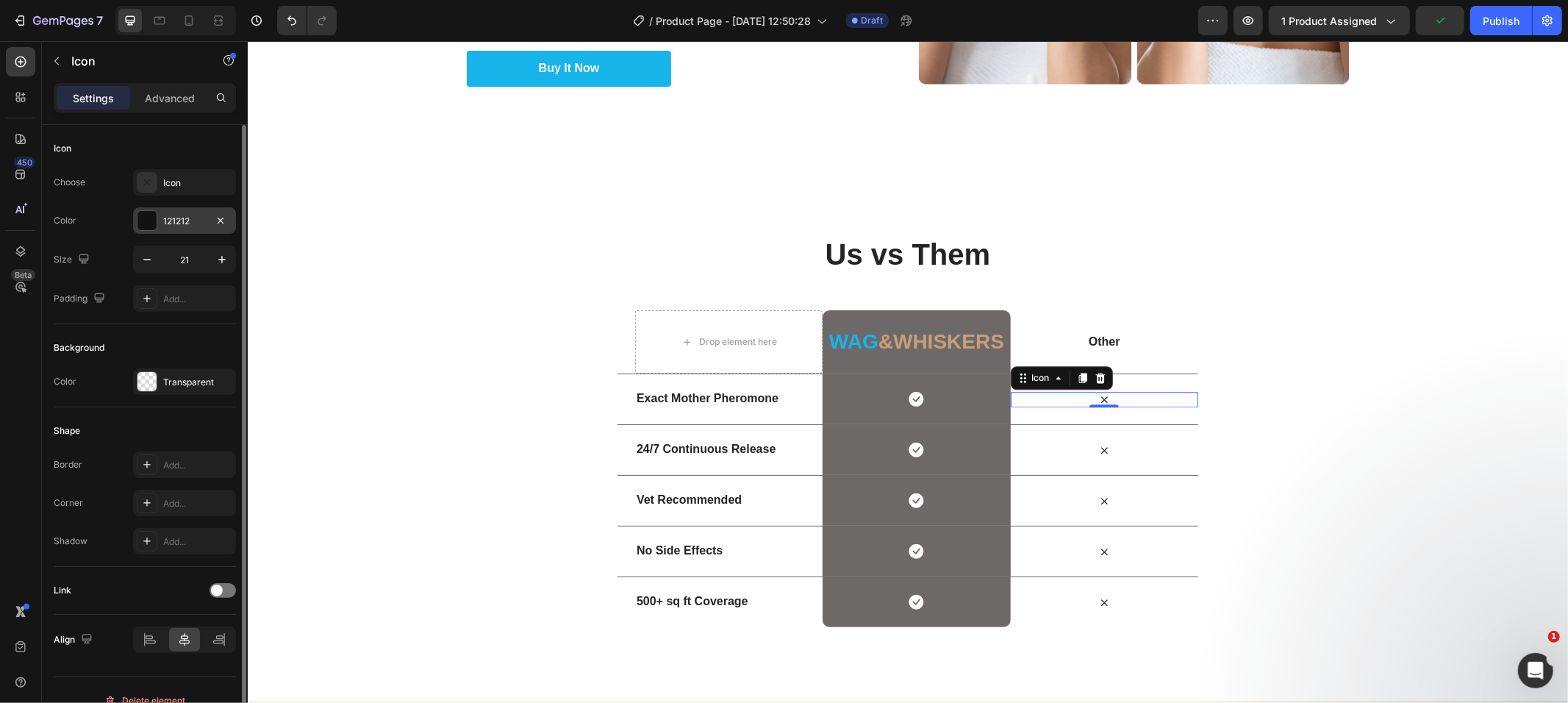
drag, startPoint x: 165, startPoint y: 213, endPoint x: 157, endPoint y: 215, distance: 8.2
click at [157, 215] on div "121212" at bounding box center [185, 221] width 103 height 27
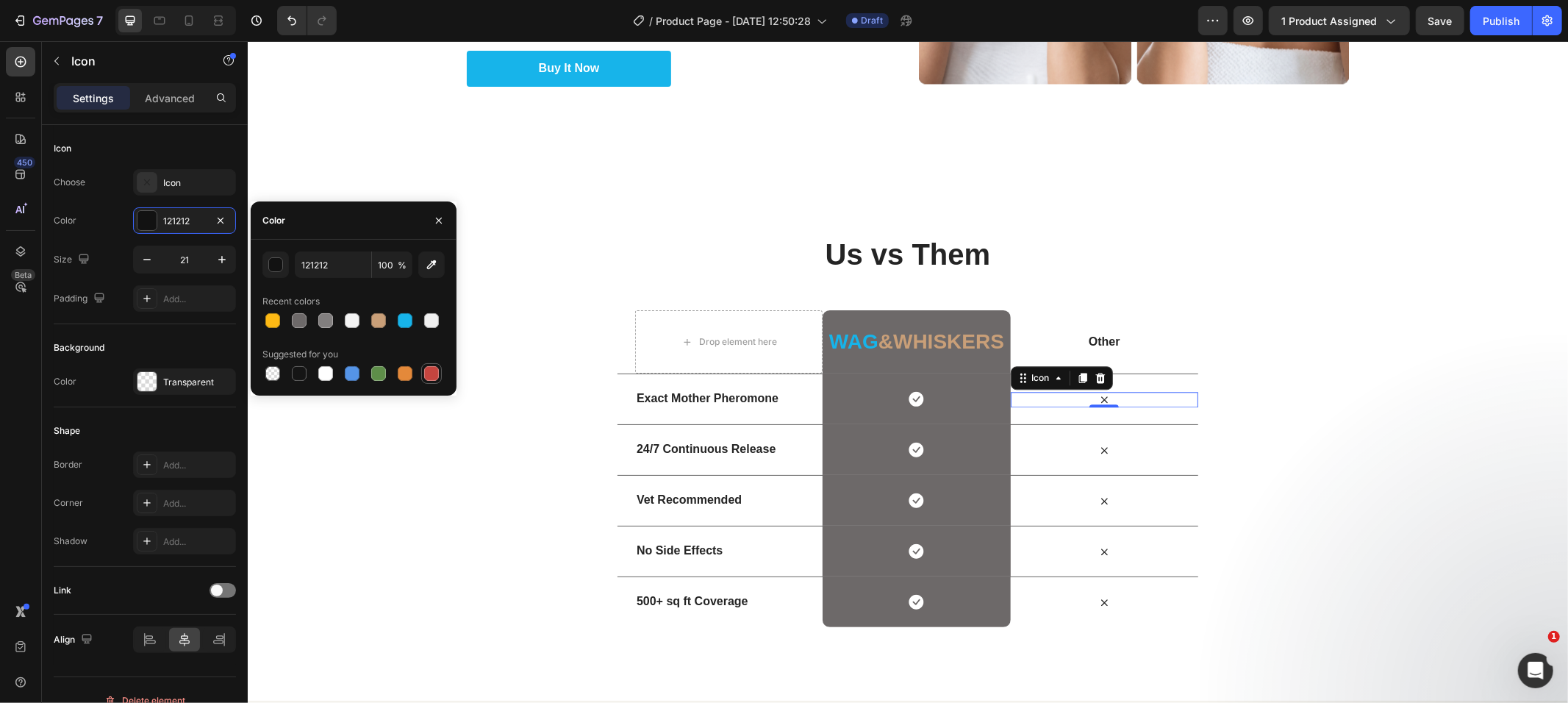
click at [430, 364] on div at bounding box center [431, 373] width 18 height 18
type input "C5453F"
click at [427, 179] on div "⁠⁠⁠⁠⁠⁠⁠ Us vs Them Heading Row Drop element here ⁠⁠⁠⁠⁠⁠⁠ Wag &whiskers Heading …" at bounding box center [907, 430] width 1321 height 541
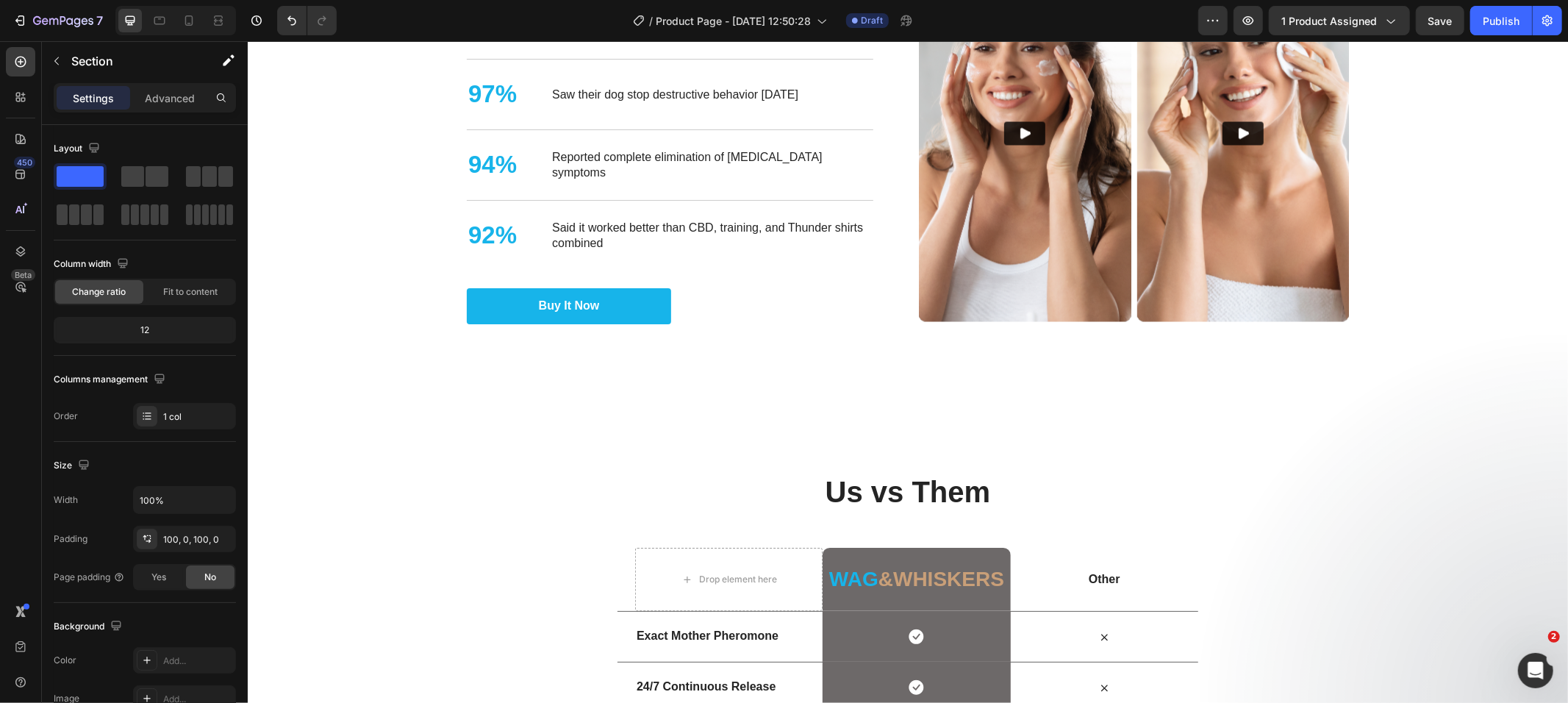
scroll to position [2789, 0]
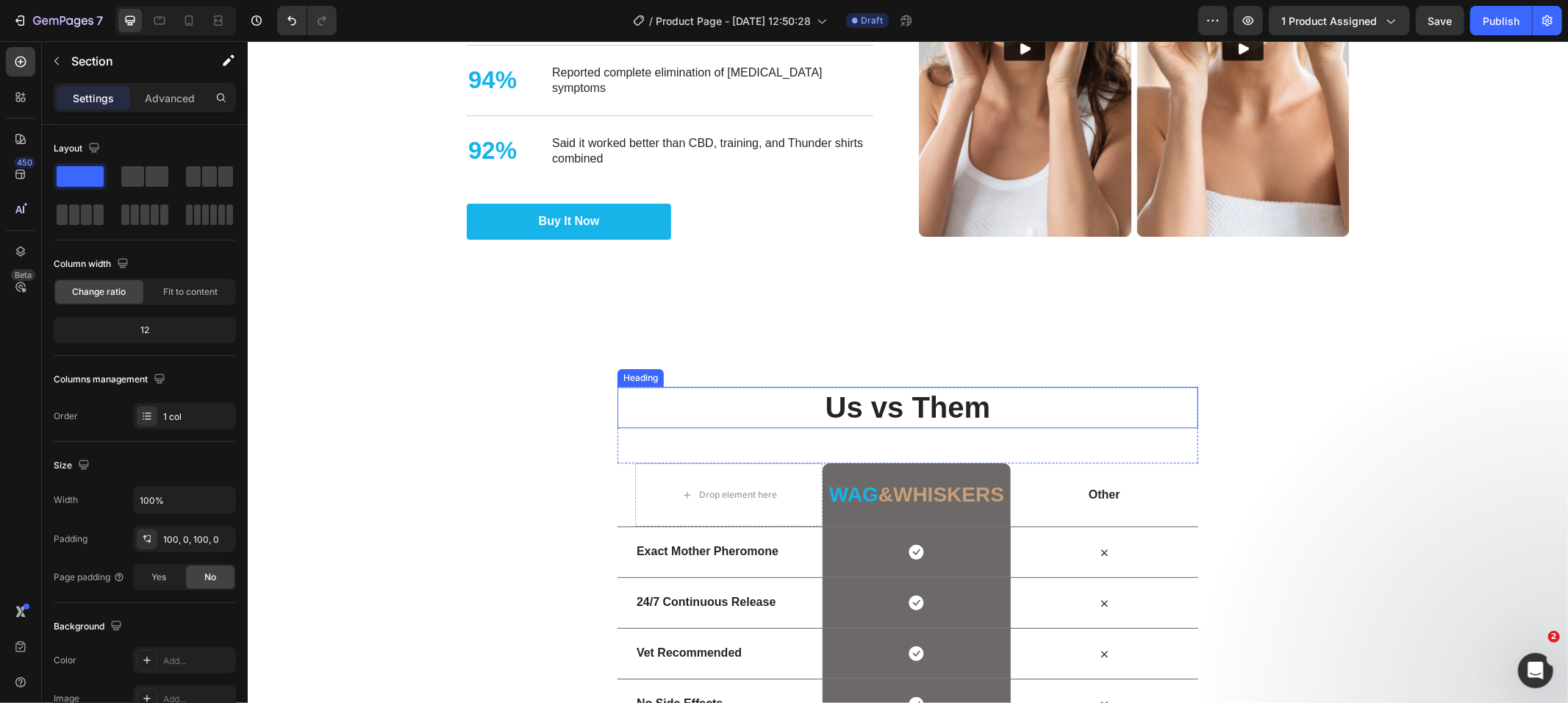
click at [862, 403] on strong "Us vs Them" at bounding box center [907, 406] width 165 height 32
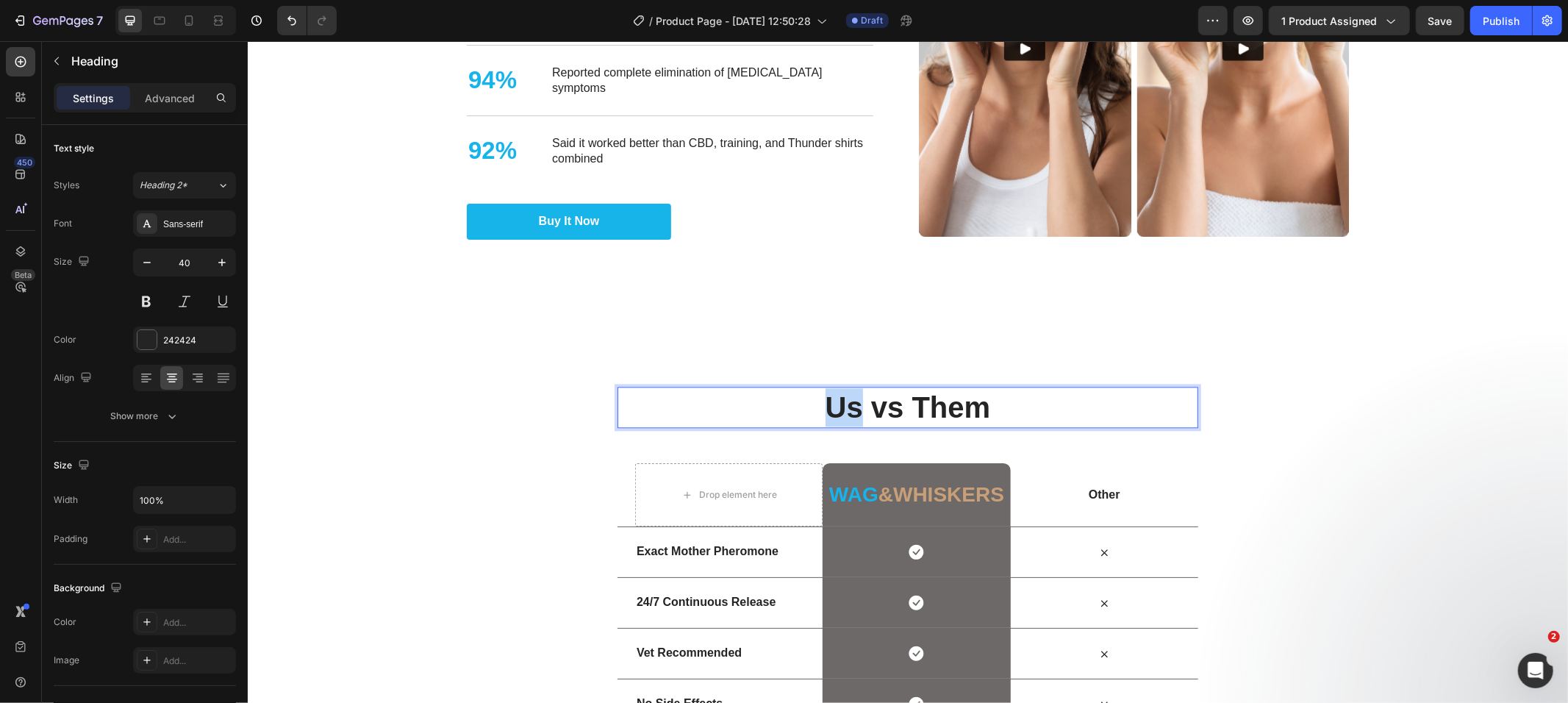
click at [837, 407] on strong "Us vs Them" at bounding box center [907, 406] width 165 height 32
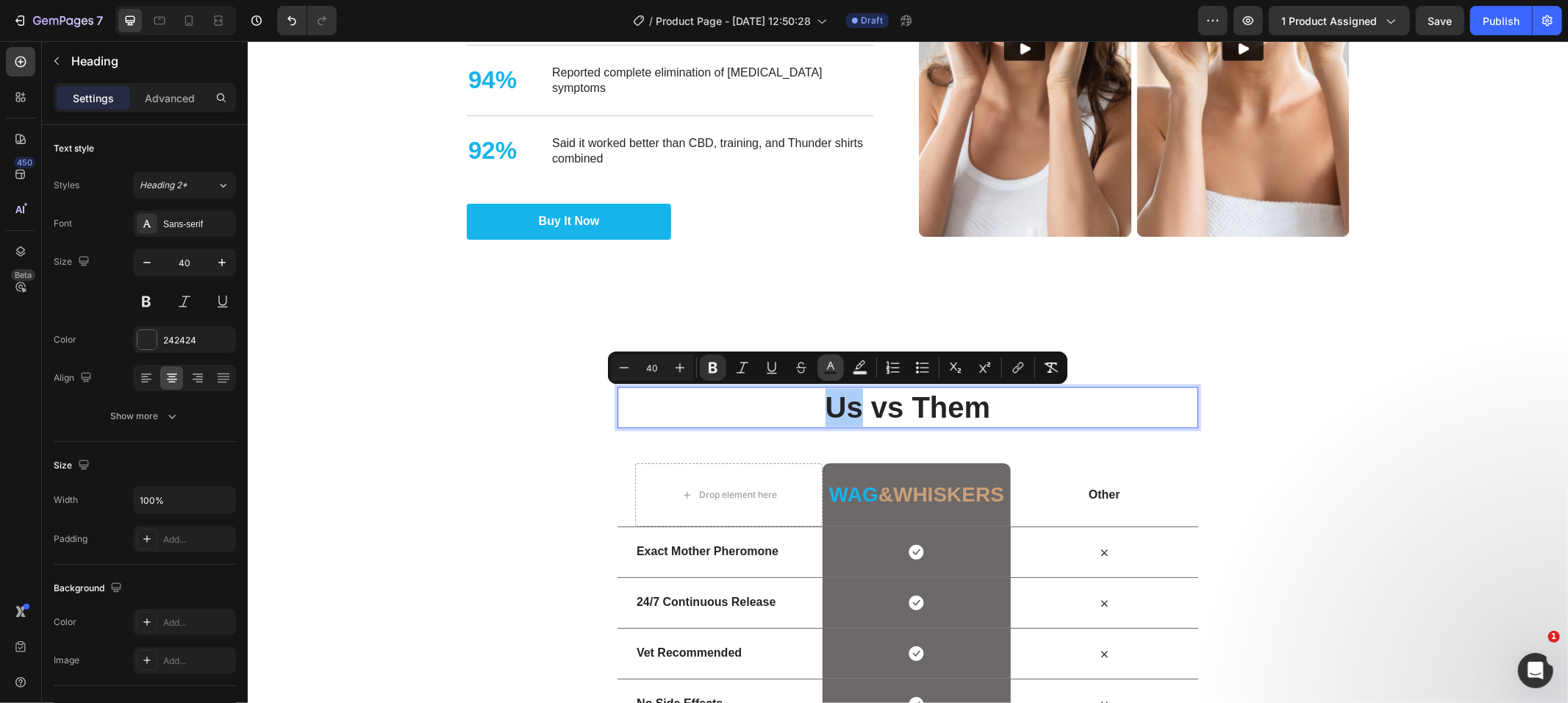
click at [828, 374] on rect "Editor contextual toolbar" at bounding box center [832, 373] width 14 height 4
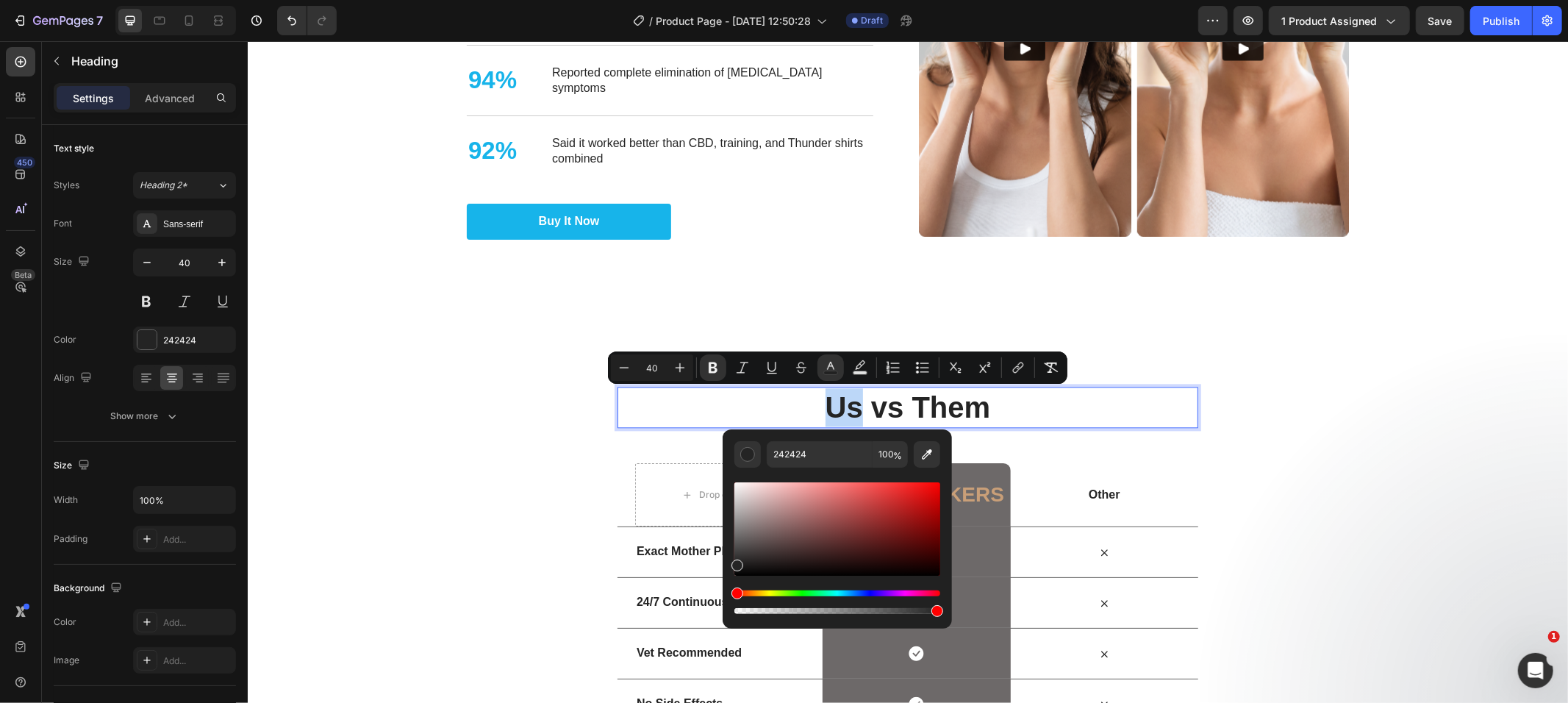
click at [487, 387] on div "Us vs Them Heading 48 Row Drop element here Wag &whiskers Heading Row Other Tex…" at bounding box center [907, 583] width 1321 height 393
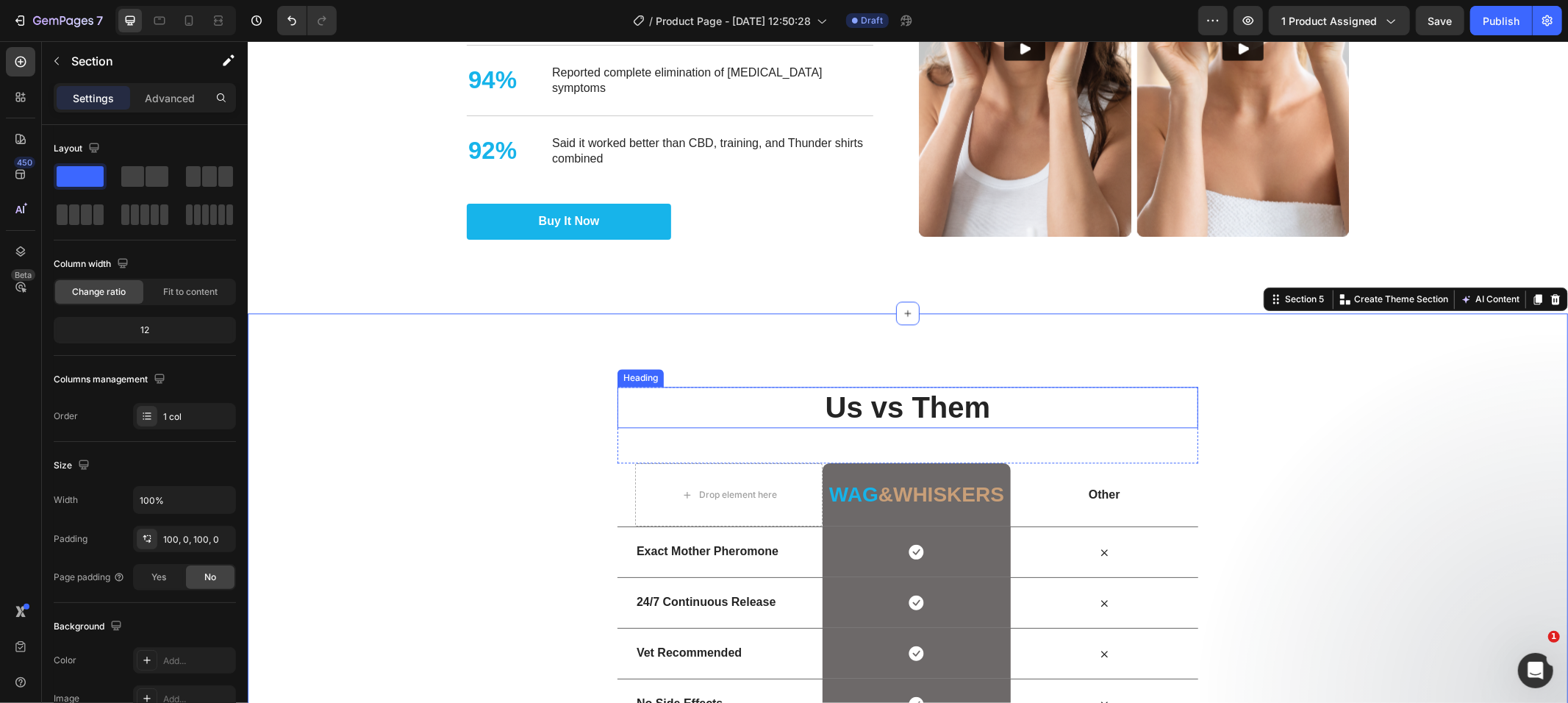
click at [839, 414] on strong "Us vs Them" at bounding box center [907, 406] width 165 height 32
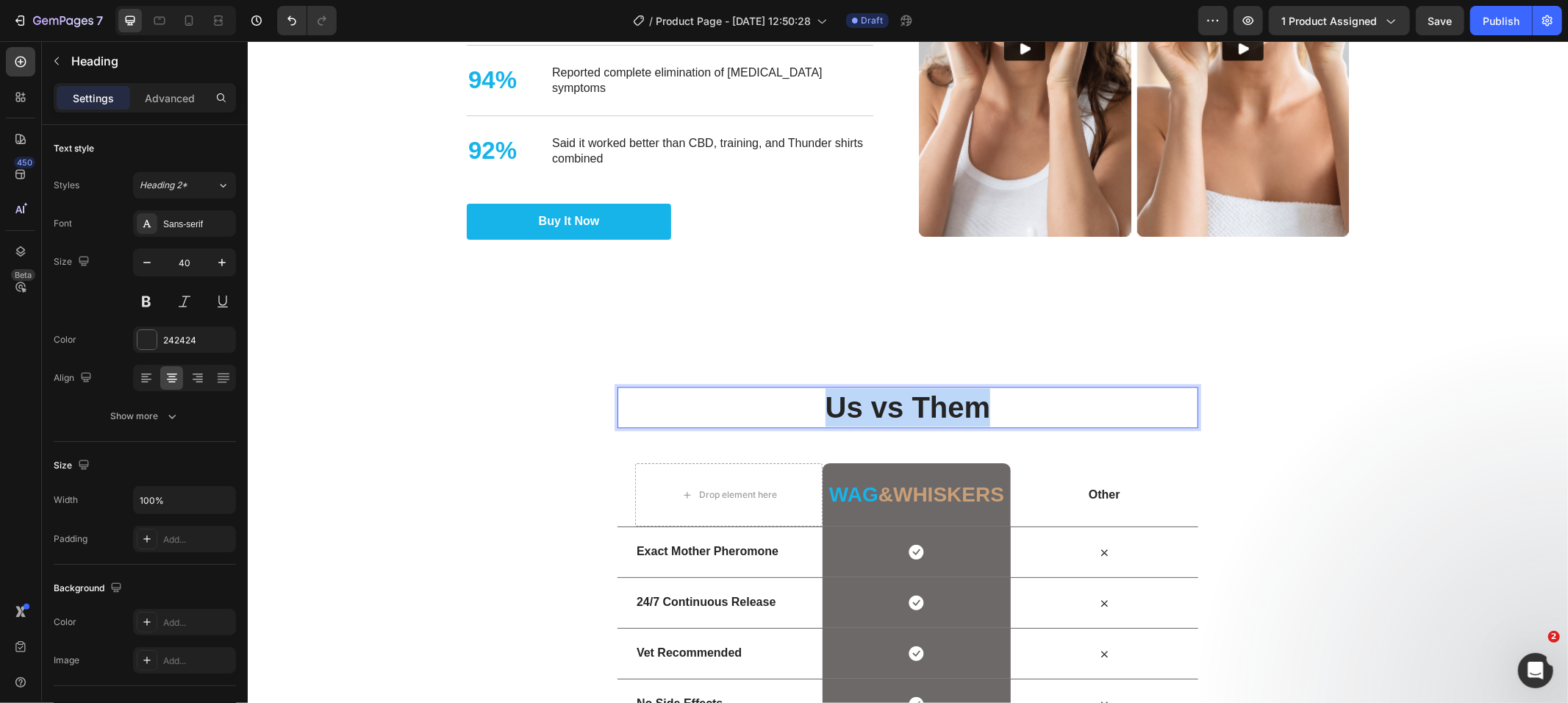
click at [839, 414] on strong "Us vs Them" at bounding box center [907, 406] width 165 height 32
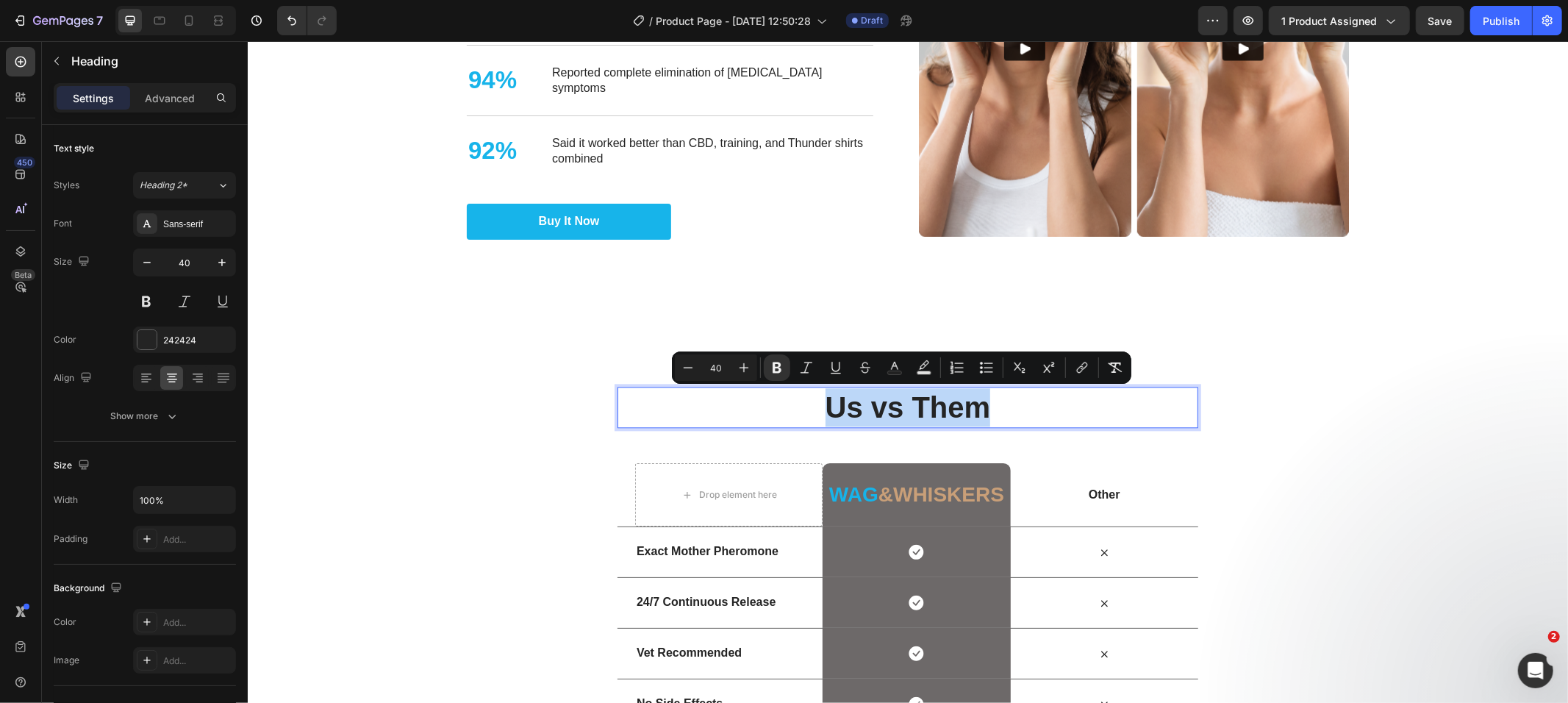
click at [835, 411] on strong "Us vs Them" at bounding box center [907, 406] width 165 height 32
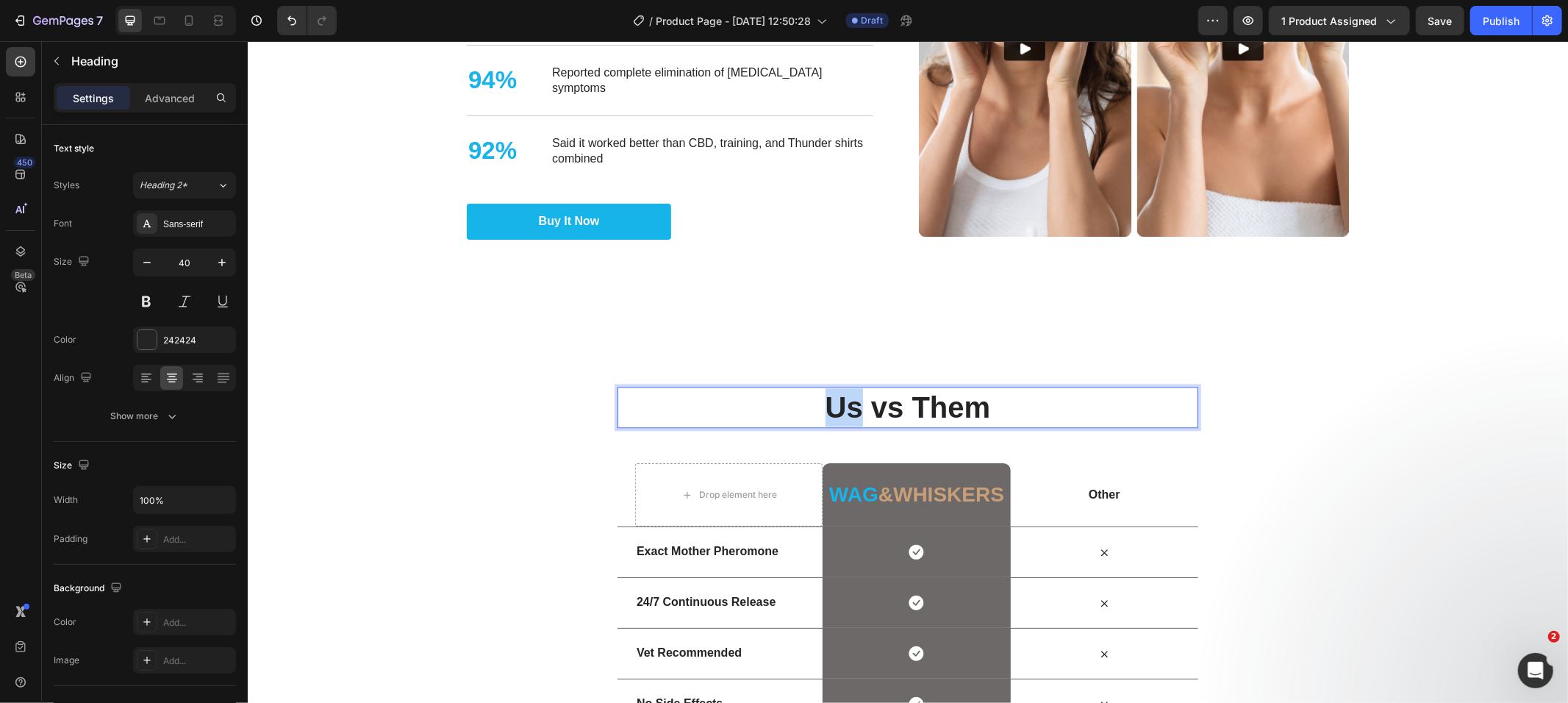
drag, startPoint x: 852, startPoint y: 410, endPoint x: 771, endPoint y: 411, distance: 81.0
click at [771, 411] on p "Us vs Them" at bounding box center [907, 407] width 578 height 38
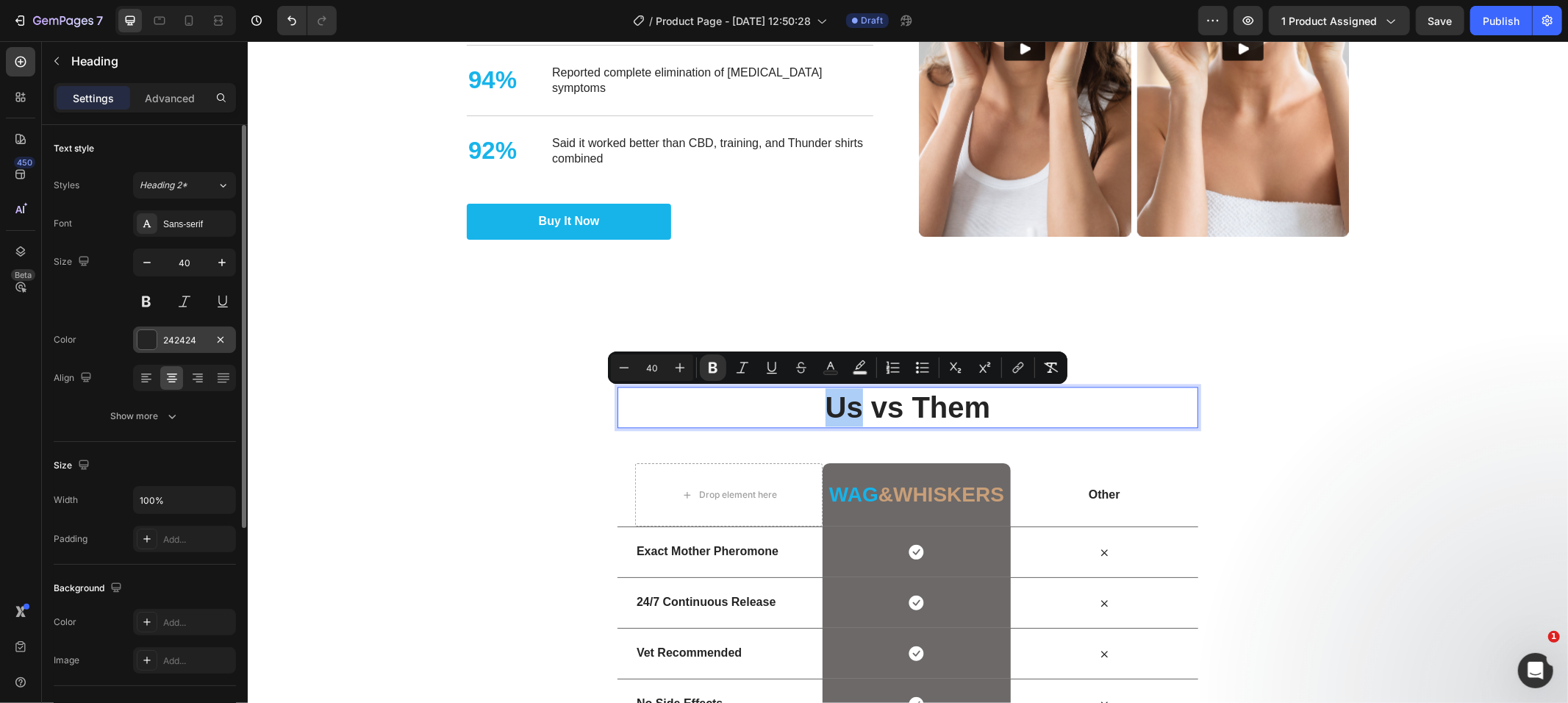
click at [142, 327] on div "242424" at bounding box center [185, 339] width 103 height 27
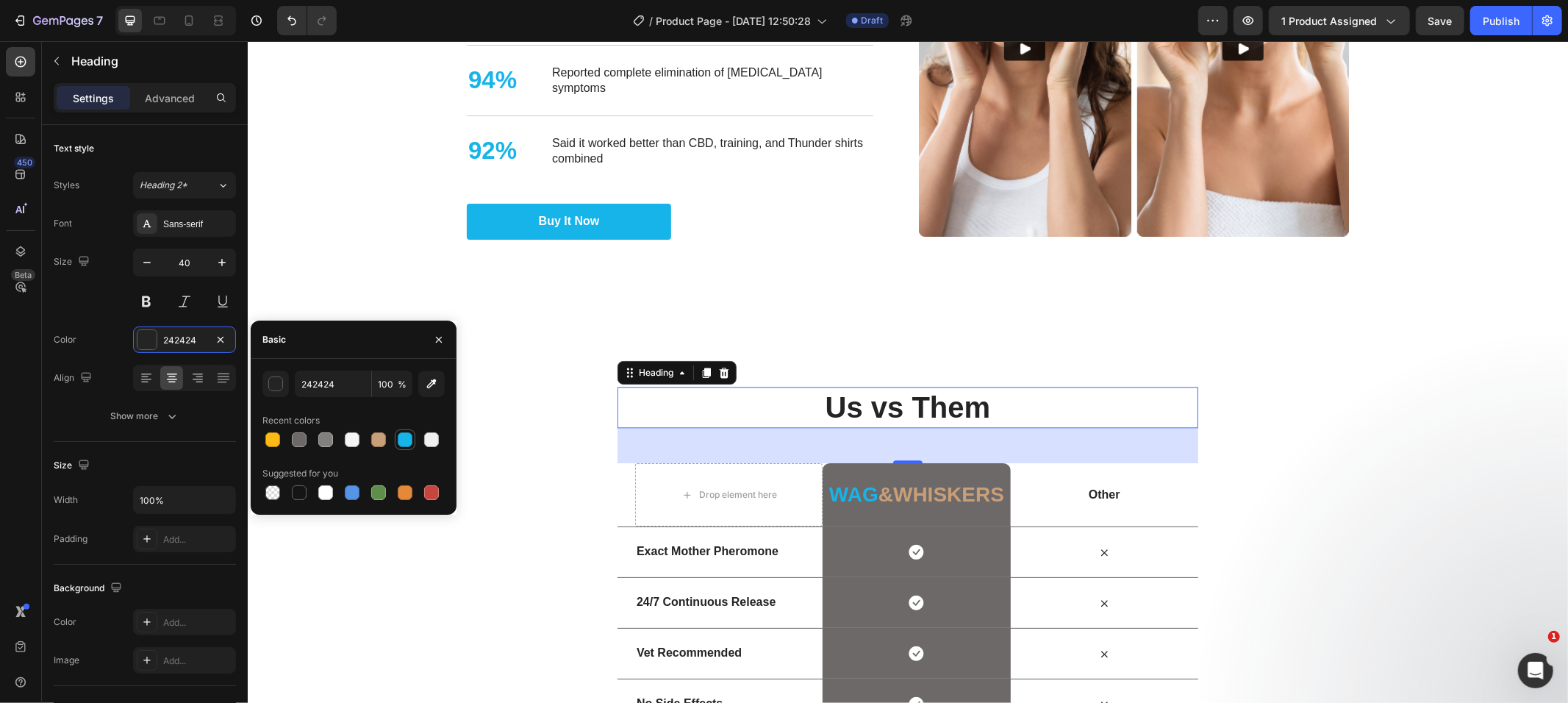
click at [403, 435] on div at bounding box center [405, 439] width 15 height 15
type input "17B4EA"
click at [1306, 397] on div "⁠⁠⁠⁠⁠⁠⁠ Us vs Them Heading 48 Row Drop element here Wag &whiskers Heading Row O…" at bounding box center [907, 583] width 1321 height 393
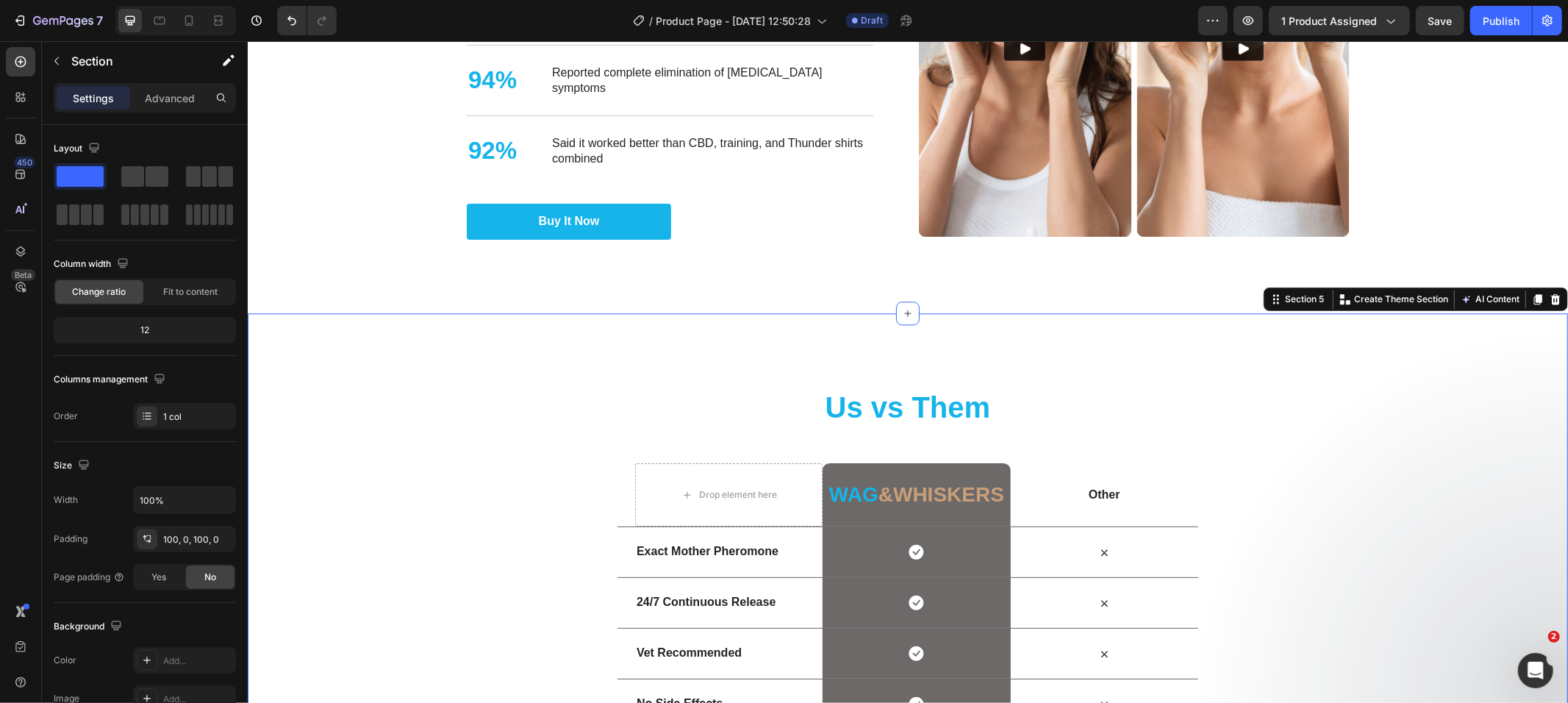
click at [1384, 454] on div "⁠⁠⁠⁠⁠⁠⁠ Us vs Them Heading Row Drop element here Wag &whiskers Heading Row Othe…" at bounding box center [907, 583] width 1321 height 393
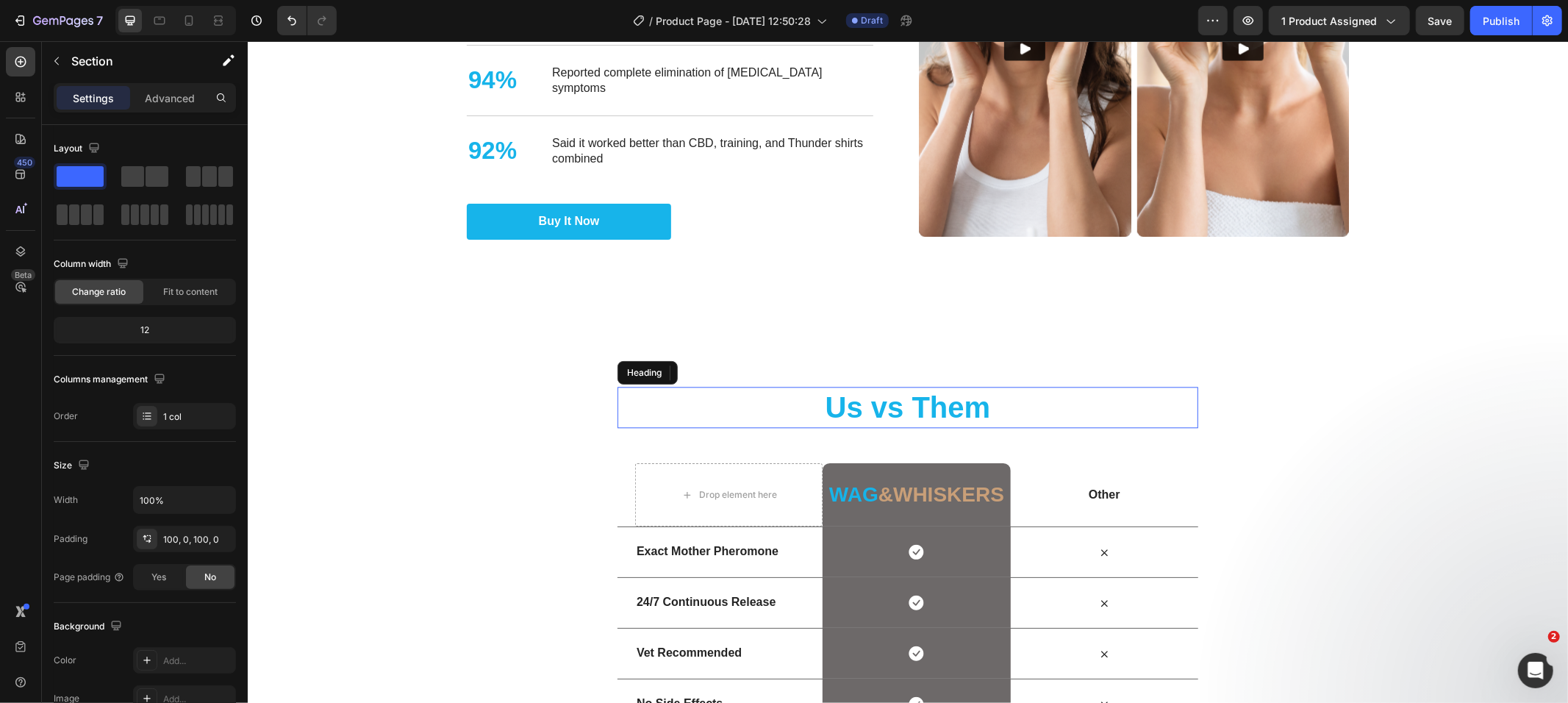
click at [872, 399] on strong "Us vs Them" at bounding box center [907, 406] width 165 height 32
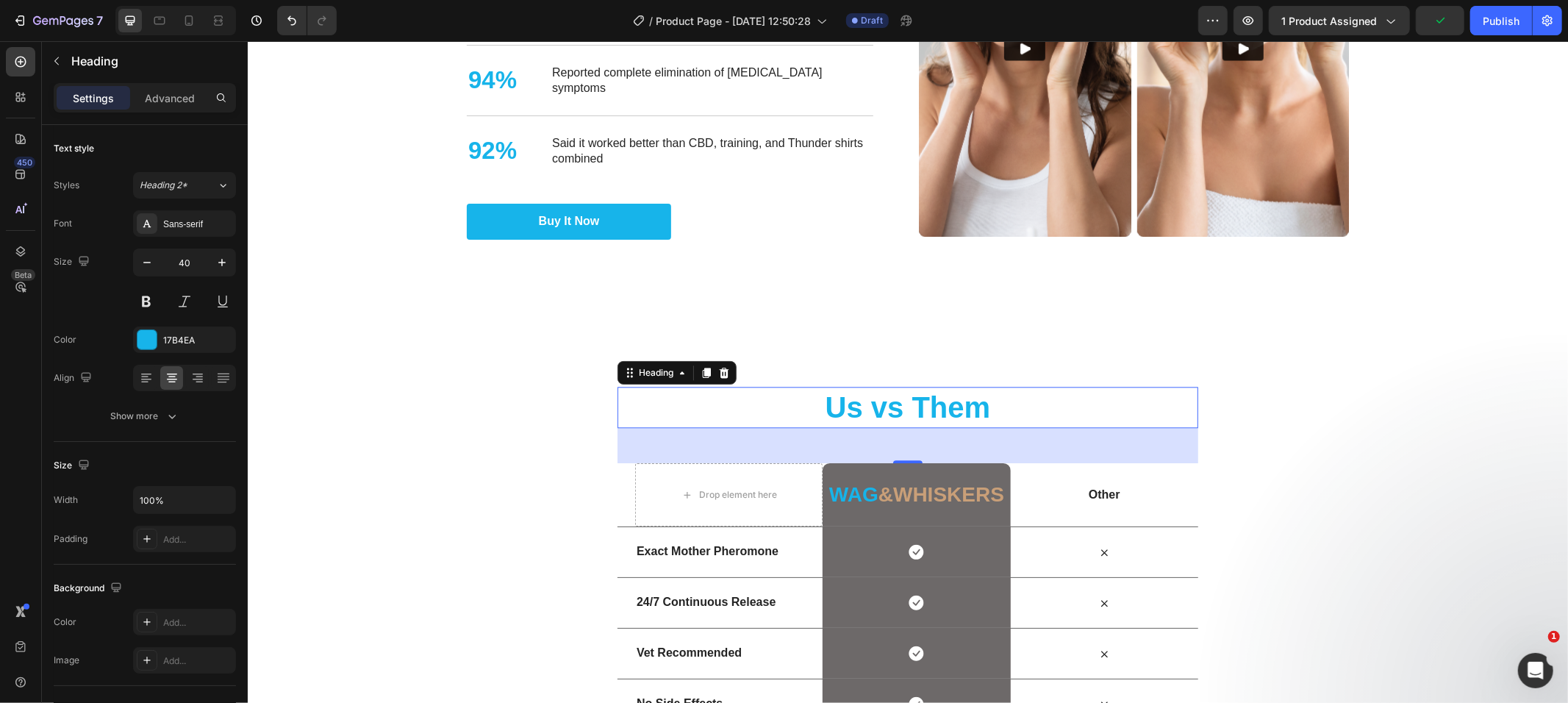
click at [1407, 467] on div "⁠⁠⁠⁠⁠⁠⁠ Us vs Them Heading 48 Row Drop element here Wag &whiskers Heading Row O…" at bounding box center [907, 583] width 1321 height 393
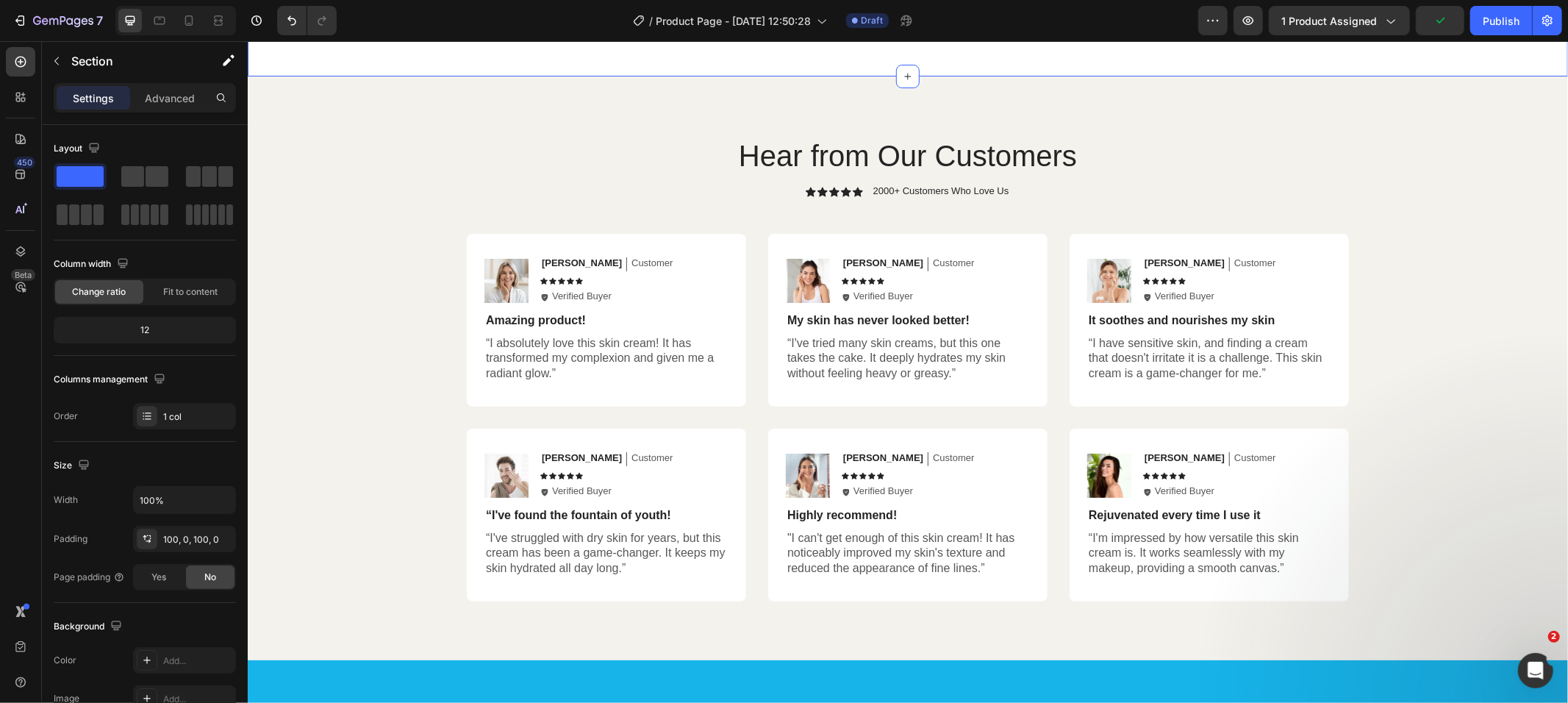
scroll to position [2832, 0]
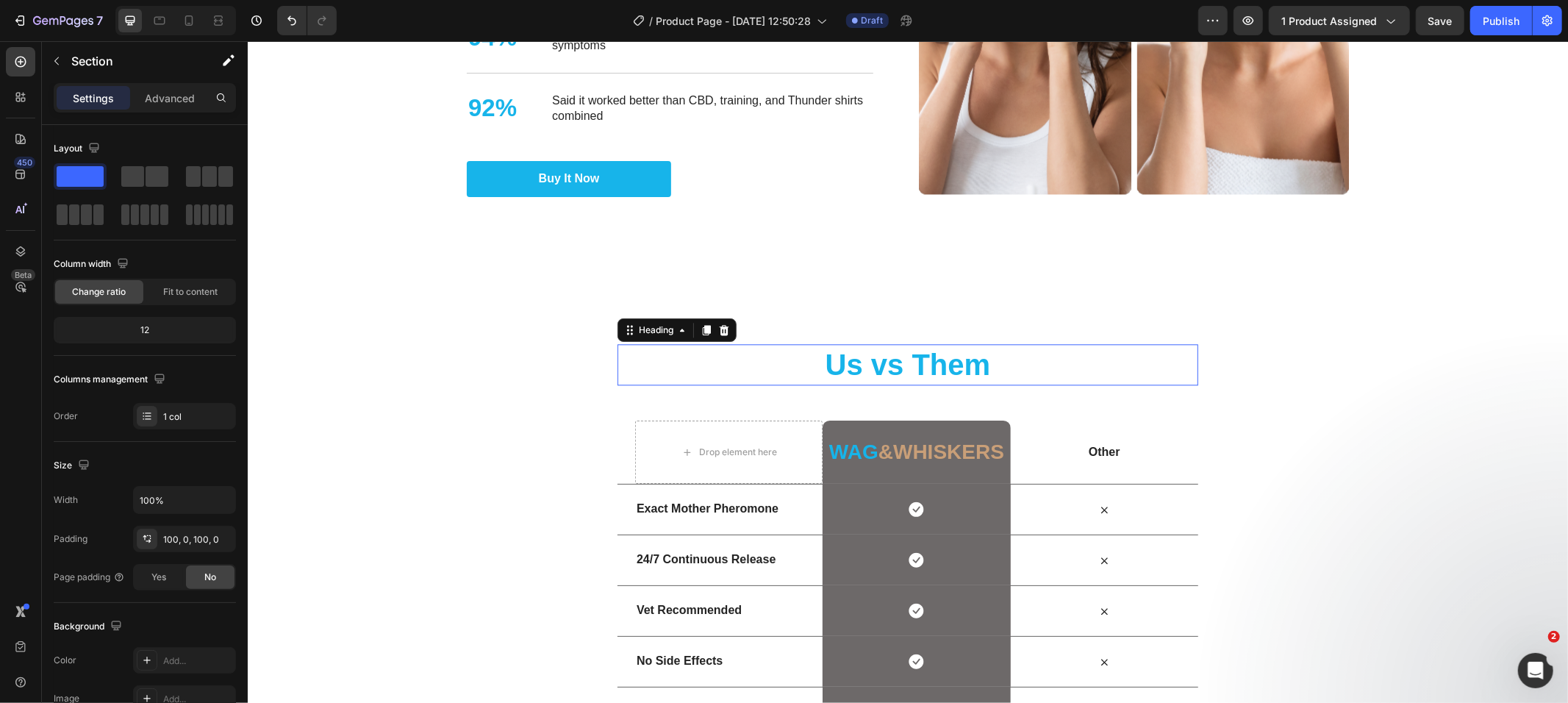
click at [876, 350] on strong "Us vs Them" at bounding box center [907, 364] width 165 height 32
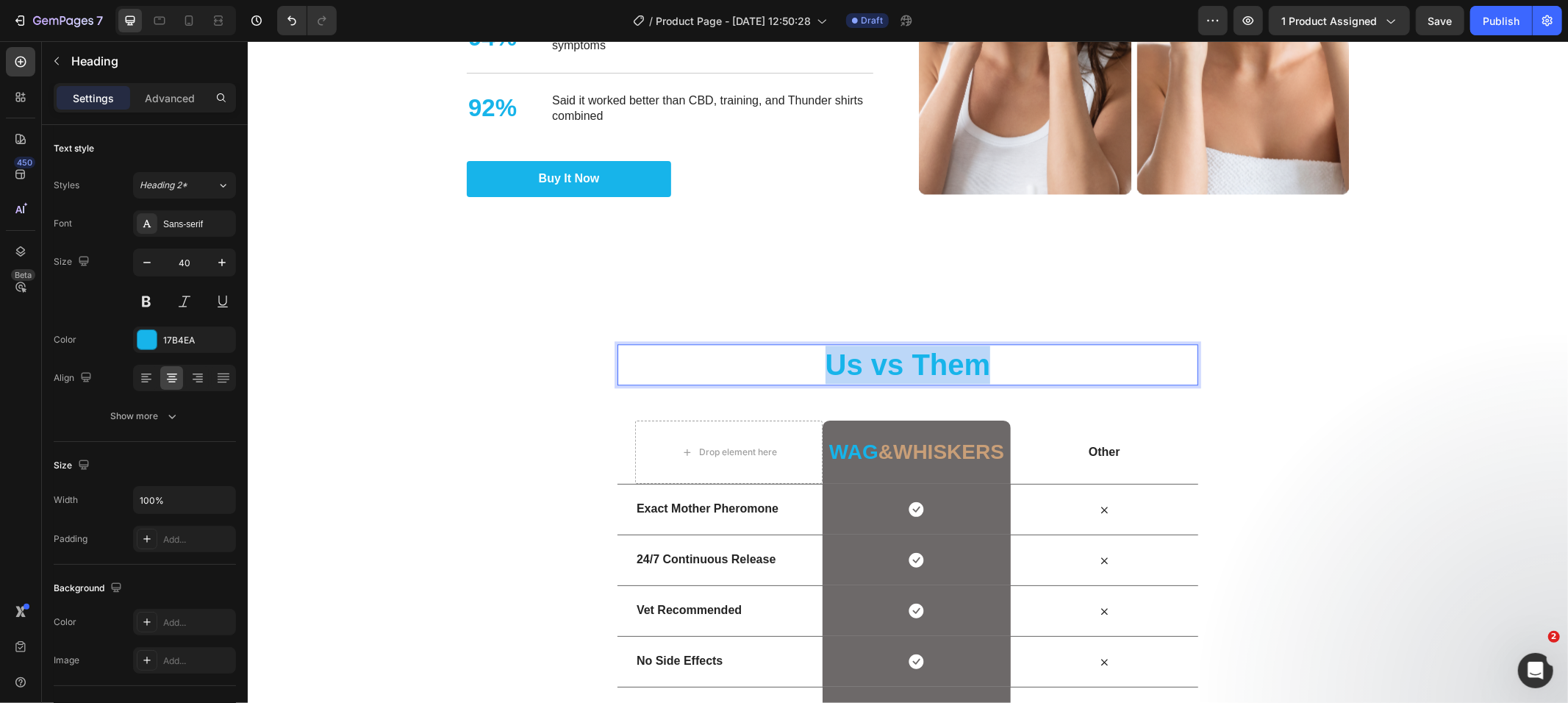
click at [876, 350] on strong "Us vs Them" at bounding box center [907, 364] width 165 height 32
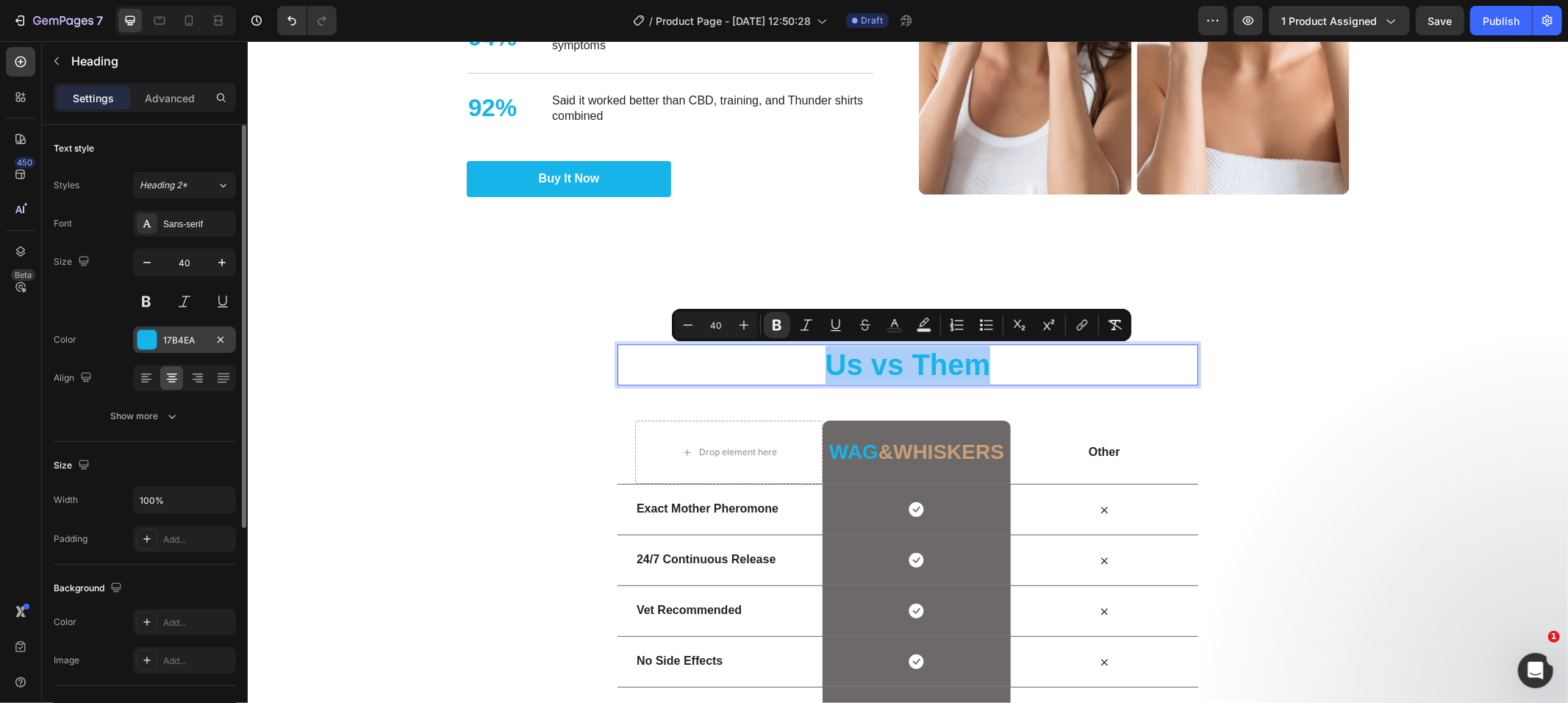
click at [158, 350] on div "17B4EA" at bounding box center [185, 339] width 103 height 27
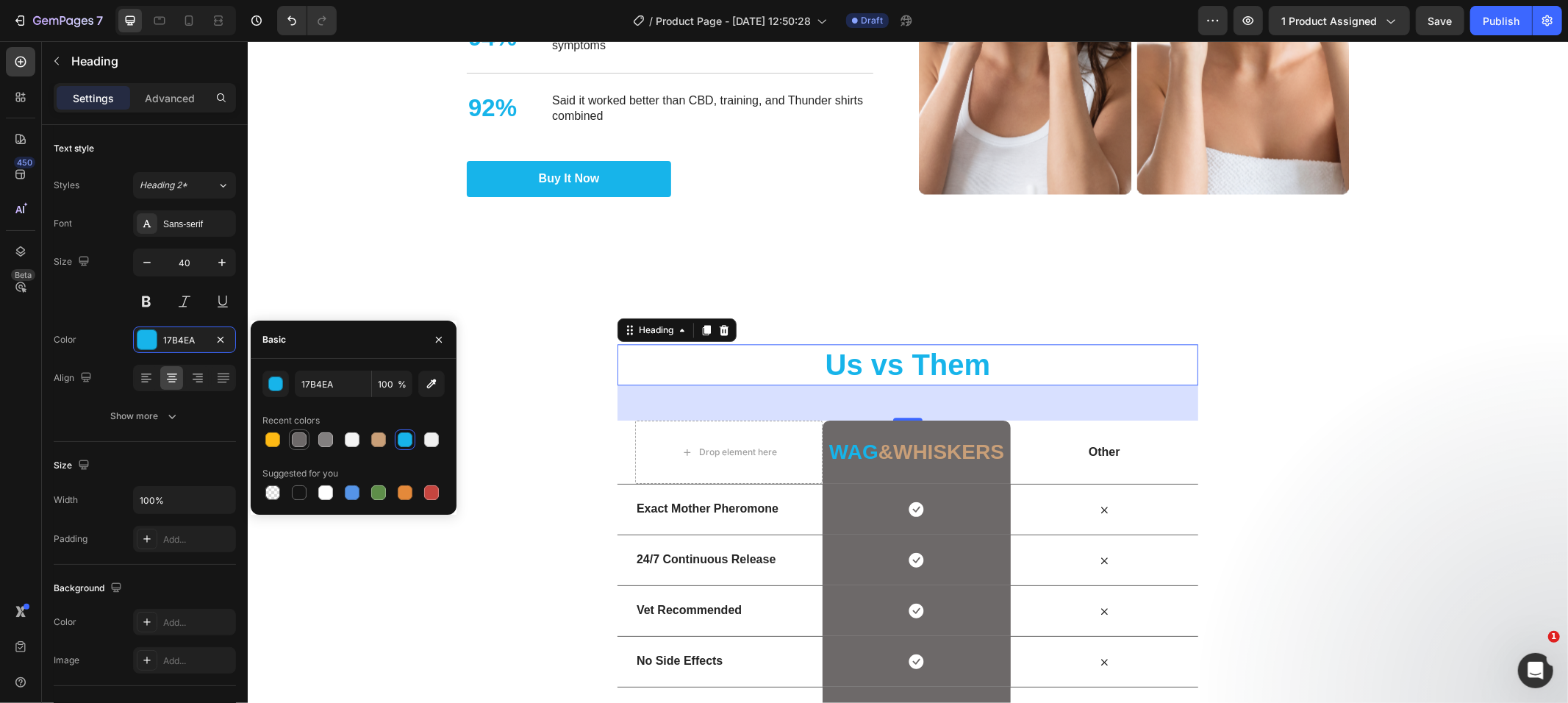
click at [305, 442] on div at bounding box center [299, 439] width 15 height 15
click at [305, 499] on div at bounding box center [299, 492] width 18 height 18
type input "151515"
click at [454, 262] on div "Nourish, hydrate, and soften with our skin cream. Heading Nourish, hydrate, and…" at bounding box center [907, 6] width 1321 height 527
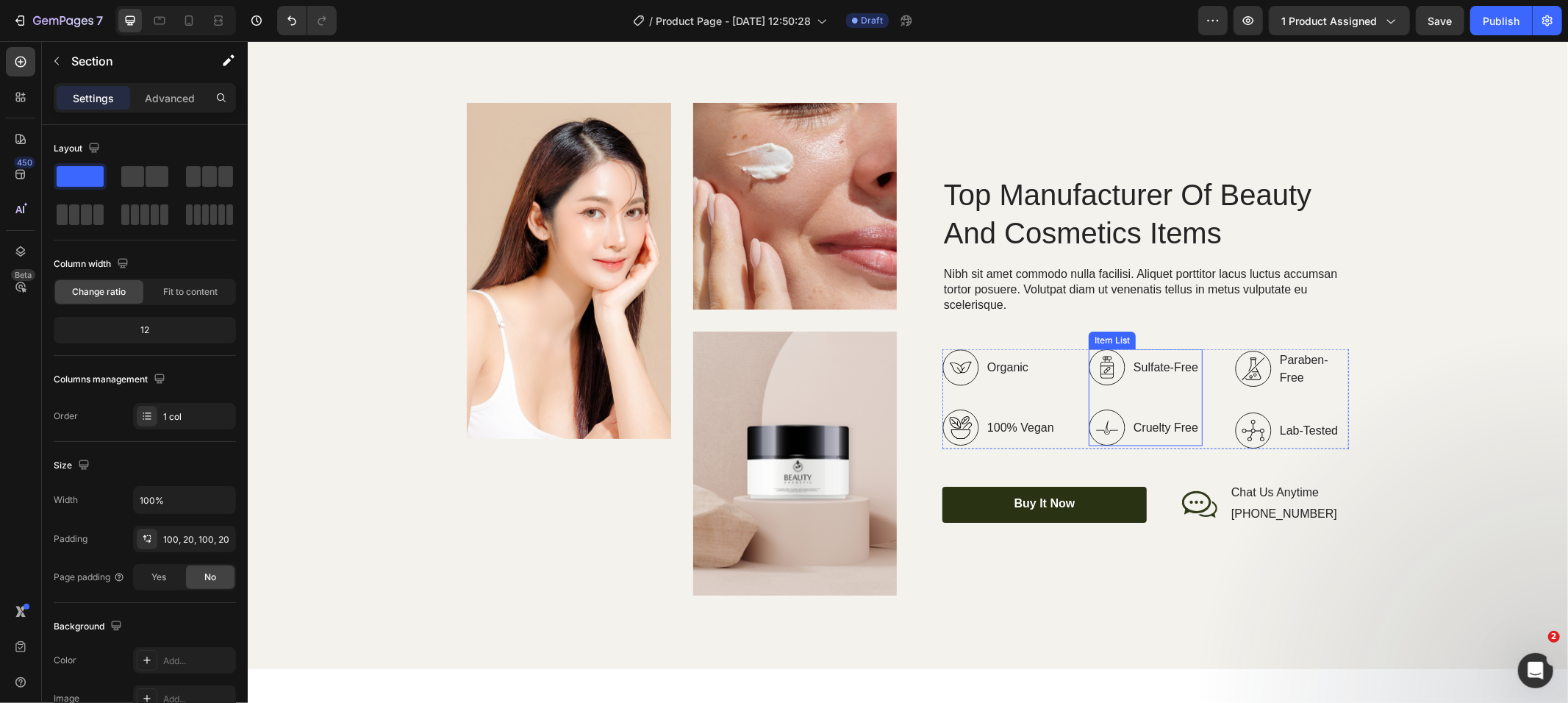
scroll to position [2094, 0]
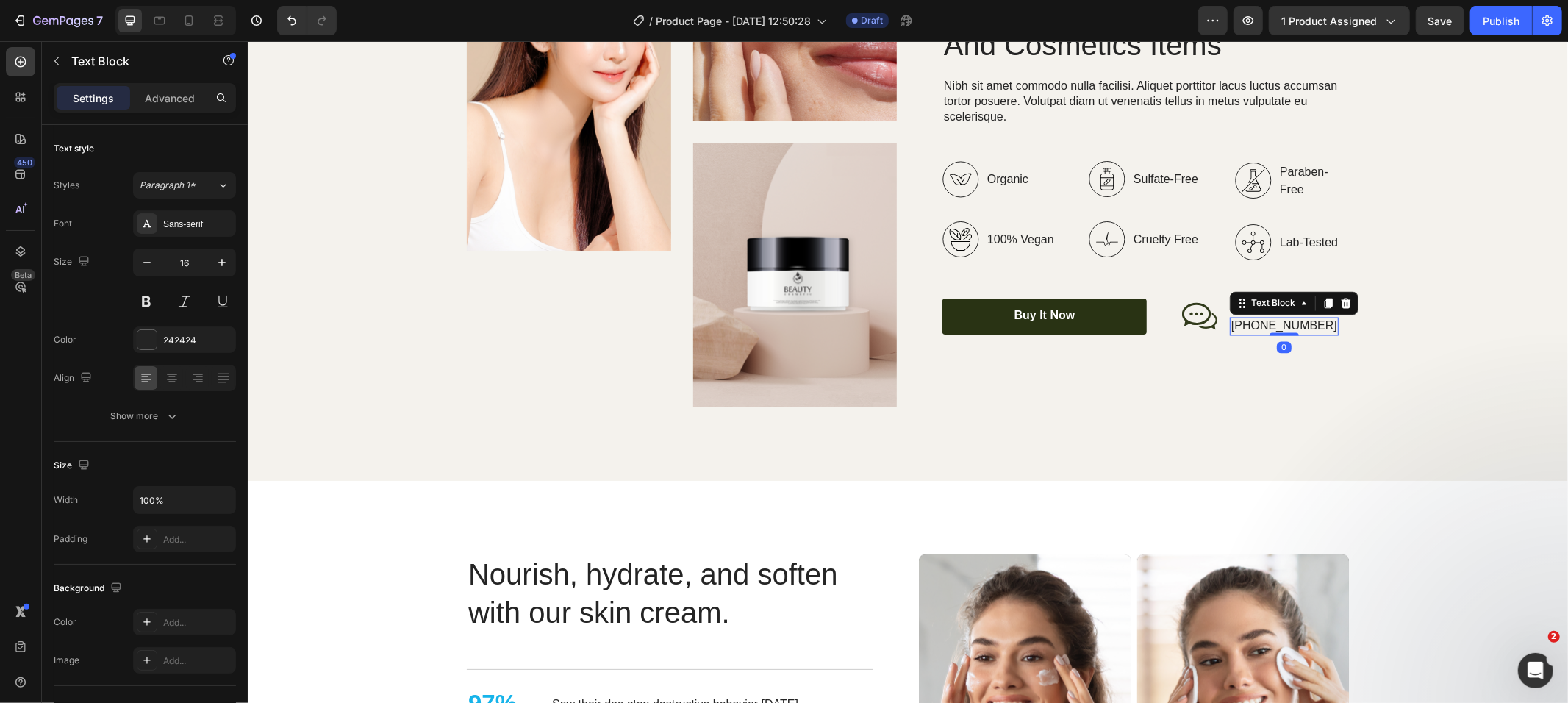
click at [1253, 329] on p "[PHONE_NUMBER]" at bounding box center [1284, 326] width 106 height 16
click at [1347, 303] on div at bounding box center [1345, 303] width 18 height 18
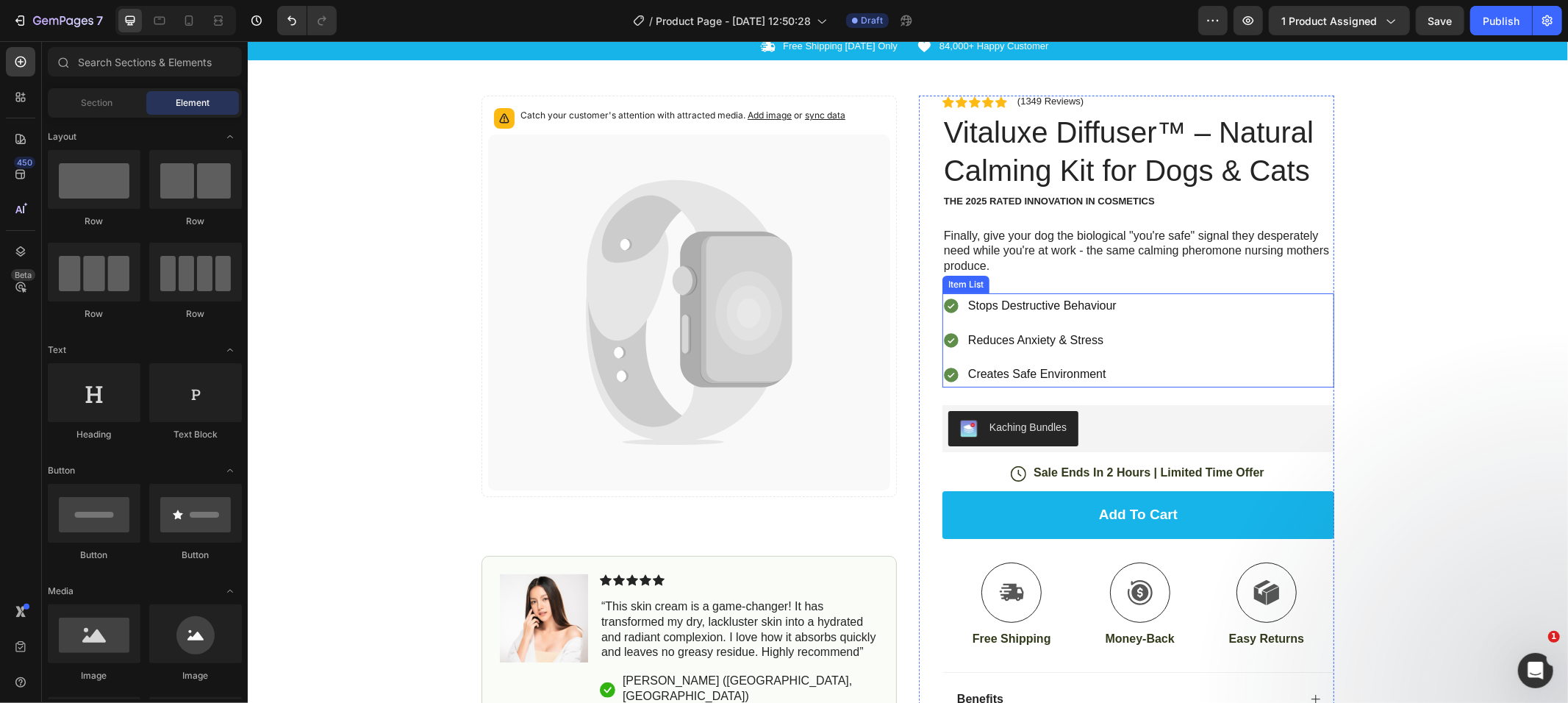
scroll to position [1048, 0]
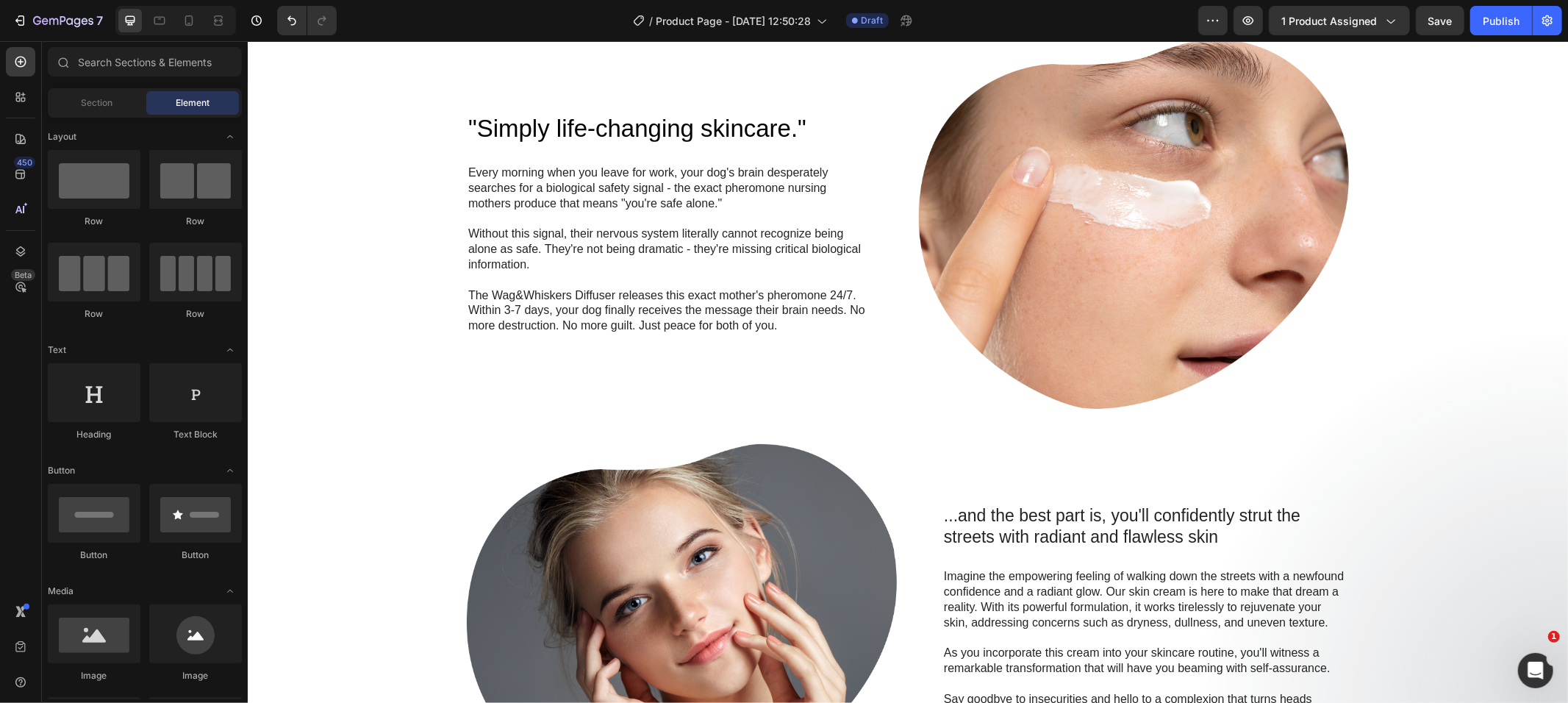
click at [635, 133] on h2 ""Simply life-changing skincare."" at bounding box center [669, 128] width 406 height 34
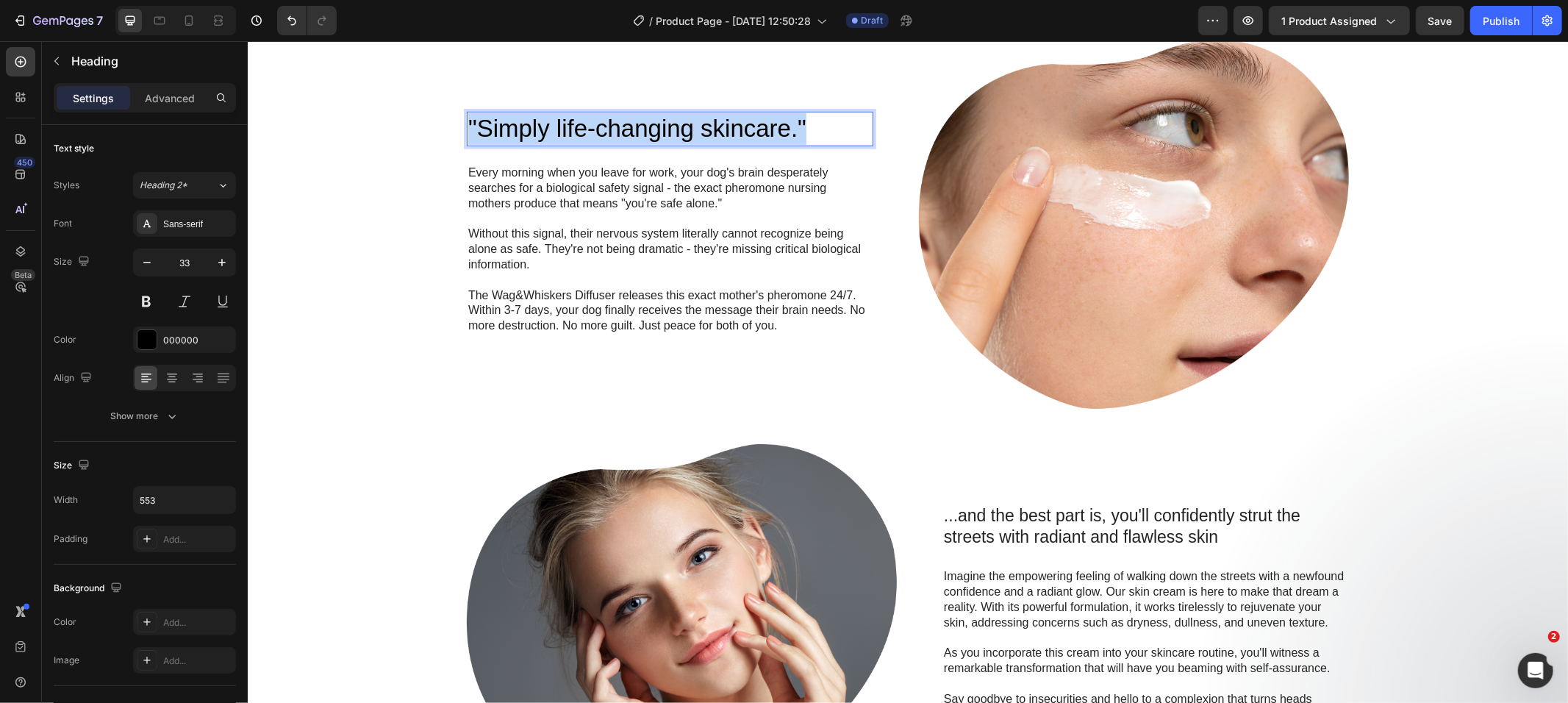
click at [635, 133] on p ""Simply life-changing skincare."" at bounding box center [669, 128] width 403 height 32
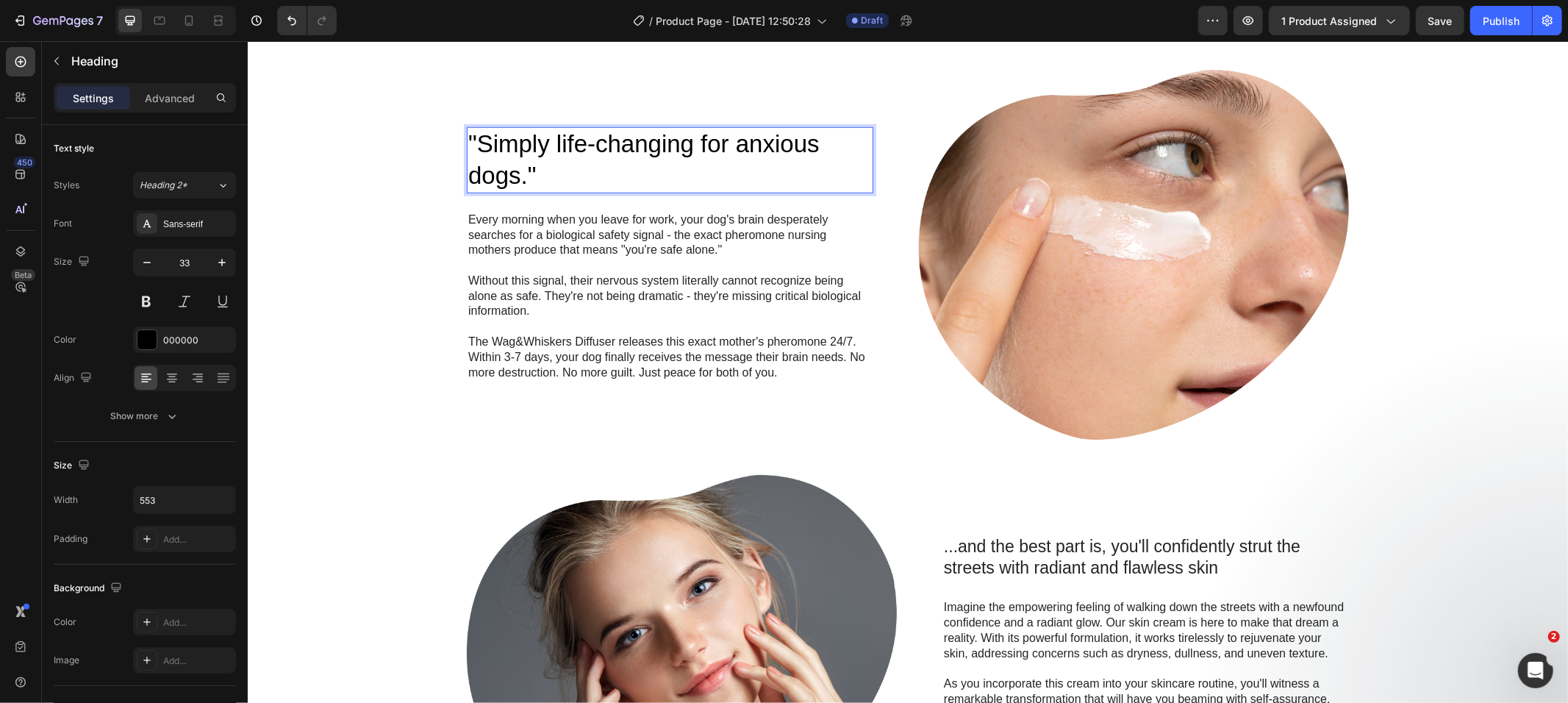
scroll to position [1032, 0]
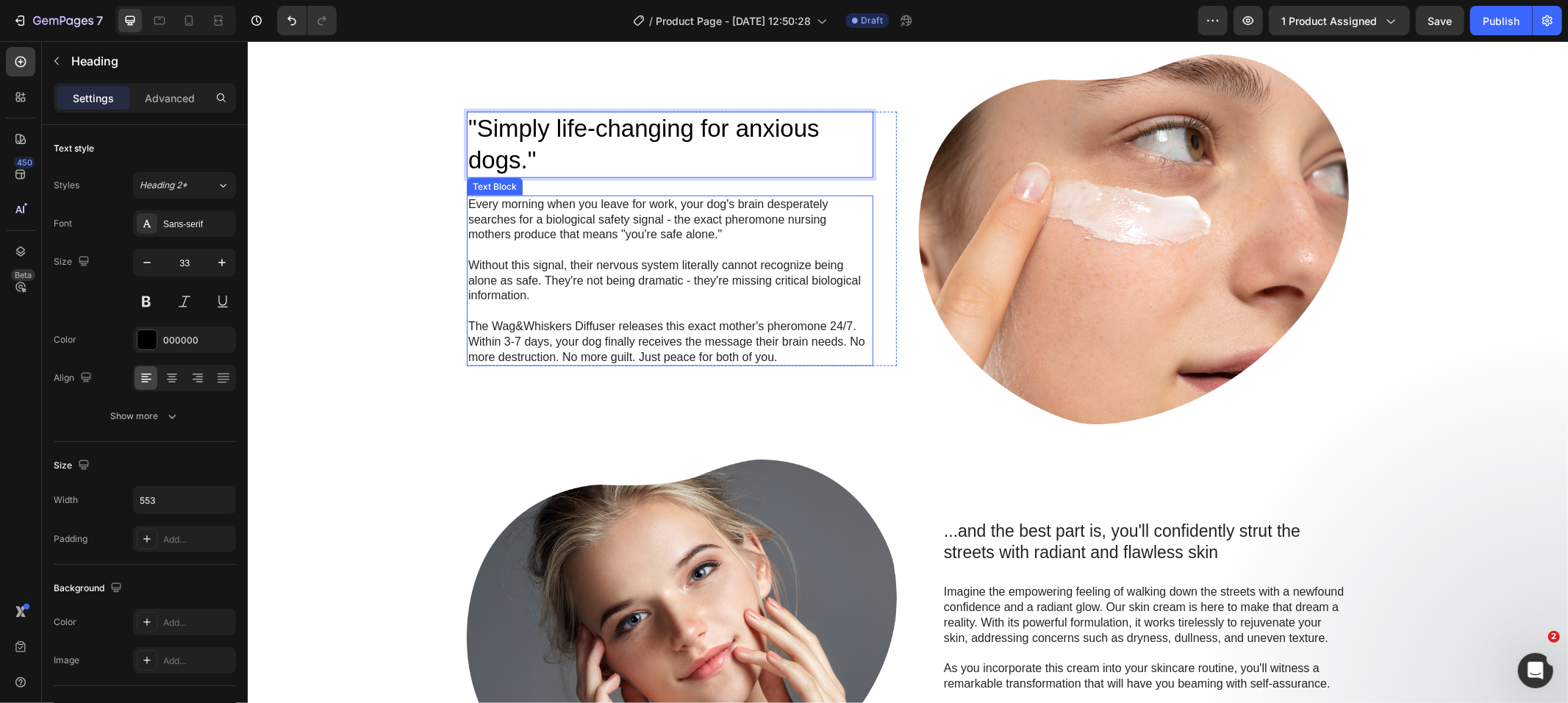
click at [651, 434] on div ""Simply life-changing for anxious dogs." Heading 24 Every morning when you leav…" at bounding box center [907, 441] width 1291 height 775
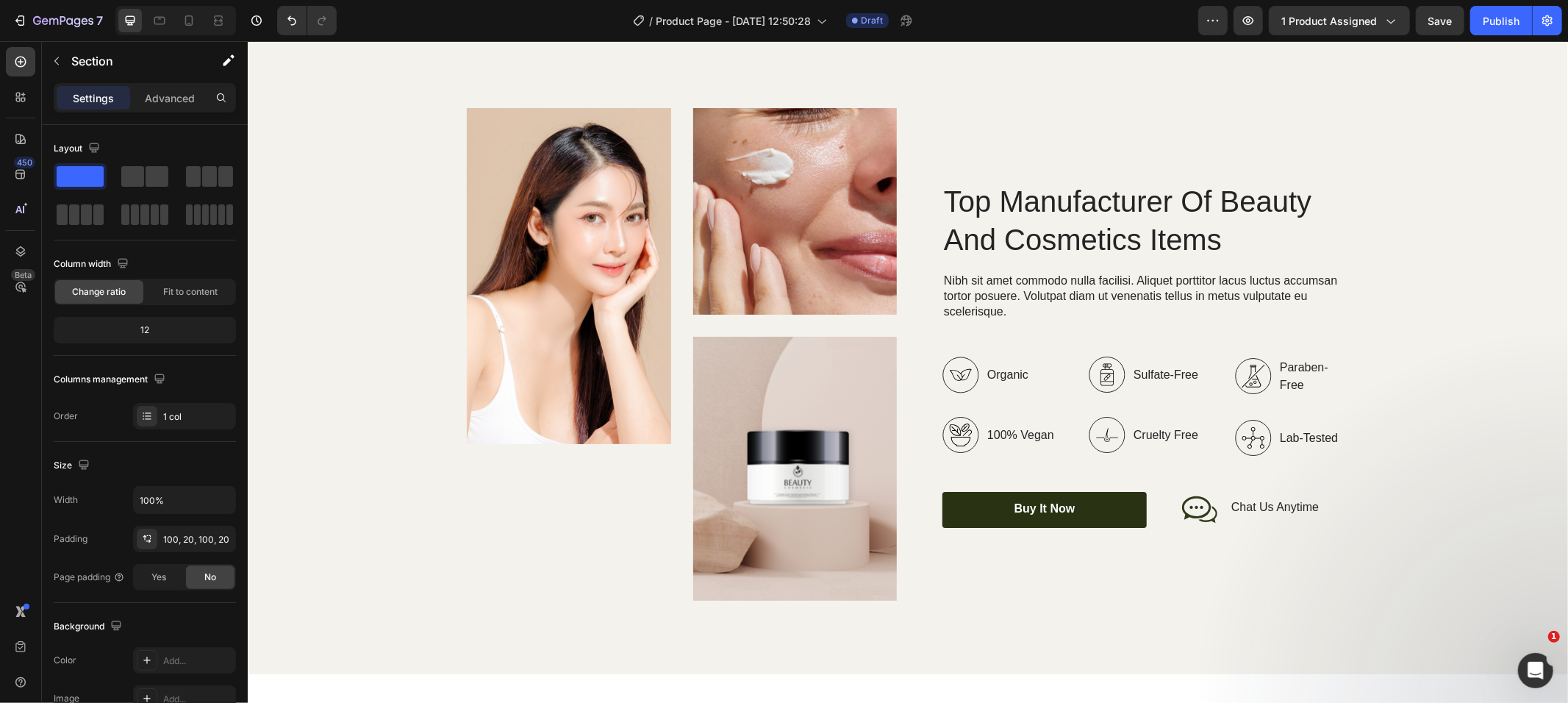
scroll to position [1981, 0]
